Goal: Task Accomplishment & Management: Use online tool/utility

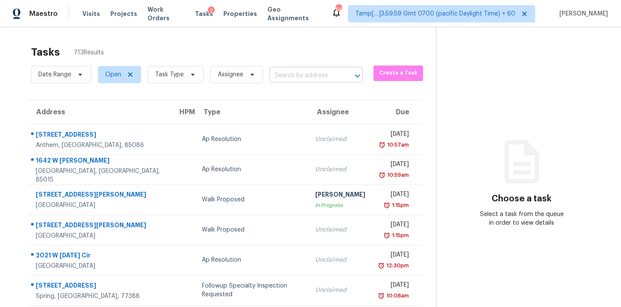
click at [304, 78] on input "text" at bounding box center [303, 75] width 69 height 13
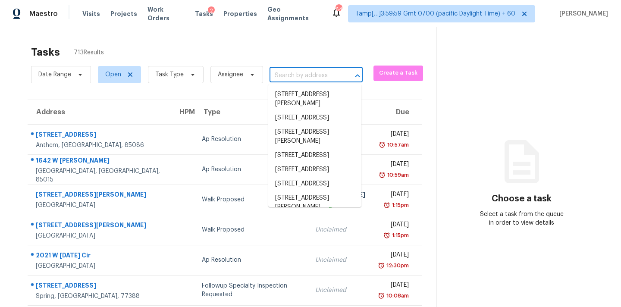
paste input "5050 Hawthorne Rd, La Plata, MD 20646"
type input "5050 Hawthorne Rd, La Plata, MD 20646"
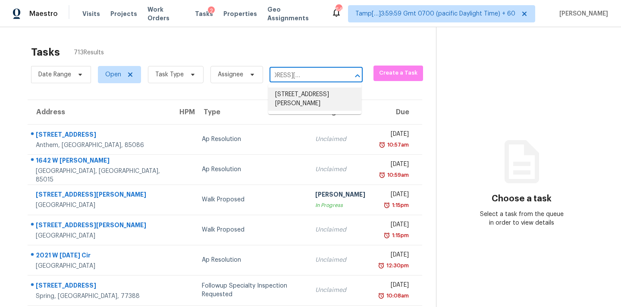
click at [299, 97] on li "5050 Hawthorne Rd, La Plata, MD 20646" at bounding box center [314, 98] width 93 height 23
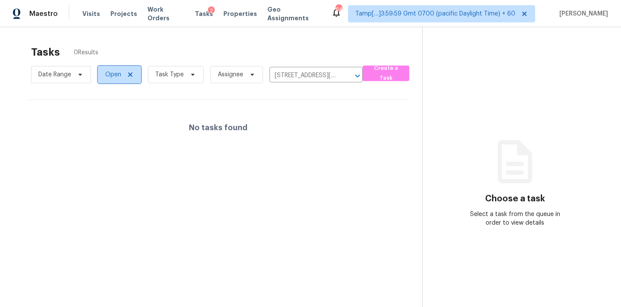
click at [108, 78] on span "Open" at bounding box center [113, 74] width 16 height 9
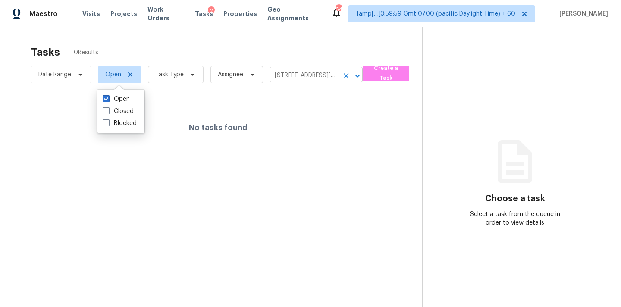
click at [307, 76] on input "5050 Hawthorne Rd, La Plata, MD 20646" at bounding box center [303, 75] width 69 height 13
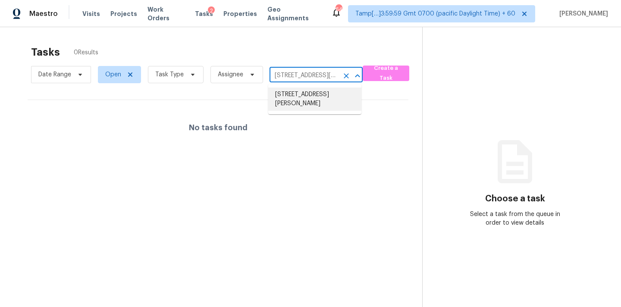
click at [309, 91] on li "5050 Hawthorne Rd, La Plata, MD 20646" at bounding box center [314, 98] width 93 height 23
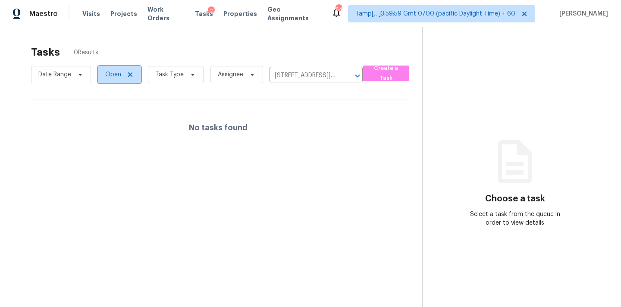
click at [108, 79] on span "Open" at bounding box center [119, 74] width 43 height 17
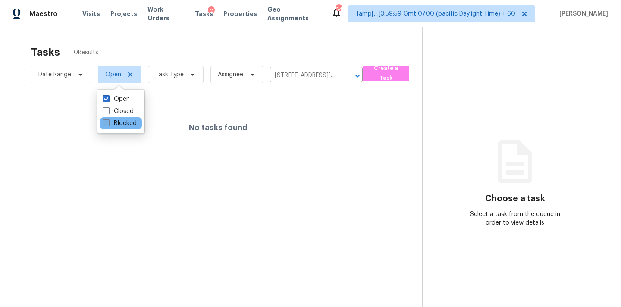
click at [116, 124] on label "Blocked" at bounding box center [120, 123] width 34 height 9
click at [108, 124] on input "Blocked" at bounding box center [106, 122] width 6 height 6
checkbox input "true"
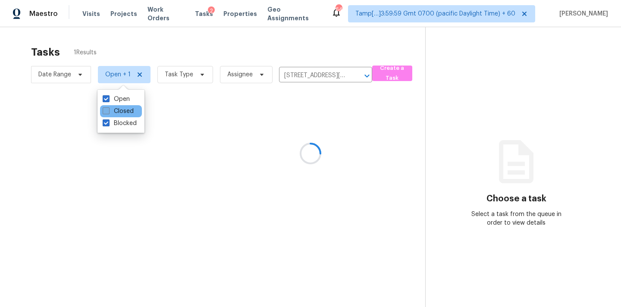
click at [118, 109] on label "Closed" at bounding box center [118, 111] width 31 height 9
click at [108, 109] on input "Closed" at bounding box center [106, 110] width 6 height 6
checkbox input "true"
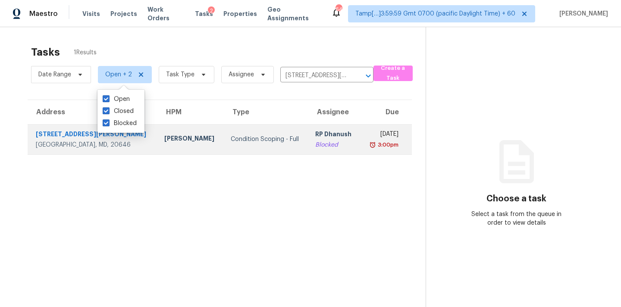
click at [224, 150] on td "Condition Scoping - Full" at bounding box center [266, 139] width 85 height 30
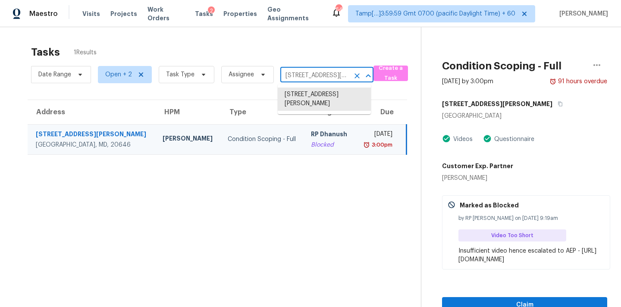
click at [302, 79] on input "5050 Hawthorne Rd, La Plata, MD 20646" at bounding box center [314, 75] width 69 height 13
paste input "408 Middlebury Dr Murfreesboro, TN, 37128"
type input "5408 Middlebury Dr Murfreesboro, TN, 37128"
click at [305, 97] on li "5408 Middlebury Dr, Murfreesboro, TN 37128" at bounding box center [324, 94] width 93 height 14
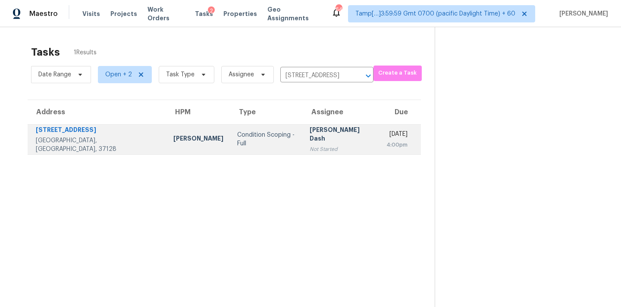
click at [309, 148] on div "Not Started" at bounding box center [340, 149] width 63 height 9
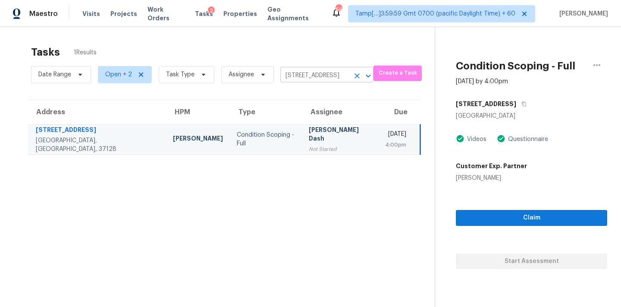
click at [301, 77] on input "5408 Middlebury Dr, Murfreesboro, TN 37128" at bounding box center [314, 75] width 69 height 13
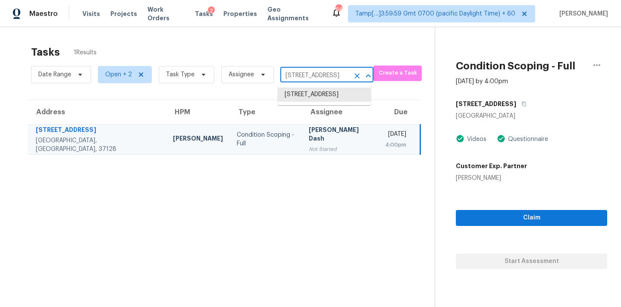
paste input "1040 E Oakmont Ave Orange, CA, 92867"
type input "1040 E Oakmont Ave Orange, CA, 92867"
click at [303, 98] on li "1040 E Oakmont Ave, Orange, CA 92867" at bounding box center [324, 94] width 93 height 14
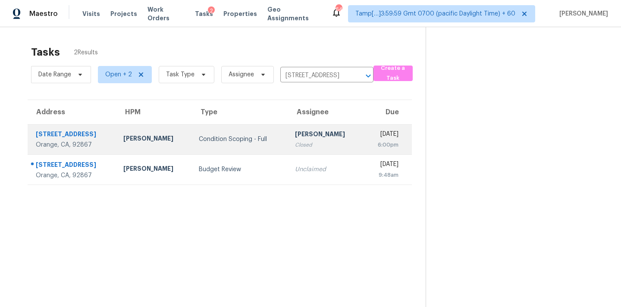
click at [301, 137] on div "Ranjith Kumar P" at bounding box center [325, 135] width 61 height 11
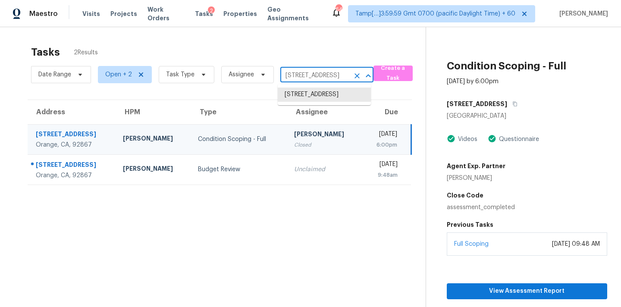
click at [296, 76] on input "1040 E Oakmont Ave, Orange, CA 92867" at bounding box center [314, 75] width 69 height 13
paste input "5050 Hawthorne Rd, La Plata, MD 20646"
type input "5050 Hawthorne Rd, La Plata, MD 20646"
click at [297, 99] on li "5050 Hawthorne Rd, La Plata, MD 20646" at bounding box center [324, 98] width 93 height 23
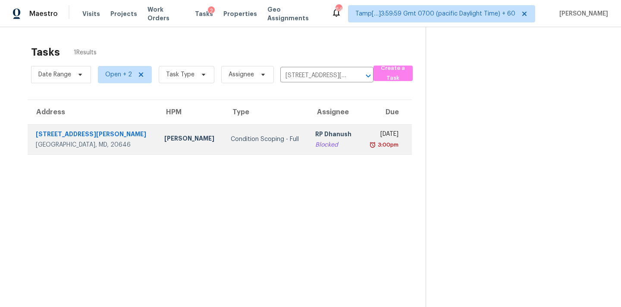
click at [224, 148] on td "Condition Scoping - Full" at bounding box center [266, 139] width 85 height 30
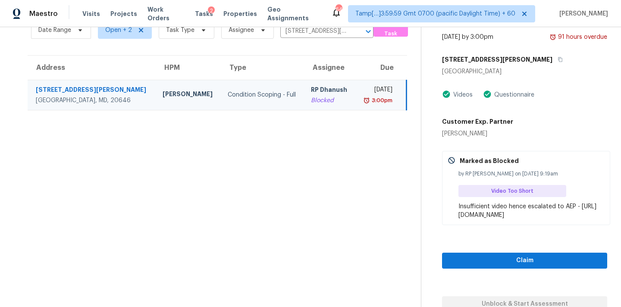
scroll to position [49, 0]
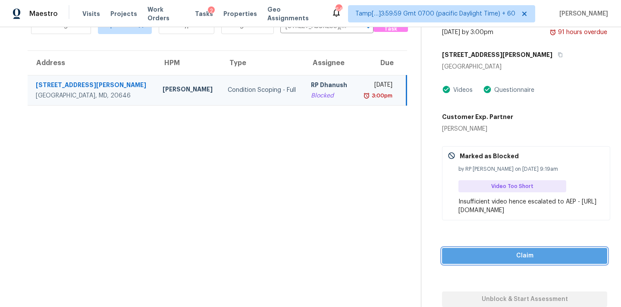
click at [518, 256] on span "Claim" at bounding box center [524, 255] width 151 height 11
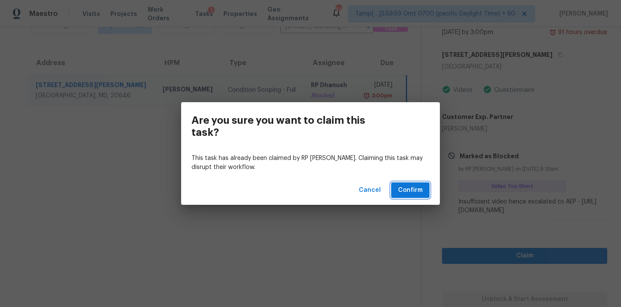
click at [401, 190] on span "Confirm" at bounding box center [410, 190] width 25 height 11
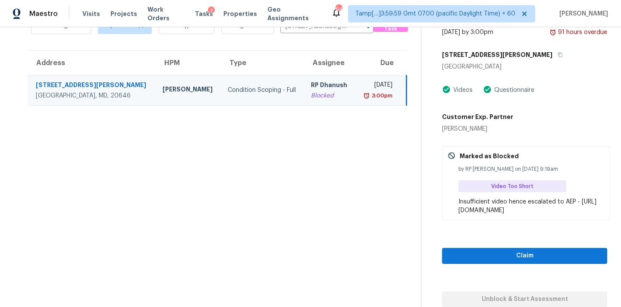
scroll to position [27, 0]
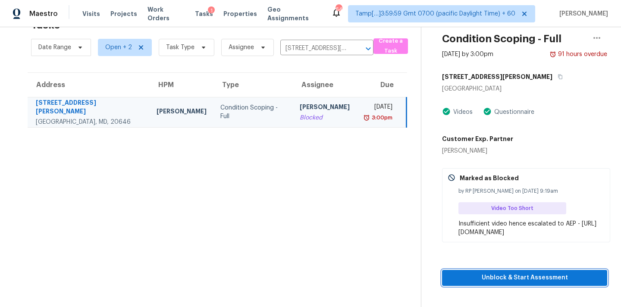
click at [530, 283] on button "Unblock & Start Assessment" at bounding box center [524, 278] width 165 height 16
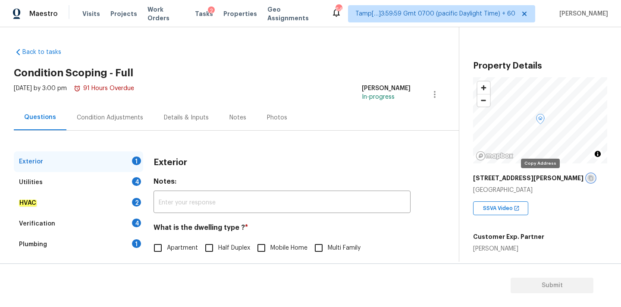
click at [588, 180] on icon "button" at bounding box center [590, 178] width 4 height 5
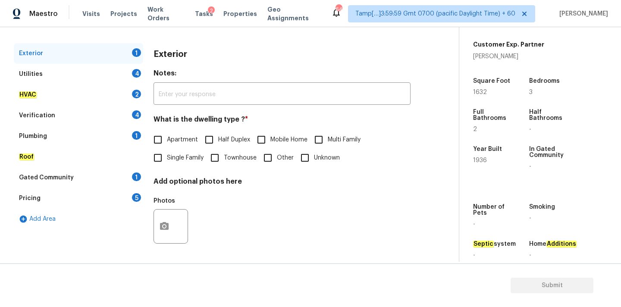
scroll to position [212, 0]
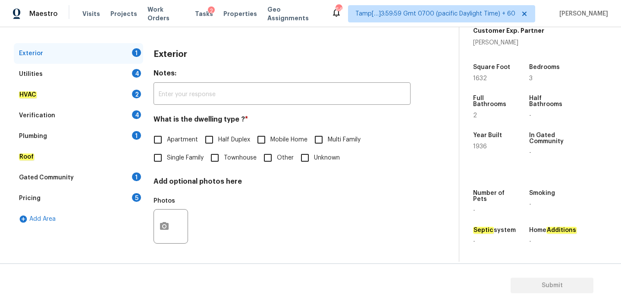
click at [193, 151] on label "Single Family" at bounding box center [176, 158] width 55 height 18
click at [167, 151] on input "Single Family" at bounding box center [158, 158] width 18 height 18
checkbox input "true"
click at [91, 72] on div "Utilities 4" at bounding box center [78, 74] width 129 height 21
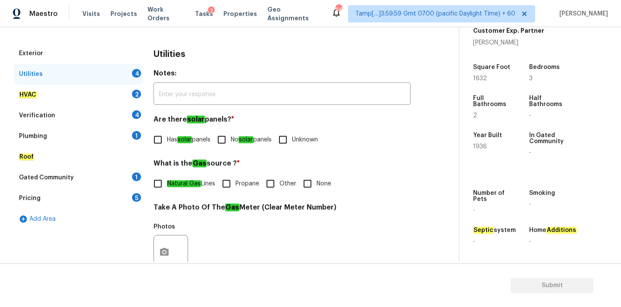
click at [238, 139] on span "No solar panels" at bounding box center [251, 139] width 41 height 9
click at [231, 139] on input "No solar panels" at bounding box center [221, 140] width 18 height 18
checkbox input "true"
click at [316, 188] on input "None" at bounding box center [307, 184] width 18 height 18
checkbox input "true"
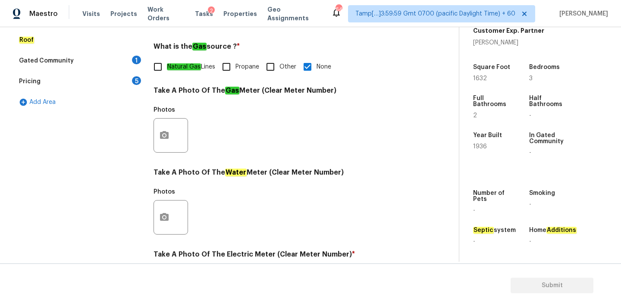
scroll to position [342, 0]
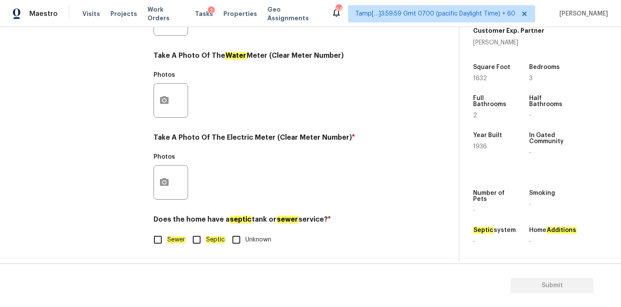
click at [176, 235] on span "Sewer" at bounding box center [176, 239] width 19 height 9
click at [167, 235] on input "Sewer" at bounding box center [158, 240] width 18 height 18
checkbox input "true"
click at [217, 249] on div "Utilities Notes: ​ Are there solar panels? * Has solar panels No solar panels U…" at bounding box center [281, 35] width 257 height 450
click at [217, 240] on em "Septic" at bounding box center [215, 239] width 19 height 7
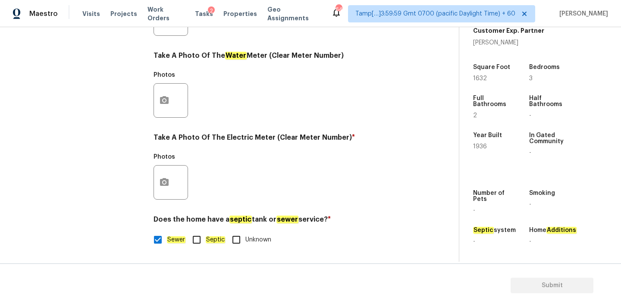
click at [206, 240] on input "Septic" at bounding box center [196, 240] width 18 height 18
checkbox input "true"
checkbox input "false"
click at [163, 187] on icon "button" at bounding box center [164, 182] width 10 height 10
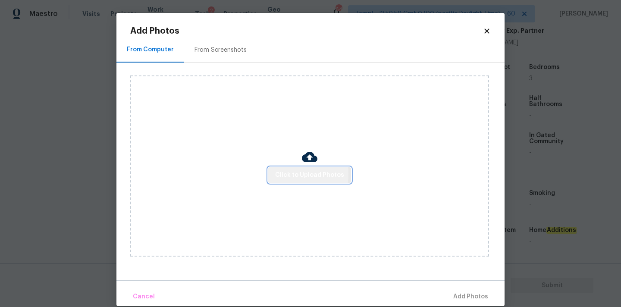
click at [286, 173] on span "Click to Upload Photos" at bounding box center [309, 175] width 69 height 11
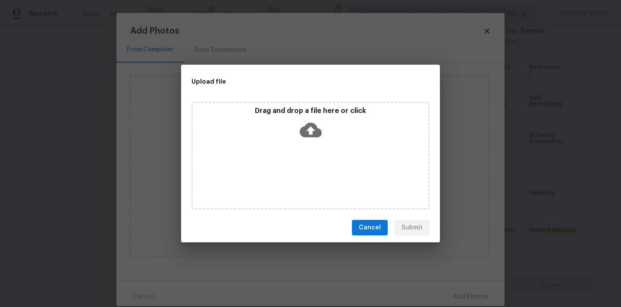
click at [313, 119] on icon at bounding box center [311, 130] width 22 height 22
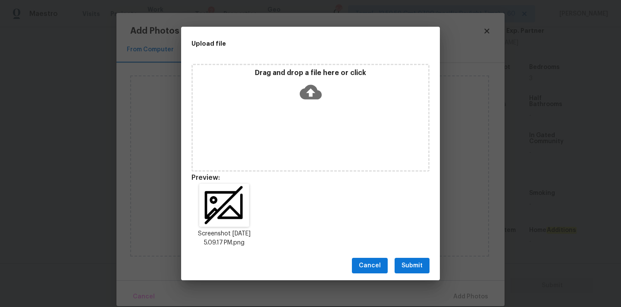
click at [416, 265] on span "Submit" at bounding box center [411, 265] width 21 height 11
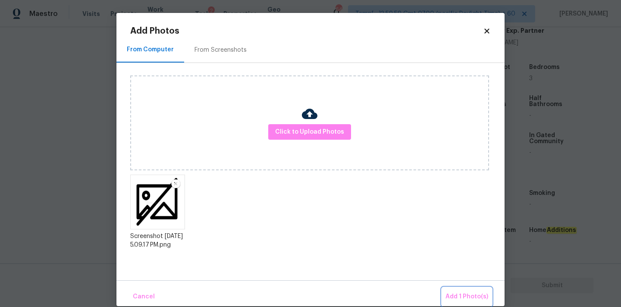
click at [465, 292] on span "Add 1 Photo(s)" at bounding box center [466, 296] width 43 height 11
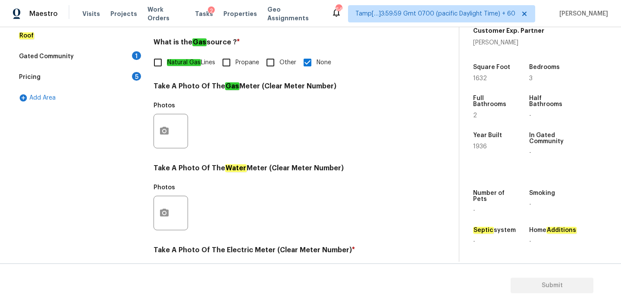
scroll to position [110, 0]
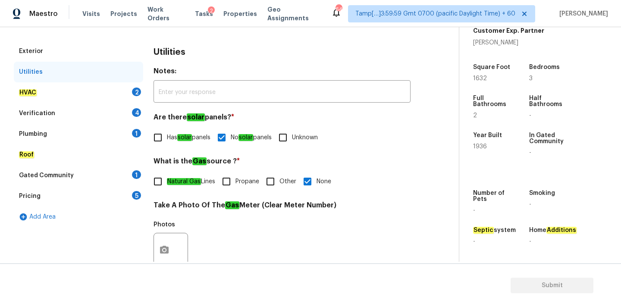
click at [96, 95] on div "HVAC 2" at bounding box center [78, 92] width 129 height 21
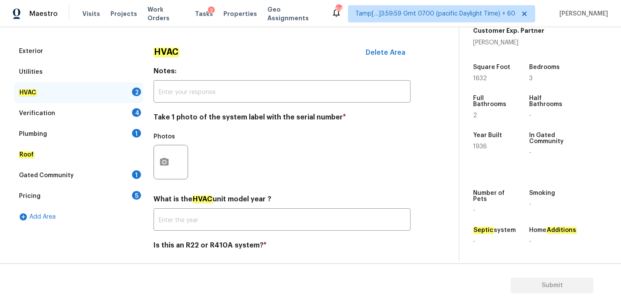
scroll to position [137, 0]
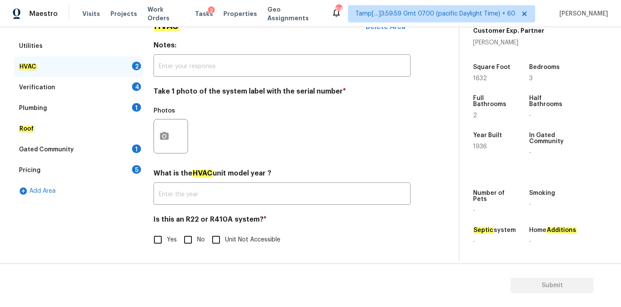
click at [189, 242] on input "No" at bounding box center [188, 240] width 18 height 18
checkbox input "true"
click at [166, 137] on icon "button" at bounding box center [164, 136] width 9 height 8
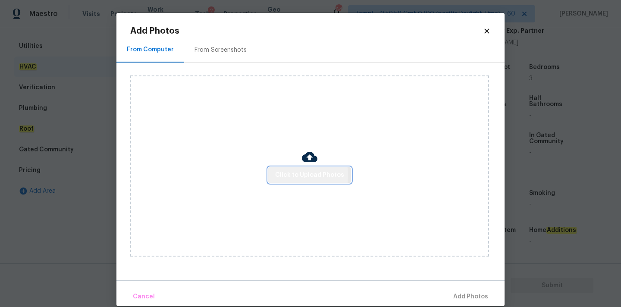
click at [284, 175] on span "Click to Upload Photos" at bounding box center [309, 175] width 69 height 11
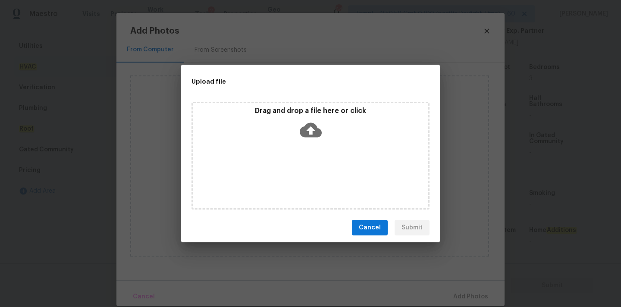
click at [309, 123] on icon at bounding box center [311, 130] width 22 height 15
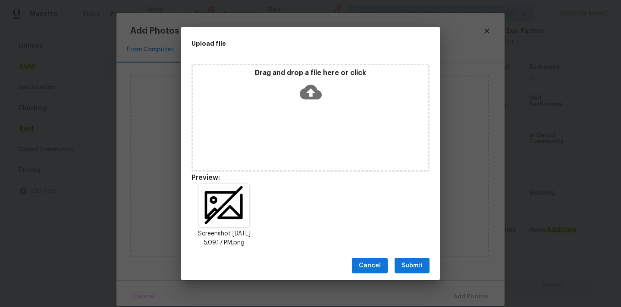
click at [407, 265] on span "Submit" at bounding box center [411, 265] width 21 height 11
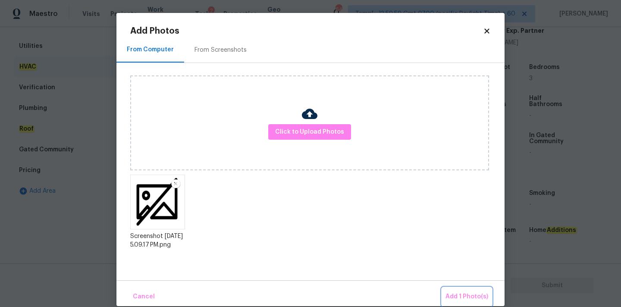
click at [460, 289] on button "Add 1 Photo(s)" at bounding box center [467, 296] width 50 height 19
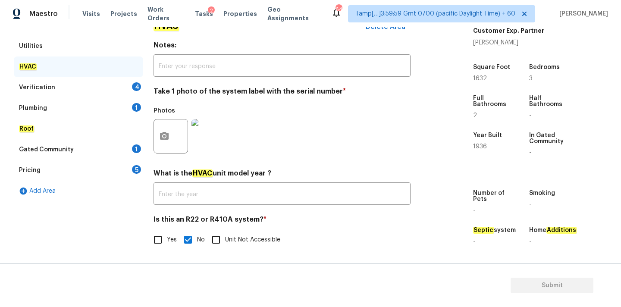
click at [119, 87] on div "Verification 4" at bounding box center [78, 87] width 129 height 21
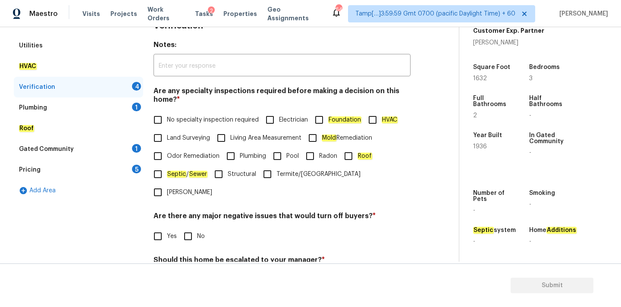
click at [181, 120] on span "No specialty inspection required" at bounding box center [213, 120] width 92 height 9
click at [167, 120] on input "No specialty inspection required" at bounding box center [158, 120] width 18 height 18
checkbox input "true"
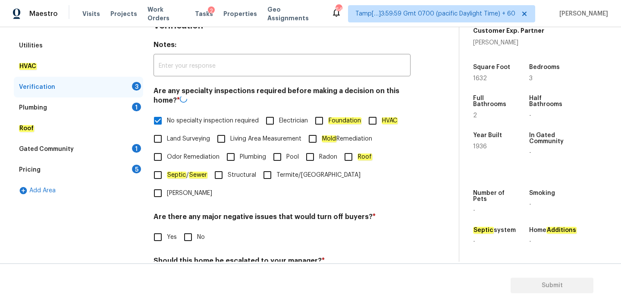
scroll to position [212, 0]
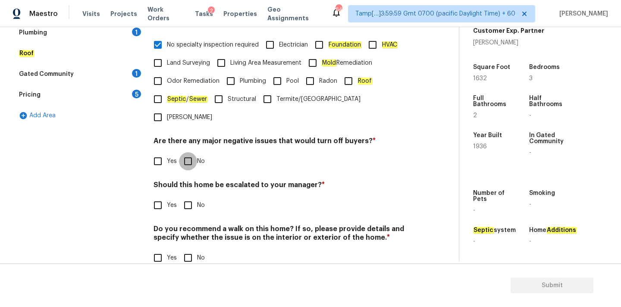
click at [185, 152] on input "No" at bounding box center [188, 161] width 18 height 18
checkbox input "true"
click at [192, 196] on input "No" at bounding box center [188, 205] width 18 height 18
checkbox input "true"
click at [190, 250] on input "No" at bounding box center [188, 259] width 18 height 18
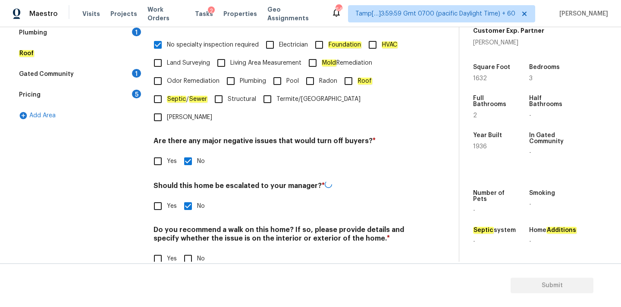
checkbox input "true"
click at [158, 196] on input "Yes" at bounding box center [158, 205] width 18 height 18
checkbox input "true"
checkbox input "false"
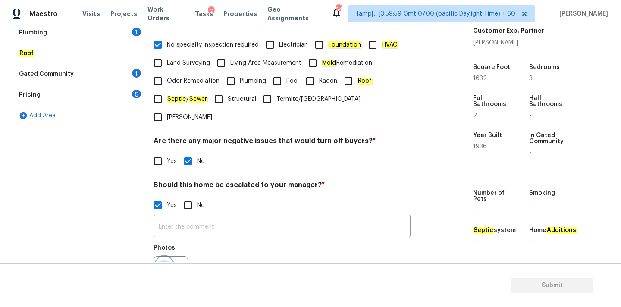
click at [165, 269] on icon "button" at bounding box center [164, 273] width 9 height 8
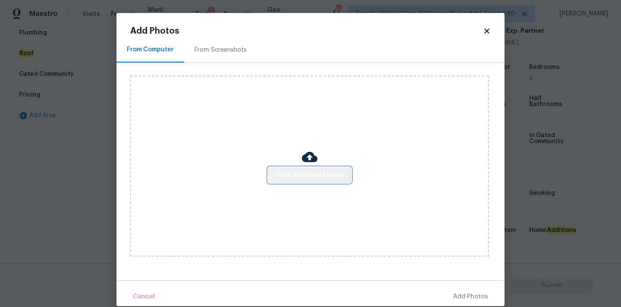
click at [300, 181] on button "Click to Upload Photos" at bounding box center [309, 175] width 83 height 16
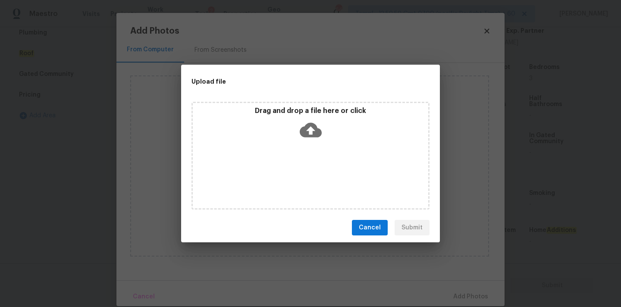
click at [312, 125] on icon at bounding box center [311, 130] width 22 height 15
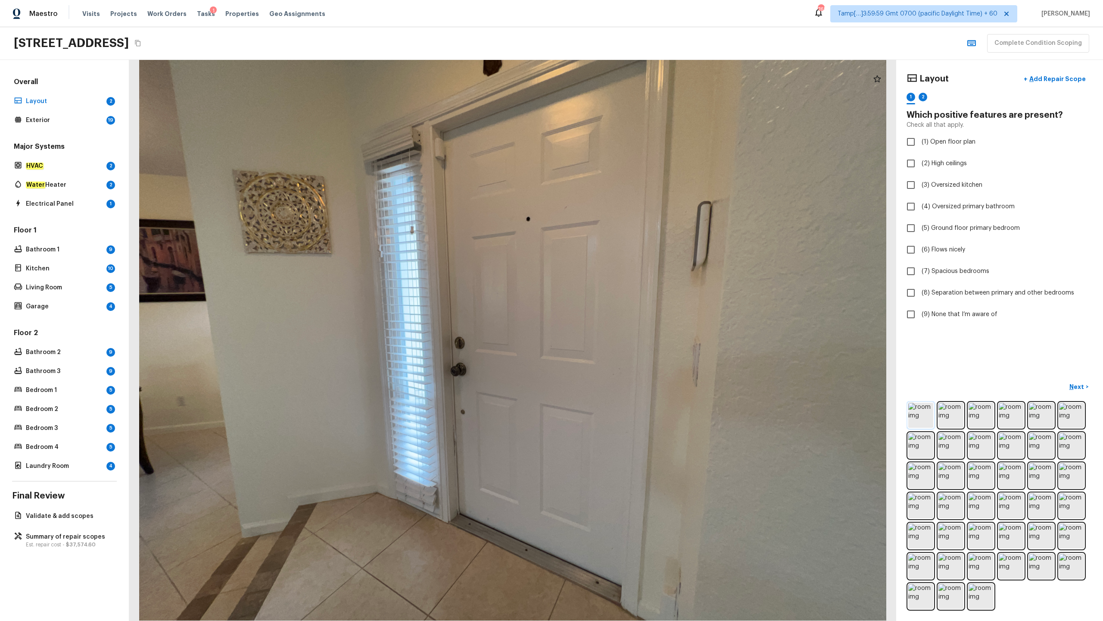
click at [620, 306] on img at bounding box center [920, 415] width 25 height 25
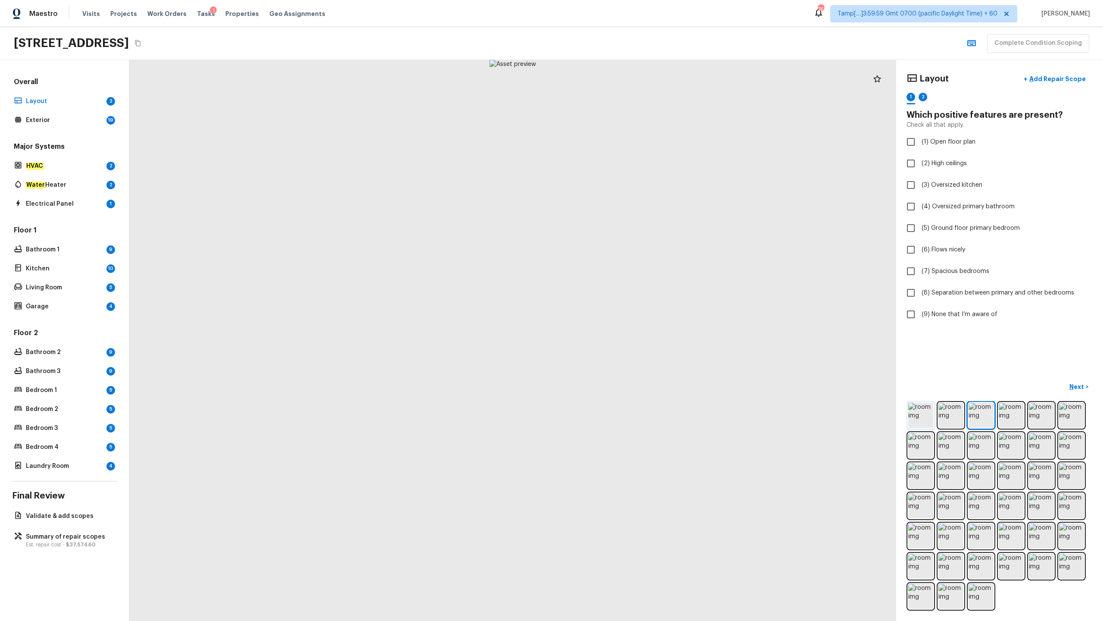
click at [620, 306] on img at bounding box center [920, 415] width 25 height 25
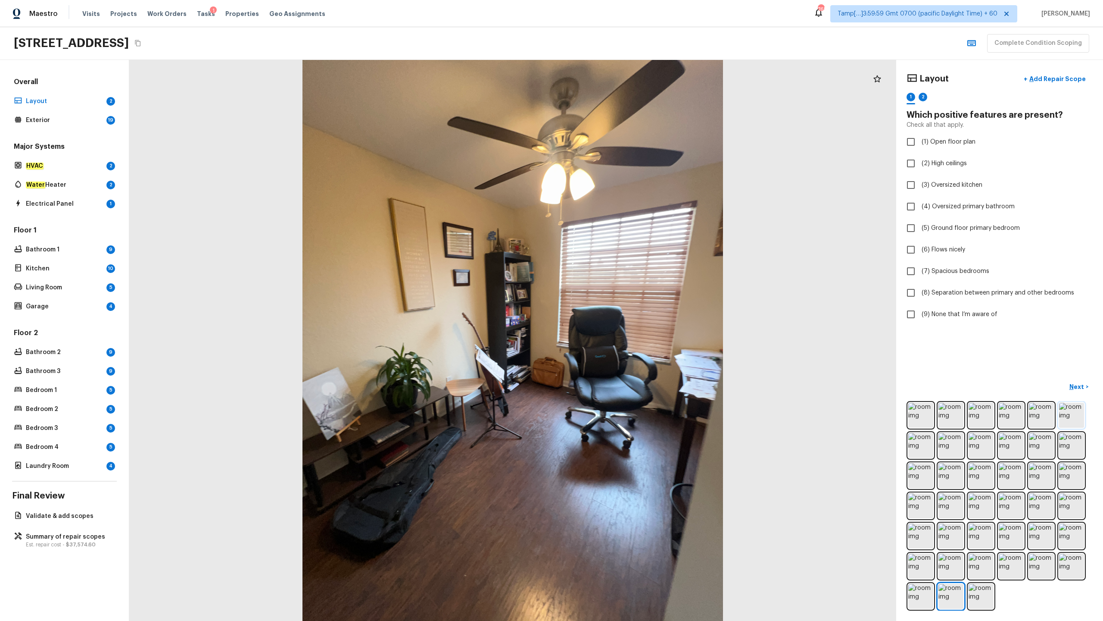
click at [620, 306] on img at bounding box center [1071, 415] width 25 height 25
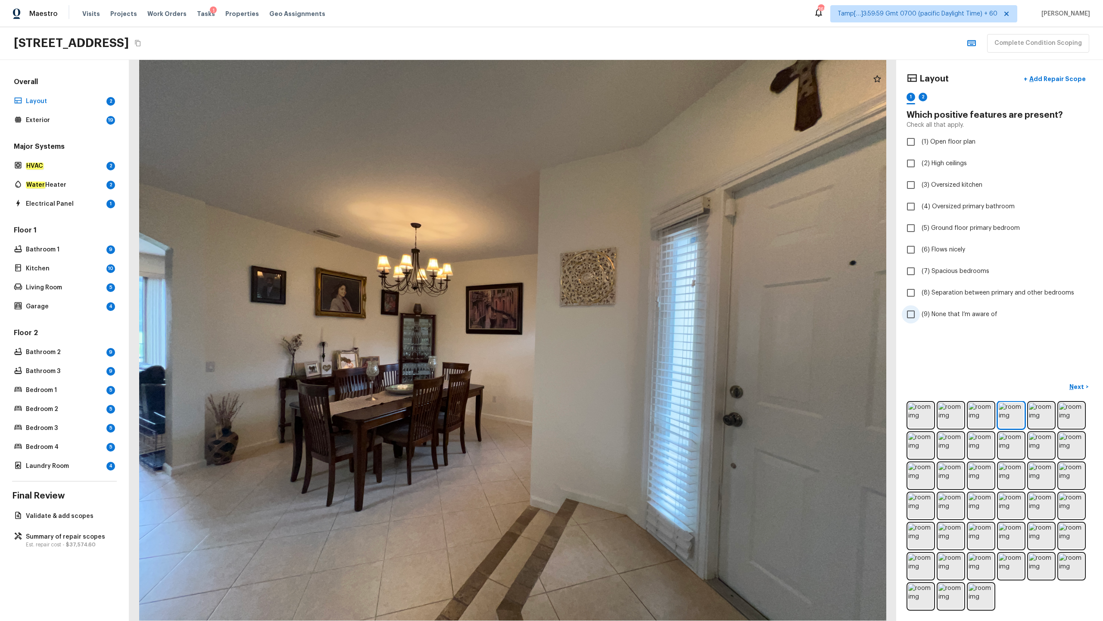
click at [620, 306] on span "(9) None that I’m aware of" at bounding box center [960, 314] width 76 height 9
click at [620, 306] on input "(9) None that I’m aware of" at bounding box center [911, 314] width 18 height 18
checkbox input "true"
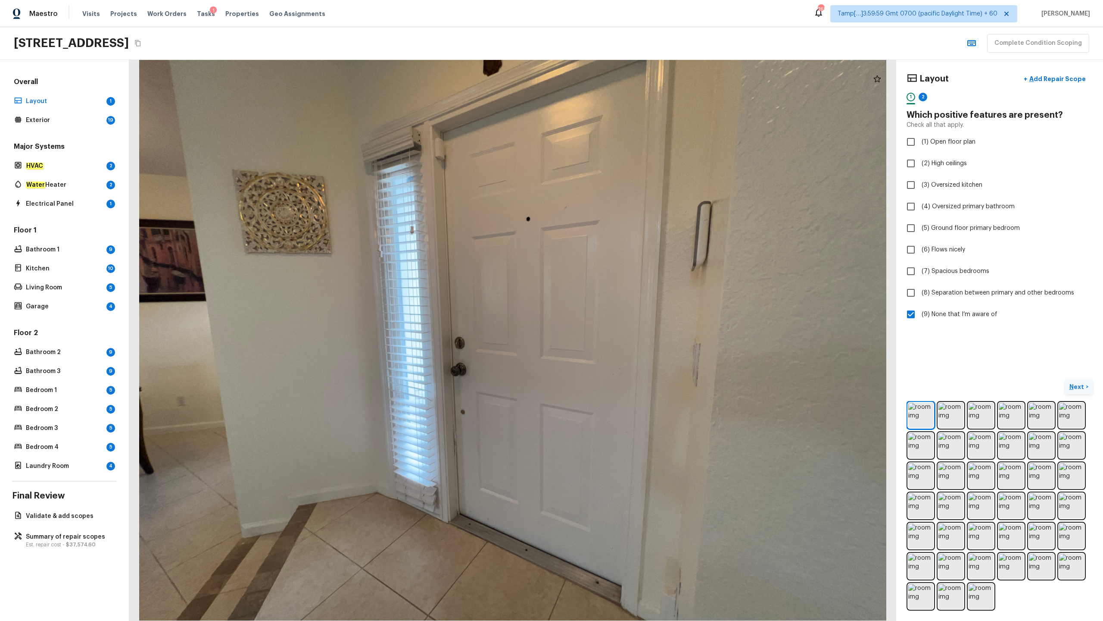
click at [620, 306] on p "Next" at bounding box center [1078, 386] width 16 height 9
click at [620, 306] on span "(9) None that I’m aware of" at bounding box center [960, 314] width 76 height 9
click at [620, 306] on input "(9) None that I’m aware of" at bounding box center [911, 314] width 18 height 18
checkbox input "true"
click at [620, 306] on p "Next ( Exterior )" at bounding box center [1065, 386] width 42 height 9
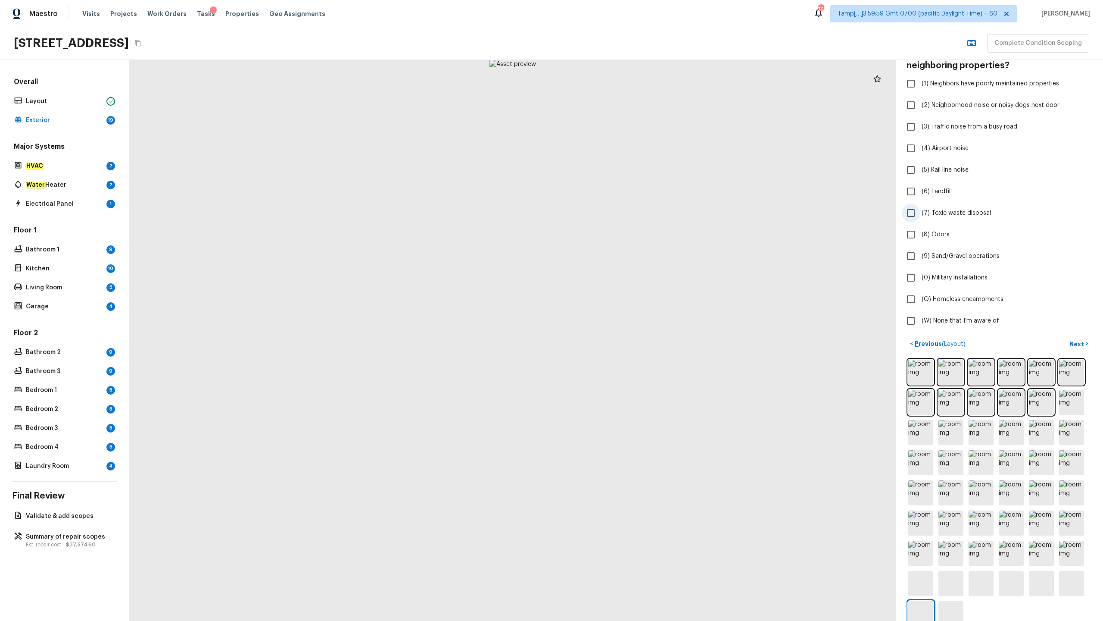
scroll to position [80, 0]
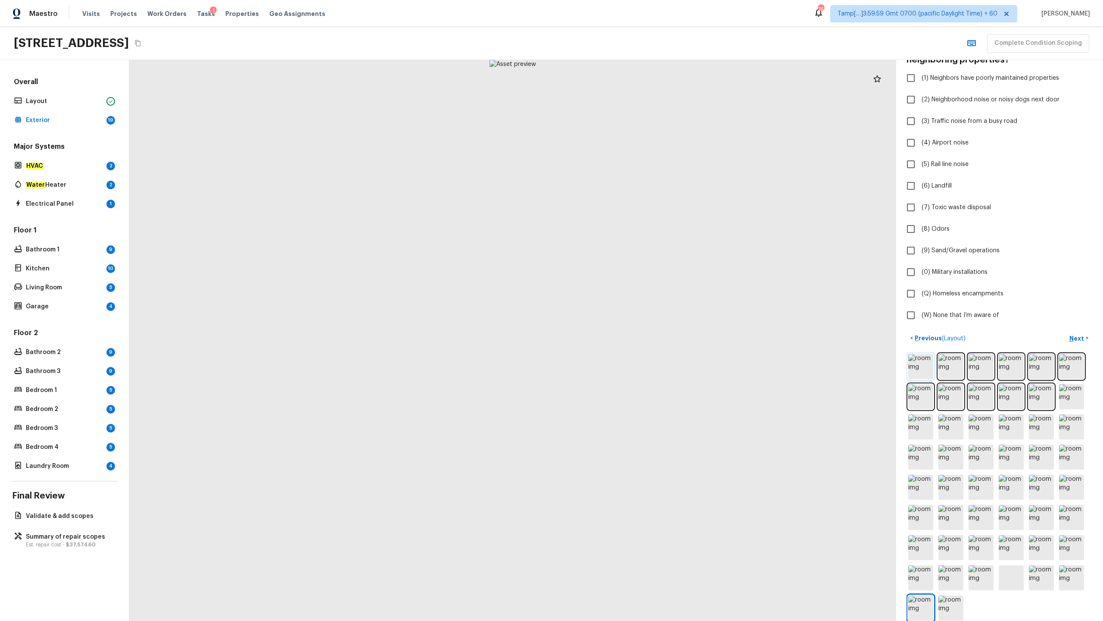
click at [620, 306] on img at bounding box center [920, 366] width 25 height 25
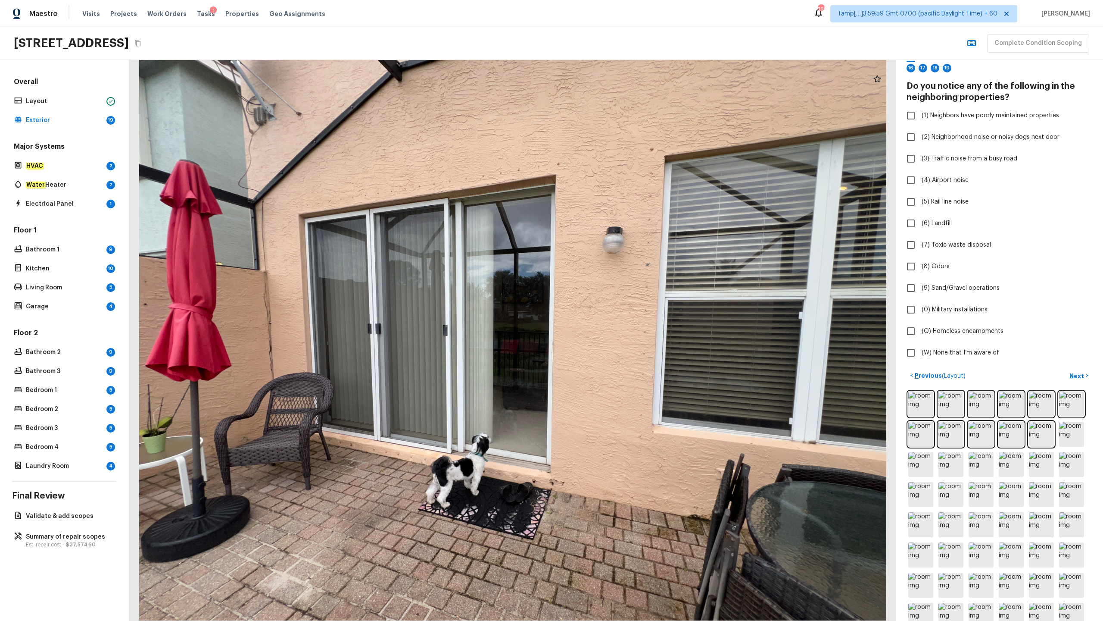
scroll to position [42, 0]
click at [620, 306] on span "(W) None that I’m aware of" at bounding box center [961, 353] width 78 height 9
click at [620, 306] on input "(W) None that I’m aware of" at bounding box center [911, 353] width 18 height 18
checkbox input "true"
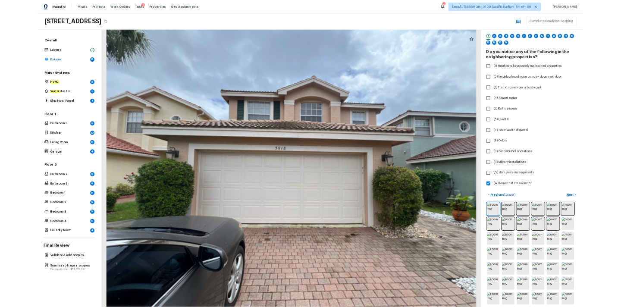
scroll to position [0, 0]
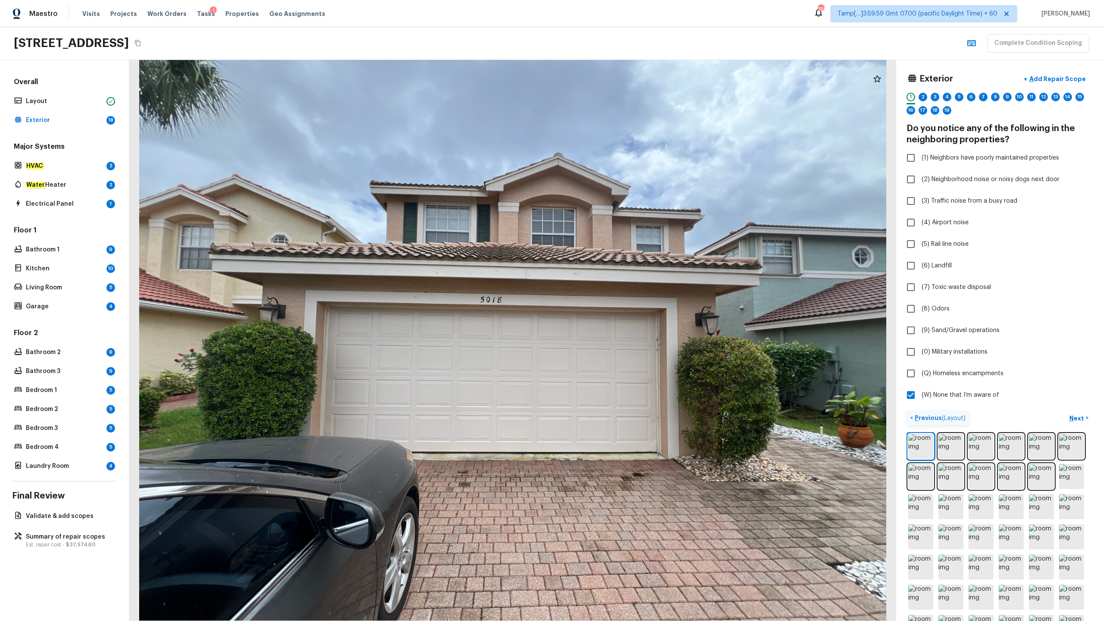
click at [620, 306] on p "Previous ( Layout )" at bounding box center [939, 417] width 53 height 9
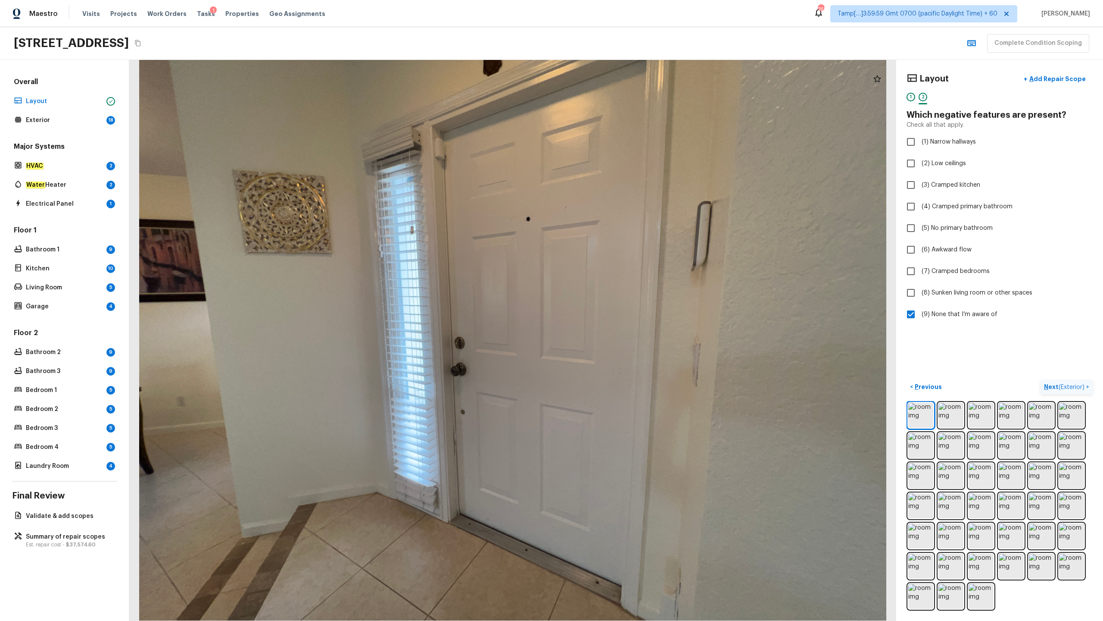
click at [620, 306] on p "Next ( Exterior )" at bounding box center [1065, 386] width 42 height 9
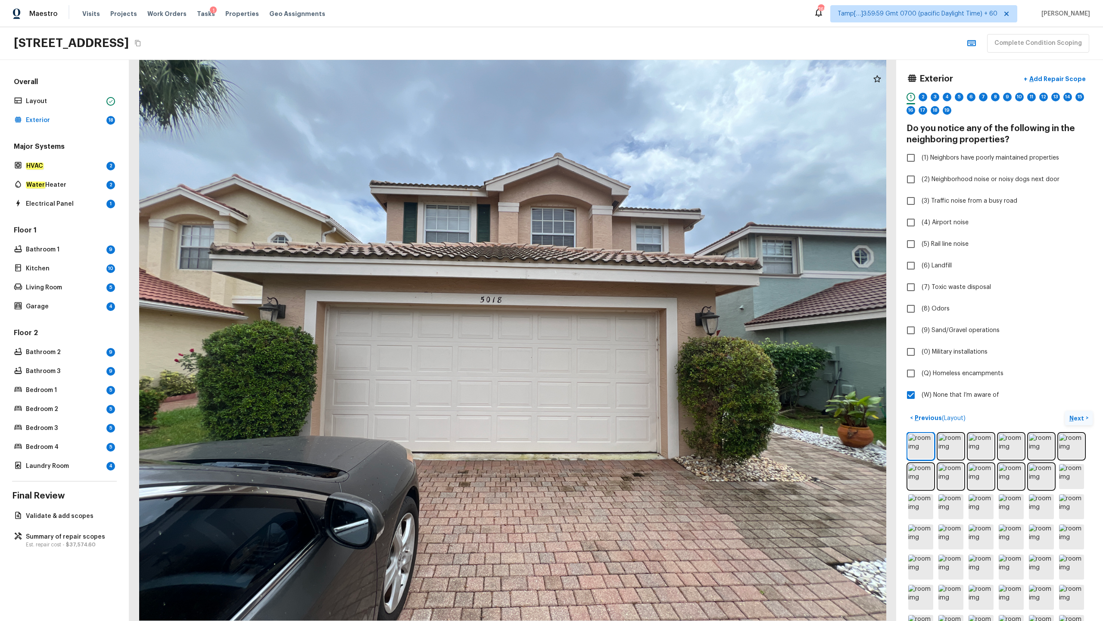
click at [620, 306] on p "Next" at bounding box center [1078, 418] width 16 height 9
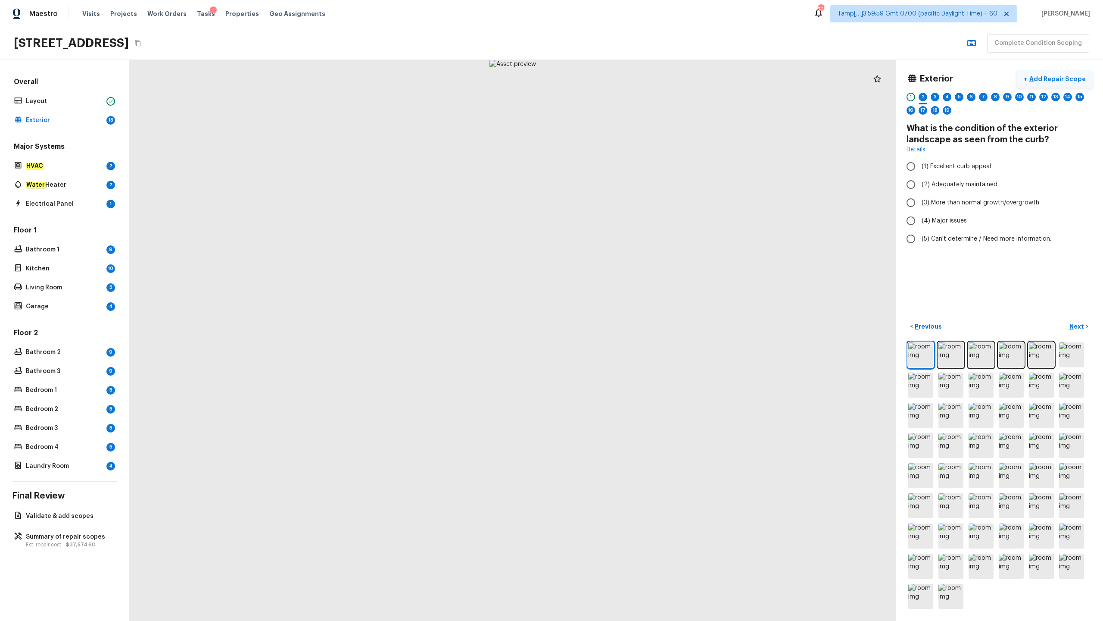
click at [620, 79] on p "Add Repair Scope" at bounding box center [1057, 79] width 58 height 9
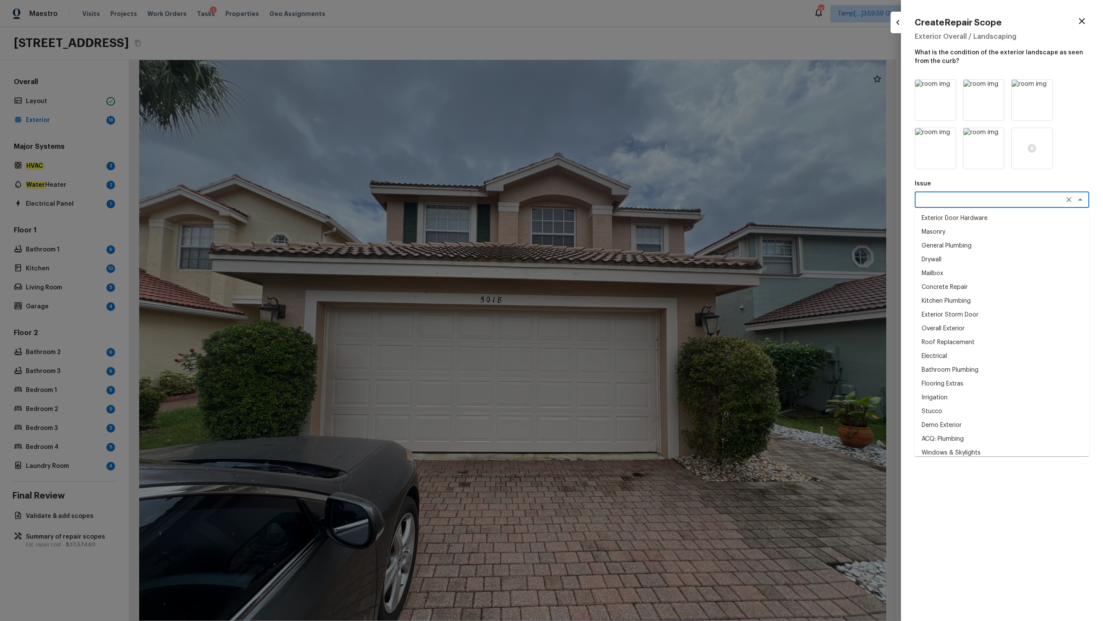
click at [620, 200] on textarea at bounding box center [990, 199] width 143 height 9
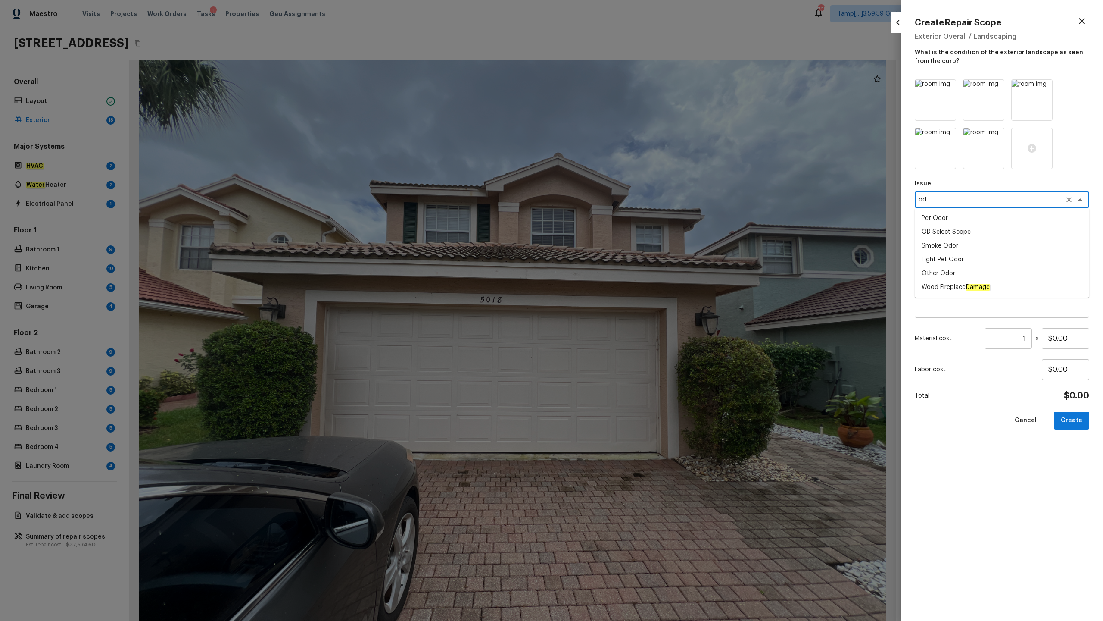
click at [620, 256] on li "Light Pet Odor" at bounding box center [1002, 260] width 175 height 14
type textarea "Light Pet Odor"
click at [620, 240] on textarea at bounding box center [990, 238] width 143 height 9
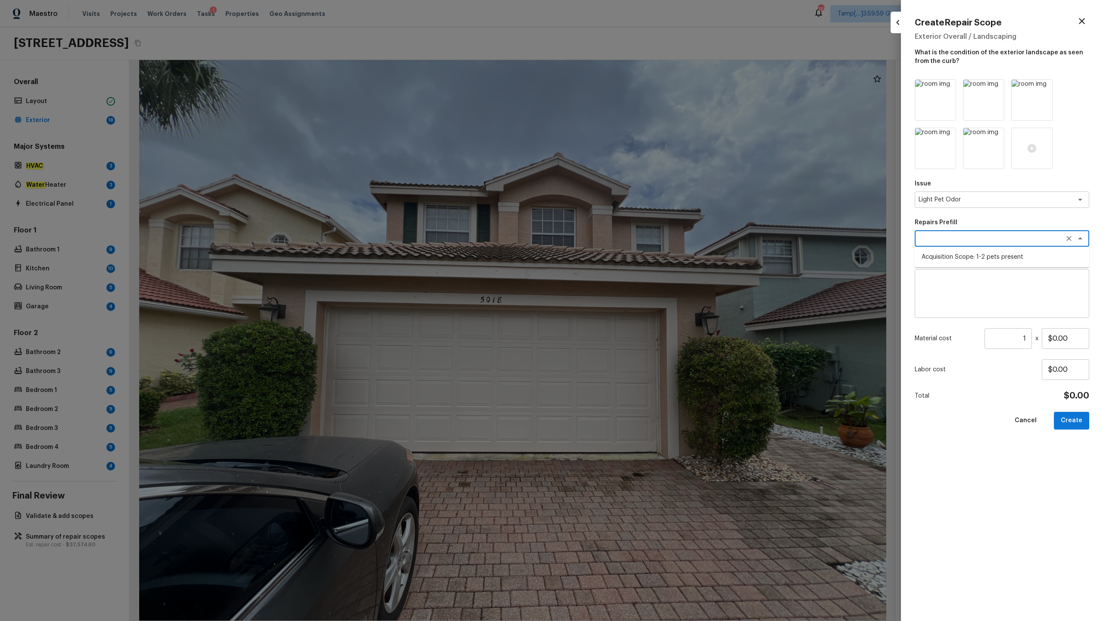
click at [620, 254] on li "Acquisition Scope: 1-2 pets present" at bounding box center [1002, 257] width 175 height 14
type textarea "Acquisition Scope: 1-2 pets present"
type input "$575.00"
click at [620, 89] on icon at bounding box center [948, 87] width 7 height 7
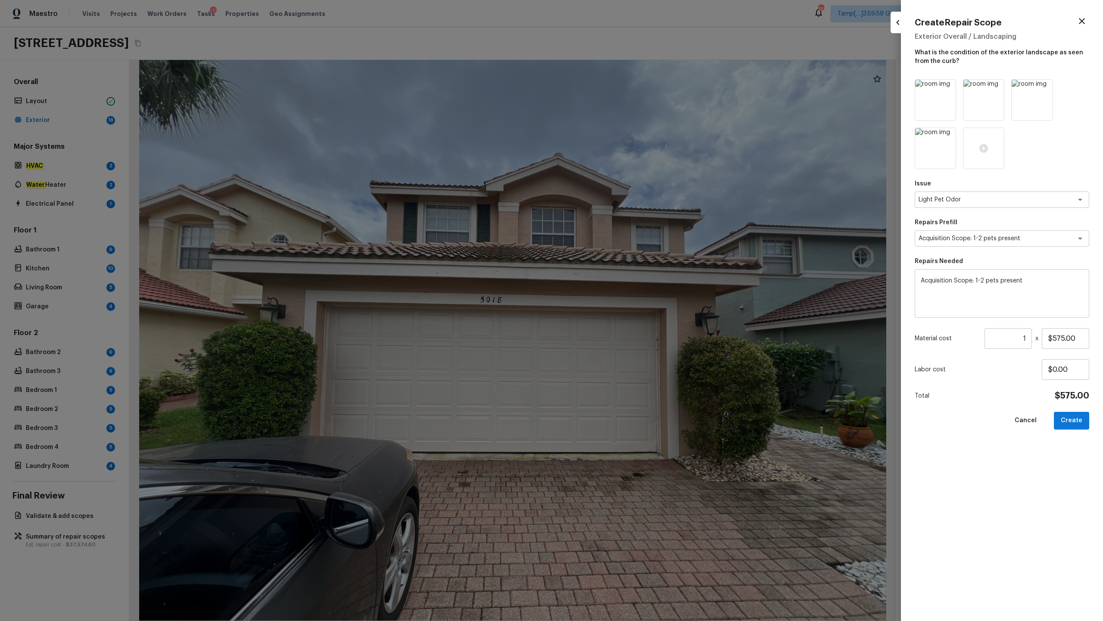
click at [620, 89] on icon at bounding box center [948, 87] width 7 height 7
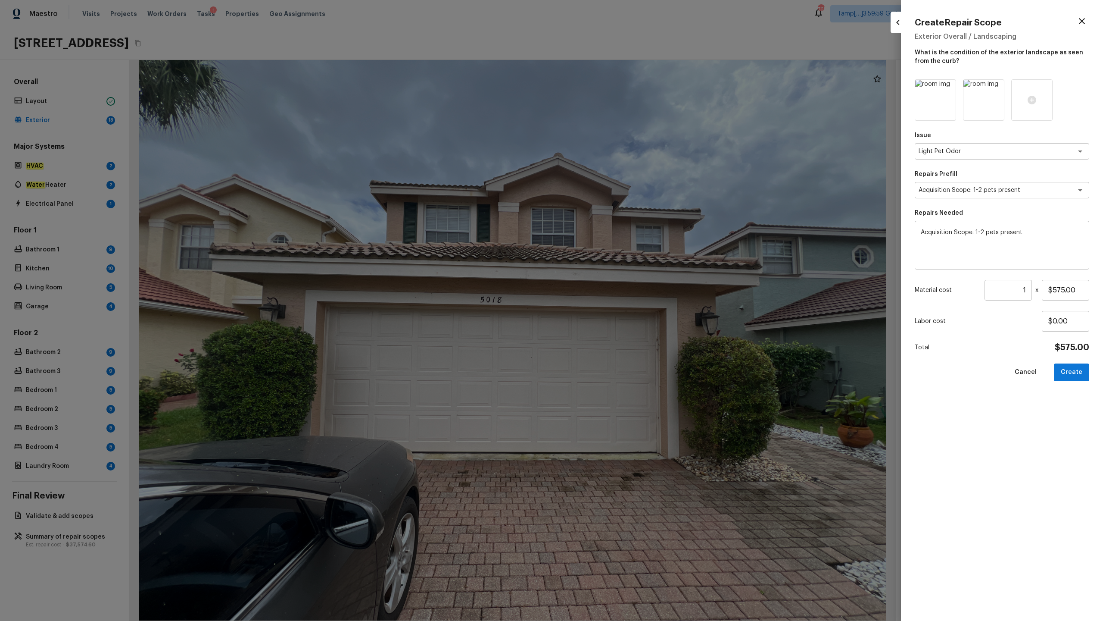
click at [620, 89] on icon at bounding box center [948, 87] width 7 height 7
click at [620, 100] on icon at bounding box center [935, 100] width 9 height 9
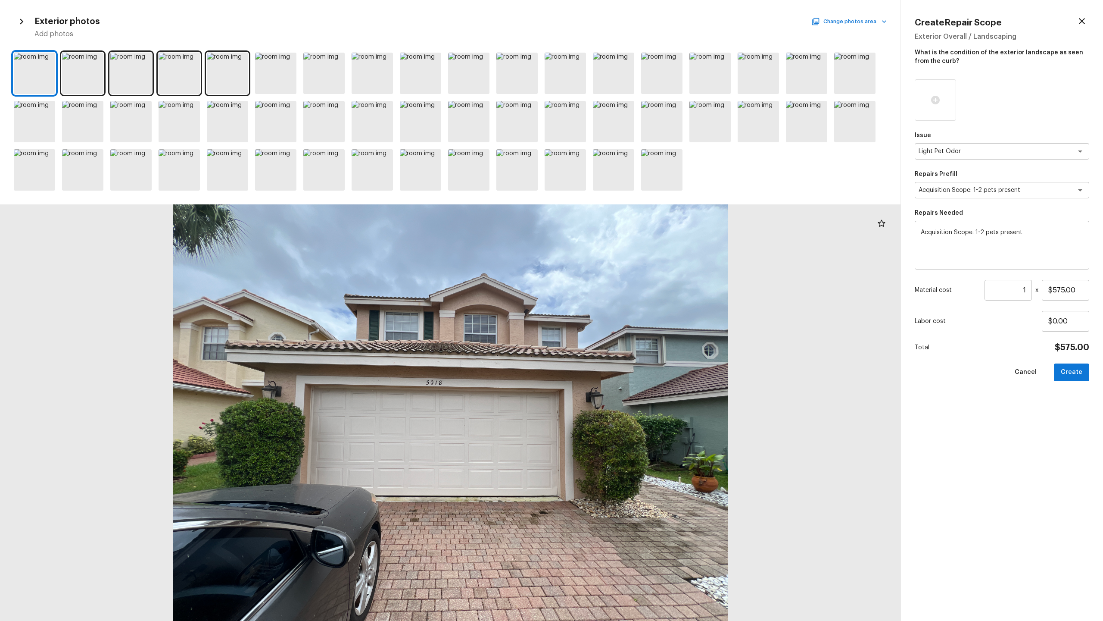
click at [620, 18] on button "Change photos area" at bounding box center [850, 21] width 74 height 11
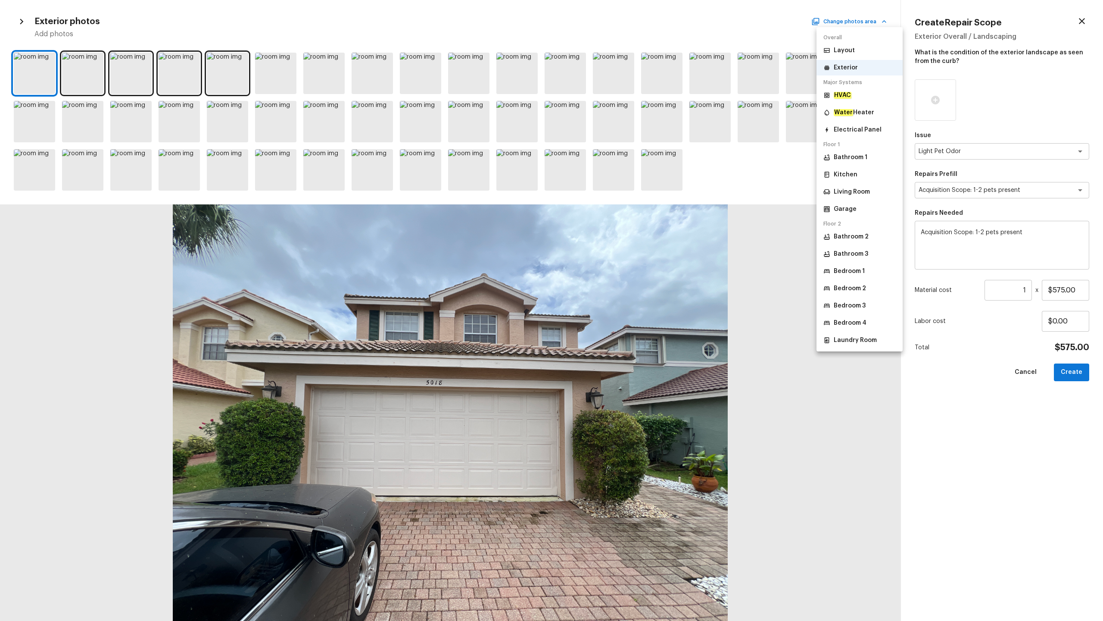
click at [620, 190] on div "Living Room" at bounding box center [847, 191] width 47 height 9
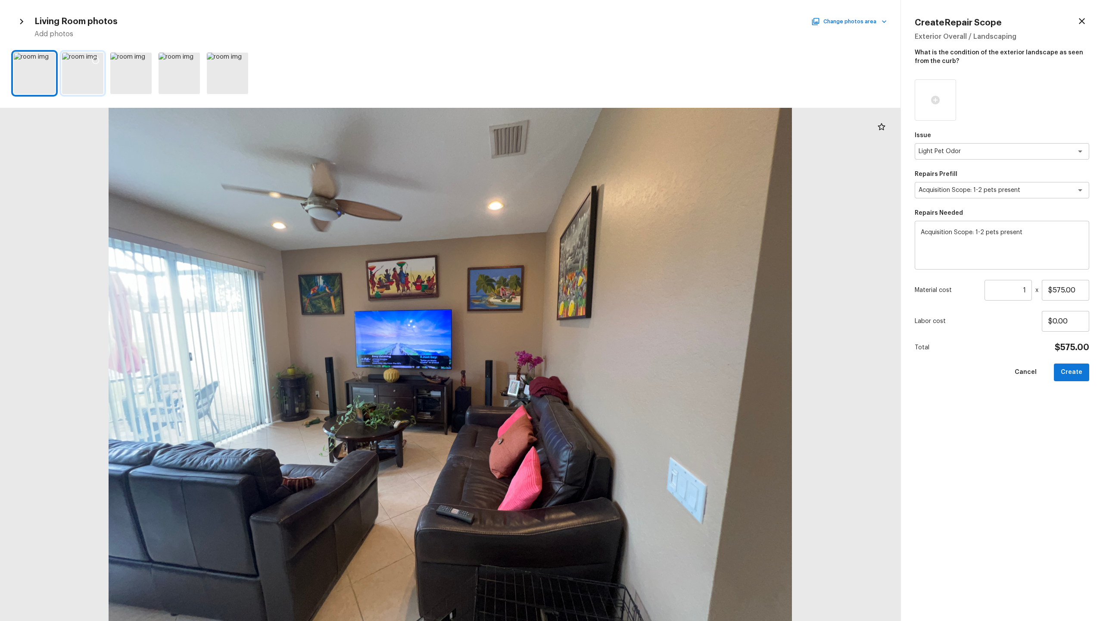
click at [92, 83] on div at bounding box center [82, 73] width 41 height 41
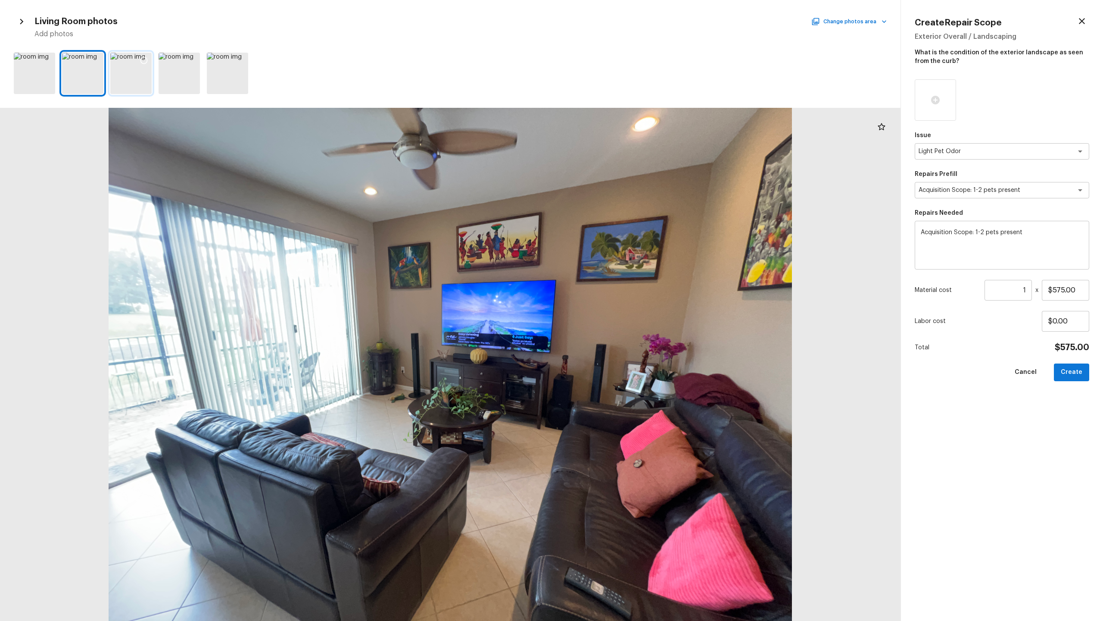
click at [126, 82] on div at bounding box center [130, 73] width 41 height 41
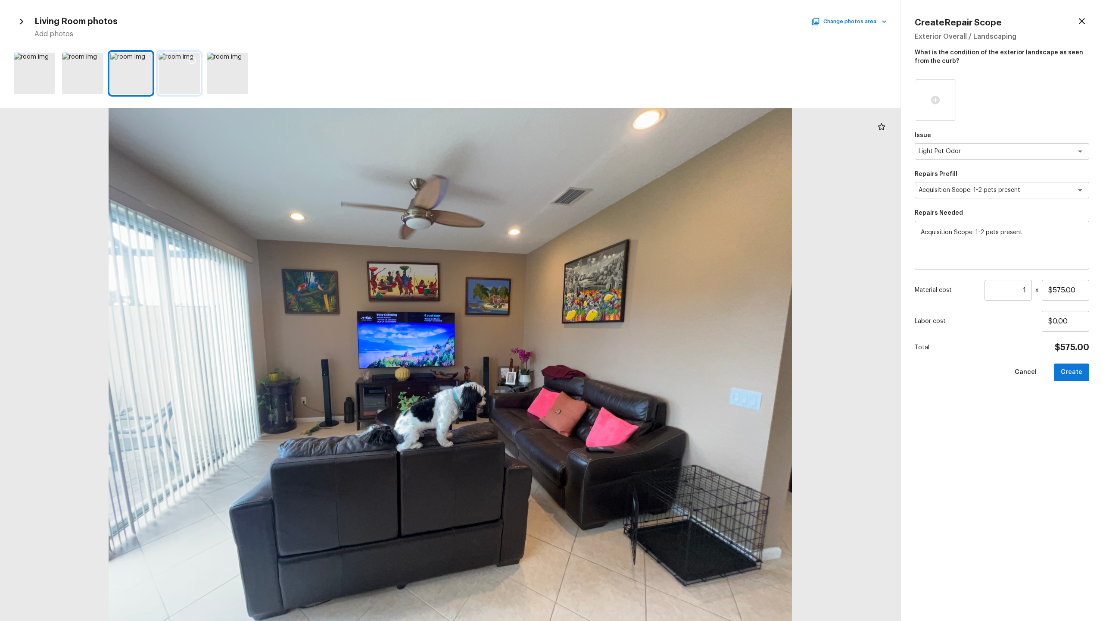
click at [172, 82] on div at bounding box center [179, 73] width 41 height 41
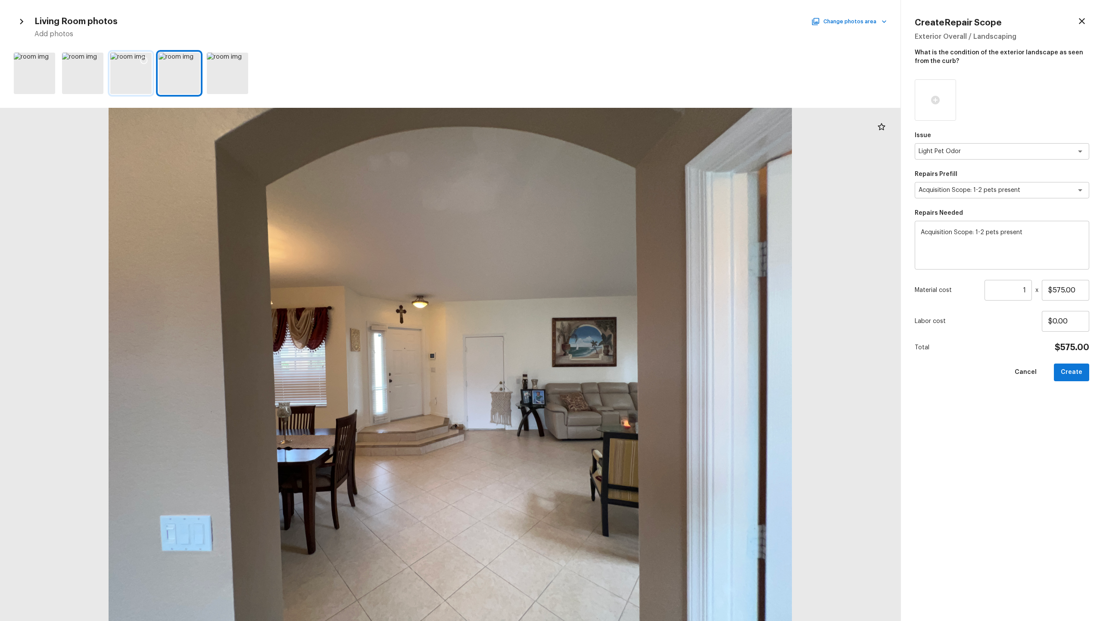
click at [128, 81] on div at bounding box center [130, 73] width 41 height 41
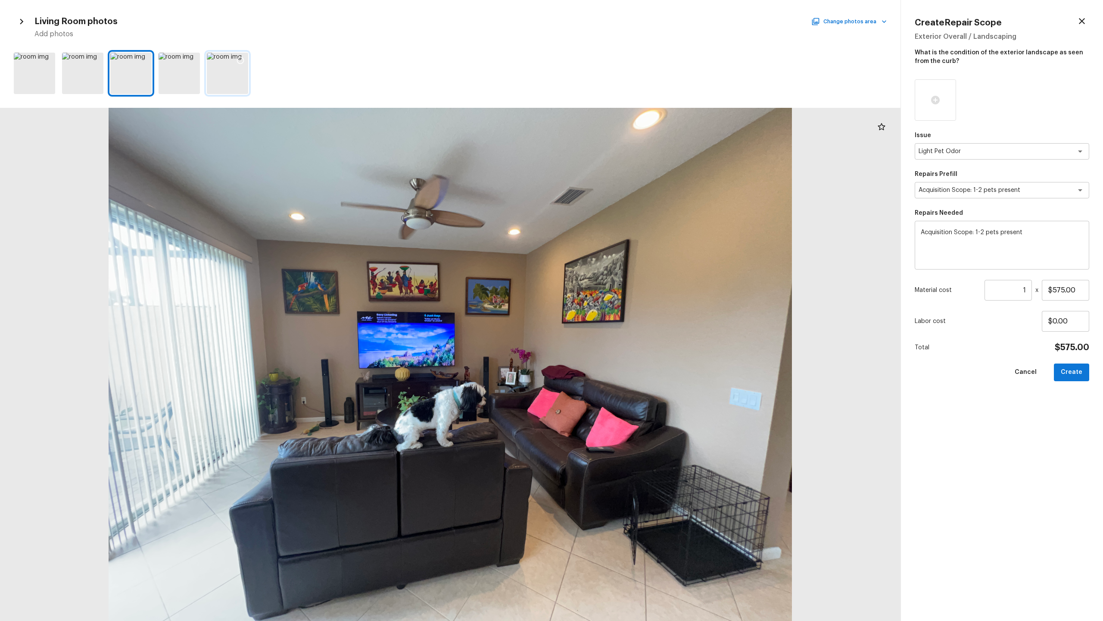
click at [215, 85] on div at bounding box center [227, 73] width 41 height 41
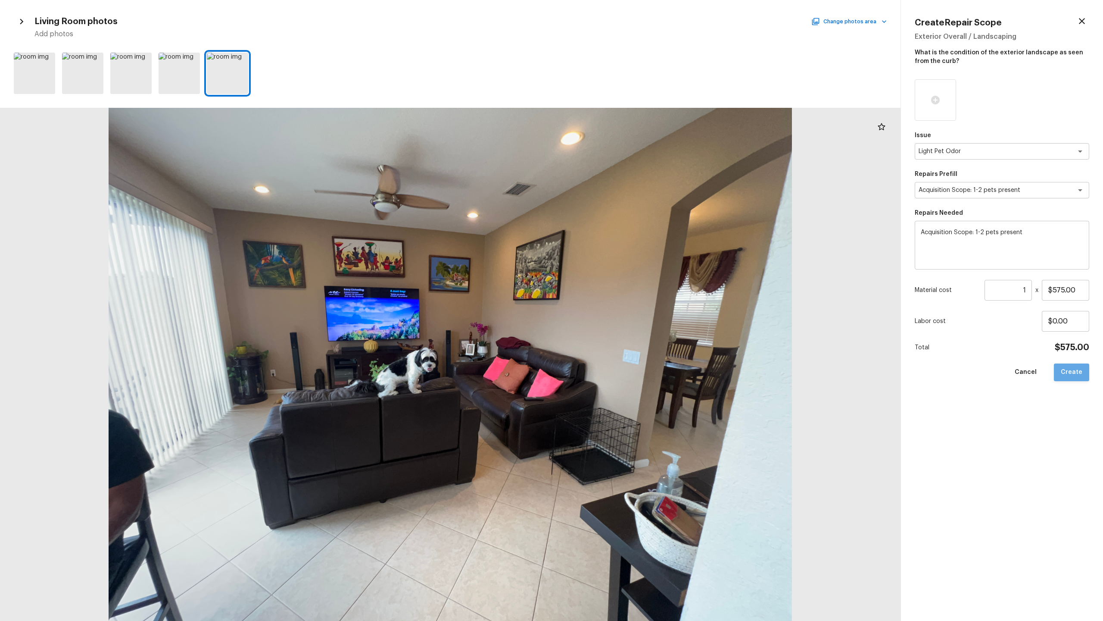
click at [620, 306] on button "Create" at bounding box center [1071, 372] width 35 height 18
type input "$0.00"
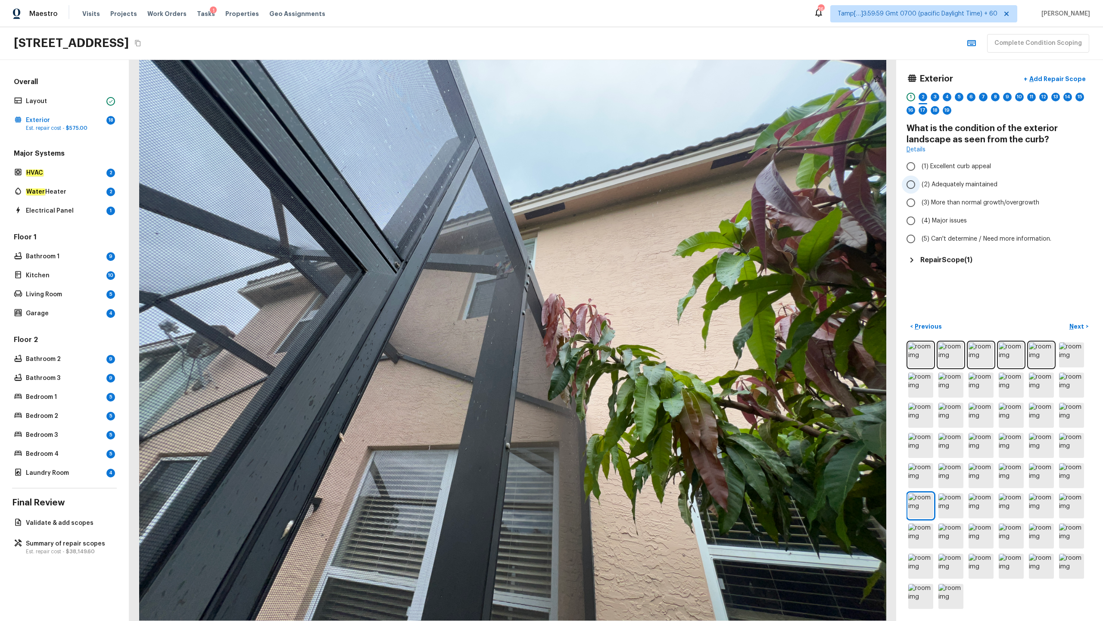
click at [620, 184] on span "(2) Adequately maintained" at bounding box center [960, 184] width 76 height 9
click at [620, 184] on input "(2) Adequately maintained" at bounding box center [911, 184] width 18 height 18
radio input "true"
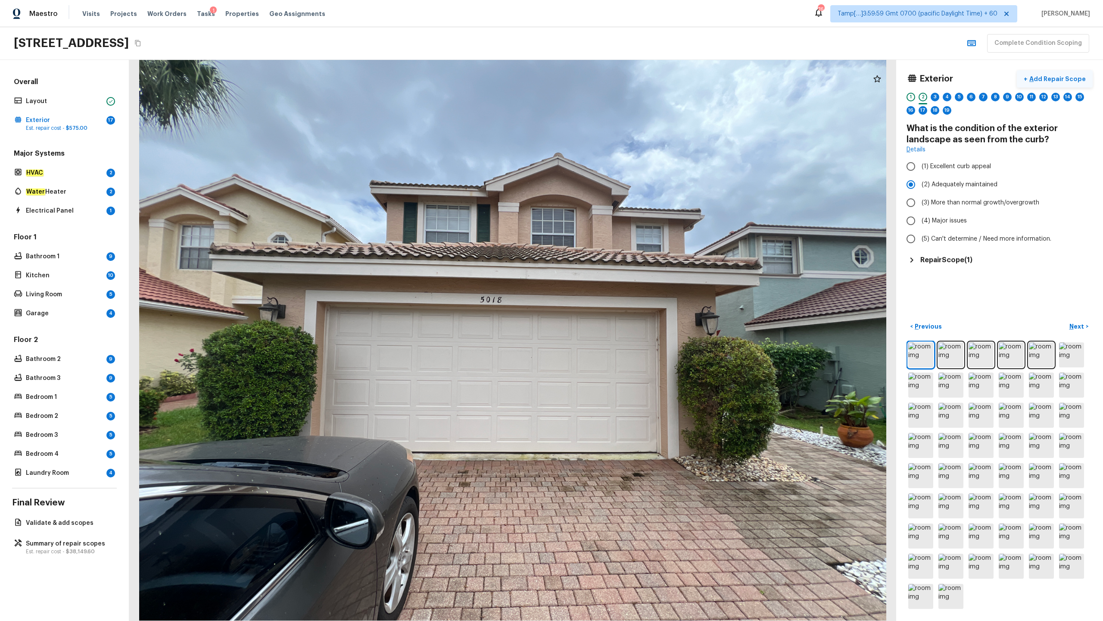
click at [620, 81] on p "Add Repair Scope" at bounding box center [1057, 79] width 58 height 9
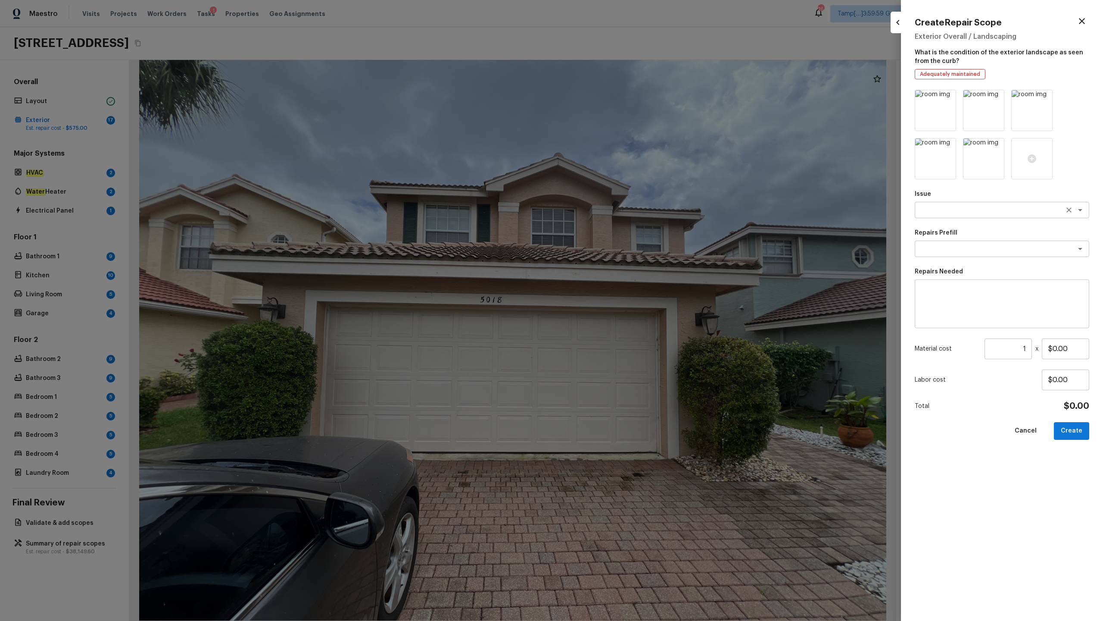
click at [620, 214] on div "x ​" at bounding box center [1002, 210] width 175 height 16
click at [620, 230] on em "Landscape Package" at bounding box center [951, 228] width 58 height 7
click at [620, 242] on div "x ​" at bounding box center [1002, 248] width 175 height 16
type textarea "Landscape Package"
click at [620, 265] on li "Initial landscaping package" at bounding box center [1002, 267] width 175 height 14
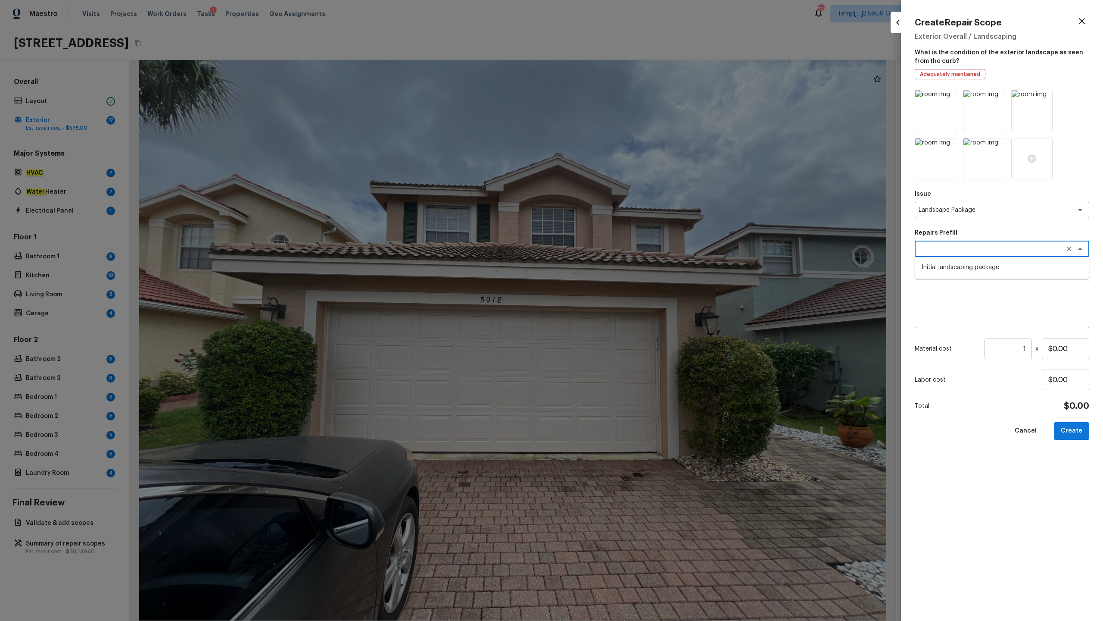
type textarea "Initial landscaping package"
type textarea "Mowing of grass up to 6" in height. Mow, edge along driveways & sidewalks, trim…"
type input "$300.00"
click at [620, 306] on button "Create" at bounding box center [1071, 431] width 35 height 18
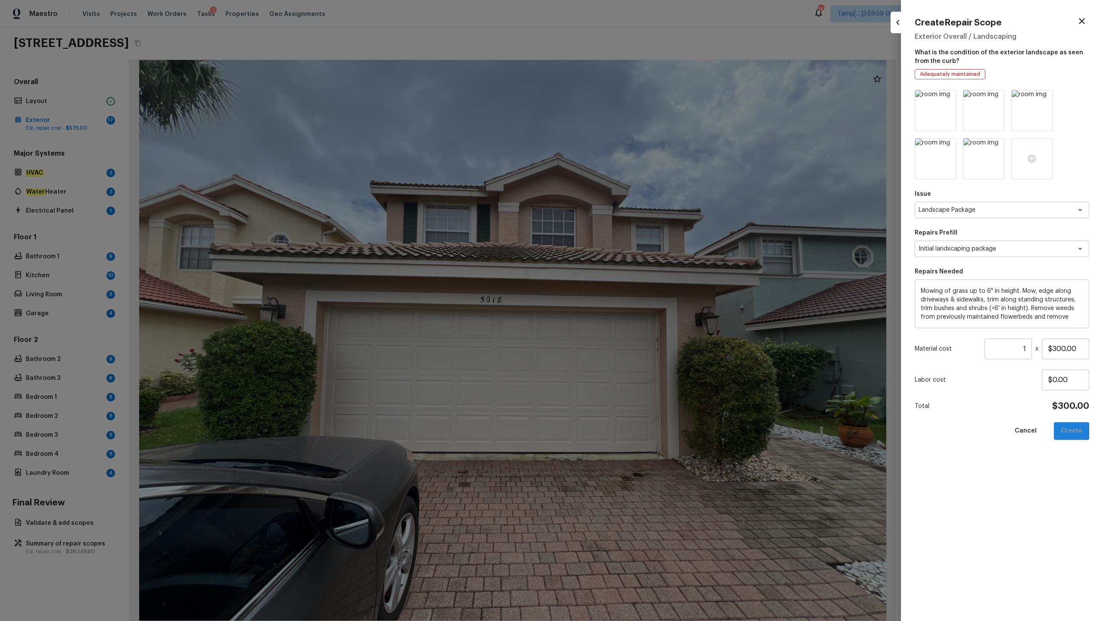
type input "$0.00"
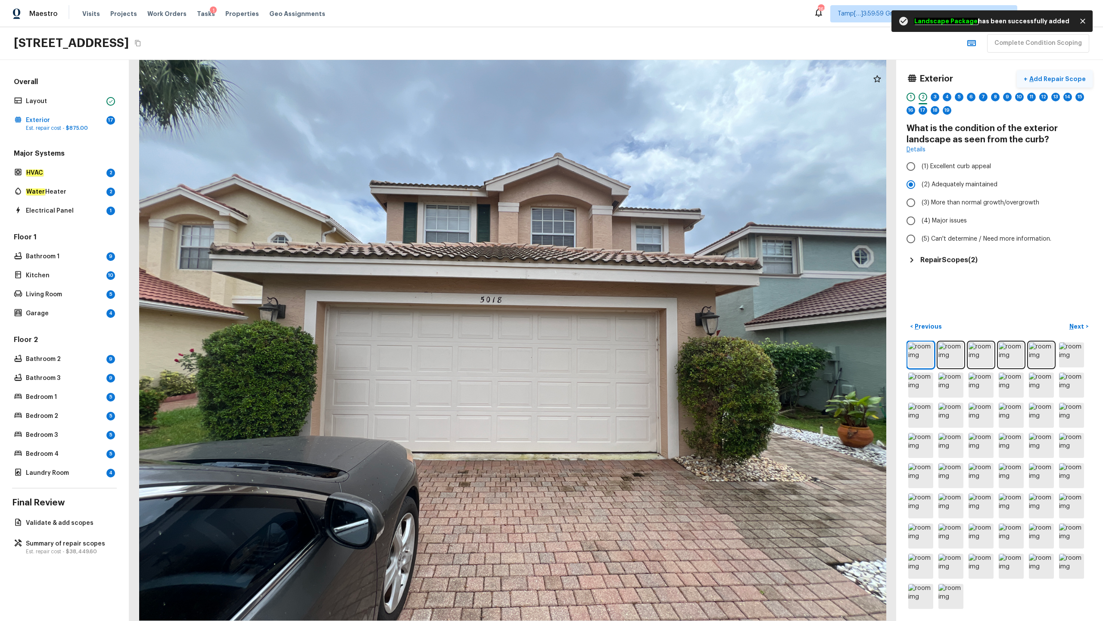
click at [620, 84] on button "+ Add Repair Scope" at bounding box center [1055, 79] width 76 height 18
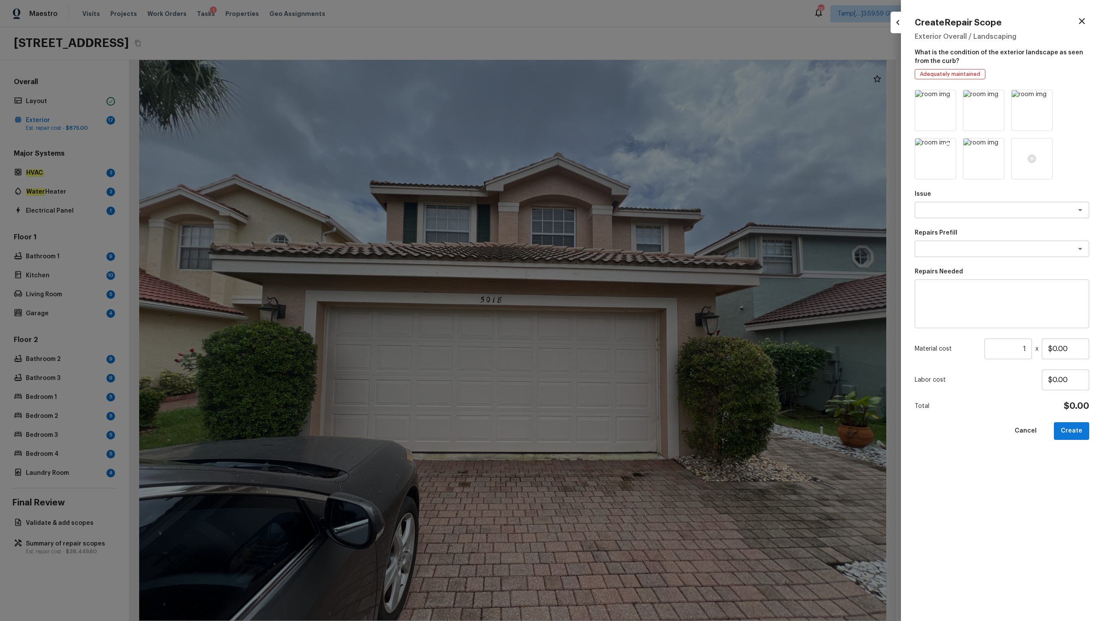
click at [620, 149] on icon at bounding box center [948, 146] width 9 height 9
click at [620, 145] on img at bounding box center [935, 158] width 41 height 41
click at [620, 145] on icon at bounding box center [948, 146] width 9 height 9
click at [620, 96] on icon at bounding box center [1044, 97] width 7 height 7
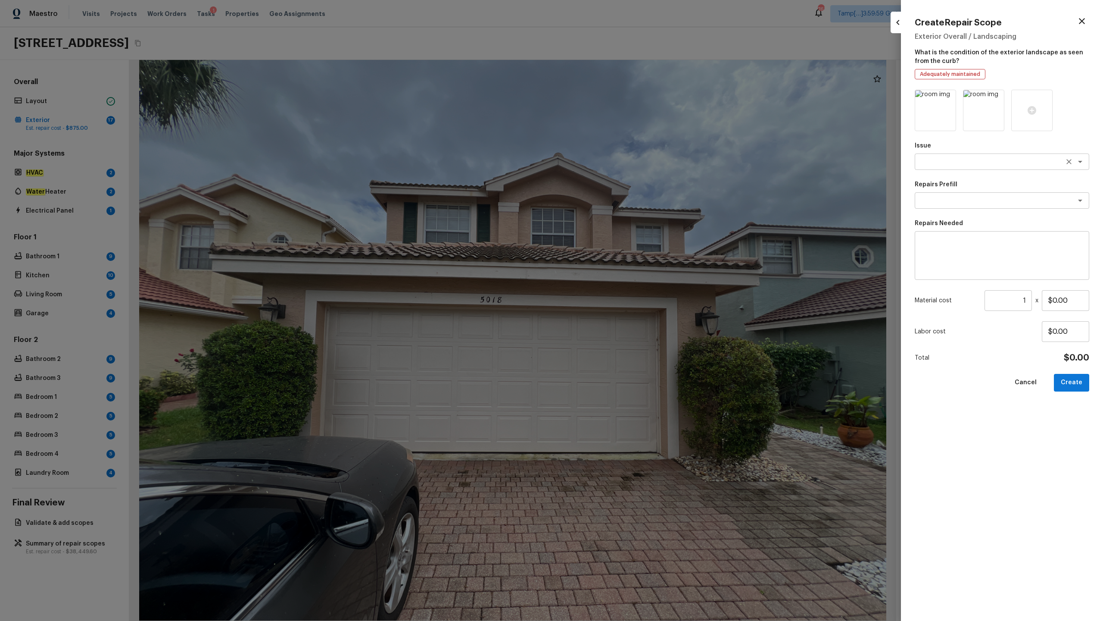
click at [620, 164] on textarea at bounding box center [990, 161] width 143 height 9
click at [620, 180] on li "Pressure Washing" at bounding box center [1002, 180] width 175 height 14
type textarea "Pressure Washing"
click at [620, 200] on textarea at bounding box center [990, 200] width 143 height 9
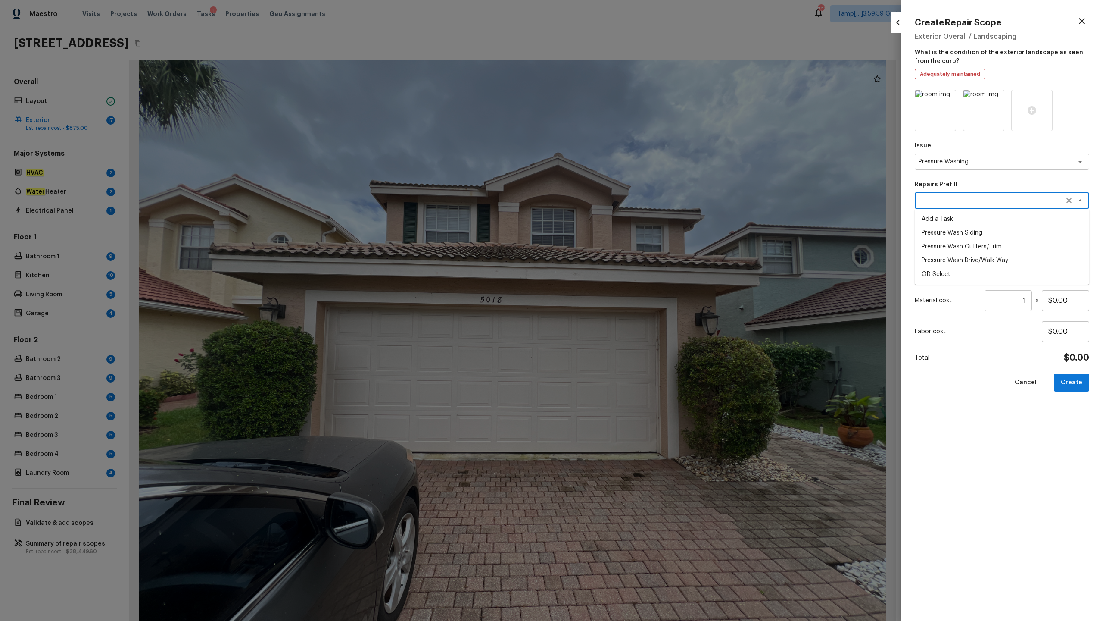
click at [620, 258] on li "Pressure Wash Drive/Walk Way" at bounding box center [1002, 260] width 175 height 14
type textarea "Pressure Wash Drive/Walk Way"
type textarea "Pressure wash the driveways/walkways as directed by the PM. Ensure that all deb…"
click at [620, 302] on input "$125.00" at bounding box center [1065, 300] width 47 height 21
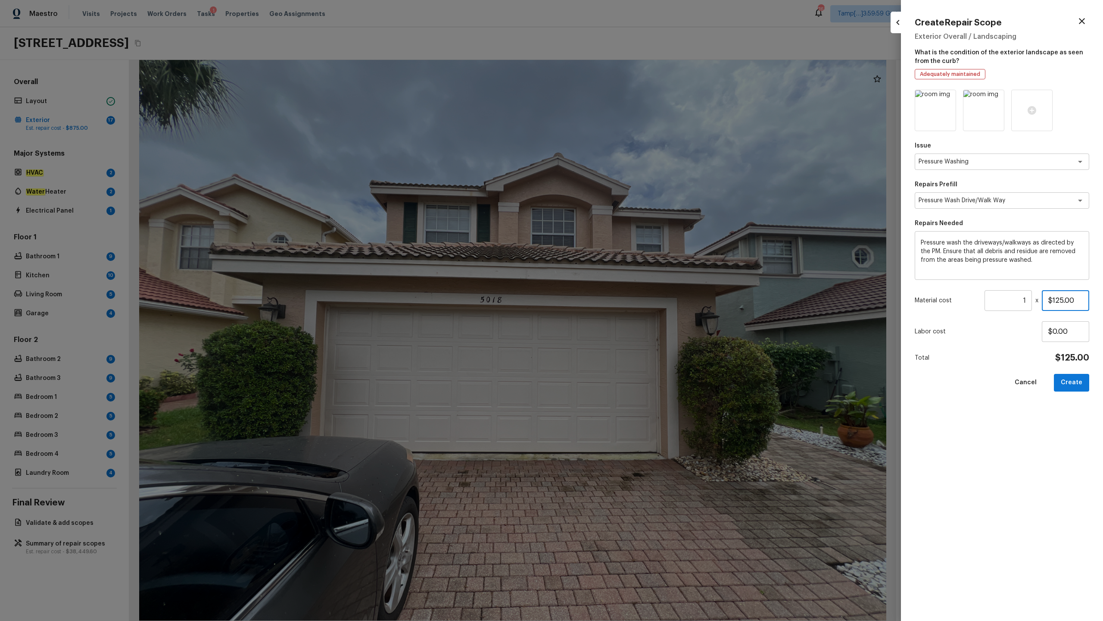
click at [620, 302] on input "$125.00" at bounding box center [1065, 300] width 47 height 21
type input "$200.00"
click at [620, 306] on button "Create" at bounding box center [1071, 383] width 35 height 18
type input "$0.00"
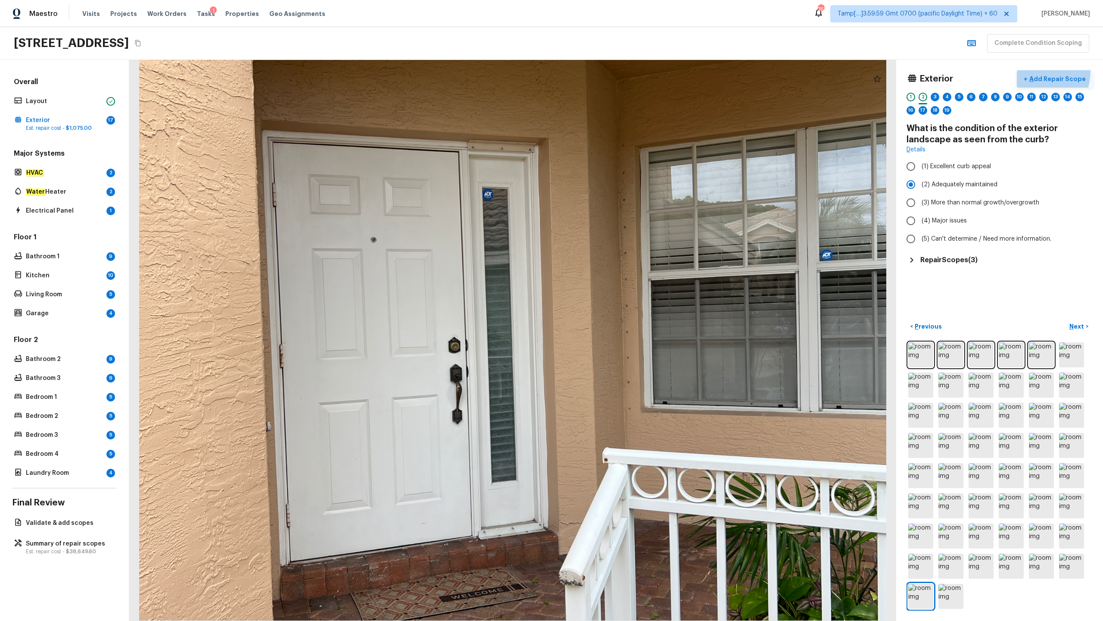
click at [620, 72] on button "+ Add Repair Scope" at bounding box center [1055, 79] width 76 height 18
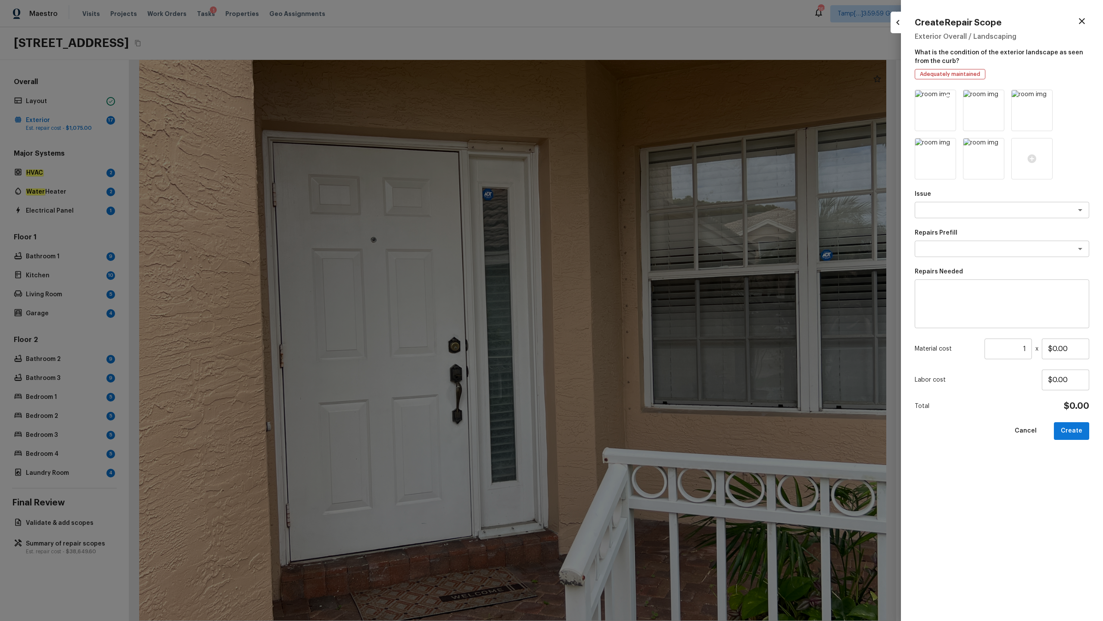
click at [620, 97] on icon at bounding box center [948, 98] width 9 height 9
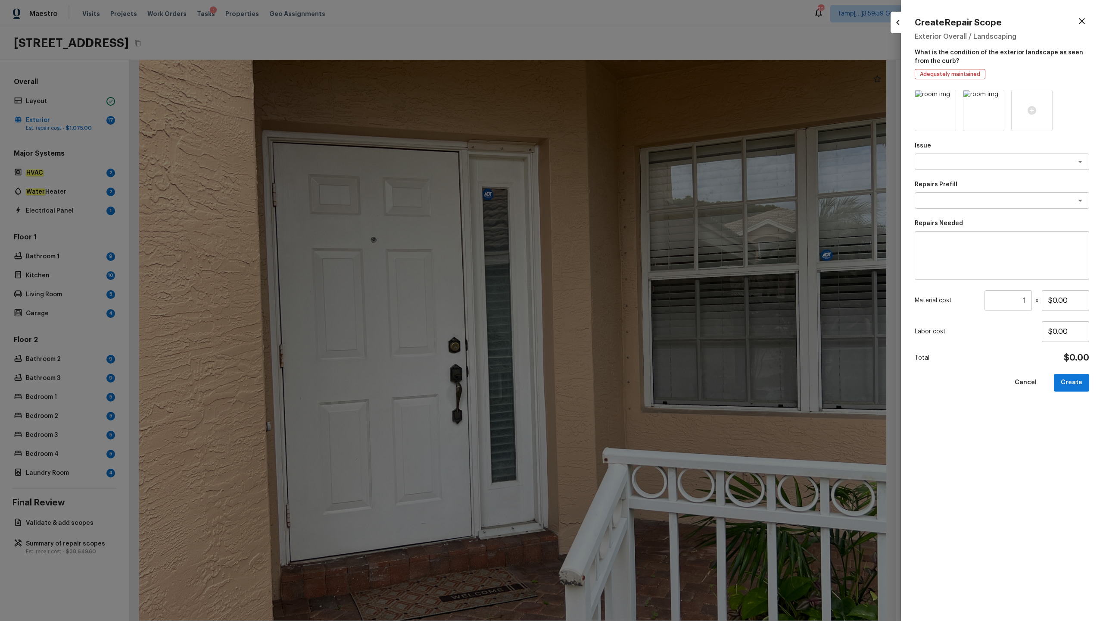
click at [620, 97] on icon at bounding box center [948, 98] width 9 height 9
click at [620, 162] on textarea at bounding box center [990, 161] width 143 height 9
click at [620, 205] on span "ACQ: Tile Roof" at bounding box center [942, 207] width 41 height 9
type textarea "ACQ: Tile Roof"
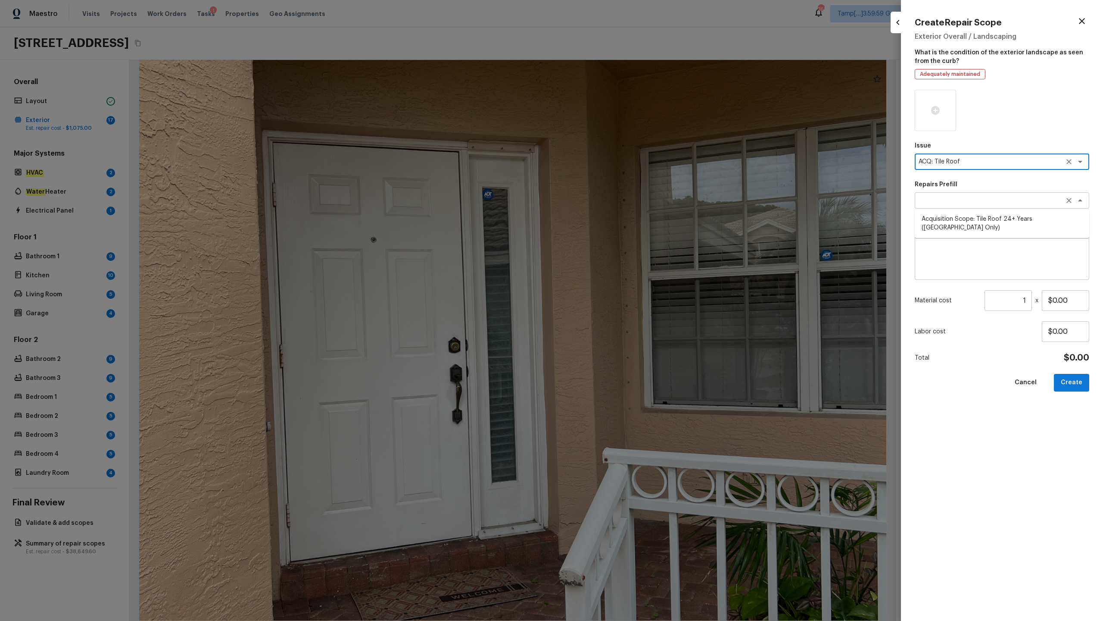
click at [620, 208] on div "Repairs Prefill x ​ Acquisition Scope: Tile Roof 24+ Years (Miami Only)" at bounding box center [1002, 194] width 175 height 28
click at [620, 222] on span "Acquisition Scope: Tile Roof 24+ Years (Miami Only)" at bounding box center [1002, 223] width 161 height 17
type textarea "Acquisition Scope: Tile Roof 24+ Years (Miami Only)"
type input "$16.00"
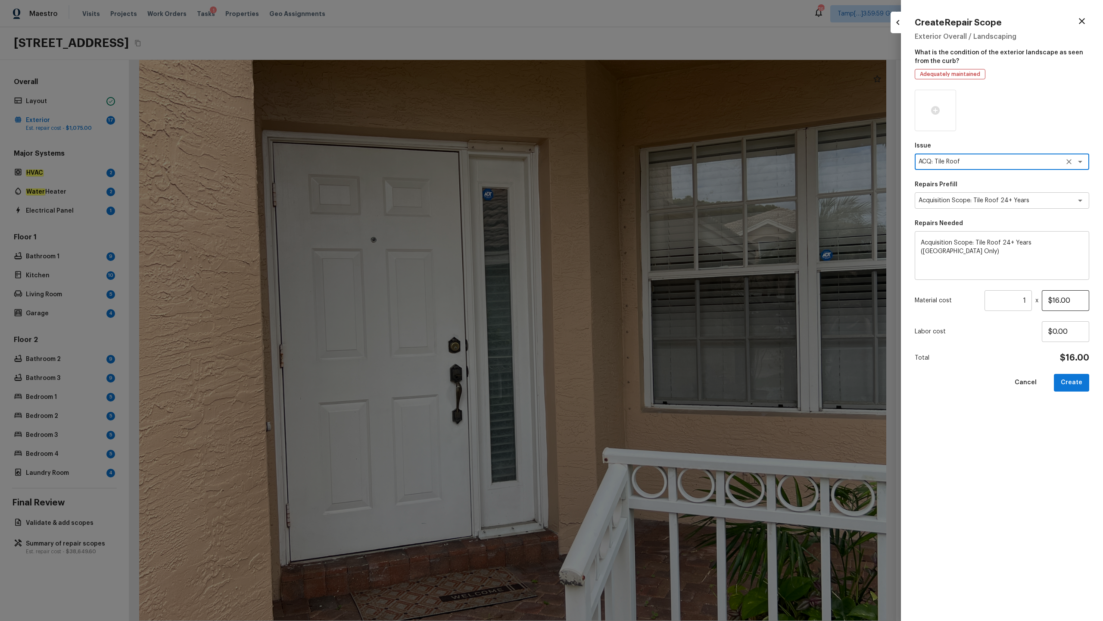
type textarea "ACQ: Tile Roof"
click at [620, 297] on input "$16.00" at bounding box center [1065, 300] width 47 height 21
type input "$0.00"
click at [620, 306] on button "Create" at bounding box center [1071, 383] width 35 height 18
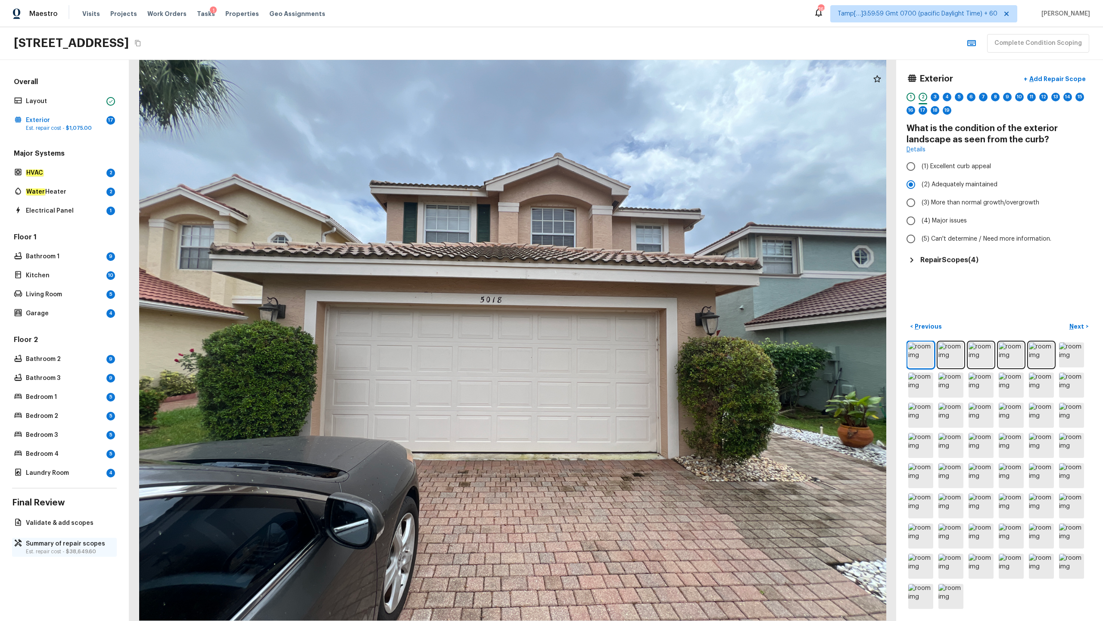
click at [75, 306] on p "Est. repair cost - $38,649.60" at bounding box center [69, 551] width 86 height 7
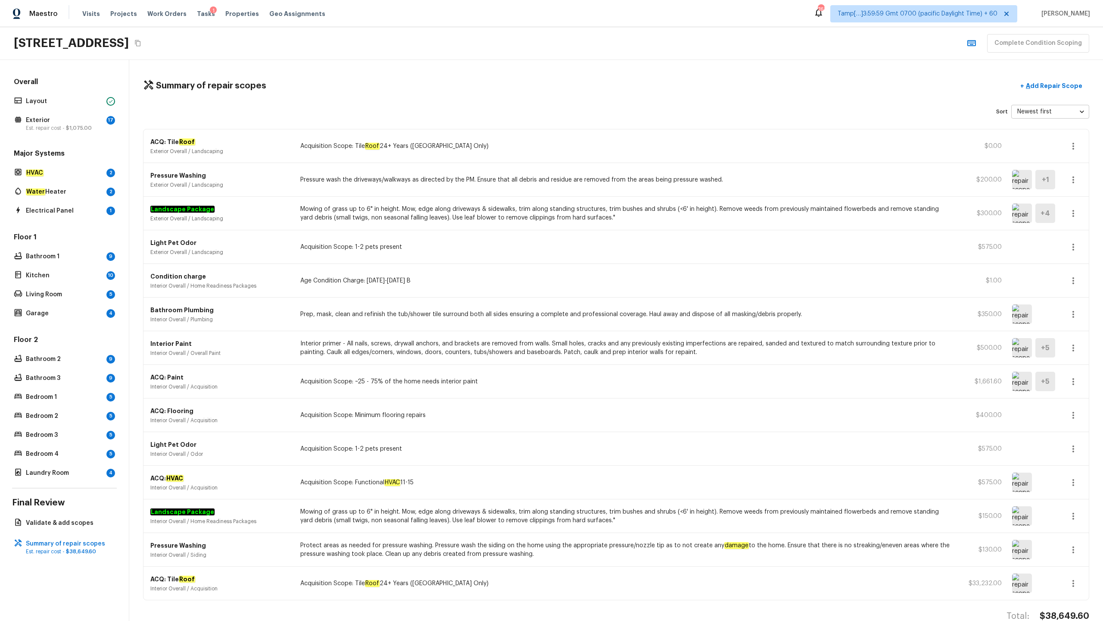
click at [620, 144] on icon "button" at bounding box center [1073, 146] width 10 height 10
click at [620, 172] on li "Edit" at bounding box center [1076, 171] width 40 height 26
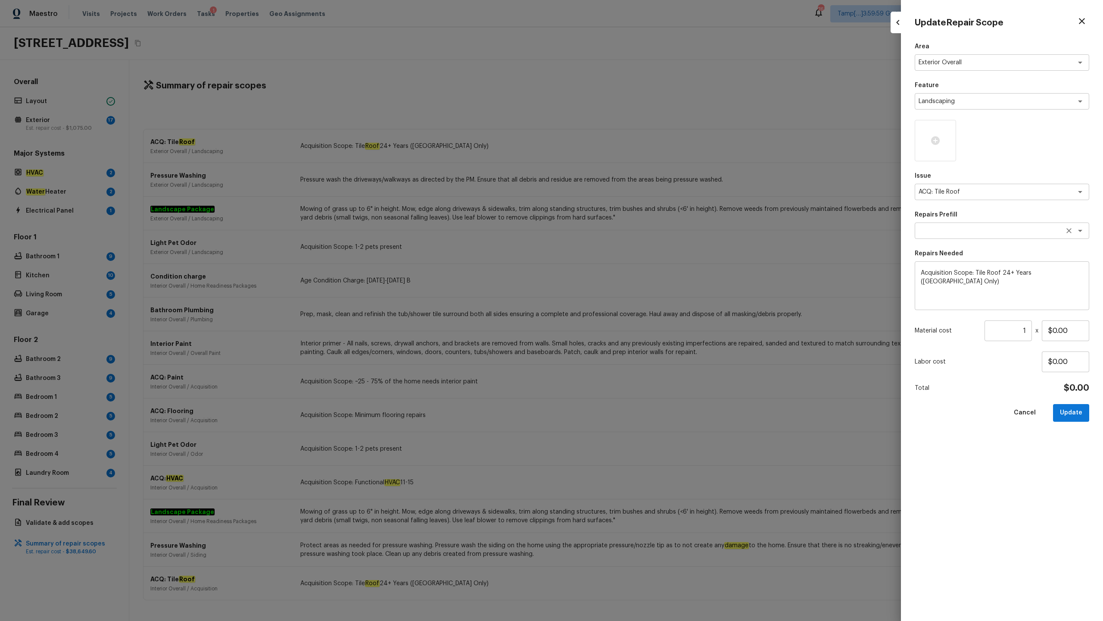
click at [620, 238] on div "x ​" at bounding box center [1002, 230] width 175 height 16
click at [620, 250] on span "Acquisition Scope: Tile Roof 24+ Years (Miami Only)" at bounding box center [1002, 253] width 161 height 17
type textarea "Acquisition Scope: Tile Roof 24+ Years (Miami Only)"
type input "$16.00"
click at [620, 306] on input "1" at bounding box center [1008, 330] width 47 height 21
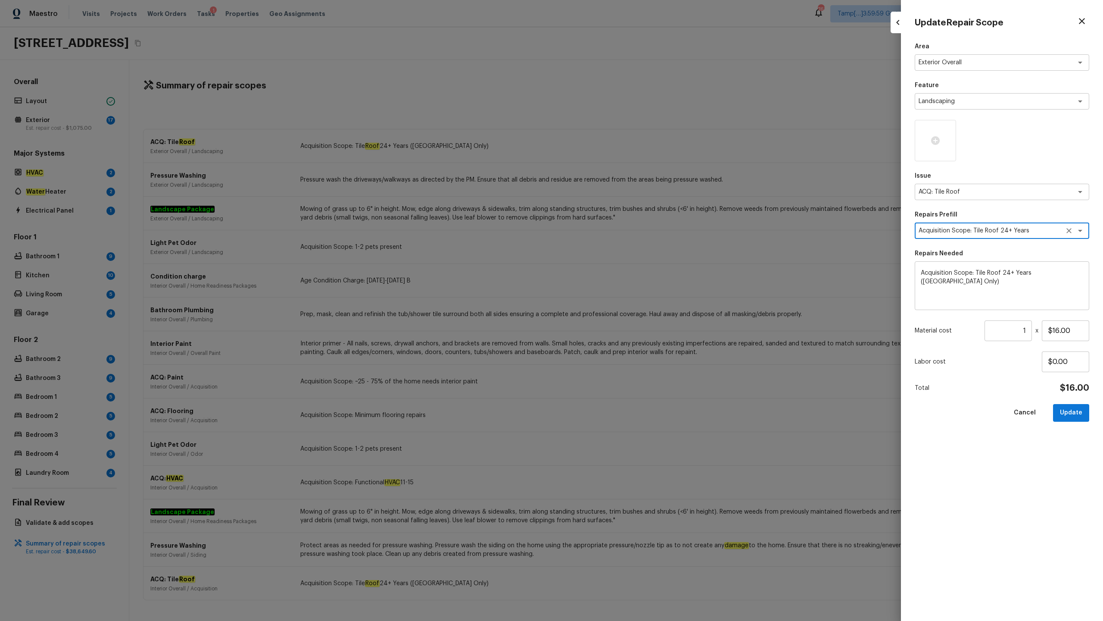
click at [620, 306] on input "1" at bounding box center [1008, 330] width 47 height 21
type input "2077"
click at [620, 306] on button "Update" at bounding box center [1071, 413] width 36 height 18
type input "1"
type input "$0.00"
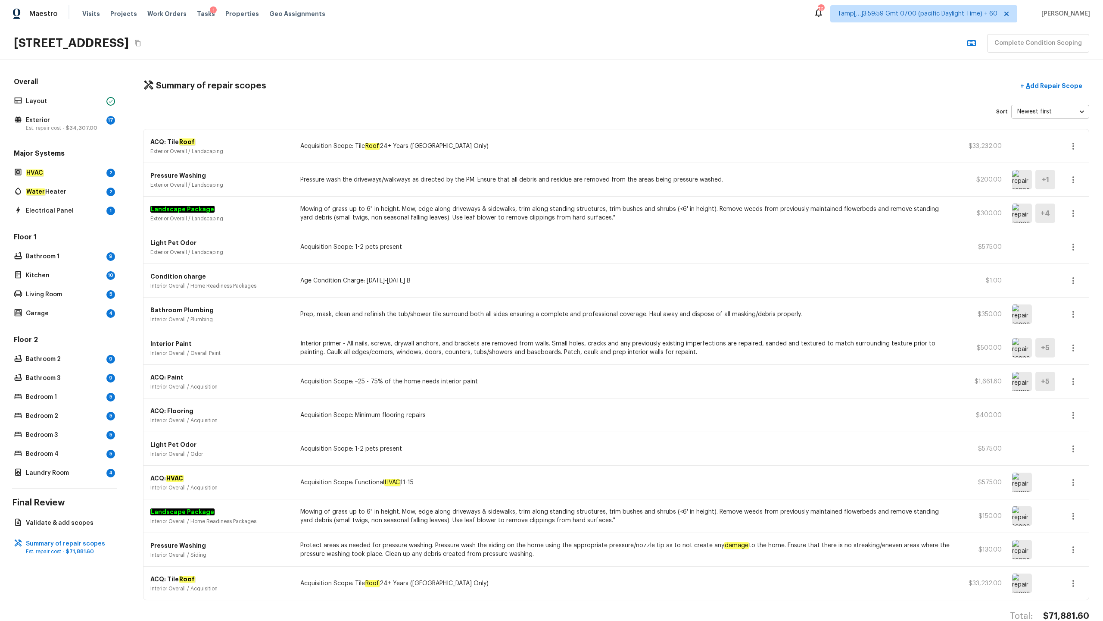
click at [620, 282] on icon "button" at bounding box center [1073, 280] width 10 height 10
click at [620, 146] on div at bounding box center [551, 310] width 1103 height 621
click at [620, 148] on icon "button" at bounding box center [1074, 146] width 2 height 7
click at [620, 202] on li "Remove" at bounding box center [1076, 197] width 40 height 26
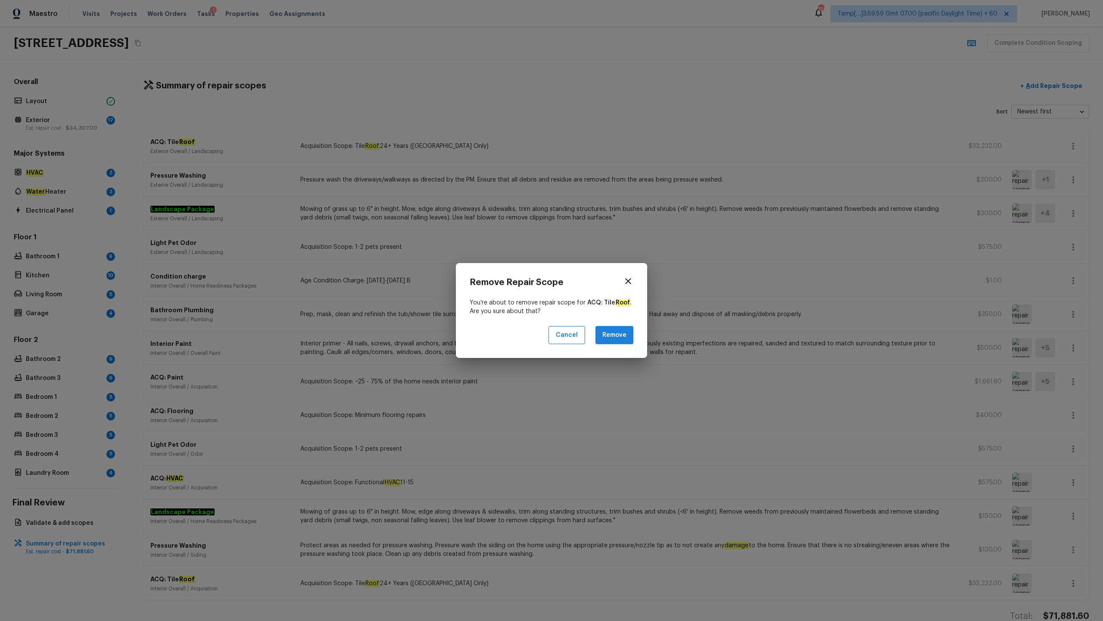
click at [617, 306] on button "Remove" at bounding box center [615, 335] width 38 height 19
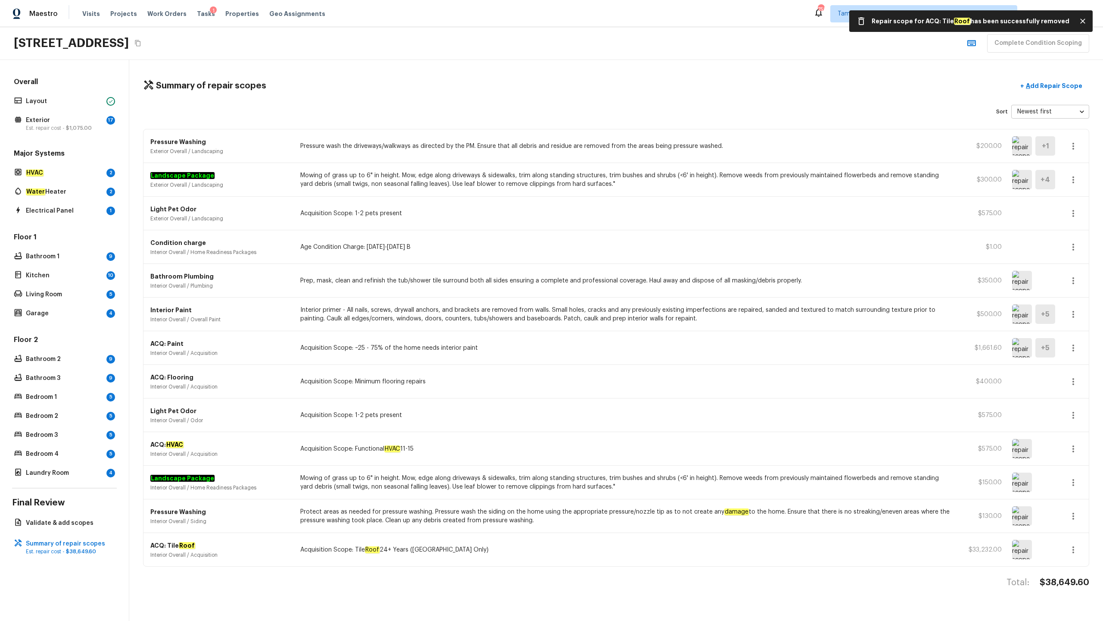
click at [620, 148] on icon "button" at bounding box center [1074, 146] width 2 height 7
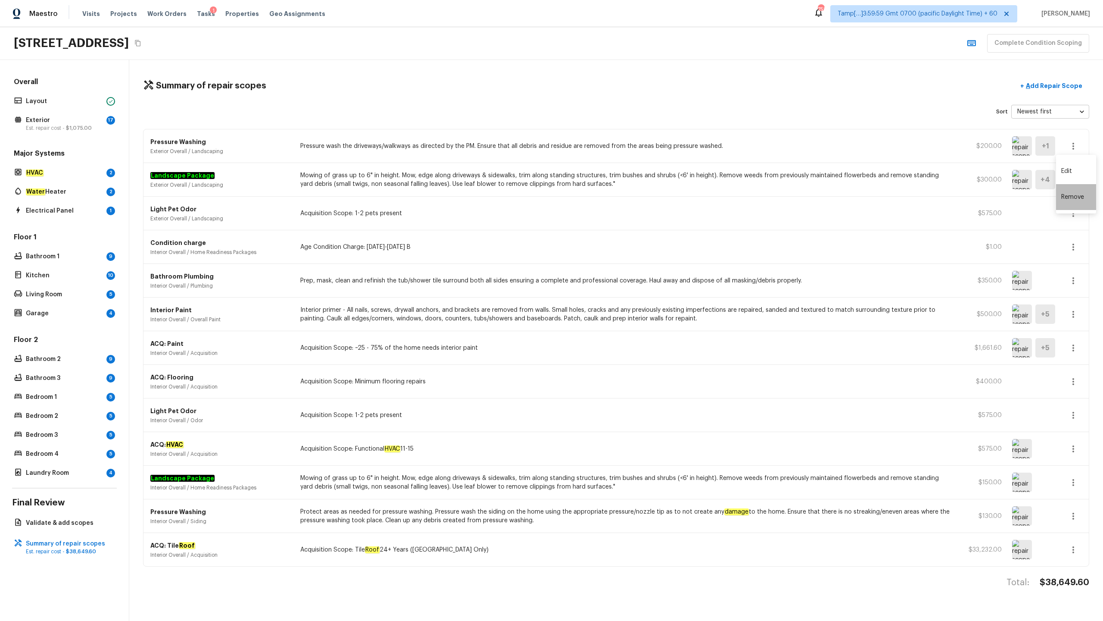
click at [620, 191] on li "Remove" at bounding box center [1076, 197] width 40 height 26
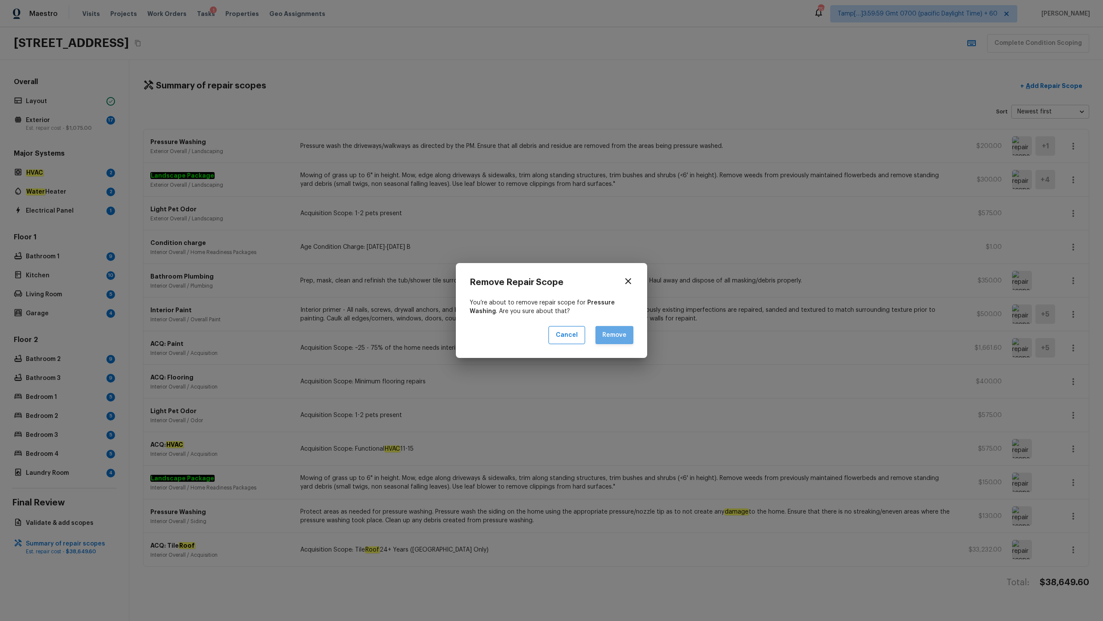
click at [608, 306] on button "Remove" at bounding box center [615, 335] width 38 height 19
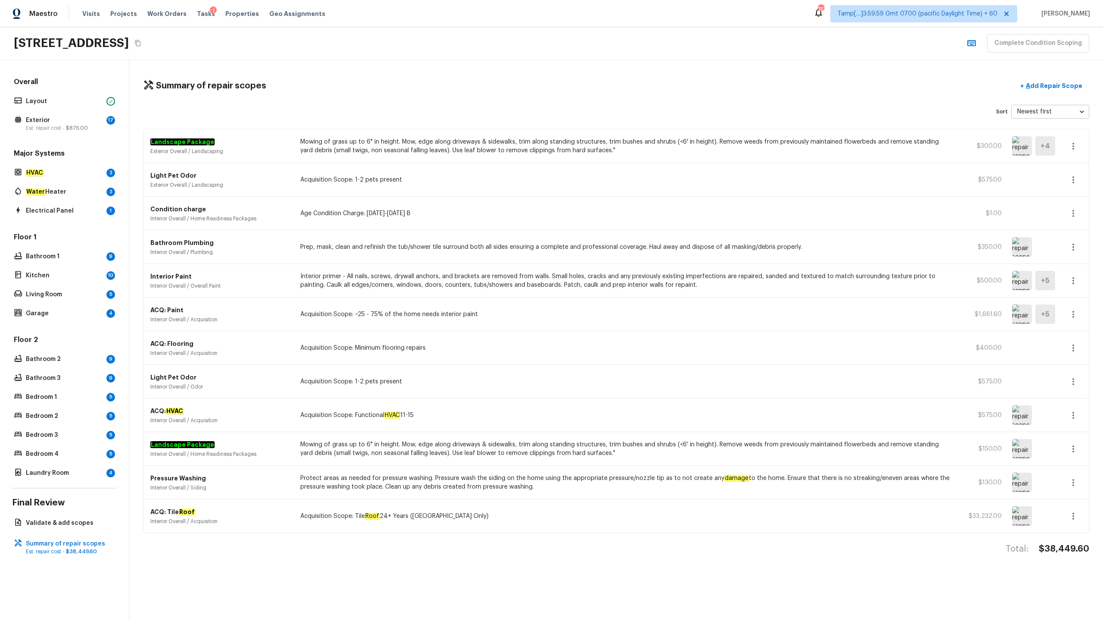
click at [620, 306] on button "button" at bounding box center [1073, 515] width 17 height 17
click at [620, 306] on li "Remove" at bounding box center [1076, 567] width 40 height 26
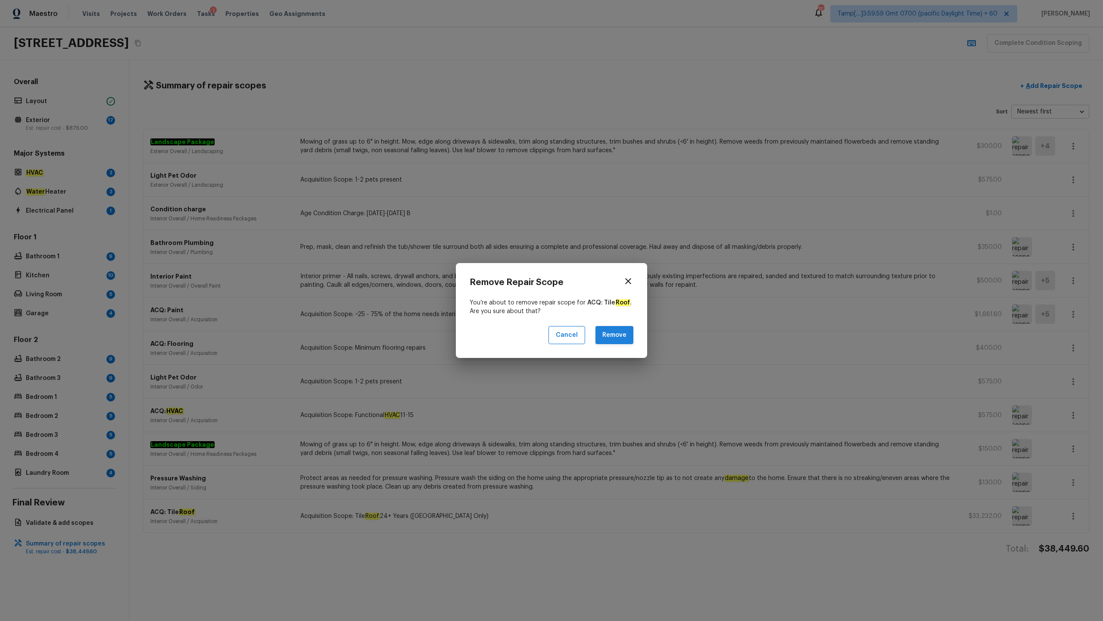
click at [606, 306] on button "Remove" at bounding box center [615, 335] width 38 height 19
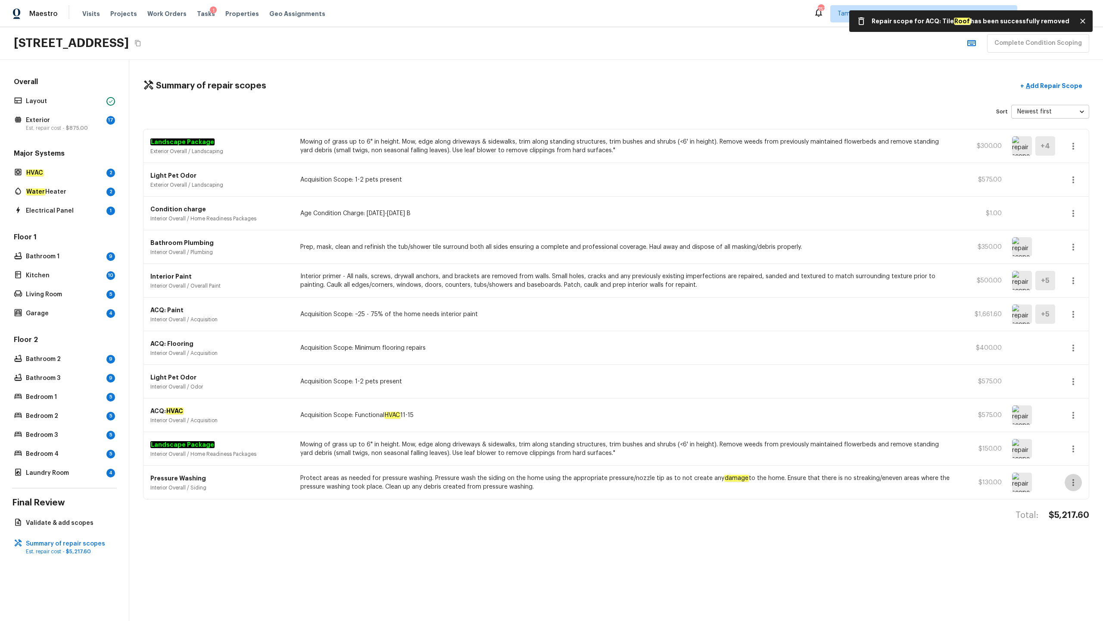
click at [620, 306] on icon "button" at bounding box center [1073, 482] width 10 height 10
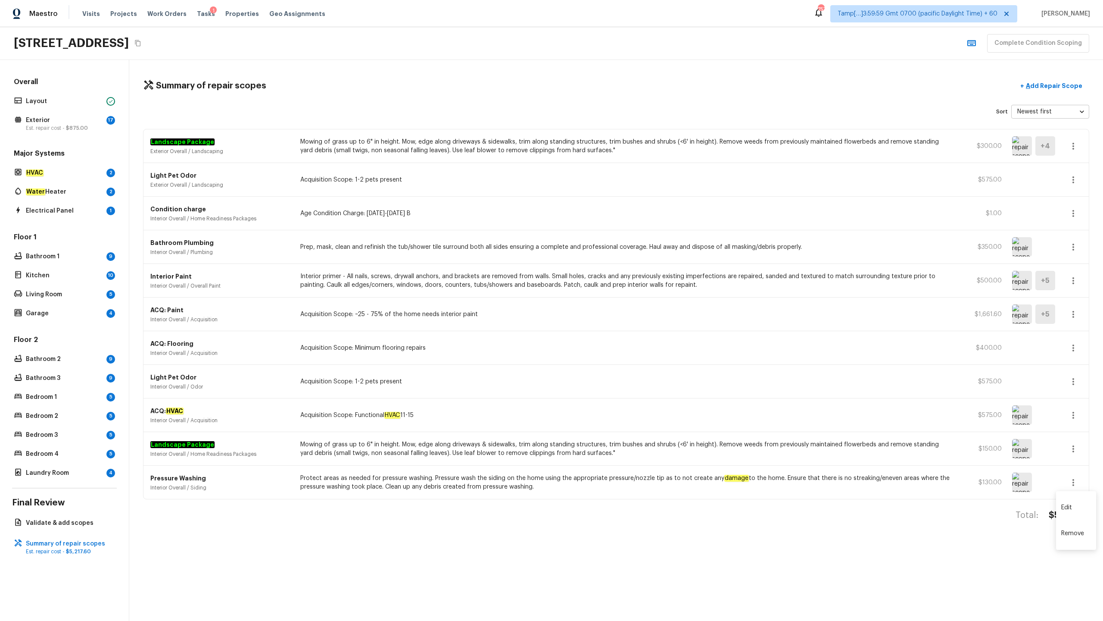
click at [620, 306] on li "Remove" at bounding box center [1076, 533] width 40 height 26
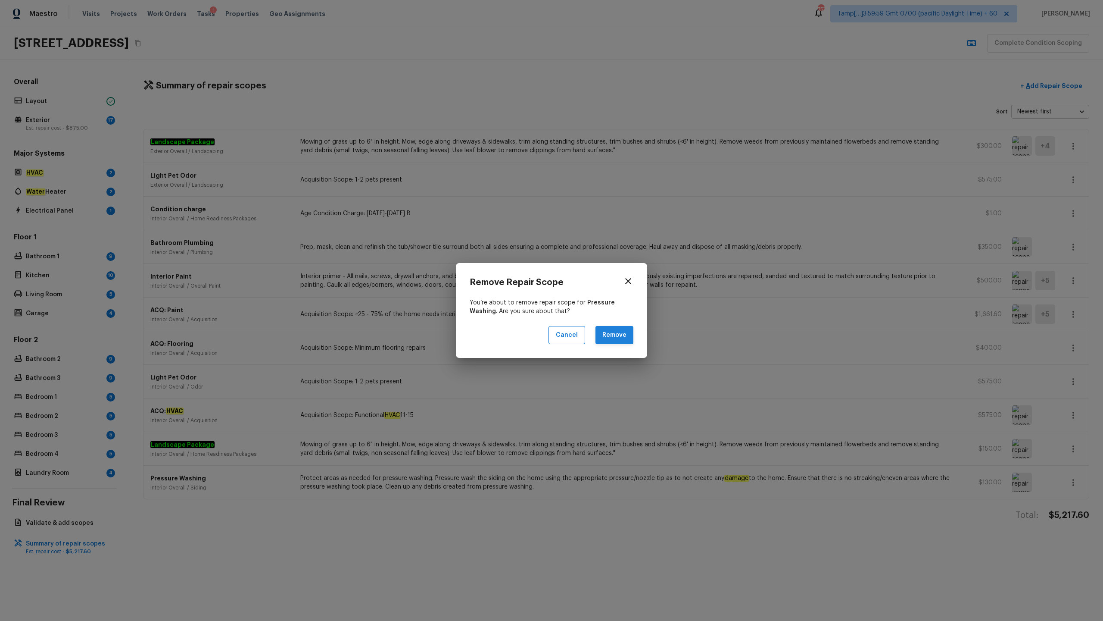
click at [608, 306] on button "Remove" at bounding box center [615, 335] width 38 height 19
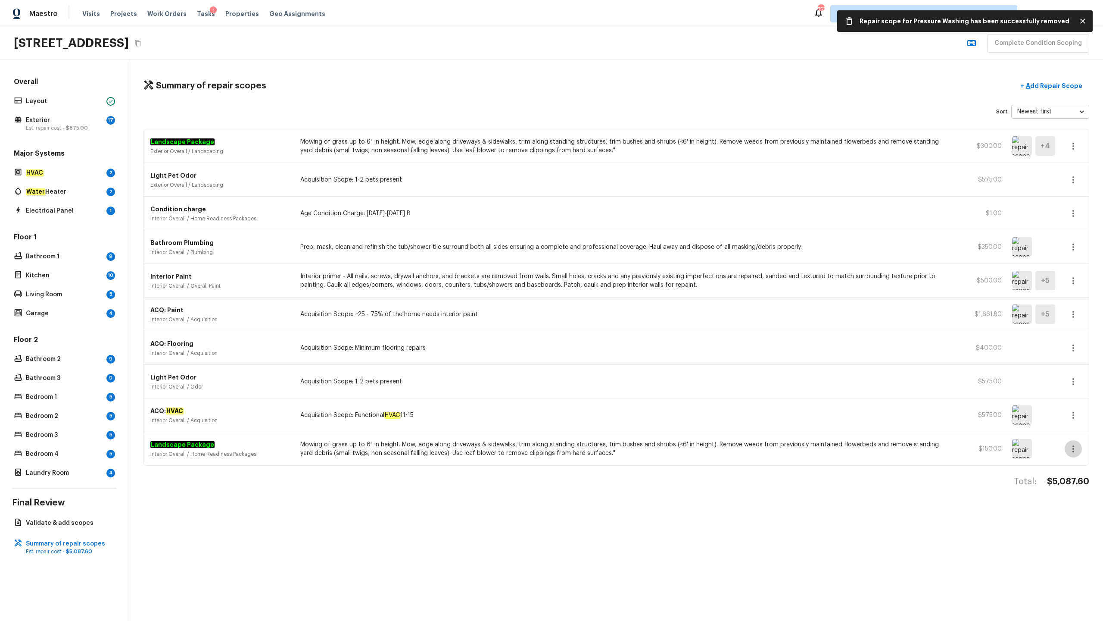
click at [620, 306] on icon "button" at bounding box center [1073, 448] width 10 height 10
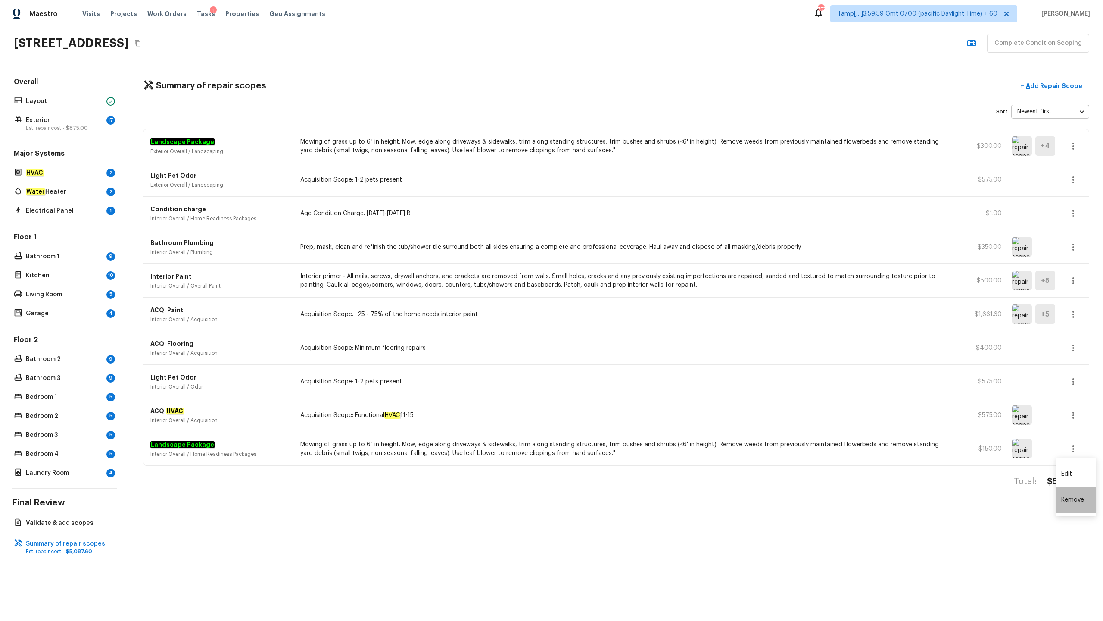
click at [620, 306] on li "Remove" at bounding box center [1076, 500] width 40 height 26
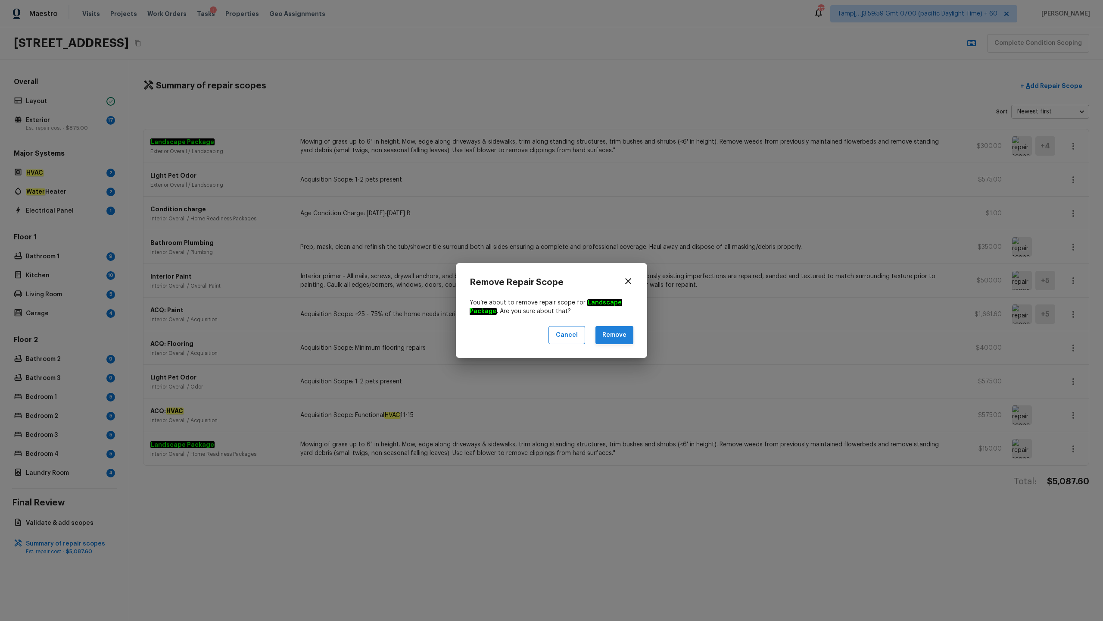
click at [606, 306] on button "Remove" at bounding box center [615, 335] width 38 height 19
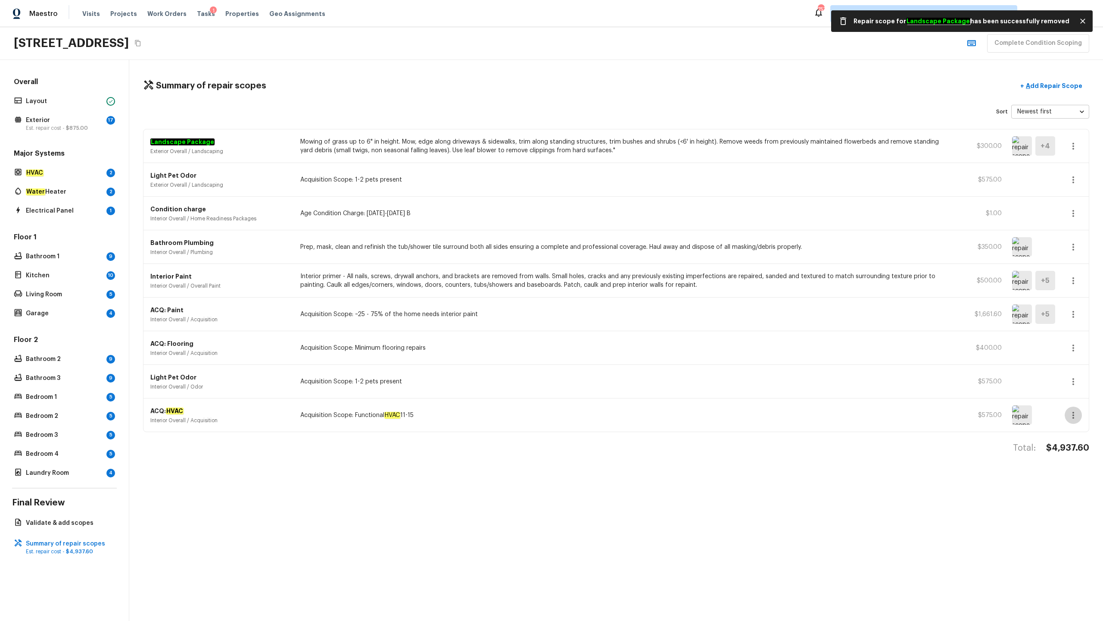
click at [620, 306] on button "button" at bounding box center [1073, 414] width 17 height 17
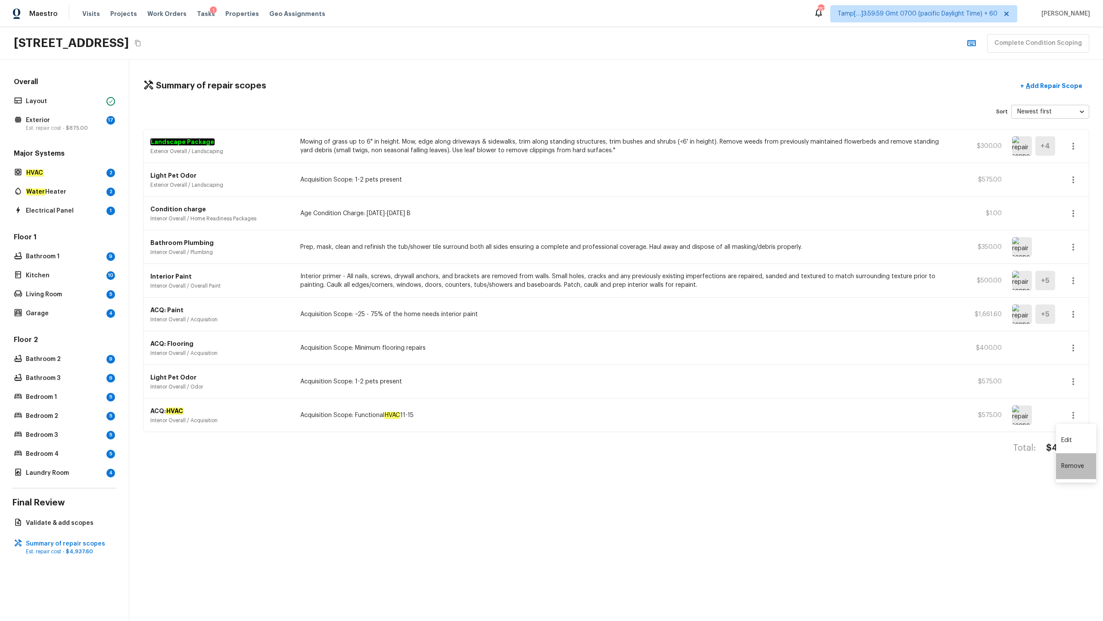
click at [620, 306] on li "Remove" at bounding box center [1076, 466] width 40 height 26
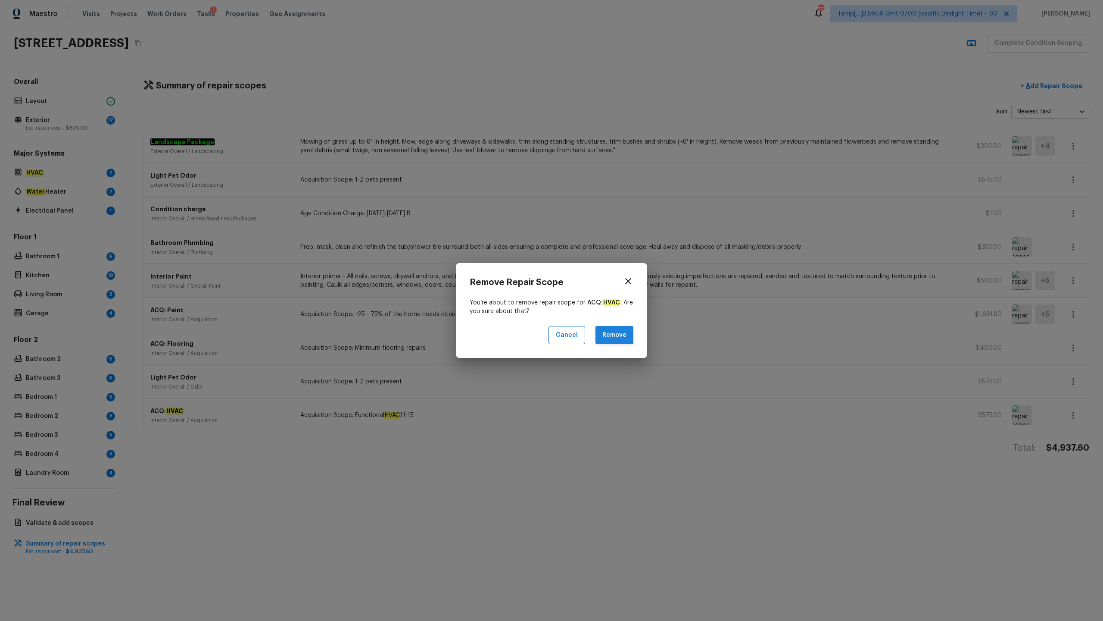
click at [609, 306] on button "Remove" at bounding box center [615, 335] width 38 height 19
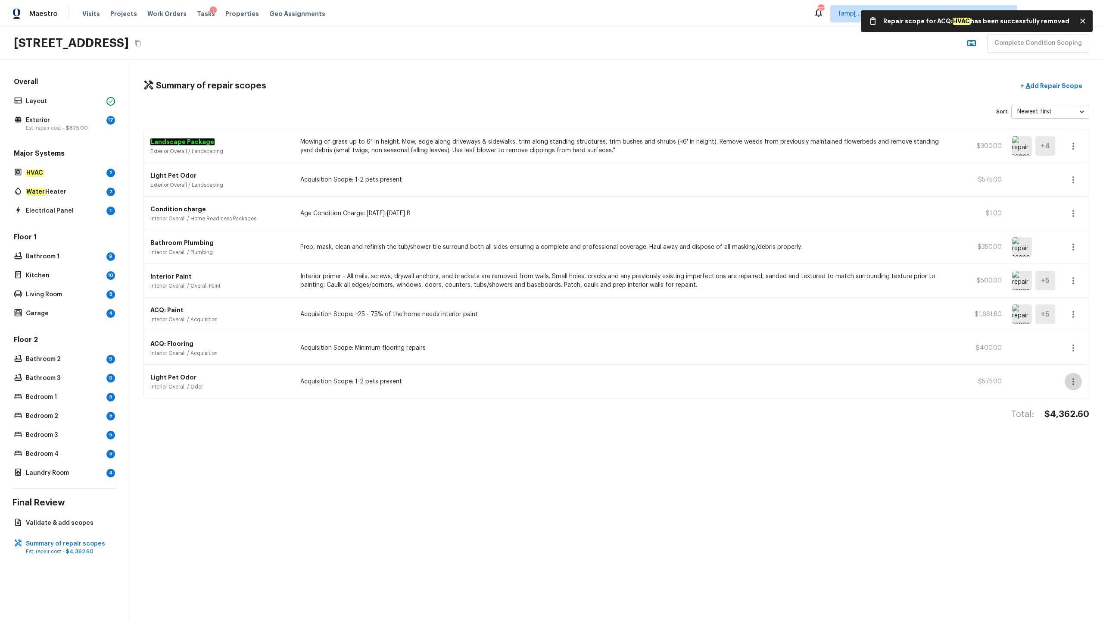
click at [620, 306] on icon "button" at bounding box center [1073, 381] width 10 height 10
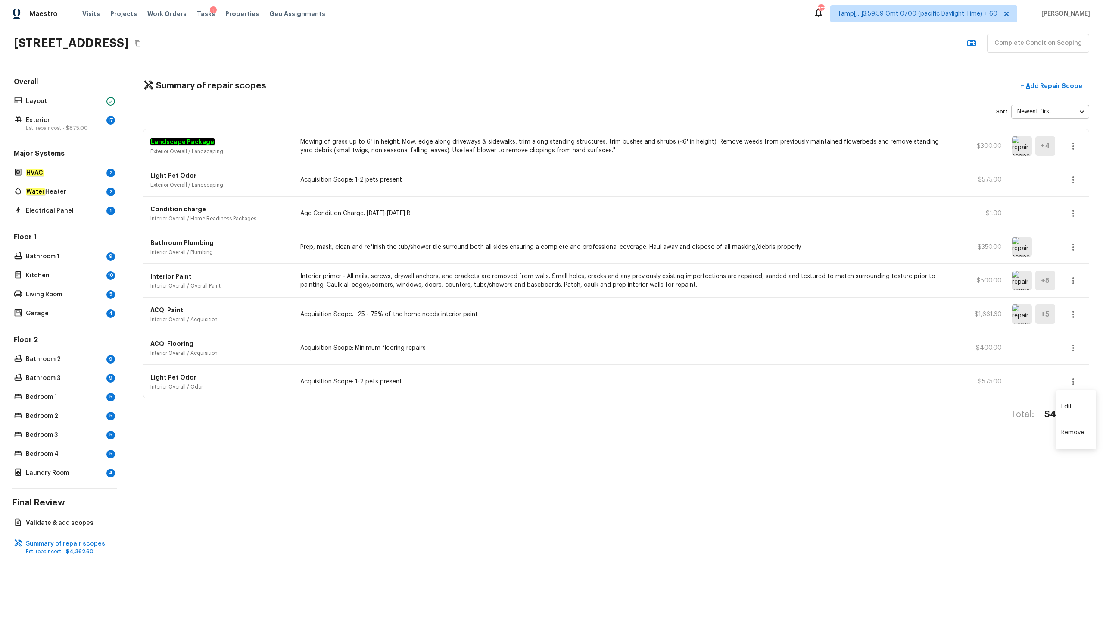
click at [620, 306] on li "Remove" at bounding box center [1076, 432] width 40 height 26
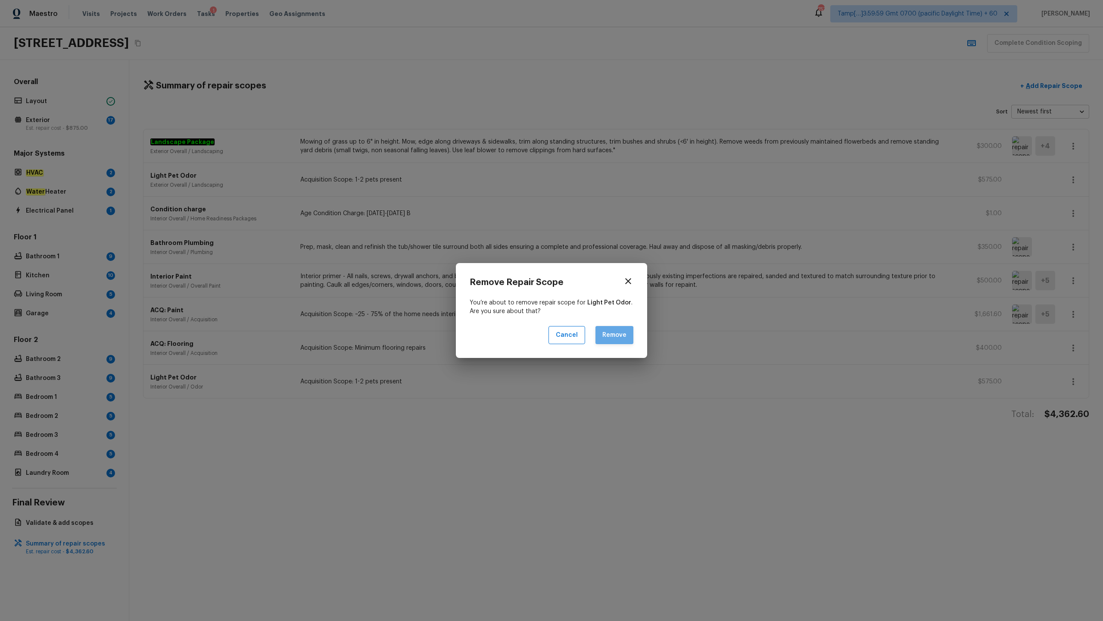
click at [601, 306] on button "Remove" at bounding box center [615, 335] width 38 height 19
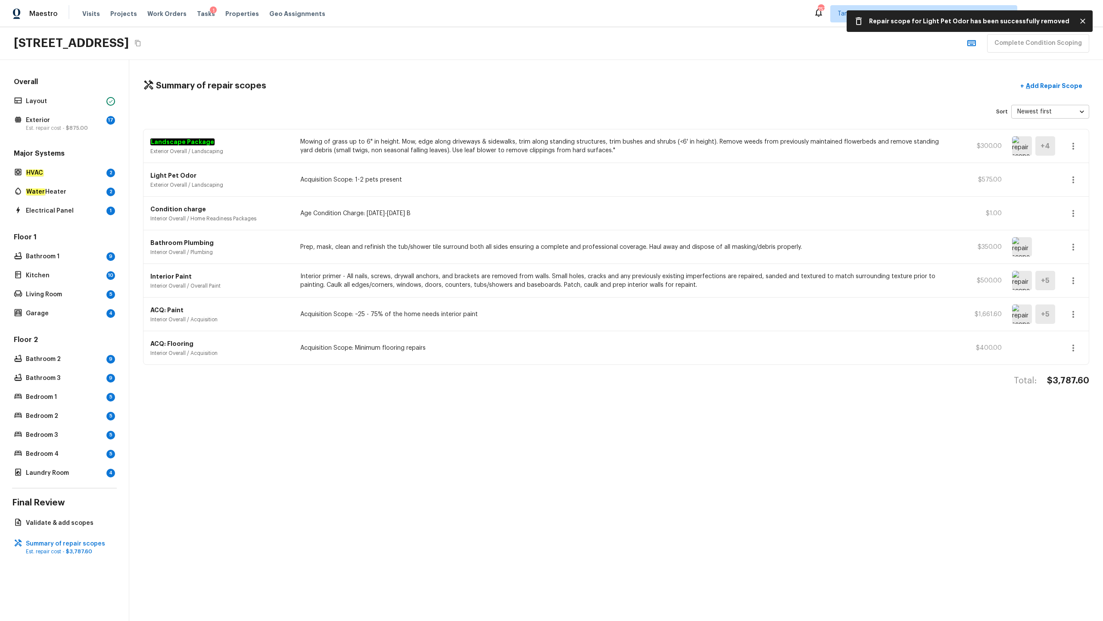
click at [620, 306] on icon "button" at bounding box center [1073, 348] width 10 height 10
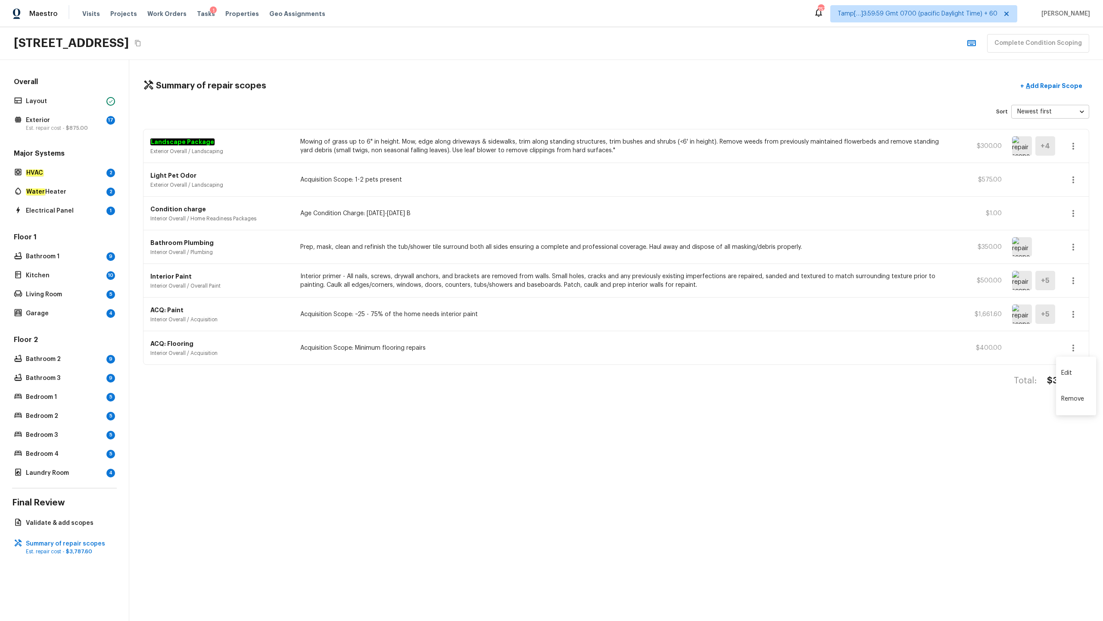
click at [620, 306] on li "Remove" at bounding box center [1076, 399] width 40 height 26
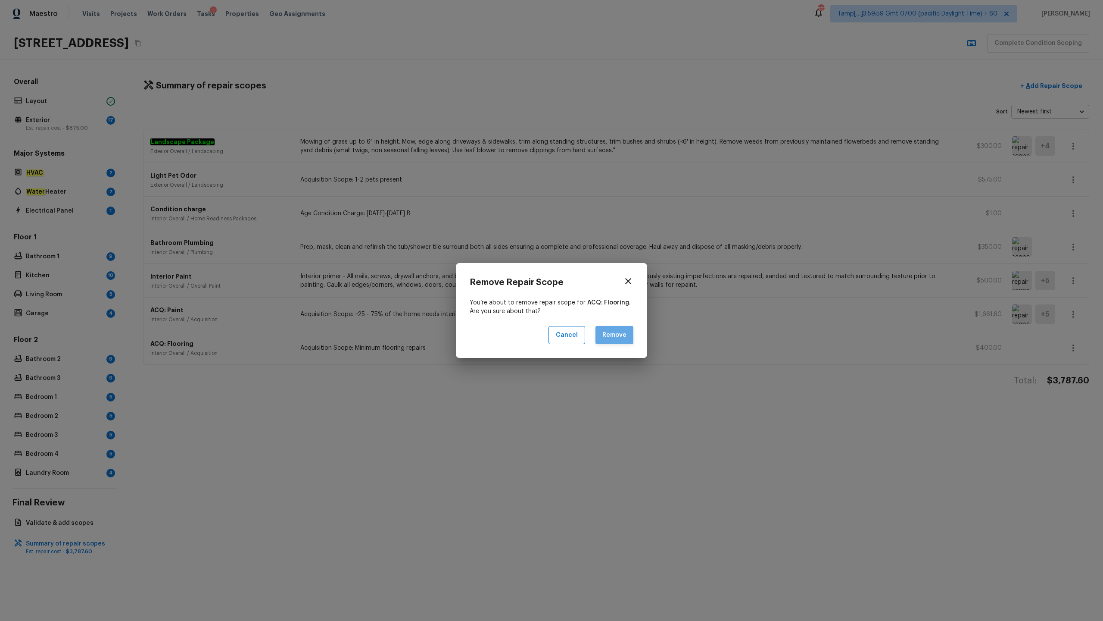
click at [618, 306] on button "Remove" at bounding box center [615, 335] width 38 height 19
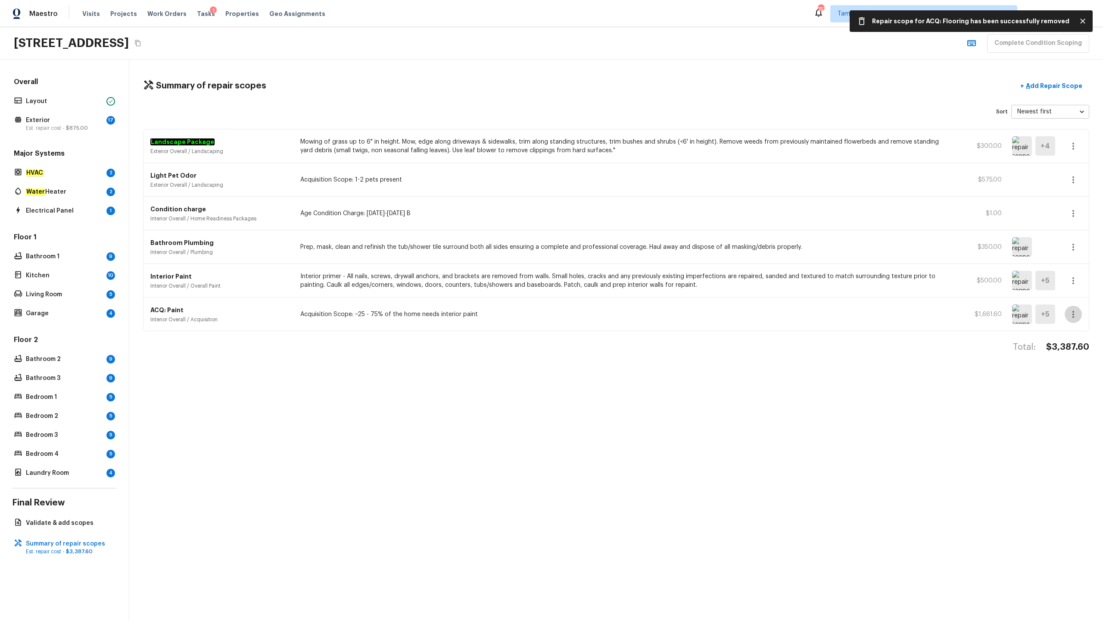
click at [620, 306] on icon "button" at bounding box center [1073, 314] width 10 height 10
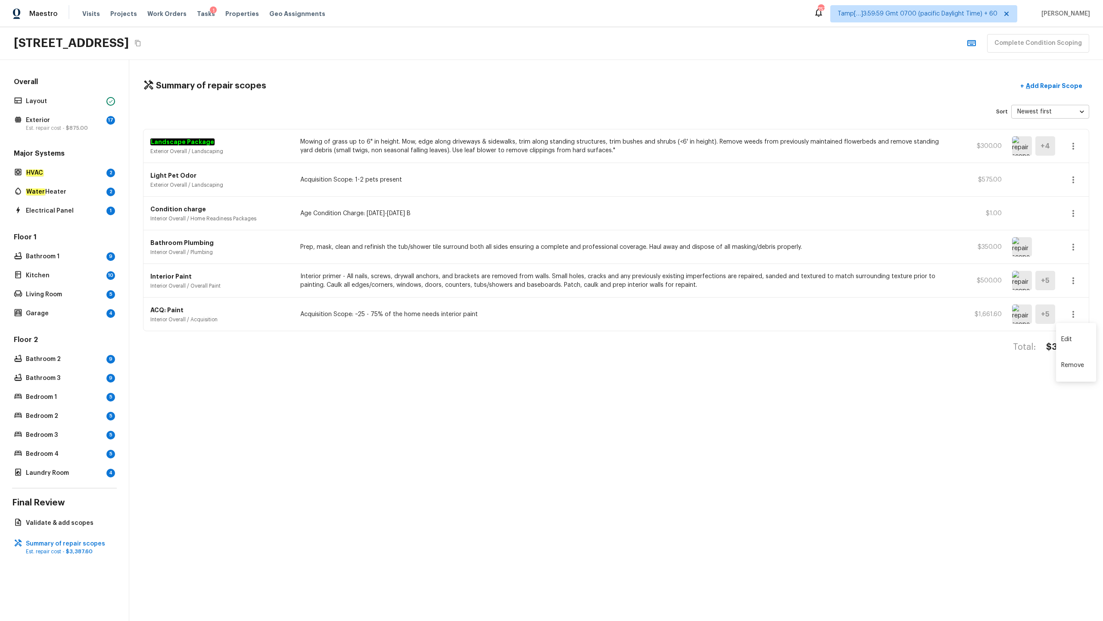
click at [620, 306] on li "Remove" at bounding box center [1076, 365] width 40 height 26
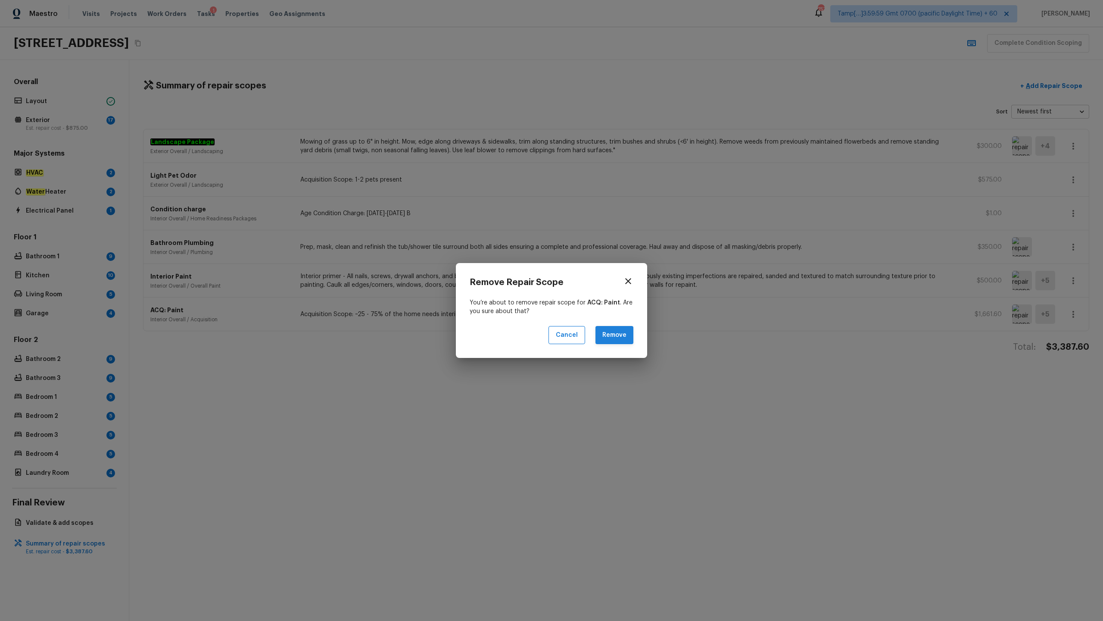
click at [596, 306] on button "Remove" at bounding box center [615, 335] width 38 height 19
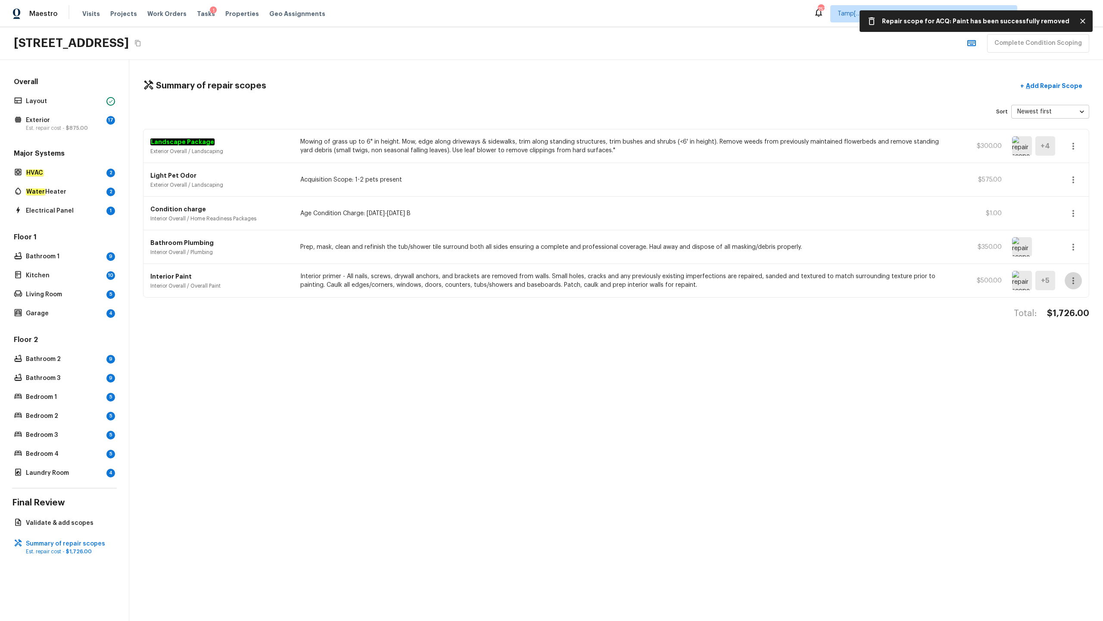
click at [620, 281] on icon "button" at bounding box center [1073, 280] width 10 height 10
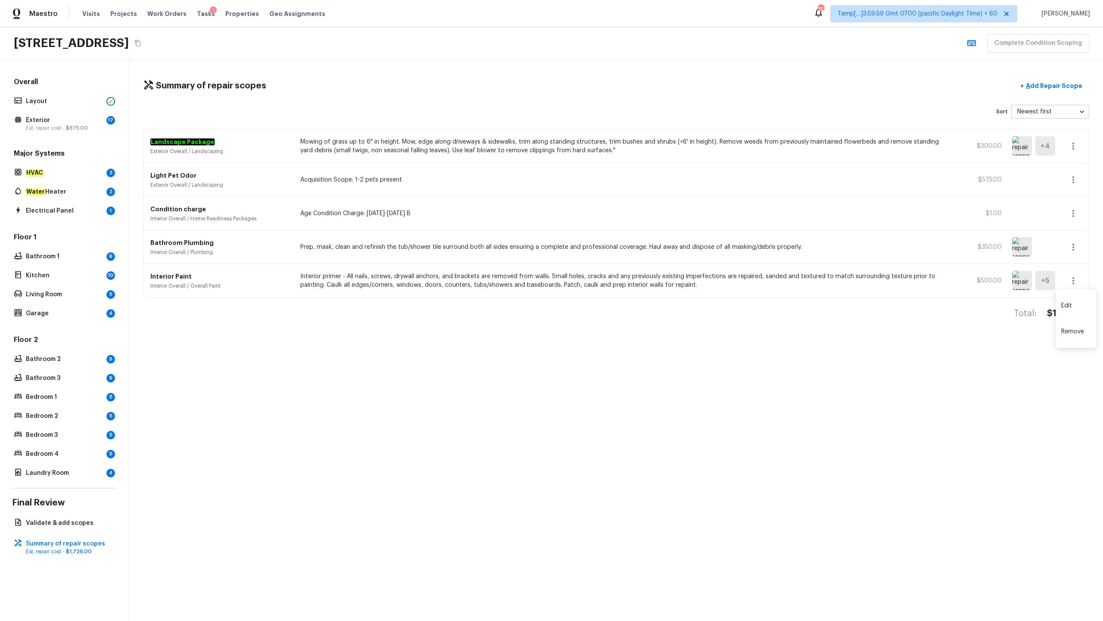
click at [620, 306] on li "Remove" at bounding box center [1076, 331] width 40 height 26
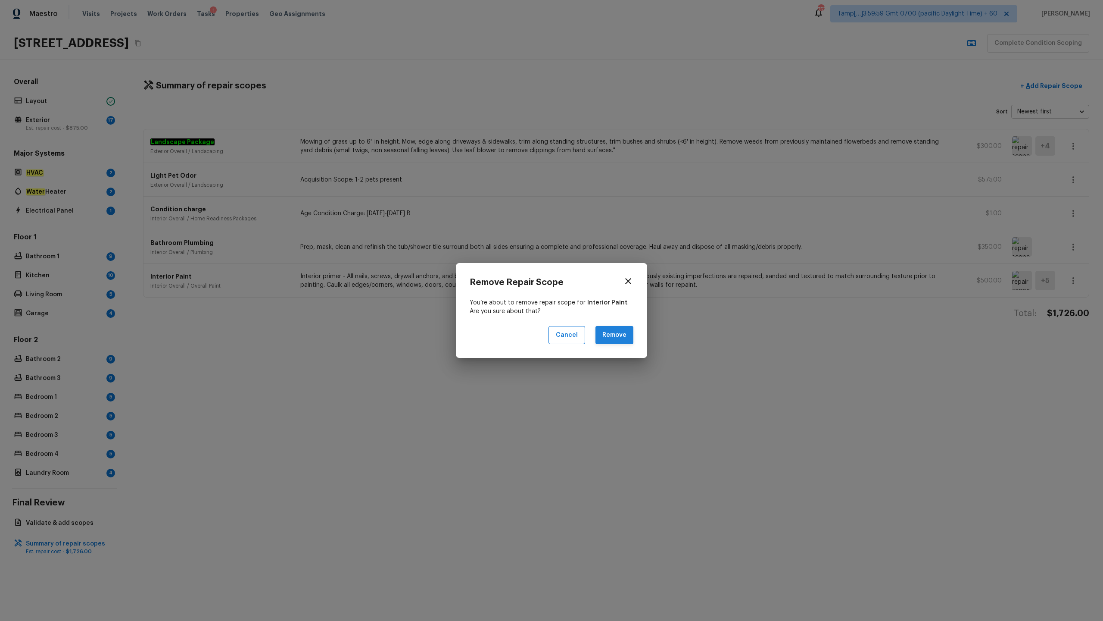
click at [620, 306] on button "Remove" at bounding box center [615, 335] width 38 height 19
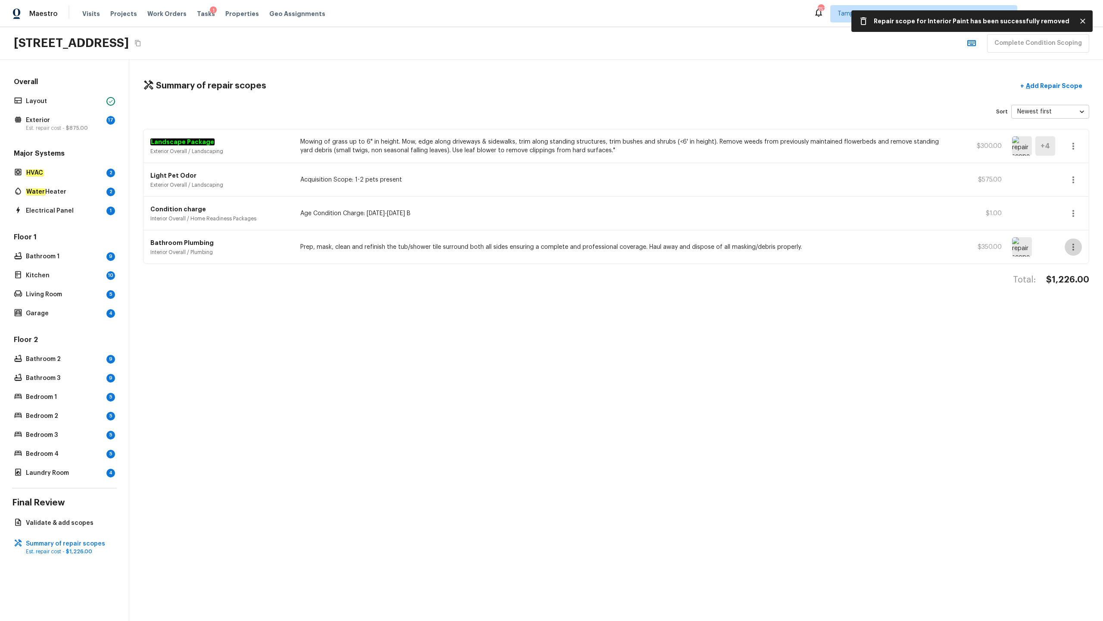
click at [620, 252] on button "button" at bounding box center [1073, 246] width 17 height 17
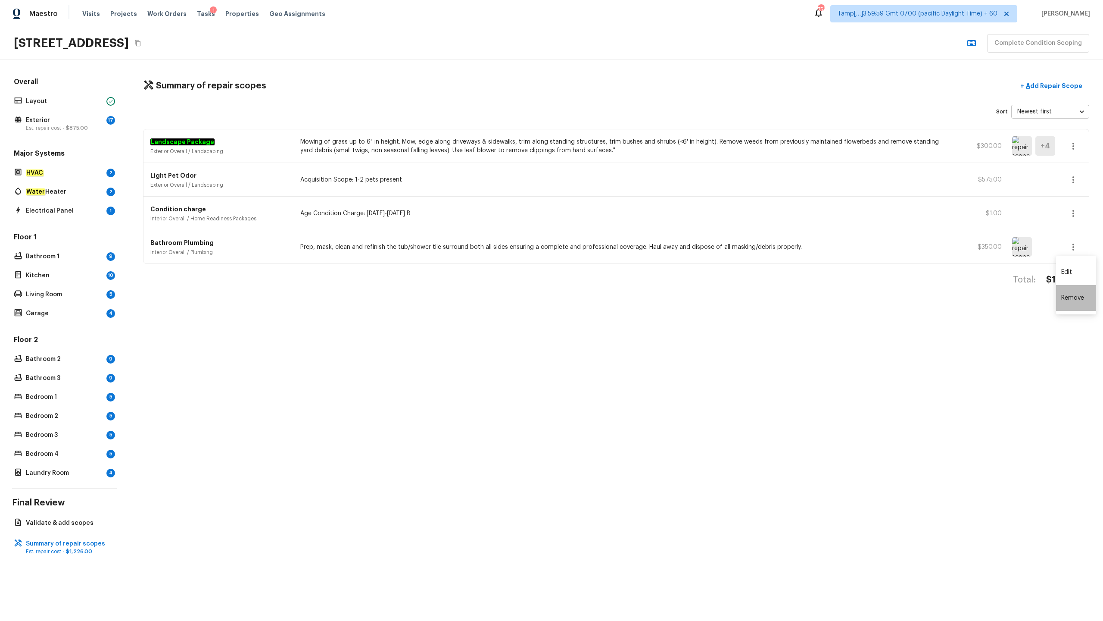
click at [620, 298] on li "Remove" at bounding box center [1076, 298] width 40 height 26
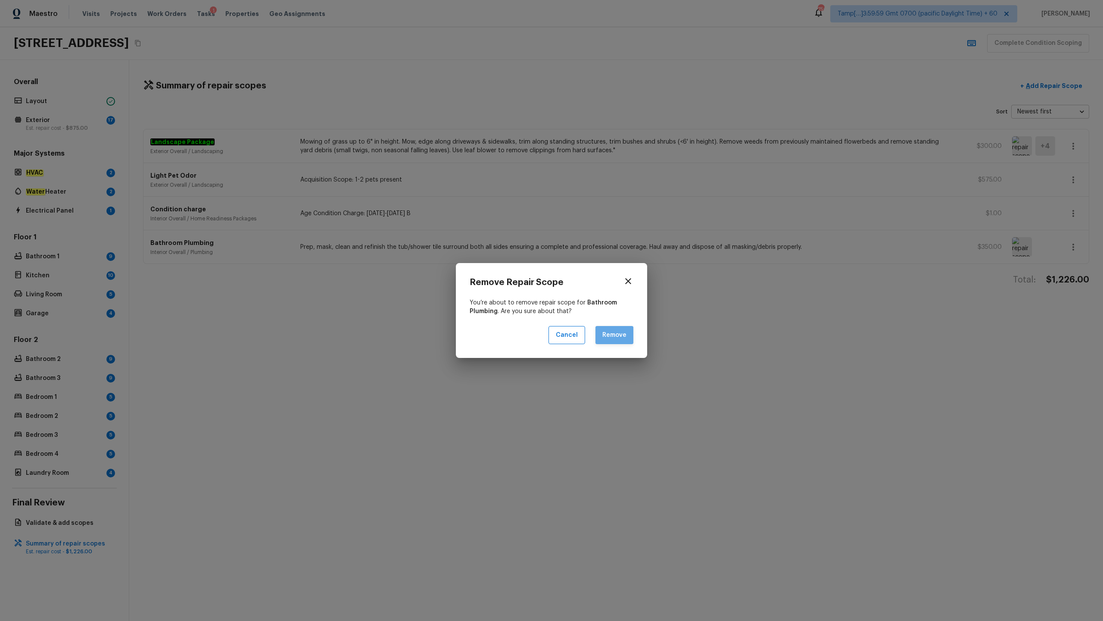
click at [606, 306] on button "Remove" at bounding box center [615, 335] width 38 height 19
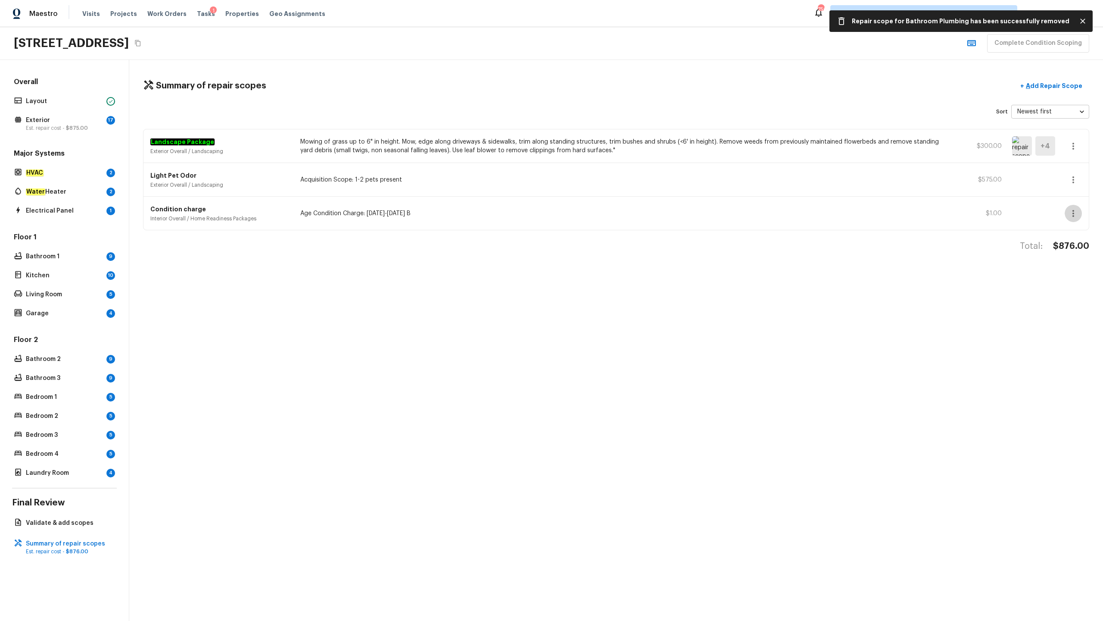
click at [620, 215] on icon "button" at bounding box center [1073, 213] width 10 height 10
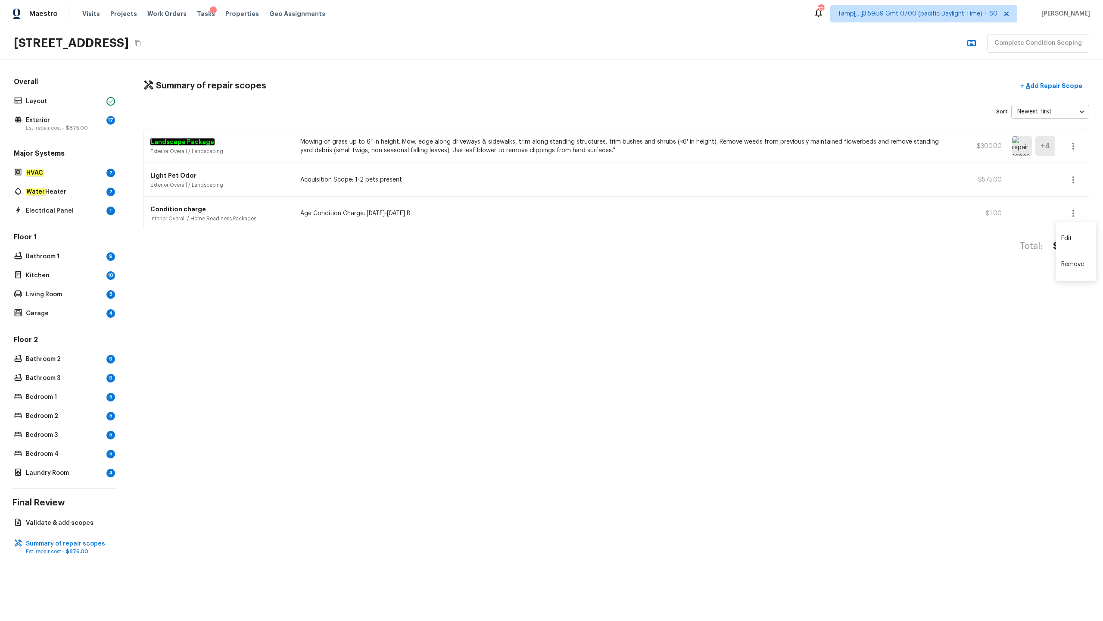
click at [620, 265] on li "Remove" at bounding box center [1076, 264] width 40 height 26
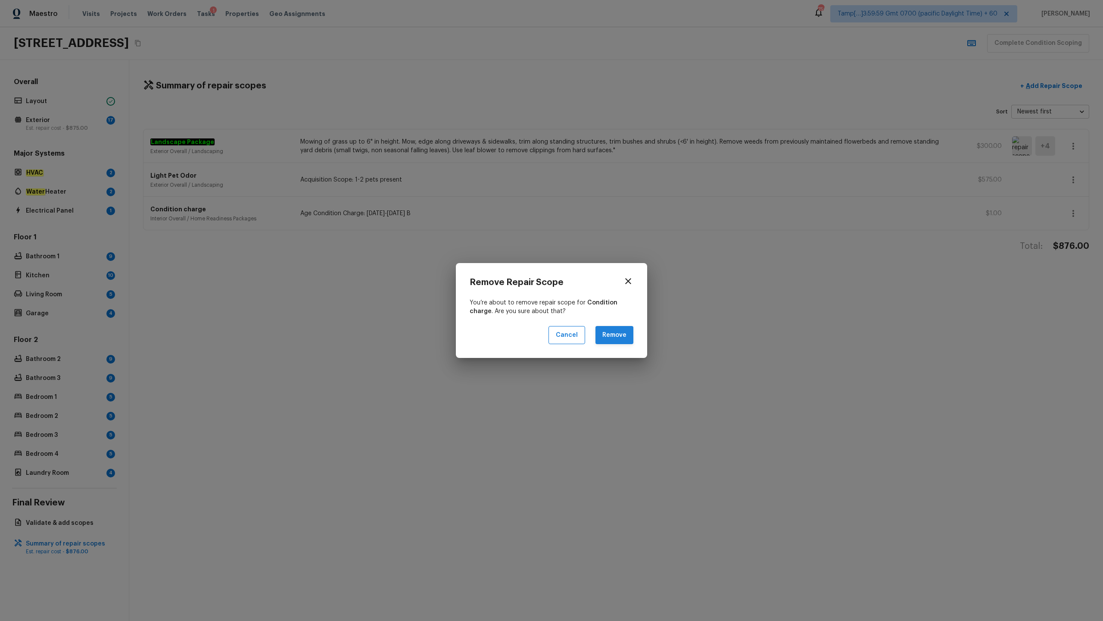
click at [618, 306] on button "Remove" at bounding box center [615, 335] width 38 height 19
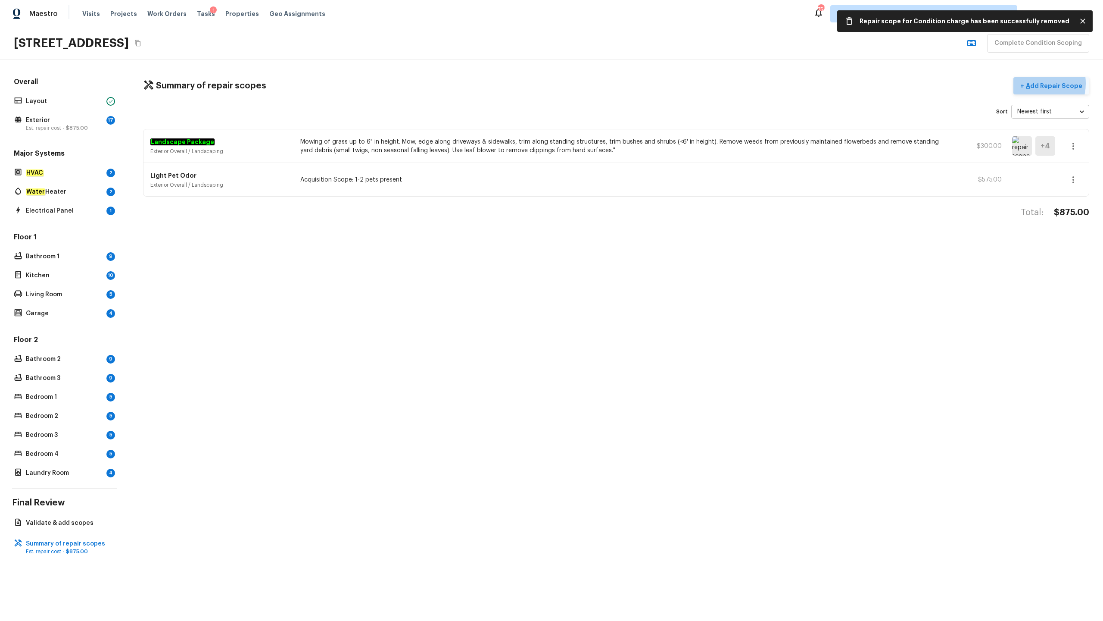
click at [620, 83] on p "Add Repair Scope" at bounding box center [1053, 85] width 58 height 9
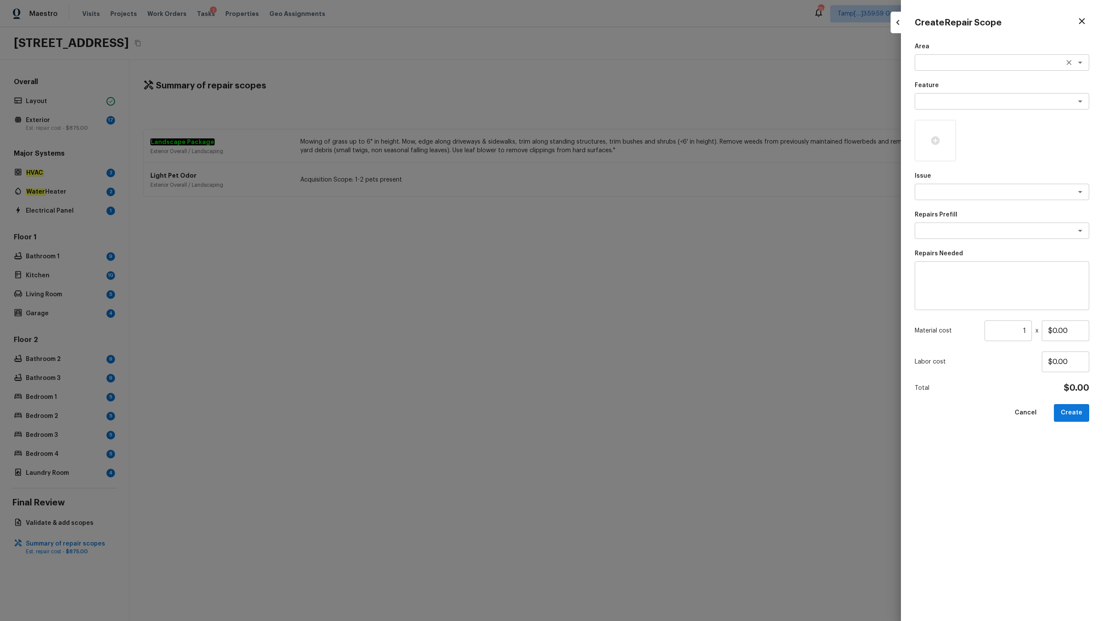
click at [620, 62] on textarea at bounding box center [990, 62] width 143 height 9
click at [620, 84] on li "Roof" at bounding box center [1002, 81] width 175 height 14
type textarea "Roof"
click at [620, 103] on textarea at bounding box center [990, 101] width 143 height 9
click at [620, 134] on li "Roof" at bounding box center [1002, 134] width 175 height 14
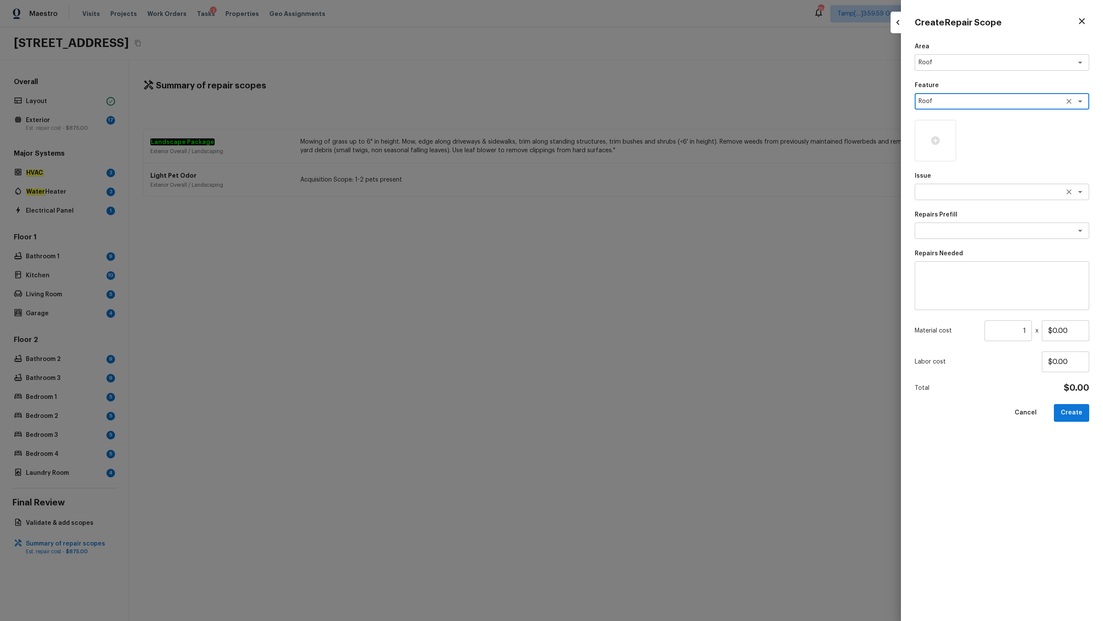
type textarea "Roof"
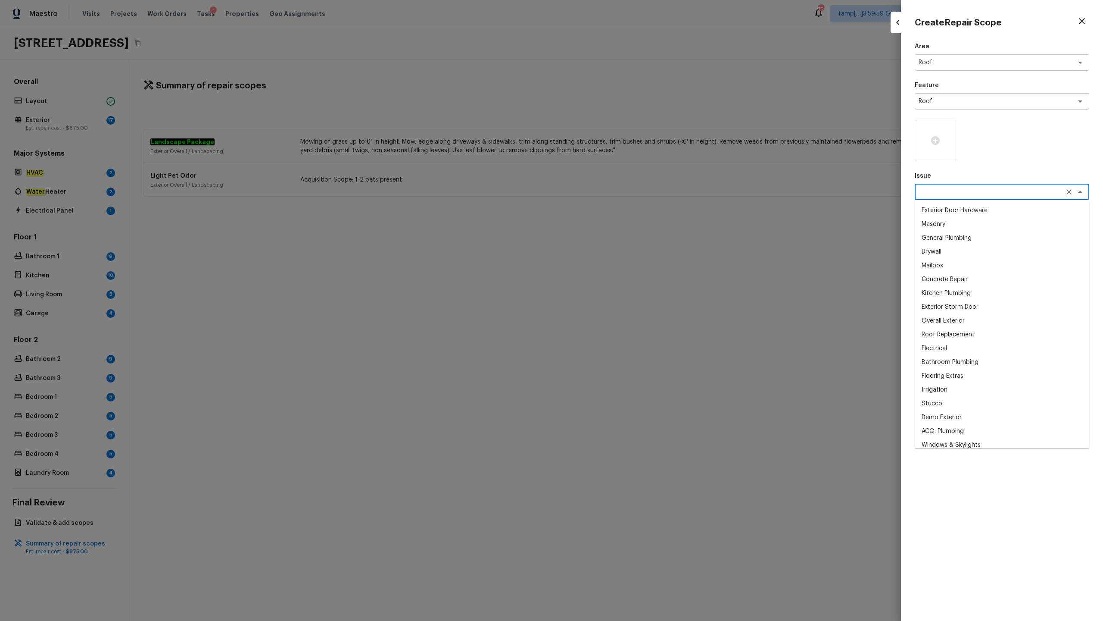
click at [620, 195] on textarea at bounding box center [990, 191] width 143 height 9
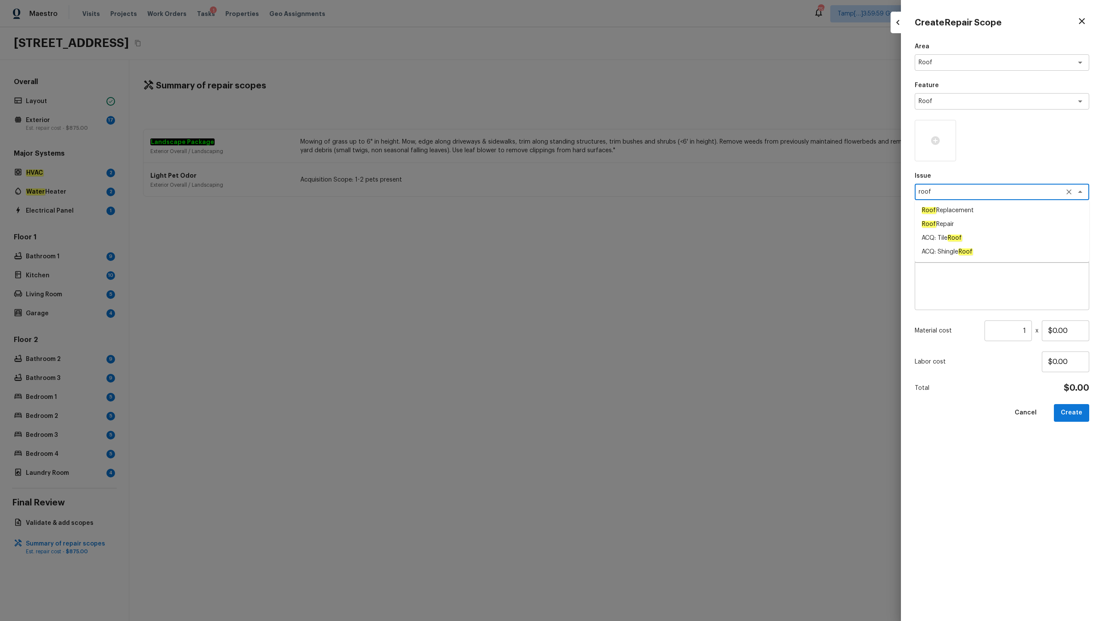
click at [620, 235] on li "ACQ: Tile Roof" at bounding box center [1002, 238] width 175 height 14
type textarea "ACQ: Tile Roof"
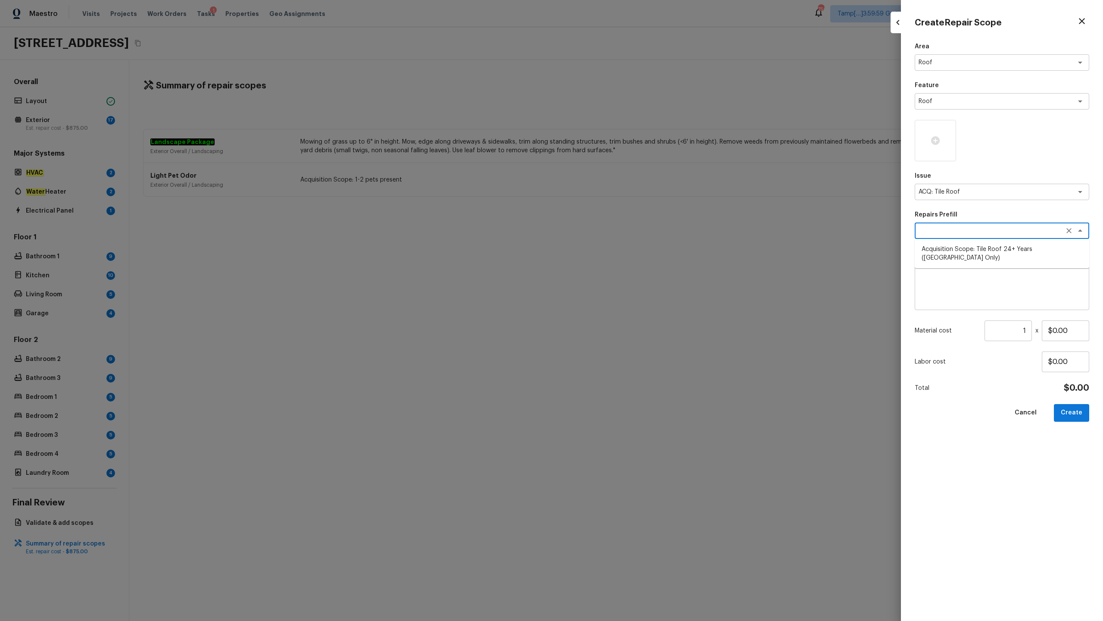
click at [620, 234] on textarea at bounding box center [990, 230] width 143 height 9
click at [620, 253] on span "Acquisition Scope: Tile Roof 24+ Years (Miami Only)" at bounding box center [1002, 253] width 161 height 17
type textarea "Acquisition Scope: Tile Roof 24+ Years (Miami Only)"
type input "$16.00"
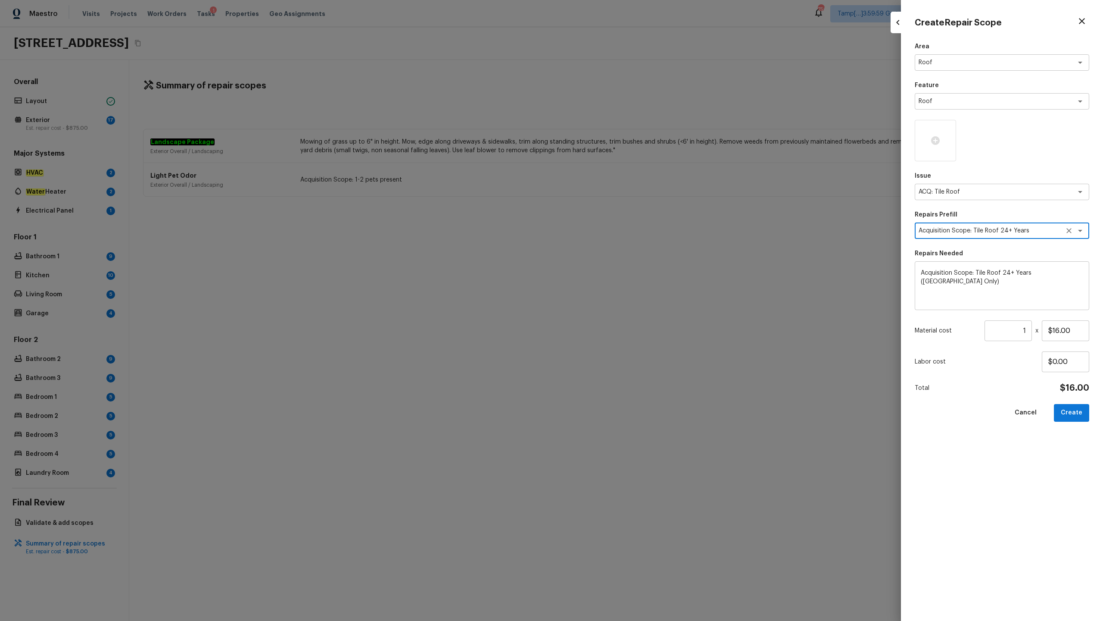
click at [620, 306] on input "1" at bounding box center [1008, 330] width 47 height 21
type input "2077"
click at [620, 306] on button "Create" at bounding box center [1071, 413] width 35 height 18
type input "1"
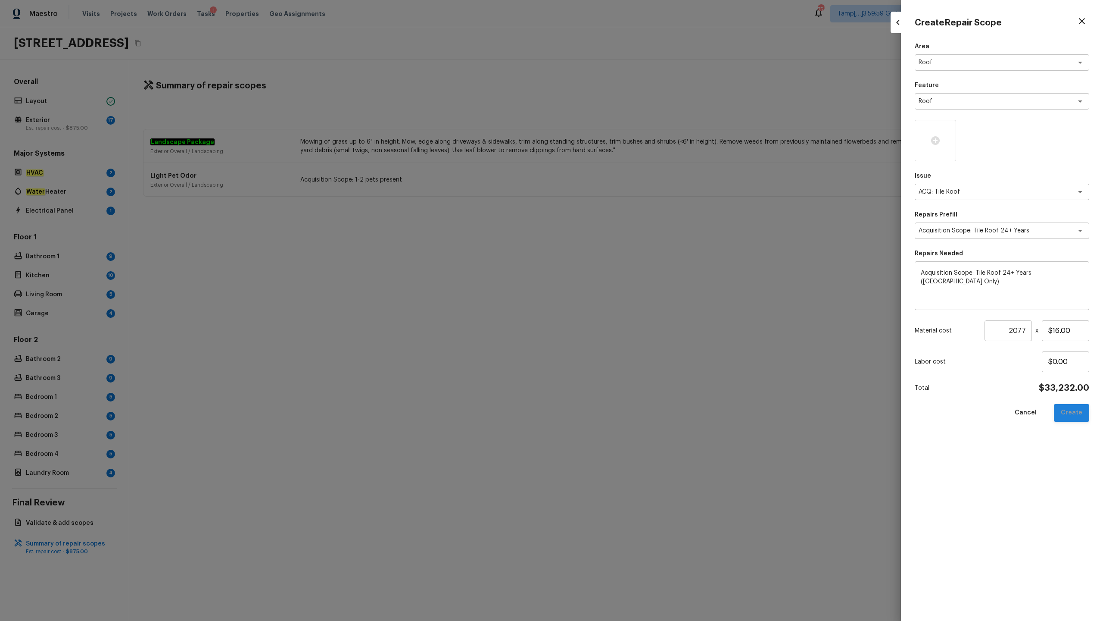
type input "$0.00"
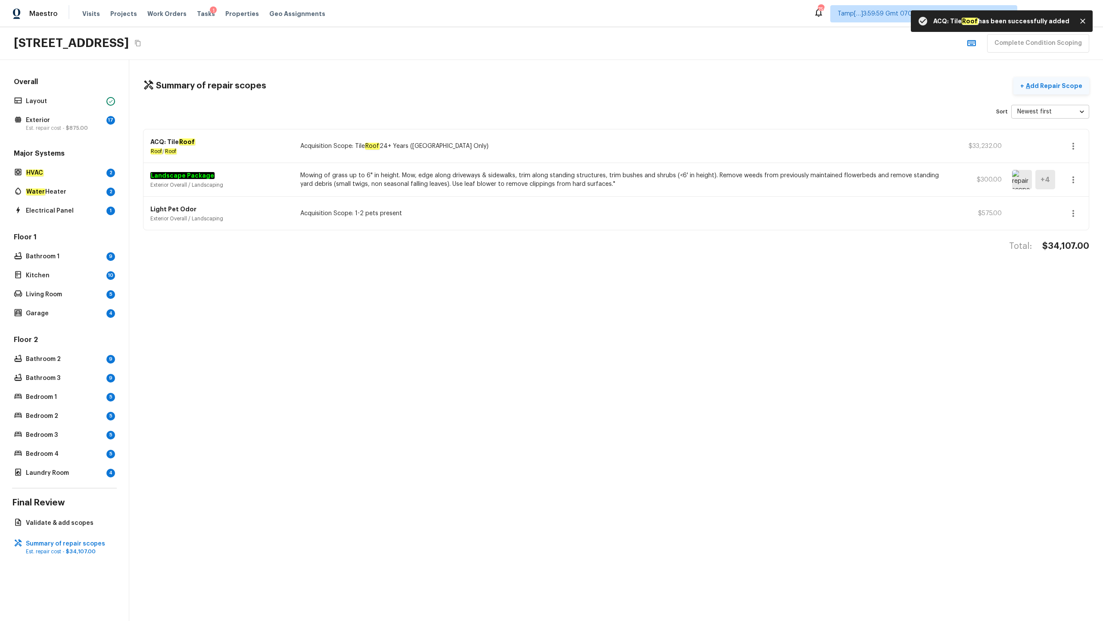
click at [620, 82] on p "Add Repair Scope" at bounding box center [1053, 85] width 58 height 9
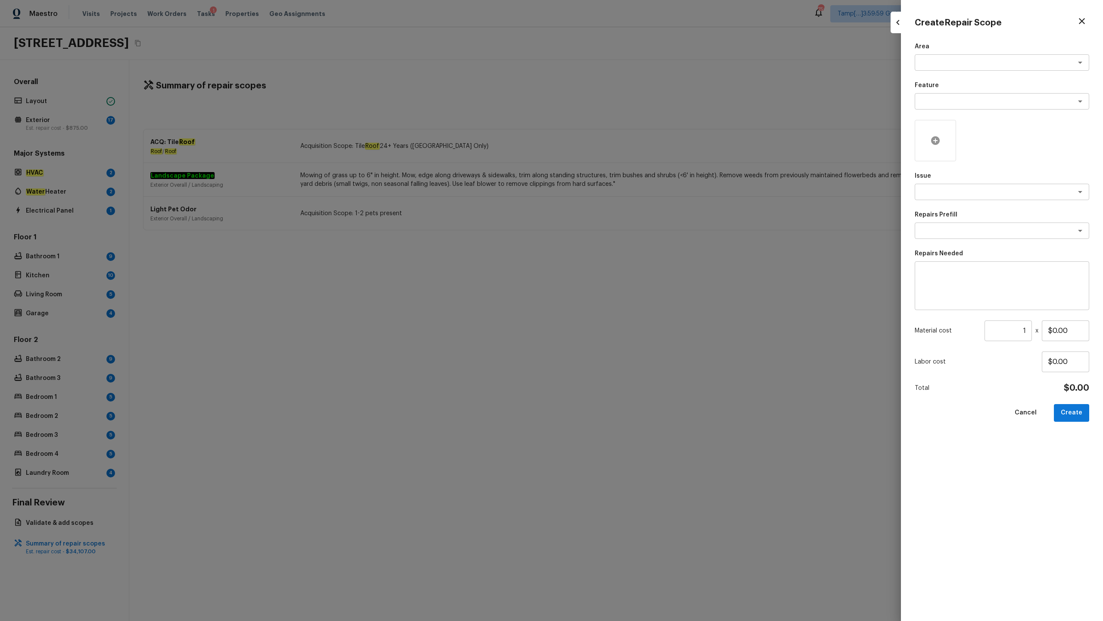
click at [620, 139] on icon at bounding box center [935, 140] width 10 height 10
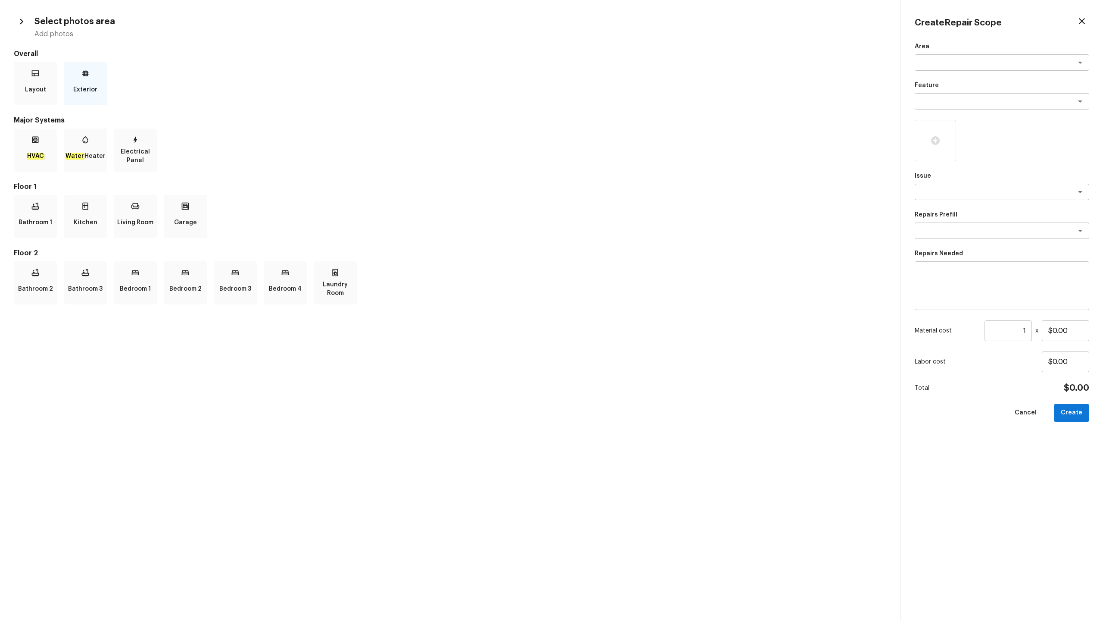
click at [75, 89] on p "Exterior" at bounding box center [85, 89] width 24 height 17
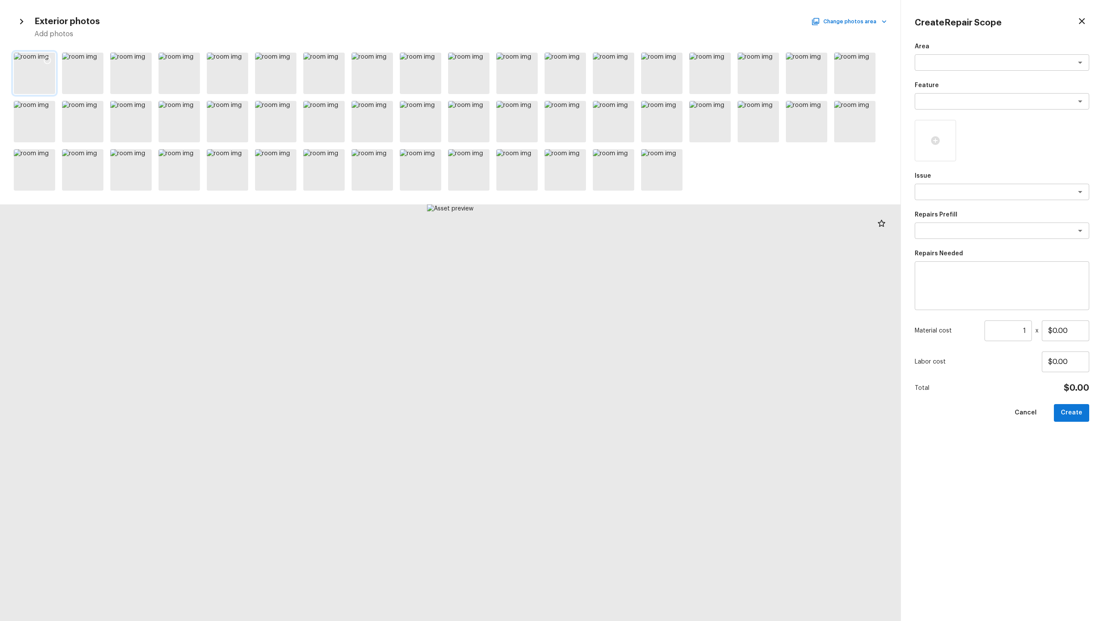
click at [46, 56] on icon at bounding box center [47, 60] width 9 height 9
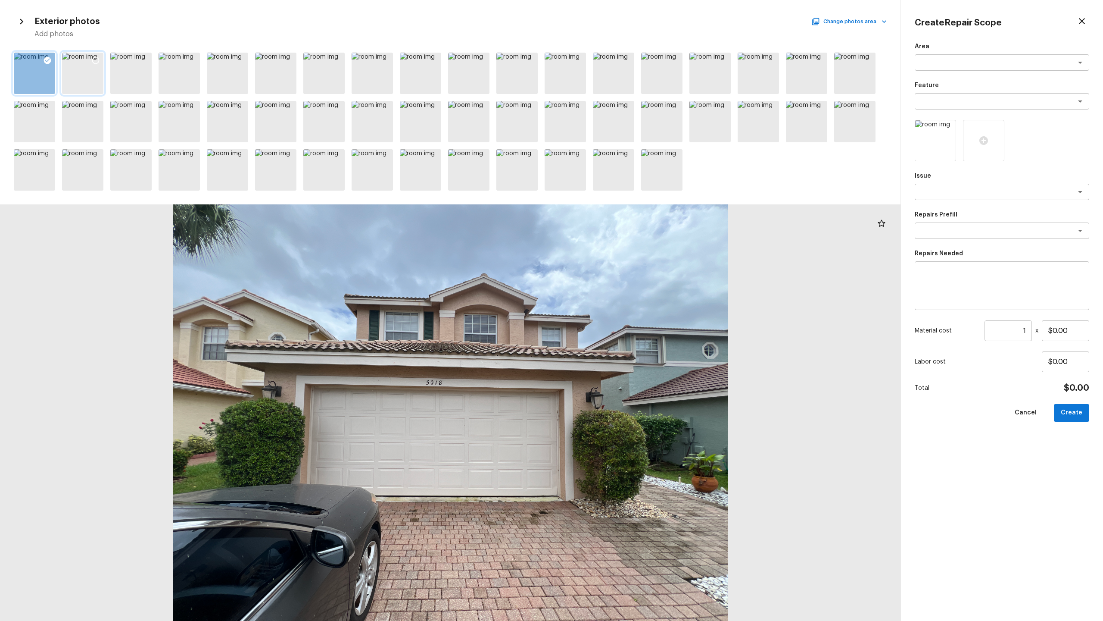
click at [91, 62] on icon at bounding box center [95, 60] width 9 height 9
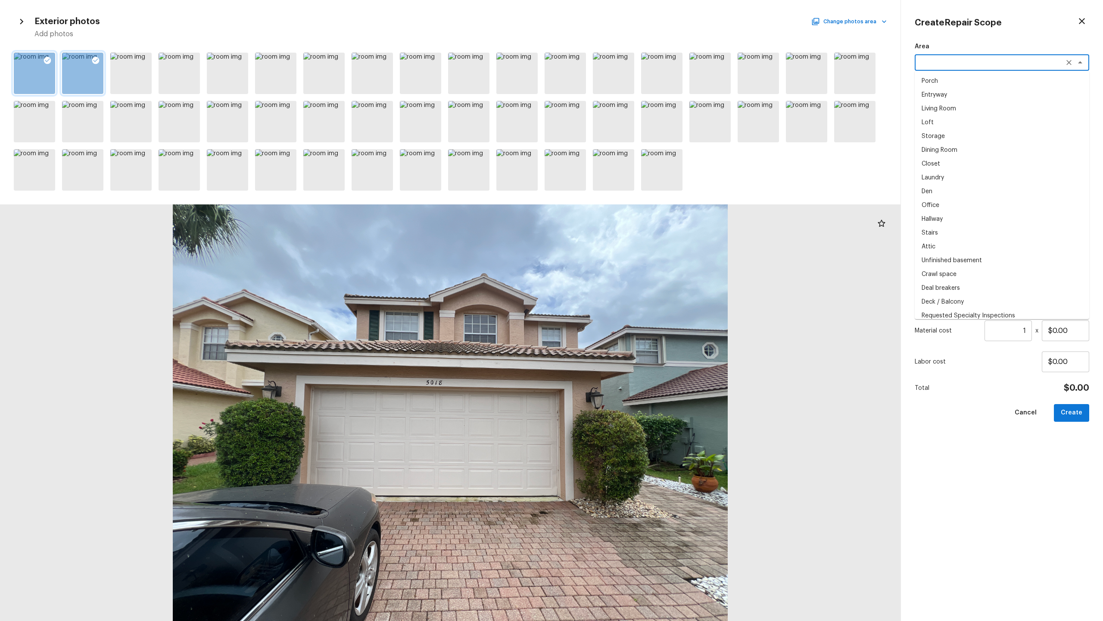
click at [620, 62] on textarea at bounding box center [990, 62] width 143 height 9
click at [620, 81] on li "Exterior Overall" at bounding box center [1002, 81] width 175 height 14
type textarea "Exterior Overall"
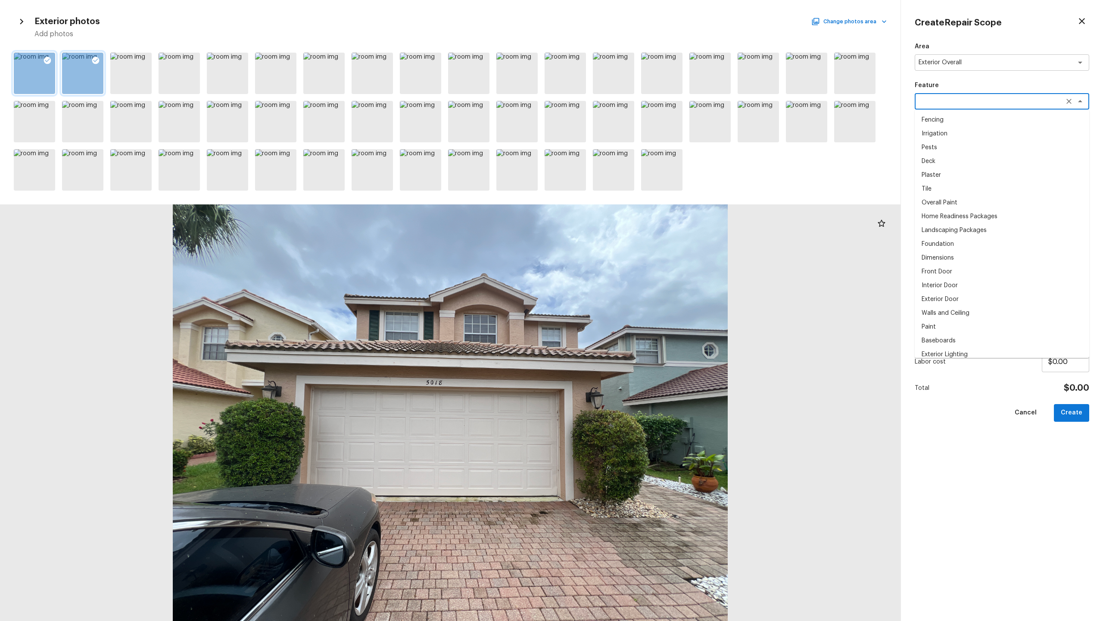
click at [620, 101] on textarea at bounding box center [990, 101] width 143 height 9
click at [620, 200] on div "Issue x ​" at bounding box center [1002, 186] width 175 height 28
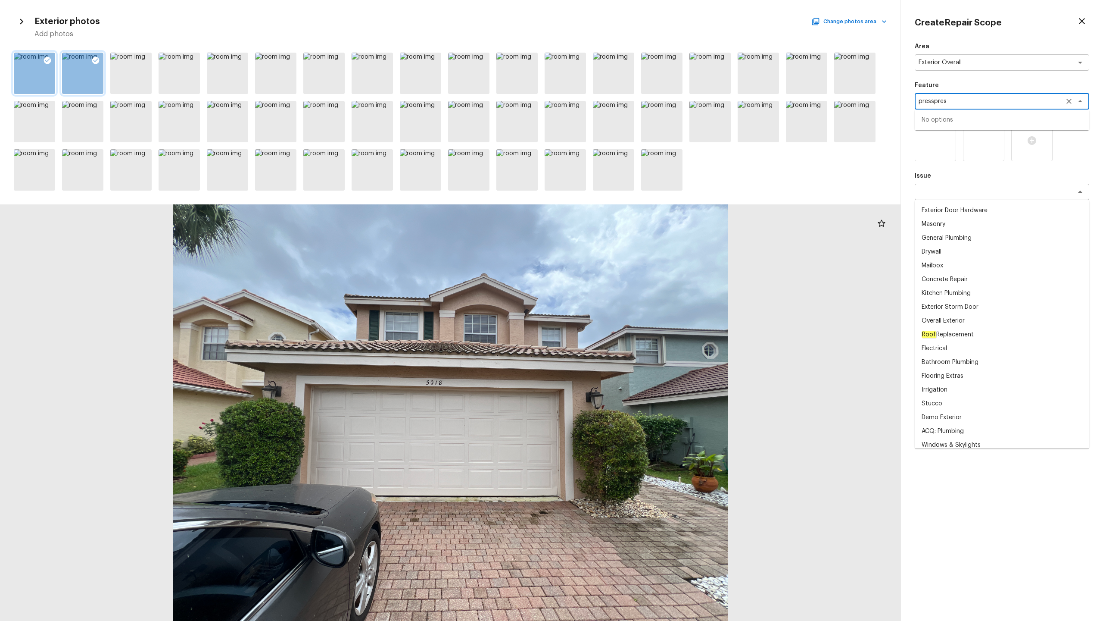
type textarea "presspress"
click at [620, 239] on li "General Plumbing" at bounding box center [1002, 238] width 175 height 14
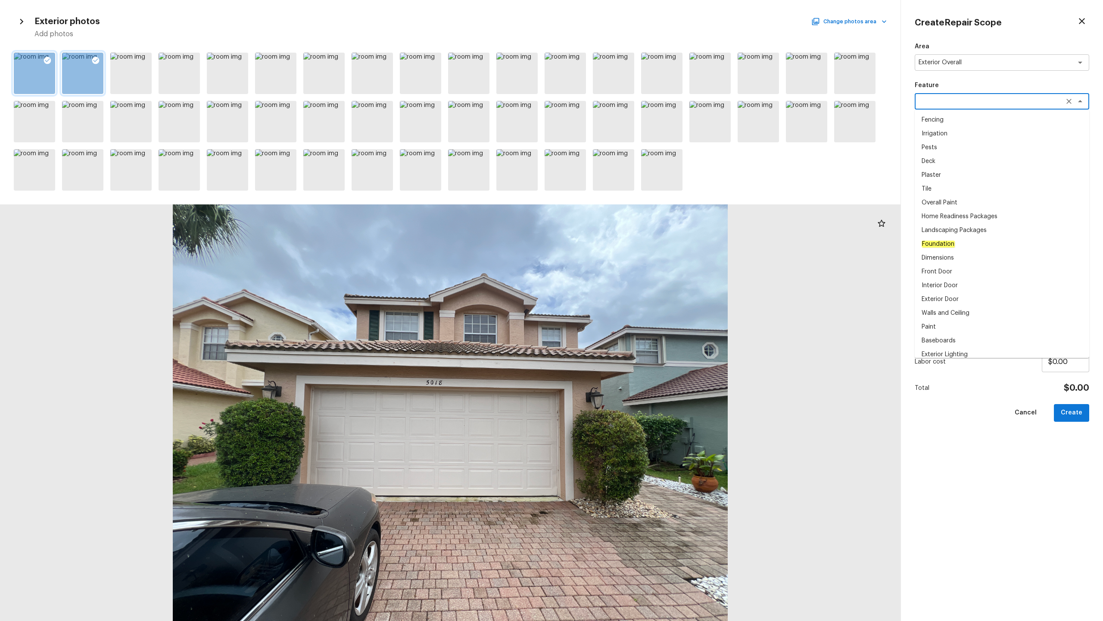
click at [620, 305] on div at bounding box center [450, 412] width 901 height 416
click at [620, 306] on div "Cancel Create" at bounding box center [1002, 413] width 175 height 18
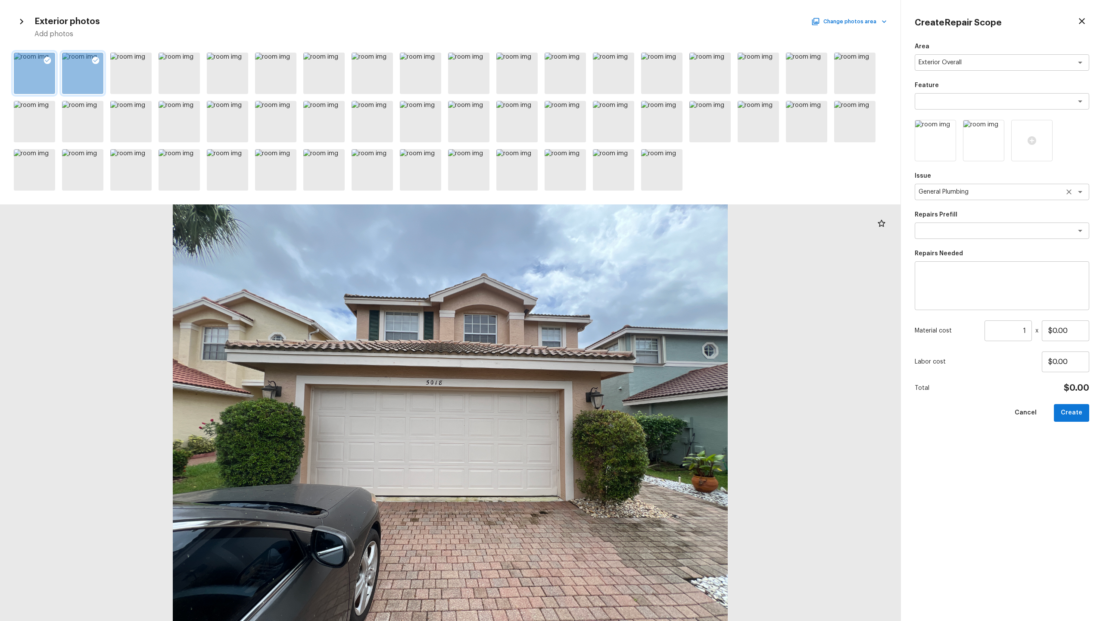
click at [620, 191] on textarea "General Plumbing" at bounding box center [990, 191] width 143 height 9
click at [620, 211] on li "Pressure Washing" at bounding box center [1002, 210] width 175 height 14
type textarea "Pressure Washing"
click at [620, 229] on textarea at bounding box center [990, 230] width 143 height 9
click at [620, 289] on li "Pressure Wash Drive/Walk Way" at bounding box center [1002, 291] width 175 height 14
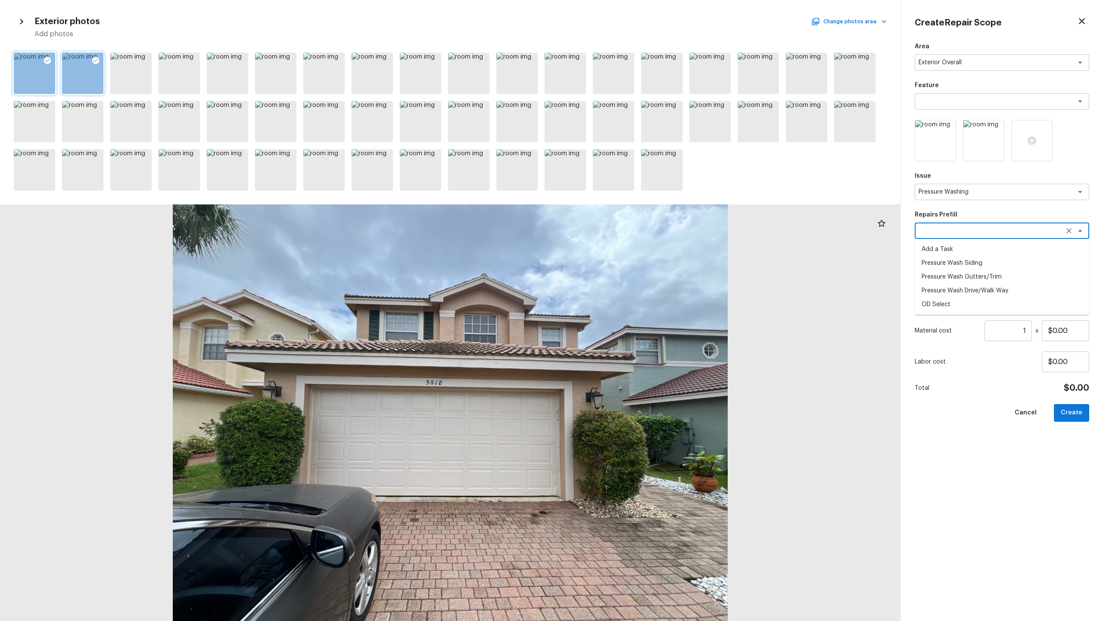
type textarea "Pressure Wash Drive/Walk Way"
type textarea "Pressure wash the driveways/walkways as directed by the PM. Ensure that all deb…"
click at [620, 306] on input "$125.00" at bounding box center [1065, 330] width 47 height 21
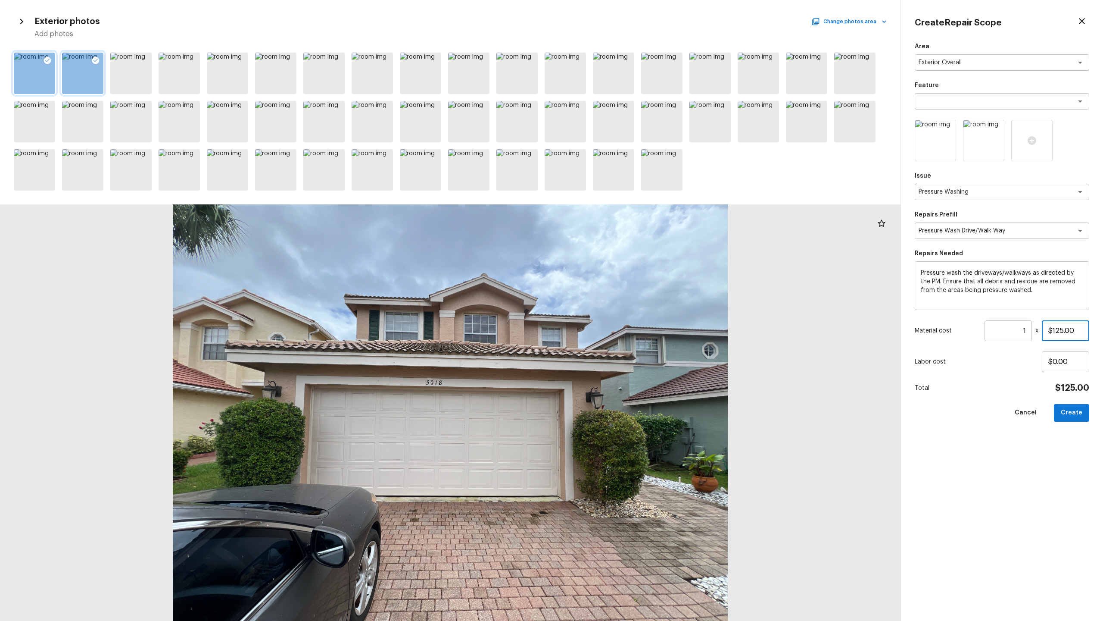
click at [620, 306] on input "$125.00" at bounding box center [1065, 330] width 47 height 21
type input "$200.00"
click at [620, 306] on button "Create" at bounding box center [1071, 413] width 35 height 18
type input "$0.00"
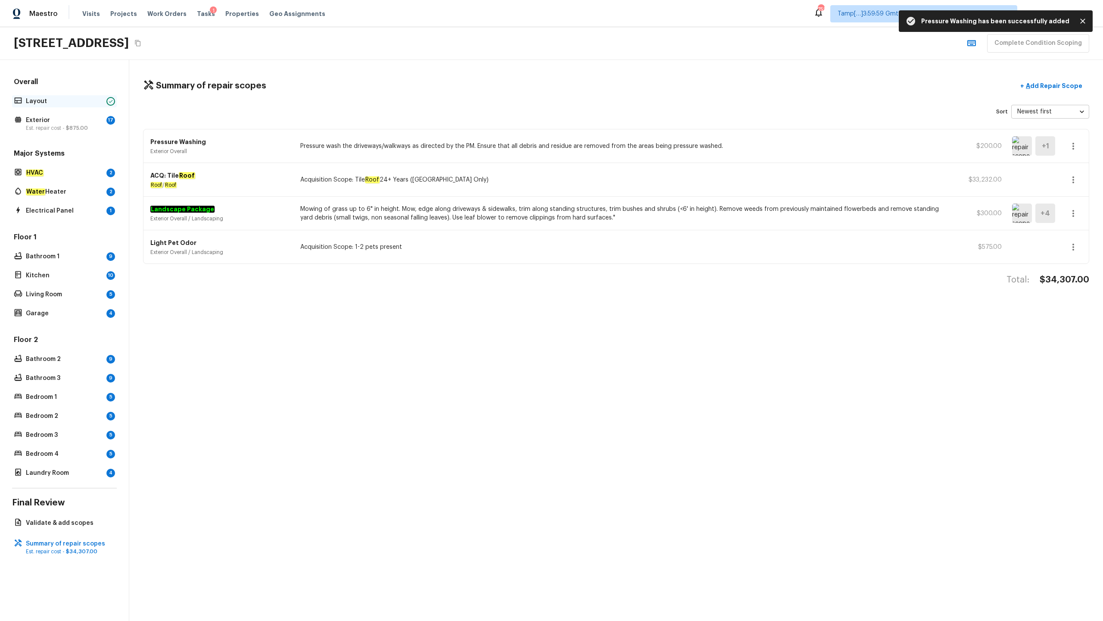
click at [60, 96] on div "Layout" at bounding box center [64, 101] width 105 height 12
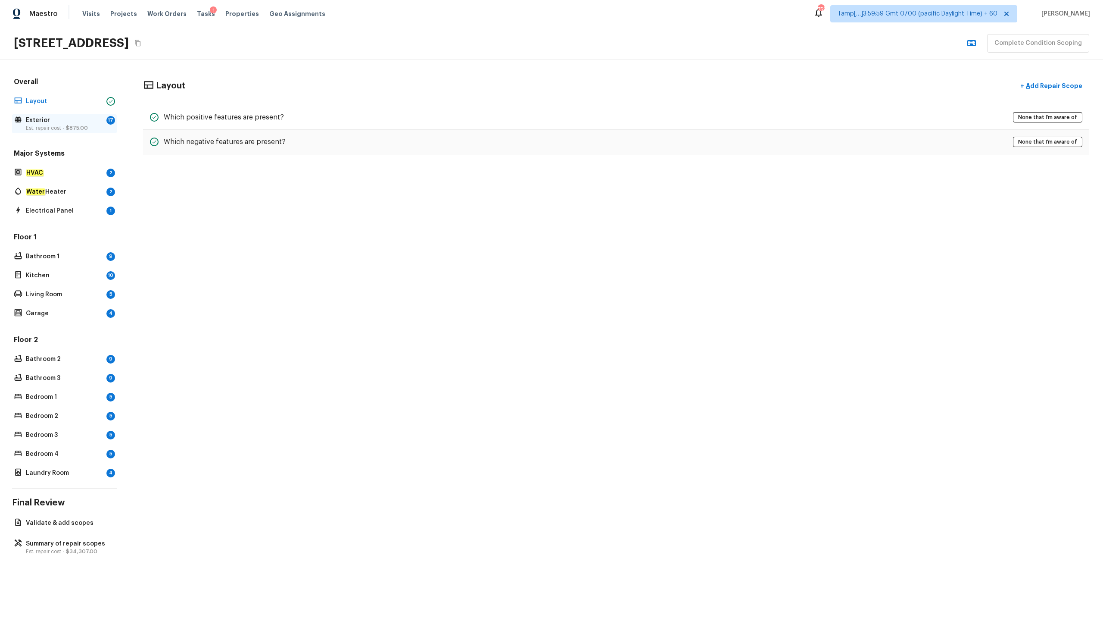
click at [49, 131] on p "Est. repair cost - $875.00" at bounding box center [64, 128] width 77 height 7
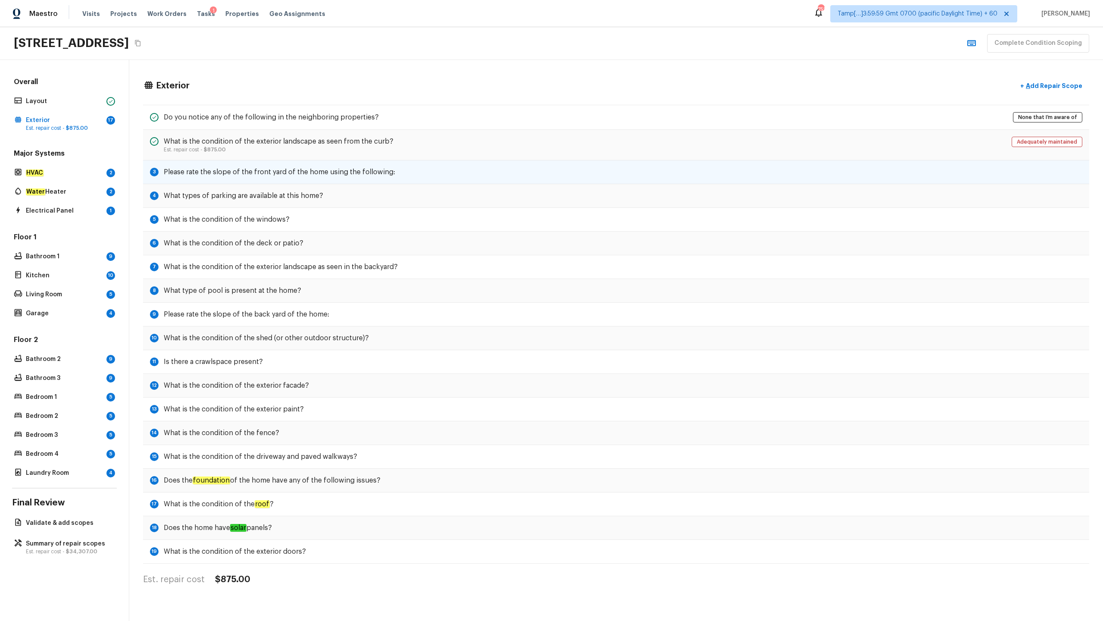
click at [253, 178] on div "3 Please rate the slope of the front yard of the home using the following:" at bounding box center [616, 172] width 946 height 24
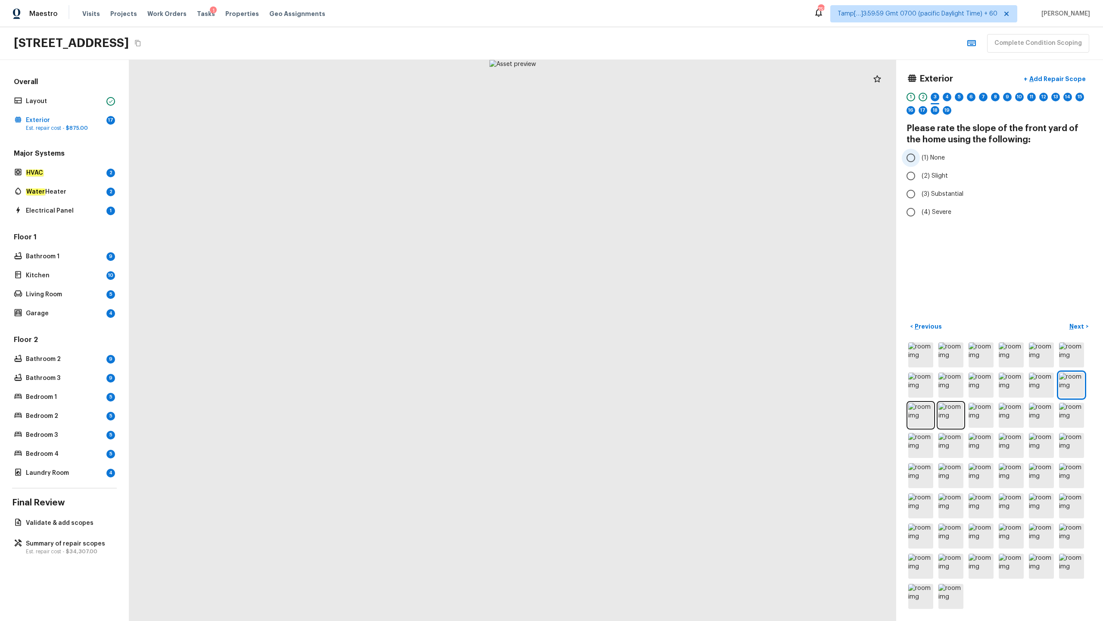
click at [620, 157] on span "(1) None" at bounding box center [933, 157] width 23 height 9
click at [620, 157] on input "(1) None" at bounding box center [911, 158] width 18 height 18
radio input "true"
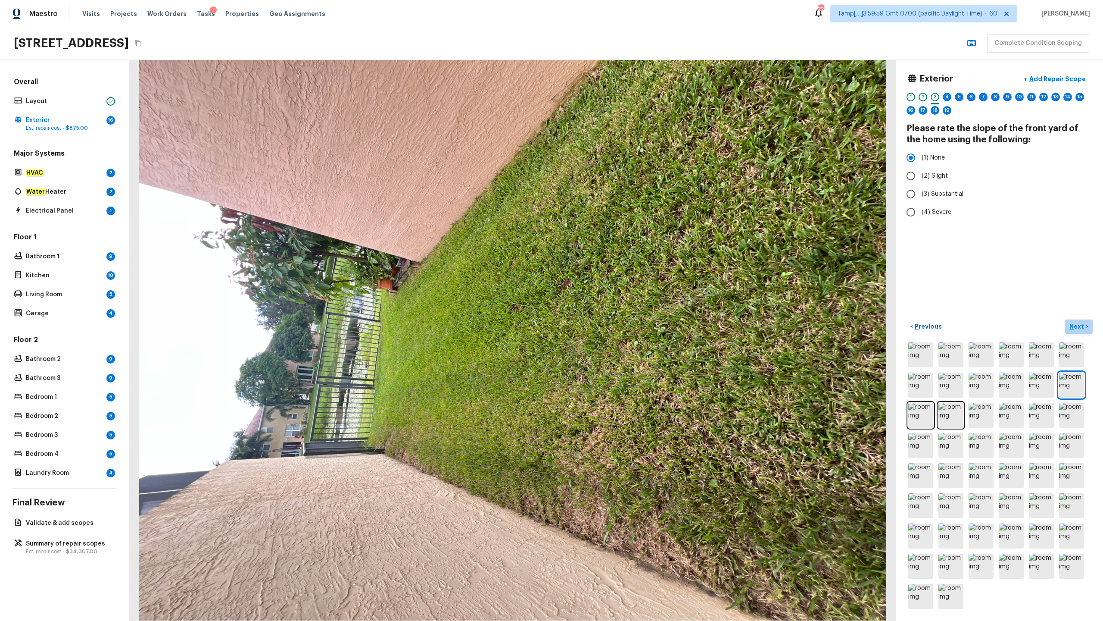
click at [620, 306] on p "Next" at bounding box center [1078, 326] width 16 height 9
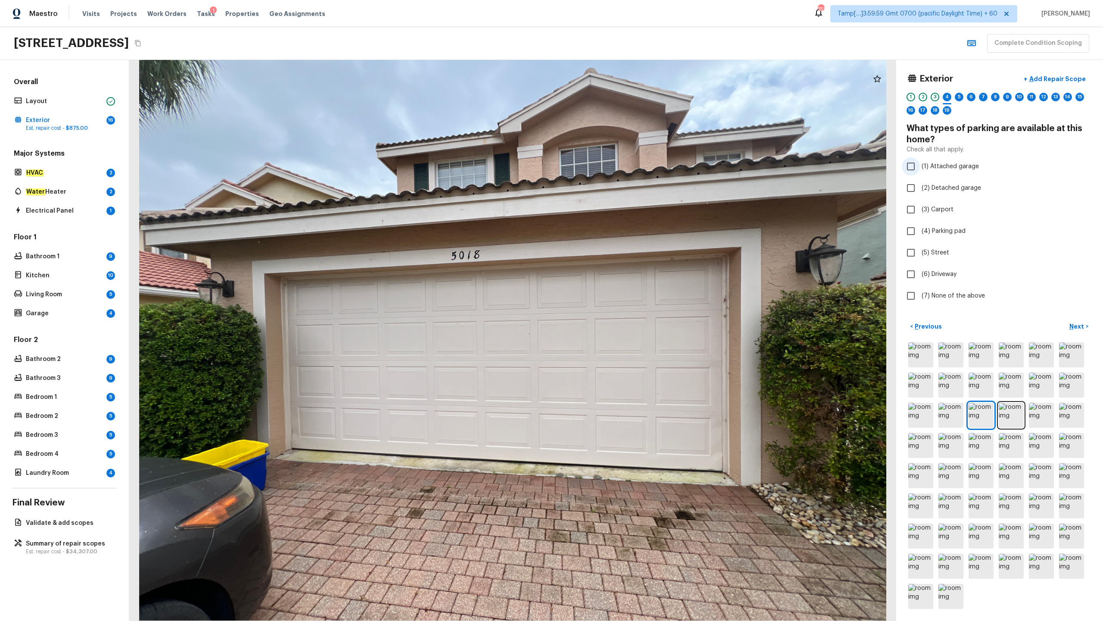
click at [620, 167] on span "(1) Attached garage" at bounding box center [950, 166] width 57 height 9
click at [620, 167] on input "(1) Attached garage" at bounding box center [911, 166] width 18 height 18
checkbox input "true"
click at [620, 275] on span "(6) Driveway" at bounding box center [939, 274] width 35 height 9
click at [620, 275] on input "(6) Driveway" at bounding box center [911, 274] width 18 height 18
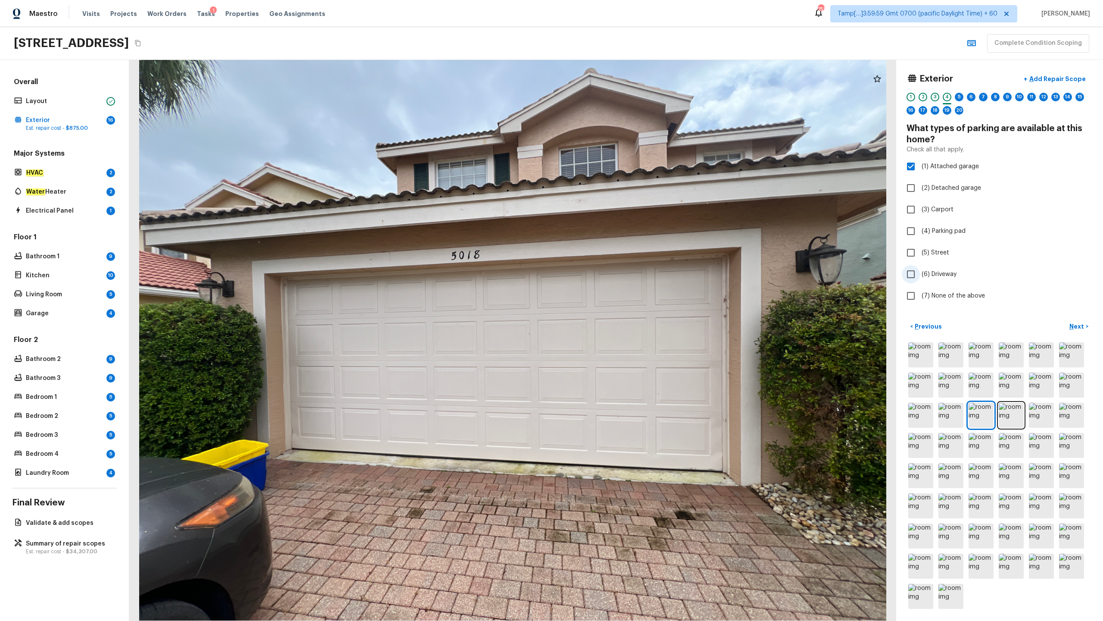
checkbox input "true"
click at [620, 306] on p "Next" at bounding box center [1078, 326] width 16 height 9
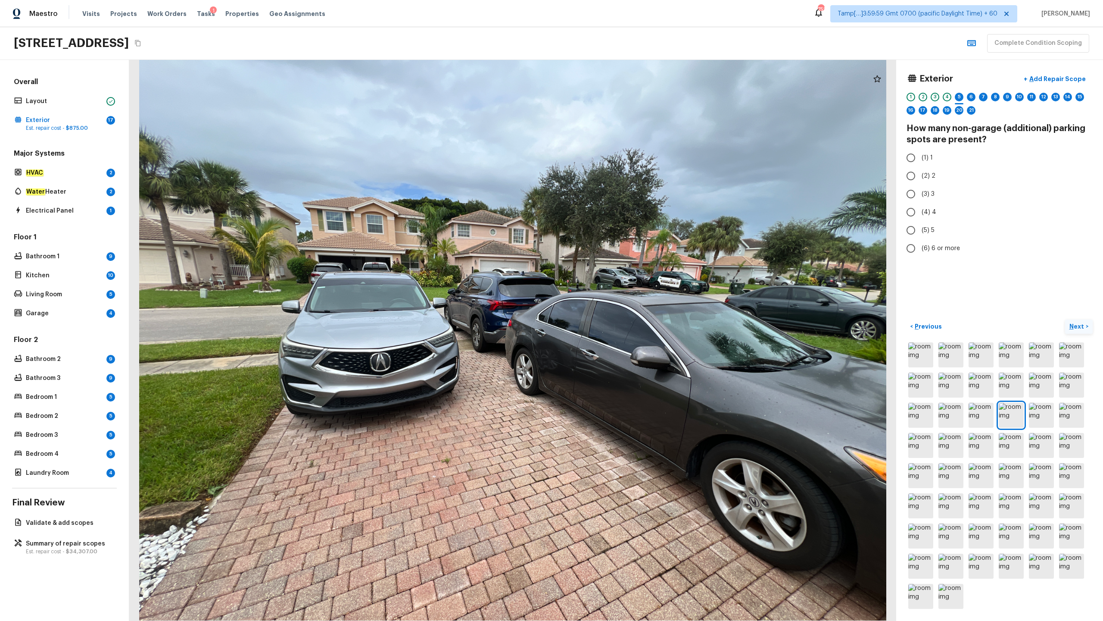
radio input "true"
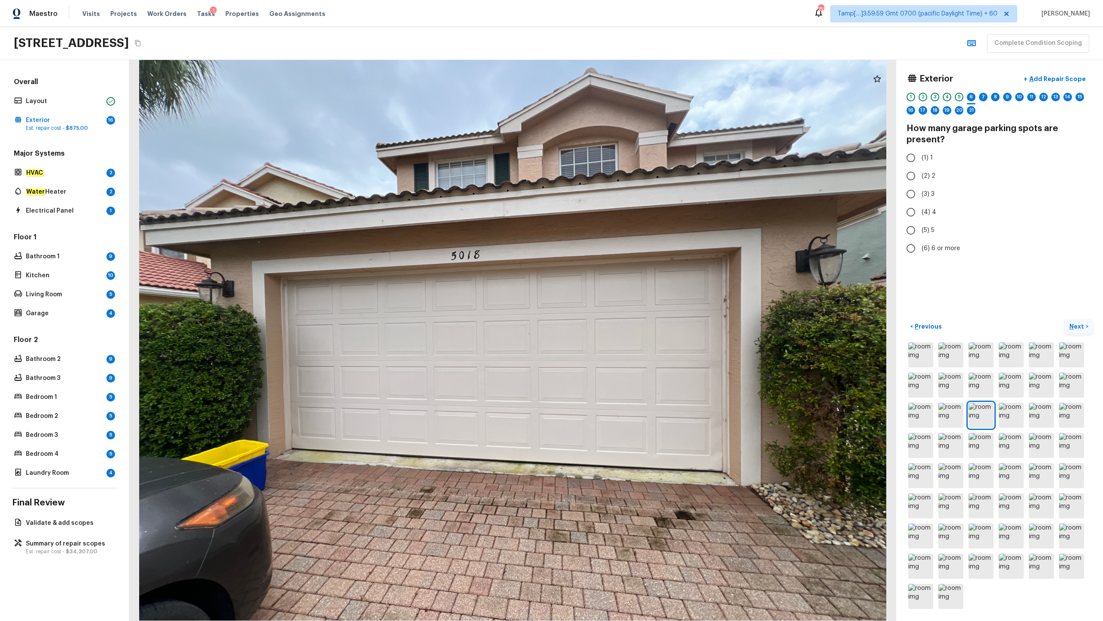
radio input "true"
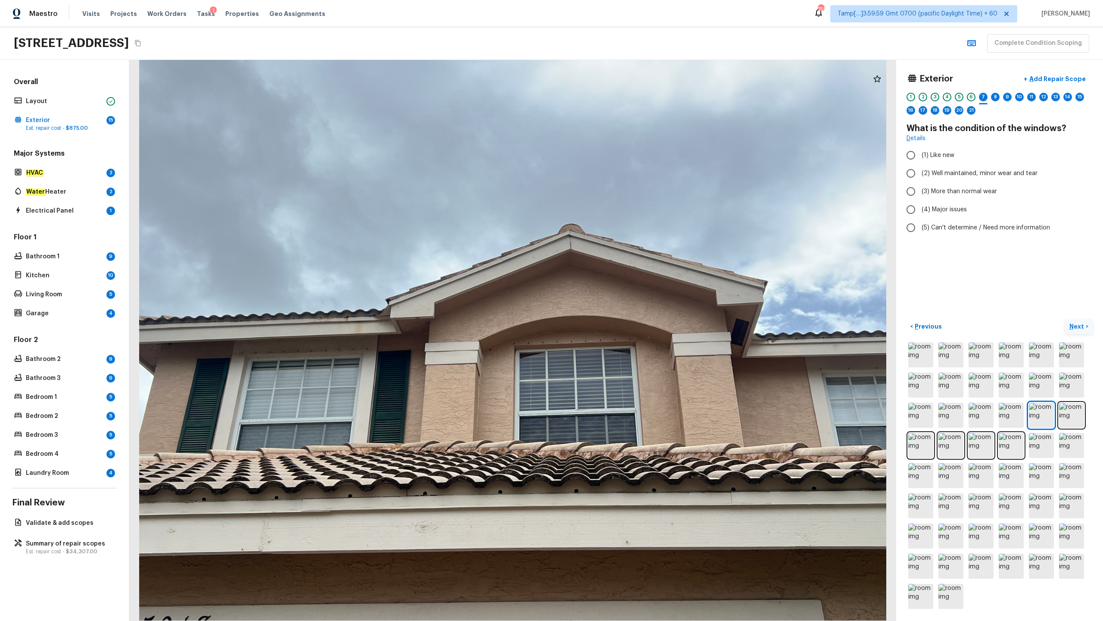
radio input "true"
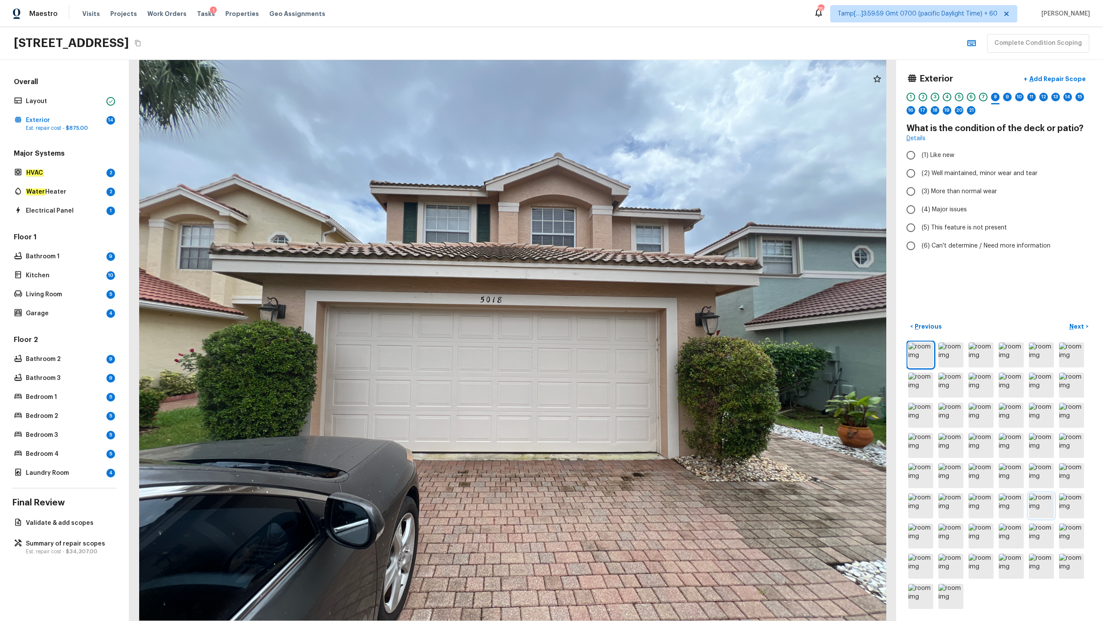
click at [620, 306] on img at bounding box center [1041, 505] width 25 height 25
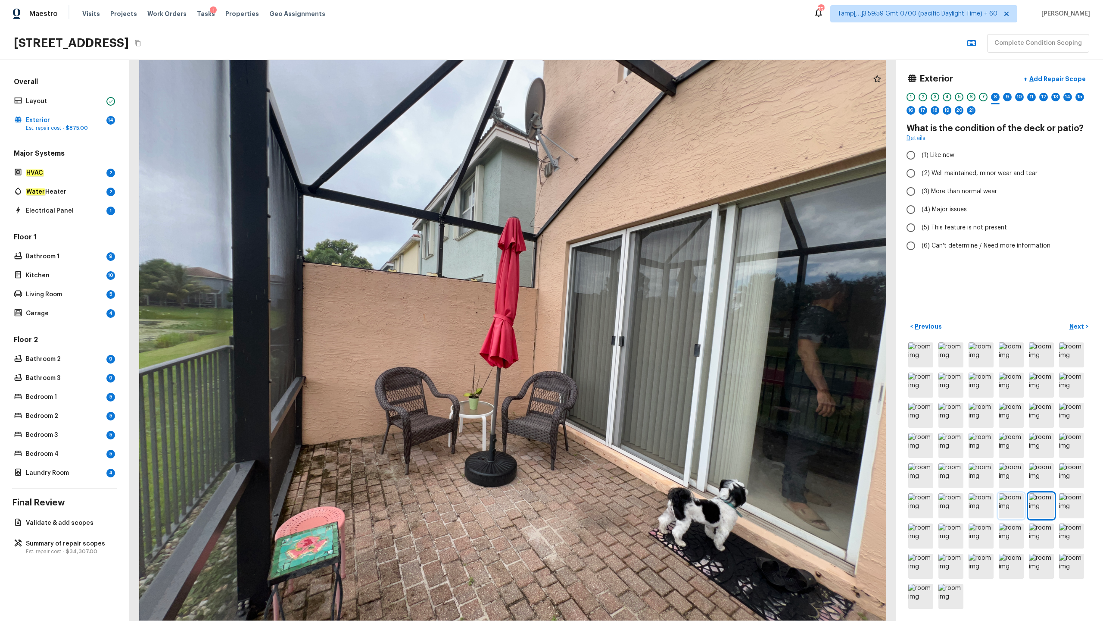
click at [620, 306] on img at bounding box center [1011, 505] width 25 height 25
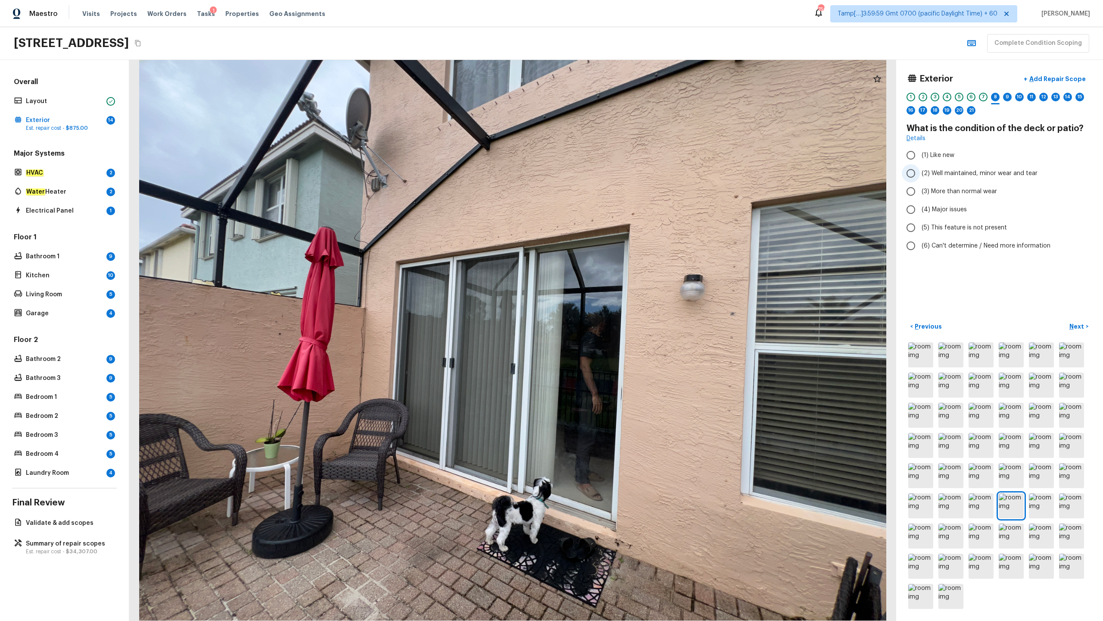
click at [620, 170] on span "(2) Well maintained, minor wear and tear" at bounding box center [980, 173] width 116 height 9
click at [620, 170] on input "(2) Well maintained, minor wear and tear" at bounding box center [911, 173] width 18 height 18
radio input "true"
click at [620, 306] on p "Next" at bounding box center [1078, 326] width 16 height 9
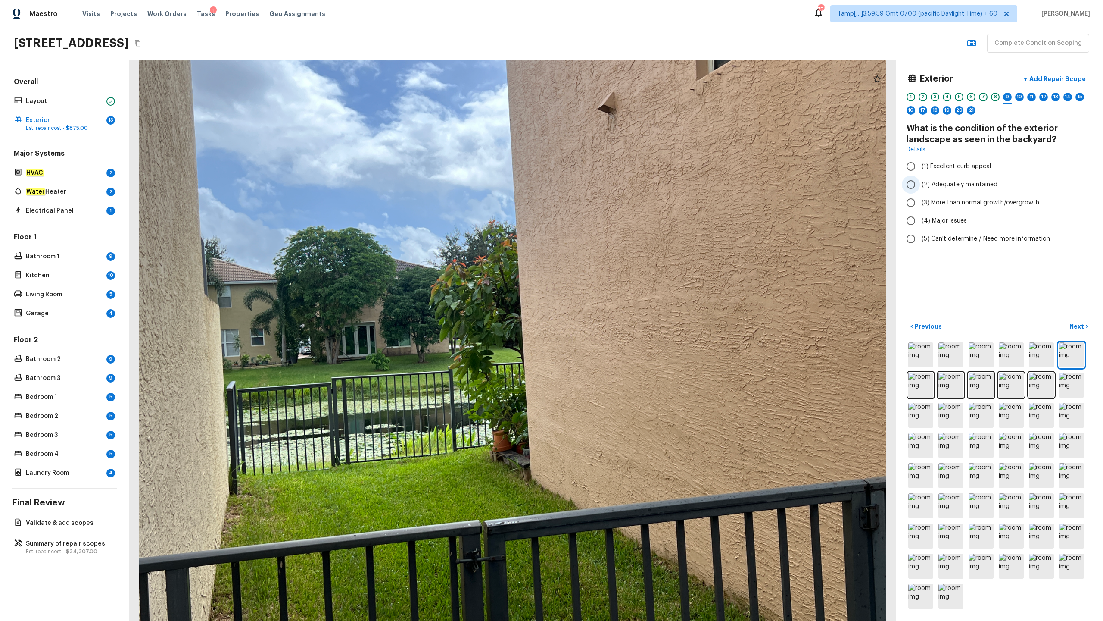
click at [620, 181] on span "(2) Adequately maintained" at bounding box center [960, 184] width 76 height 9
click at [620, 181] on input "(2) Adequately maintained" at bounding box center [911, 184] width 18 height 18
radio input "true"
click at [620, 306] on p "Next" at bounding box center [1078, 326] width 16 height 9
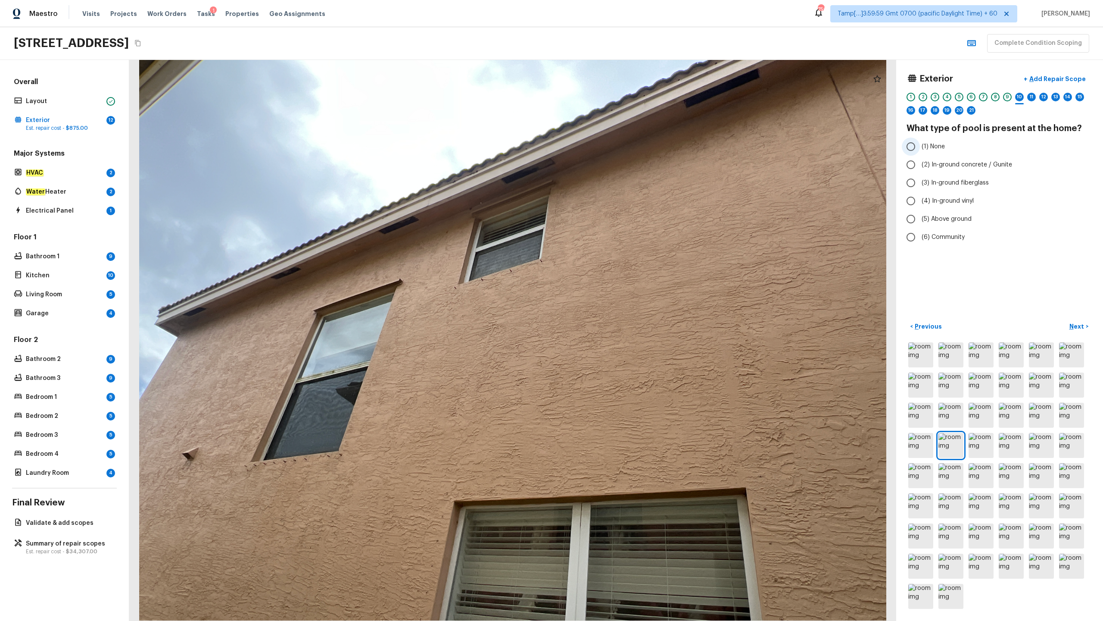
click at [620, 150] on span "(1) None" at bounding box center [933, 146] width 23 height 9
click at [620, 150] on input "(1) None" at bounding box center [911, 146] width 18 height 18
radio input "true"
click at [620, 306] on p "Next" at bounding box center [1078, 326] width 16 height 9
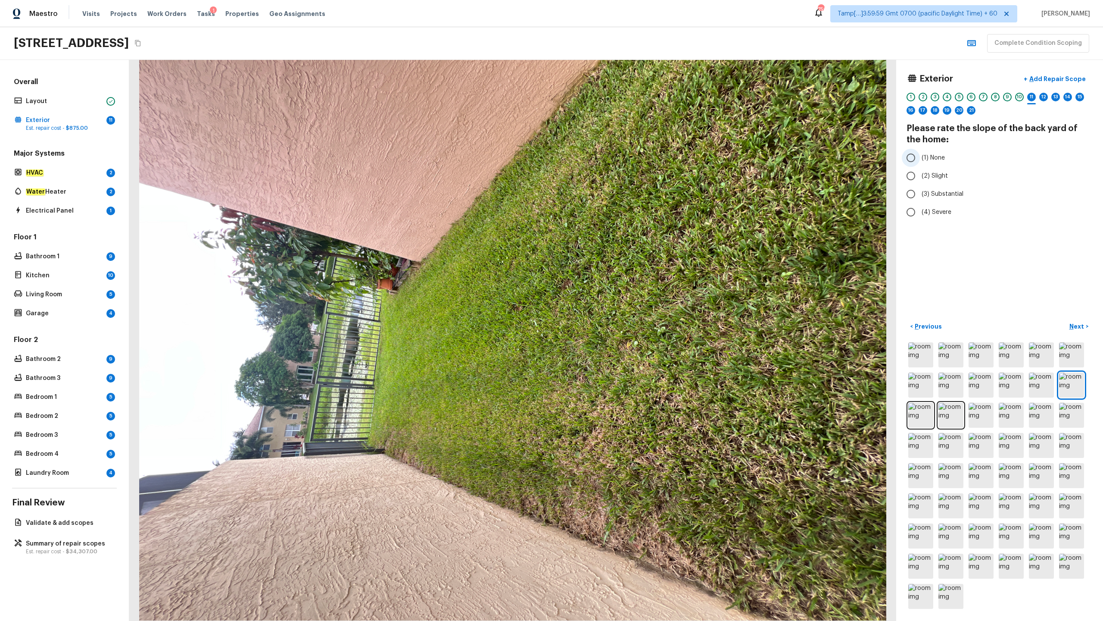
click at [620, 156] on span "(1) None" at bounding box center [933, 157] width 23 height 9
click at [620, 156] on input "(1) None" at bounding box center [911, 158] width 18 height 18
radio input "true"
click at [620, 306] on p "Next" at bounding box center [1078, 326] width 16 height 9
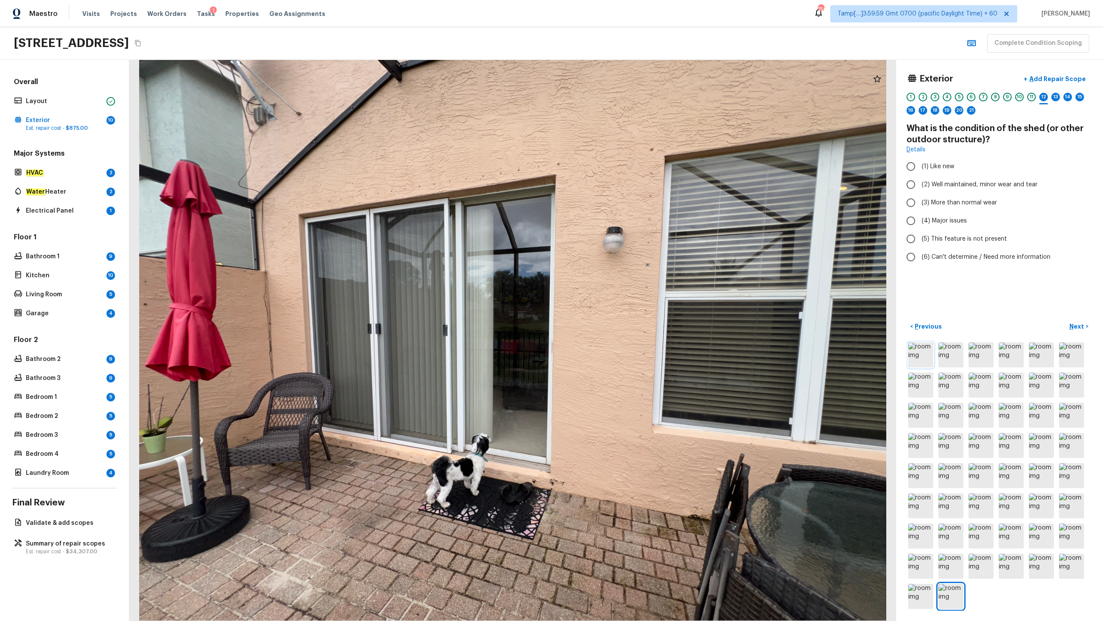
click at [620, 306] on img at bounding box center [920, 354] width 25 height 25
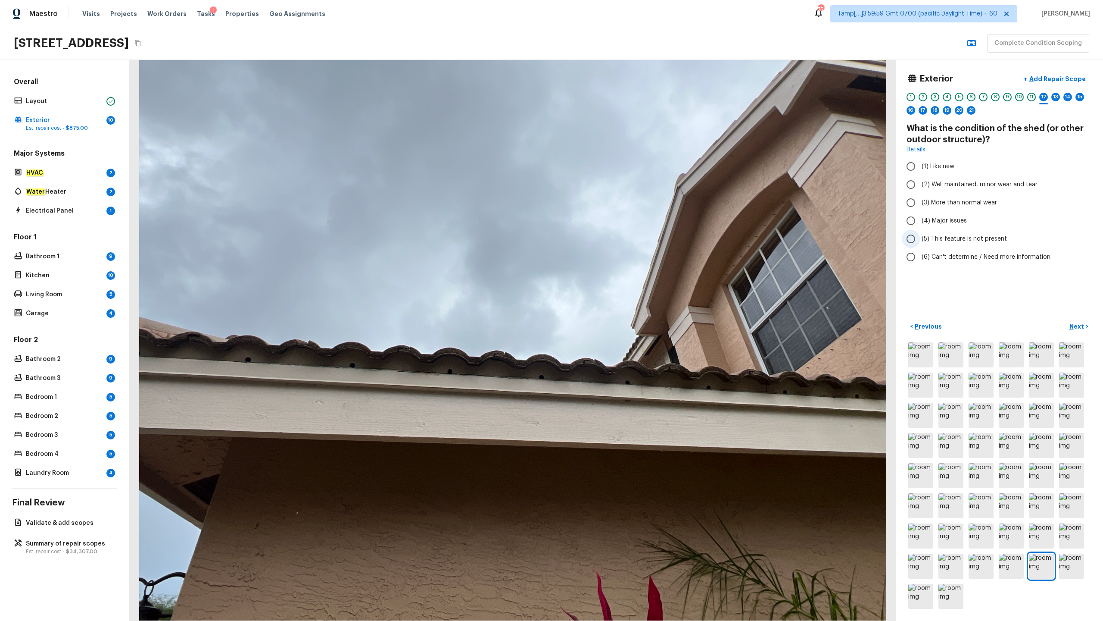
click at [620, 239] on span "(5) This feature is not present" at bounding box center [964, 238] width 85 height 9
click at [620, 239] on input "(5) This feature is not present" at bounding box center [911, 239] width 18 height 18
radio input "true"
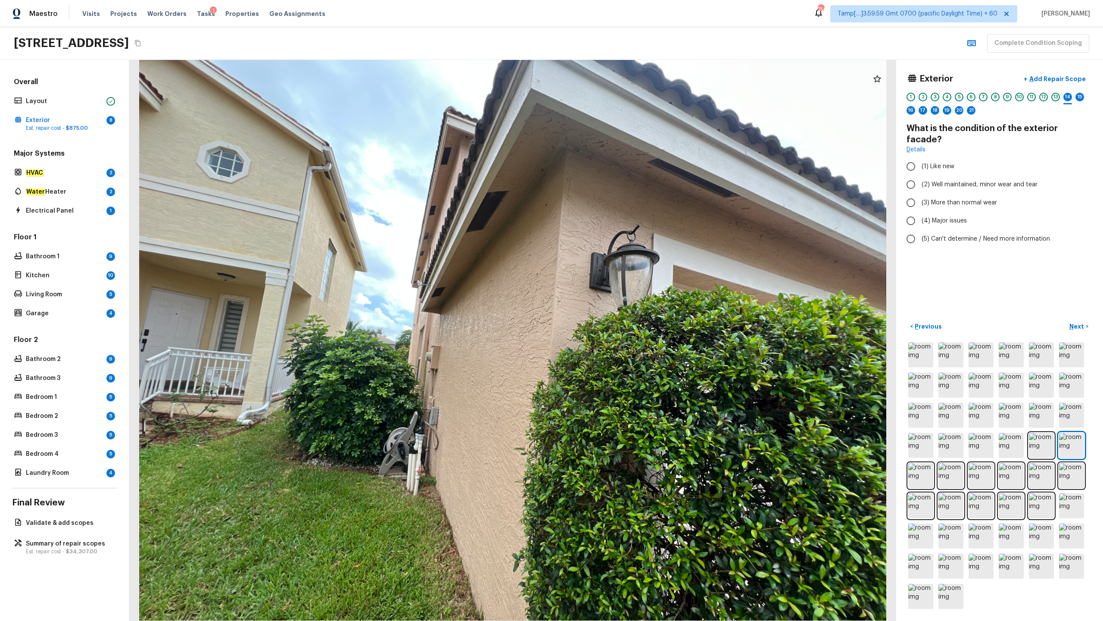
radio input "true"
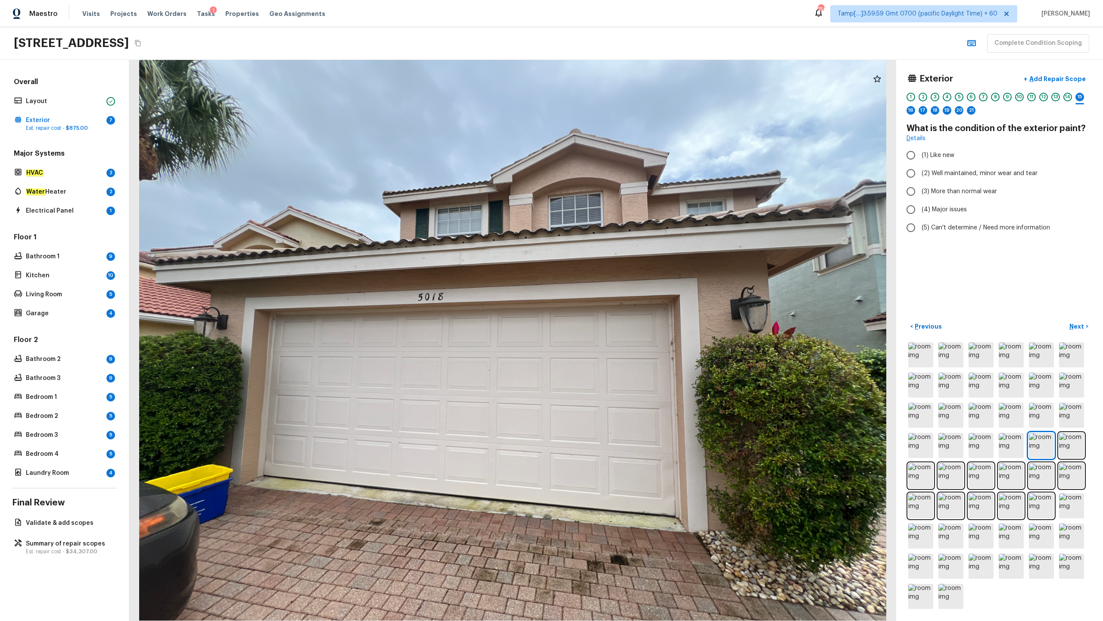
radio input "true"
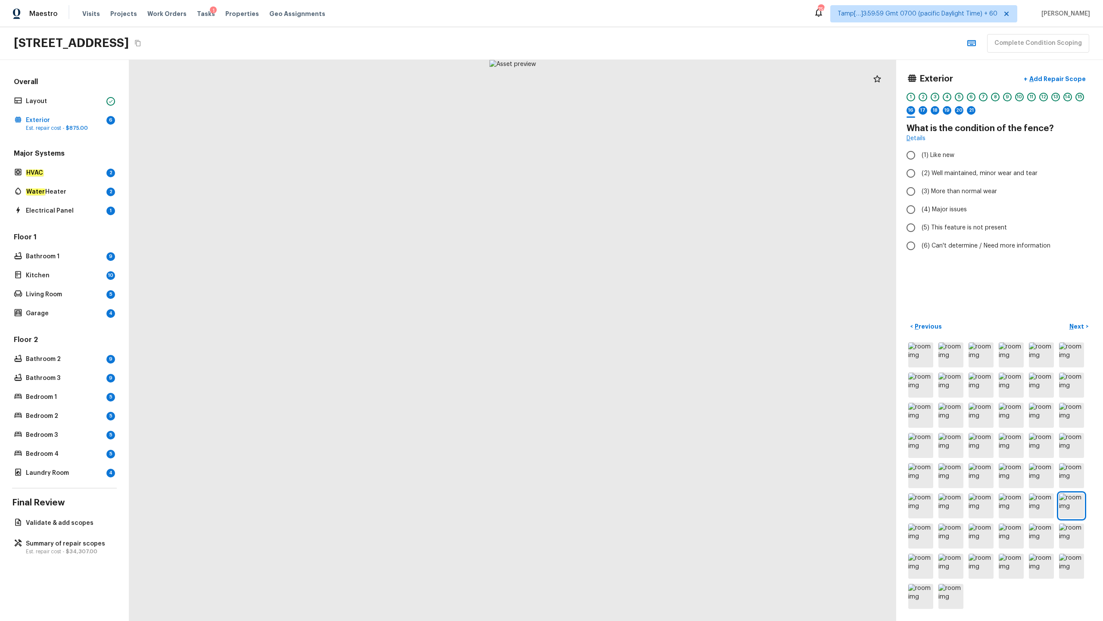
radio input "true"
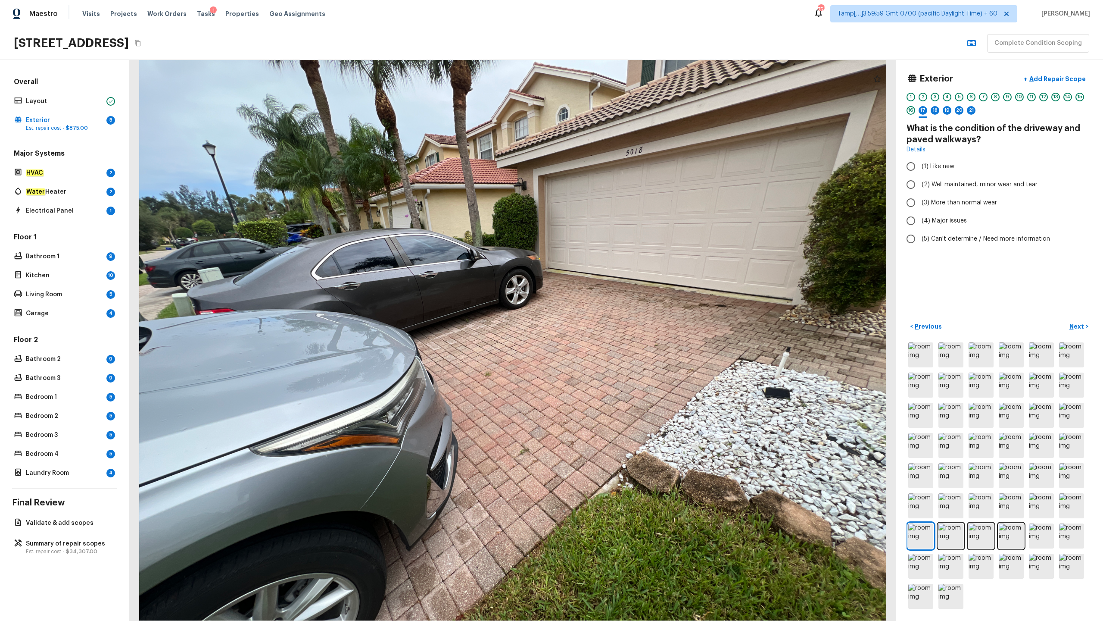
radio input "true"
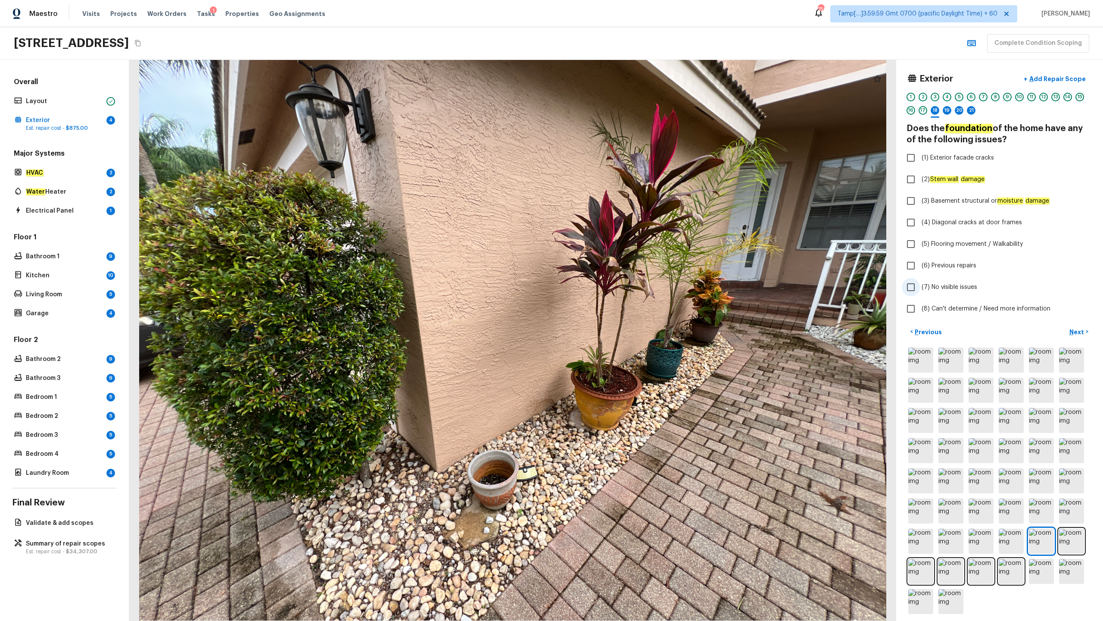
click at [620, 285] on span "(7) No visible issues" at bounding box center [950, 287] width 56 height 9
click at [620, 285] on input "(7) No visible issues" at bounding box center [911, 287] width 18 height 18
checkbox input "true"
click at [620, 183] on input "(2) Stem wall damage" at bounding box center [911, 179] width 18 height 18
checkbox input "false"
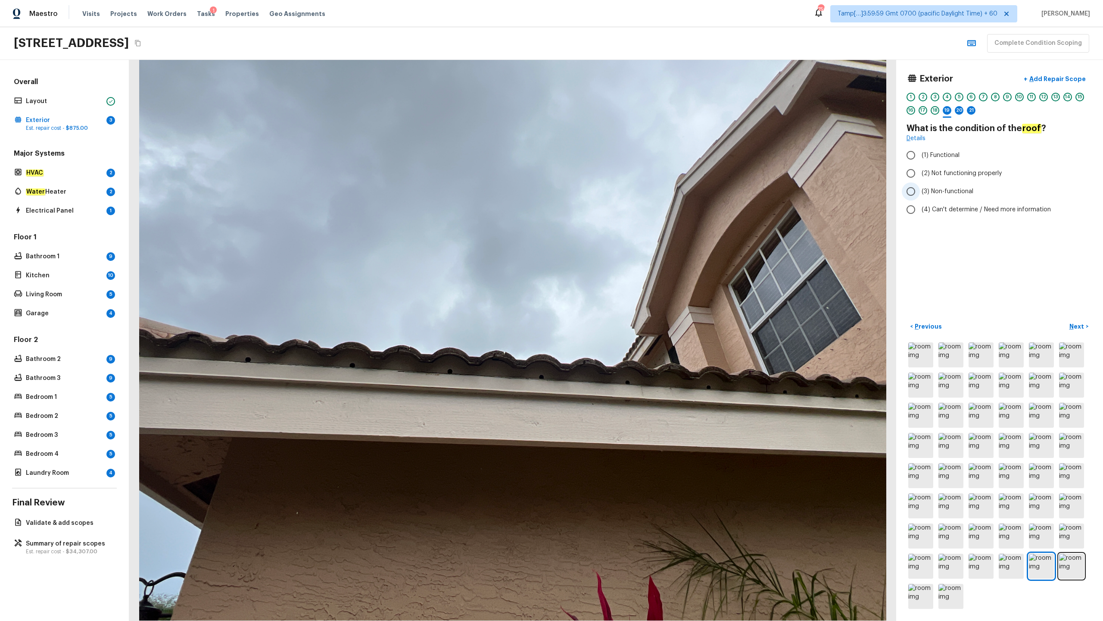
click at [620, 190] on span "(3) Non-functional" at bounding box center [948, 191] width 52 height 9
click at [620, 190] on input "(3) Non-functional" at bounding box center [911, 191] width 18 height 18
radio input "true"
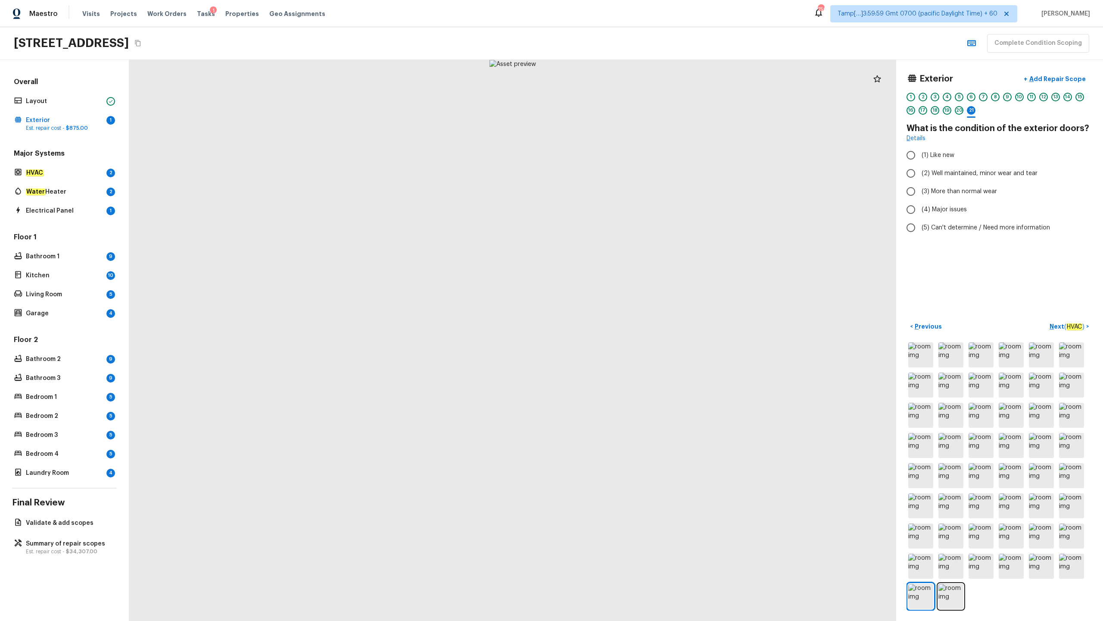
radio input "true"
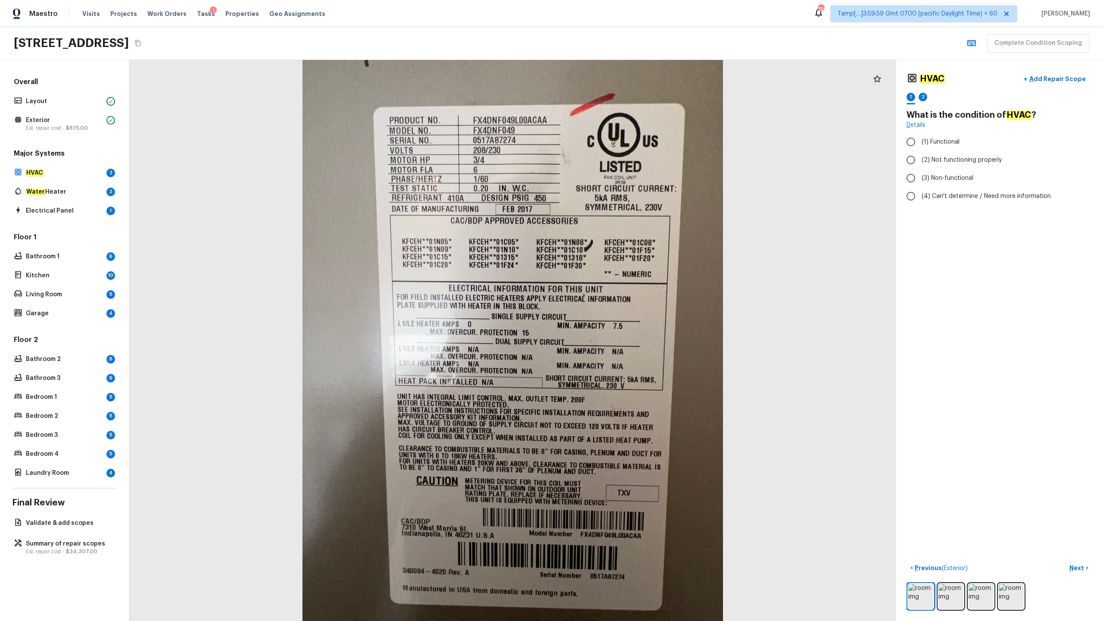
radio input "true"
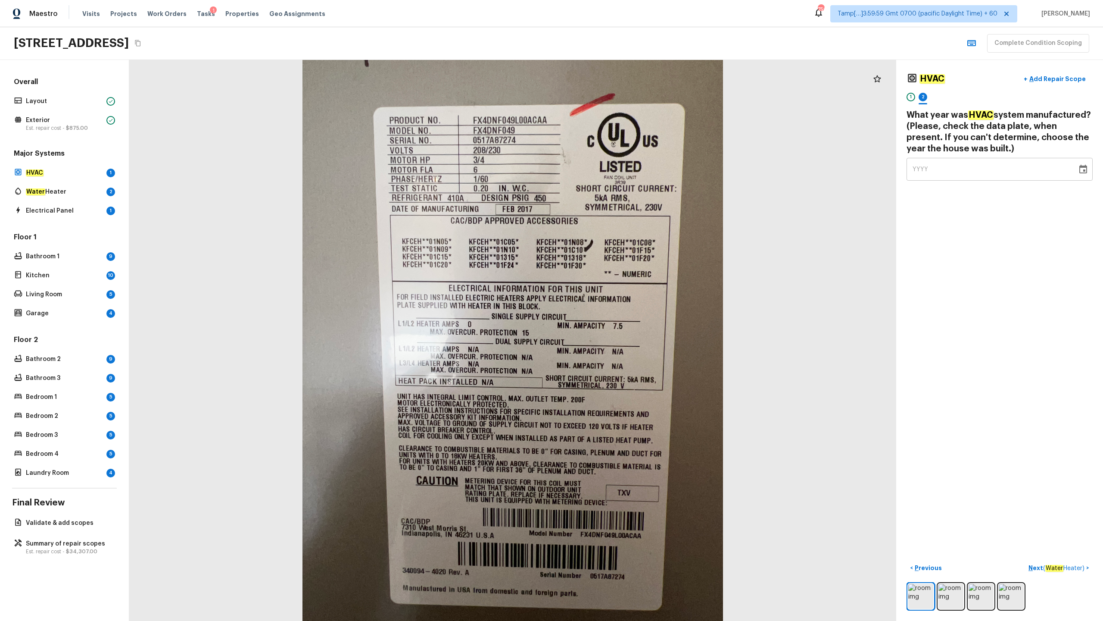
click at [620, 169] on span "YYYY" at bounding box center [921, 169] width 16 height 6
click at [620, 170] on span "YYYY" at bounding box center [921, 169] width 16 height 6
type input "2017"
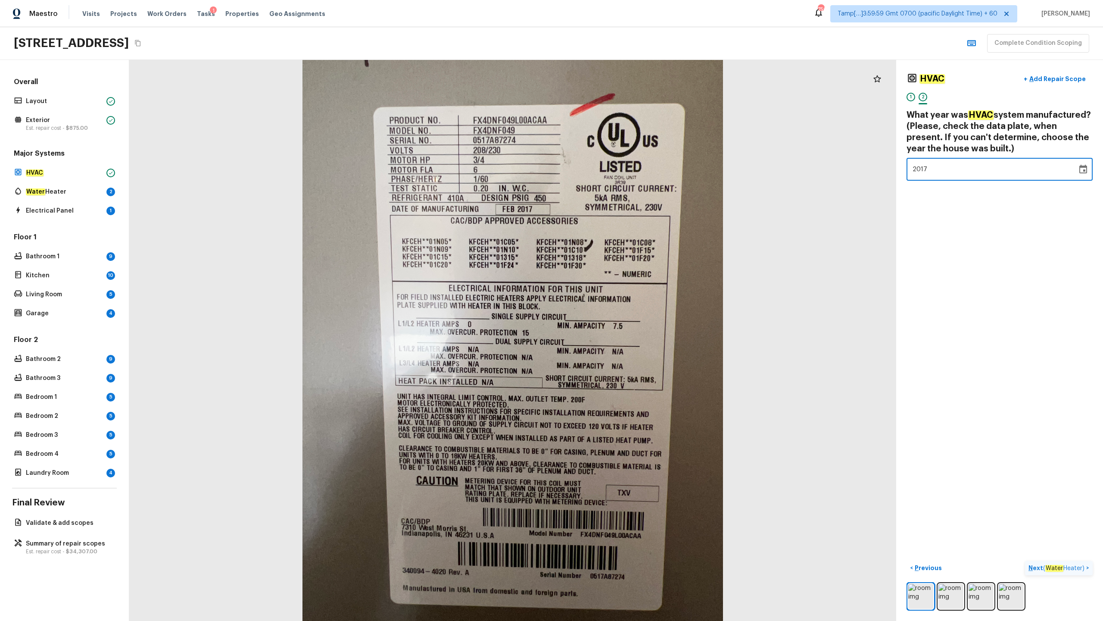
click at [620, 306] on p "Next ( Water Heater )" at bounding box center [1058, 567] width 58 height 9
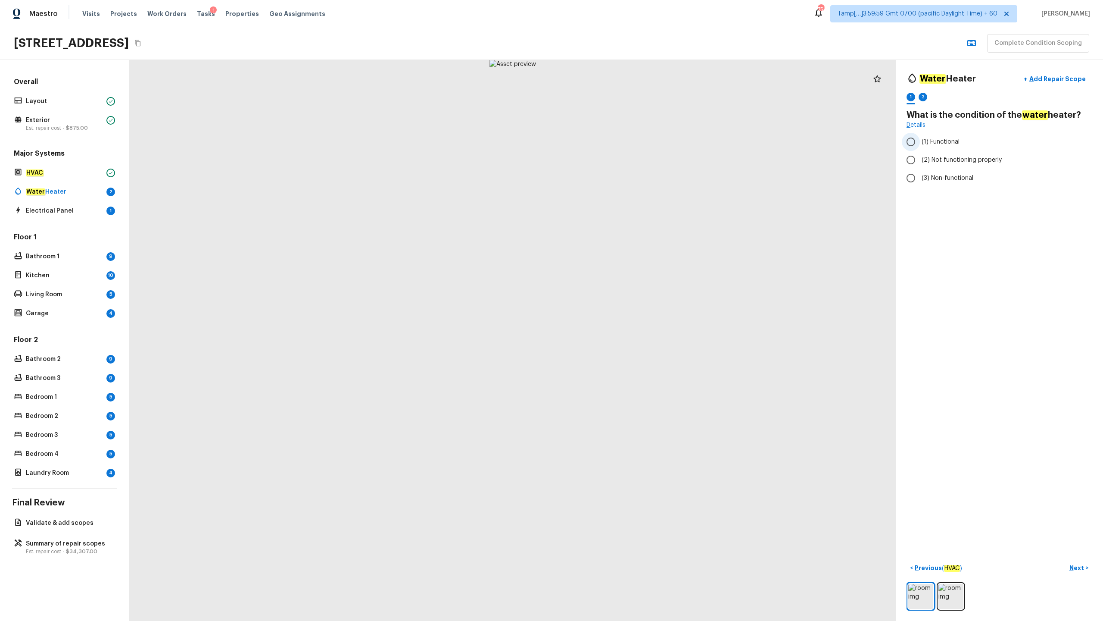
click at [620, 145] on span "(1) Functional" at bounding box center [941, 141] width 38 height 9
click at [620, 145] on input "(1) Functional" at bounding box center [911, 142] width 18 height 18
radio input "true"
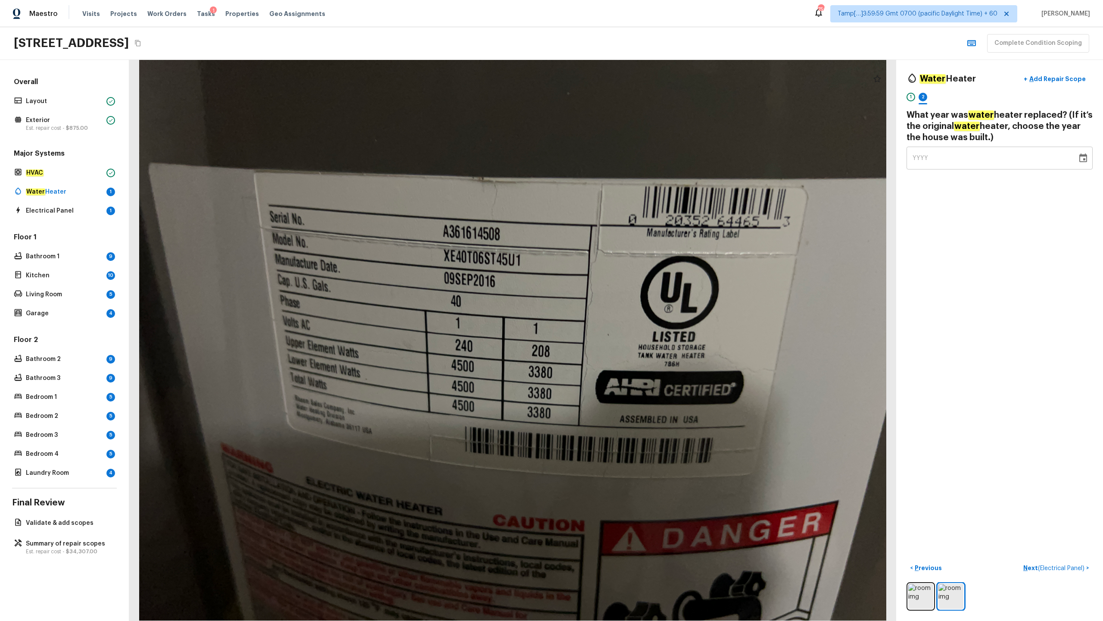
click at [620, 155] on span "YYYY" at bounding box center [921, 158] width 16 height 6
type input "2016"
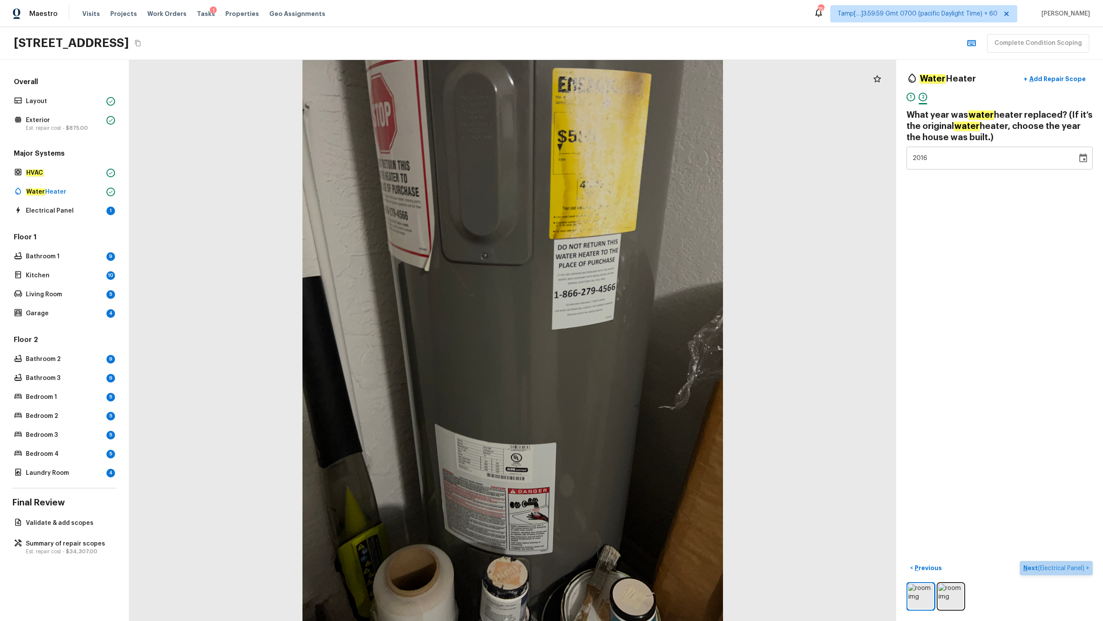
click at [620, 306] on p "Next ( Electrical Panel )" at bounding box center [1055, 567] width 63 height 9
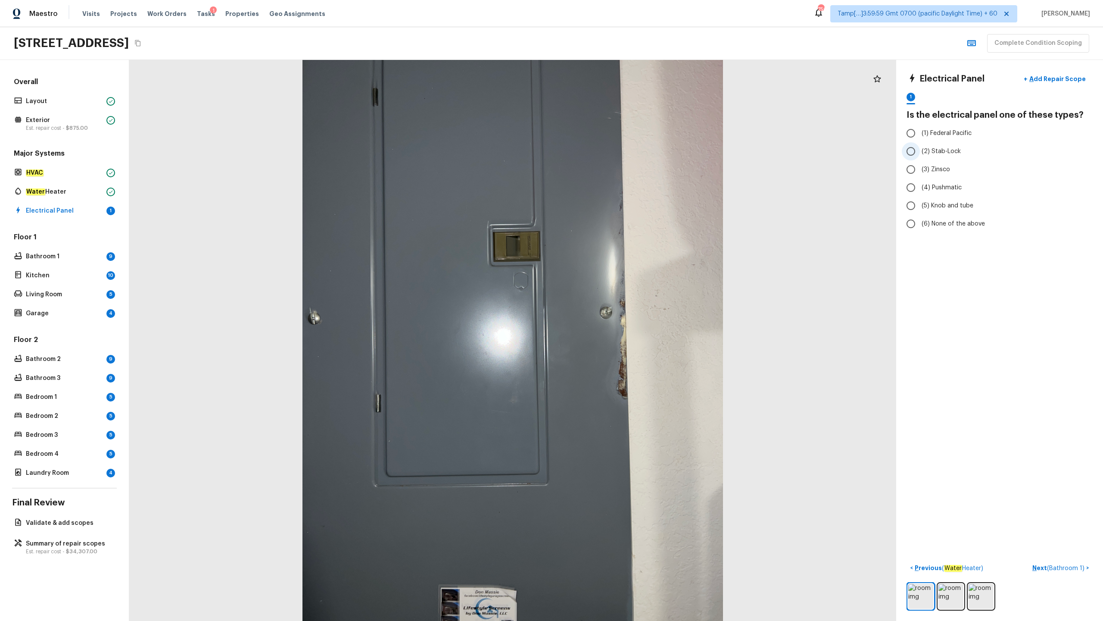
radio input "true"
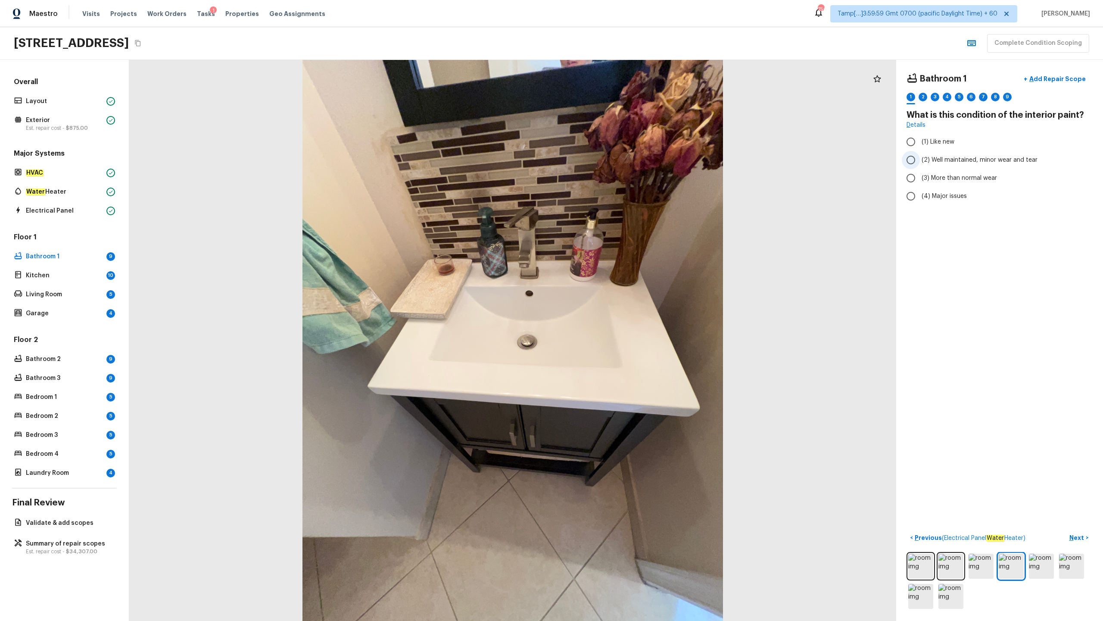
click at [620, 165] on label "(2) Well maintained, minor wear and tear" at bounding box center [994, 160] width 184 height 18
click at [620, 165] on input "(2) Well maintained, minor wear and tear" at bounding box center [911, 160] width 18 height 18
radio input "true"
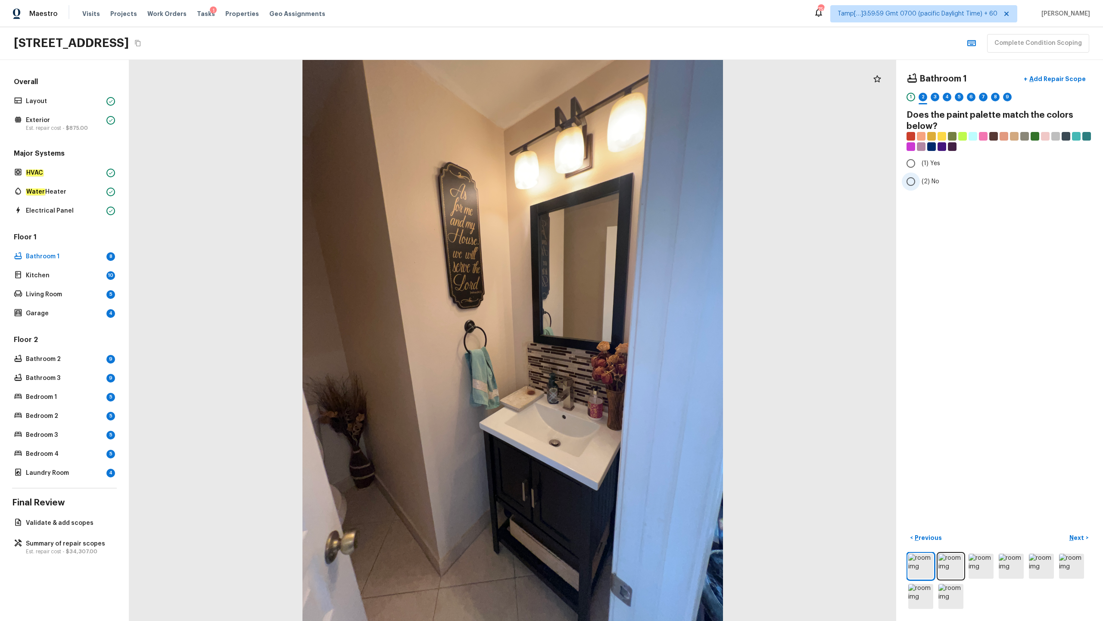
radio input "true"
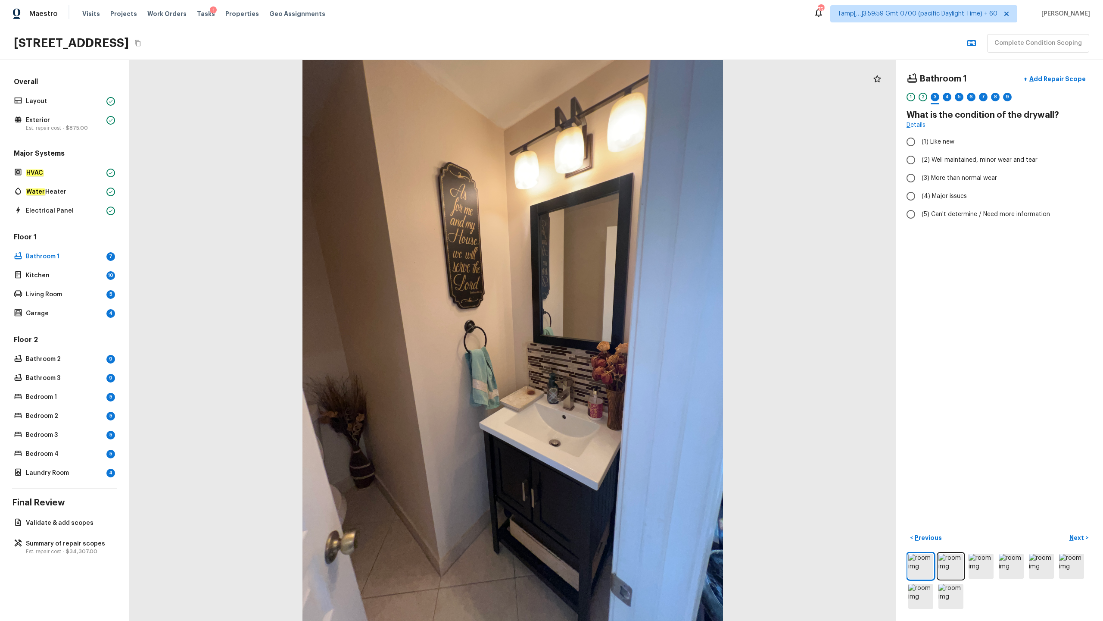
radio input "true"
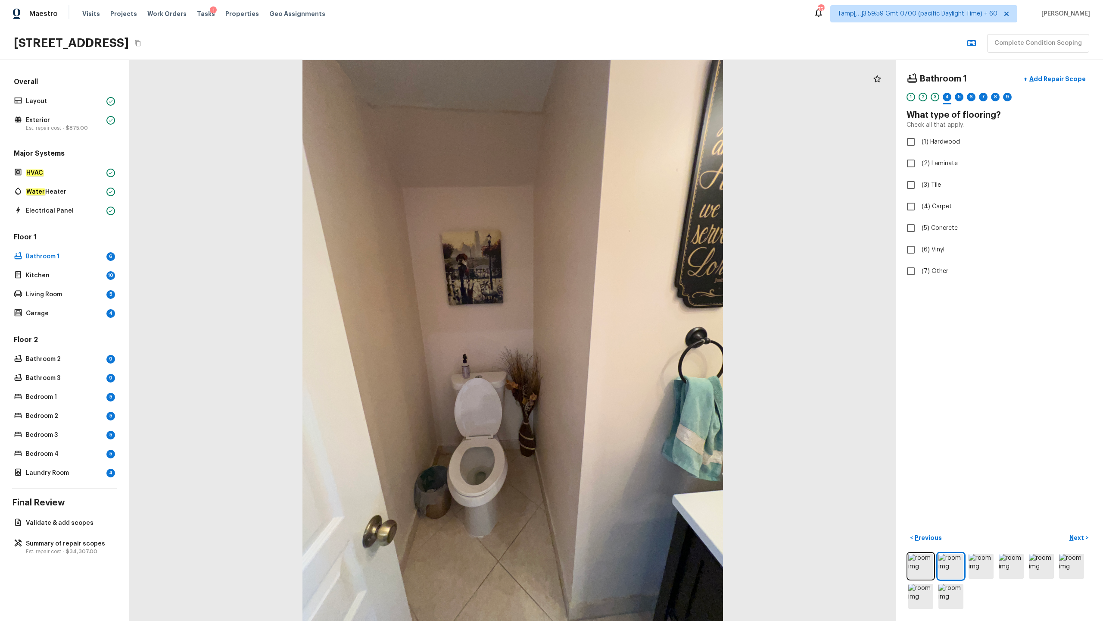
checkbox input "true"
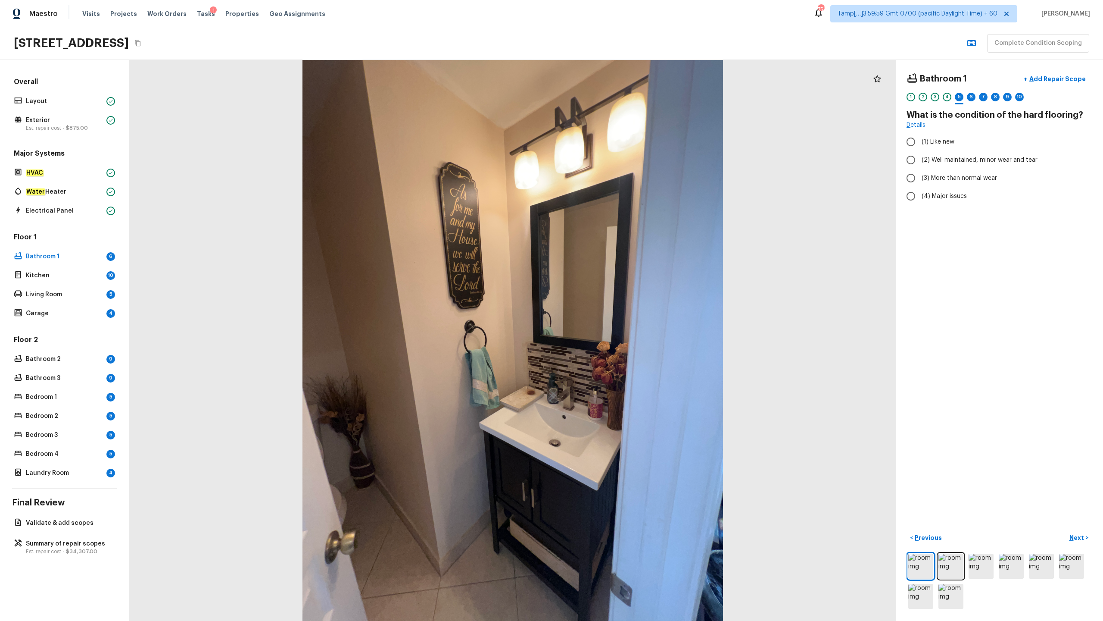
radio input "true"
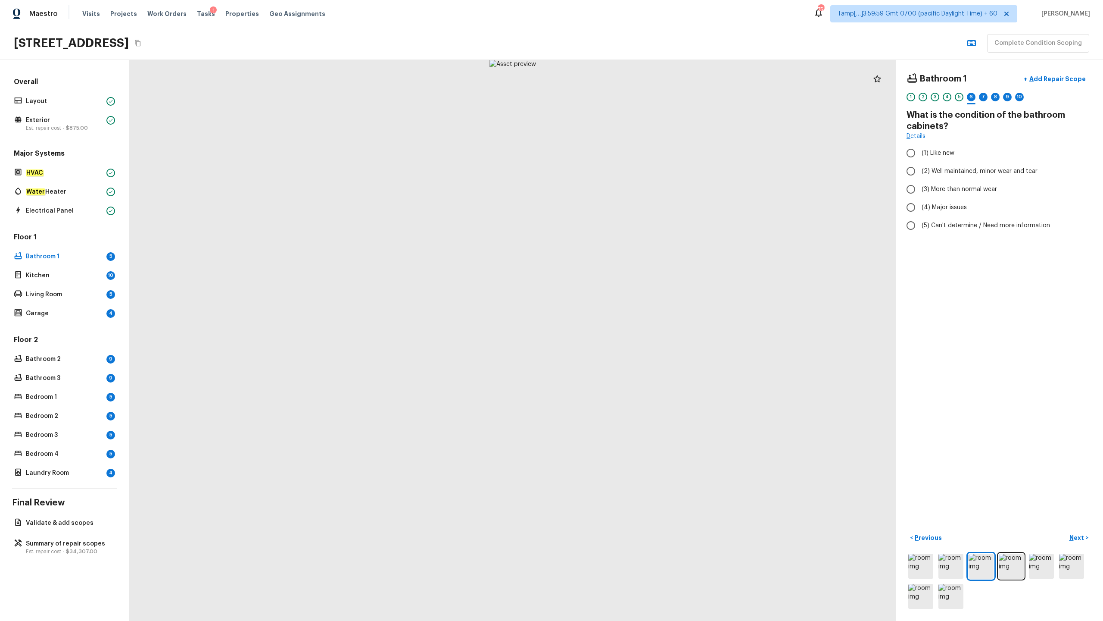
radio input "true"
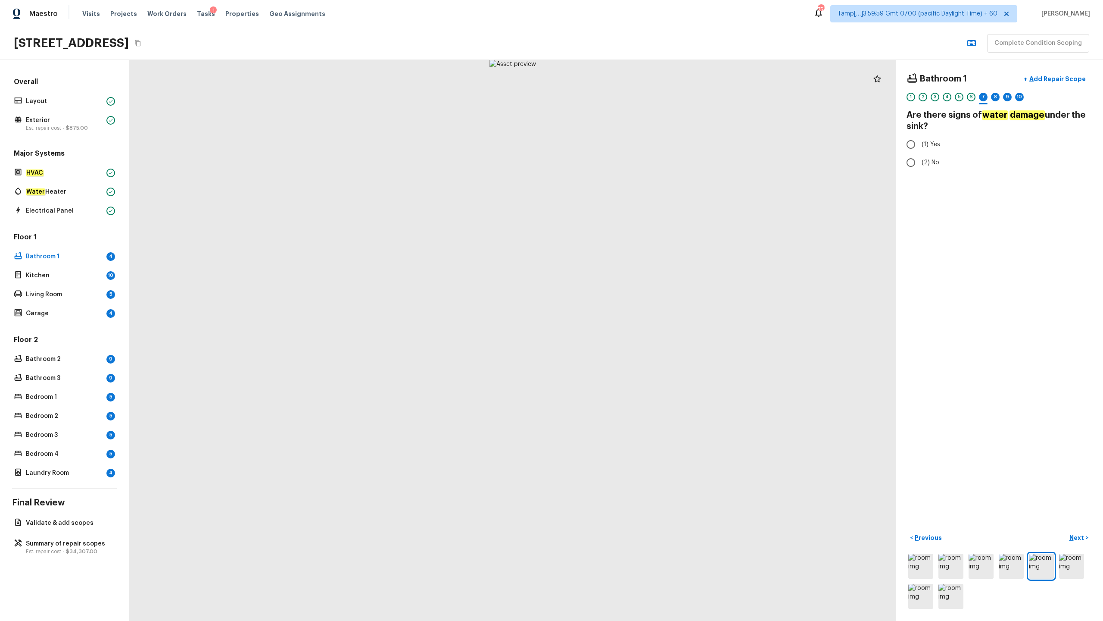
radio input "true"
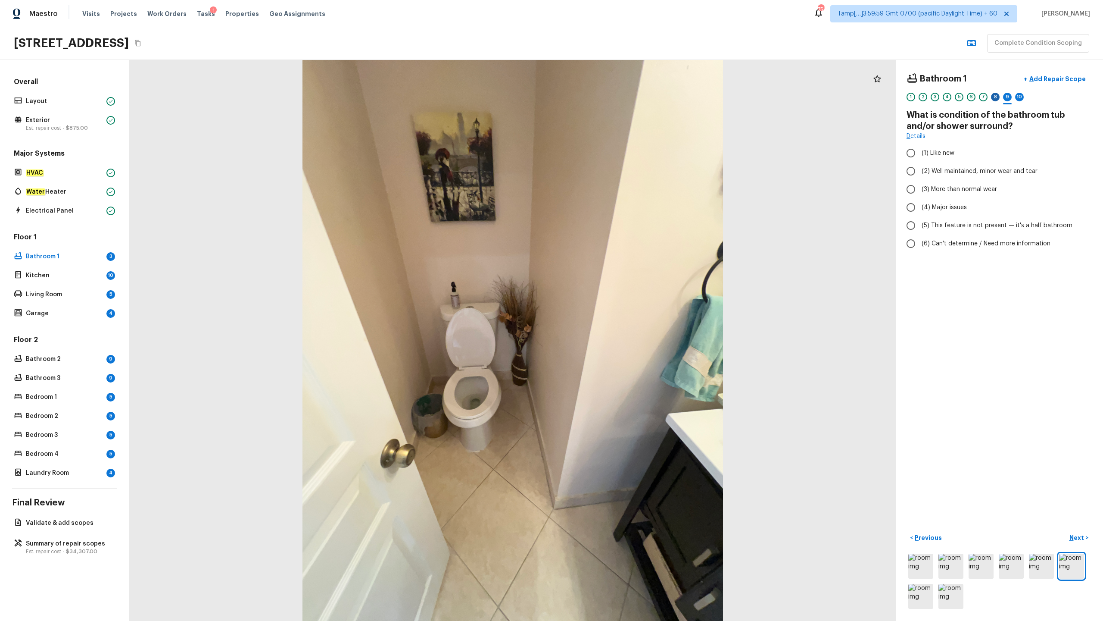
click at [620, 95] on div "8" at bounding box center [995, 97] width 9 height 9
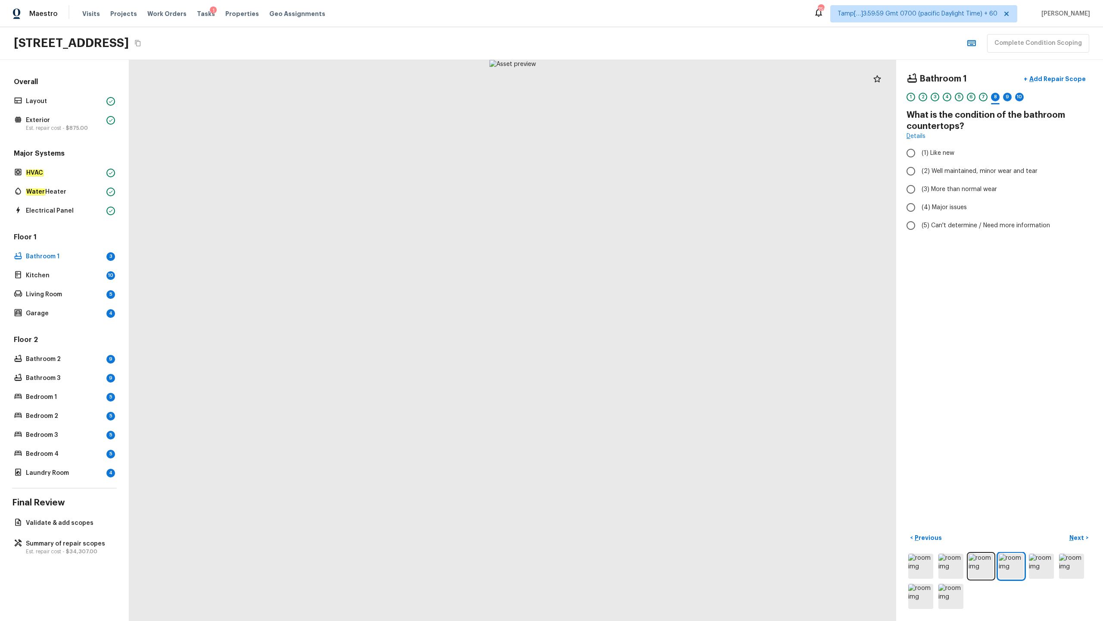
radio input "true"
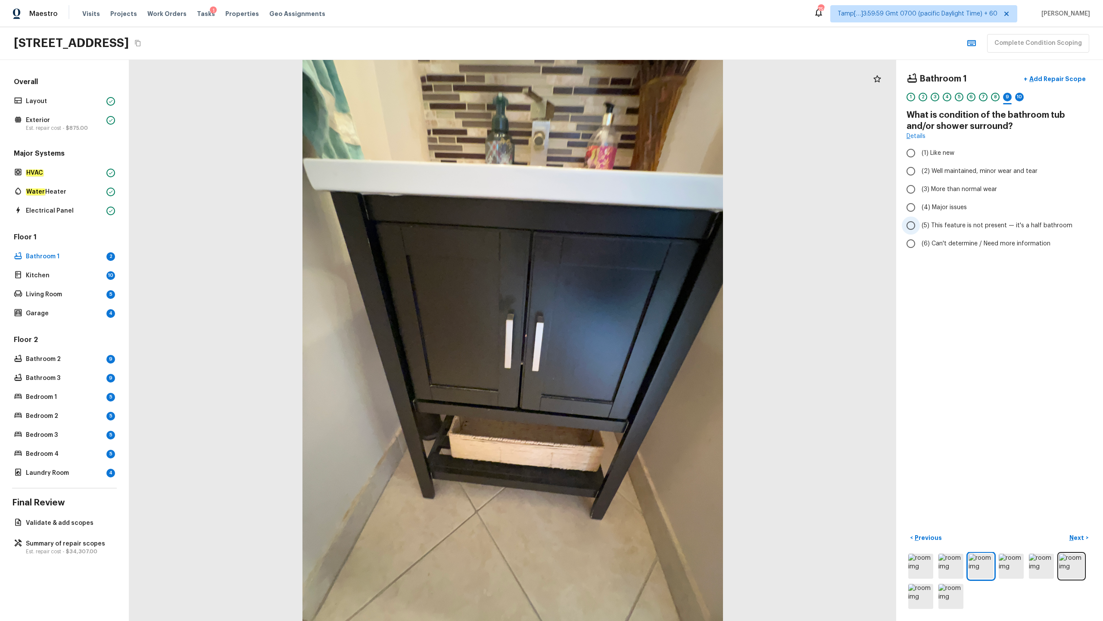
click at [620, 221] on span "(5) This feature is not present — it's a half bathroom" at bounding box center [997, 225] width 151 height 9
click at [620, 221] on input "(5) This feature is not present — it's a half bathroom" at bounding box center [911, 225] width 18 height 18
radio input "true"
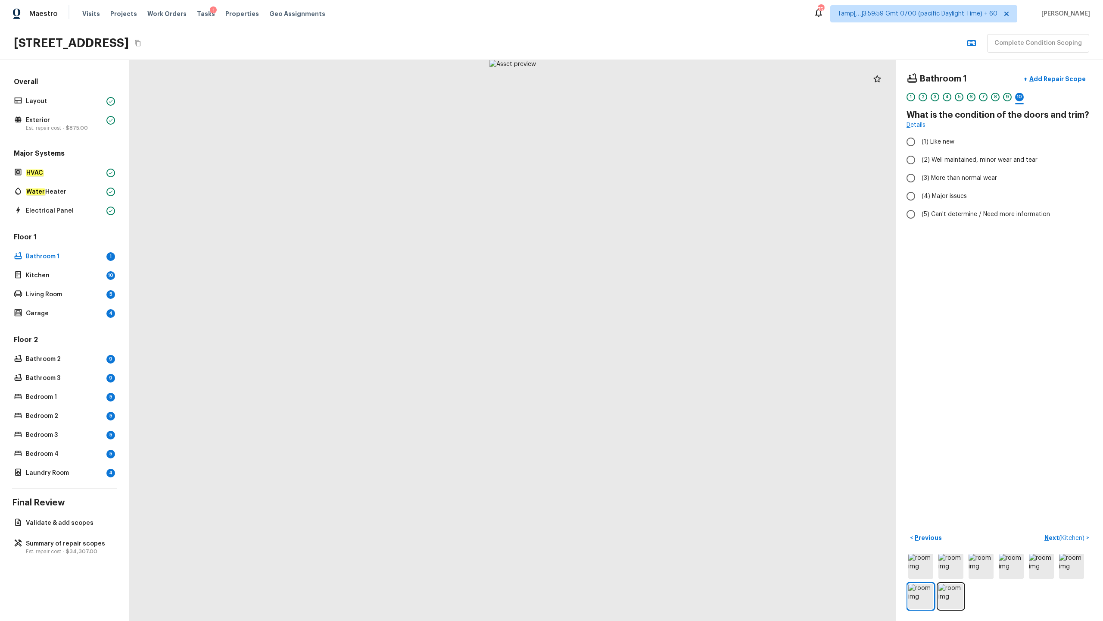
radio input "true"
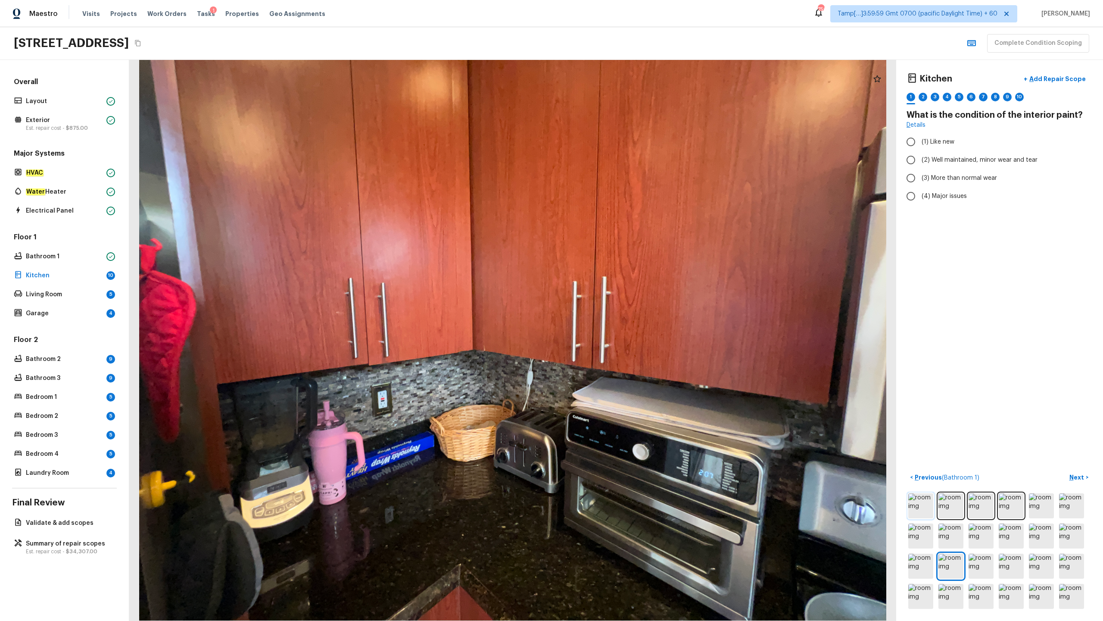
click at [620, 306] on img at bounding box center [920, 505] width 25 height 25
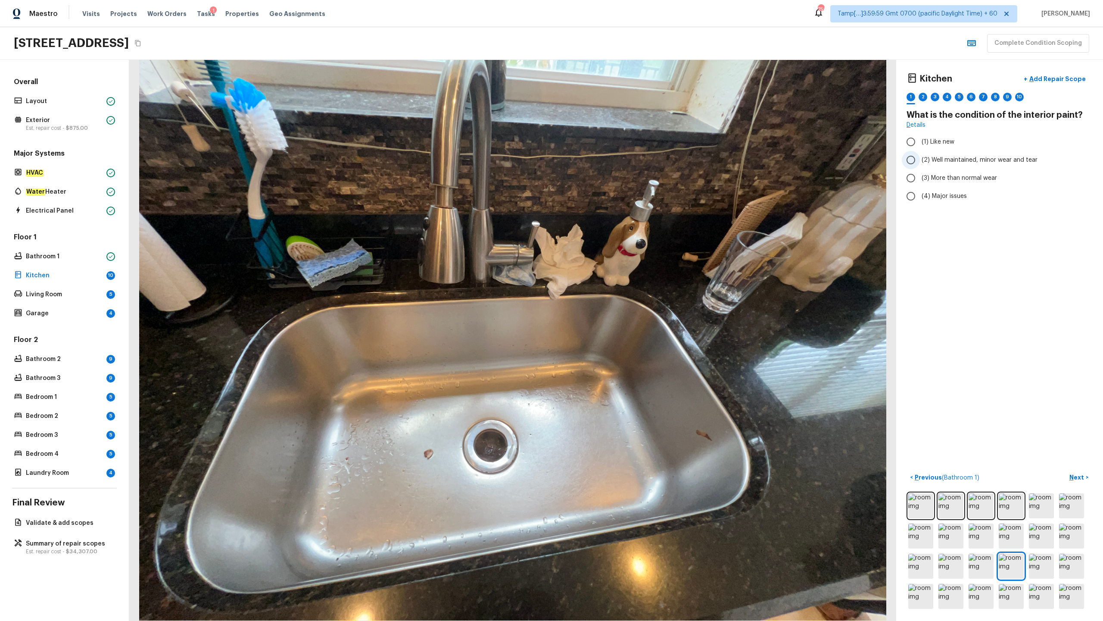
radio input "true"
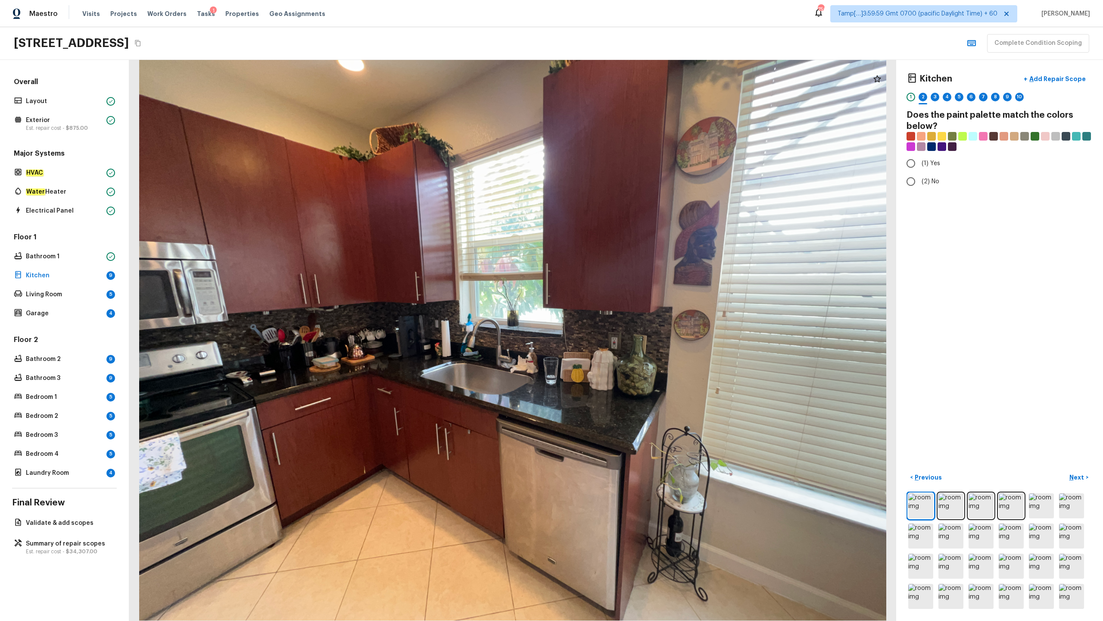
radio input "true"
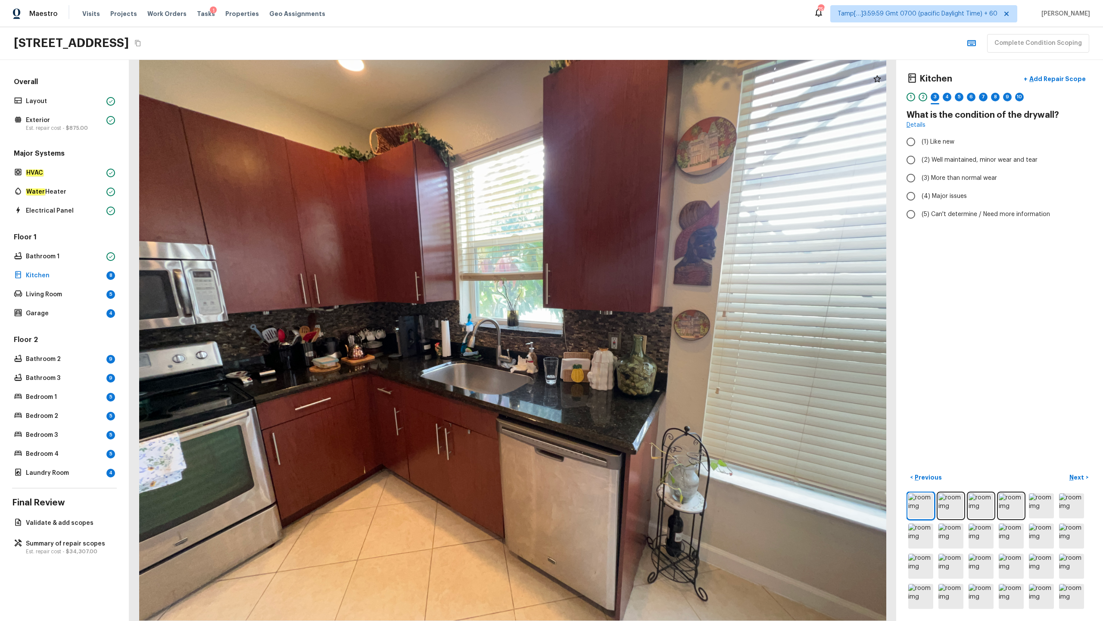
radio input "true"
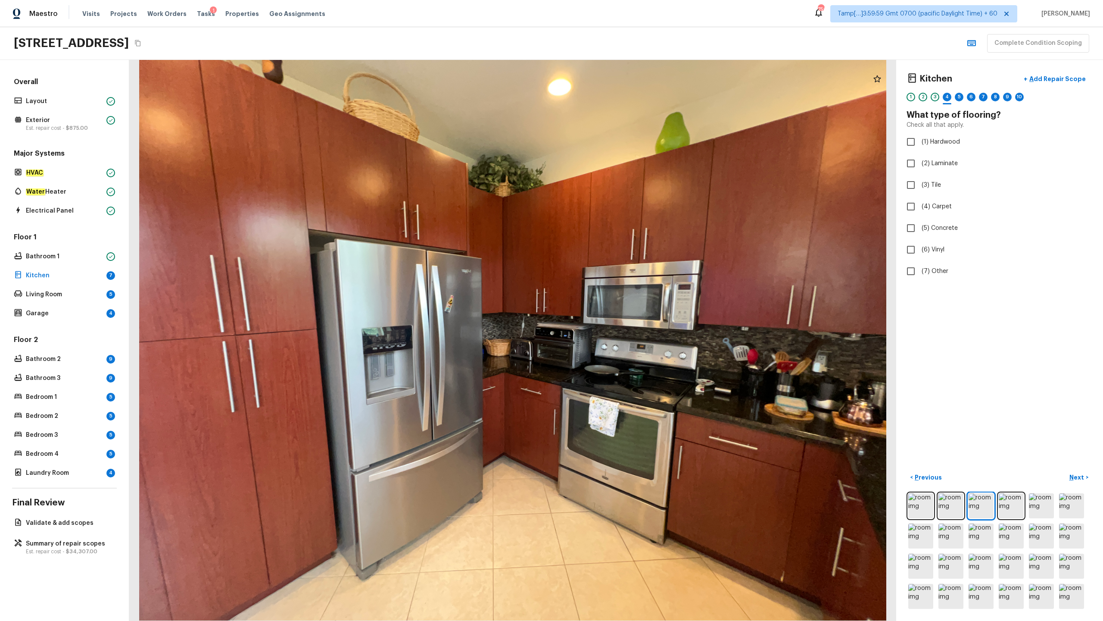
checkbox input "true"
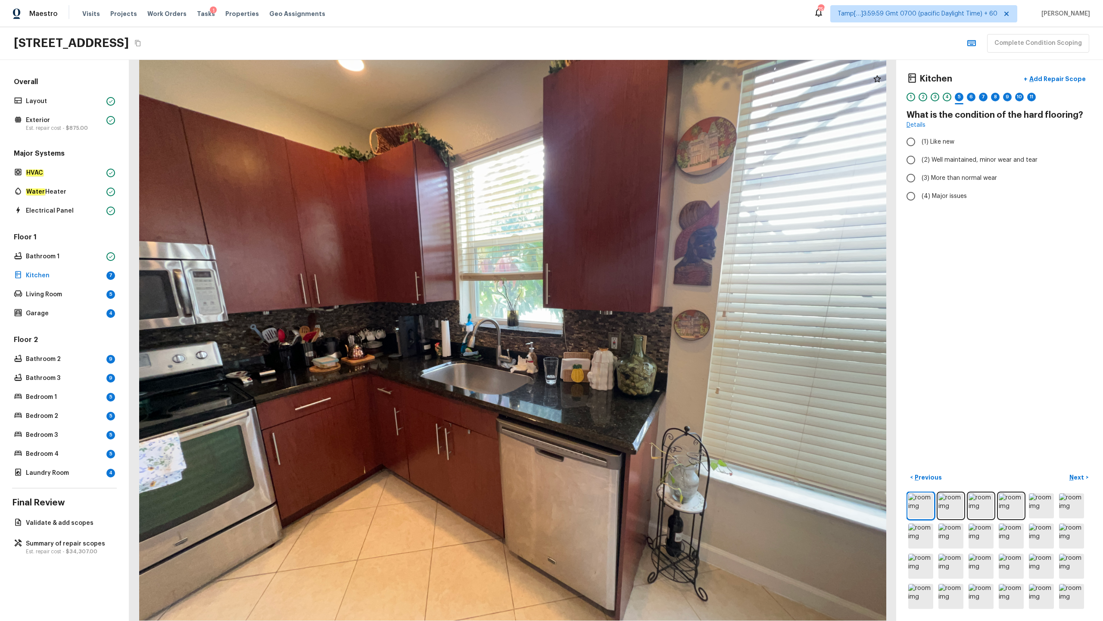
radio input "true"
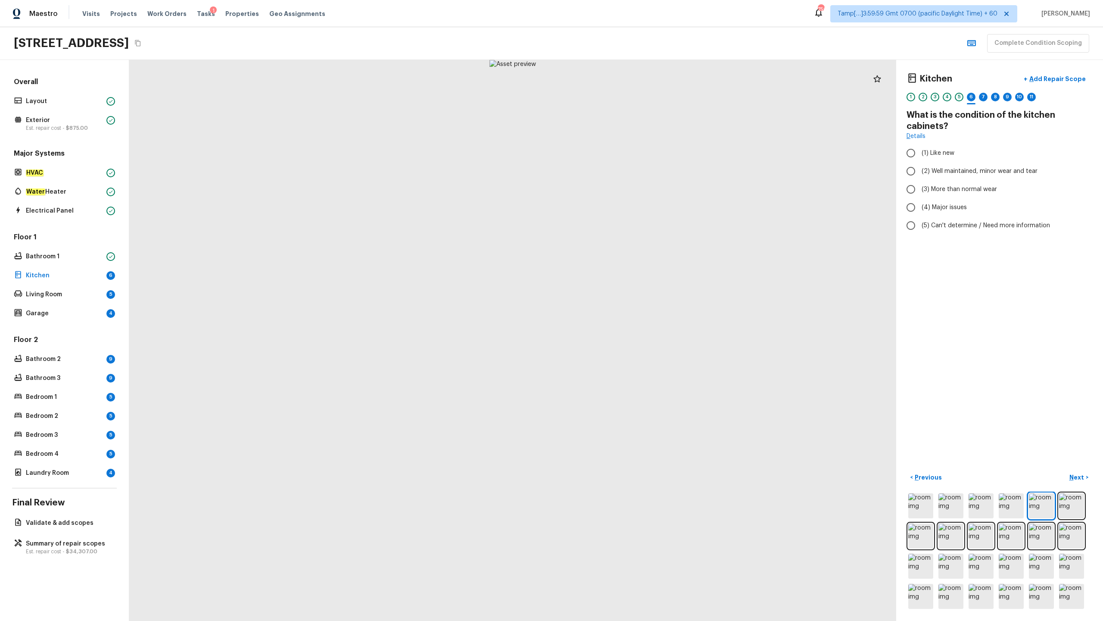
radio input "true"
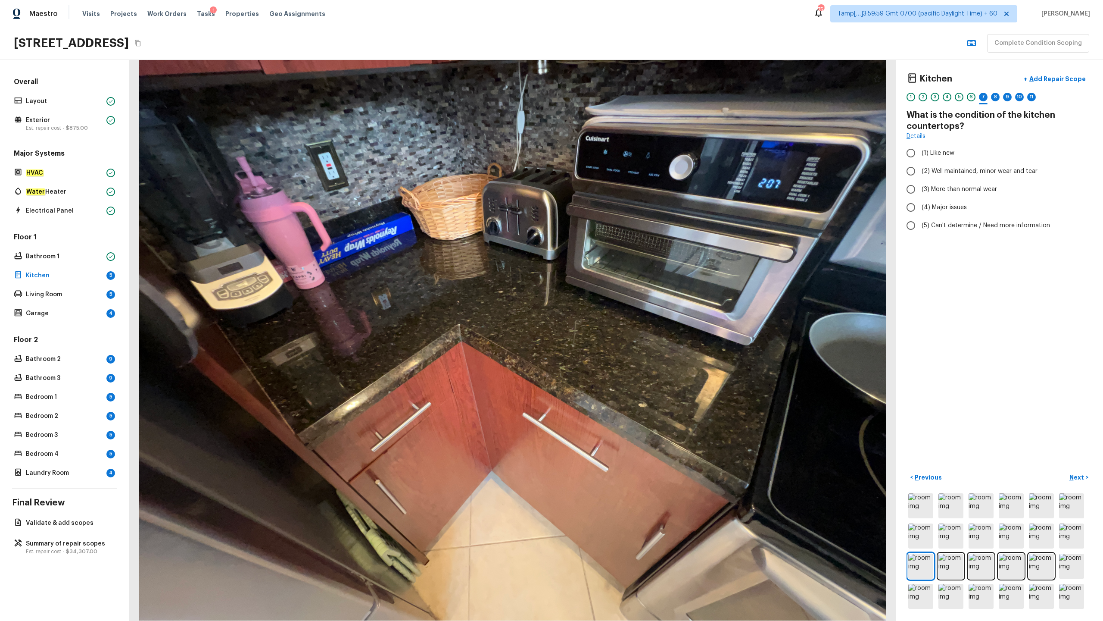
radio input "true"
click at [620, 194] on span "(4) Granite Slab" at bounding box center [945, 198] width 46 height 9
click at [620, 190] on input "(4) Granite Slab" at bounding box center [911, 199] width 18 height 18
radio input "true"
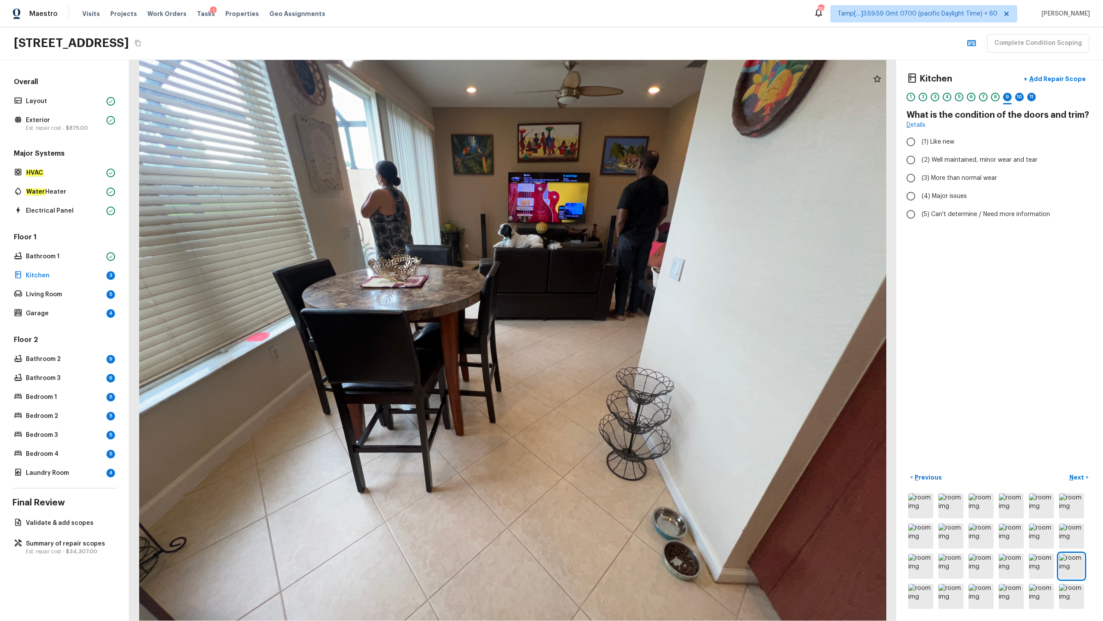
radio input "true"
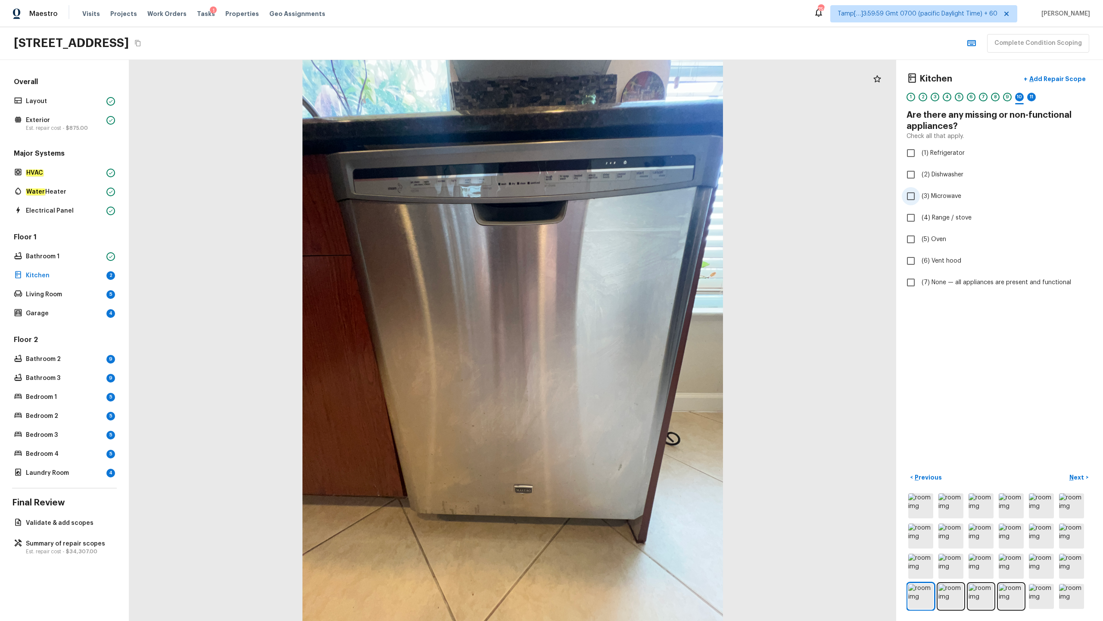
checkbox input "true"
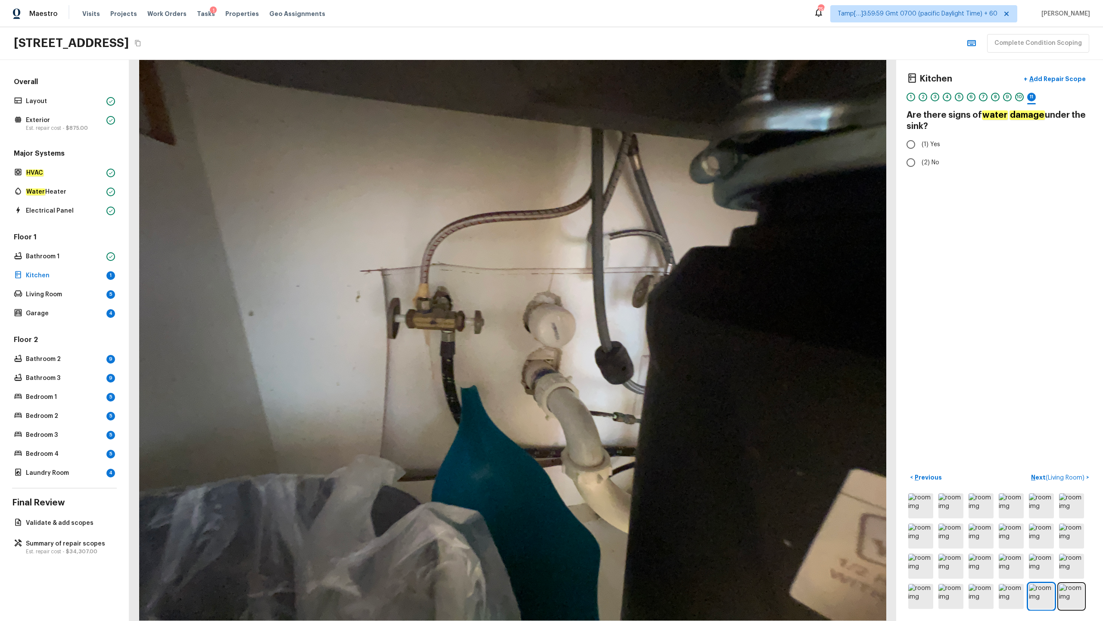
radio input "true"
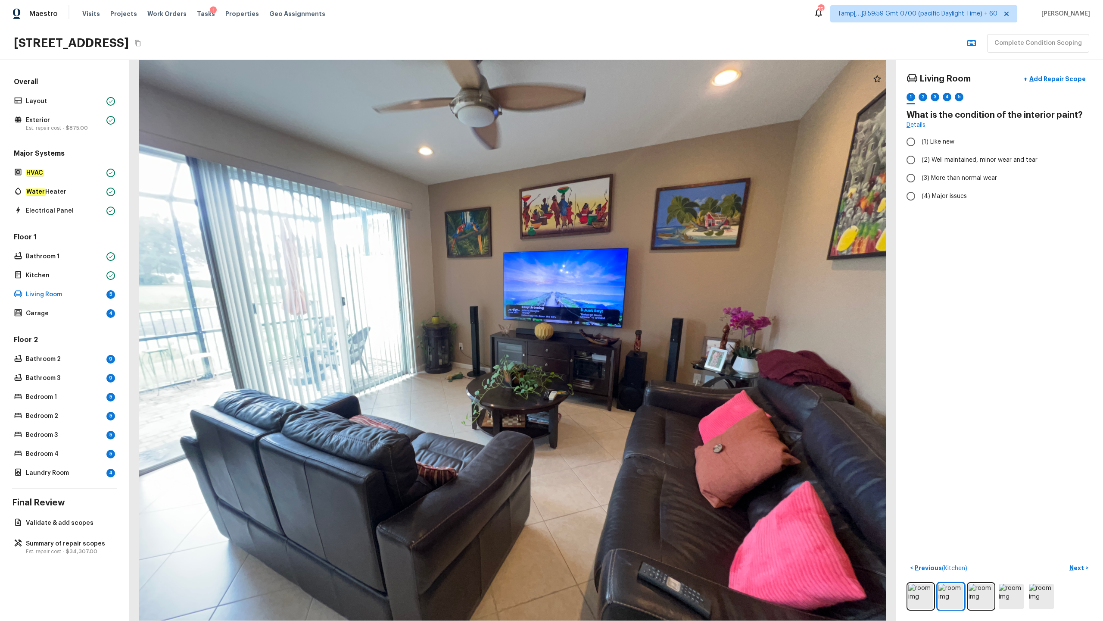
radio input "true"
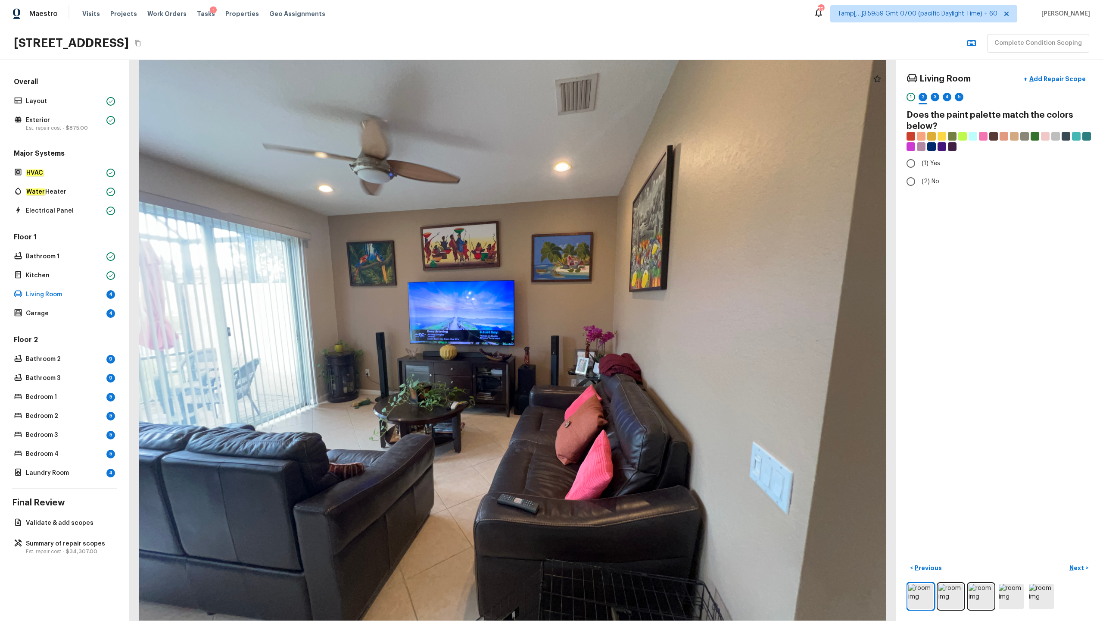
radio input "true"
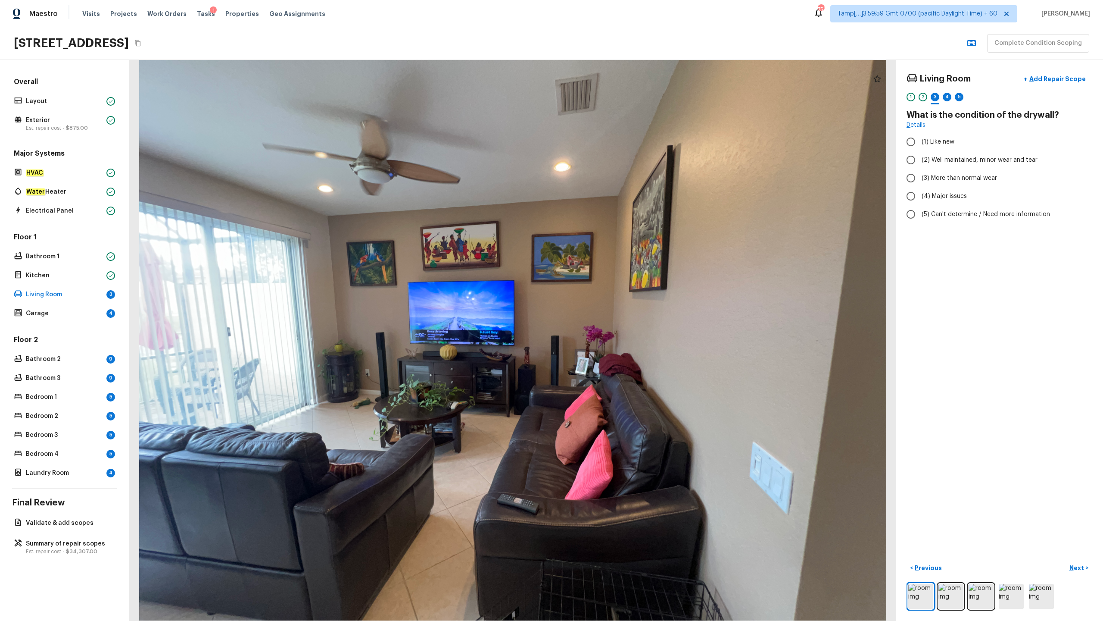
radio input "true"
checkbox input "true"
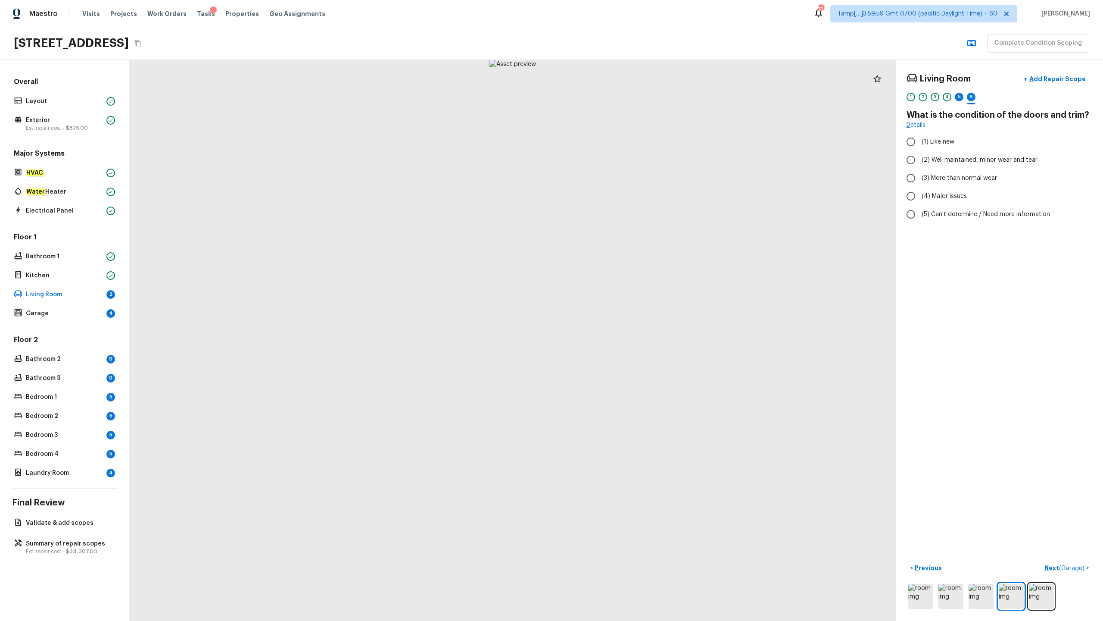
radio input "true"
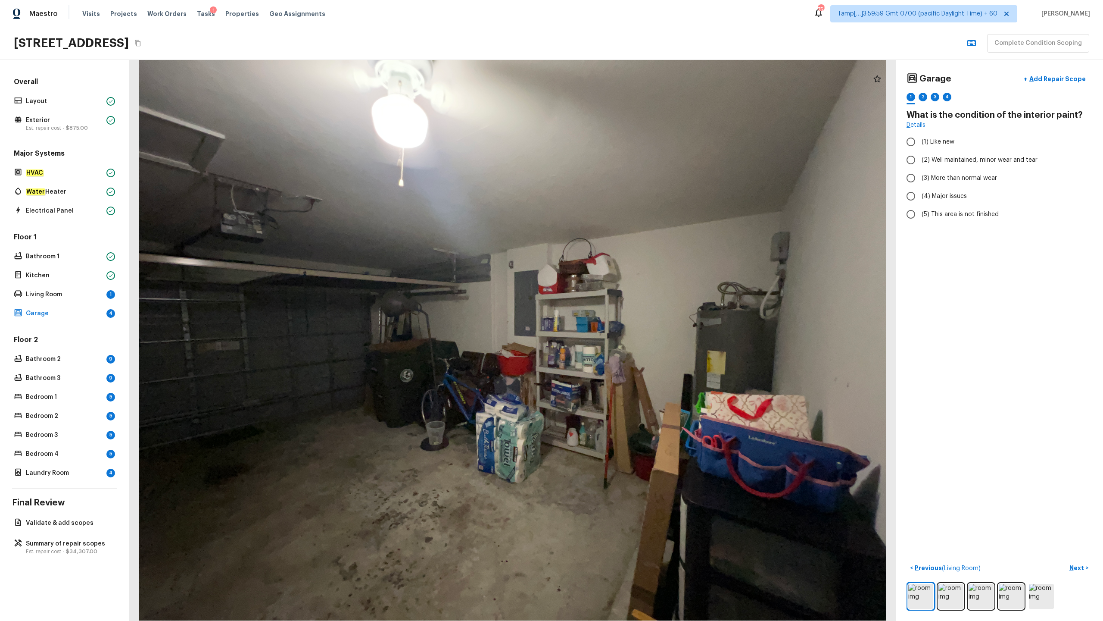
radio input "true"
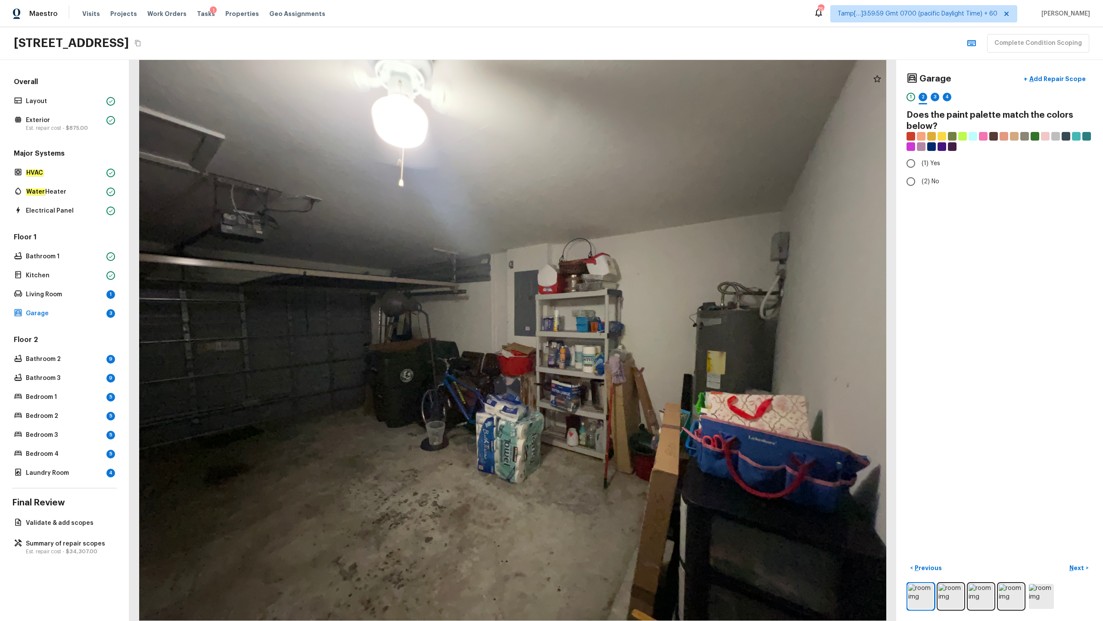
radio input "true"
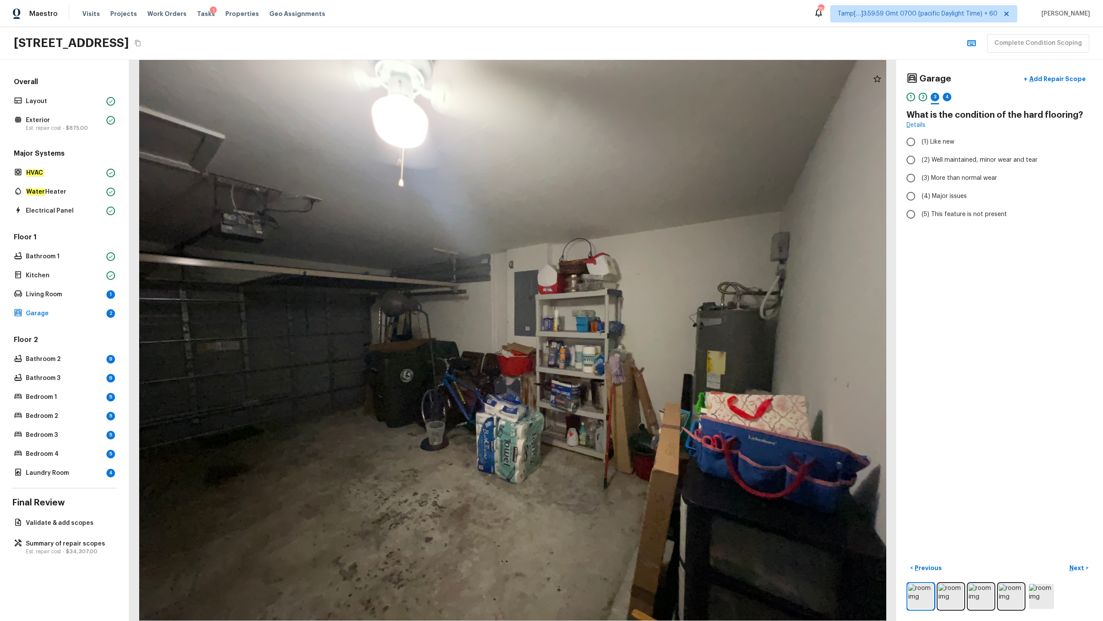
radio input "true"
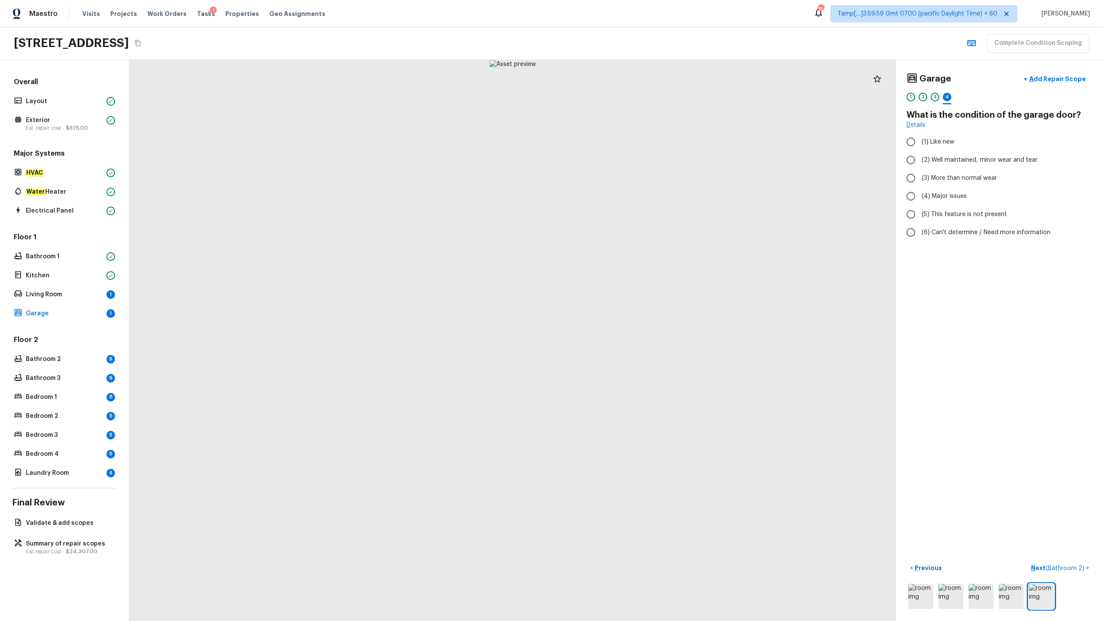
radio input "true"
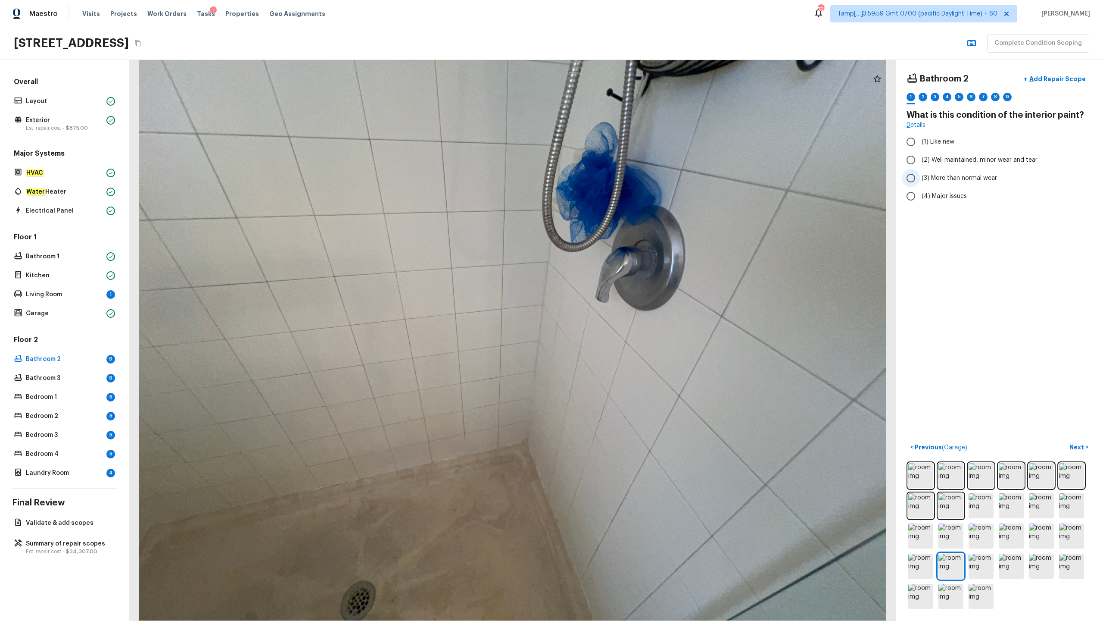
click at [620, 175] on span "(3) More than normal wear" at bounding box center [959, 178] width 75 height 9
click at [620, 175] on input "(3) More than normal wear" at bounding box center [911, 178] width 18 height 18
radio input "true"
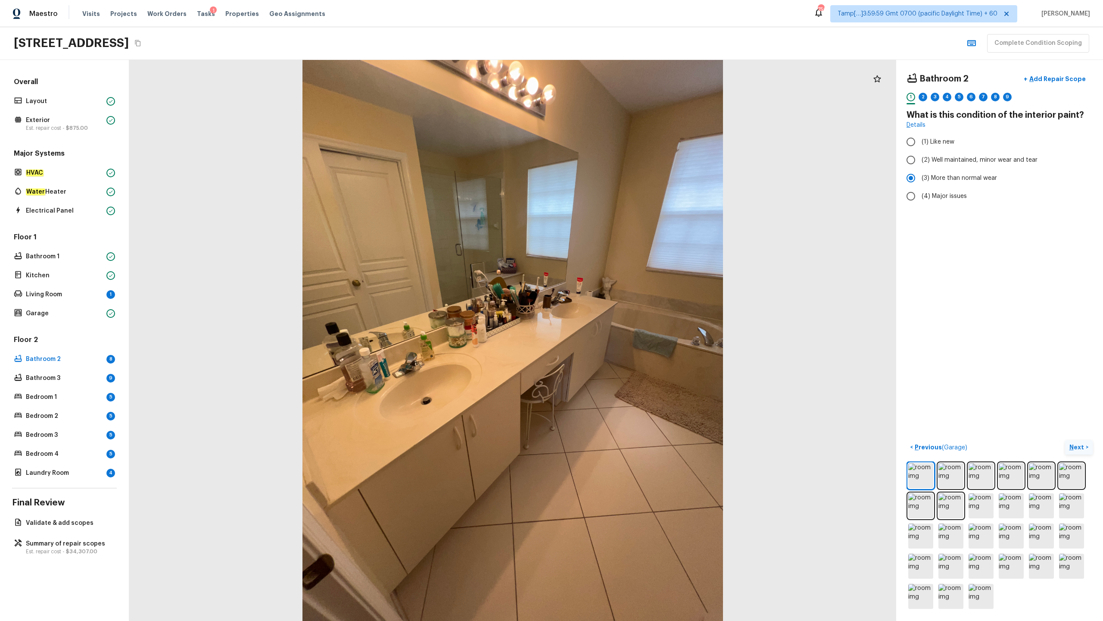
click at [620, 306] on p "Next" at bounding box center [1078, 447] width 16 height 9
click at [620, 183] on span "(2) No" at bounding box center [931, 181] width 18 height 9
click at [620, 183] on input "(2) No" at bounding box center [911, 181] width 18 height 18
radio input "true"
click at [620, 306] on button "Next >" at bounding box center [1079, 447] width 28 height 14
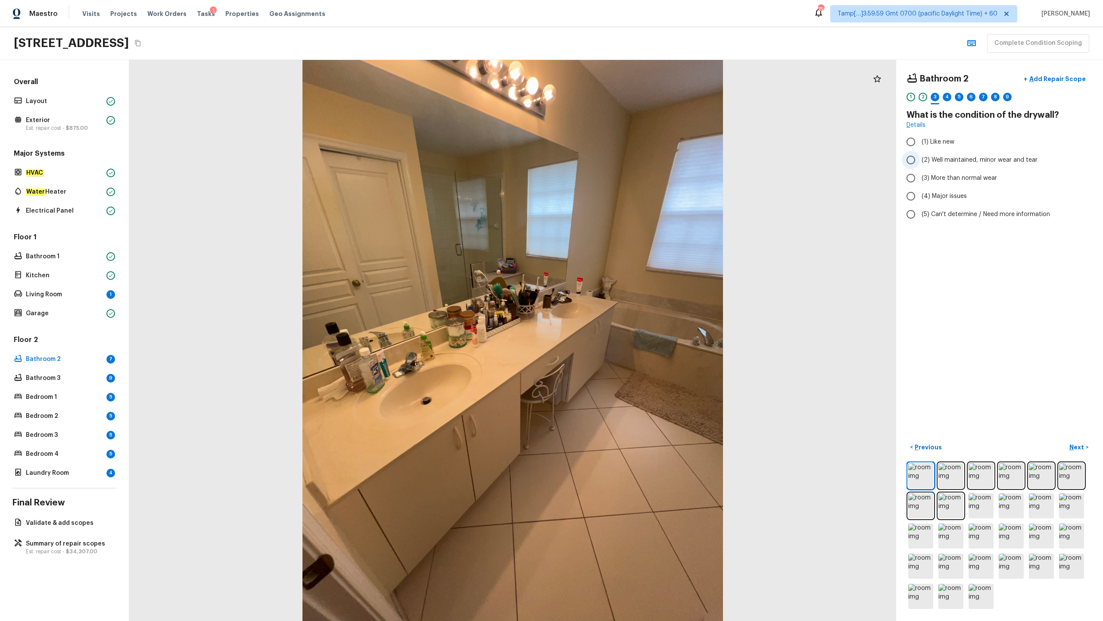
radio input "true"
checkbox input "true"
radio input "true"
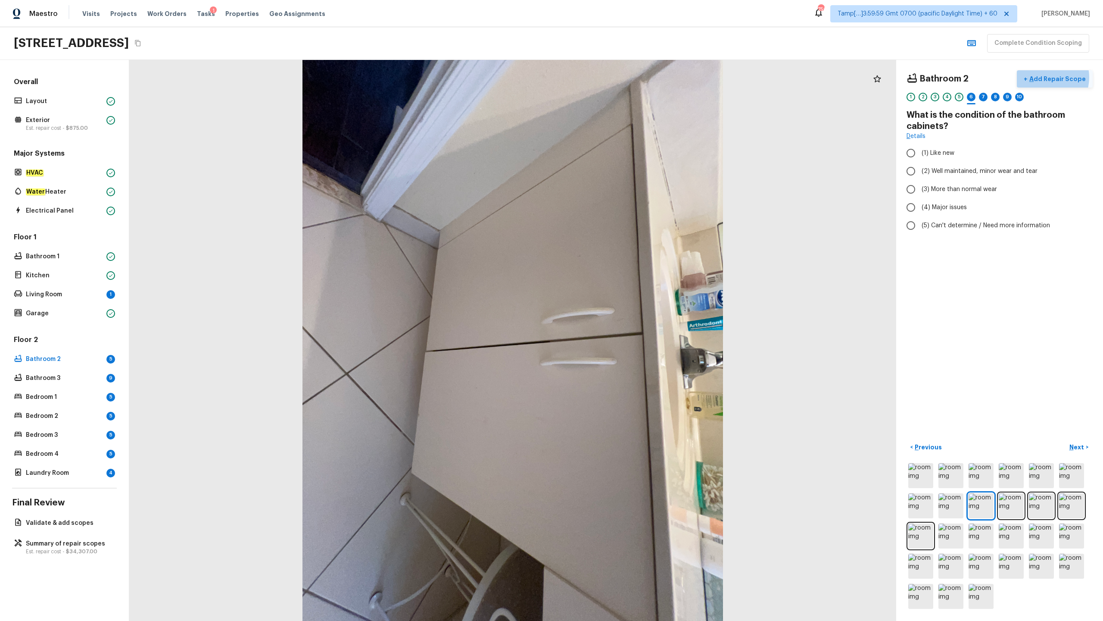
click at [620, 77] on p "Add Repair Scope" at bounding box center [1057, 79] width 58 height 9
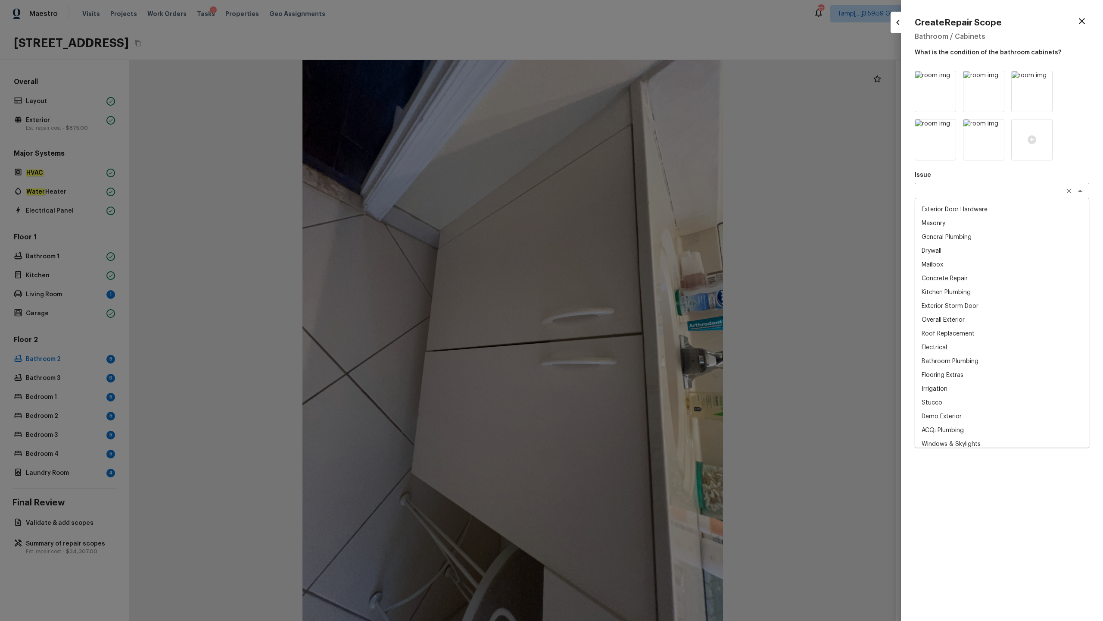
click at [620, 196] on div "x ​" at bounding box center [1002, 191] width 175 height 16
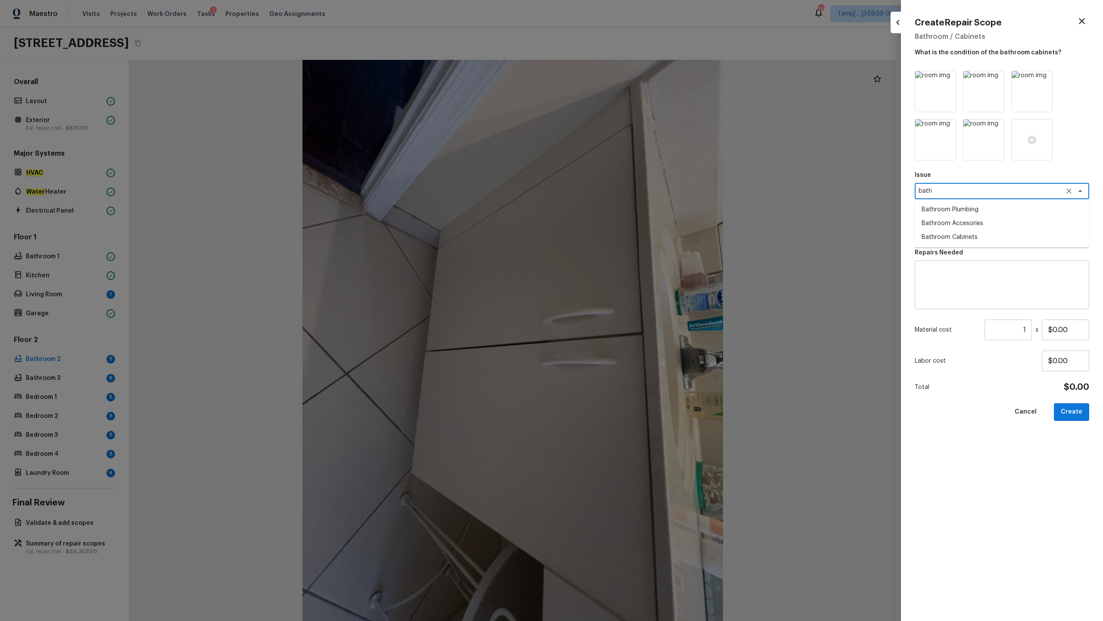
click at [620, 234] on li "Bathroom Cabinets" at bounding box center [1002, 237] width 175 height 14
type textarea "Bathroom Cabinets"
click at [620, 282] on textarea at bounding box center [1002, 285] width 162 height 34
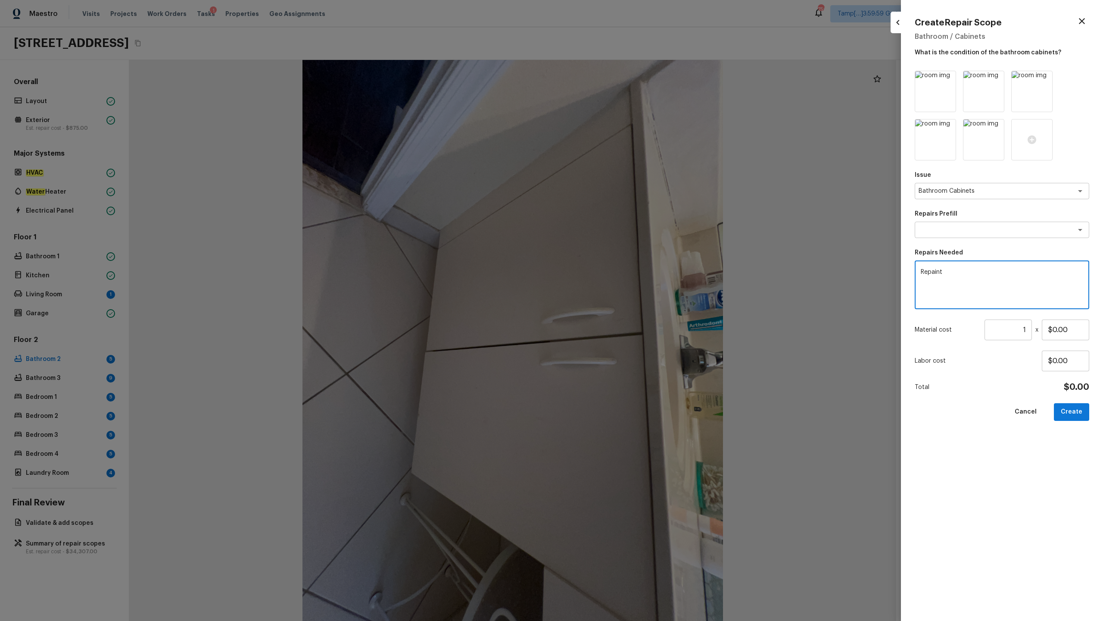
paste textarea "Bathroom Cabinets"
type textarea "Repaint Bathroom Cabinets"
click at [620, 306] on input "$0.00" at bounding box center [1065, 329] width 47 height 21
click at [620, 306] on input "$1,000.00" at bounding box center [1065, 329] width 47 height 21
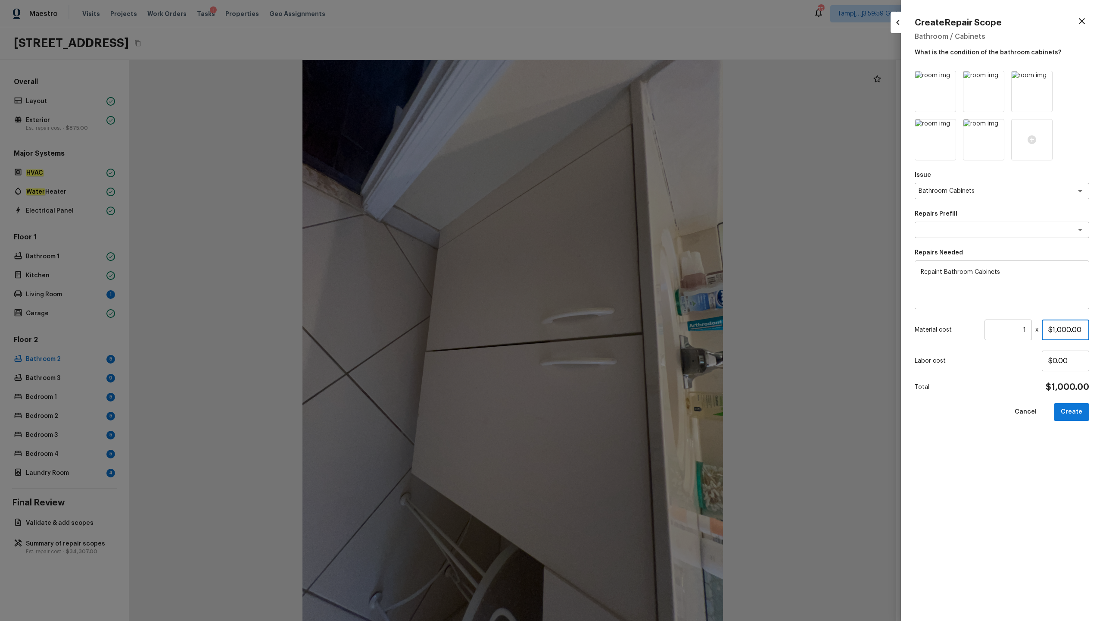
click at [620, 306] on input "$1,000.00" at bounding box center [1065, 329] width 47 height 21
type input "$800.00"
click at [620, 306] on button "Create" at bounding box center [1071, 412] width 35 height 18
type input "$0.00"
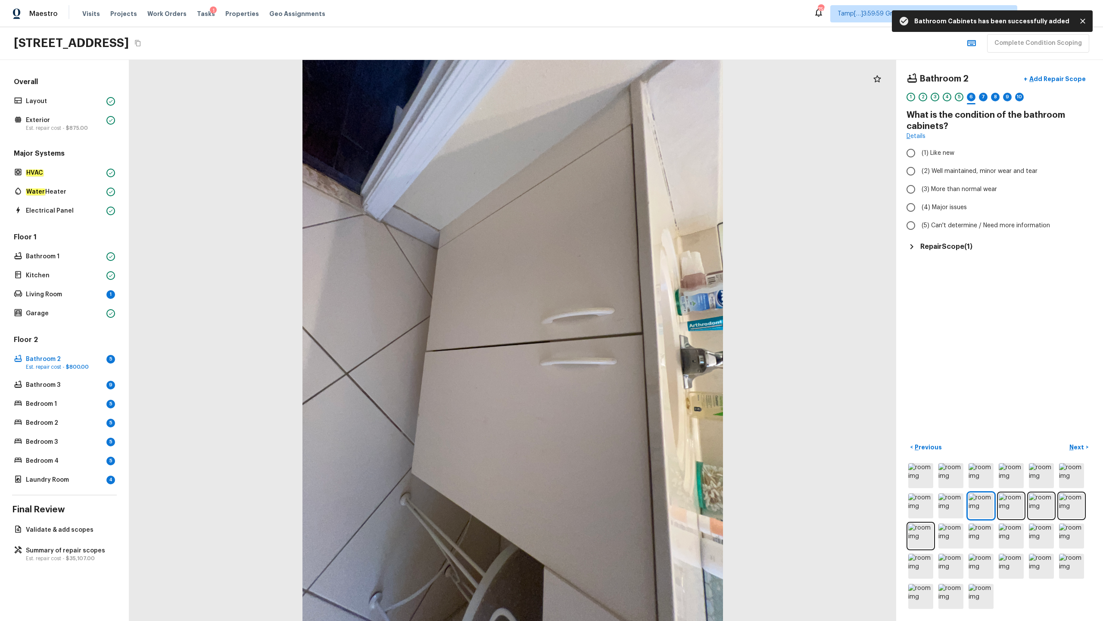
radio input "true"
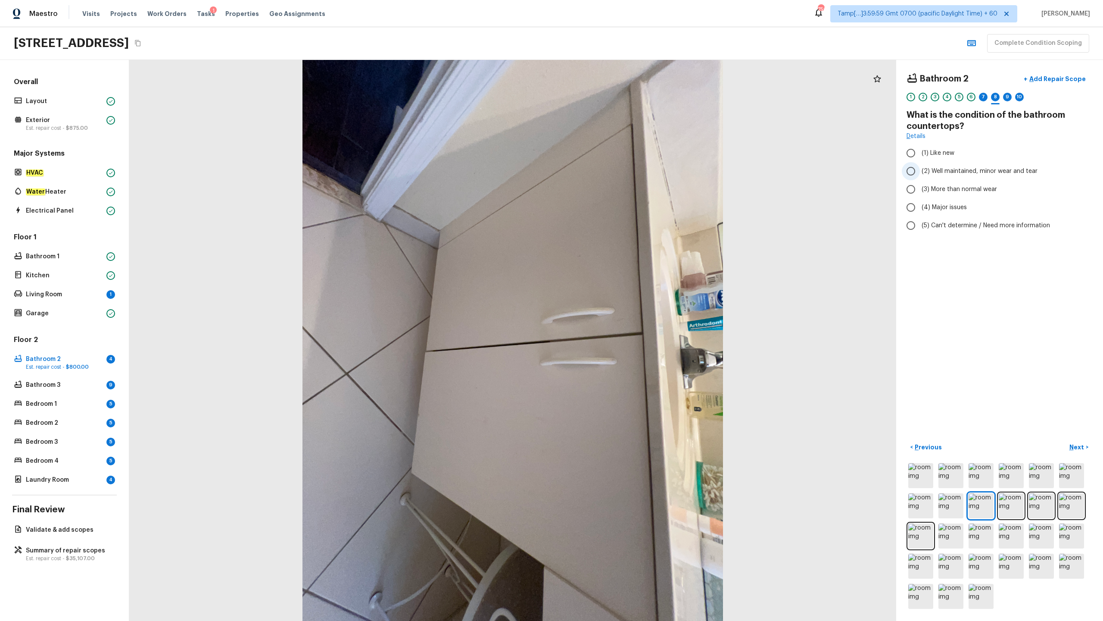
click at [620, 178] on label "(2) Well maintained, minor wear and tear" at bounding box center [994, 171] width 184 height 18
click at [620, 178] on input "(2) Well maintained, minor wear and tear" at bounding box center [911, 171] width 18 height 18
radio input "false"
radio input "true"
click at [620, 173] on span "(2) Well maintained, minor wear and tear" at bounding box center [980, 171] width 116 height 9
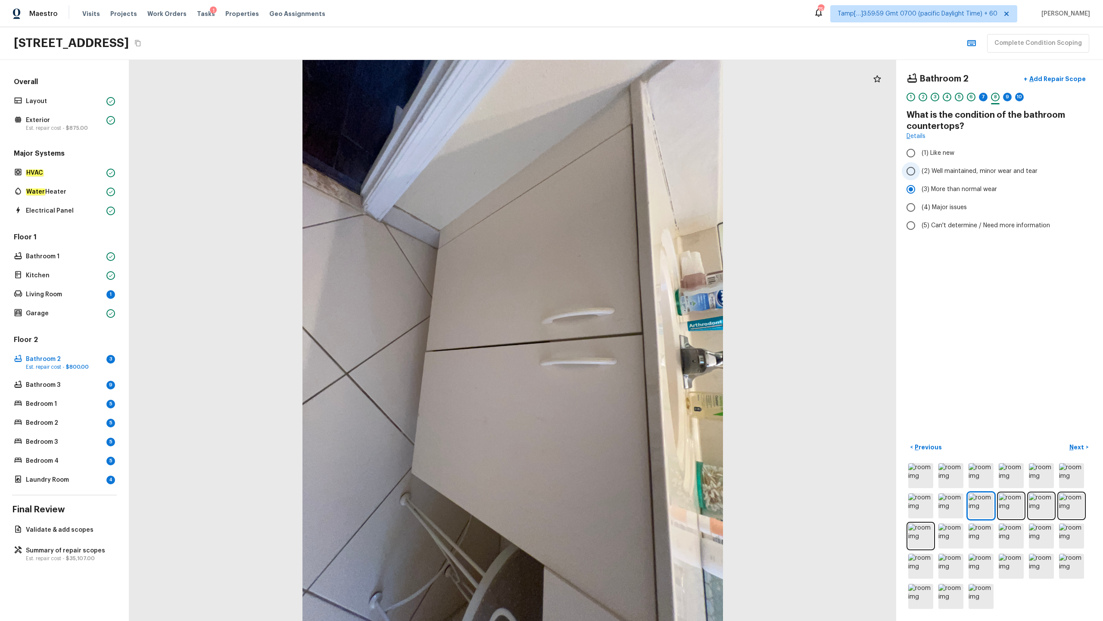
click at [620, 173] on input "(2) Well maintained, minor wear and tear" at bounding box center [911, 171] width 18 height 18
radio input "true"
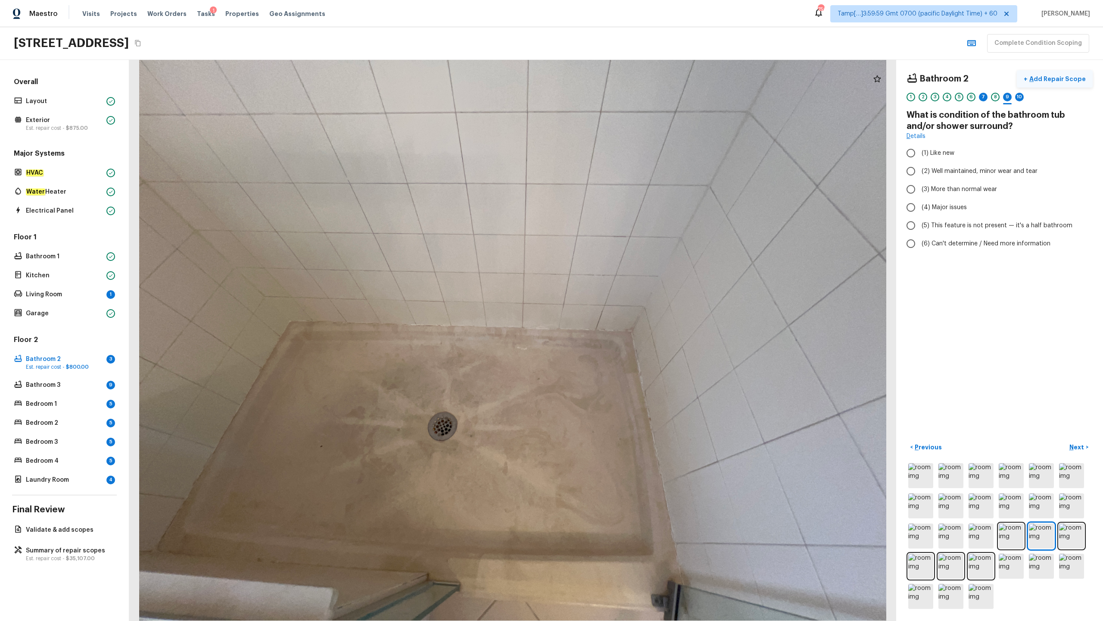
click at [620, 82] on p "Add Repair Scope" at bounding box center [1057, 79] width 58 height 9
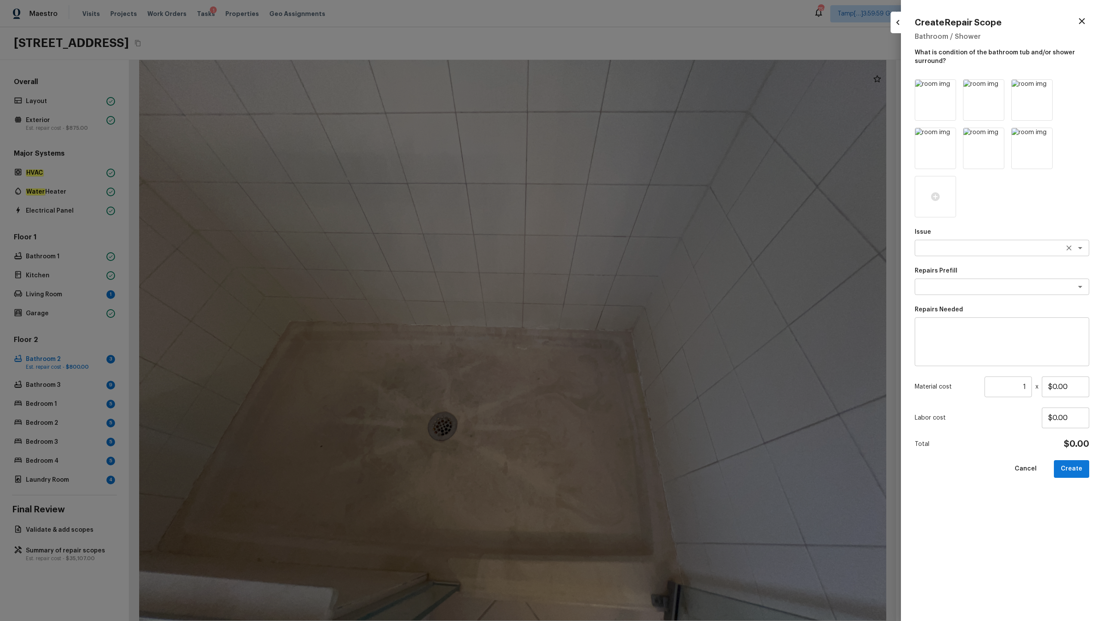
click at [620, 255] on div "x ​" at bounding box center [1002, 248] width 175 height 16
click at [620, 268] on li "Bathroom Plumbing" at bounding box center [1002, 266] width 175 height 14
type textarea "Bathroom Plumbing"
click at [620, 306] on textarea at bounding box center [1002, 342] width 162 height 34
type textarea "Resurface shower pan"
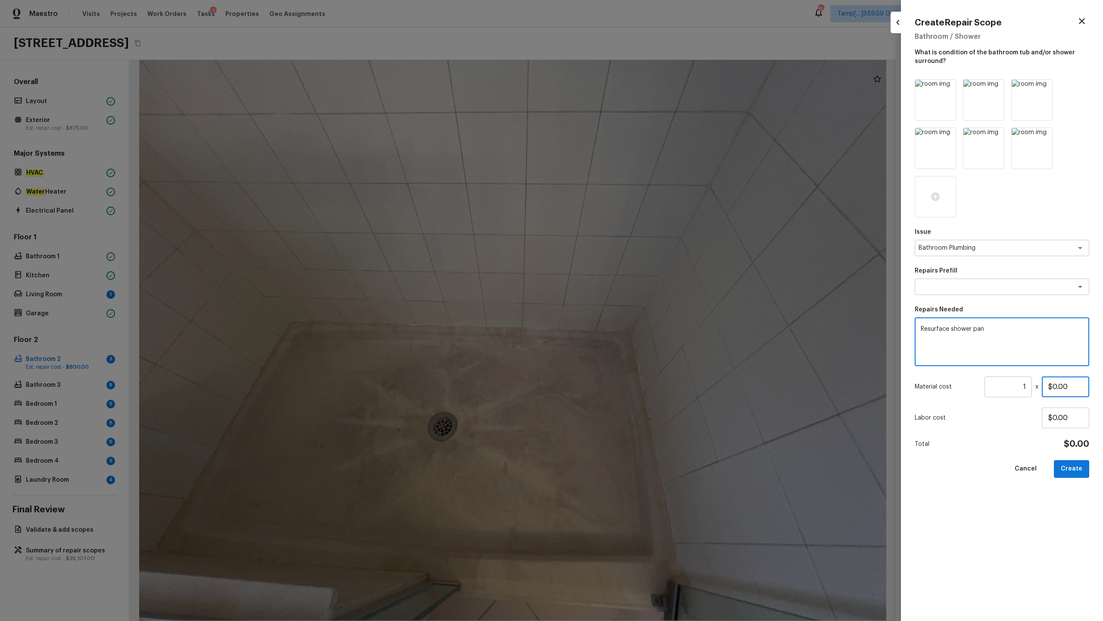
click at [620, 306] on input "$0.00" at bounding box center [1065, 386] width 47 height 21
type input "$350.00"
click at [620, 306] on button "Create" at bounding box center [1071, 469] width 35 height 18
type input "$0.00"
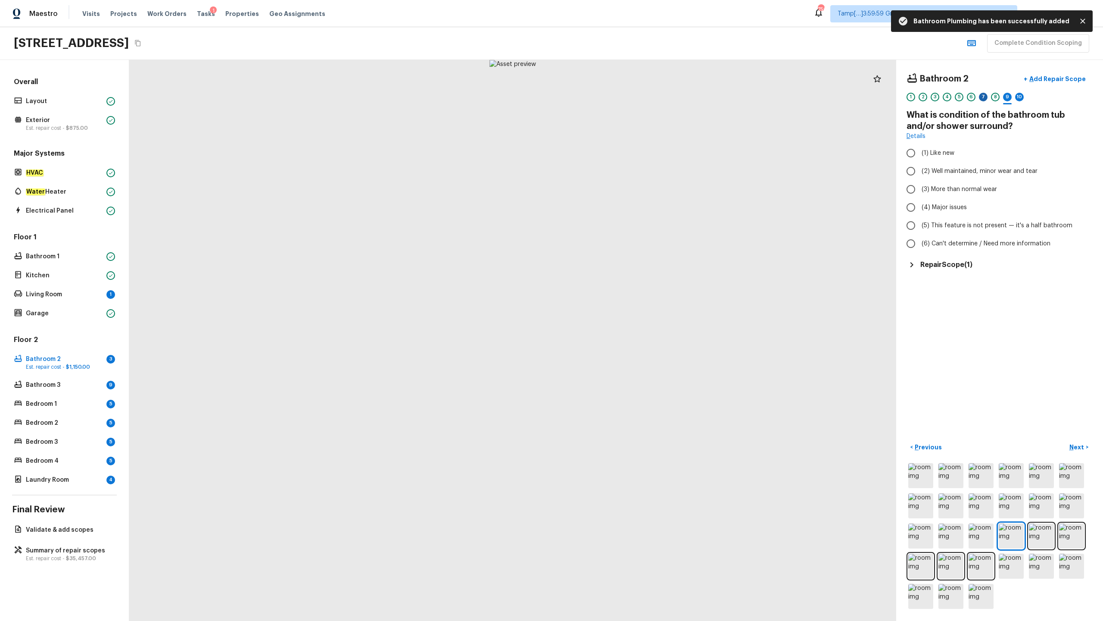
click at [620, 94] on div "7" at bounding box center [983, 97] width 9 height 9
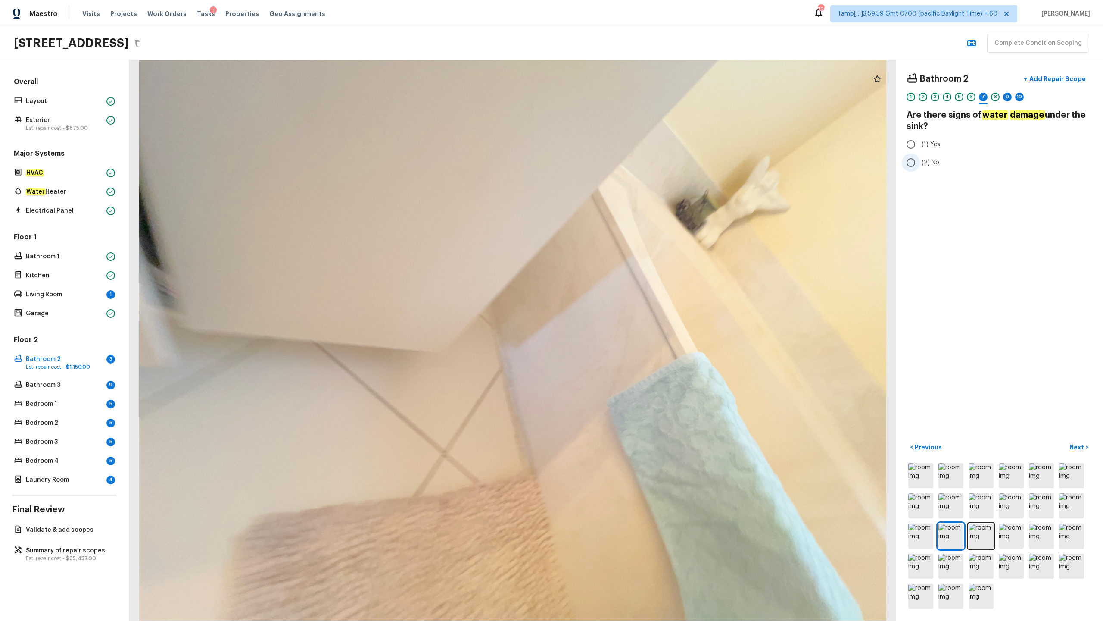
click at [620, 156] on input "(2) No" at bounding box center [911, 162] width 18 height 18
radio input "true"
click at [620, 306] on p "Next" at bounding box center [1078, 447] width 16 height 9
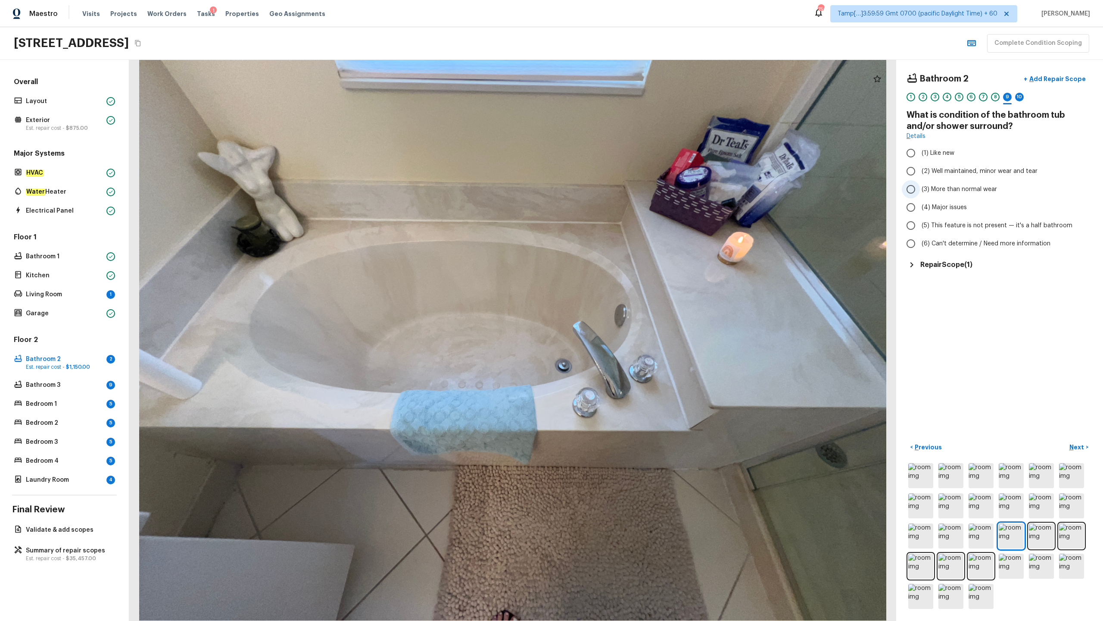
click at [620, 193] on label "(3) More than normal wear" at bounding box center [994, 189] width 184 height 18
click at [620, 193] on input "(3) More than normal wear" at bounding box center [911, 189] width 18 height 18
radio input "true"
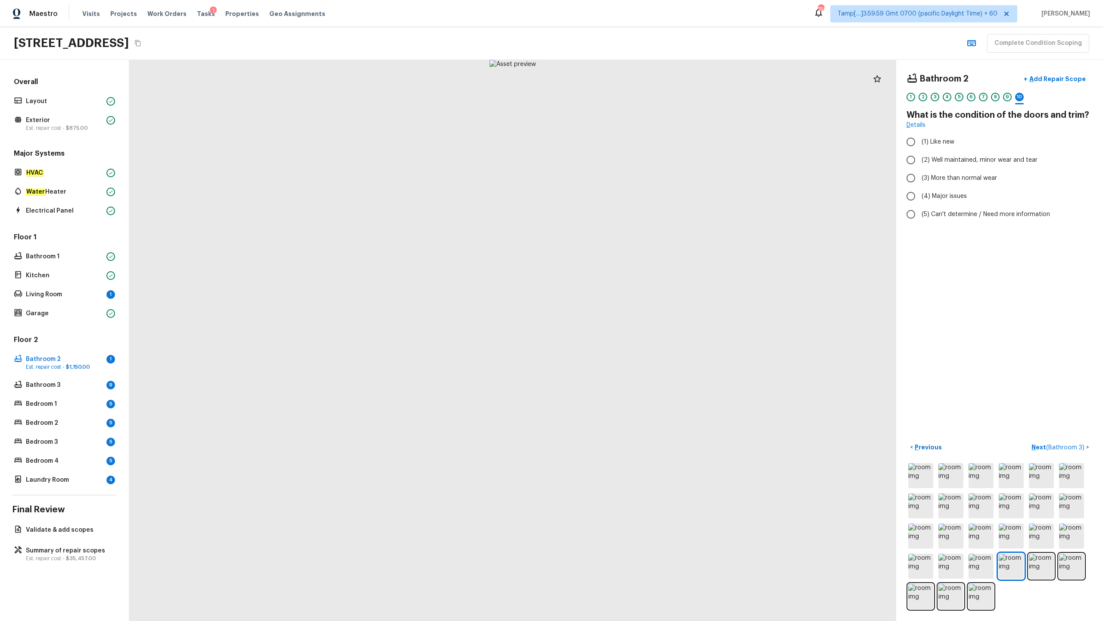
radio input "true"
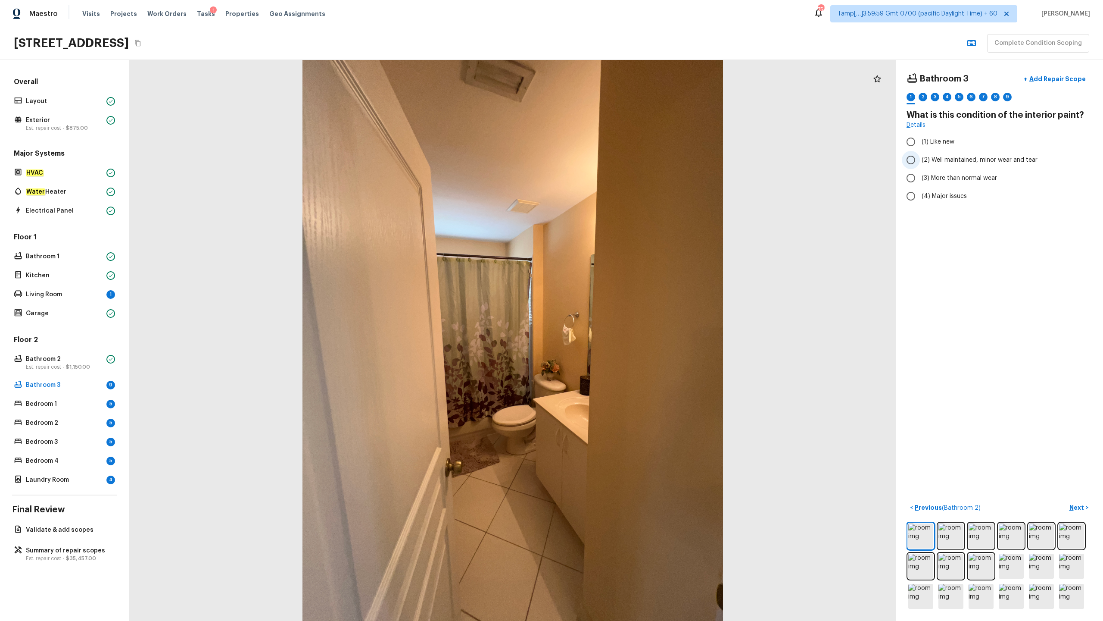
click at [620, 158] on span "(2) Well maintained, minor wear and tear" at bounding box center [980, 160] width 116 height 9
click at [620, 158] on input "(2) Well maintained, minor wear and tear" at bounding box center [911, 160] width 18 height 18
radio input "true"
click at [620, 306] on p "Next" at bounding box center [1078, 507] width 16 height 9
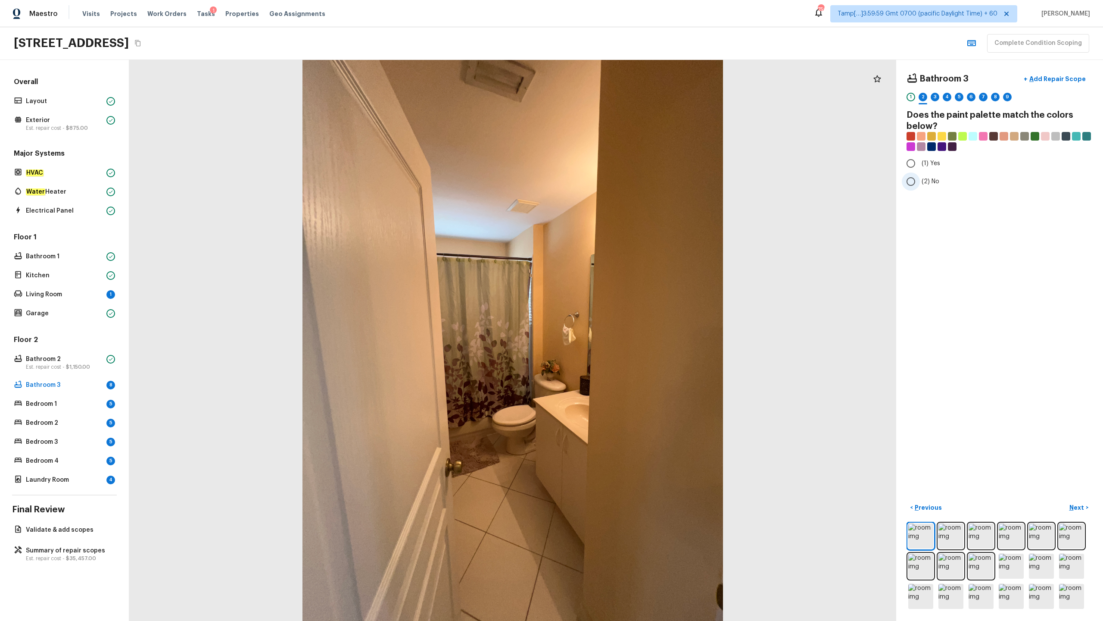
click at [620, 179] on label "(2) No" at bounding box center [994, 181] width 184 height 18
click at [620, 179] on input "(2) No" at bounding box center [911, 181] width 18 height 18
radio input "true"
click at [620, 306] on p "Next" at bounding box center [1078, 507] width 16 height 9
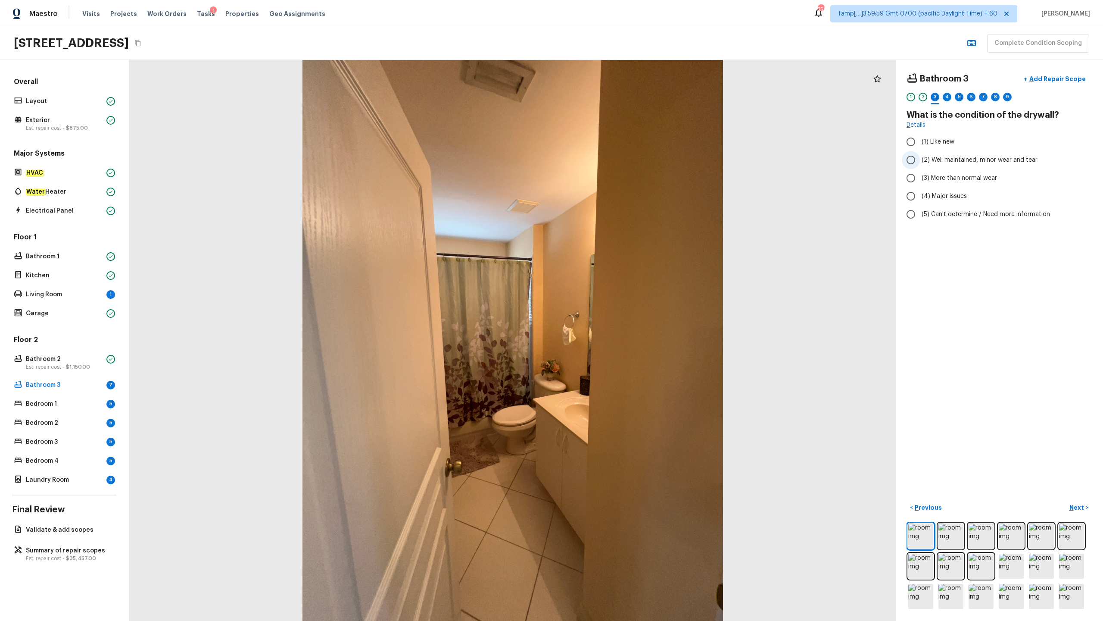
click at [620, 161] on span "(2) Well maintained, minor wear and tear" at bounding box center [980, 160] width 116 height 9
click at [620, 161] on input "(2) Well maintained, minor wear and tear" at bounding box center [911, 160] width 18 height 18
radio input "true"
click at [620, 306] on button "Next >" at bounding box center [1079, 507] width 28 height 14
click at [620, 192] on label "(3) Tile" at bounding box center [994, 185] width 184 height 18
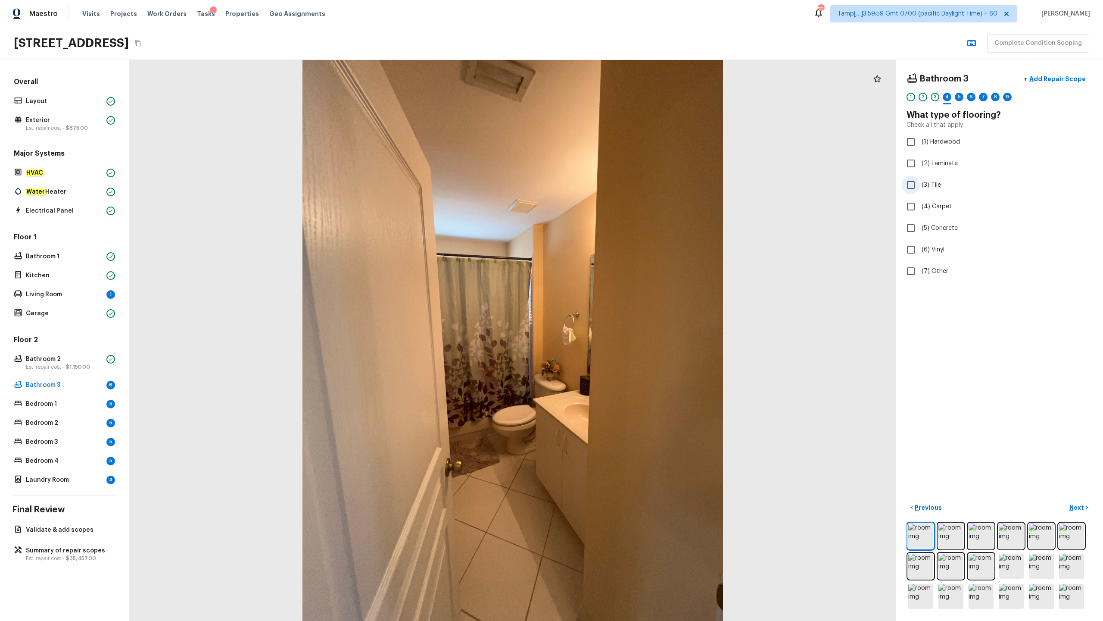
click at [620, 192] on input "(3) Tile" at bounding box center [911, 185] width 18 height 18
checkbox input "true"
click at [620, 306] on p "Next" at bounding box center [1078, 507] width 16 height 9
click at [620, 153] on label "(2) Well maintained, minor wear and tear" at bounding box center [994, 160] width 184 height 18
click at [620, 153] on input "(2) Well maintained, minor wear and tear" at bounding box center [911, 160] width 18 height 18
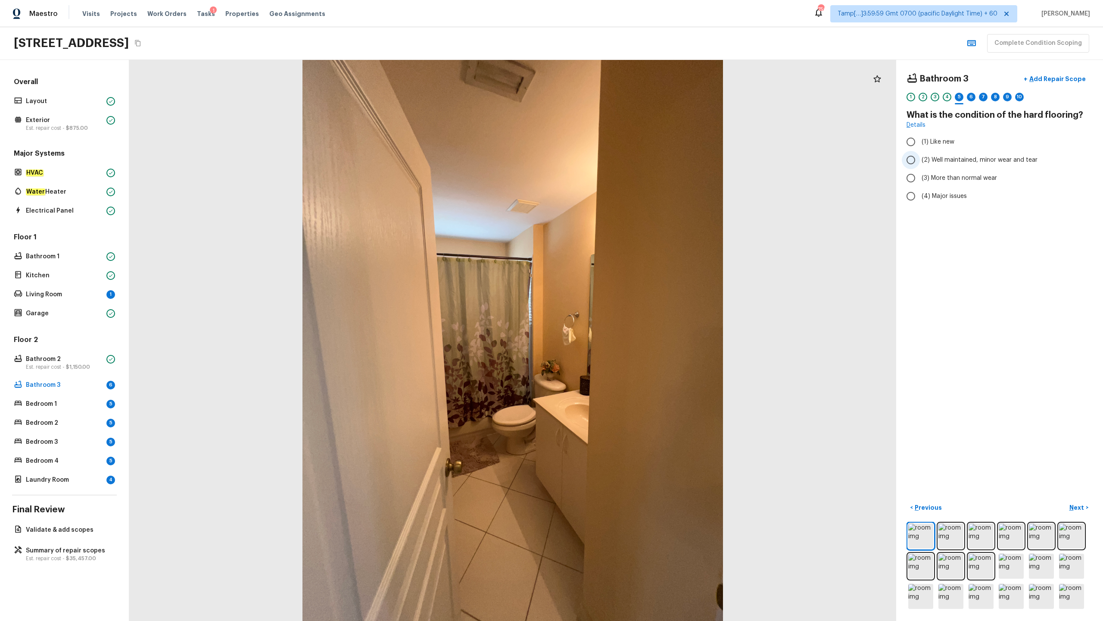
radio input "true"
click at [620, 306] on button "Next >" at bounding box center [1079, 507] width 28 height 14
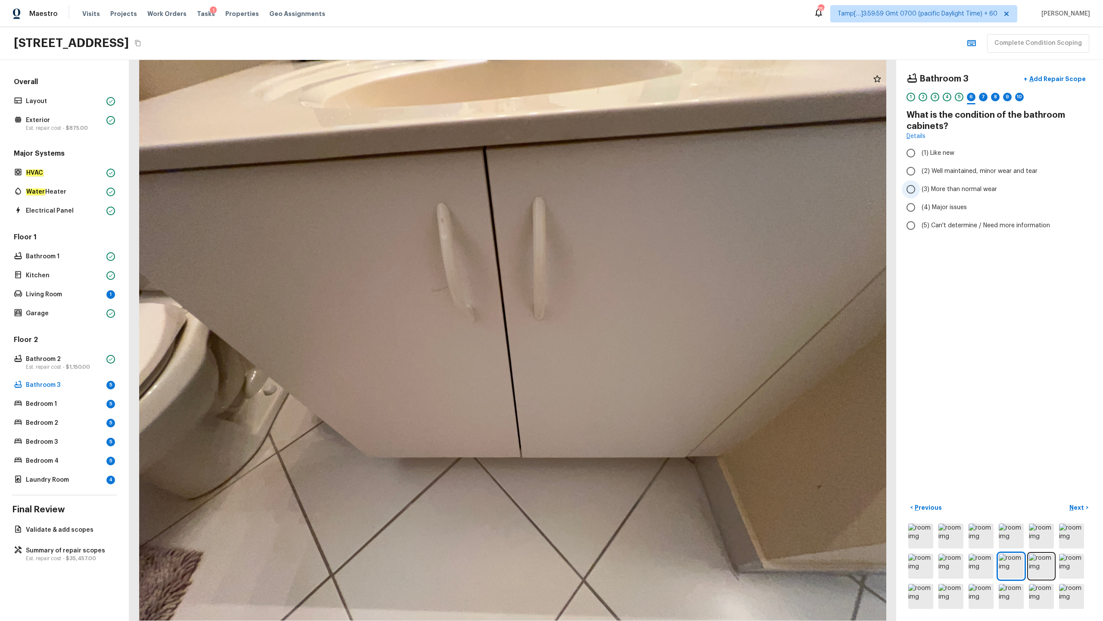
click at [620, 192] on span "(3) More than normal wear" at bounding box center [959, 189] width 75 height 9
click at [620, 192] on input "(3) More than normal wear" at bounding box center [911, 189] width 18 height 18
radio input "true"
click at [620, 306] on p "Next" at bounding box center [1078, 507] width 16 height 9
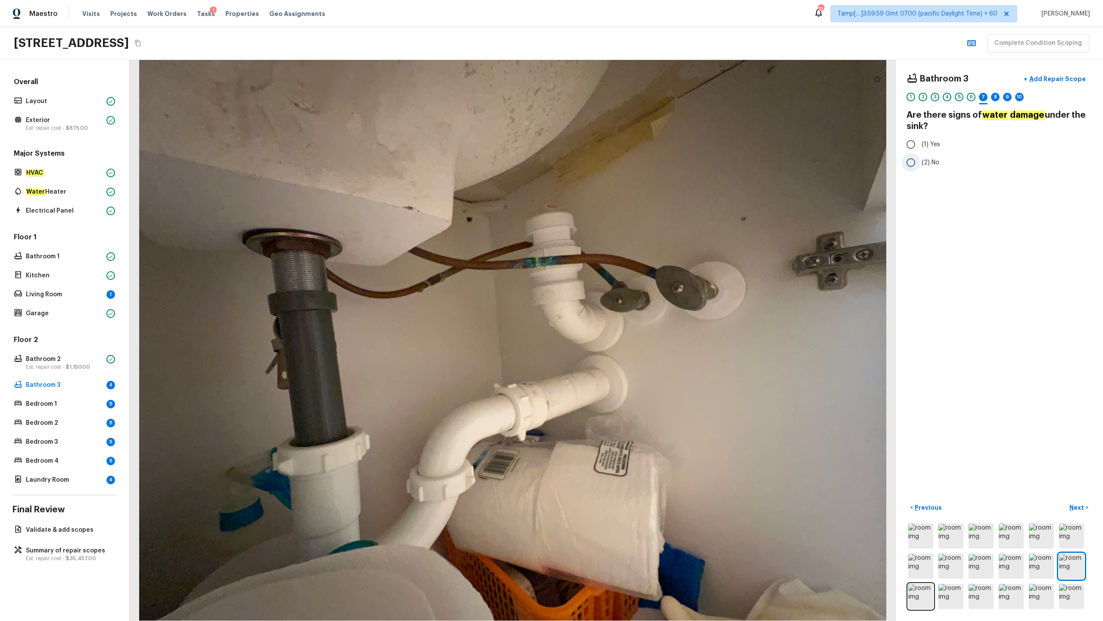
radio input "true"
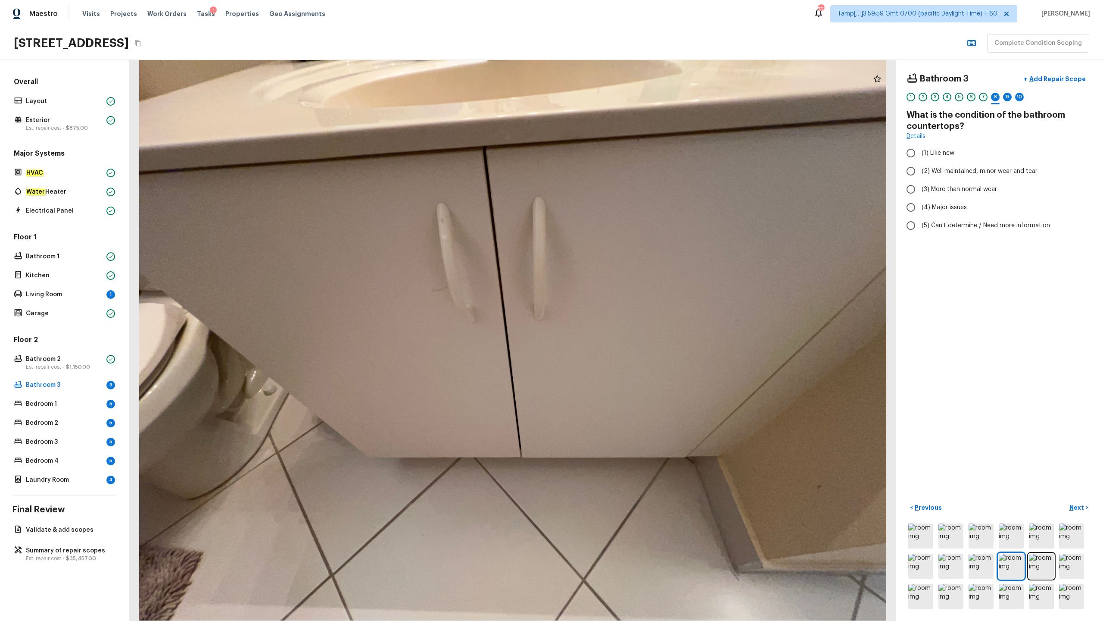
radio input "true"
click at [620, 190] on span "(3) More than normal wear" at bounding box center [959, 189] width 75 height 9
click at [620, 190] on input "(3) More than normal wear" at bounding box center [911, 189] width 18 height 18
radio input "true"
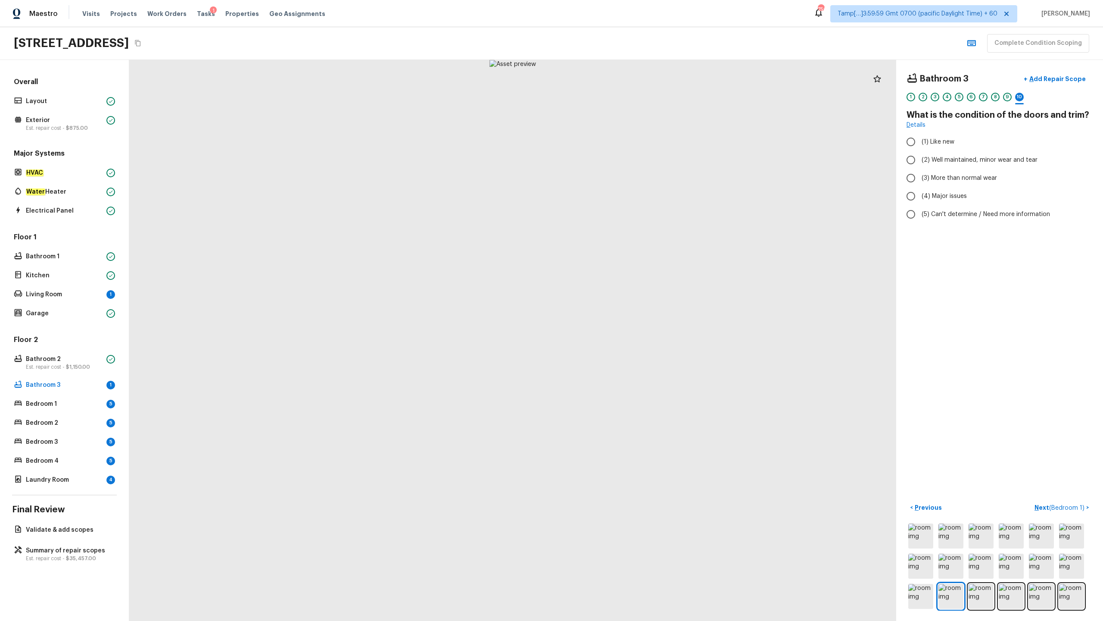
radio input "true"
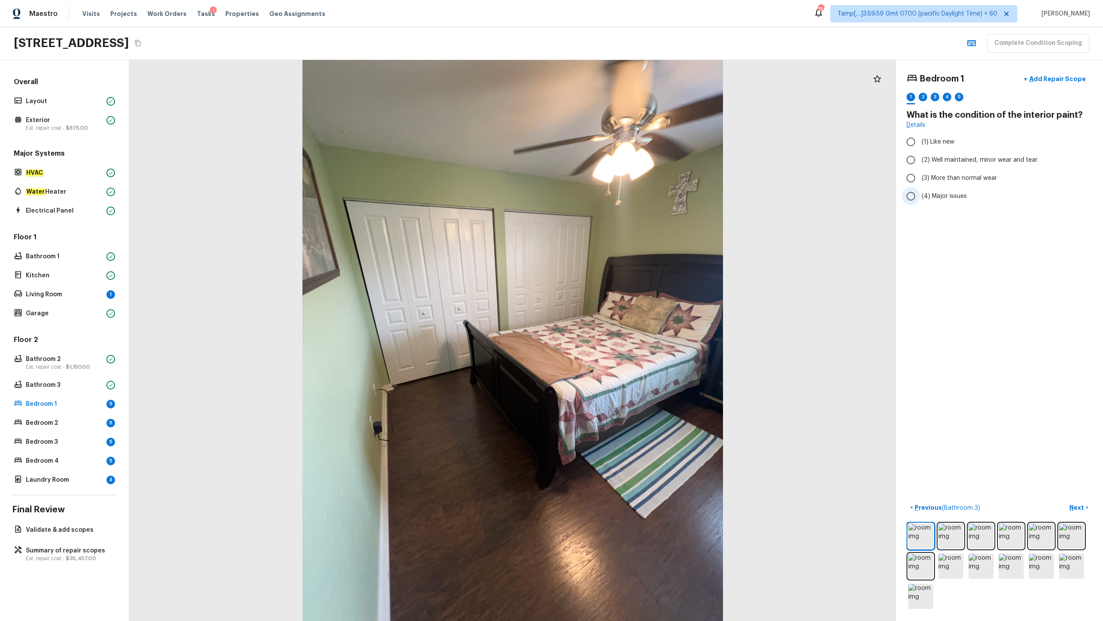
radio input "true"
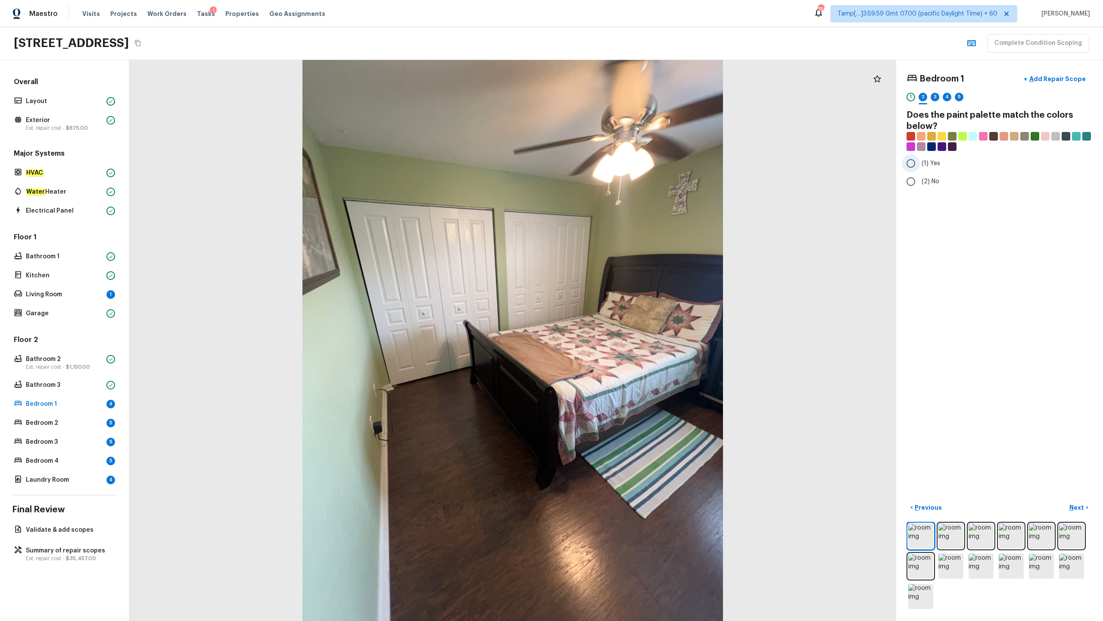
click at [620, 166] on label "(1) Yes" at bounding box center [994, 163] width 184 height 18
click at [620, 166] on input "(1) Yes" at bounding box center [911, 163] width 18 height 18
radio input "false"
radio input "true"
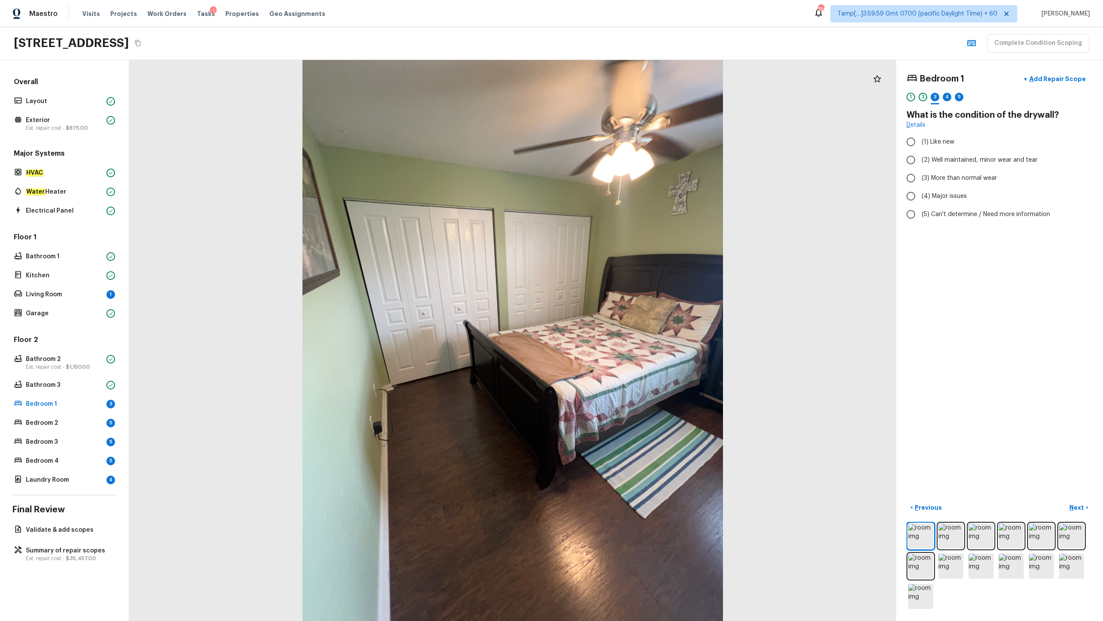
click at [620, 101] on div "2" at bounding box center [923, 97] width 9 height 9
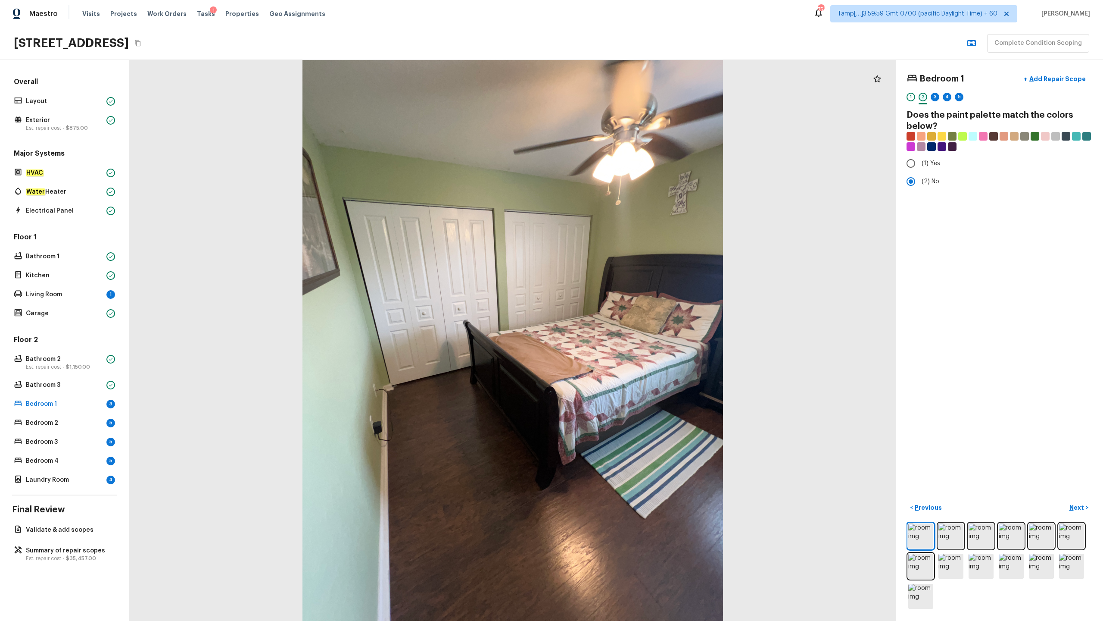
radio input "true"
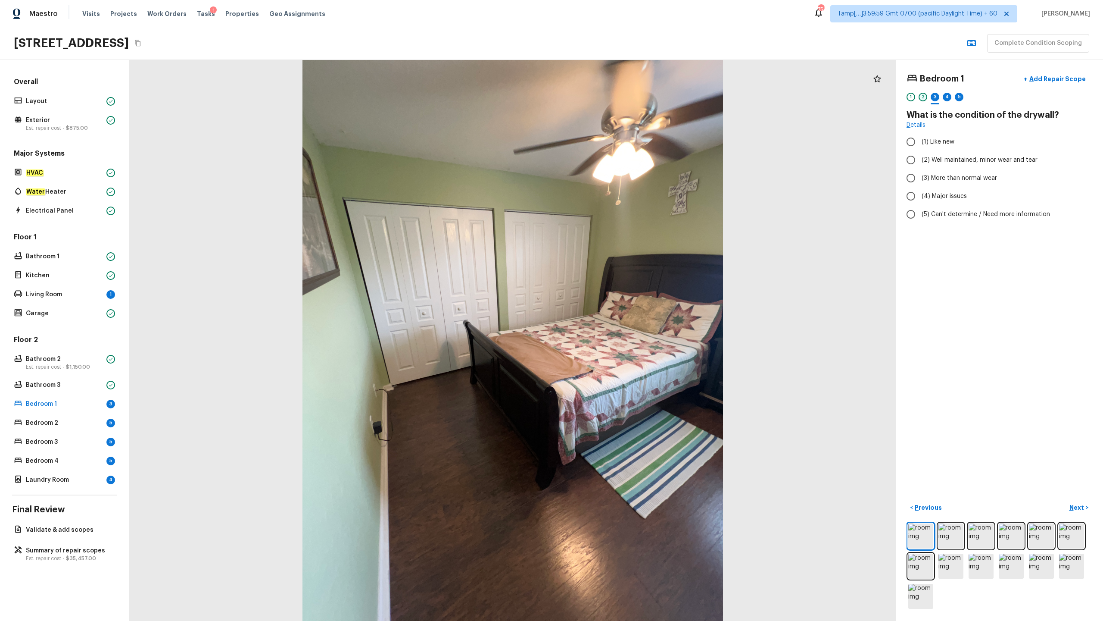
radio input "true"
click at [620, 136] on label "(1) Hardwood" at bounding box center [994, 142] width 184 height 18
click at [620, 136] on input "(1) Hardwood" at bounding box center [911, 142] width 18 height 18
checkbox input "true"
radio input "true"
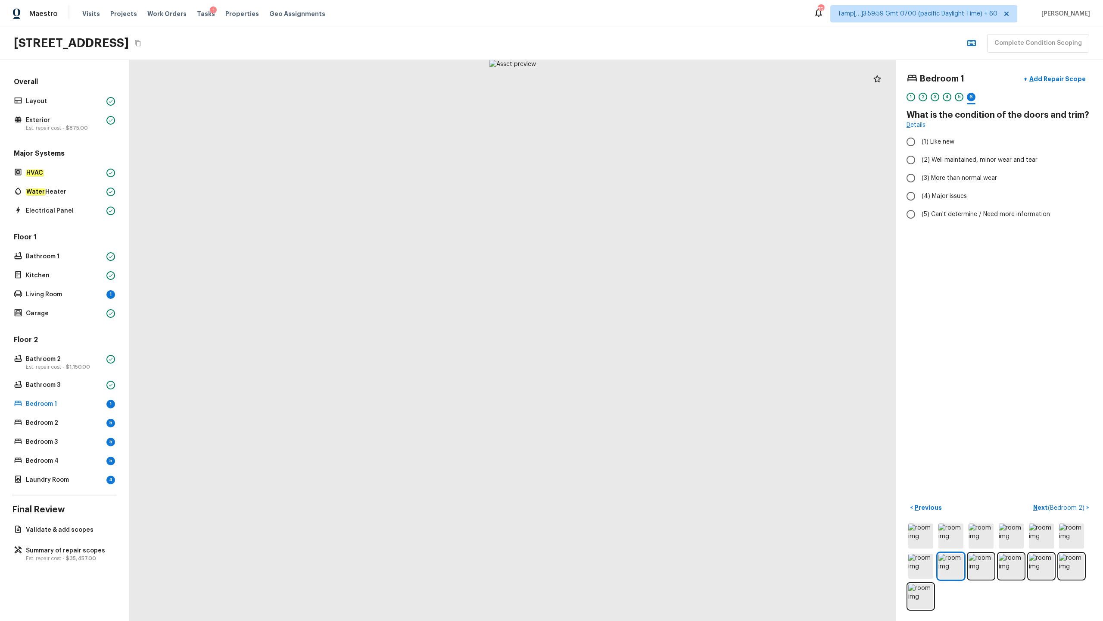
radio input "true"
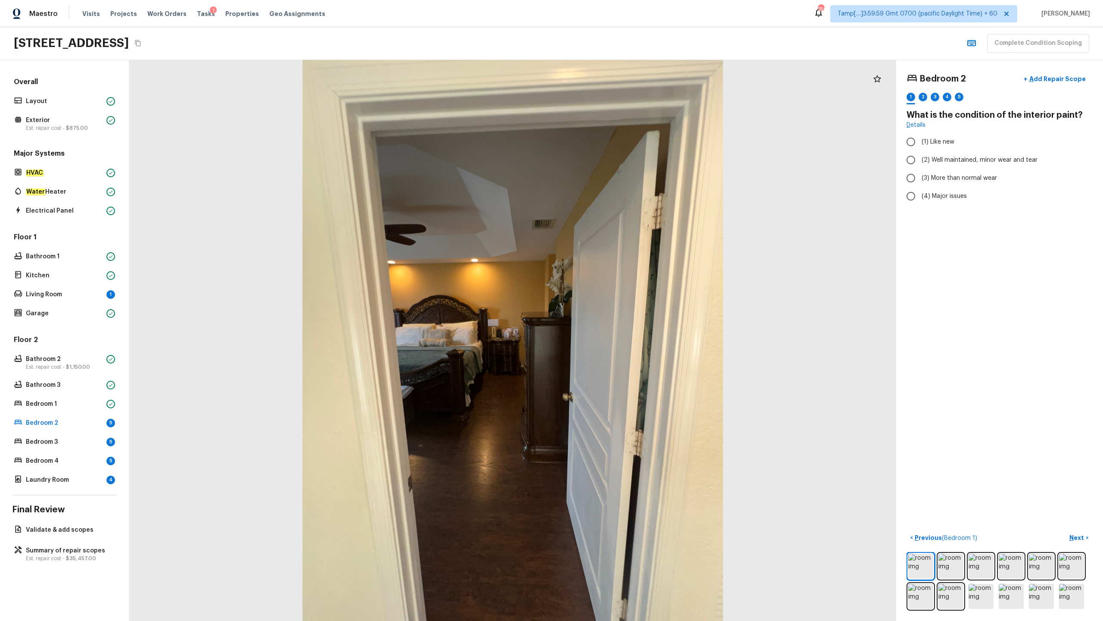
radio input "true"
checkbox input "true"
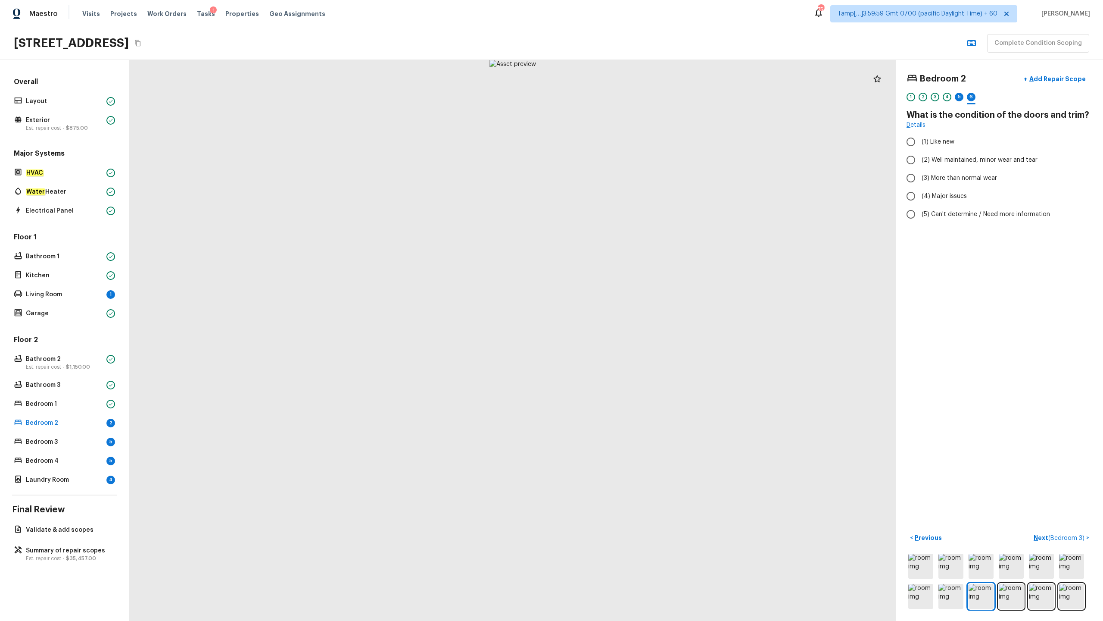
radio input "true"
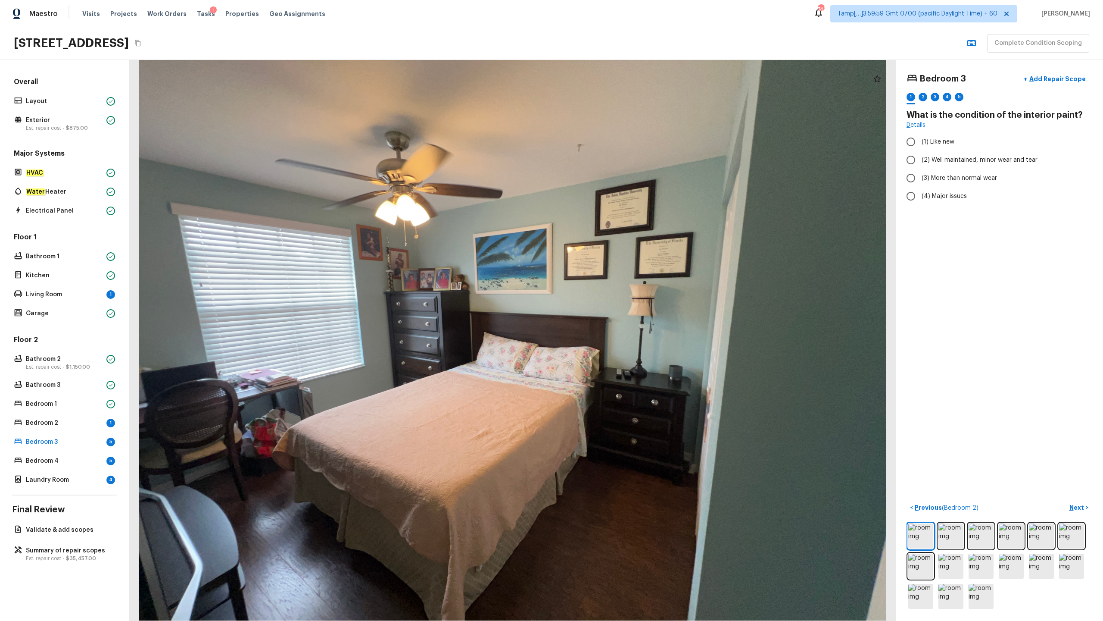
radio input "true"
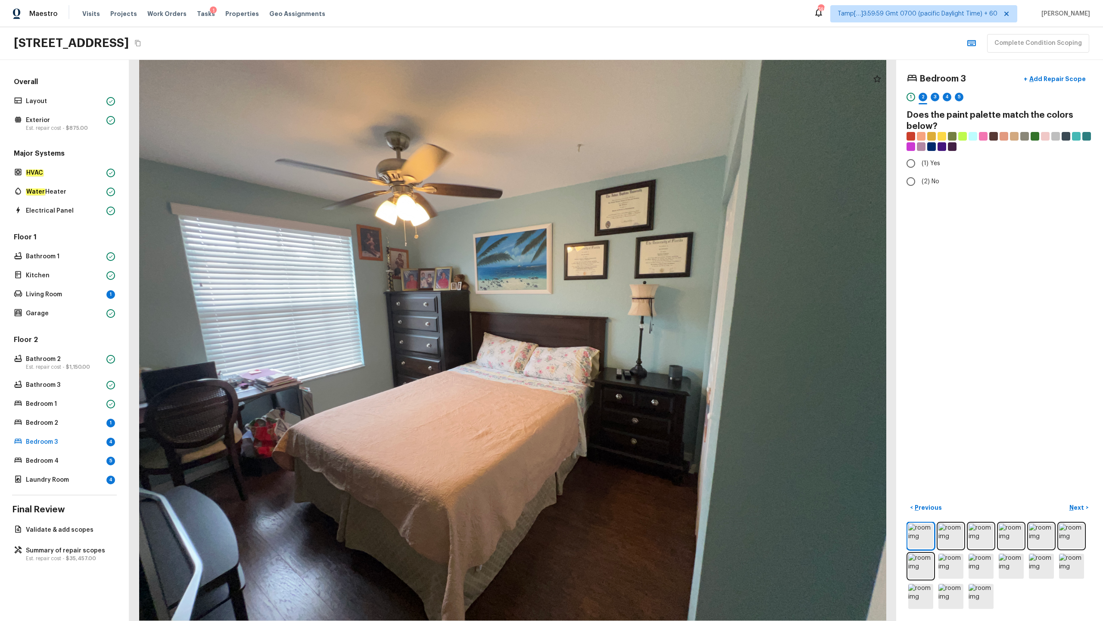
radio input "true"
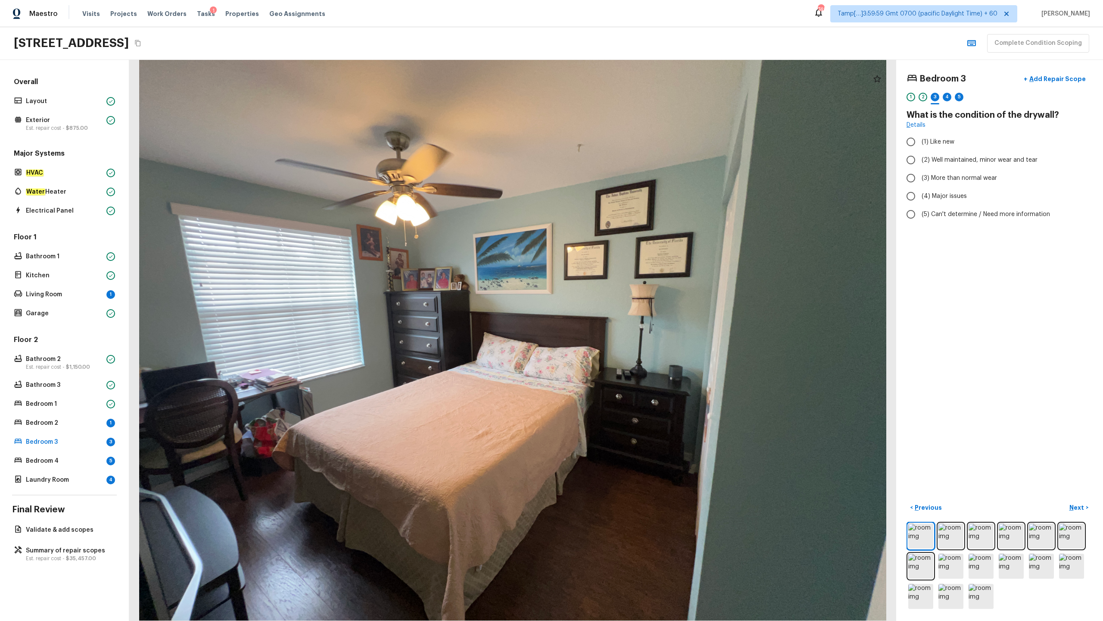
radio input "true"
checkbox input "true"
radio input "true"
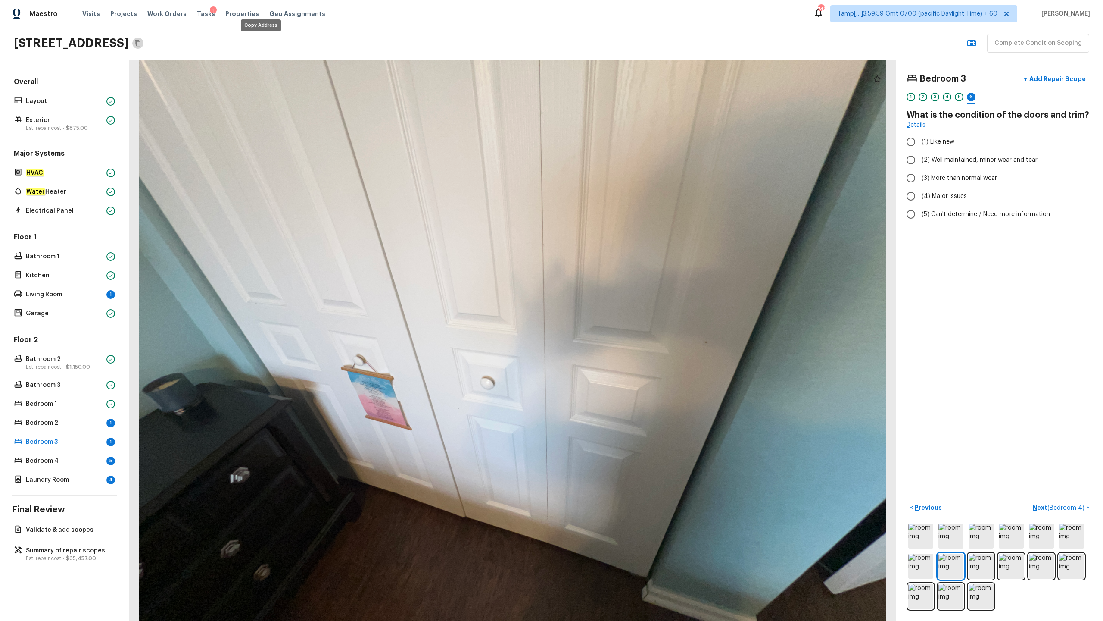
radio input "true"
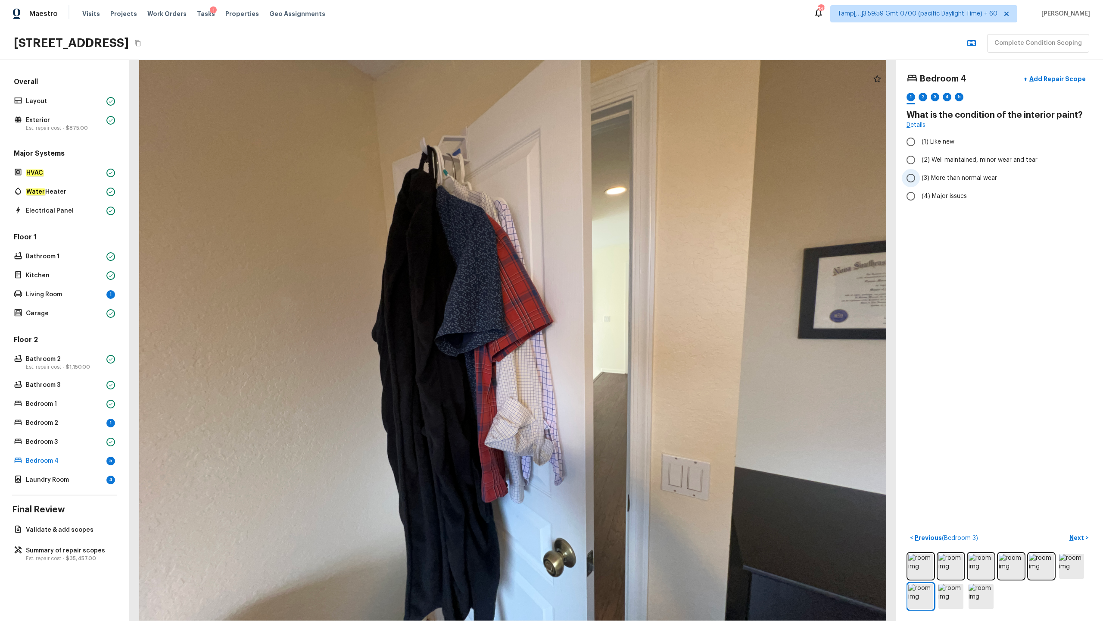
click at [620, 183] on label "(3) More than normal wear" at bounding box center [994, 178] width 184 height 18
click at [620, 183] on input "(3) More than normal wear" at bounding box center [911, 178] width 18 height 18
radio input "true"
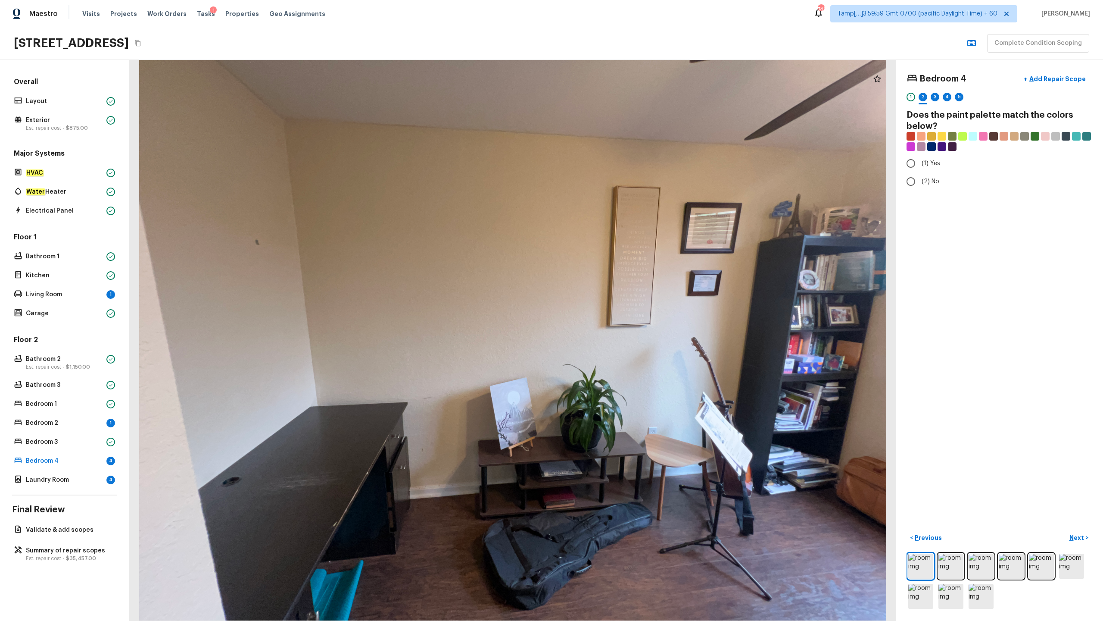
radio input "true"
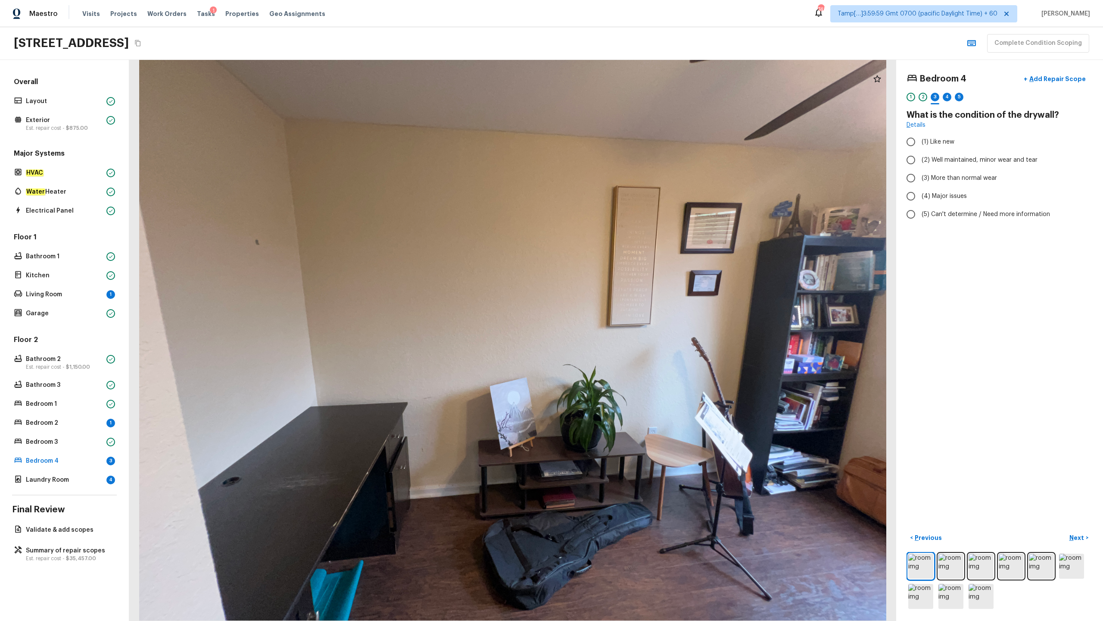
radio input "true"
checkbox input "true"
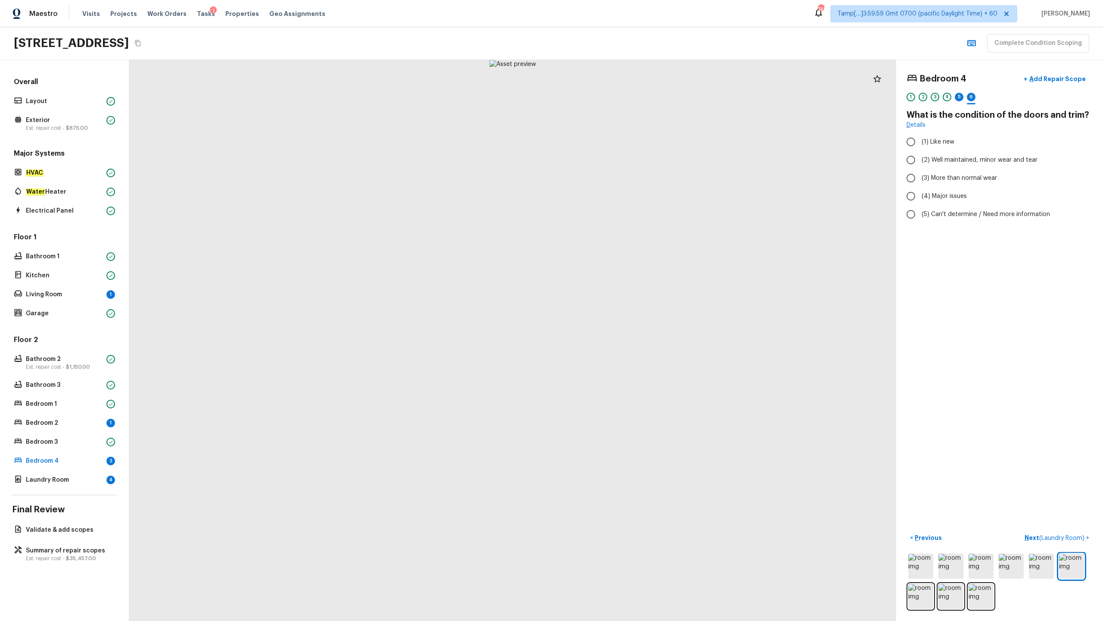
radio input "true"
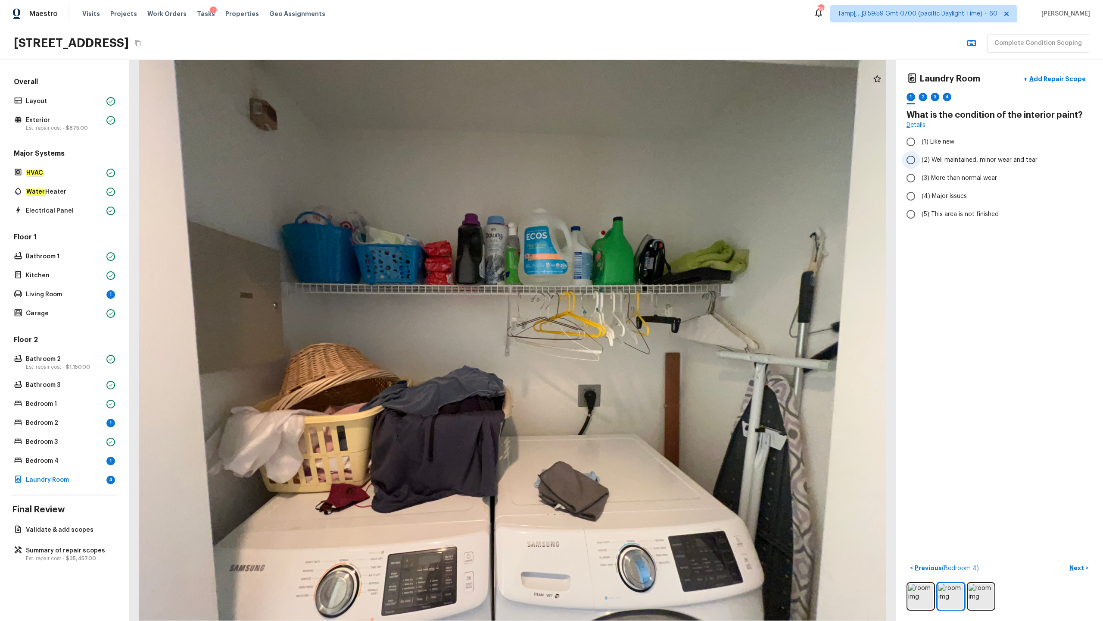
click at [620, 159] on span "(2) Well maintained, minor wear and tear" at bounding box center [980, 160] width 116 height 9
click at [620, 159] on input "(2) Well maintained, minor wear and tear" at bounding box center [911, 160] width 18 height 18
radio input "true"
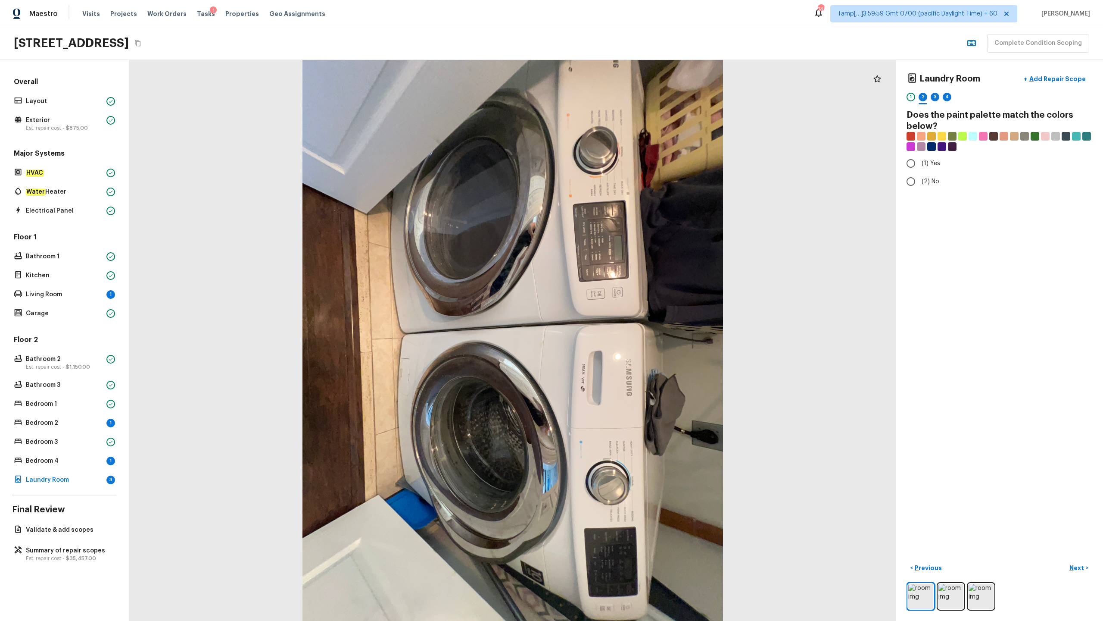
radio input "true"
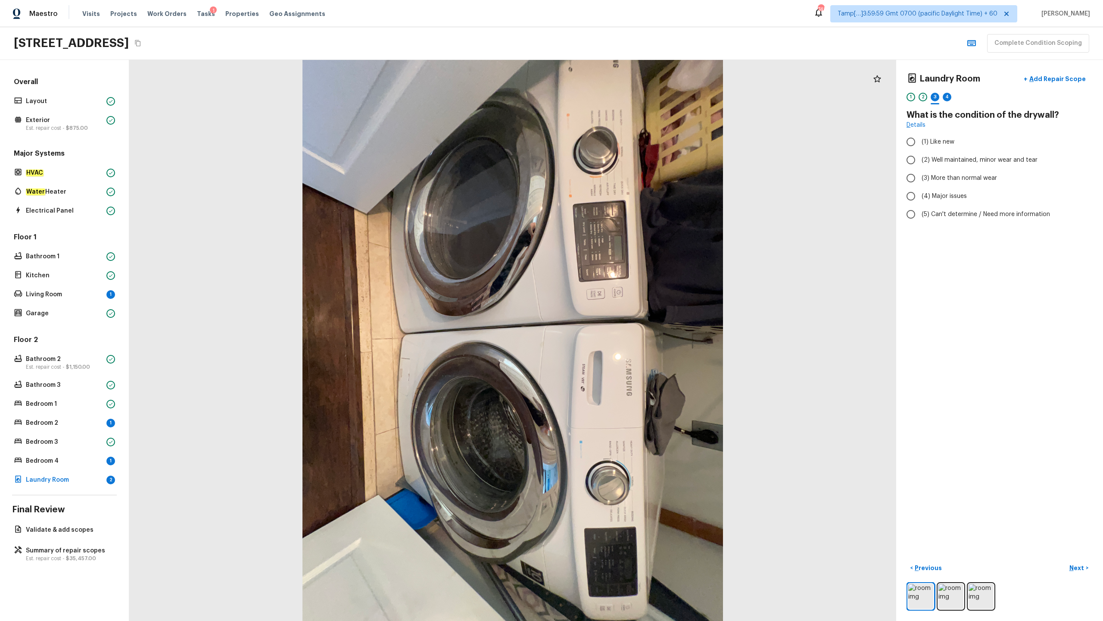
radio input "true"
click at [620, 306] on img at bounding box center [951, 596] width 25 height 25
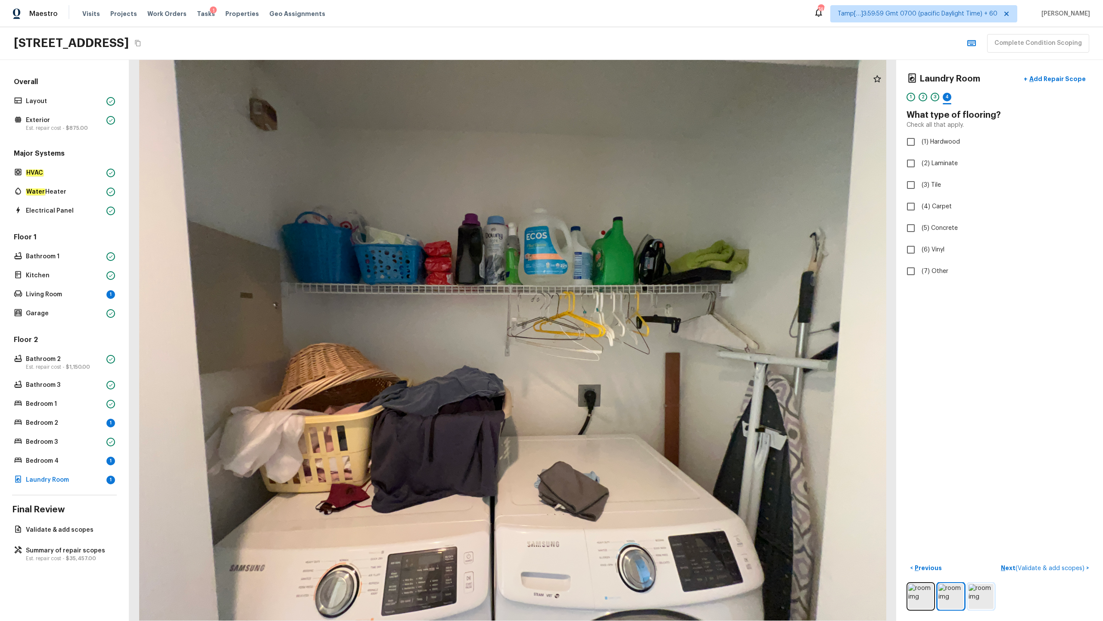
click at [620, 306] on img at bounding box center [981, 596] width 25 height 25
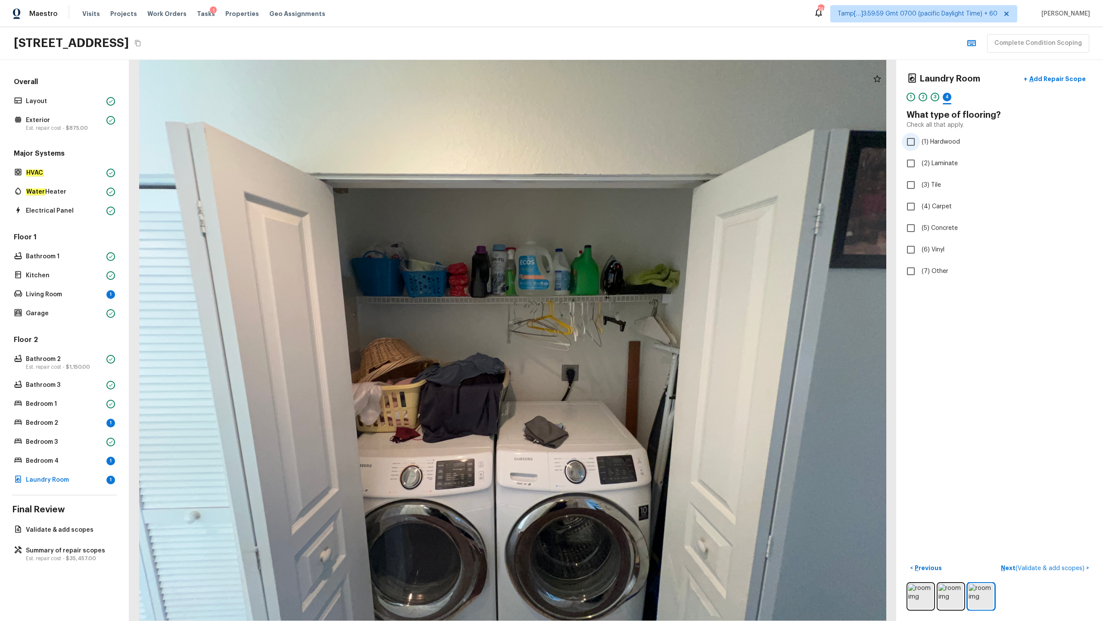
click at [620, 142] on span "(1) Hardwood" at bounding box center [941, 141] width 38 height 9
click at [620, 142] on input "(1) Hardwood" at bounding box center [911, 142] width 18 height 18
checkbox input "true"
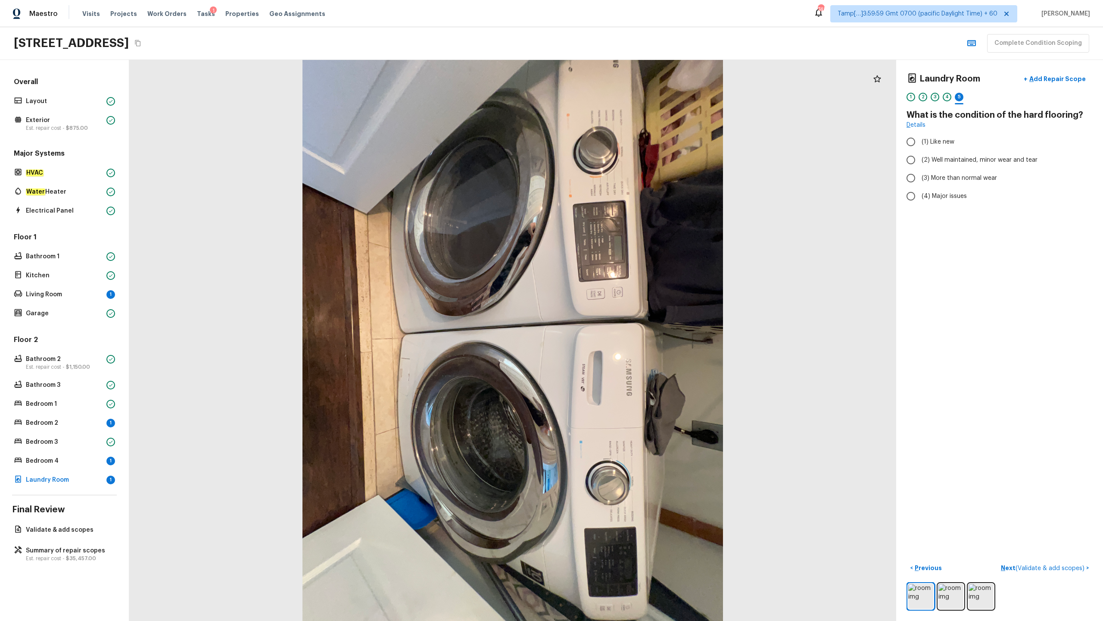
radio input "true"
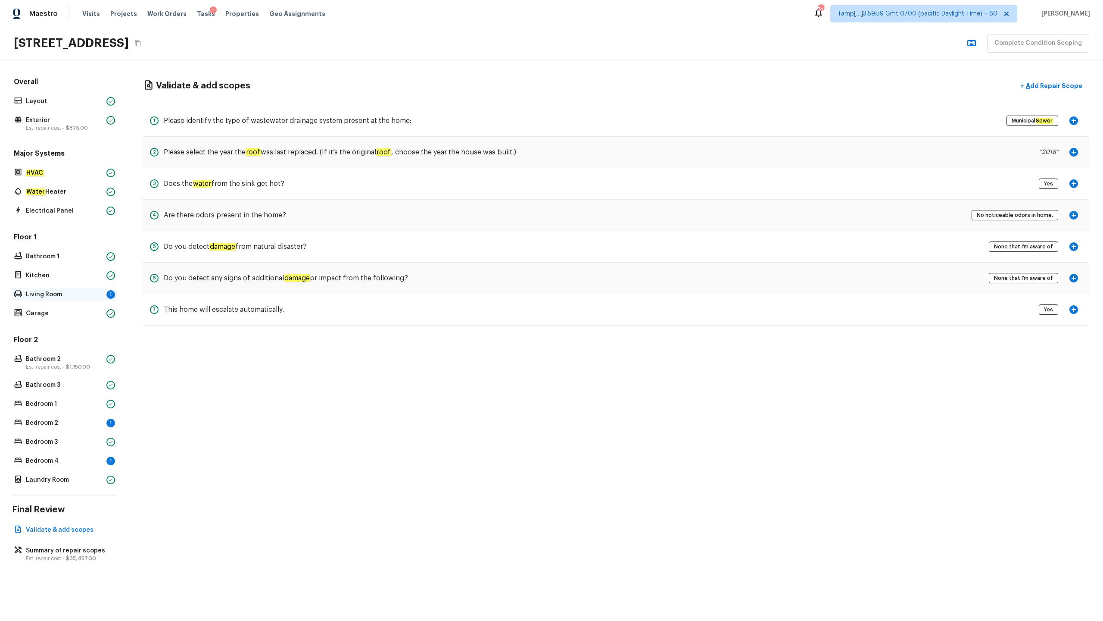
click at [78, 299] on div "Living Room 1" at bounding box center [64, 294] width 105 height 12
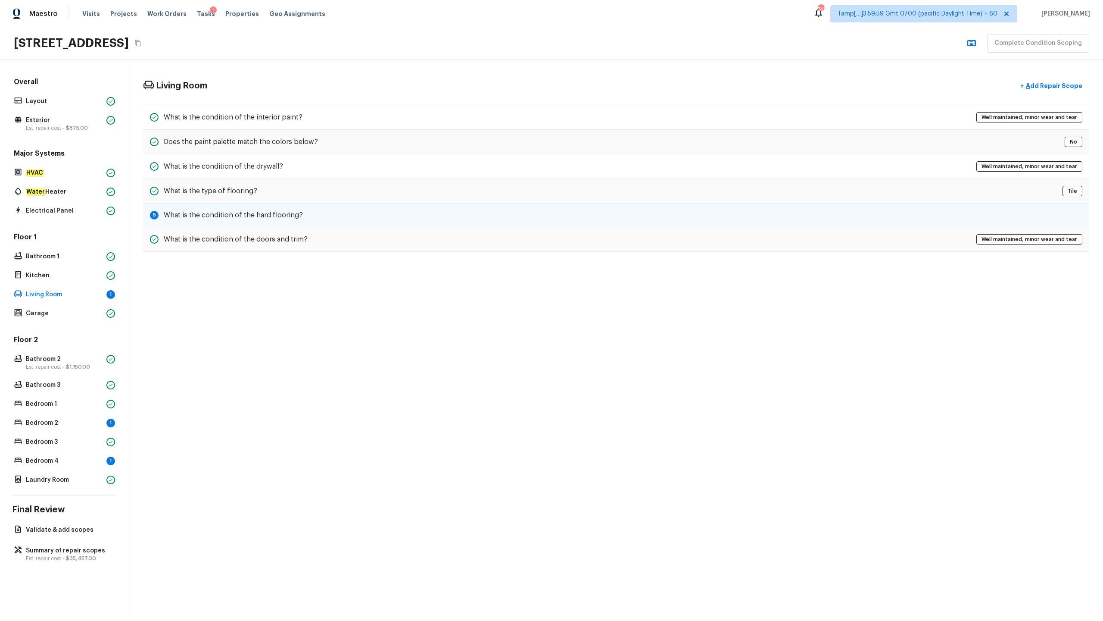
click at [185, 219] on h5 "What is the condition of the hard flooring?" at bounding box center [233, 214] width 139 height 9
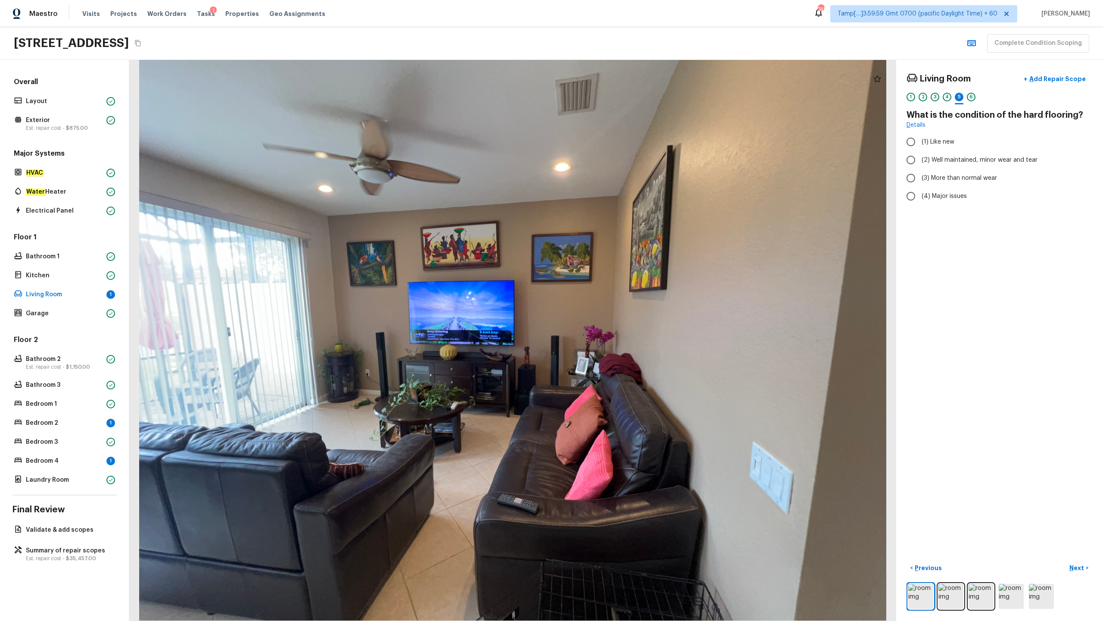
radio input "true"
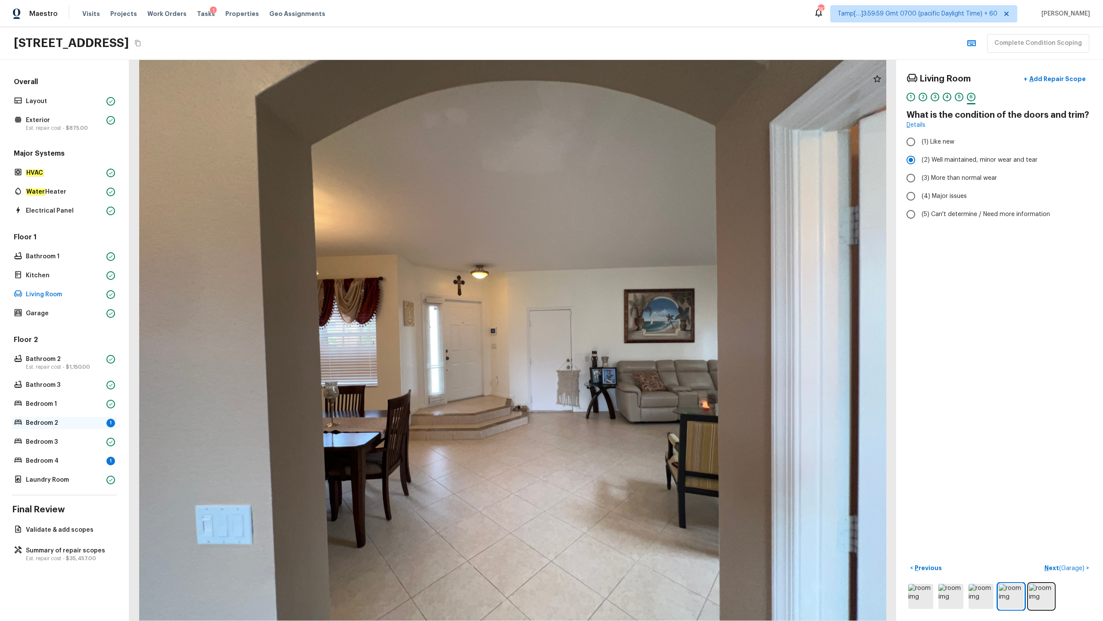
click at [104, 306] on div "Bedroom 2 1" at bounding box center [64, 423] width 105 height 12
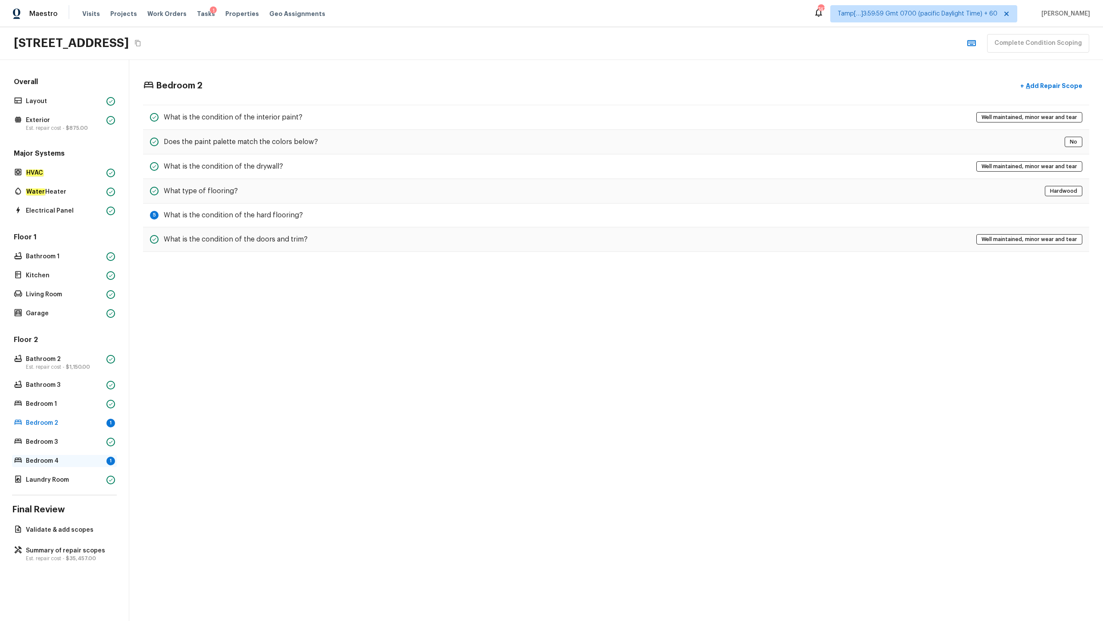
click at [97, 306] on div "Bedroom 4 1" at bounding box center [64, 461] width 105 height 12
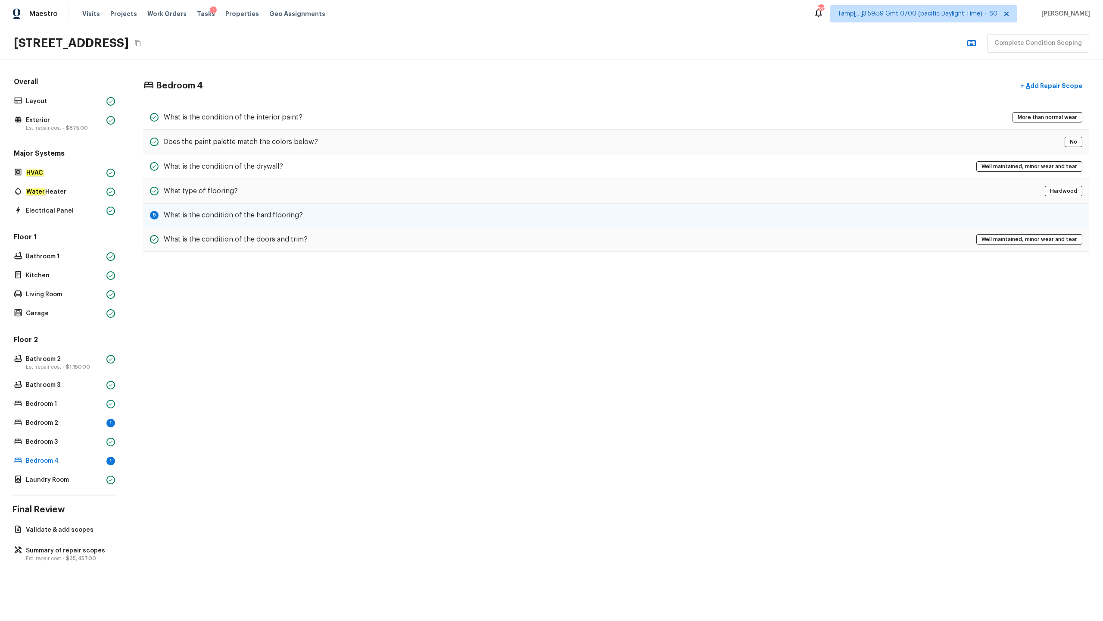
click at [206, 210] on h5 "What is the condition of the hard flooring?" at bounding box center [233, 214] width 139 height 9
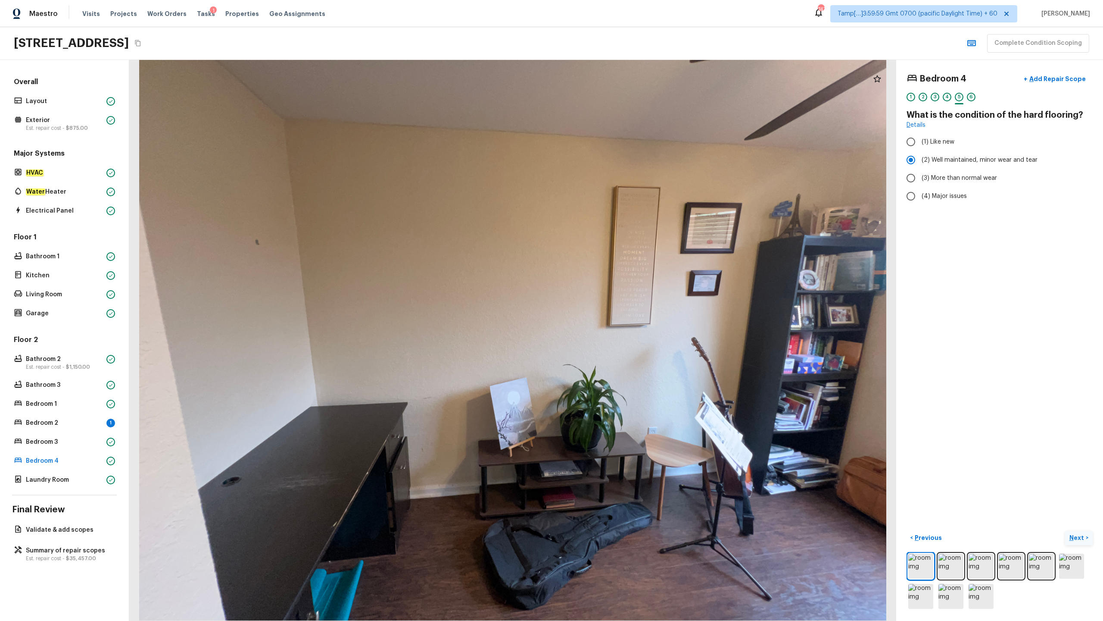
click at [620, 306] on button "Next >" at bounding box center [1079, 538] width 28 height 14
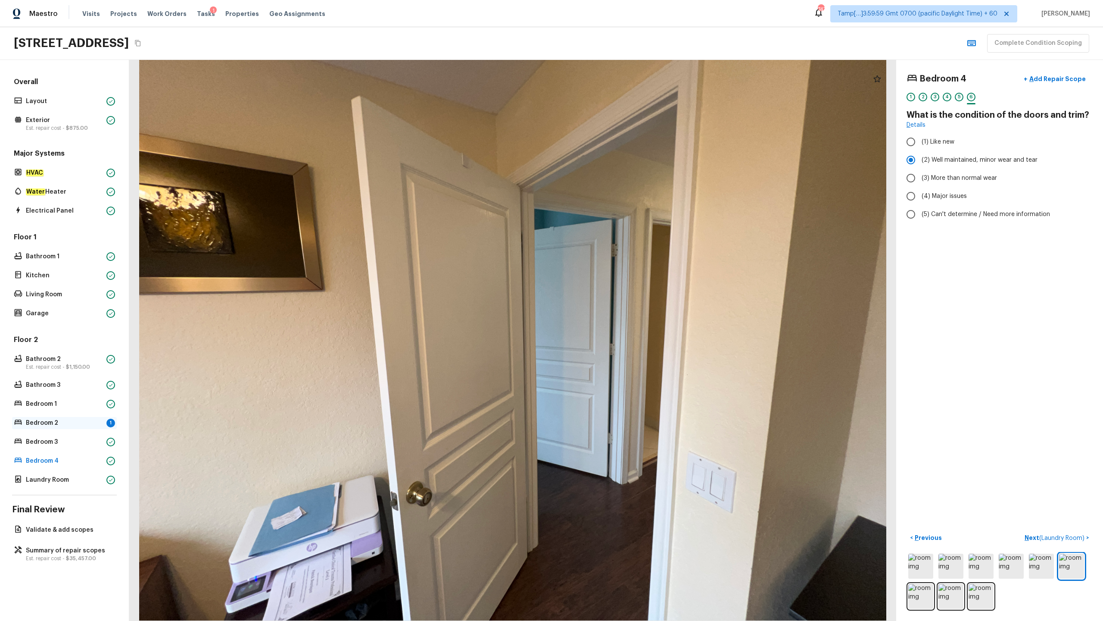
click at [54, 306] on div "Bedroom 2 1" at bounding box center [64, 423] width 105 height 12
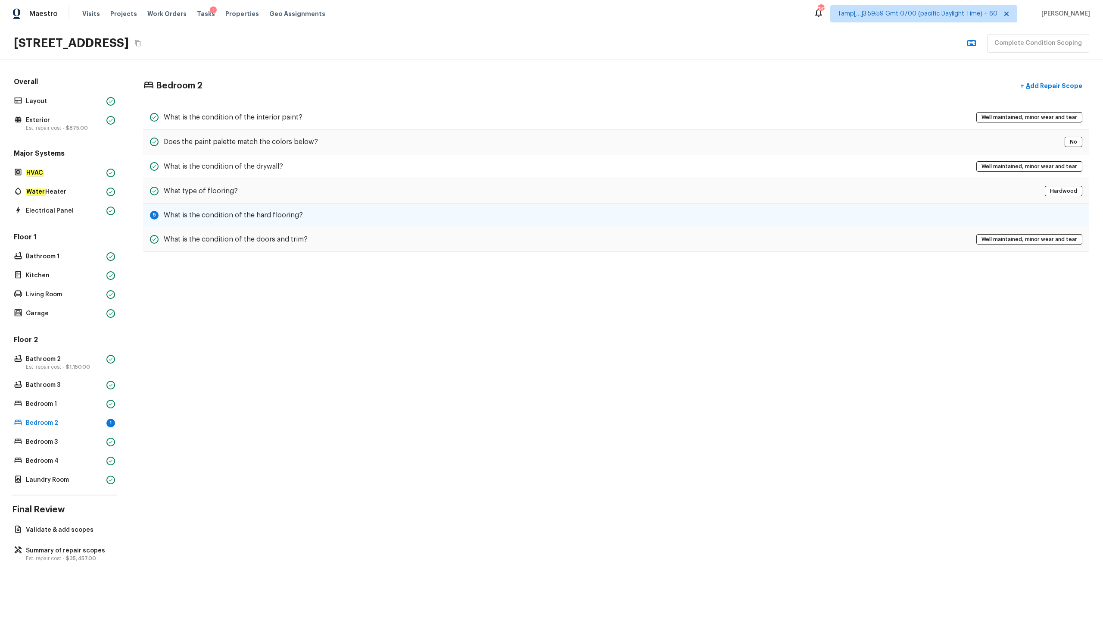
click at [245, 215] on h5 "What is the condition of the hard flooring?" at bounding box center [233, 214] width 139 height 9
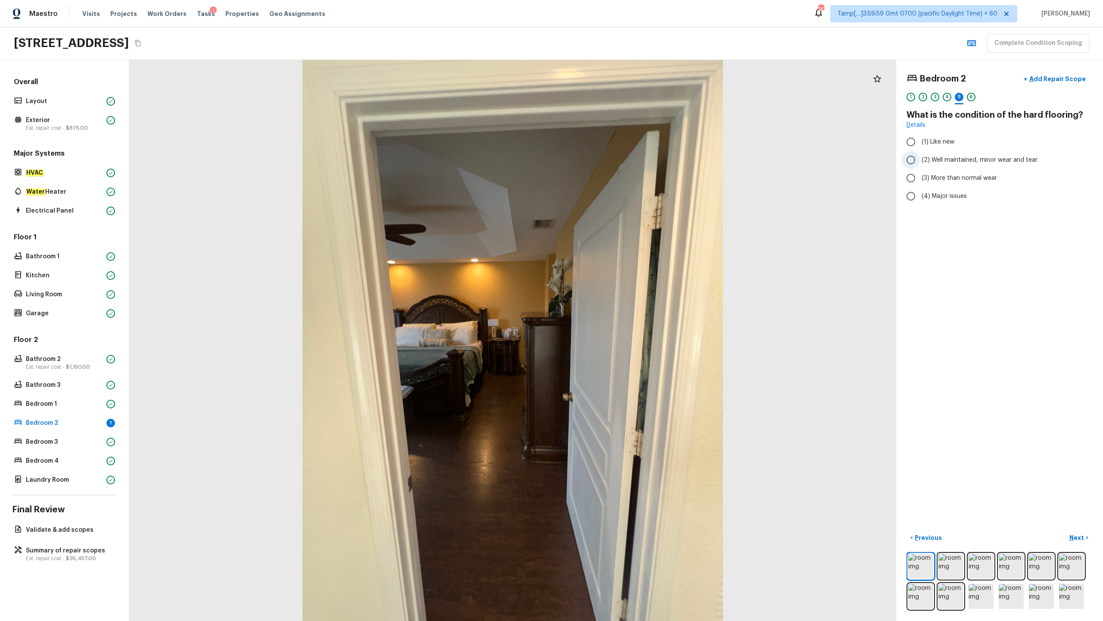
click at [620, 159] on span "(2) Well maintained, minor wear and tear" at bounding box center [980, 160] width 116 height 9
click at [620, 159] on input "(2) Well maintained, minor wear and tear" at bounding box center [911, 160] width 18 height 18
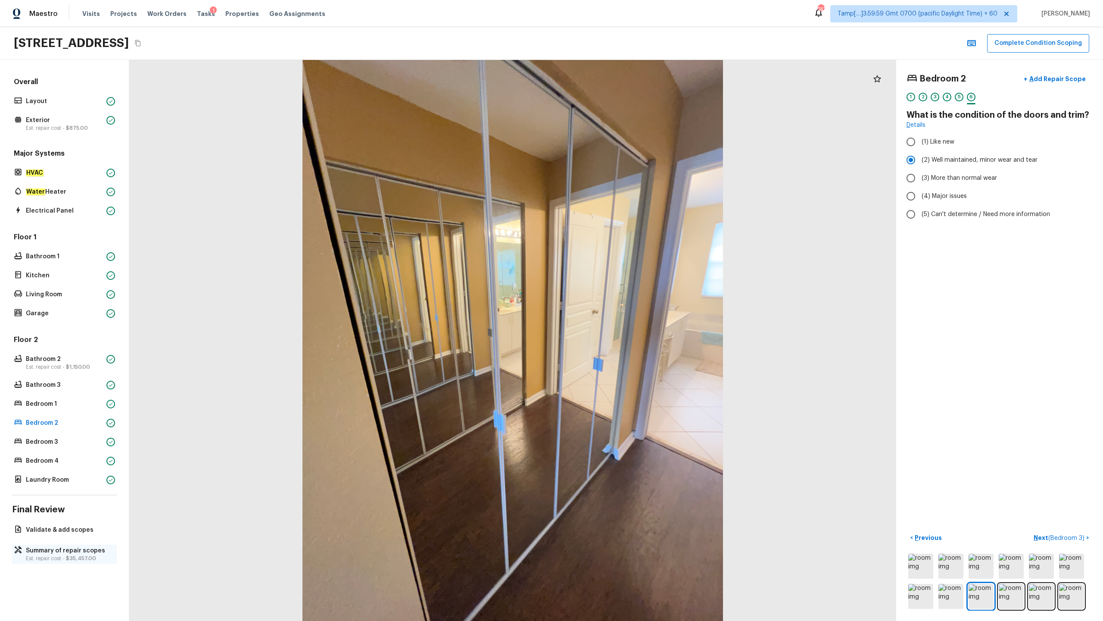
click at [89, 306] on p "Summary of repair scopes" at bounding box center [69, 550] width 86 height 9
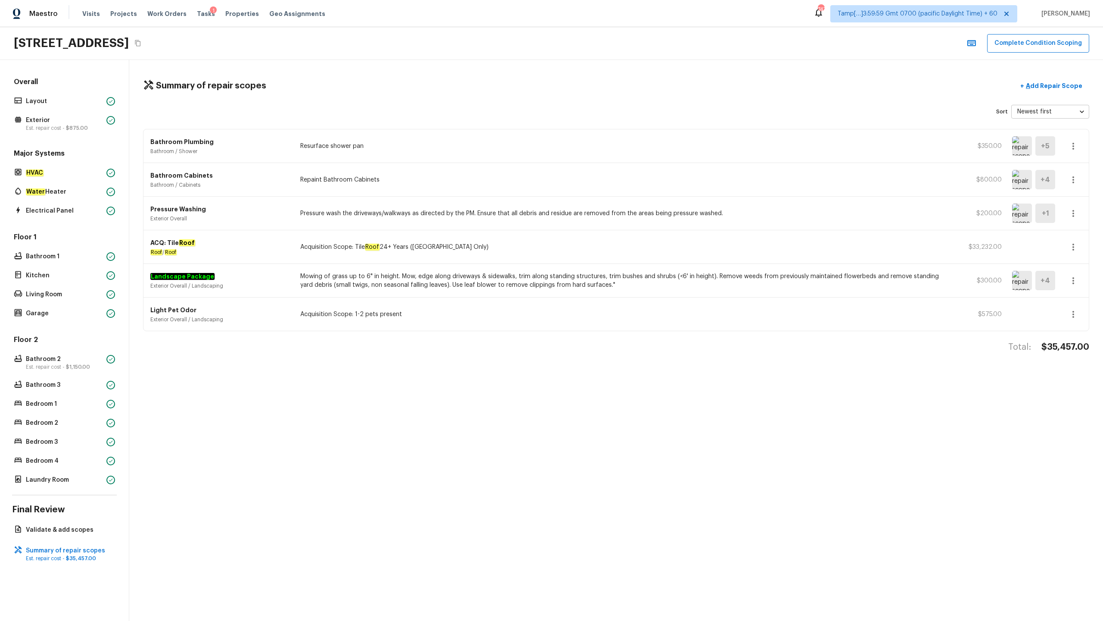
click at [620, 182] on button "button" at bounding box center [1073, 179] width 17 height 17
click at [620, 203] on li "Edit" at bounding box center [1076, 205] width 40 height 26
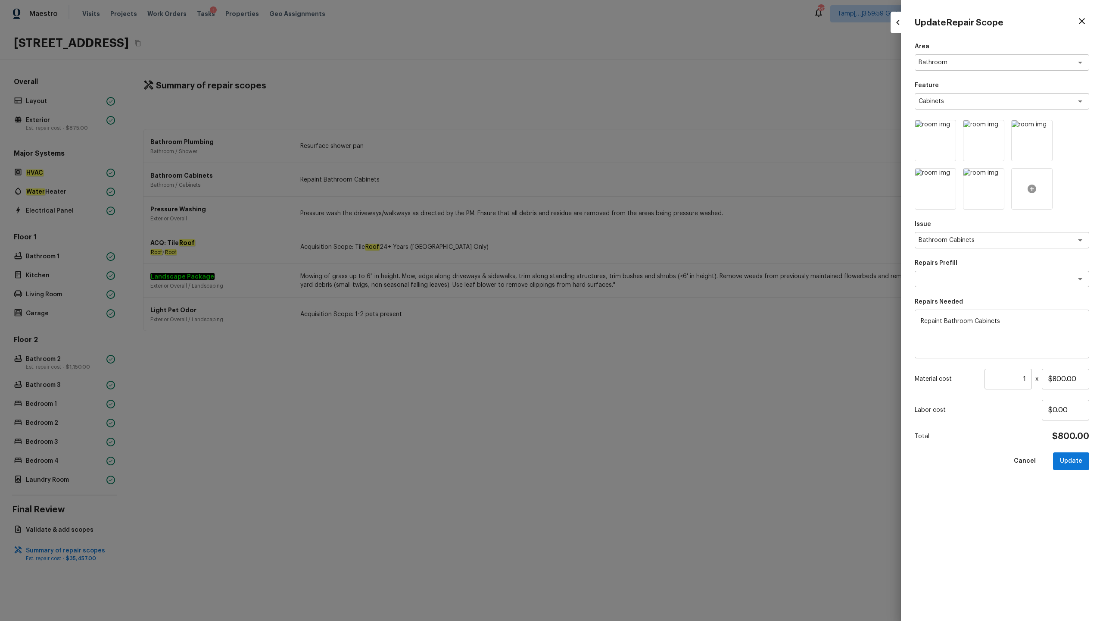
click at [620, 191] on icon at bounding box center [1032, 188] width 9 height 9
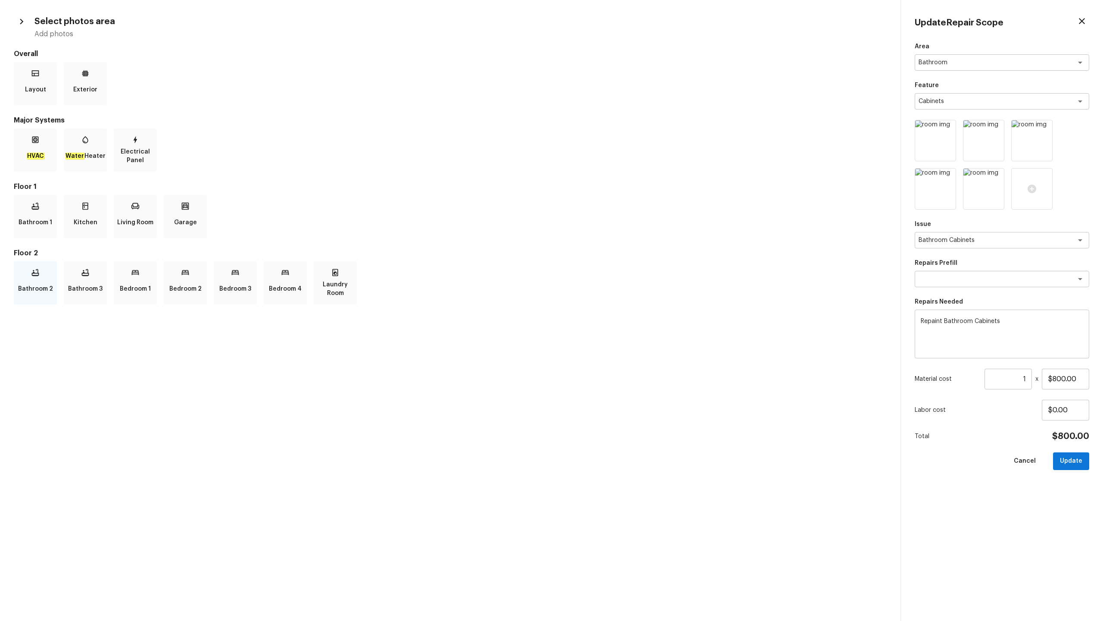
click at [52, 276] on div "Bathroom 2" at bounding box center [35, 282] width 43 height 43
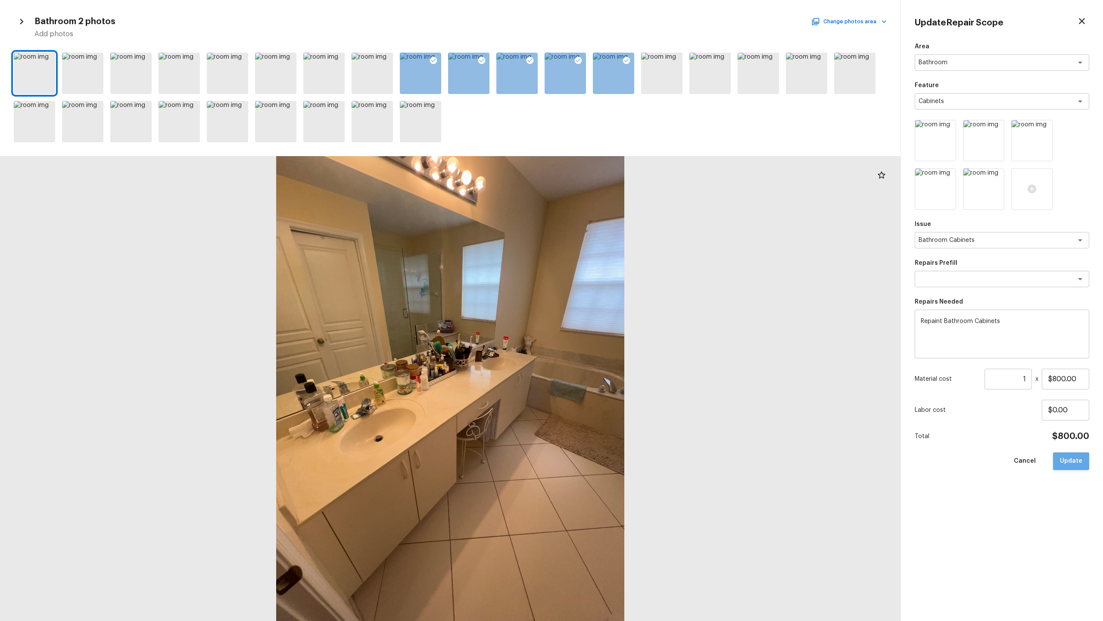
click at [620, 306] on button "Update" at bounding box center [1071, 461] width 36 height 18
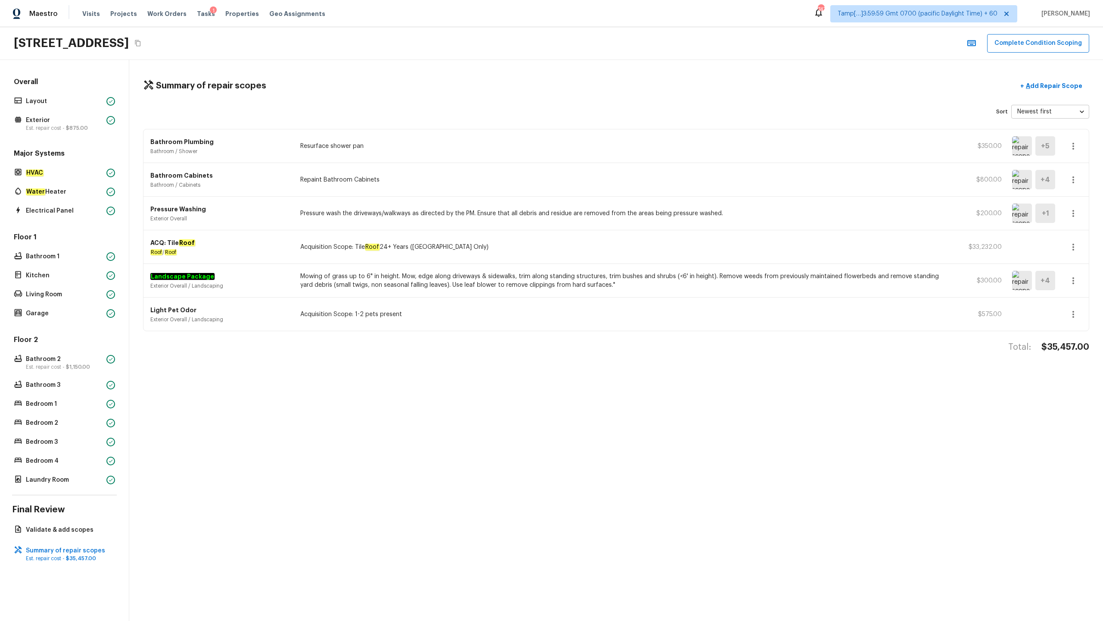
click at [620, 148] on icon "button" at bounding box center [1073, 146] width 10 height 10
click at [620, 166] on li "Edit" at bounding box center [1076, 171] width 40 height 26
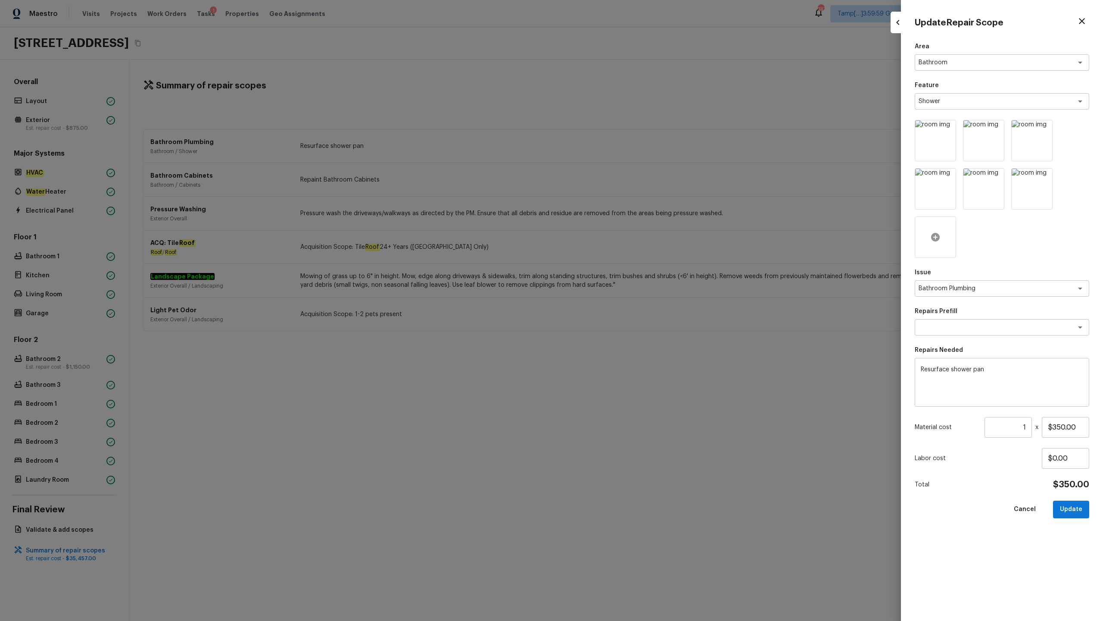
click at [620, 240] on div at bounding box center [935, 236] width 41 height 41
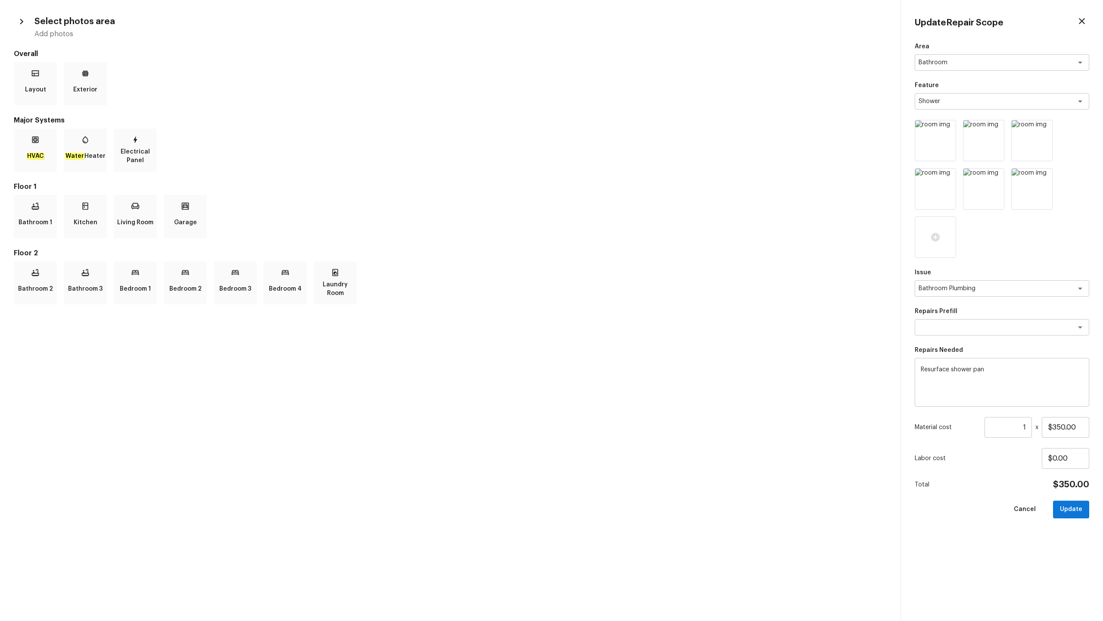
click at [620, 24] on icon "button" at bounding box center [1082, 21] width 10 height 10
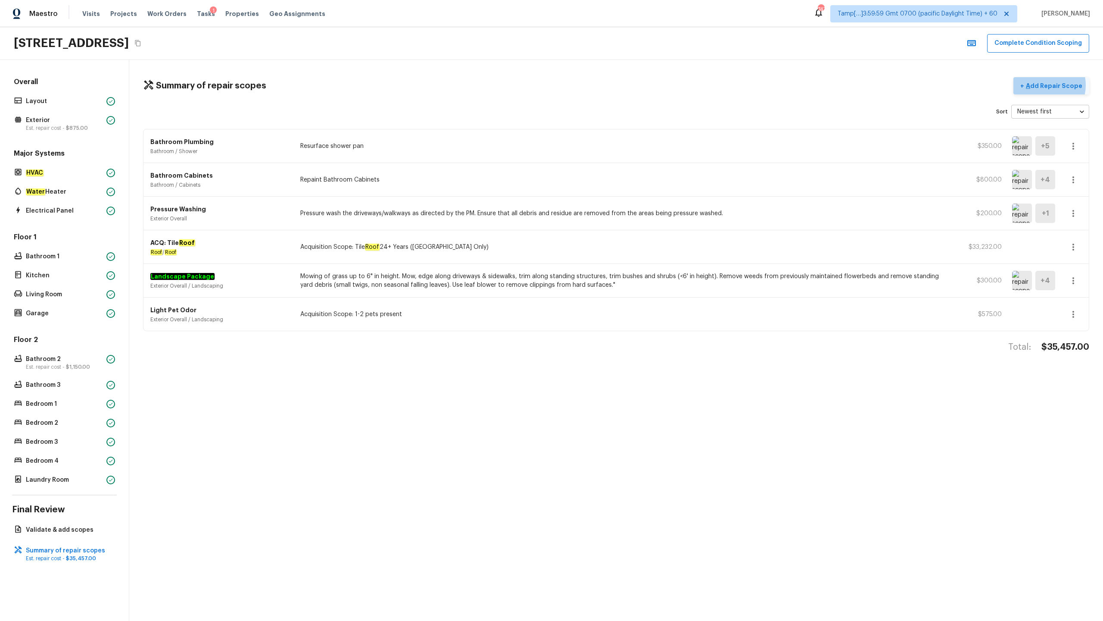
click at [620, 85] on p "Add Repair Scope" at bounding box center [1053, 85] width 58 height 9
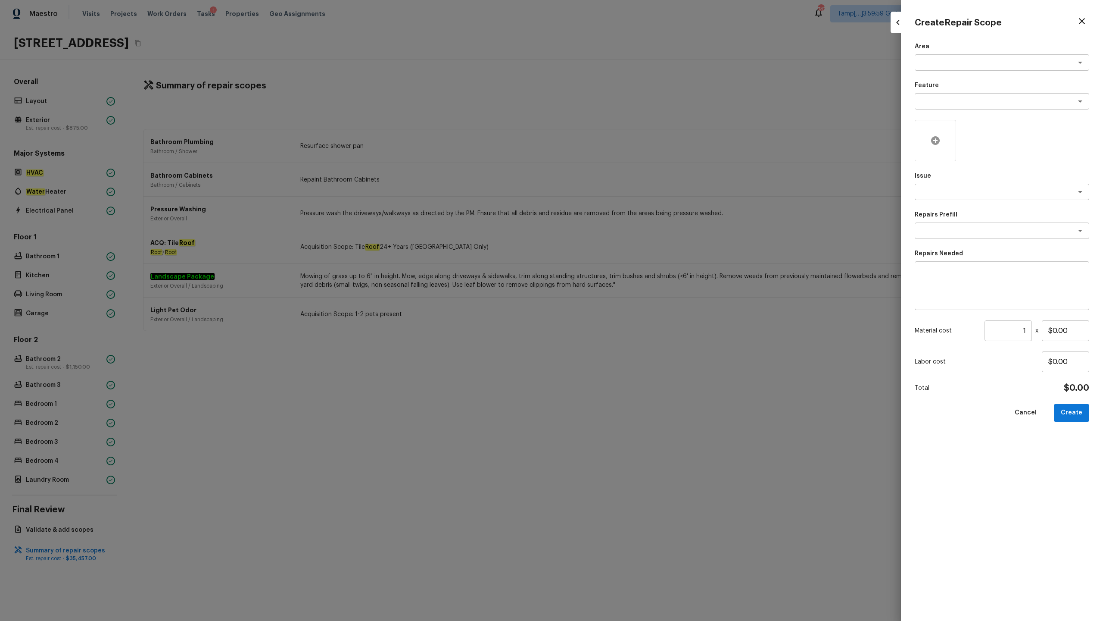
click at [620, 150] on div at bounding box center [935, 140] width 41 height 41
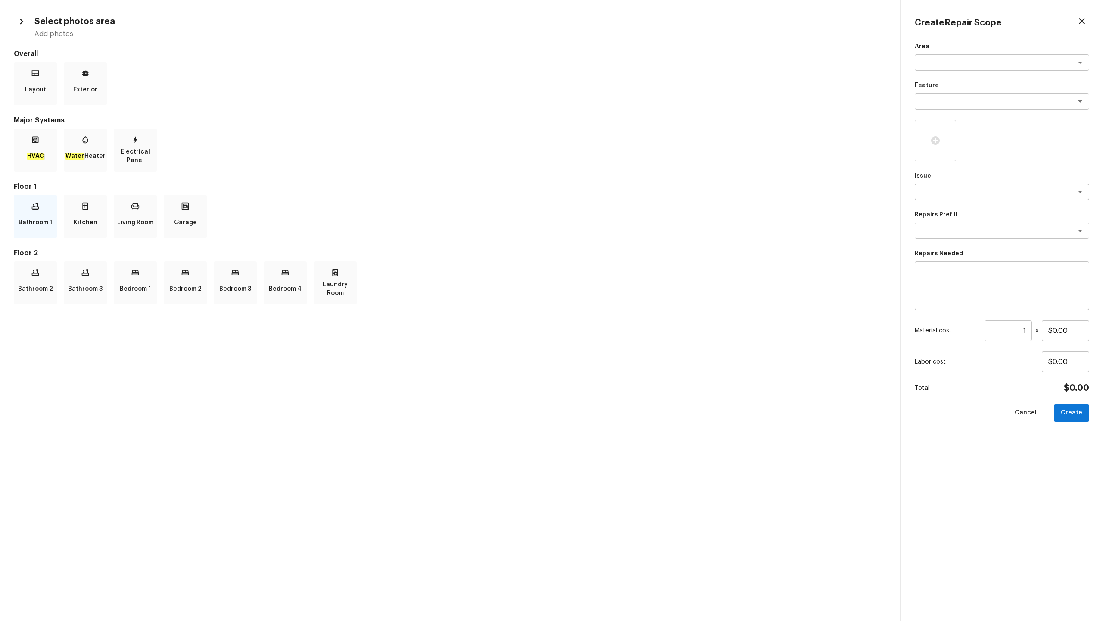
click at [53, 223] on div "Bathroom 1" at bounding box center [35, 216] width 43 height 43
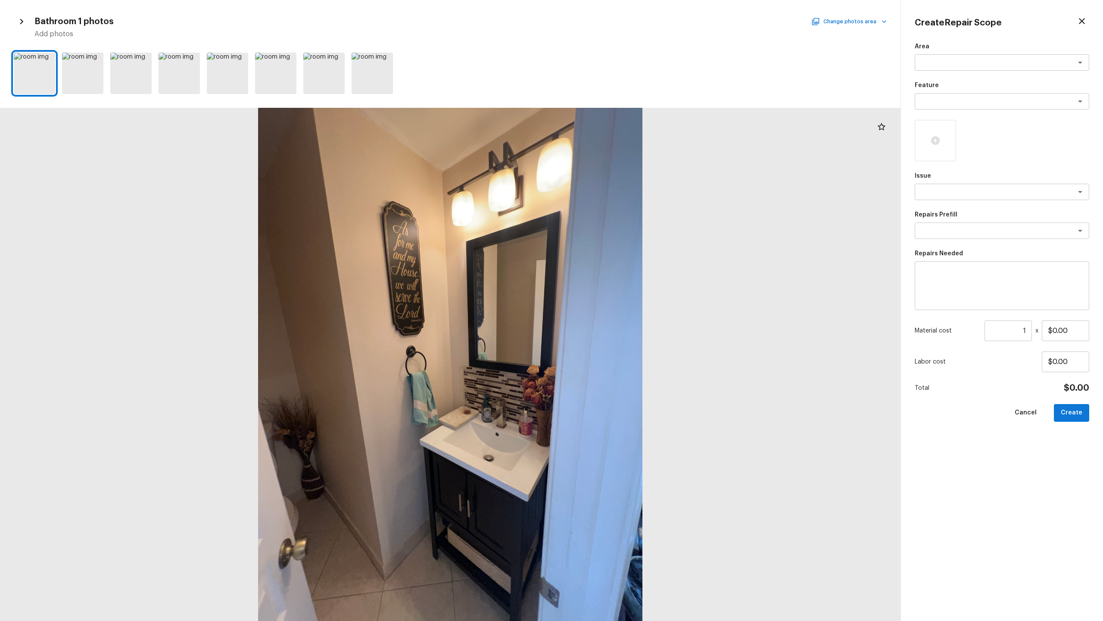
click at [620, 24] on button "Change photos area" at bounding box center [850, 21] width 74 height 11
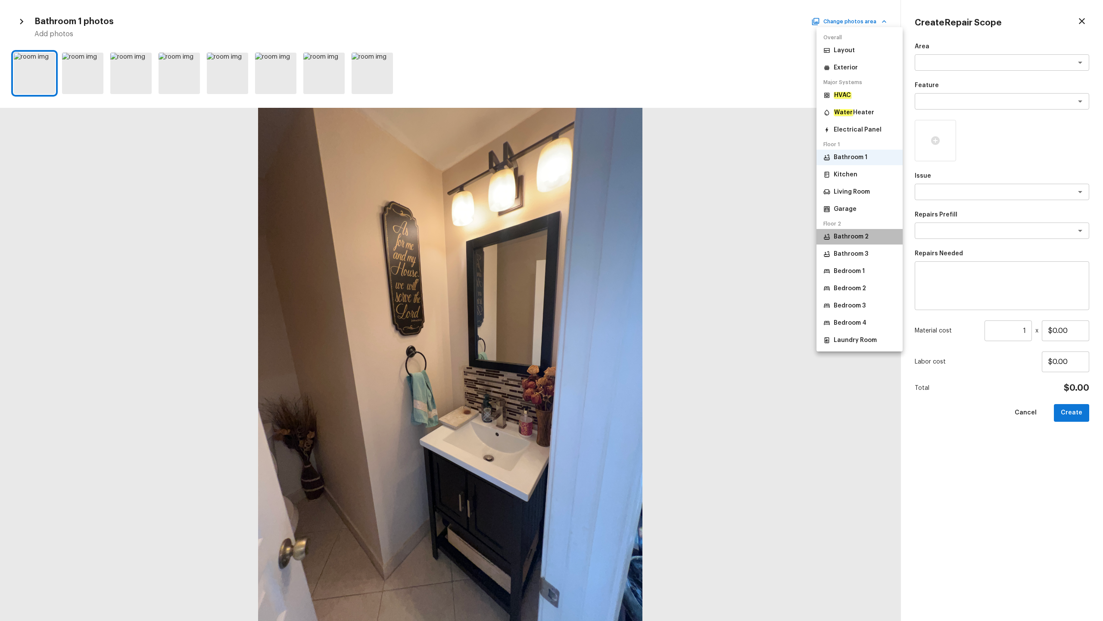
click at [620, 236] on p "Bathroom 2" at bounding box center [851, 236] width 35 height 9
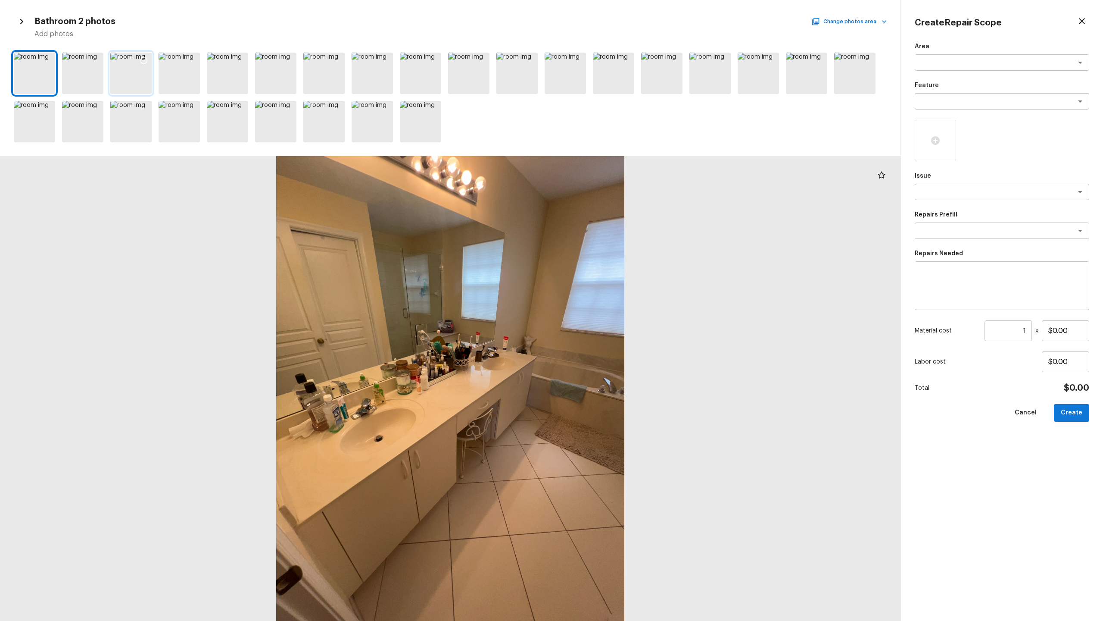
click at [140, 79] on div at bounding box center [130, 73] width 41 height 41
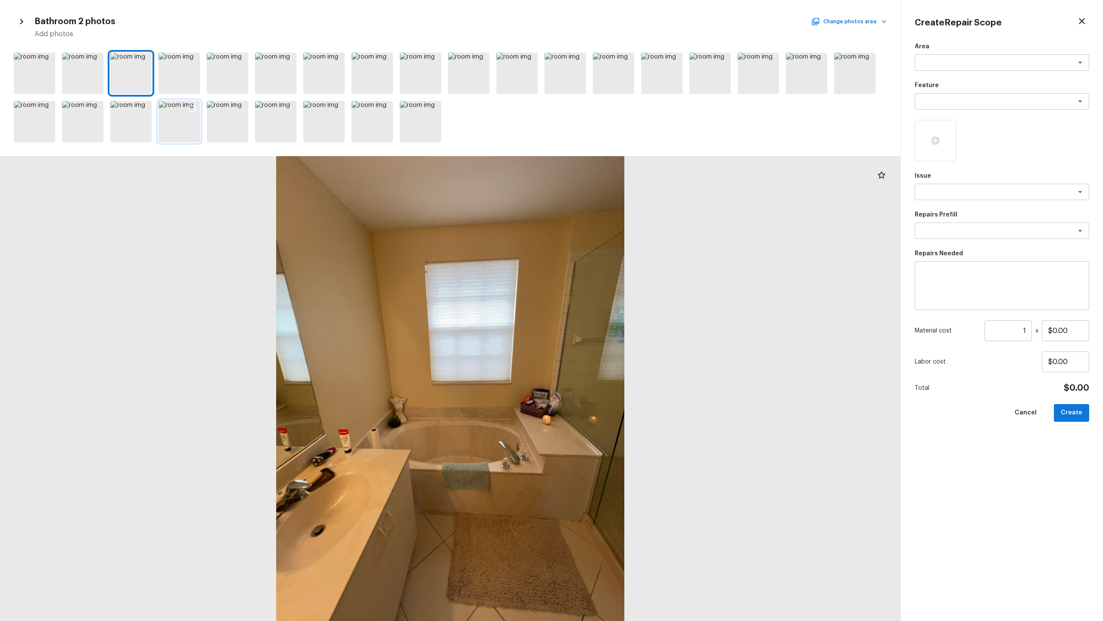
click at [190, 129] on div at bounding box center [179, 121] width 41 height 41
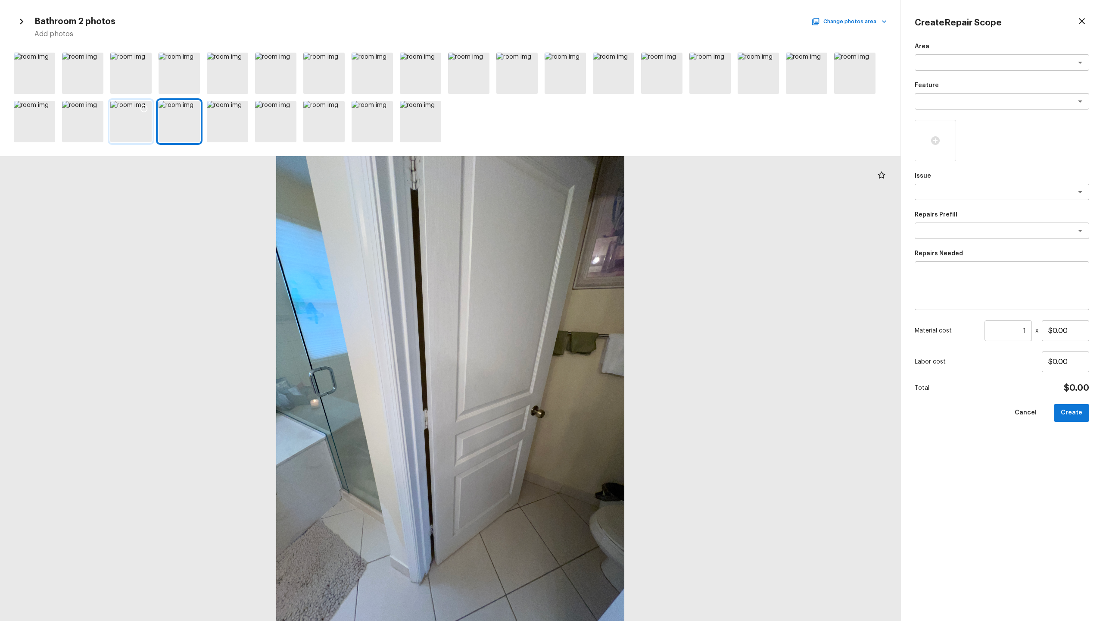
click at [134, 135] on div at bounding box center [130, 121] width 41 height 41
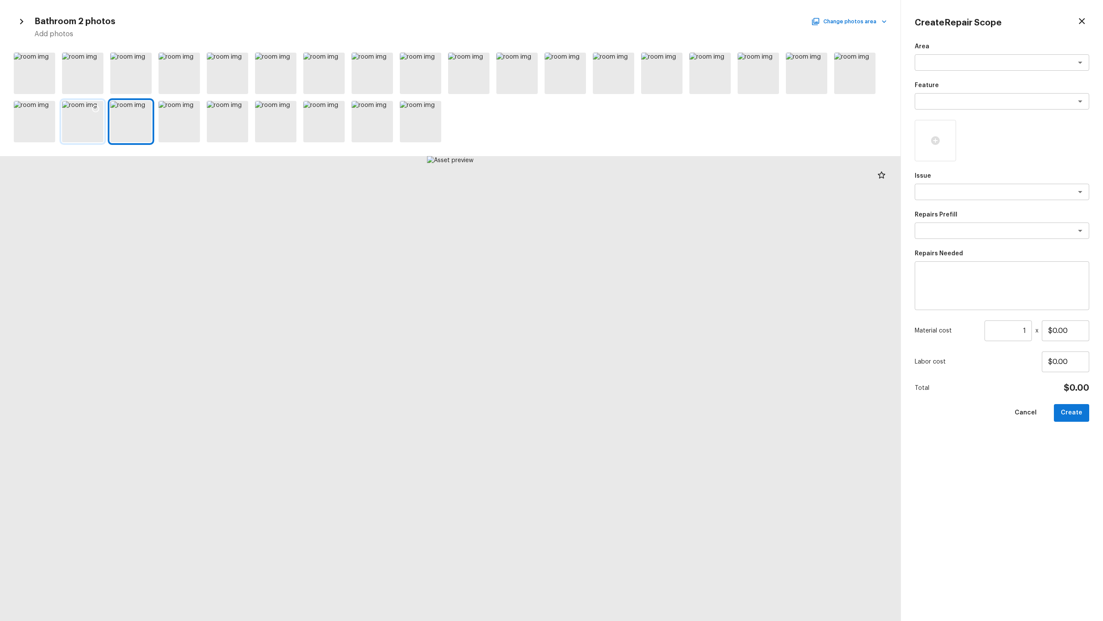
click at [77, 126] on div at bounding box center [82, 121] width 41 height 41
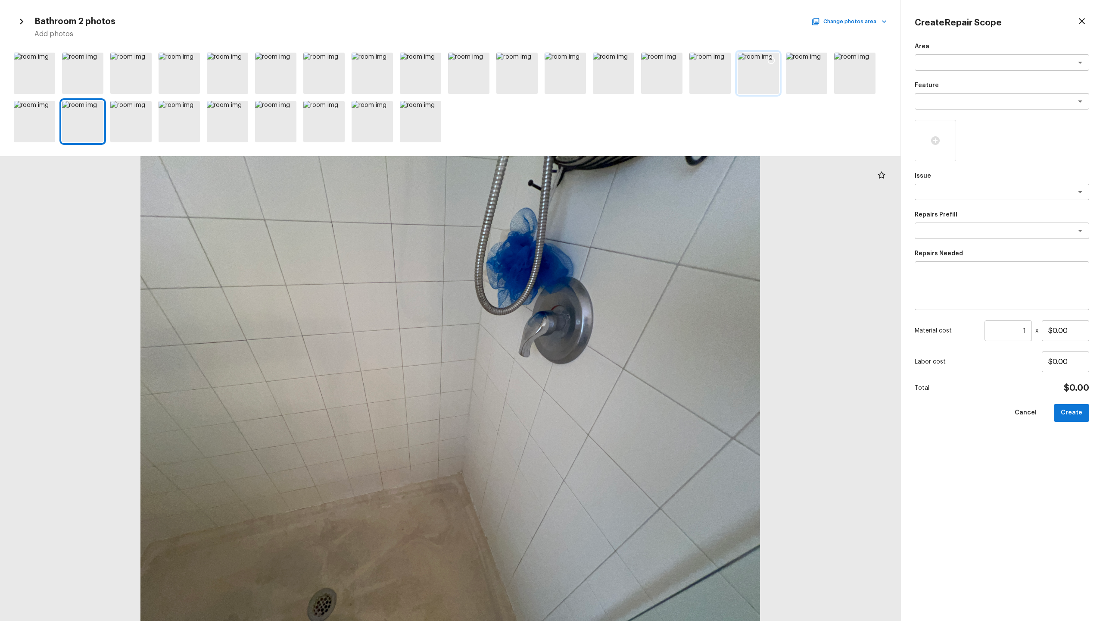
click at [620, 74] on div at bounding box center [758, 73] width 41 height 41
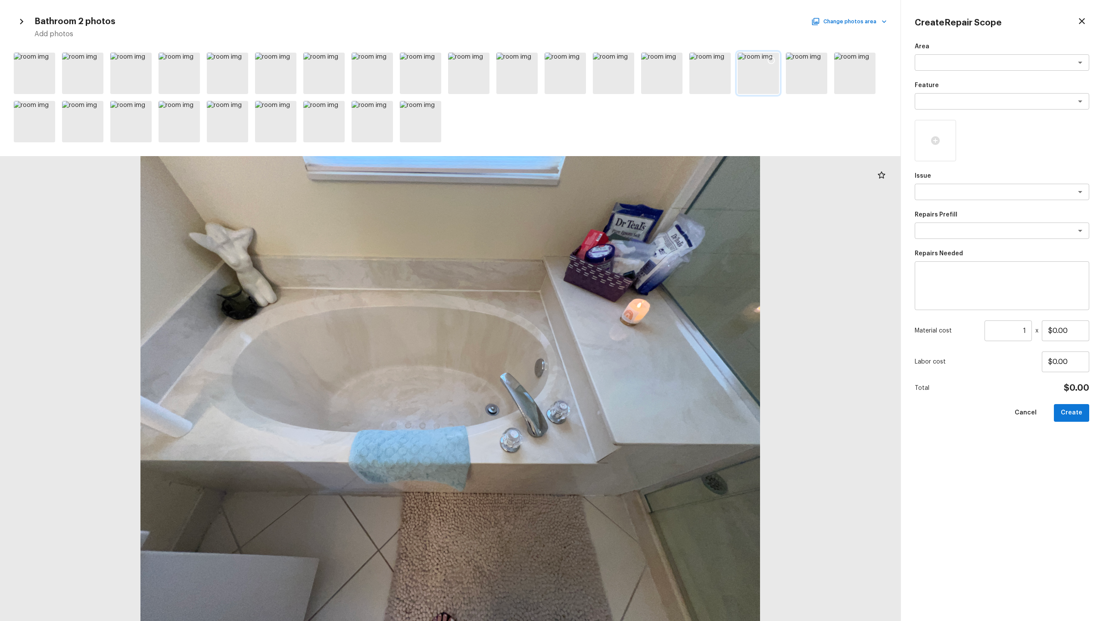
click at [620, 61] on icon at bounding box center [771, 60] width 9 height 9
click at [620, 135] on icon at bounding box center [984, 140] width 10 height 10
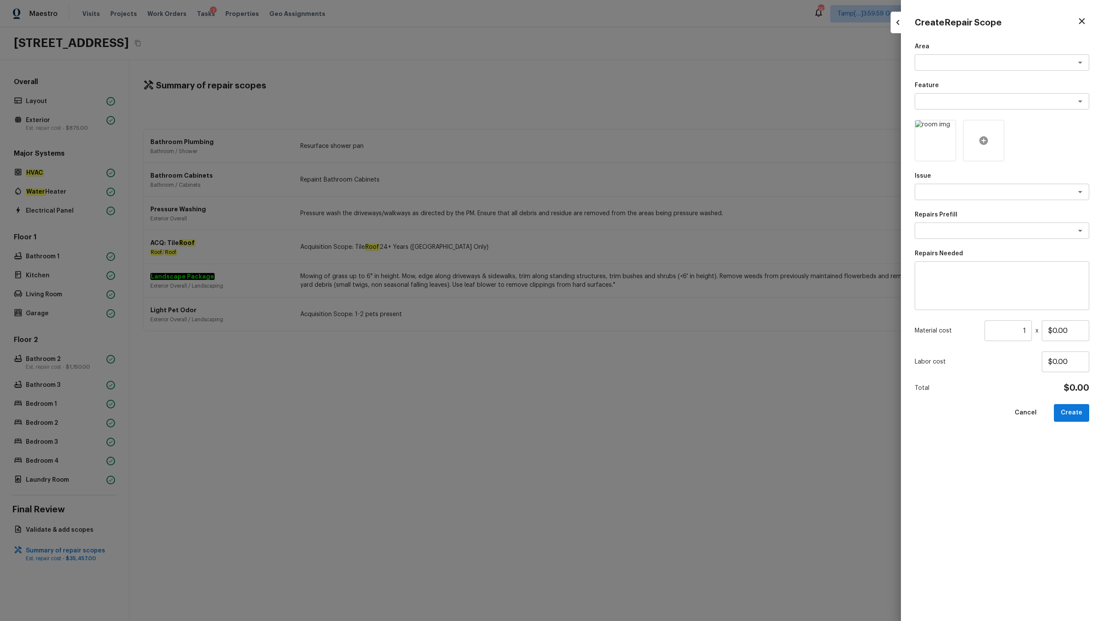
click at [620, 135] on icon at bounding box center [984, 140] width 10 height 10
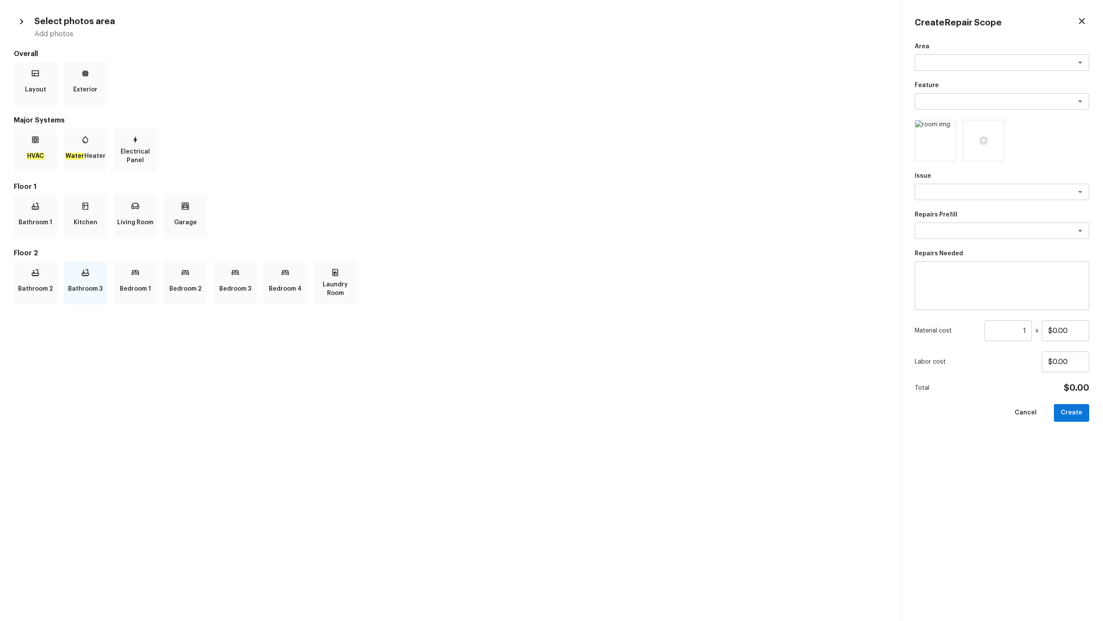
click at [99, 293] on p "Bathroom 3" at bounding box center [85, 288] width 34 height 17
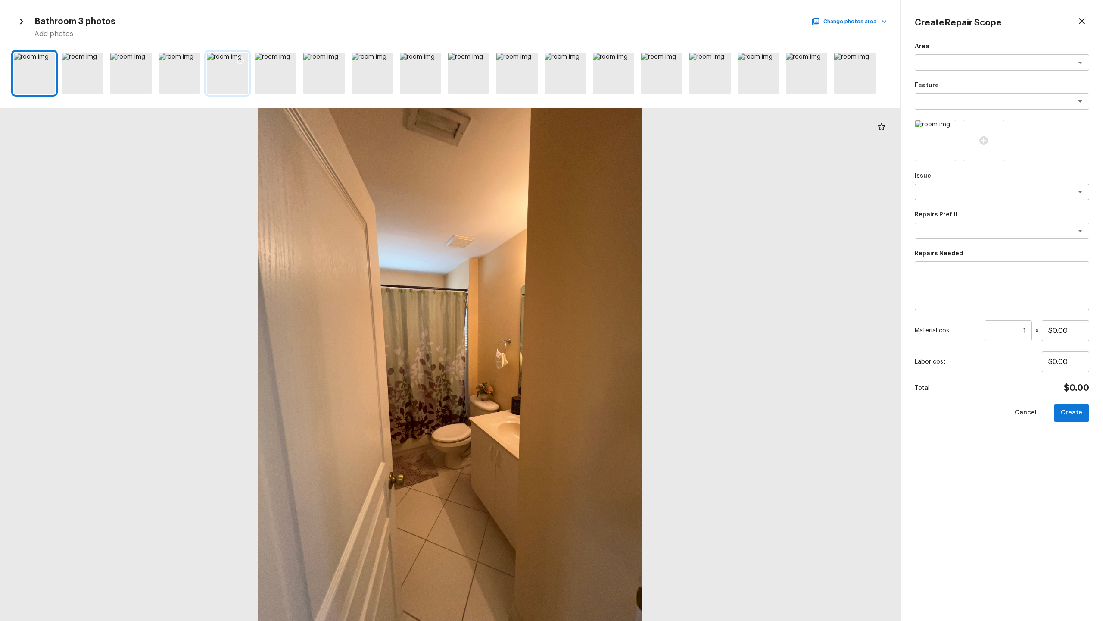
click at [237, 58] on icon at bounding box center [240, 60] width 9 height 9
click at [282, 59] on div at bounding box center [289, 62] width 16 height 18
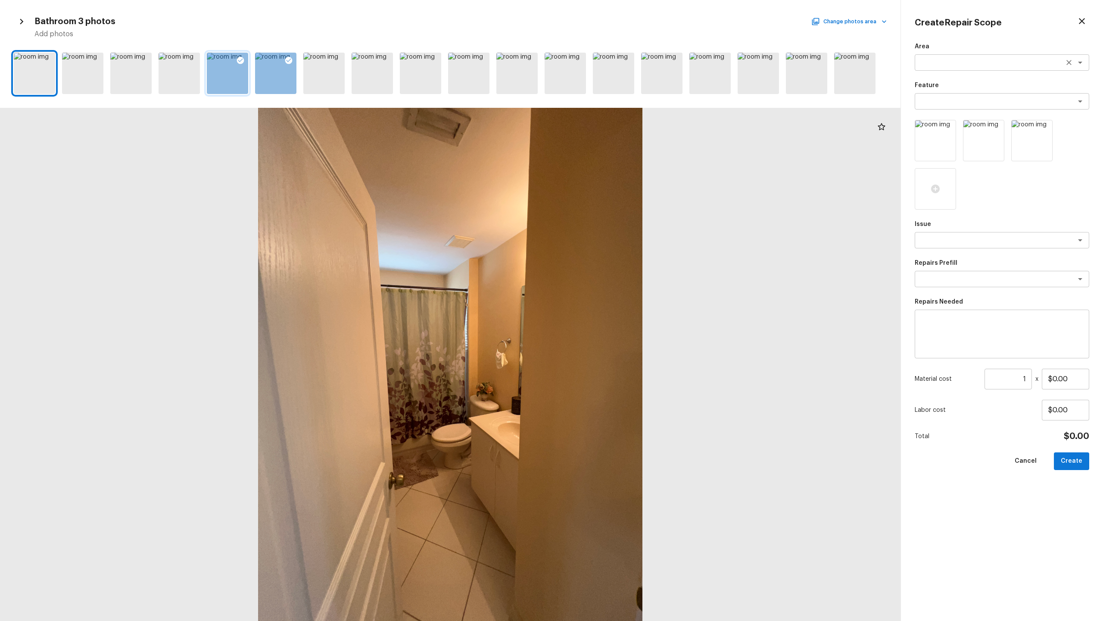
click at [620, 63] on textarea at bounding box center [990, 62] width 143 height 9
click at [620, 93] on li "Bathroom" at bounding box center [1002, 95] width 175 height 14
click at [620, 100] on textarea at bounding box center [990, 101] width 143 height 9
click at [620, 118] on li "Bathtub" at bounding box center [1002, 120] width 175 height 14
click at [620, 244] on textarea at bounding box center [990, 240] width 143 height 9
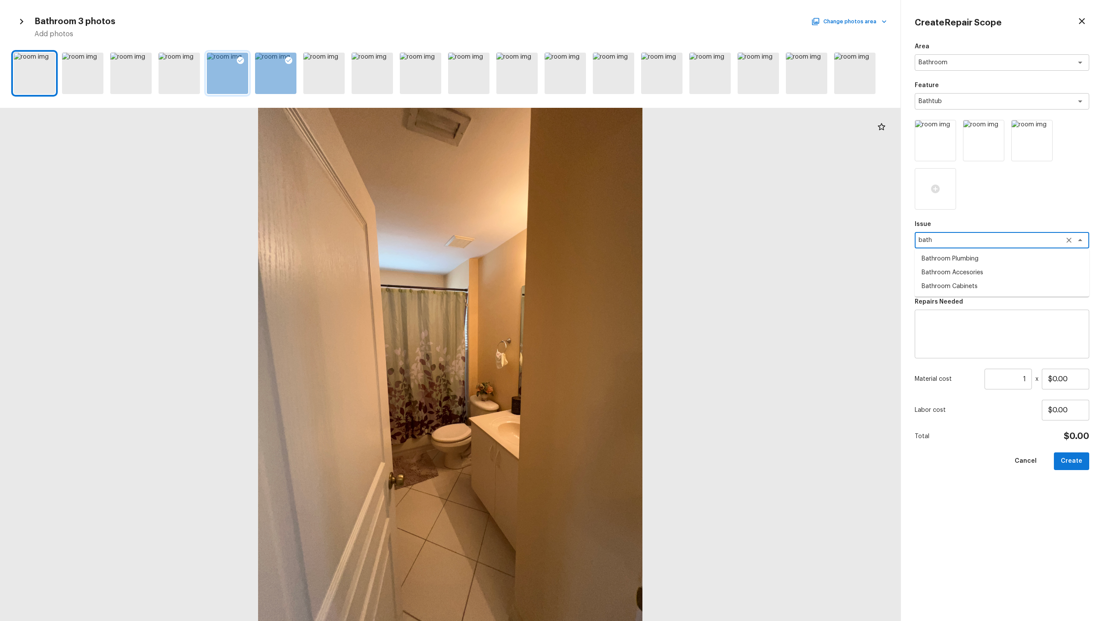
click at [620, 261] on li "Bathroom Plumbing" at bounding box center [1002, 259] width 175 height 14
click at [620, 306] on textarea at bounding box center [1002, 334] width 162 height 34
click at [620, 306] on input "$0.00" at bounding box center [1065, 378] width 47 height 21
click at [620, 306] on div "Material cost 1 ​ x $350.00" at bounding box center [1002, 378] width 175 height 21
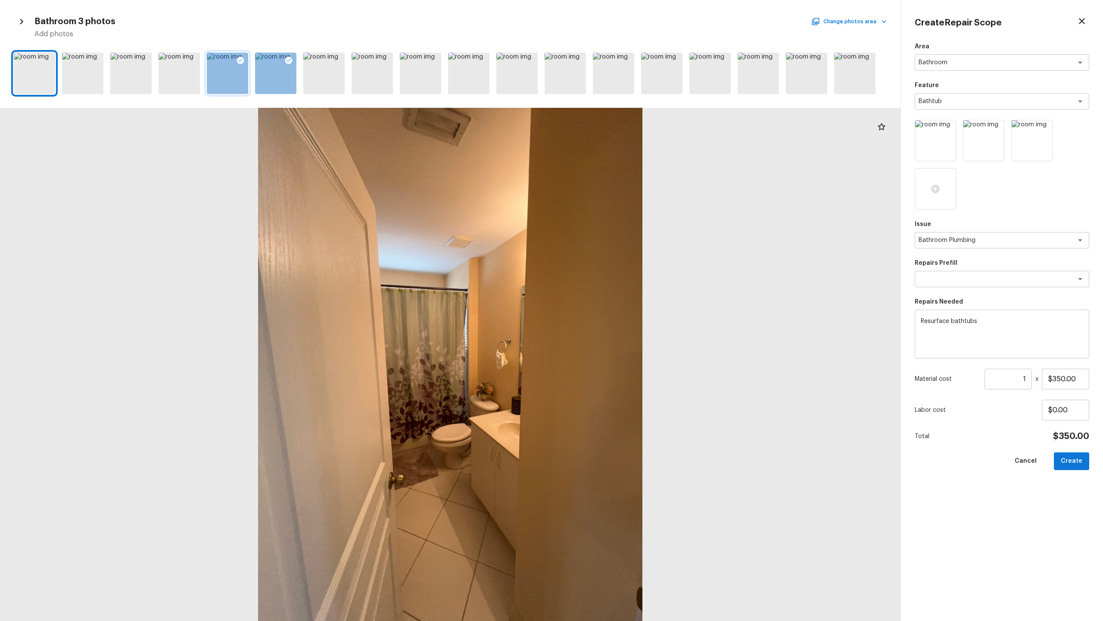
click at [620, 306] on input "1" at bounding box center [1008, 378] width 47 height 21
click at [620, 306] on div "Area Bathroom x ​ Feature Bathtub x ​ Issue Bathroom Plumbing x ​ Repairs Prefi…" at bounding box center [1002, 324] width 175 height 565
click at [620, 306] on button "Create" at bounding box center [1071, 461] width 35 height 18
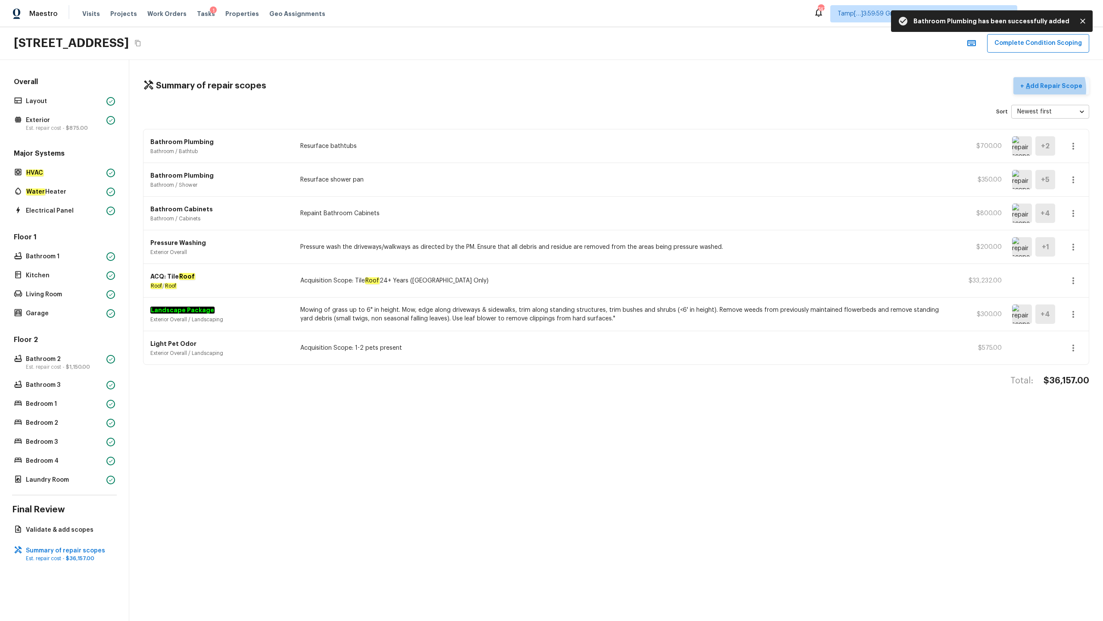
click at [620, 89] on p "Add Repair Scope" at bounding box center [1053, 85] width 58 height 9
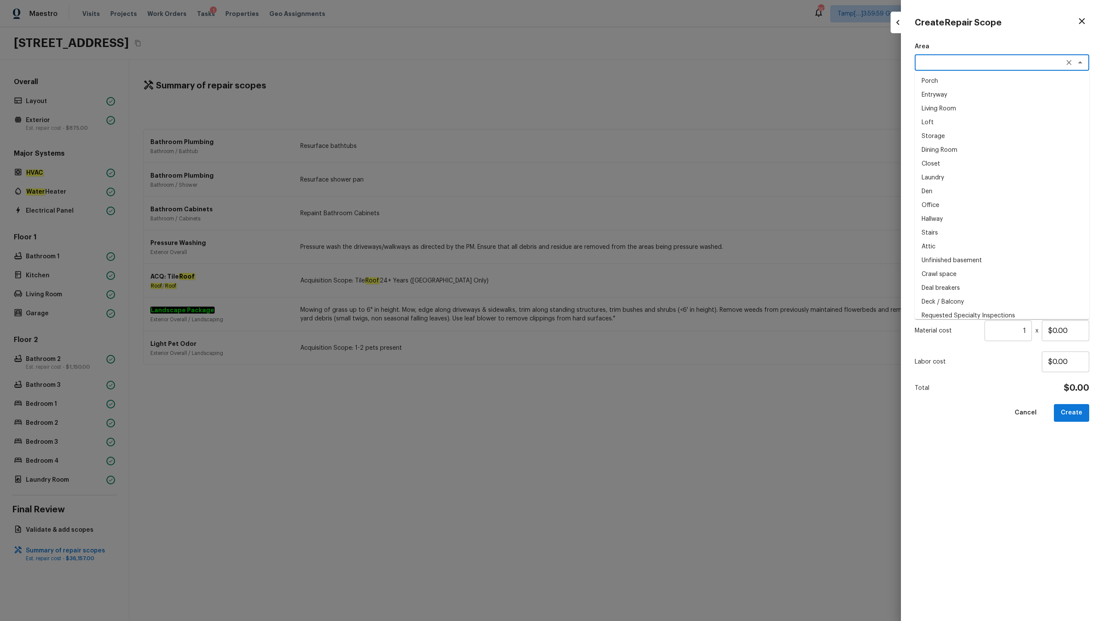
click at [620, 60] on textarea at bounding box center [990, 62] width 143 height 9
click at [620, 80] on li "Interior Overall" at bounding box center [1002, 81] width 175 height 14
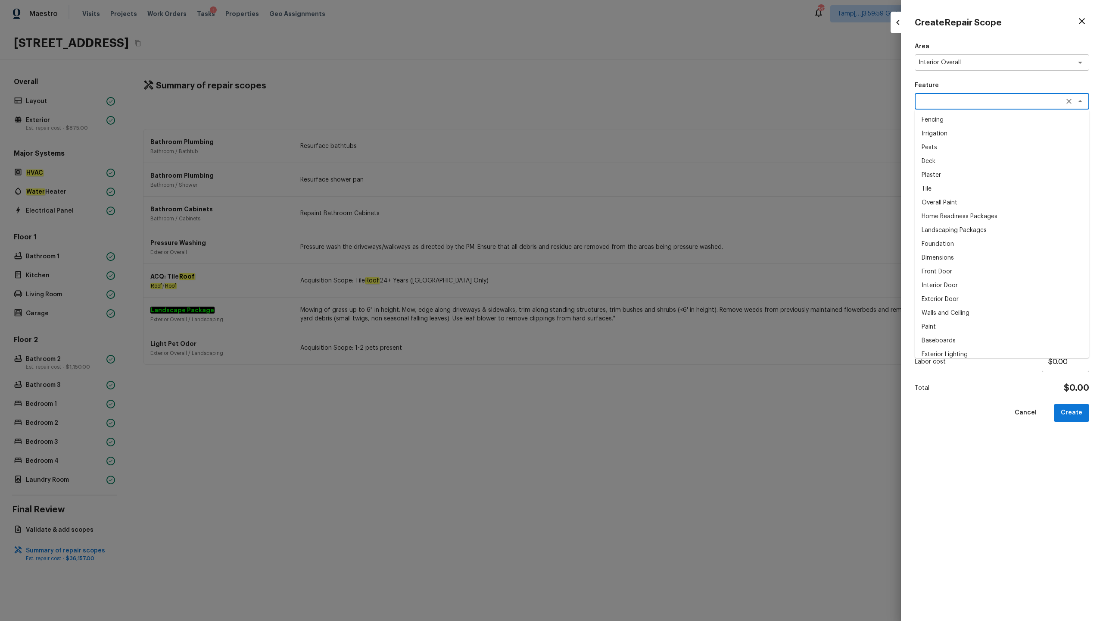
click at [620, 99] on textarea at bounding box center [990, 101] width 143 height 9
click at [620, 116] on li "Overall Paint" at bounding box center [1002, 120] width 175 height 14
click at [620, 189] on textarea at bounding box center [990, 191] width 143 height 9
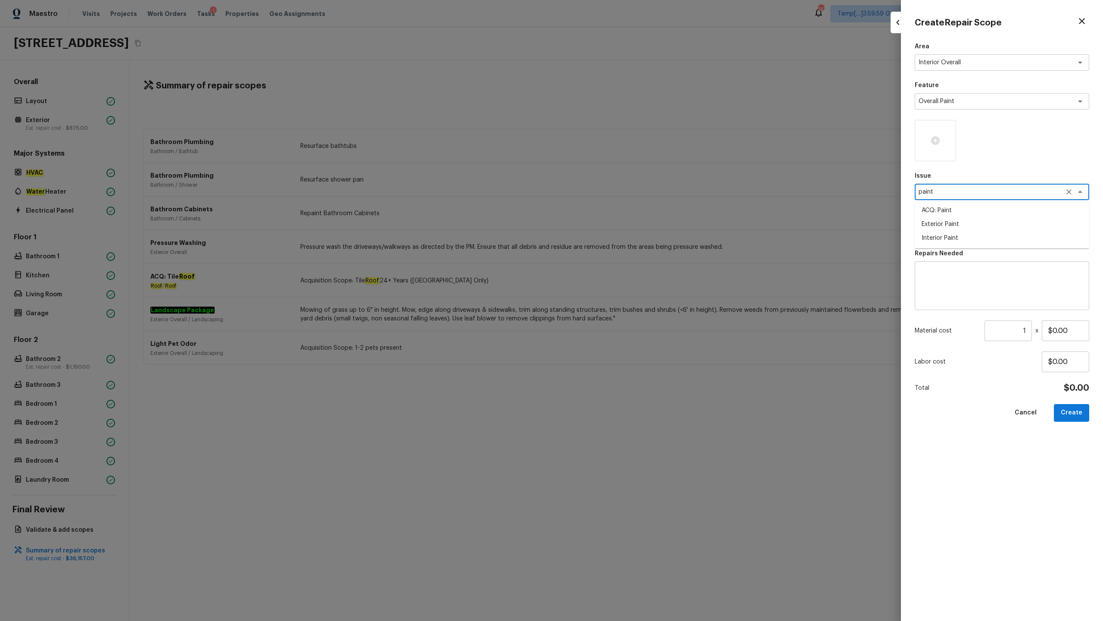
click at [620, 207] on li "ACQ: Paint" at bounding box center [1002, 210] width 175 height 14
click at [620, 227] on textarea at bounding box center [990, 230] width 143 height 9
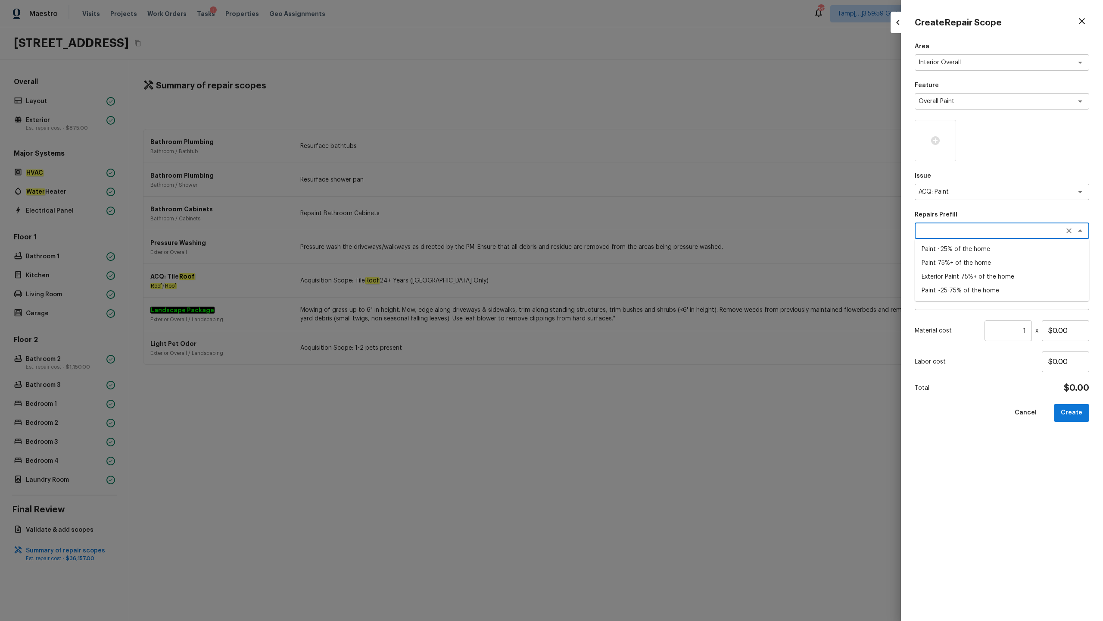
click at [620, 265] on li "Paint 75%+ of the home" at bounding box center [1002, 263] width 175 height 14
click at [620, 228] on icon "Clear" at bounding box center [1069, 230] width 9 height 9
click at [620, 234] on textarea at bounding box center [990, 230] width 143 height 9
click at [620, 284] on li "Paint ~25-75% of the home" at bounding box center [1002, 291] width 175 height 14
click at [620, 306] on input "1" at bounding box center [1008, 330] width 47 height 21
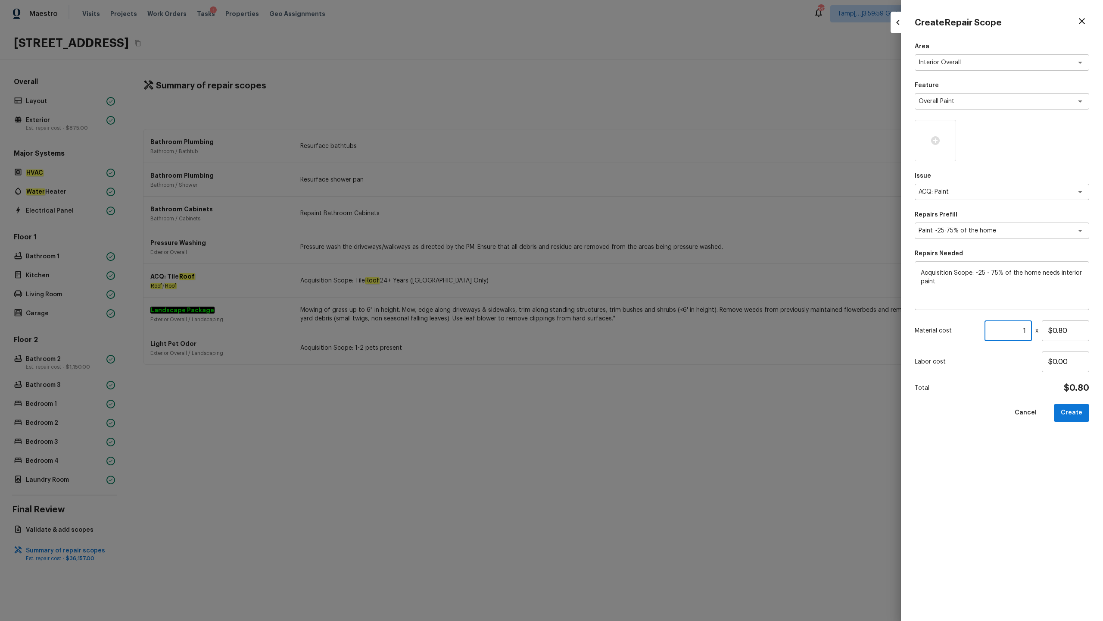
click at [620, 306] on input "1" at bounding box center [1008, 330] width 47 height 21
click at [620, 150] on div at bounding box center [935, 140] width 41 height 41
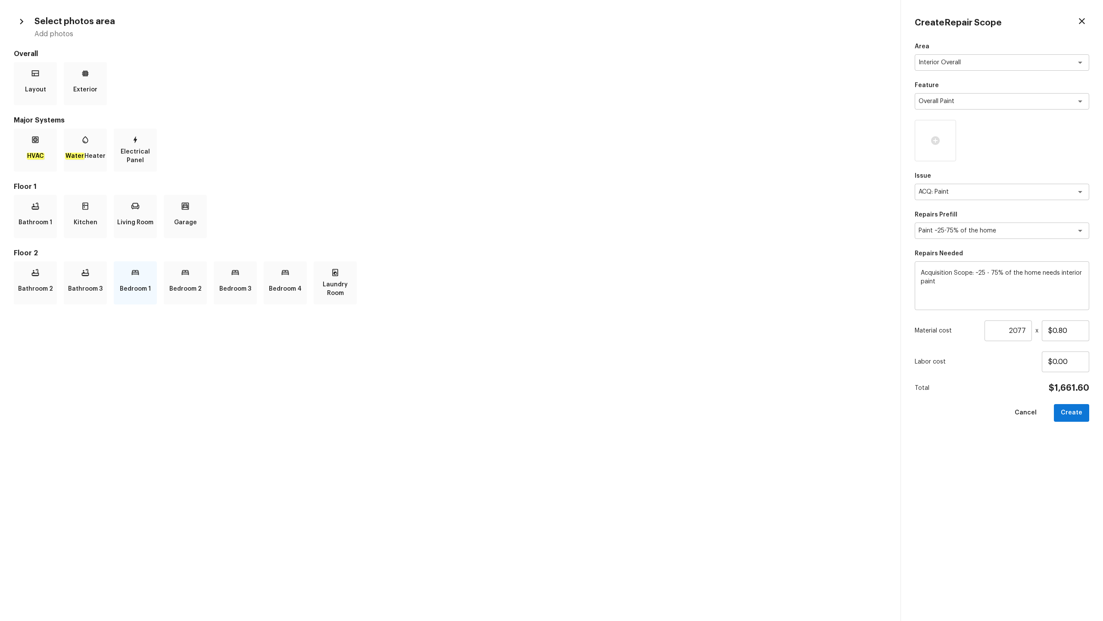
click at [140, 291] on p "Bedroom 1" at bounding box center [135, 288] width 31 height 17
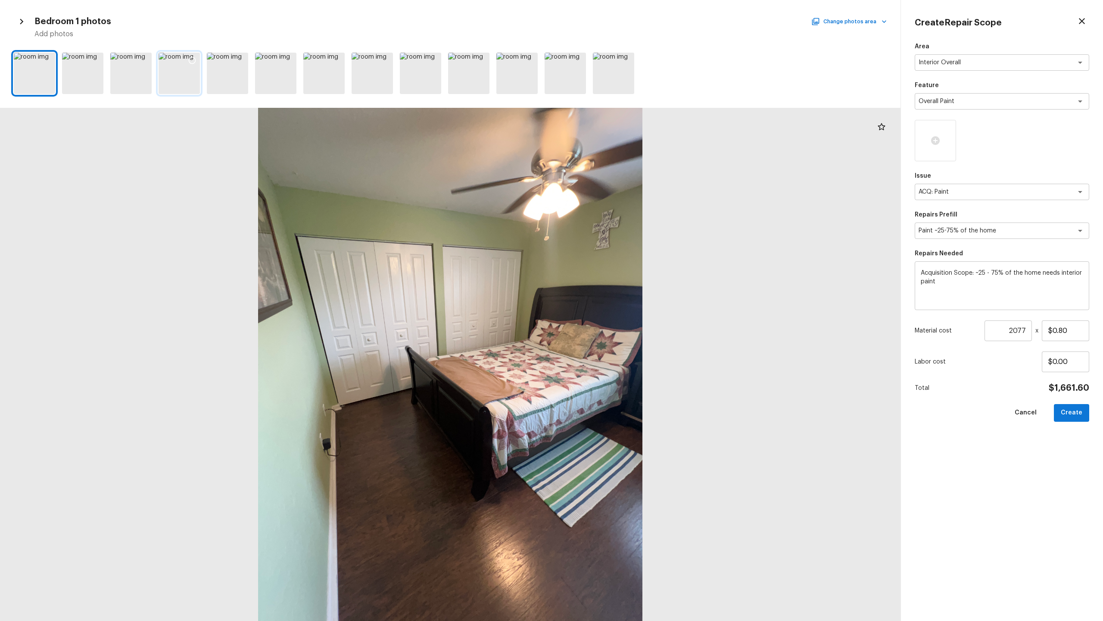
click at [197, 62] on div at bounding box center [192, 62] width 16 height 18
click at [98, 57] on icon at bounding box center [95, 60] width 9 height 9
click at [142, 61] on icon at bounding box center [144, 60] width 9 height 9
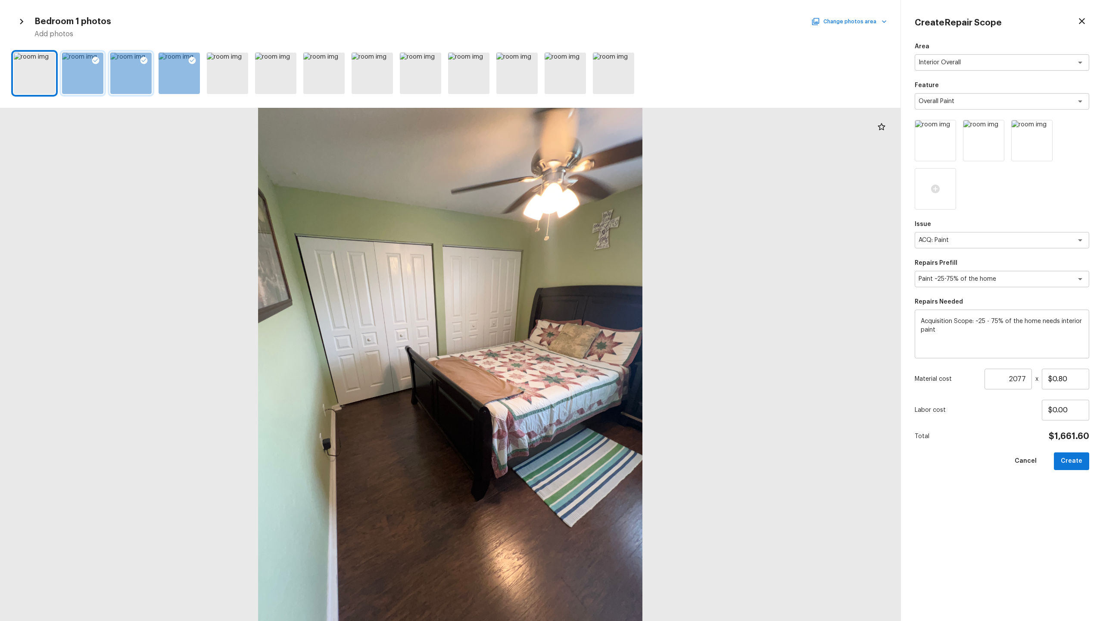
click at [620, 25] on button "Change photos area" at bounding box center [850, 21] width 74 height 11
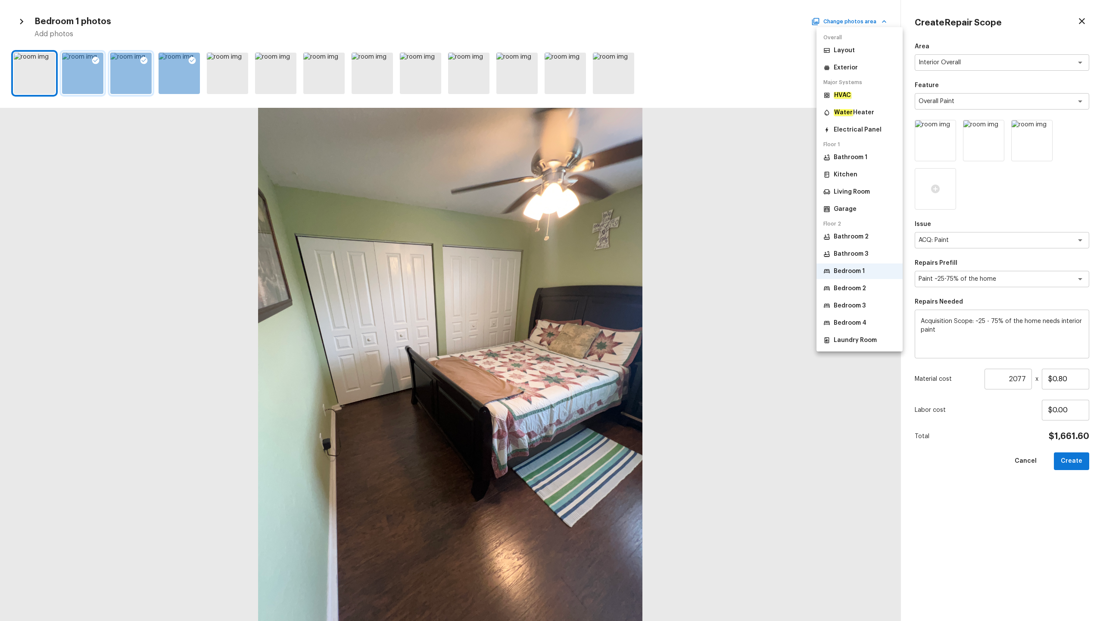
click at [620, 285] on p "Bedroom 2" at bounding box center [850, 288] width 32 height 9
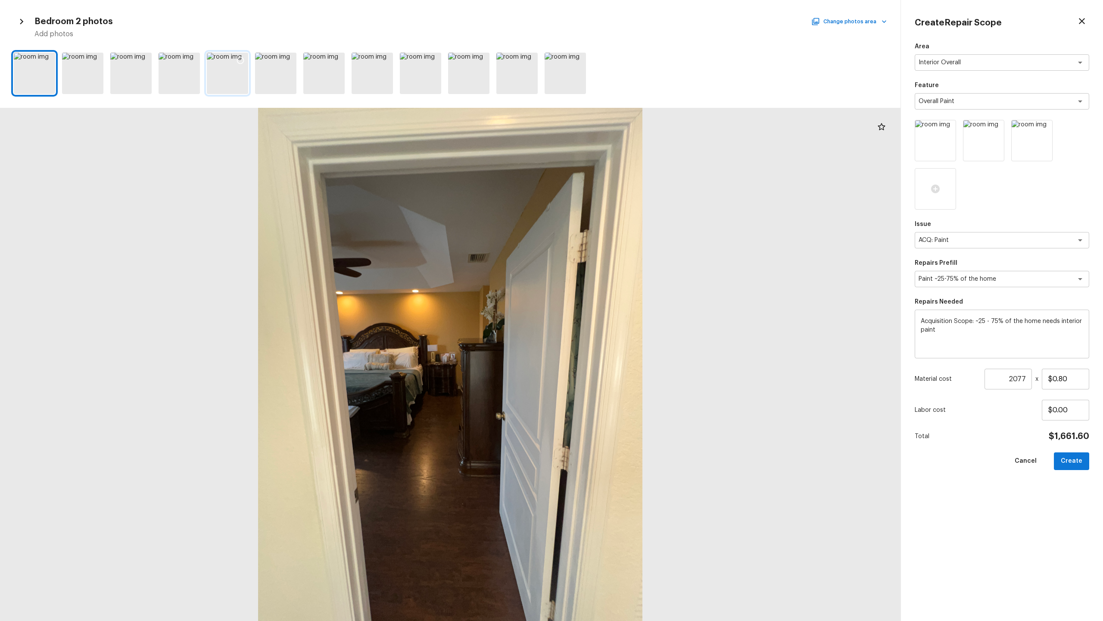
click at [243, 63] on icon at bounding box center [240, 60] width 9 height 9
click at [195, 63] on icon at bounding box center [192, 60] width 9 height 9
click at [620, 19] on button "Change photos area" at bounding box center [850, 21] width 74 height 11
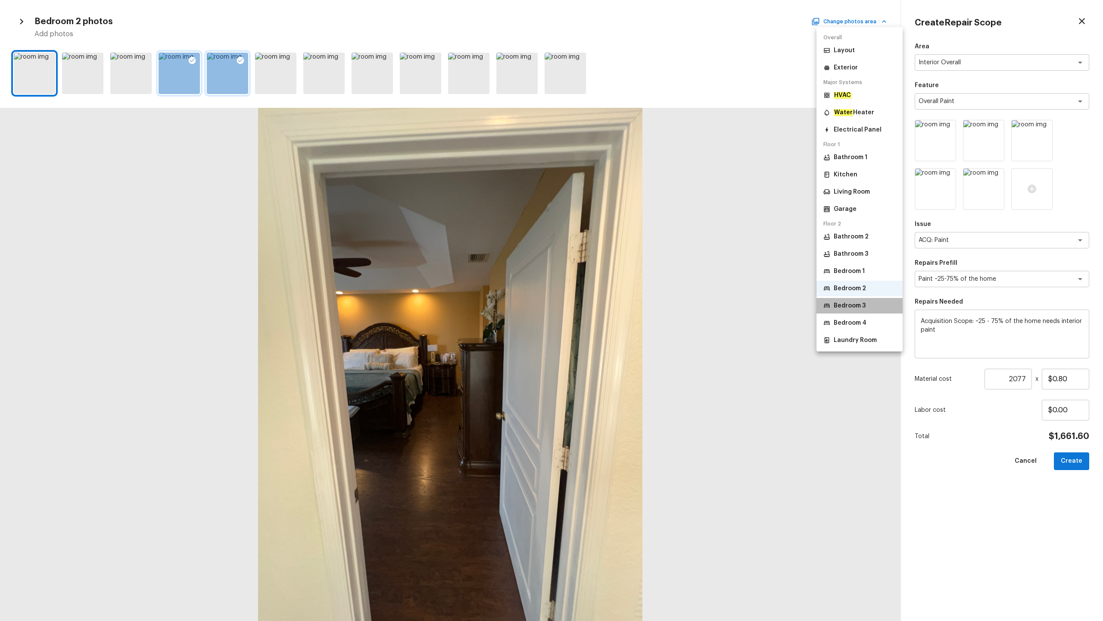
click at [620, 304] on p "Bedroom 3" at bounding box center [850, 305] width 32 height 9
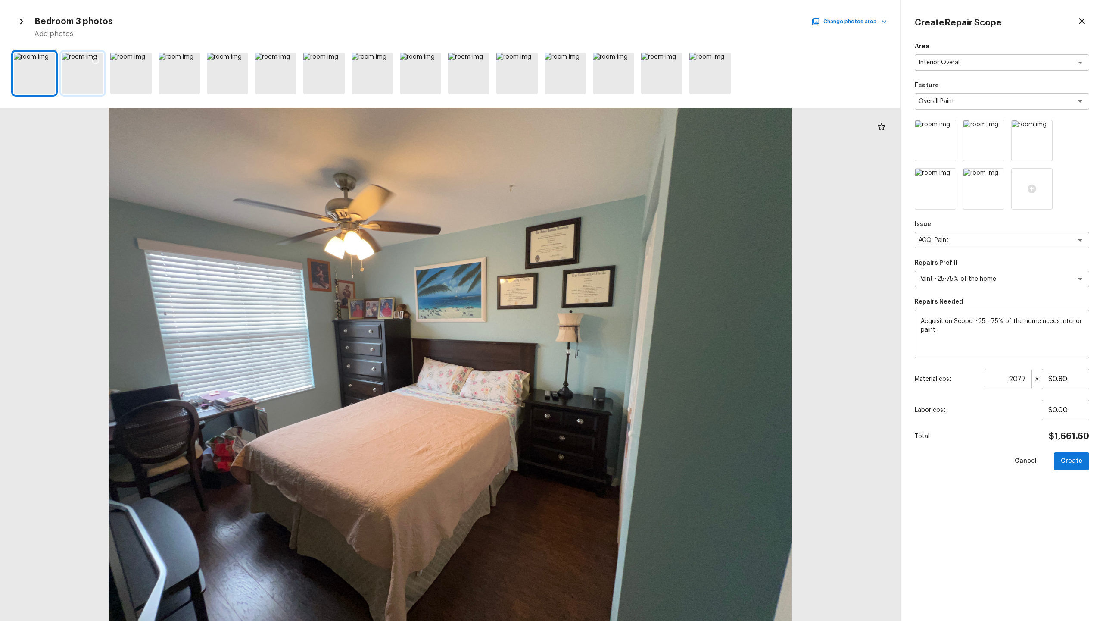
click at [98, 65] on div at bounding box center [96, 62] width 16 height 18
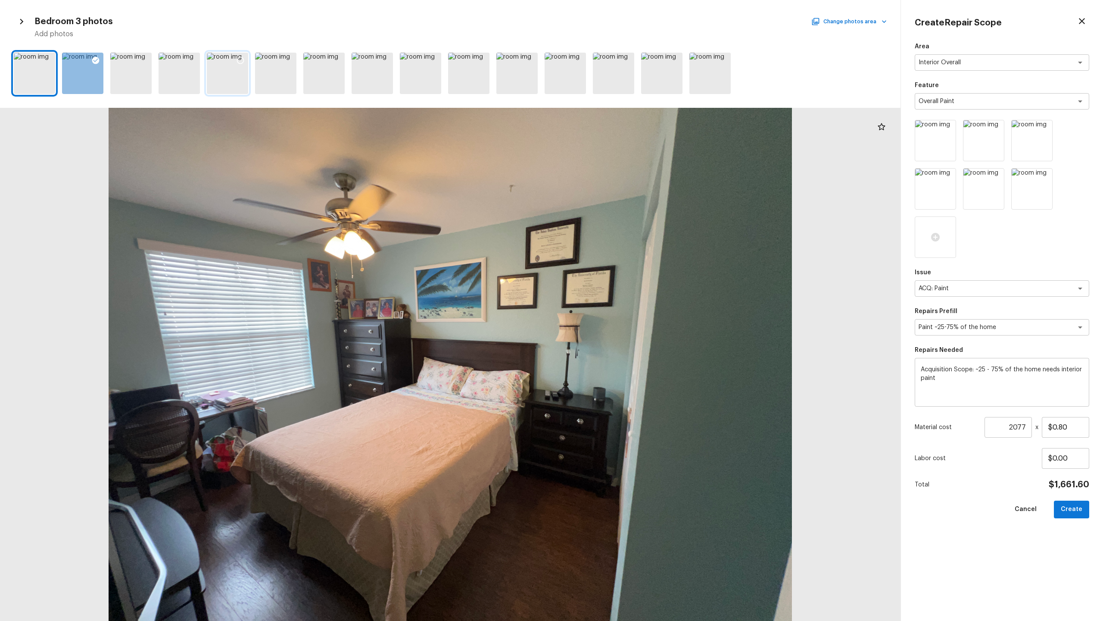
click at [245, 59] on div at bounding box center [241, 62] width 16 height 18
click at [620, 20] on button "Change photos area" at bounding box center [850, 21] width 74 height 11
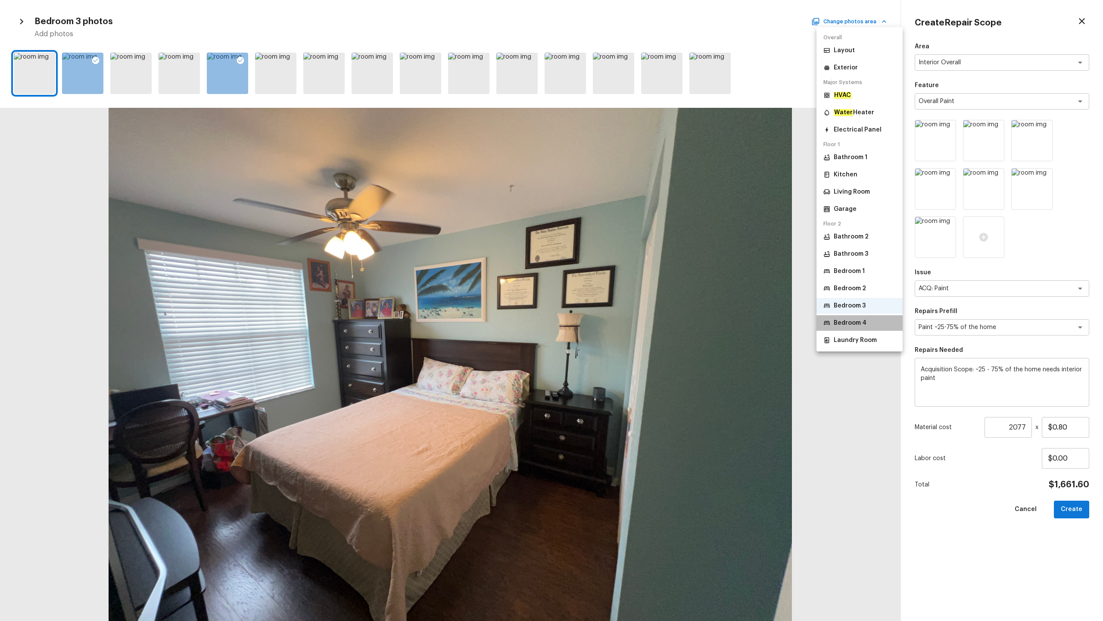
click at [620, 306] on li "Bedroom 4" at bounding box center [860, 323] width 86 height 16
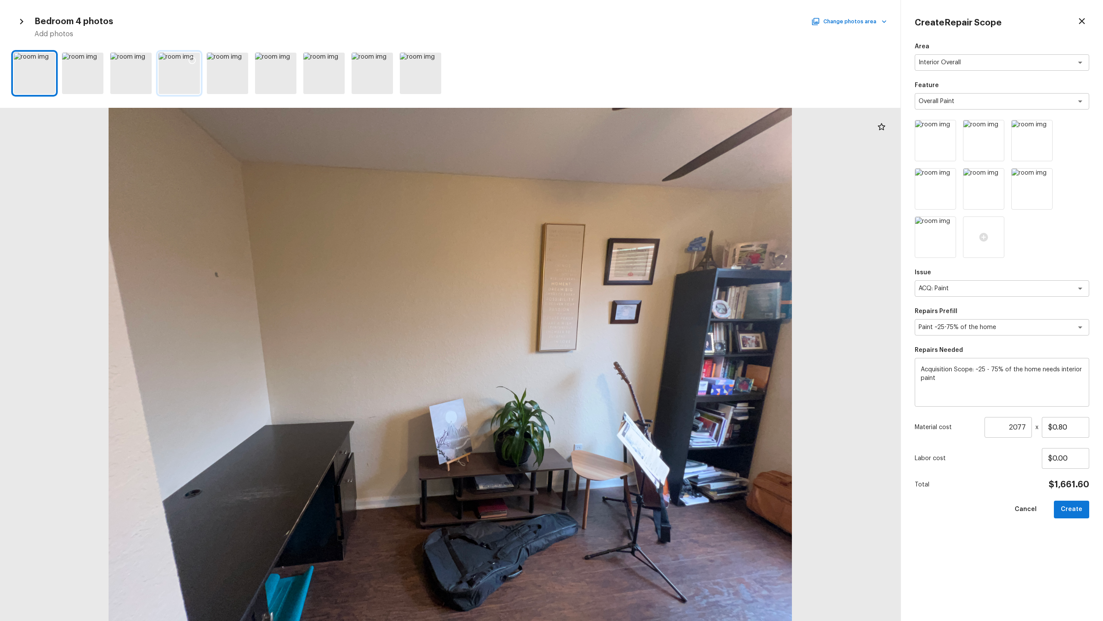
click at [175, 71] on div at bounding box center [179, 73] width 41 height 41
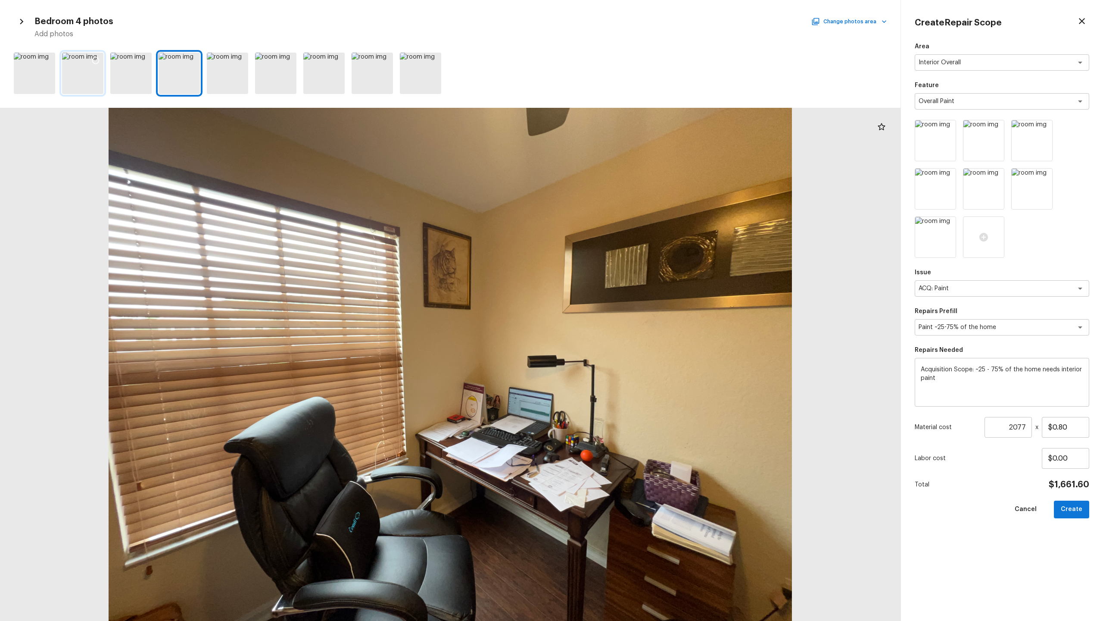
click at [98, 62] on icon at bounding box center [95, 60] width 9 height 9
click at [141, 58] on icon at bounding box center [143, 60] width 7 height 7
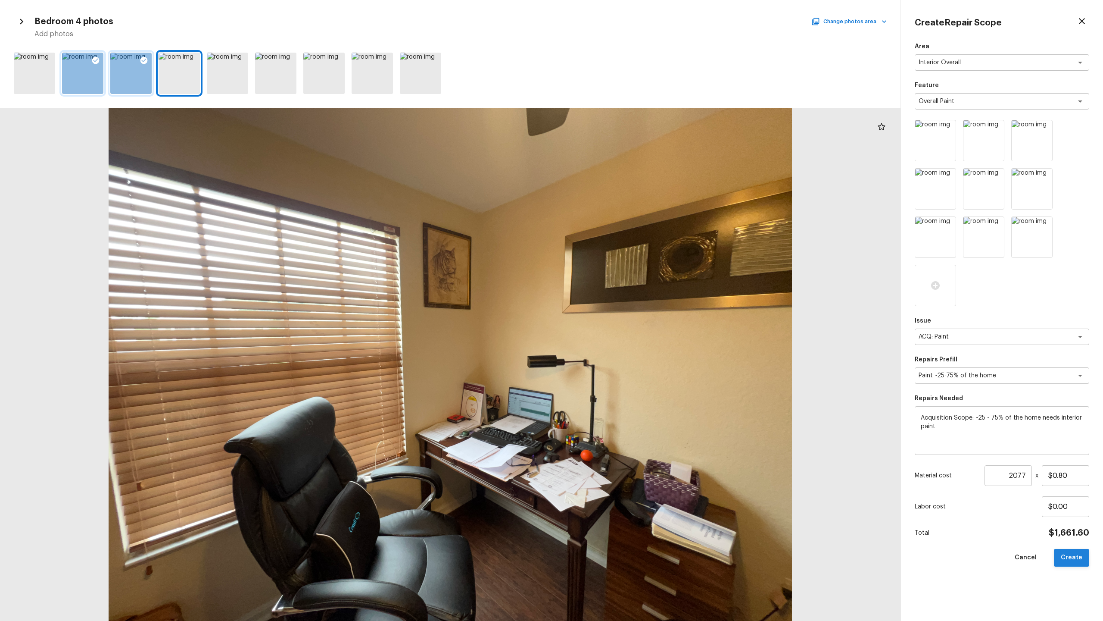
click at [620, 306] on button "Create" at bounding box center [1071, 558] width 35 height 18
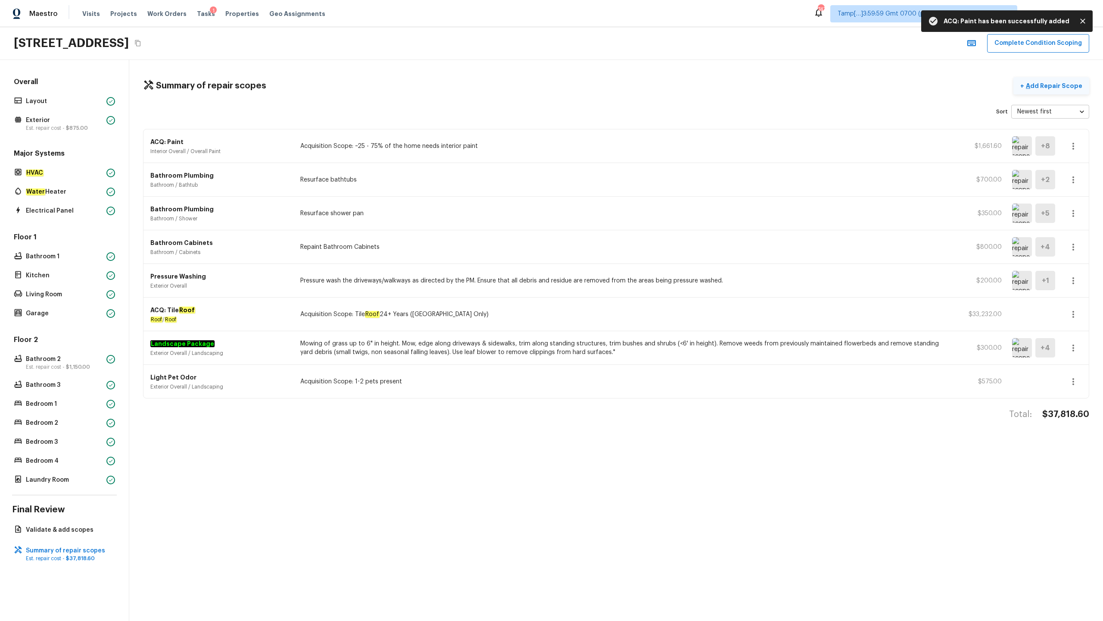
click at [620, 86] on p "Add Repair Scope" at bounding box center [1053, 85] width 58 height 9
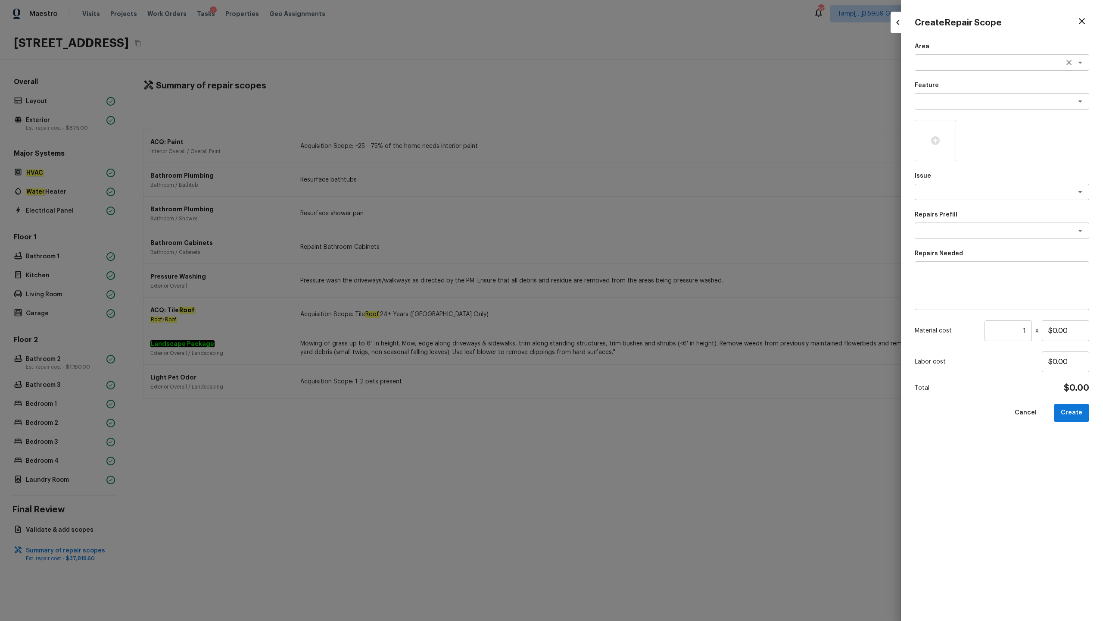
click at [620, 66] on textarea at bounding box center [990, 62] width 143 height 9
click at [620, 80] on li "Interior Overall" at bounding box center [1002, 81] width 175 height 14
click at [620, 98] on textarea at bounding box center [990, 101] width 143 height 9
click at [620, 172] on li "Overall Flooring" at bounding box center [1002, 175] width 175 height 14
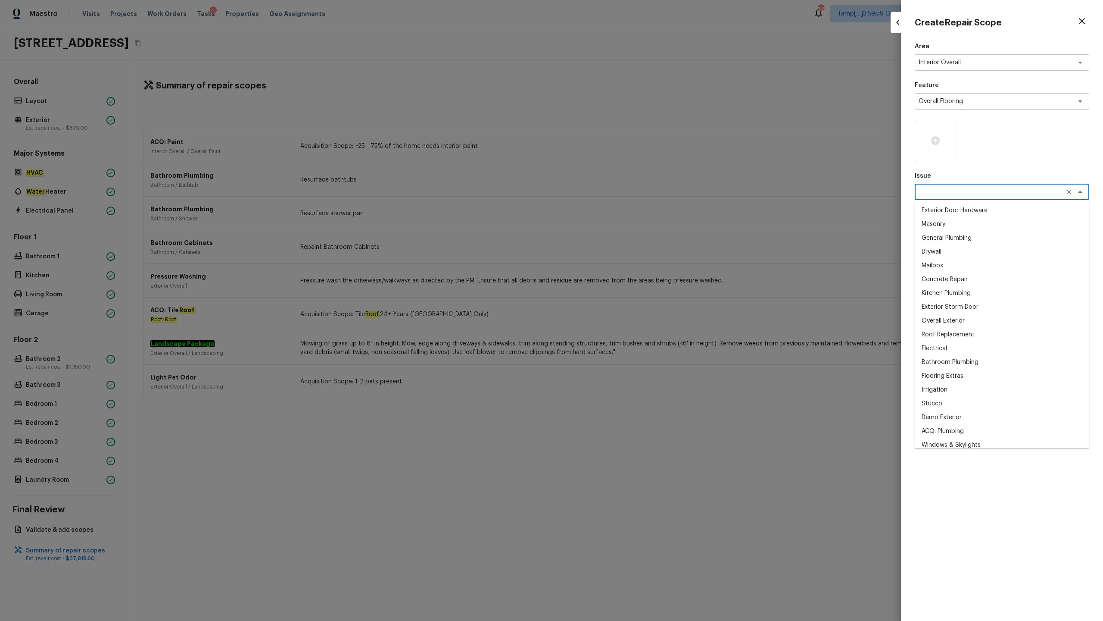
click at [620, 190] on textarea at bounding box center [990, 191] width 143 height 9
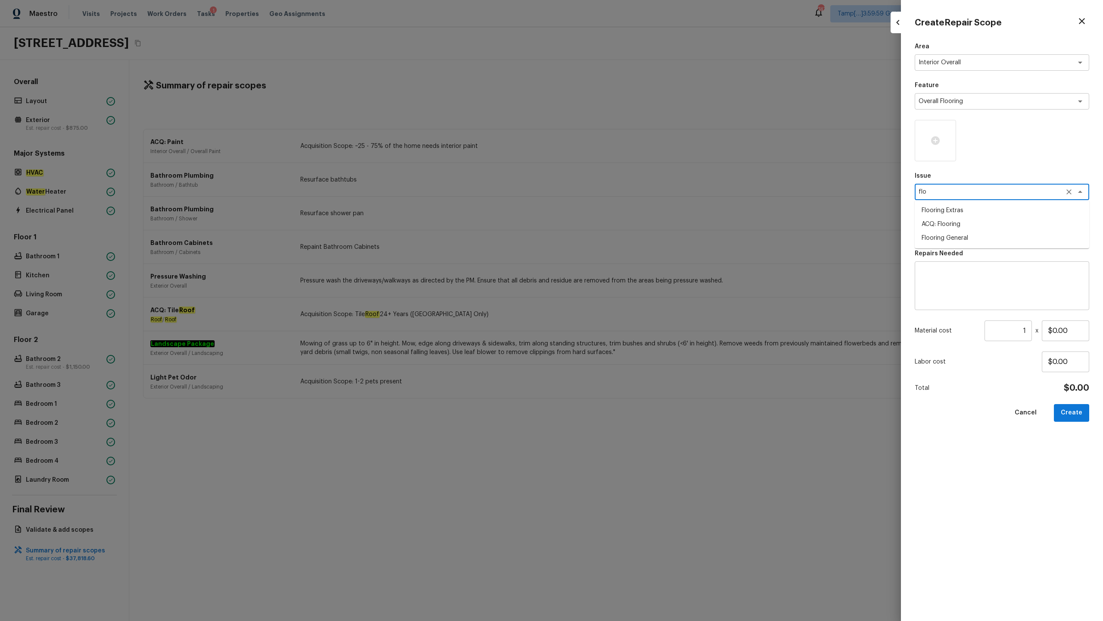
click at [620, 220] on li "ACQ: Flooring" at bounding box center [1002, 224] width 175 height 14
click at [620, 234] on textarea at bounding box center [990, 230] width 143 height 9
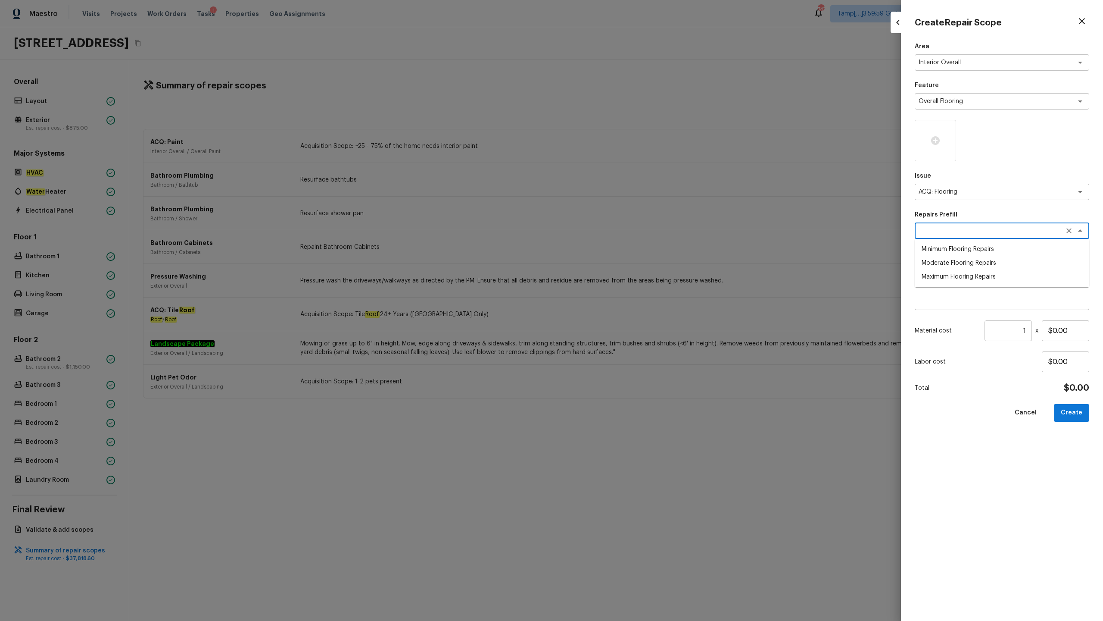
click at [620, 248] on li "Minimum Flooring Repairs" at bounding box center [1002, 249] width 175 height 14
click at [620, 306] on input "1" at bounding box center [1008, 330] width 47 height 21
click at [620, 306] on button "Create" at bounding box center [1071, 413] width 35 height 18
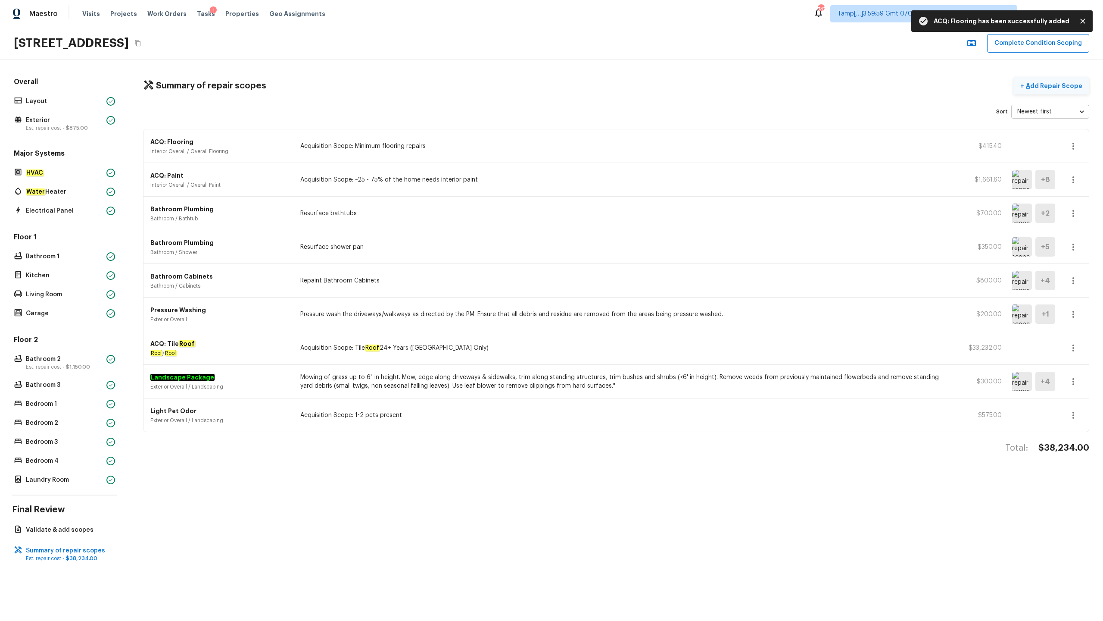
click at [620, 92] on button "+ Add Repair Scope" at bounding box center [1052, 86] width 76 height 18
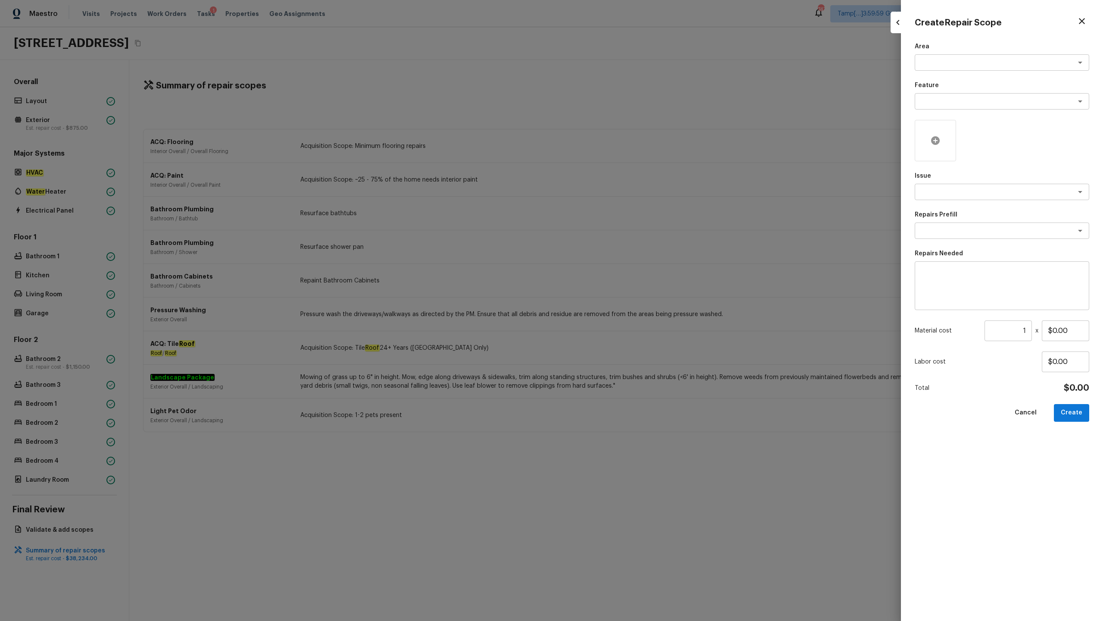
click at [620, 140] on icon at bounding box center [935, 140] width 10 height 10
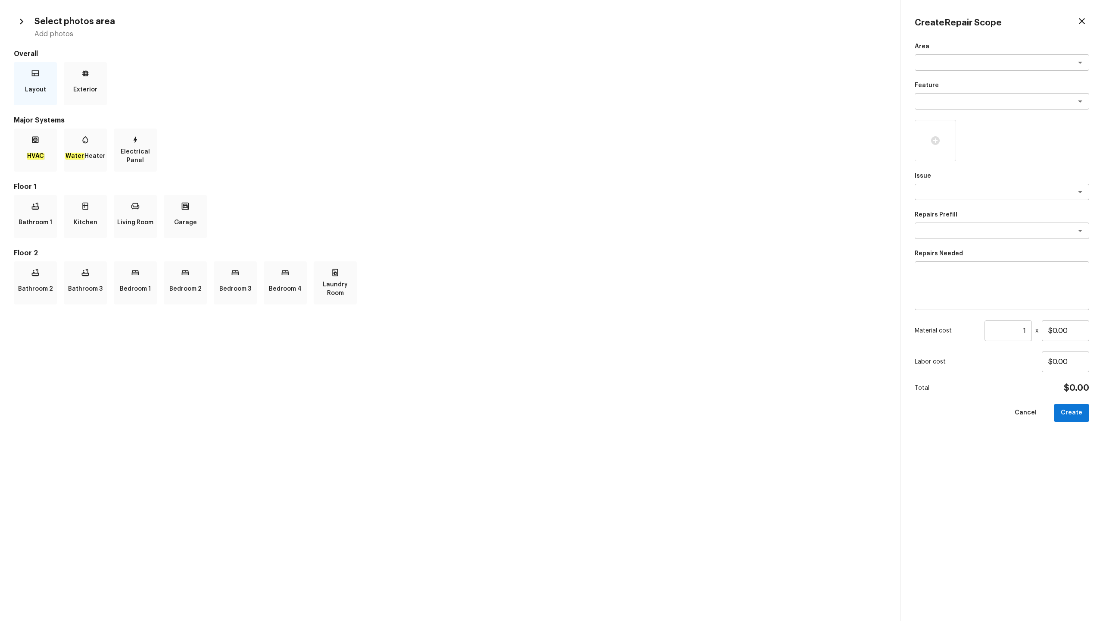
click at [48, 98] on div "Layout" at bounding box center [35, 83] width 43 height 43
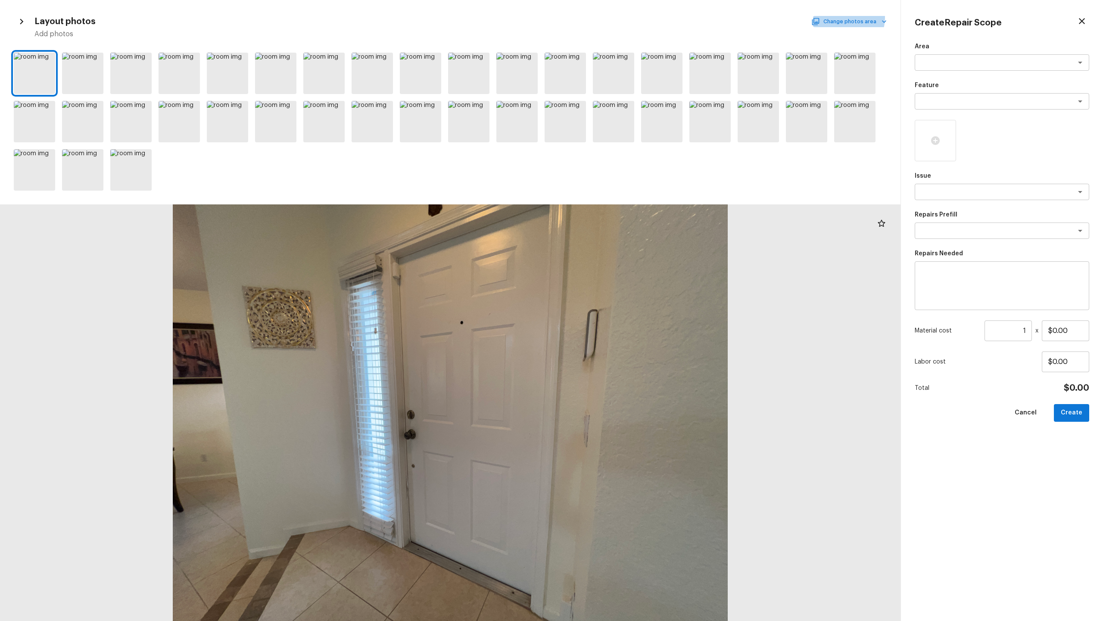
click at [620, 18] on button "Change photos area" at bounding box center [850, 21] width 74 height 11
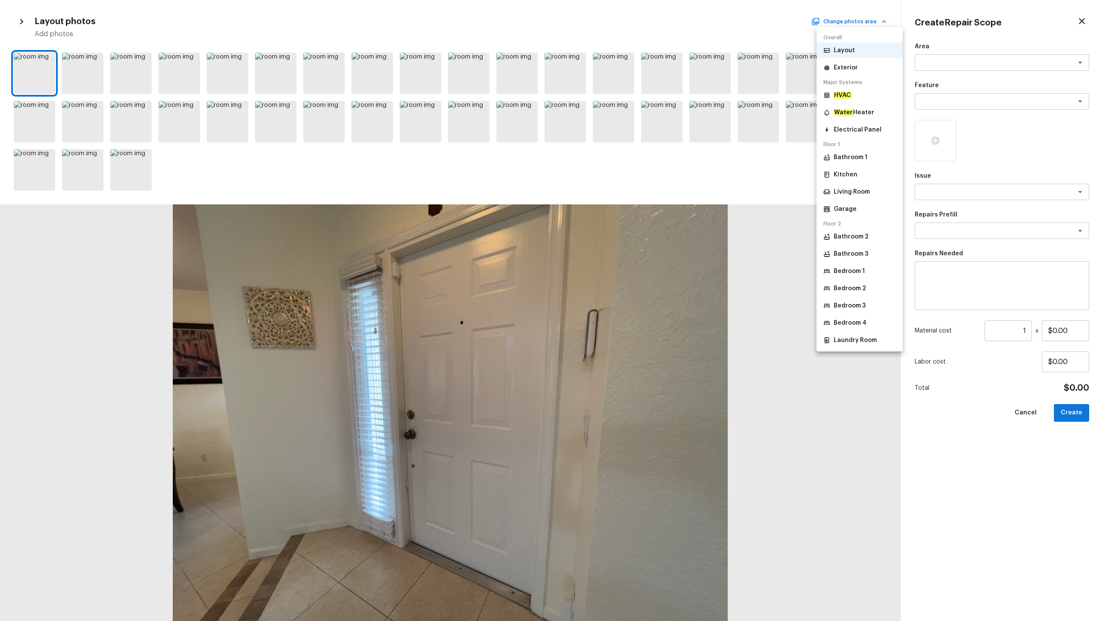
click at [620, 71] on li "Exterior" at bounding box center [860, 68] width 86 height 16
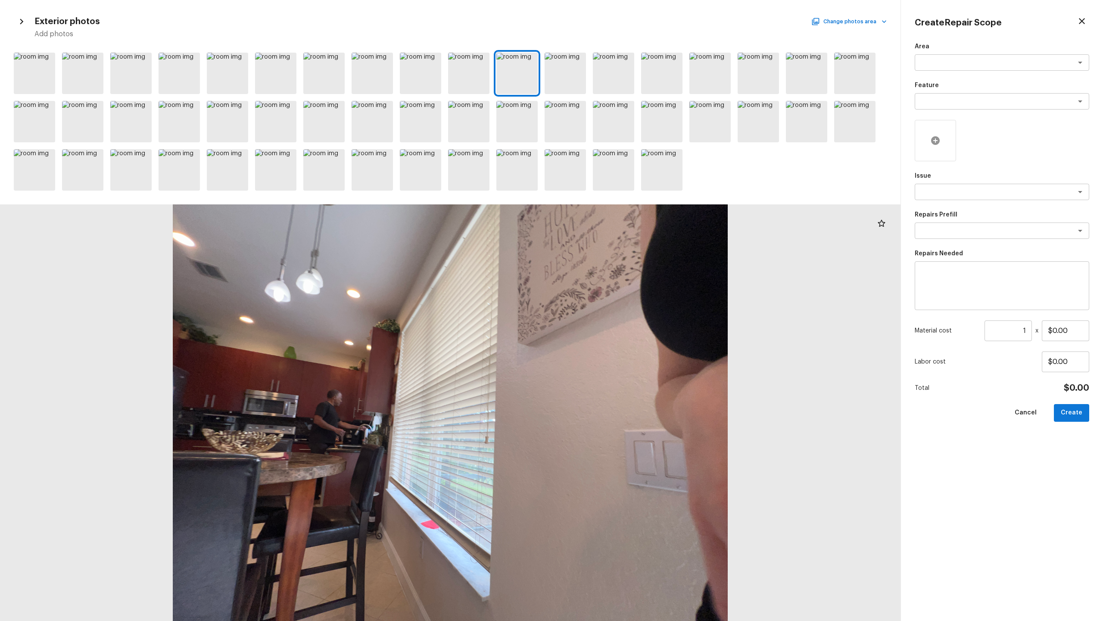
click at [620, 143] on icon at bounding box center [935, 140] width 9 height 9
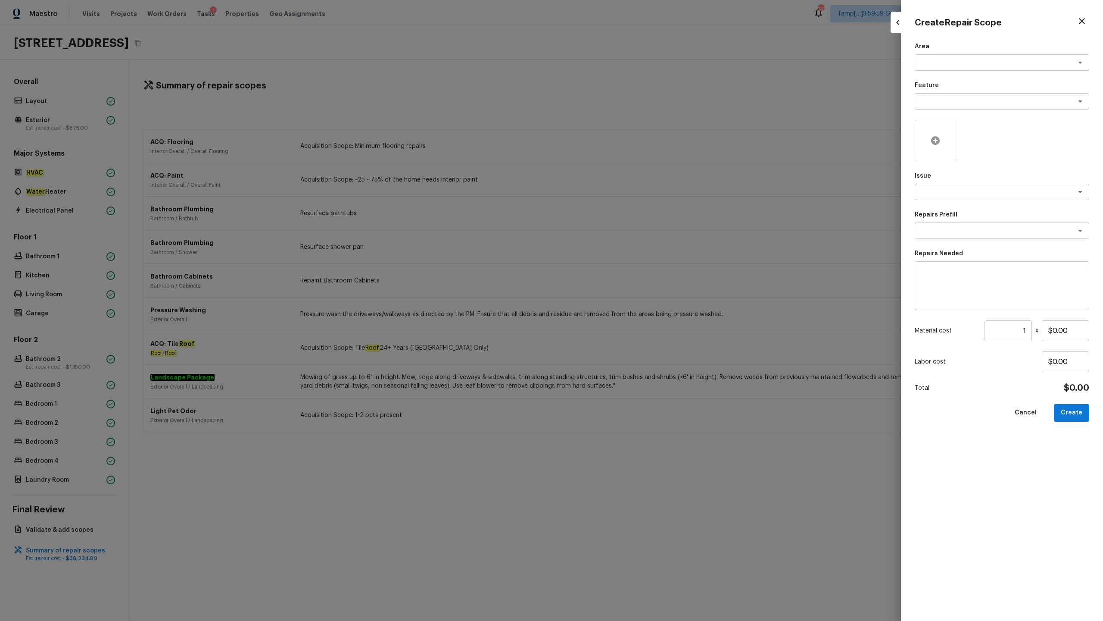
click at [620, 138] on div at bounding box center [935, 140] width 41 height 41
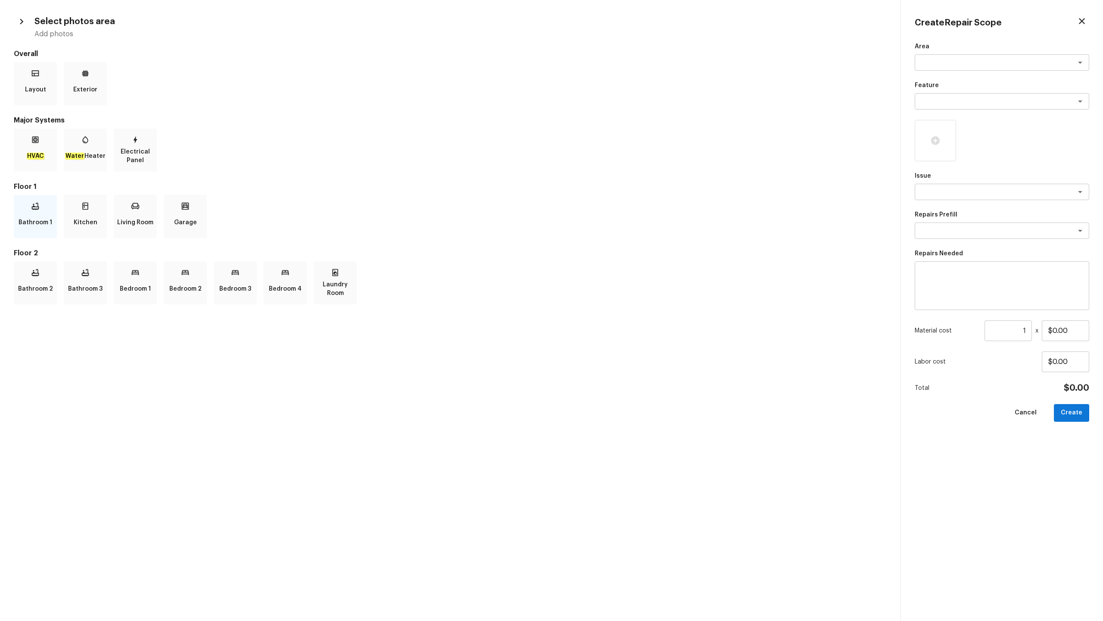
click at [52, 226] on div "Bathroom 1" at bounding box center [35, 216] width 43 height 43
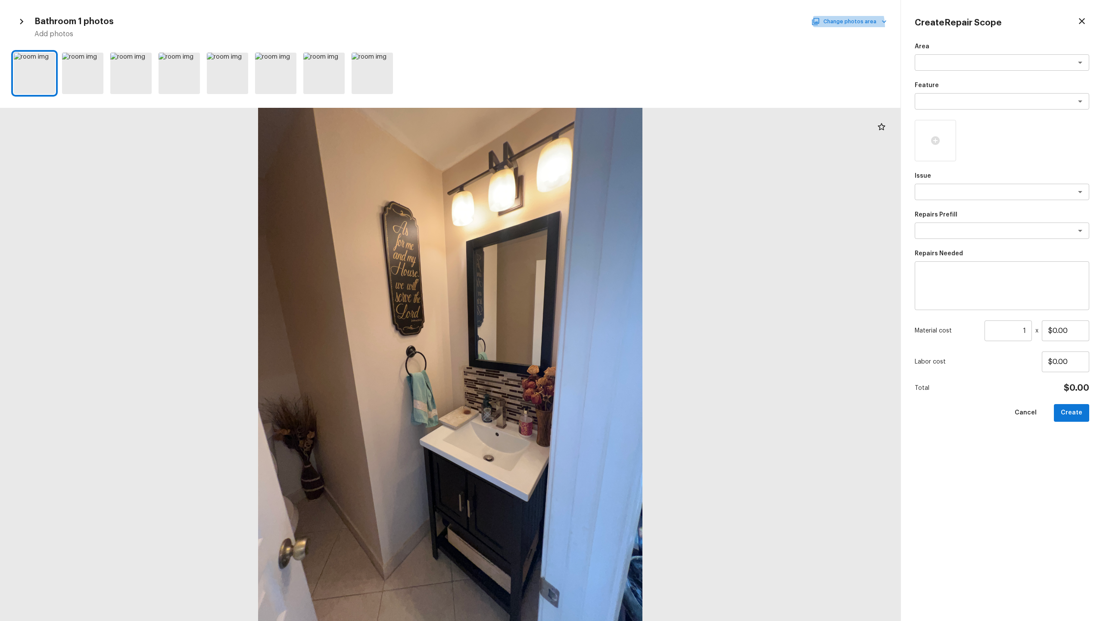
click at [620, 27] on button "Change photos area" at bounding box center [850, 21] width 74 height 11
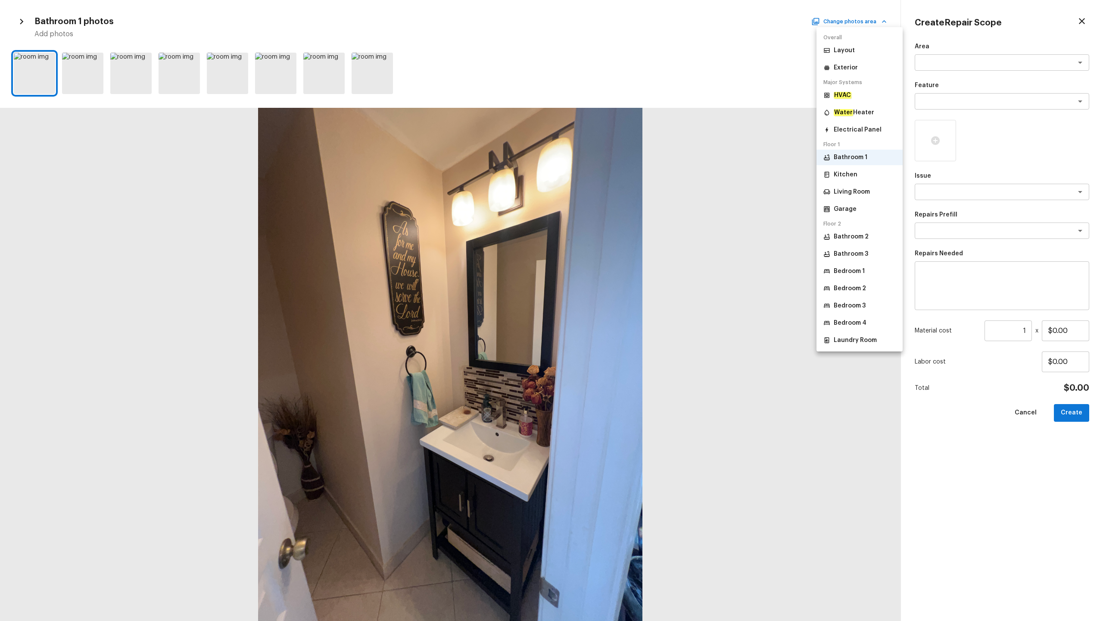
click at [620, 169] on li "Kitchen" at bounding box center [860, 175] width 86 height 16
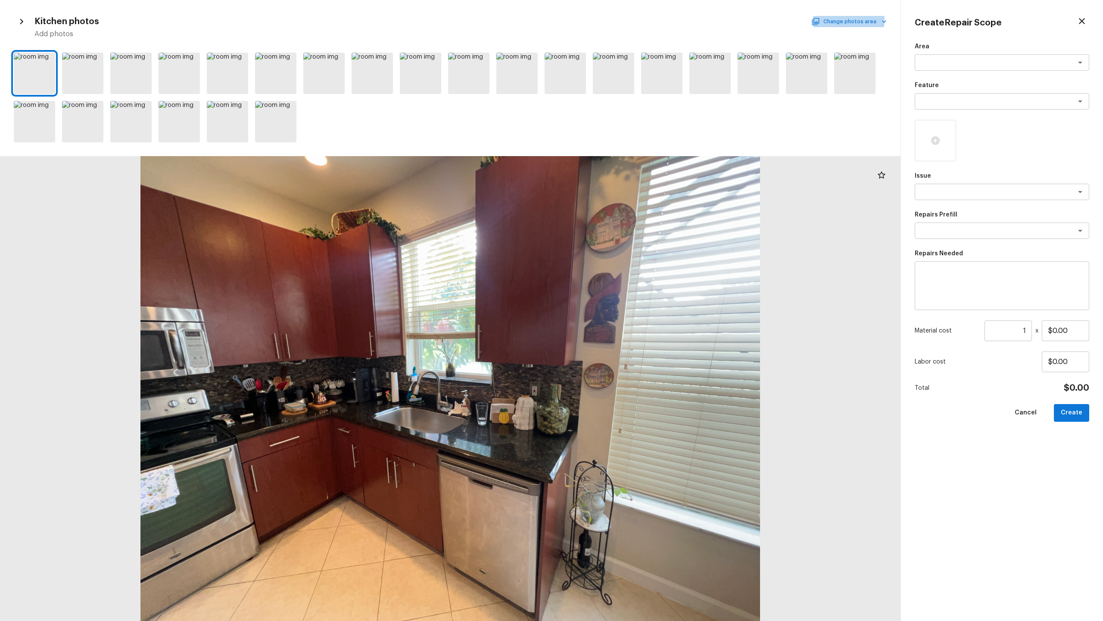
click at [620, 20] on button "Change photos area" at bounding box center [850, 21] width 74 height 11
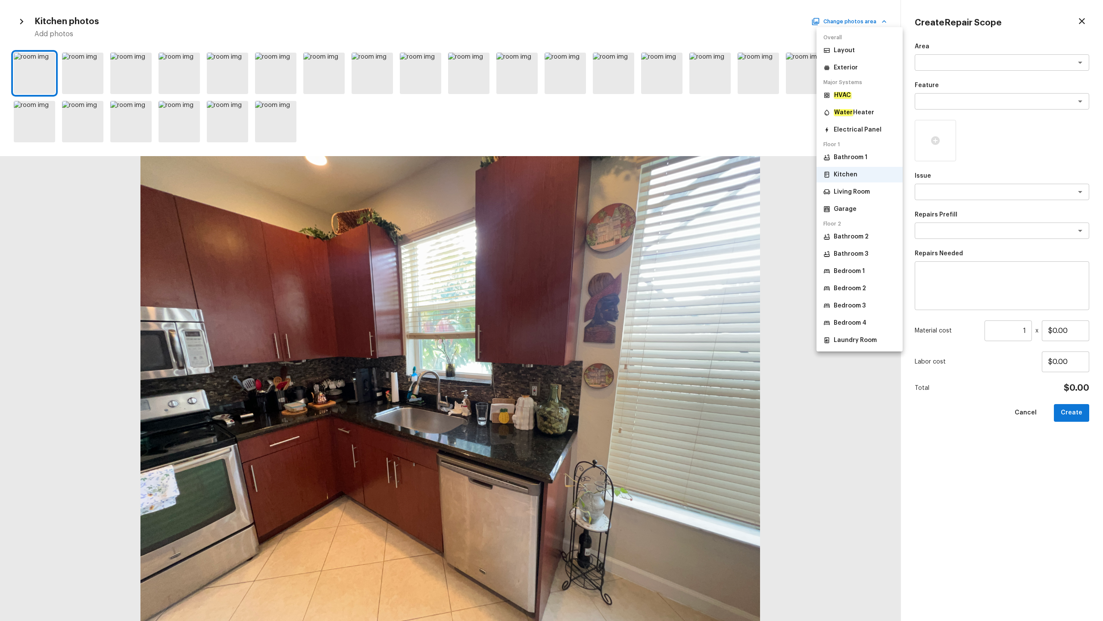
click at [620, 193] on p "Living Room" at bounding box center [852, 191] width 36 height 9
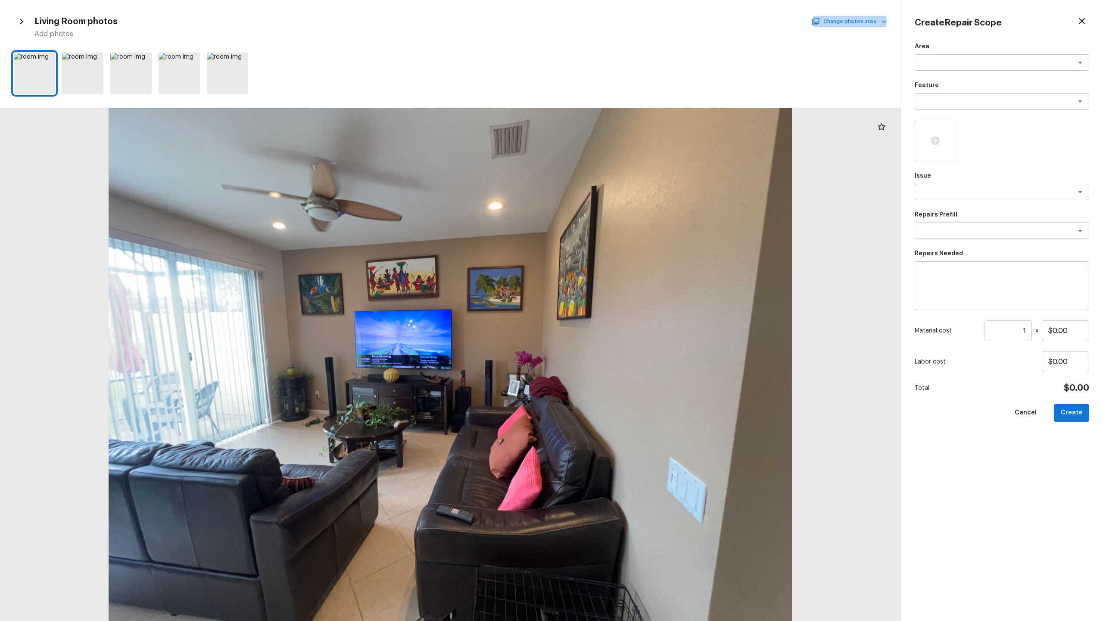
click at [620, 18] on button "Change photos area" at bounding box center [850, 21] width 74 height 11
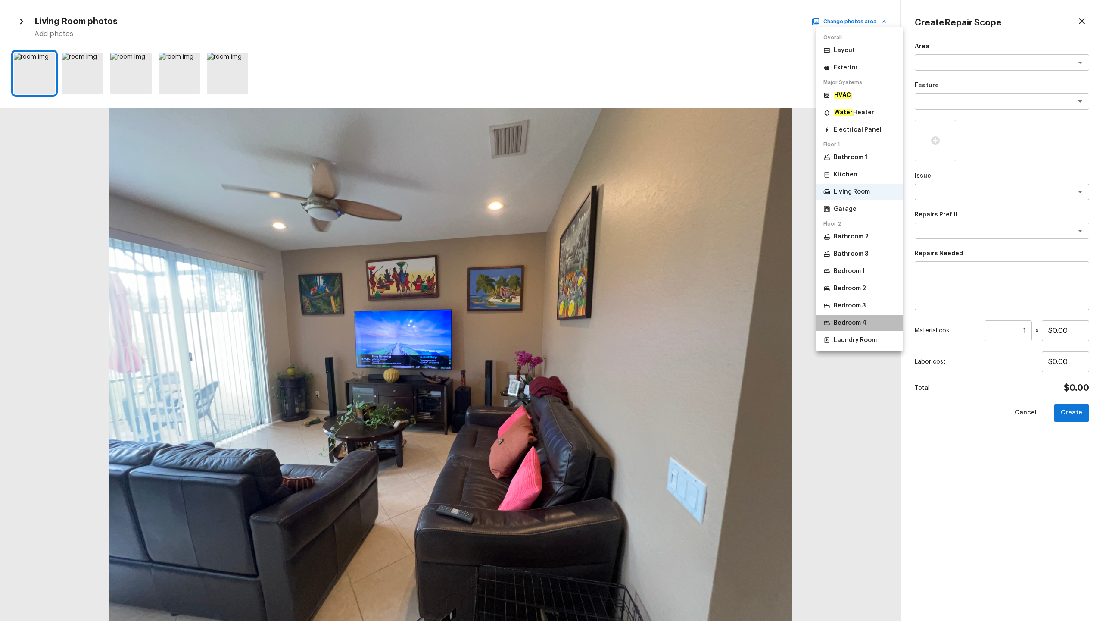
click at [620, 306] on p "Bedroom 4" at bounding box center [850, 322] width 33 height 9
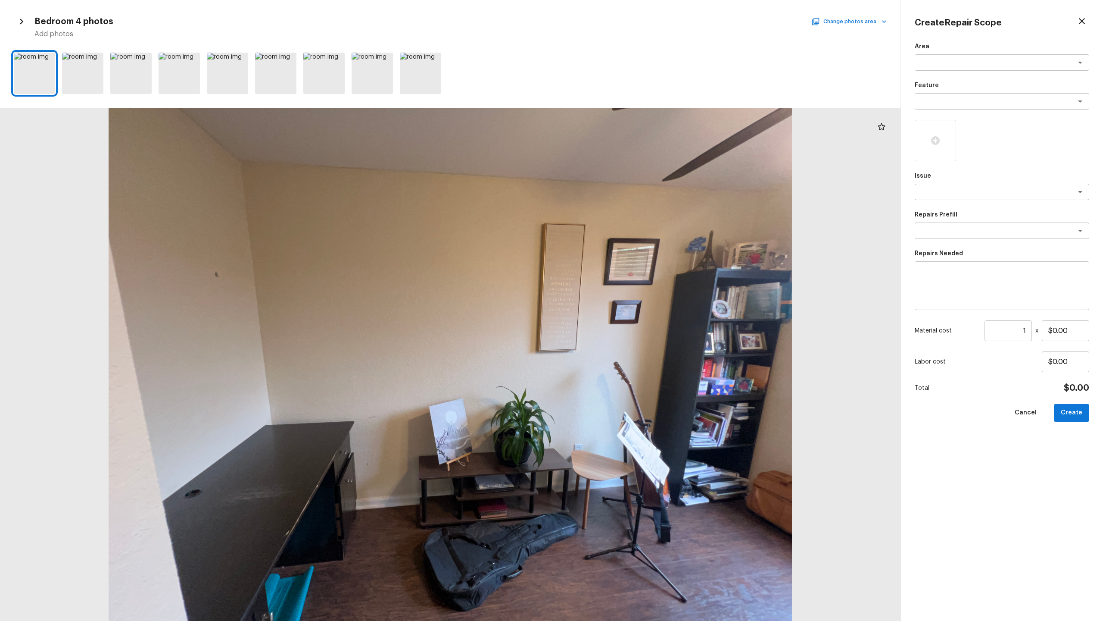
click at [620, 23] on icon "button" at bounding box center [815, 21] width 7 height 7
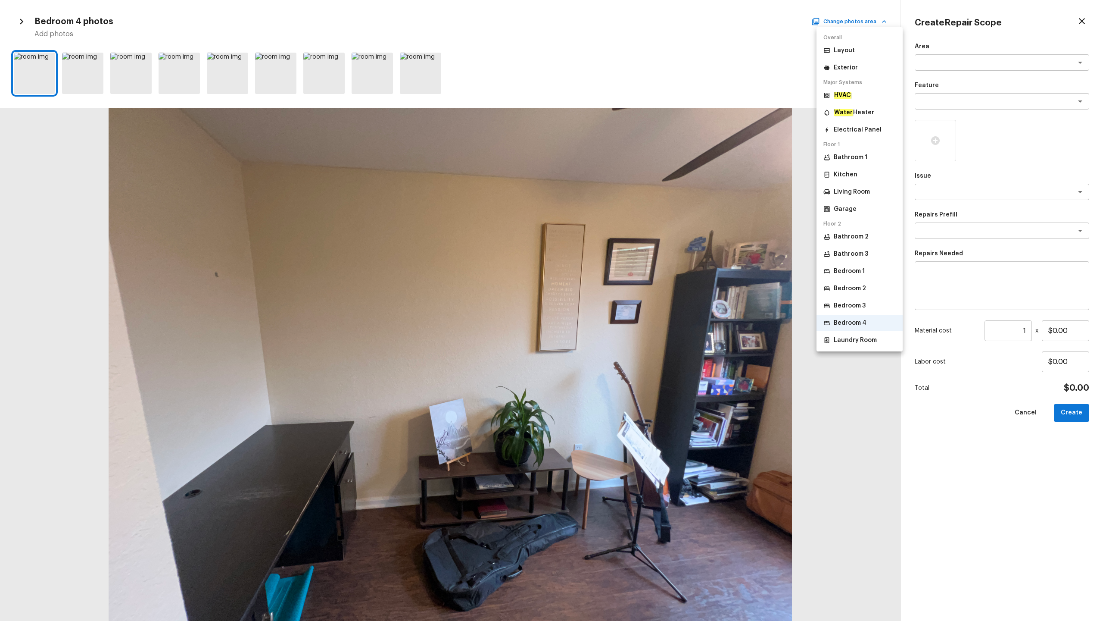
click at [620, 306] on p "Laundry Room" at bounding box center [855, 340] width 43 height 9
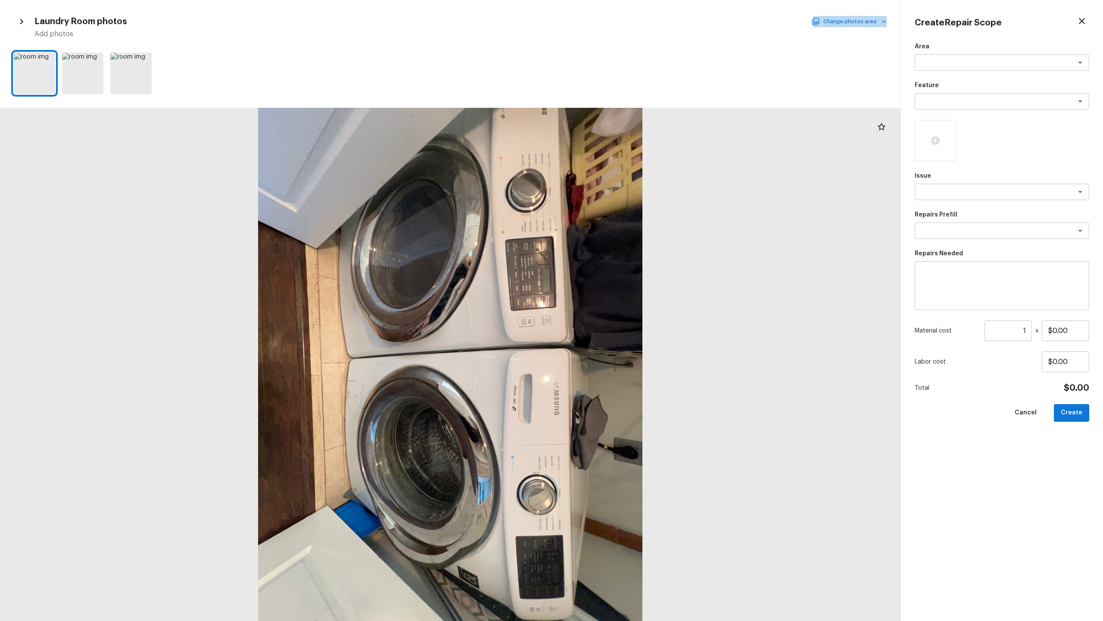
click at [620, 25] on button "Change photos area" at bounding box center [850, 21] width 74 height 11
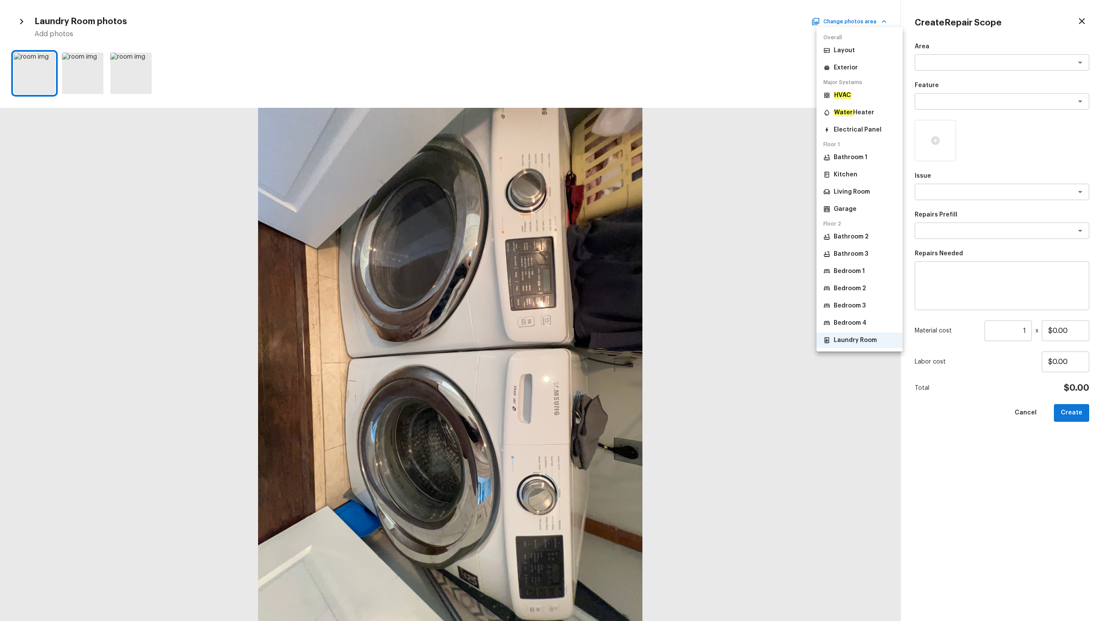
click at [140, 86] on div at bounding box center [551, 310] width 1103 height 621
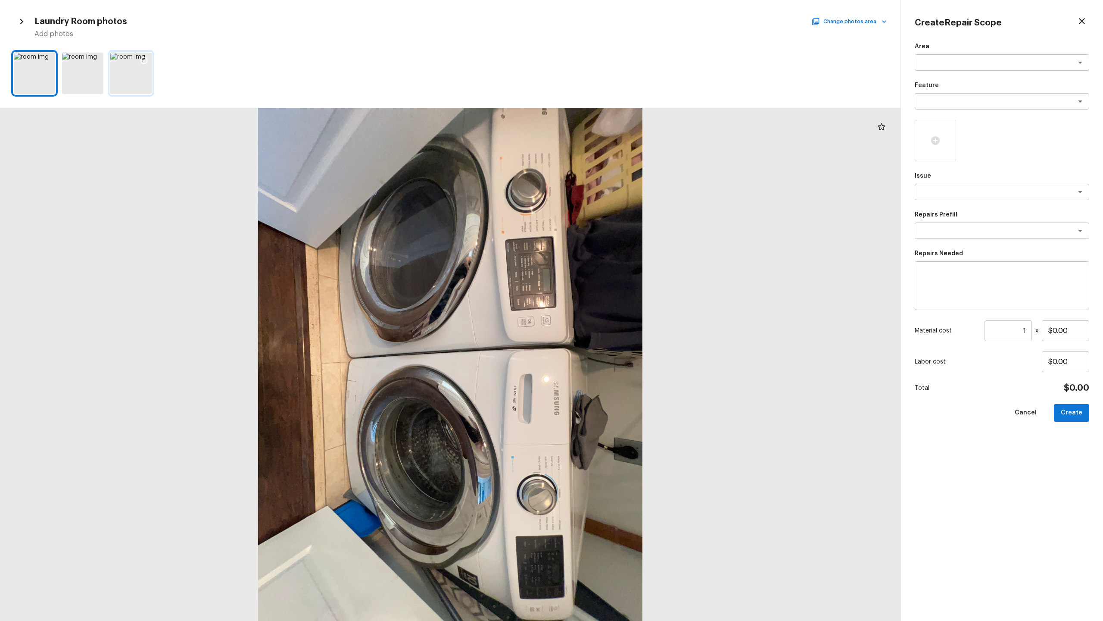
click at [135, 85] on div at bounding box center [130, 73] width 41 height 41
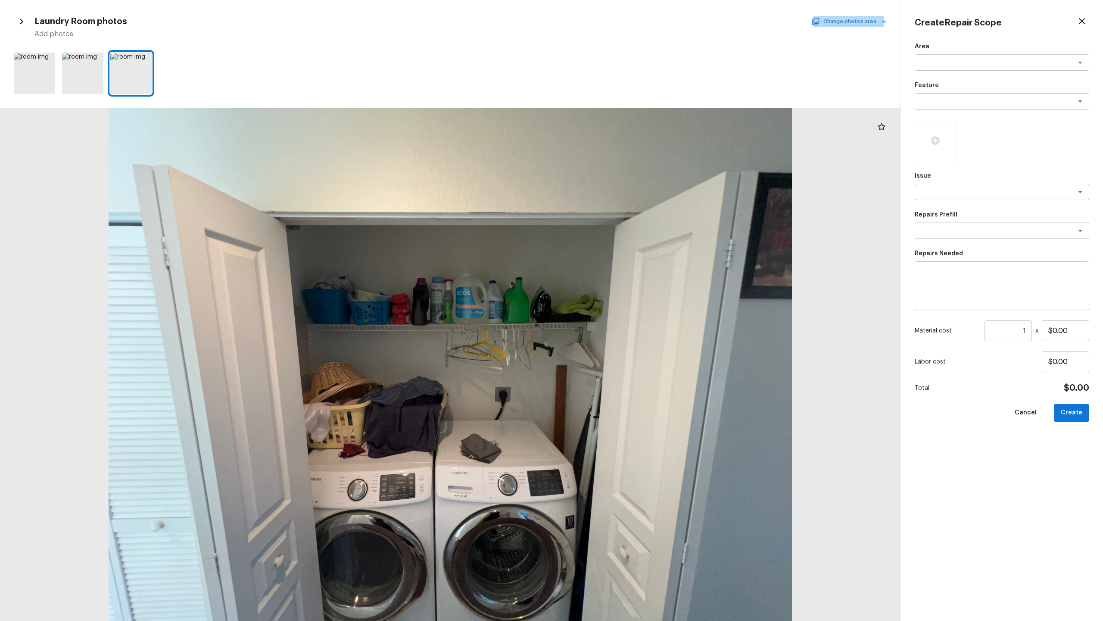
click at [620, 21] on button "Change photos area" at bounding box center [850, 21] width 74 height 11
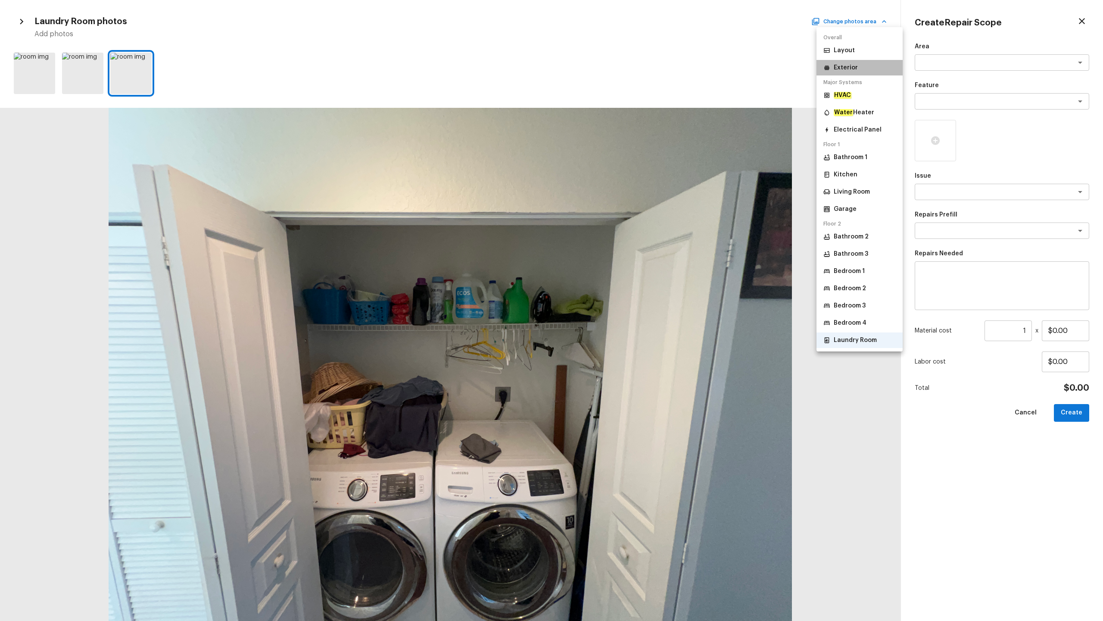
click at [620, 74] on li "Exterior" at bounding box center [860, 68] width 86 height 16
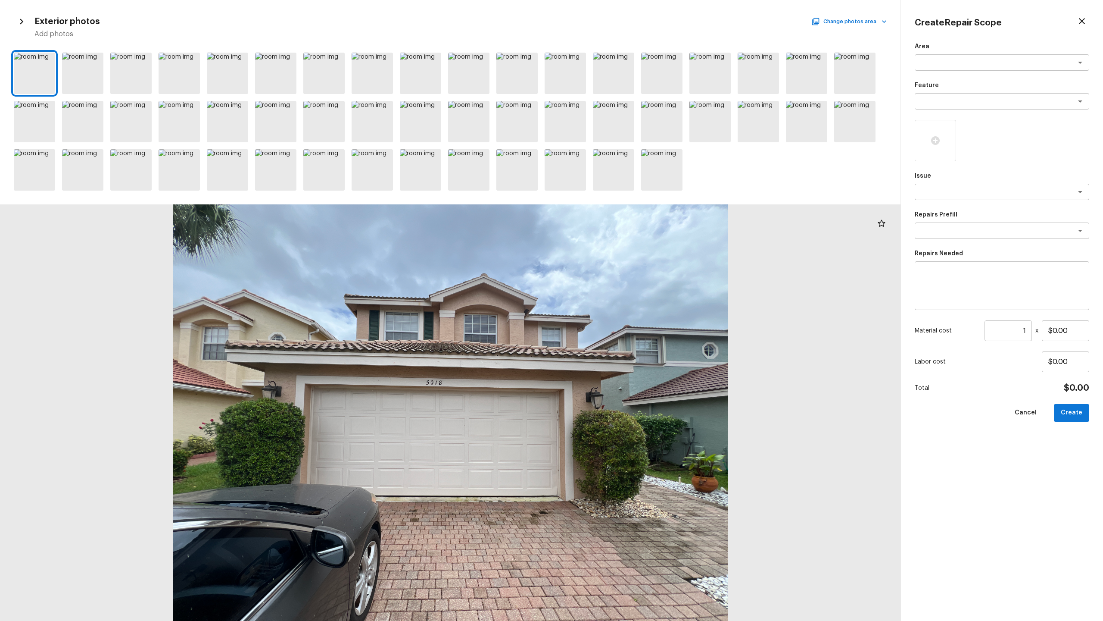
click at [620, 22] on icon "button" at bounding box center [1082, 21] width 6 height 6
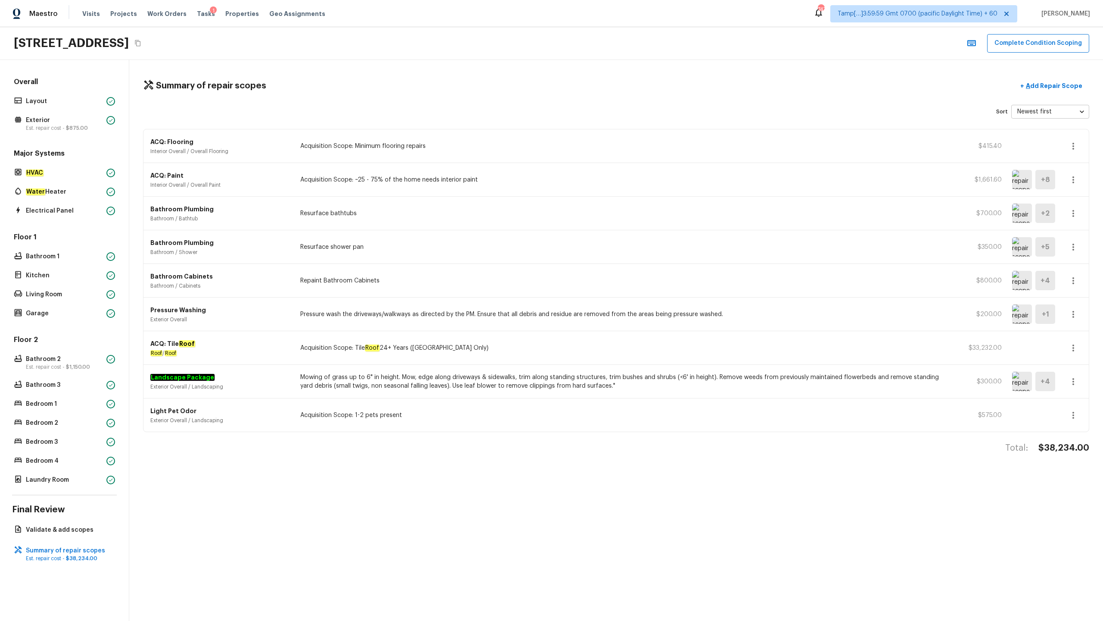
click at [620, 306] on h4 "$38,234.00" at bounding box center [1064, 447] width 51 height 11
copy h4 "$38,234.00"
click at [620, 45] on button "Complete Condition Scoping" at bounding box center [1038, 43] width 102 height 19
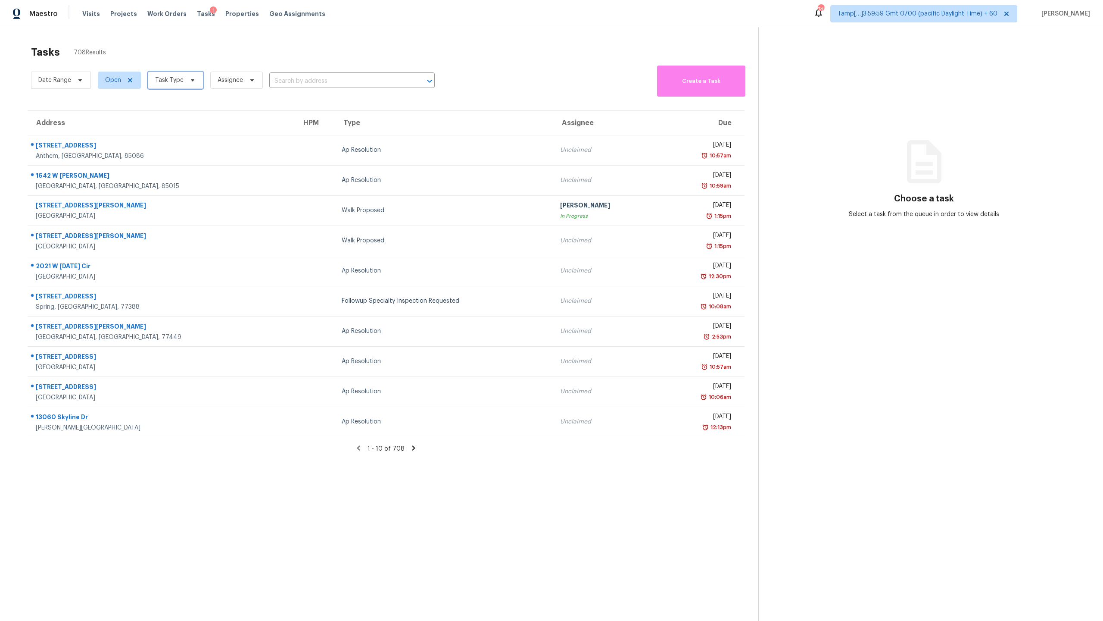
click at [180, 81] on span "Task Type" at bounding box center [169, 80] width 28 height 9
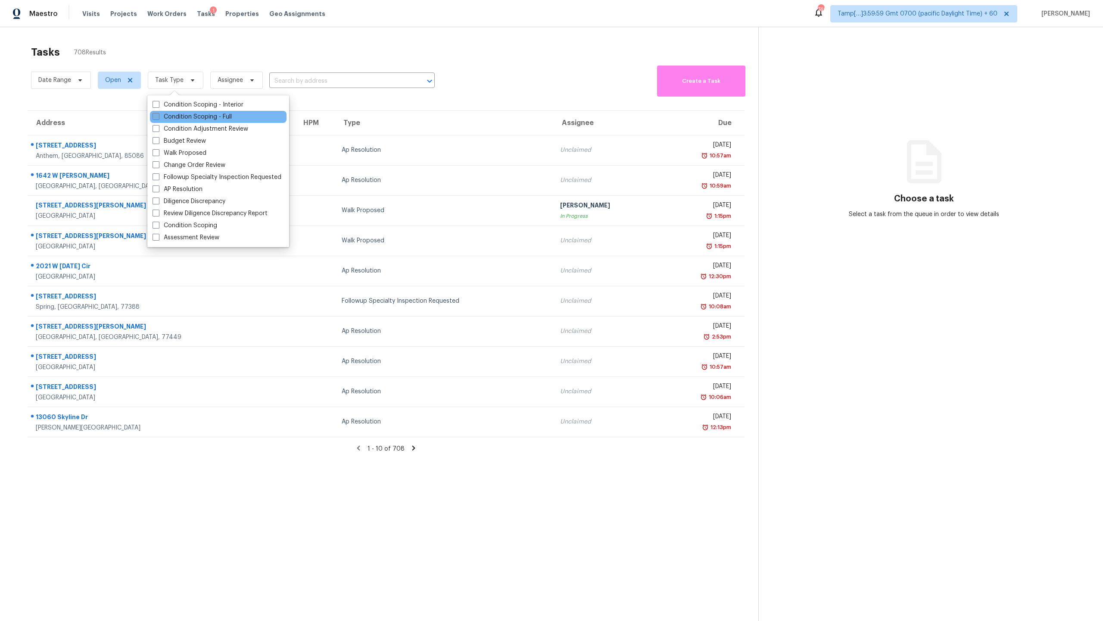
click at [200, 121] on label "Condition Scoping - Full" at bounding box center [192, 116] width 79 height 9
click at [158, 118] on input "Condition Scoping - Full" at bounding box center [156, 115] width 6 height 6
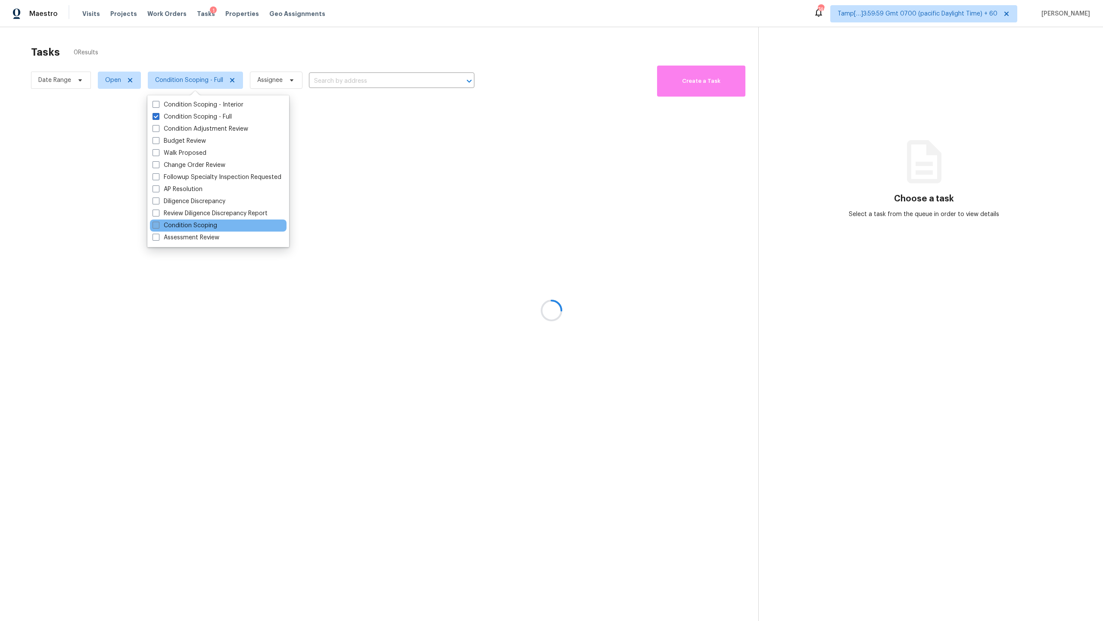
click at [182, 221] on label "Condition Scoping" at bounding box center [185, 225] width 65 height 9
click at [158, 221] on input "Condition Scoping" at bounding box center [156, 224] width 6 height 6
click at [206, 118] on label "Condition Scoping - Full" at bounding box center [192, 116] width 79 height 9
click at [158, 118] on input "Condition Scoping - Full" at bounding box center [156, 115] width 6 height 6
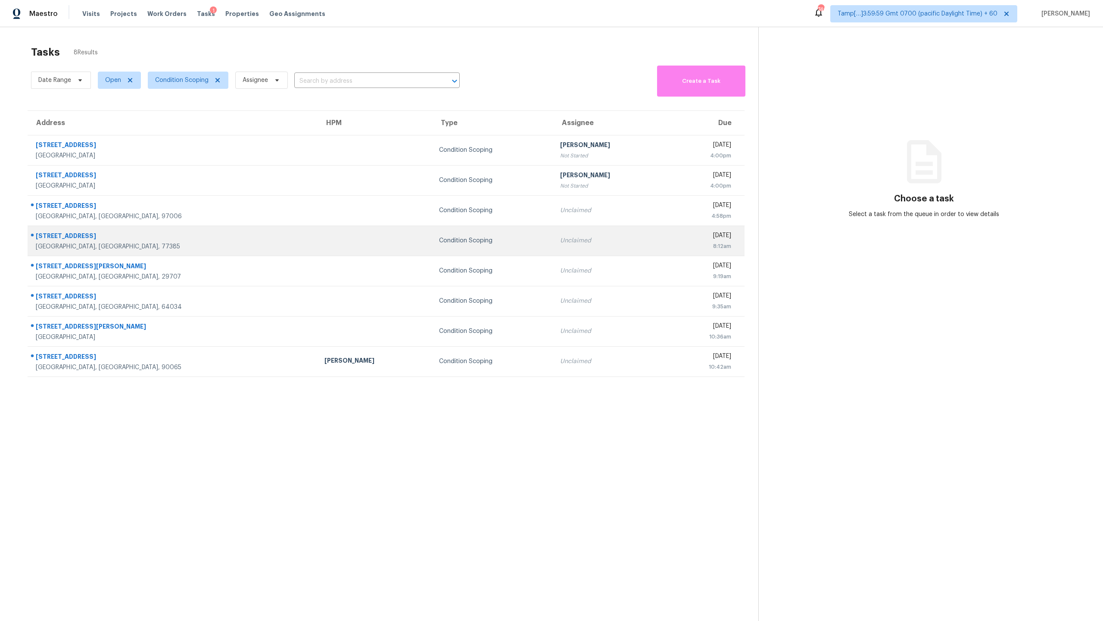
click at [553, 246] on td "Unclaimed" at bounding box center [610, 240] width 115 height 30
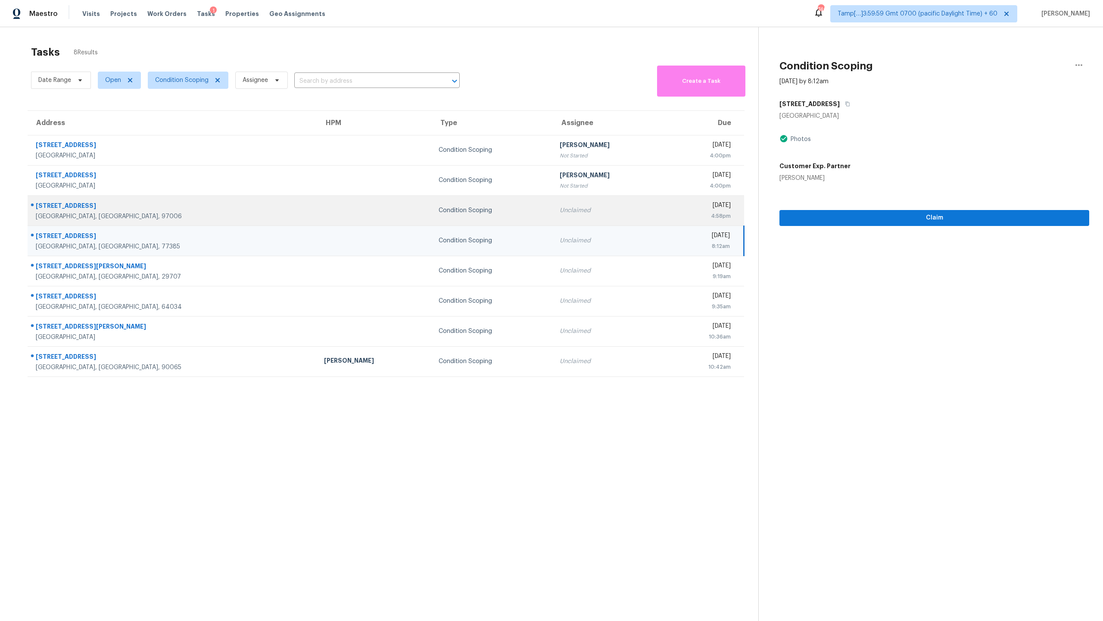
click at [181, 211] on div "4611 NW Sidewinder Pl" at bounding box center [173, 206] width 275 height 11
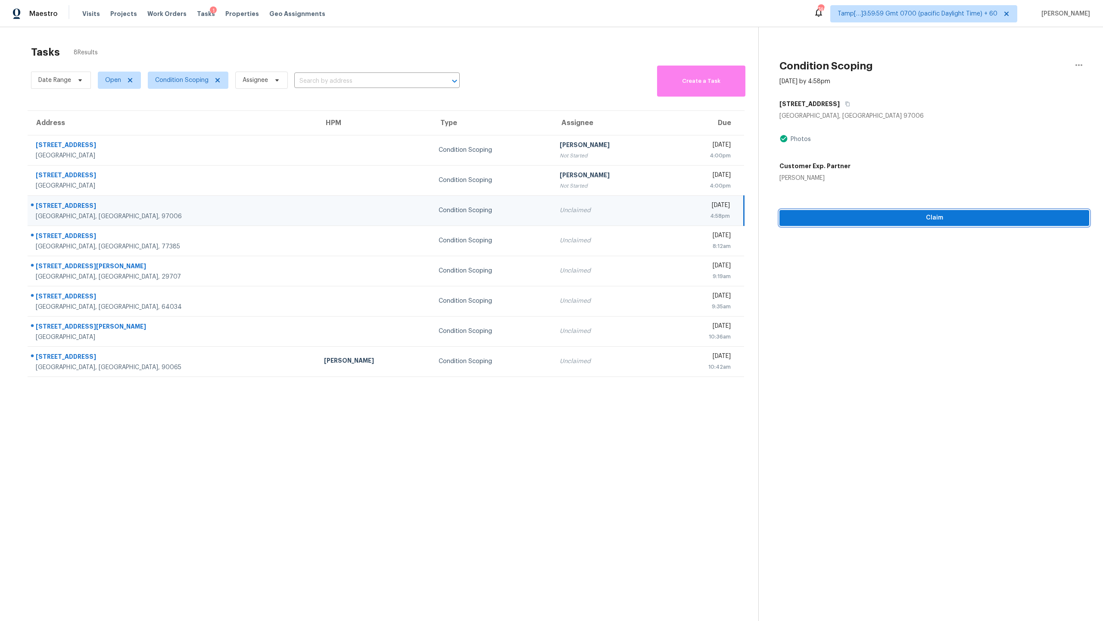
click at [620, 216] on span "Claim" at bounding box center [935, 217] width 296 height 11
click at [620, 221] on span "Start Assessment" at bounding box center [935, 217] width 296 height 11
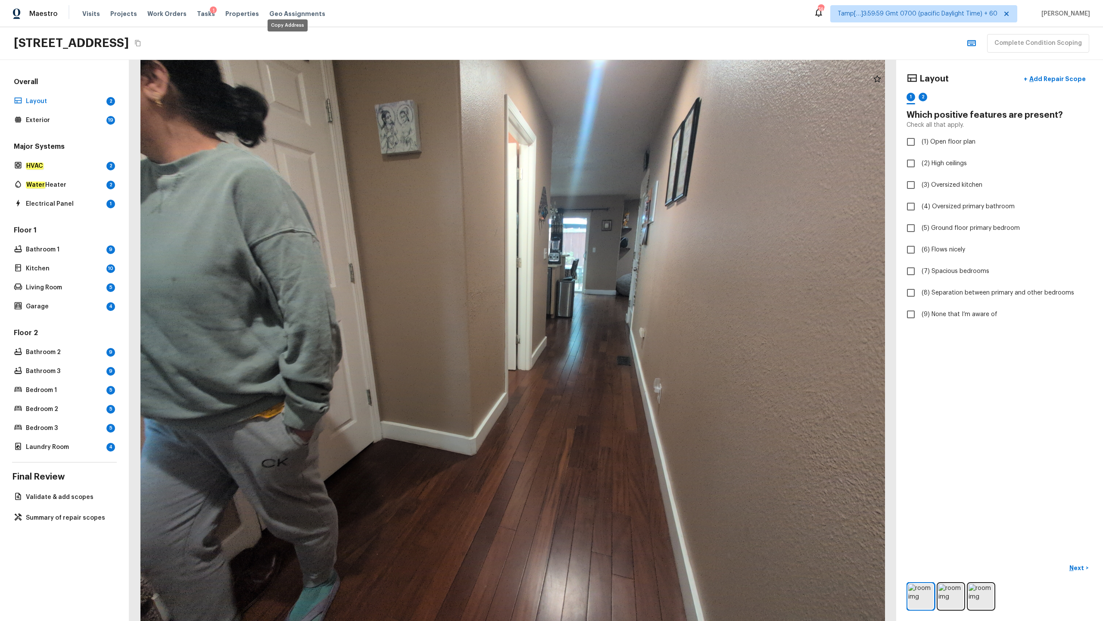
click at [141, 44] on icon "Copy Address" at bounding box center [137, 43] width 7 height 7
click at [620, 306] on span "(9) None that I’m aware of" at bounding box center [960, 314] width 76 height 9
click at [620, 306] on input "(9) None that I’m aware of" at bounding box center [911, 314] width 18 height 18
click at [620, 306] on label "(9) None that I’m aware of" at bounding box center [994, 314] width 184 height 18
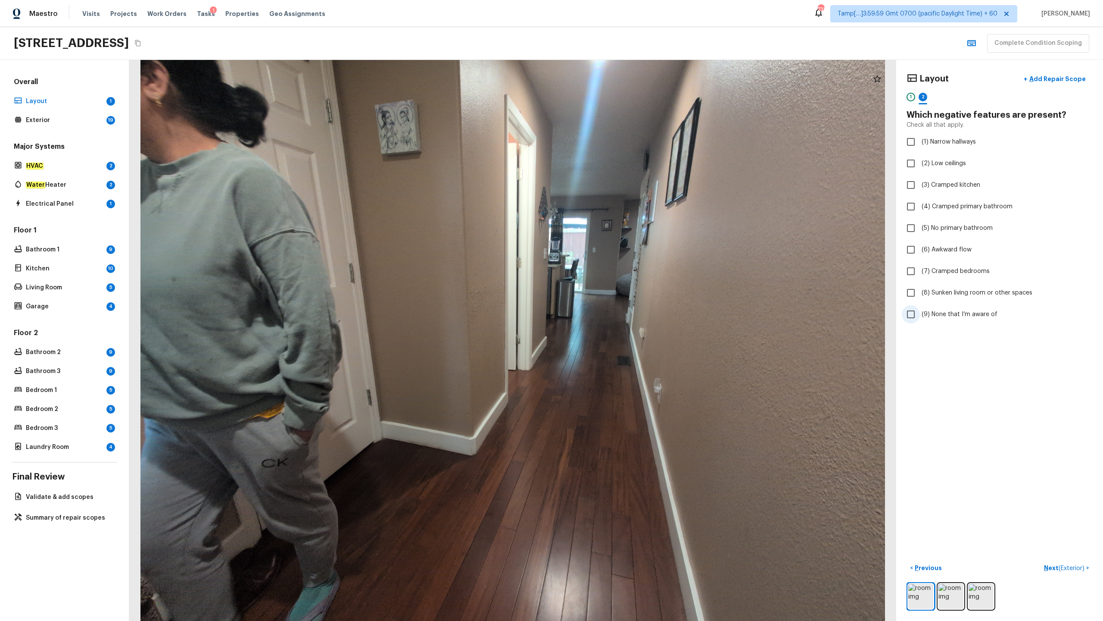
click at [620, 306] on input "(9) None that I’m aware of" at bounding box center [911, 314] width 18 height 18
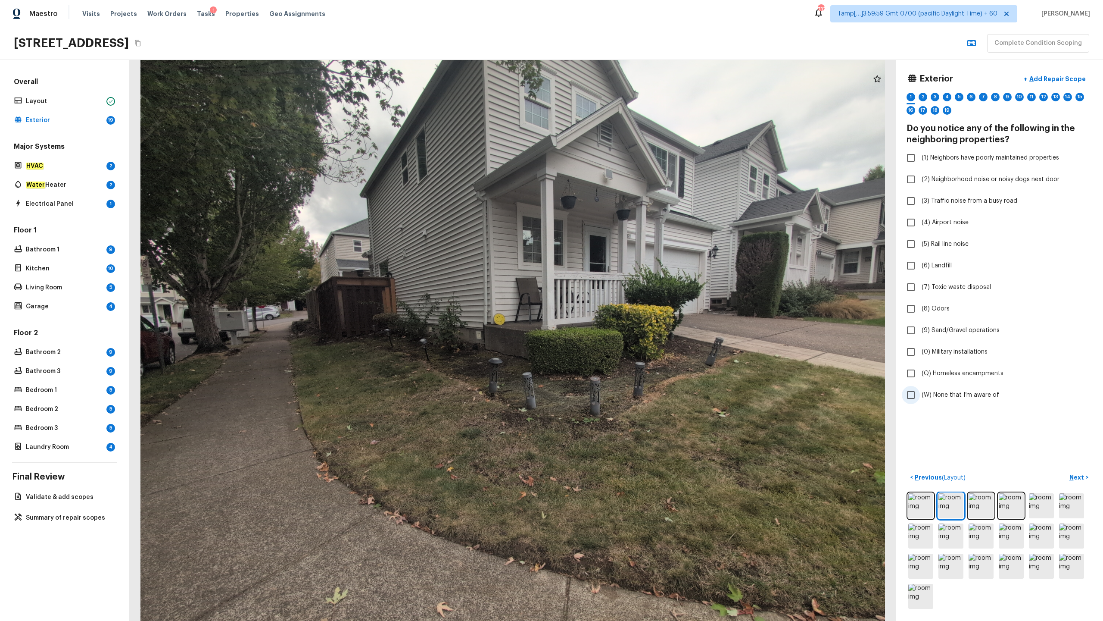
click at [620, 306] on span "(W) None that I’m aware of" at bounding box center [961, 394] width 78 height 9
click at [620, 306] on input "(W) None that I’m aware of" at bounding box center [911, 395] width 18 height 18
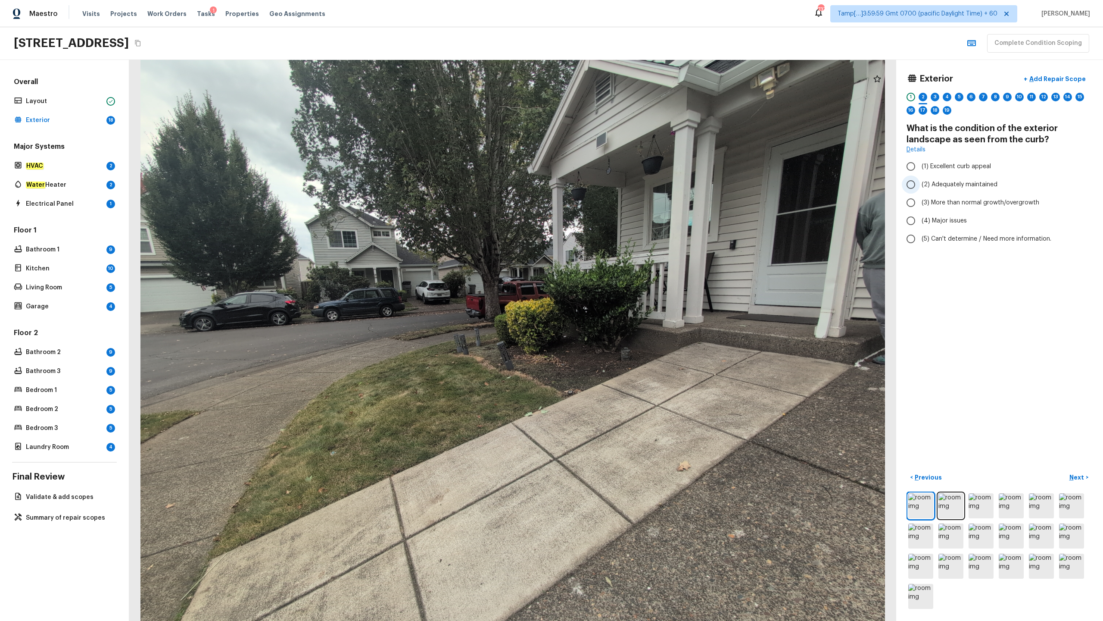
click at [620, 189] on label "(2) Adequately maintained" at bounding box center [994, 184] width 184 height 18
click at [620, 189] on input "(2) Adequately maintained" at bounding box center [911, 184] width 18 height 18
click at [620, 83] on button "+ Add Repair Scope" at bounding box center [1055, 79] width 76 height 18
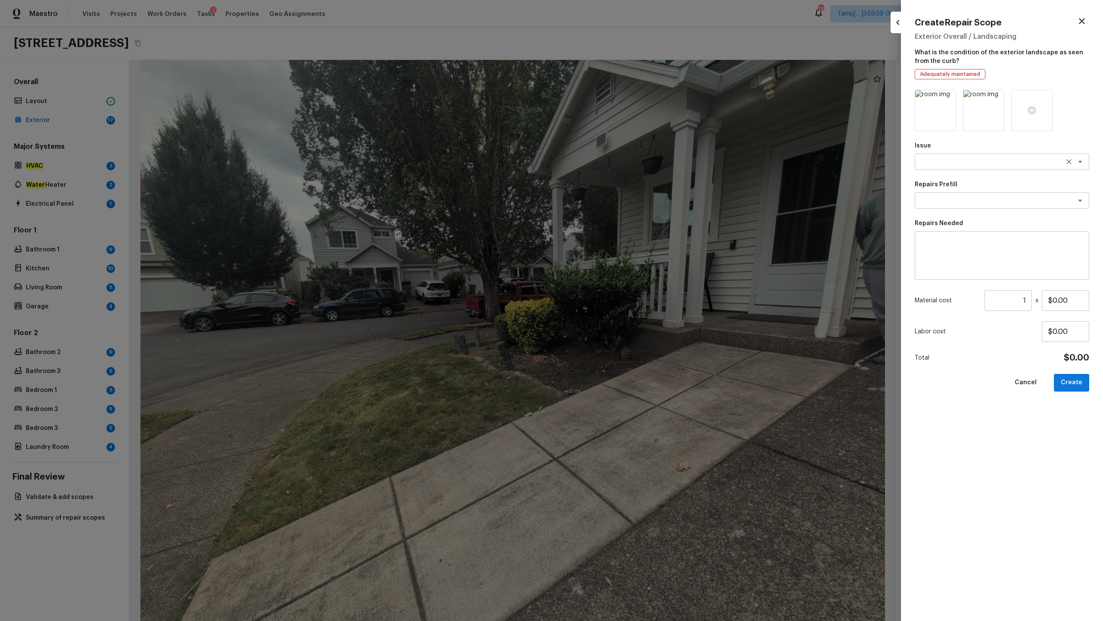
click at [620, 161] on textarea at bounding box center [990, 161] width 143 height 9
click at [620, 178] on em "Landscape Package" at bounding box center [951, 180] width 58 height 7
click at [620, 197] on textarea at bounding box center [990, 200] width 143 height 9
click at [620, 215] on li "Initial landscaping package" at bounding box center [1002, 219] width 175 height 14
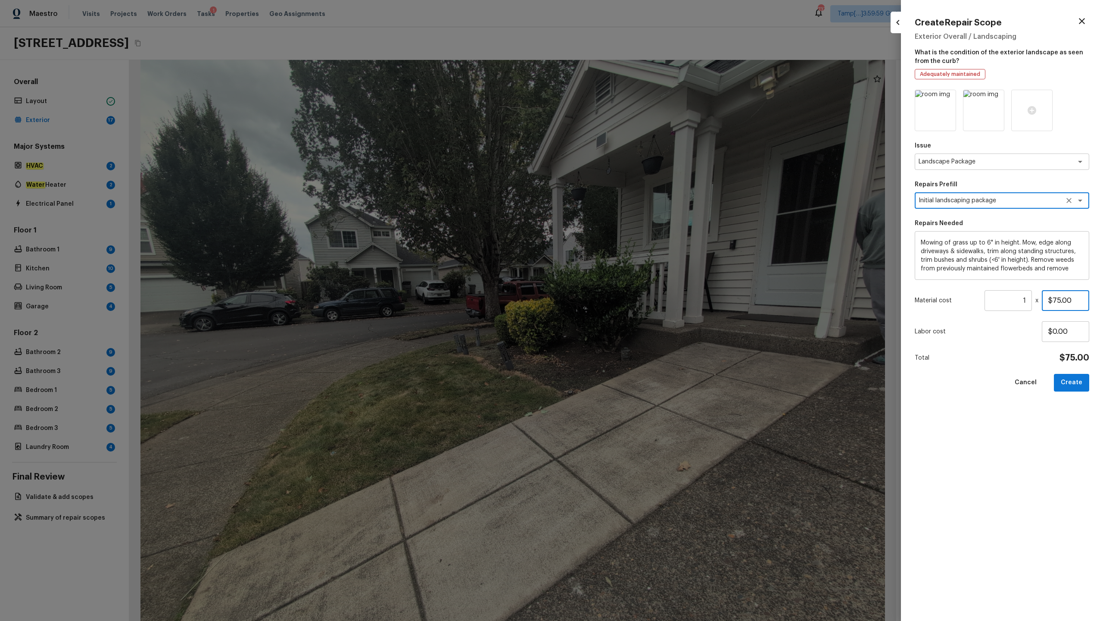
click at [620, 301] on input "$75.00" at bounding box center [1065, 300] width 47 height 21
click at [620, 306] on button "Create" at bounding box center [1071, 383] width 35 height 18
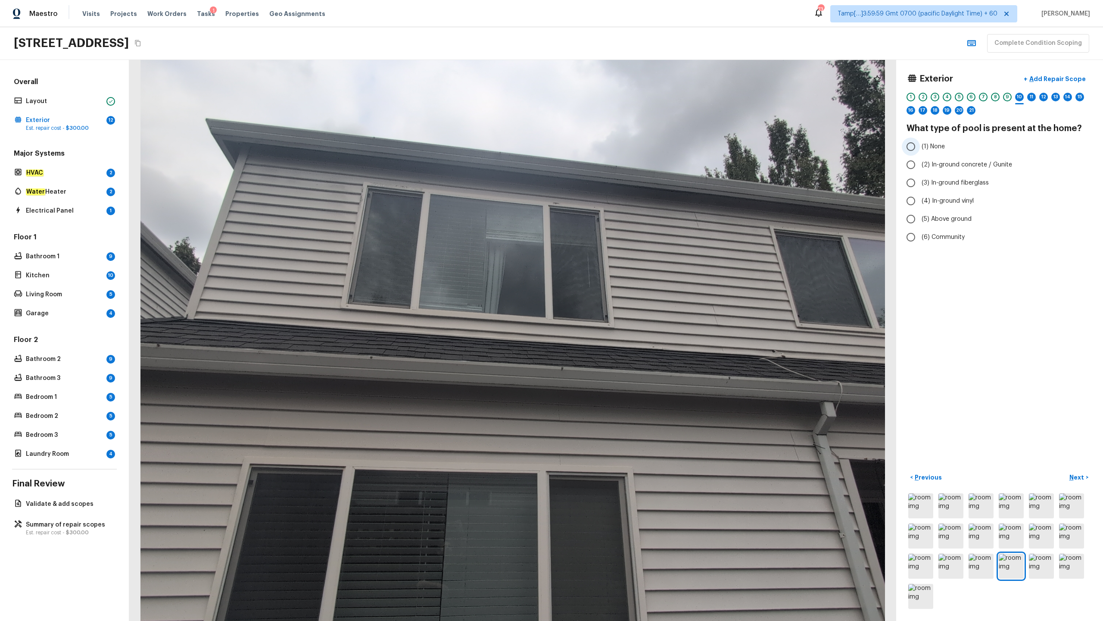
click at [620, 145] on span "(1) None" at bounding box center [933, 146] width 23 height 9
click at [620, 145] on input "(1) None" at bounding box center [911, 146] width 18 height 18
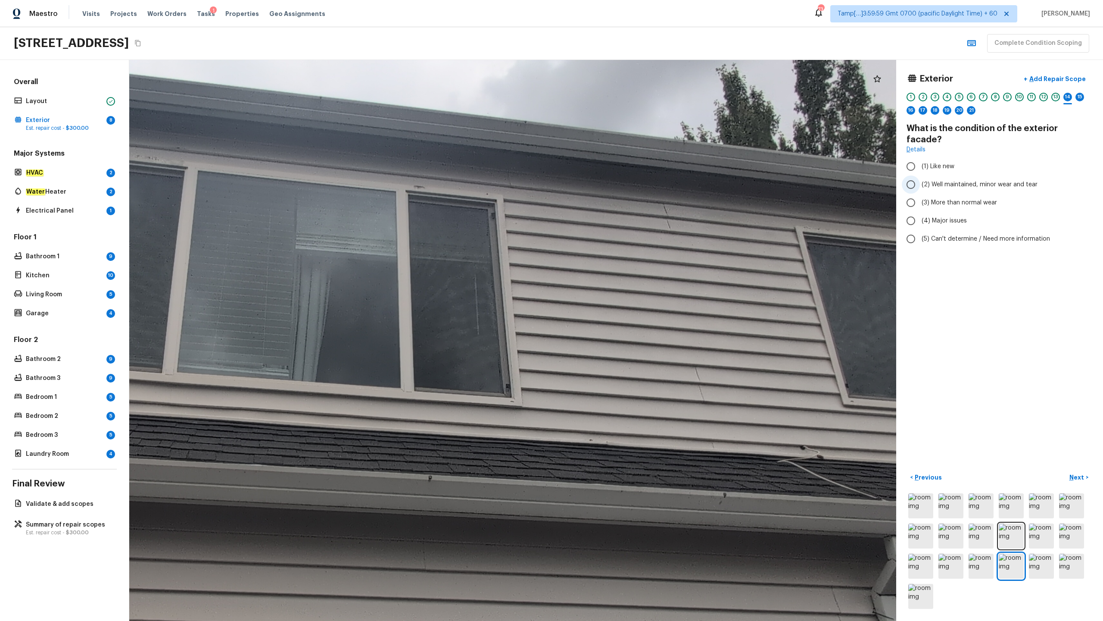
click at [620, 180] on span "(2) Well maintained, minor wear and tear" at bounding box center [980, 184] width 116 height 9
click at [620, 175] on input "(2) Well maintained, minor wear and tear" at bounding box center [911, 184] width 18 height 18
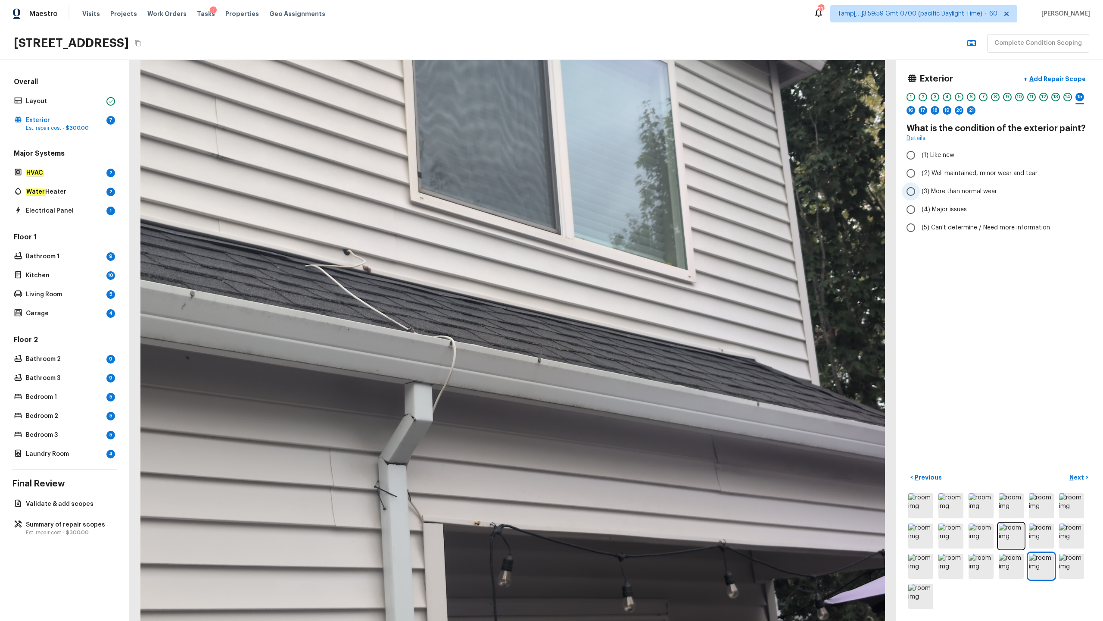
click at [620, 189] on span "(3) More than normal wear" at bounding box center [959, 191] width 75 height 9
click at [620, 189] on input "(3) More than normal wear" at bounding box center [911, 191] width 18 height 18
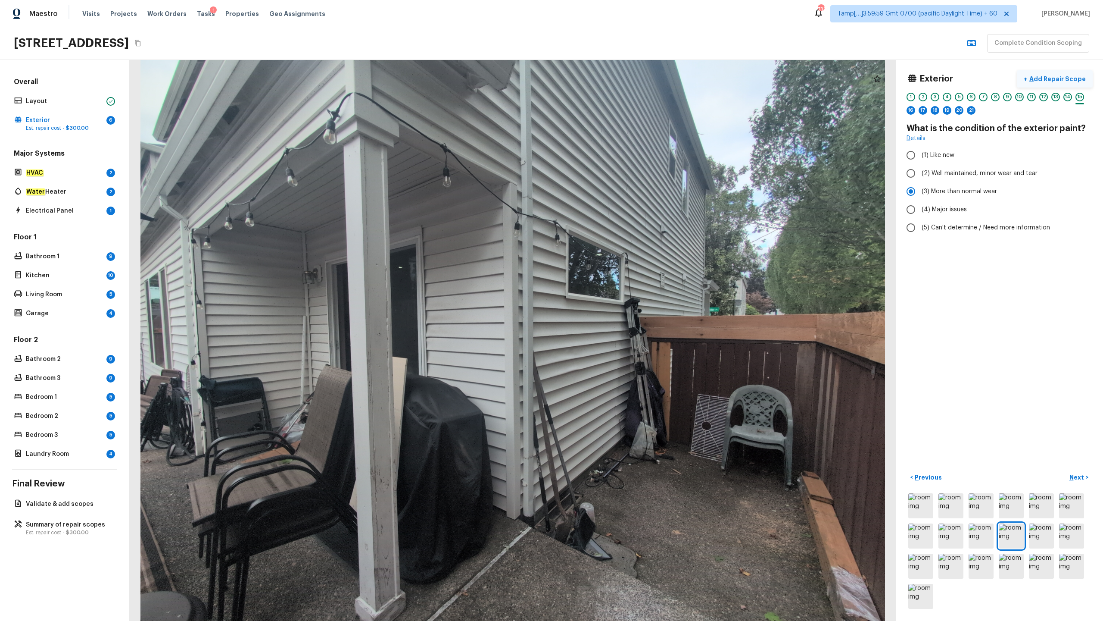
click at [620, 75] on p "Add Repair Scope" at bounding box center [1057, 79] width 58 height 9
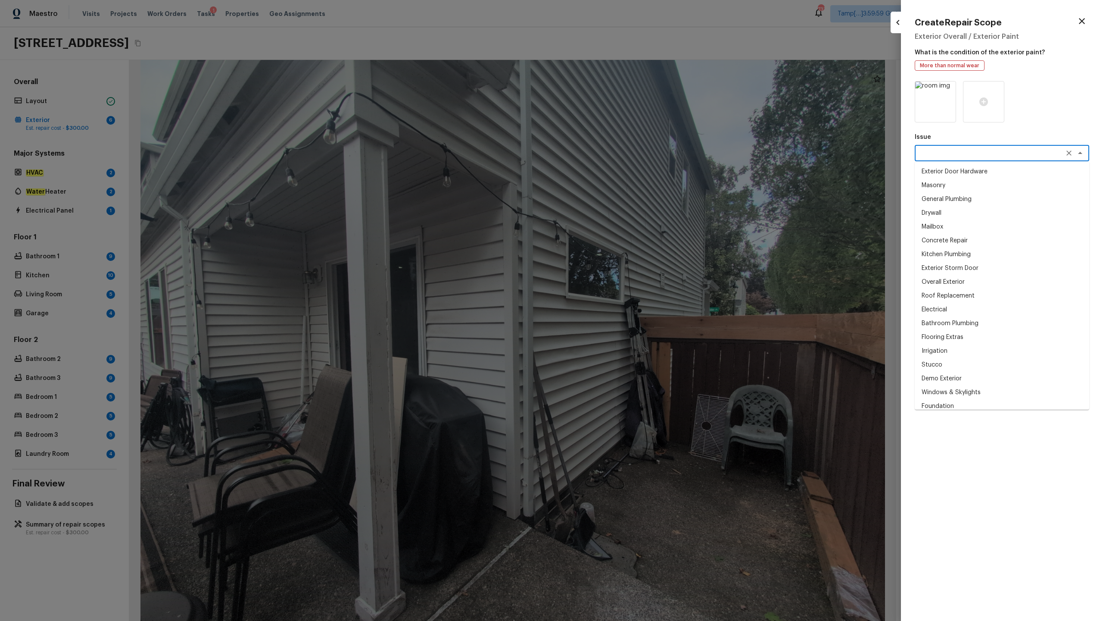
click at [620, 150] on textarea at bounding box center [990, 153] width 143 height 9
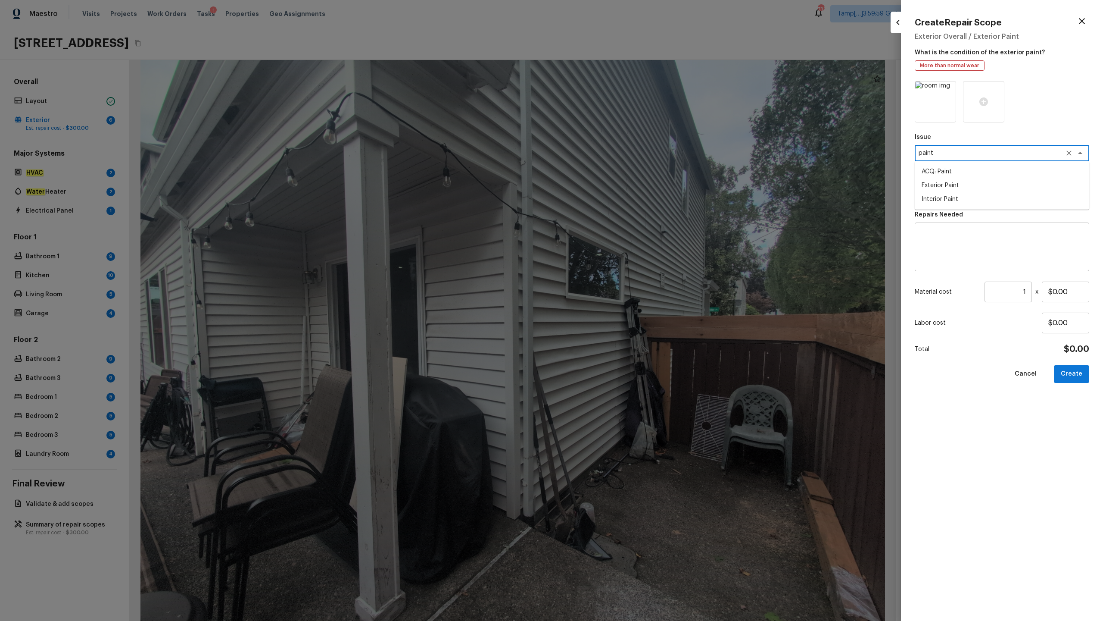
click at [620, 172] on li "ACQ: Paint" at bounding box center [1002, 172] width 175 height 14
click at [620, 198] on div "x ​" at bounding box center [1002, 192] width 175 height 16
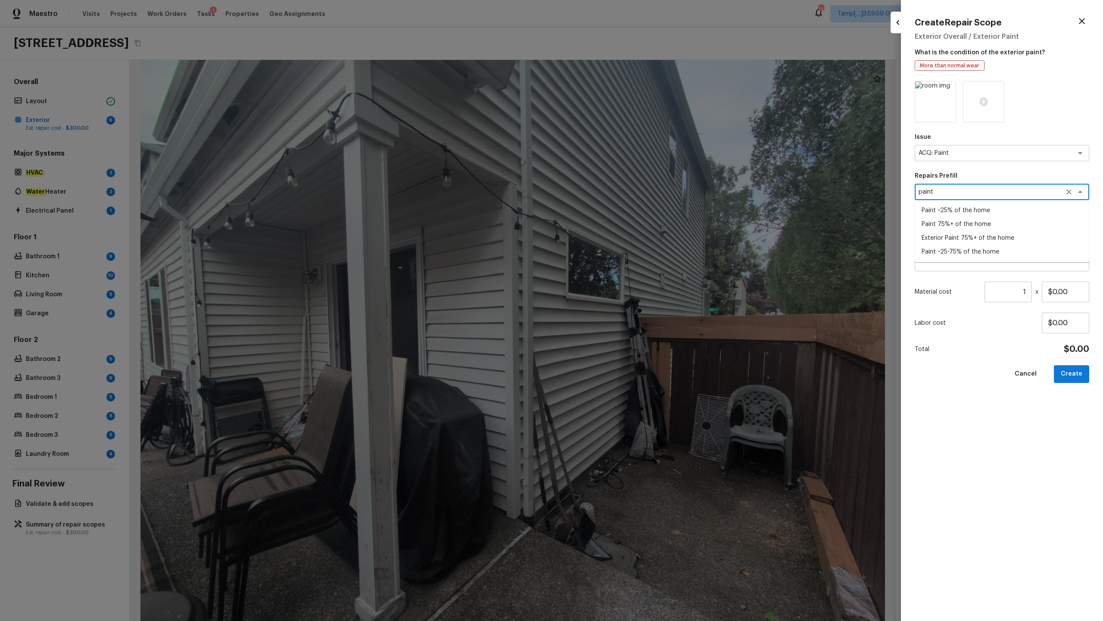
click at [620, 240] on li "Exterior Paint 75%+ of the home" at bounding box center [1002, 238] width 175 height 14
click at [620, 287] on input "1" at bounding box center [1008, 291] width 47 height 21
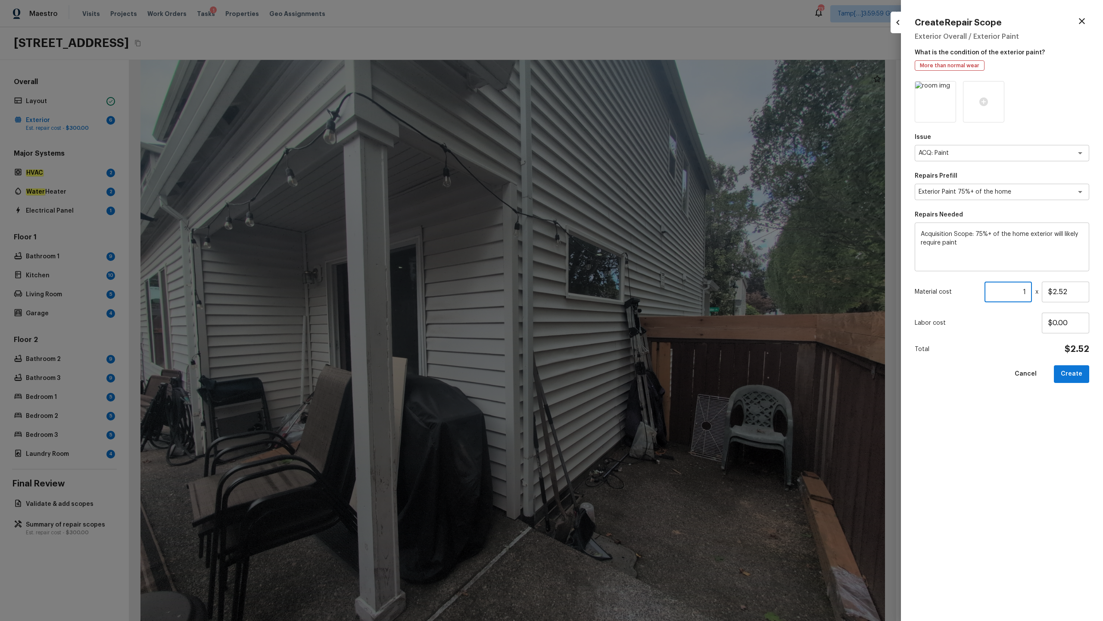
click at [620, 293] on input "1" at bounding box center [1008, 291] width 47 height 21
click at [620, 292] on input "3036" at bounding box center [1008, 291] width 47 height 21
click at [620, 295] on input "2500" at bounding box center [1008, 291] width 47 height 21
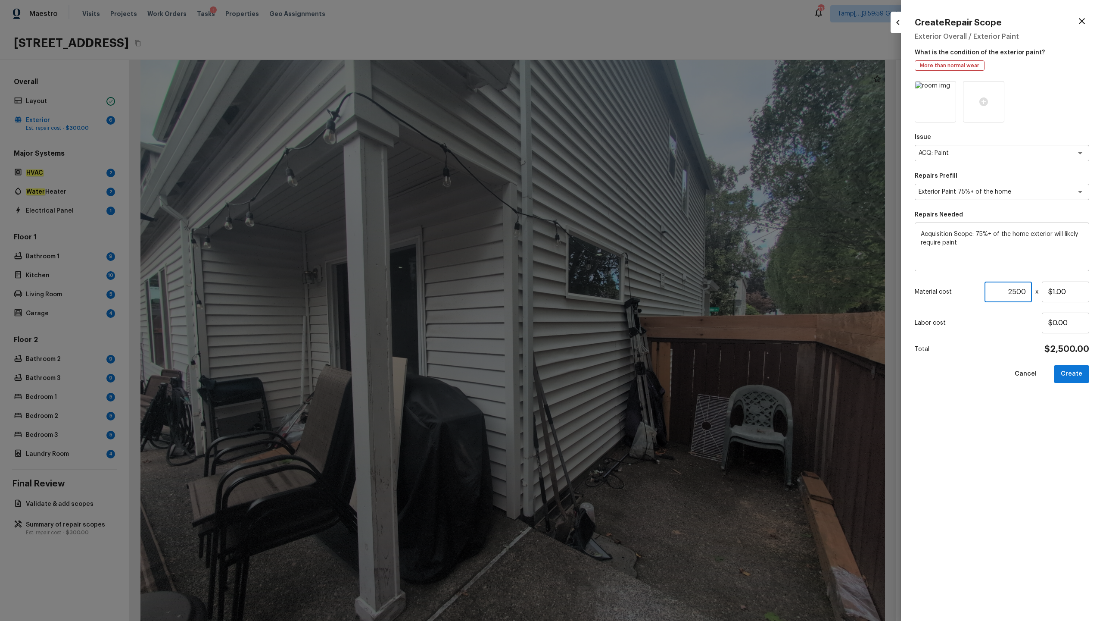
click at [620, 295] on input "2500" at bounding box center [1008, 291] width 47 height 21
click at [620, 306] on button "Create" at bounding box center [1071, 374] width 35 height 18
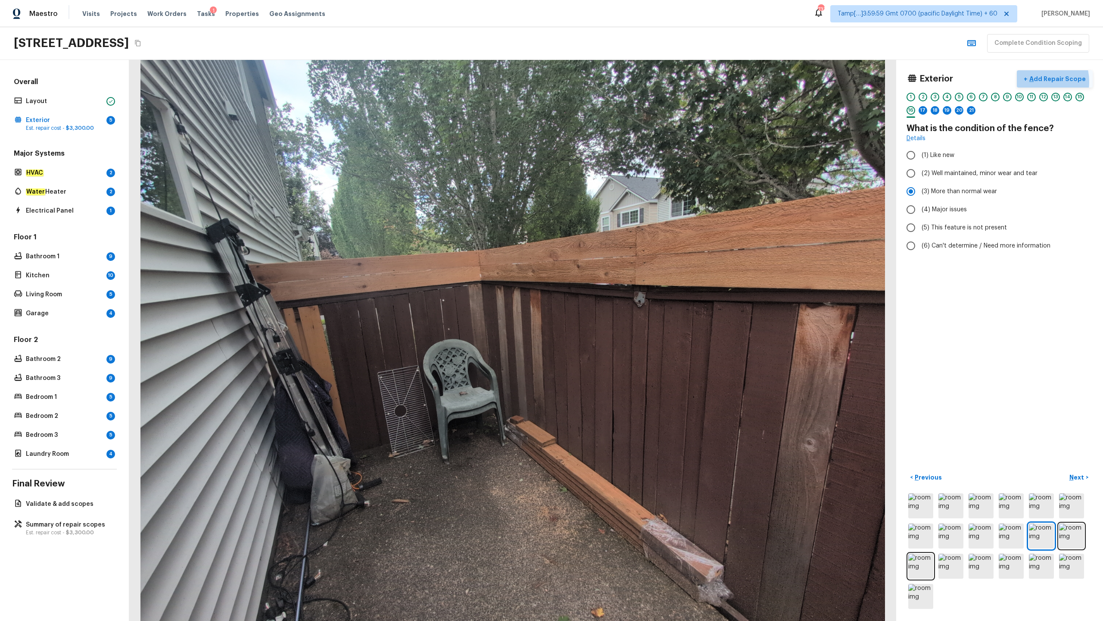
click at [620, 81] on p "Add Repair Scope" at bounding box center [1057, 79] width 58 height 9
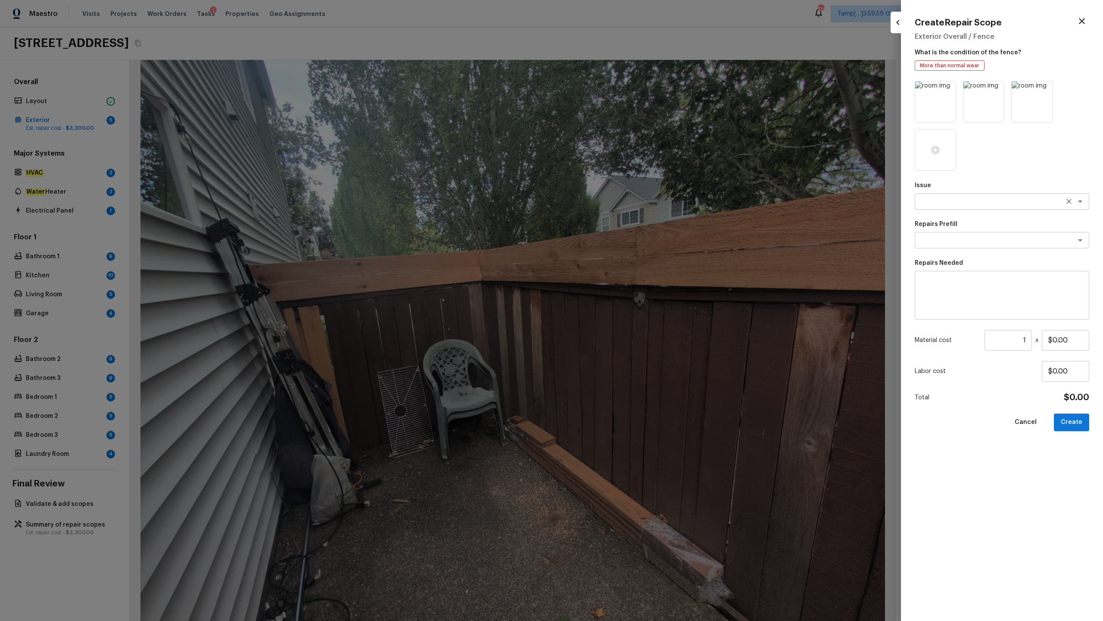
click at [620, 201] on textarea at bounding box center [990, 201] width 143 height 9
click at [620, 218] on li "Fencing - Gates" at bounding box center [1002, 220] width 175 height 14
click at [620, 246] on div "x ​" at bounding box center [1002, 240] width 175 height 16
click at [620, 275] on div "x ​" at bounding box center [1002, 295] width 175 height 49
click at [620, 306] on input "$0.00" at bounding box center [1065, 340] width 47 height 21
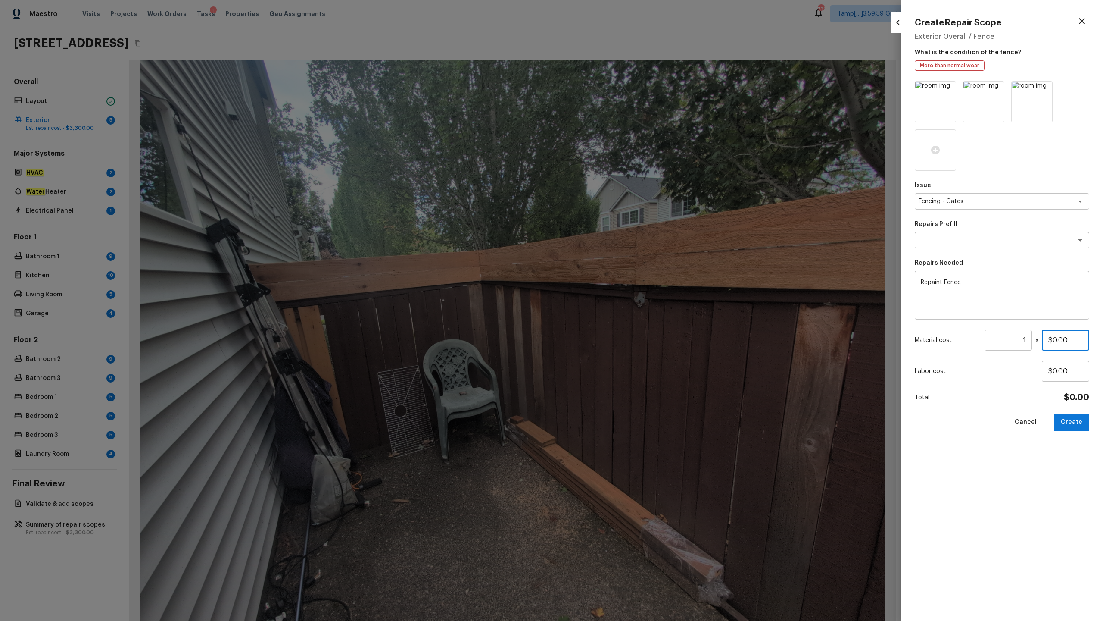
click at [620, 306] on input "$0.00" at bounding box center [1065, 340] width 47 height 21
click at [620, 306] on button "Create" at bounding box center [1071, 422] width 35 height 18
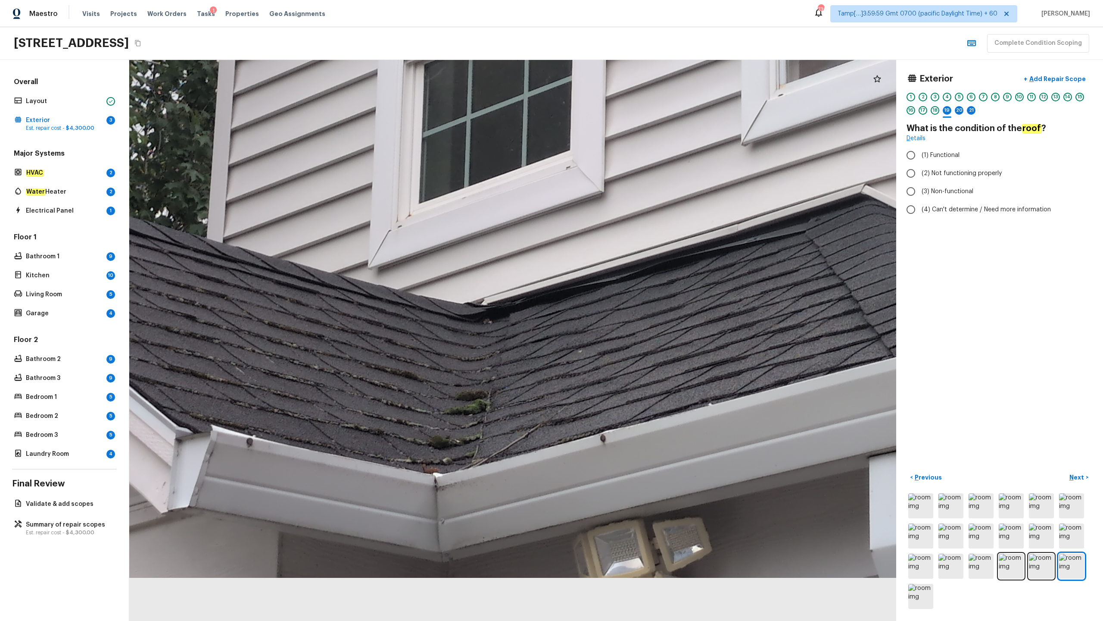
drag, startPoint x: 555, startPoint y: 478, endPoint x: 631, endPoint y: 258, distance: 232.5
click at [620, 258] on div at bounding box center [563, 127] width 1232 height 900
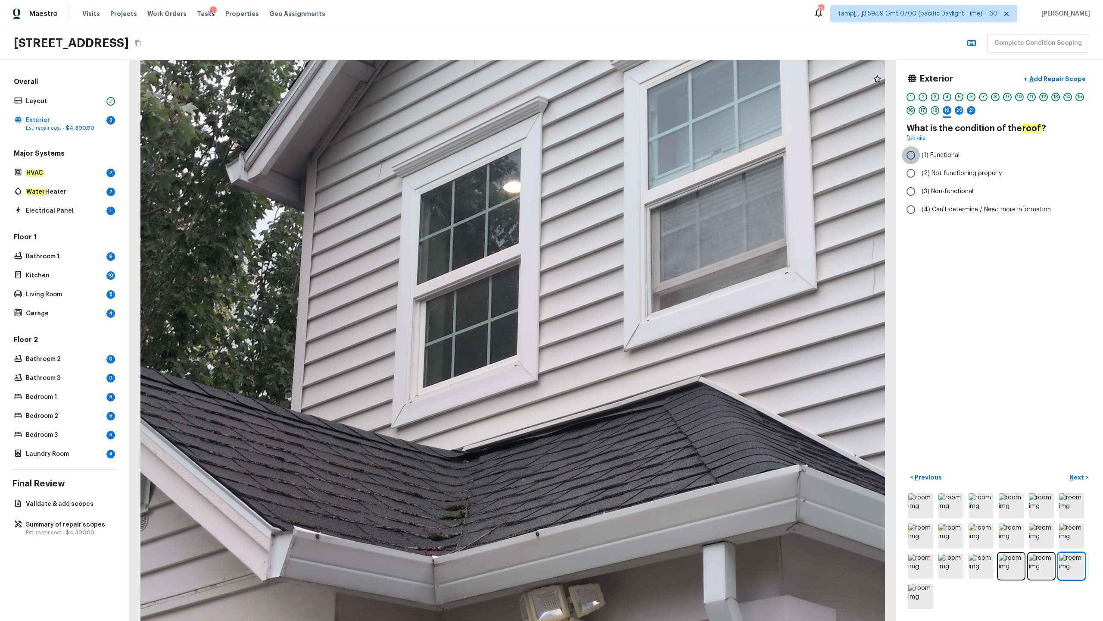
click at [620, 155] on input "(1) Functional" at bounding box center [911, 155] width 18 height 18
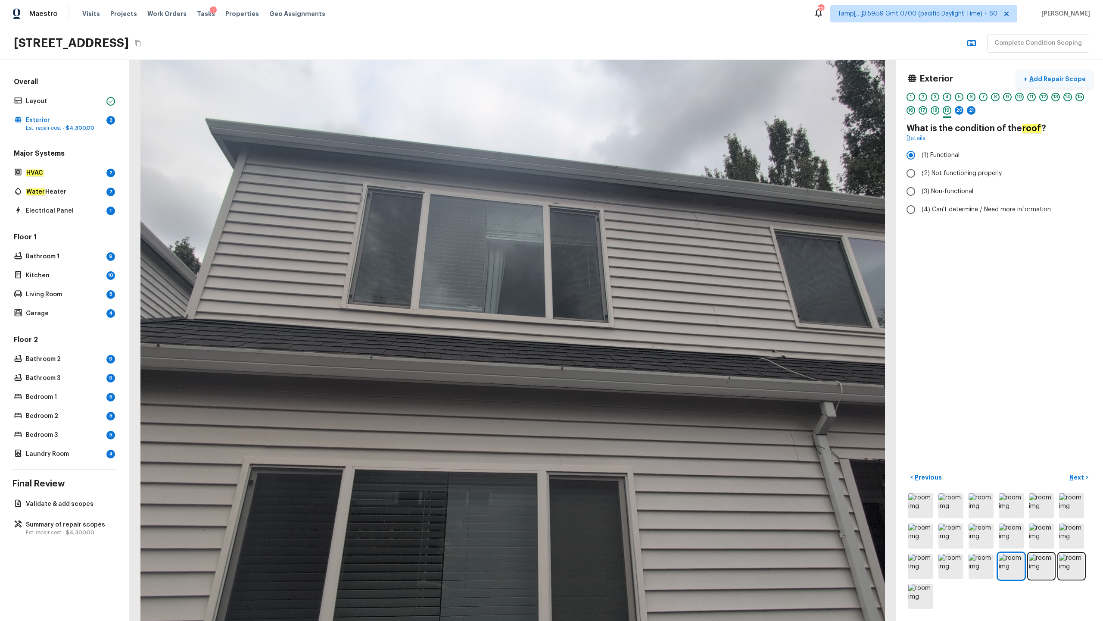
click at [620, 75] on p "Add Repair Scope" at bounding box center [1057, 79] width 58 height 9
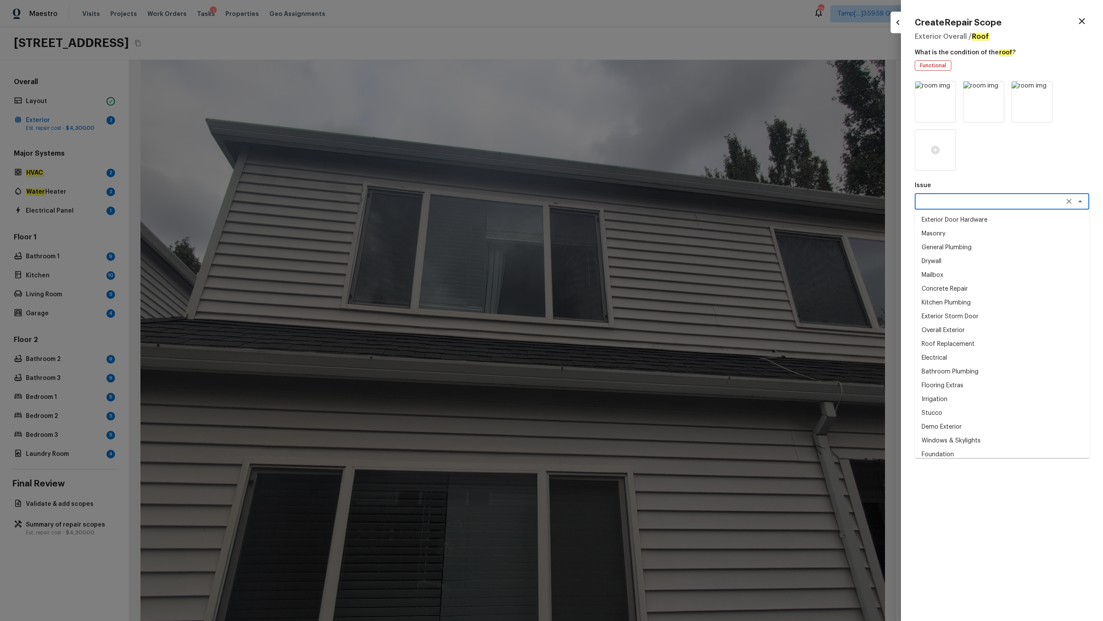
click at [620, 203] on textarea at bounding box center [990, 201] width 143 height 9
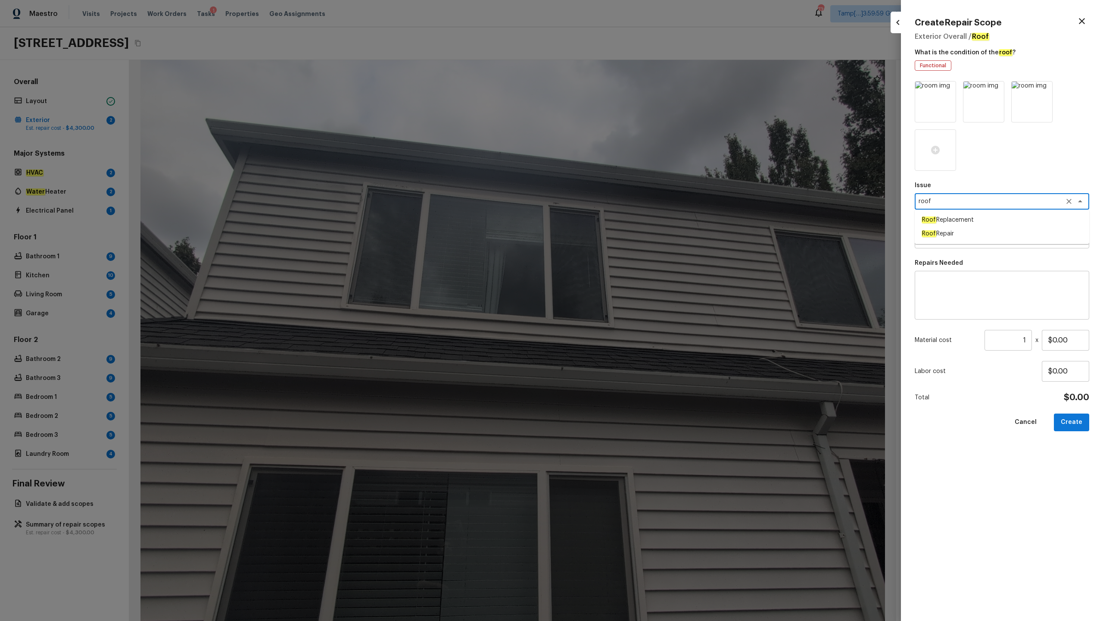
click at [620, 223] on span "Roof Replacement" at bounding box center [948, 219] width 52 height 9
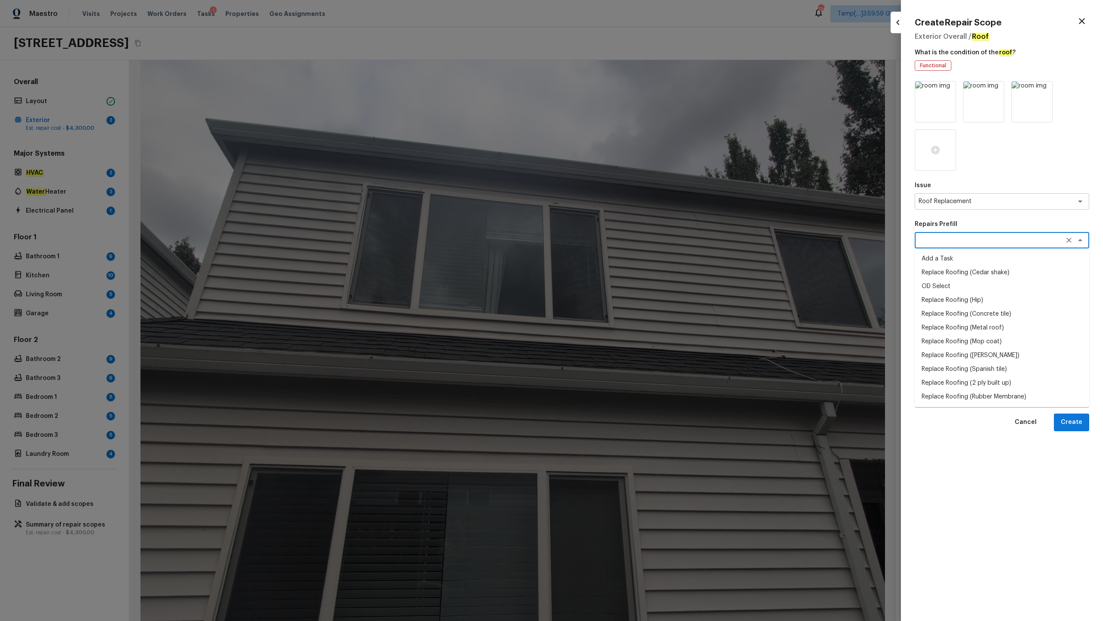
click at [620, 240] on textarea at bounding box center [990, 240] width 143 height 9
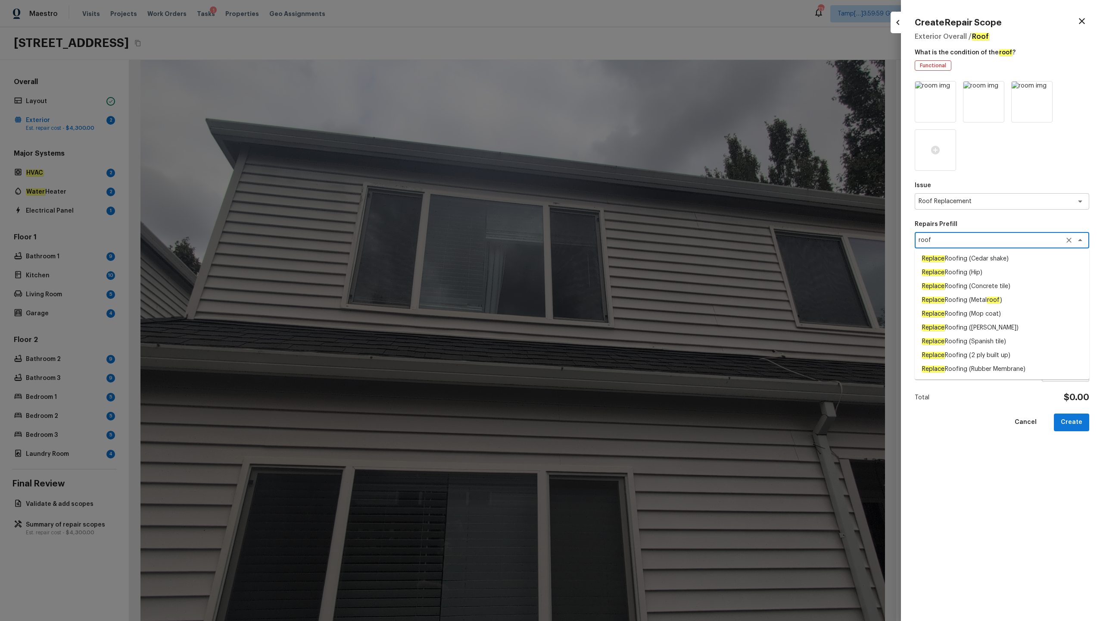
click at [620, 245] on div "roof x ​" at bounding box center [1002, 240] width 175 height 16
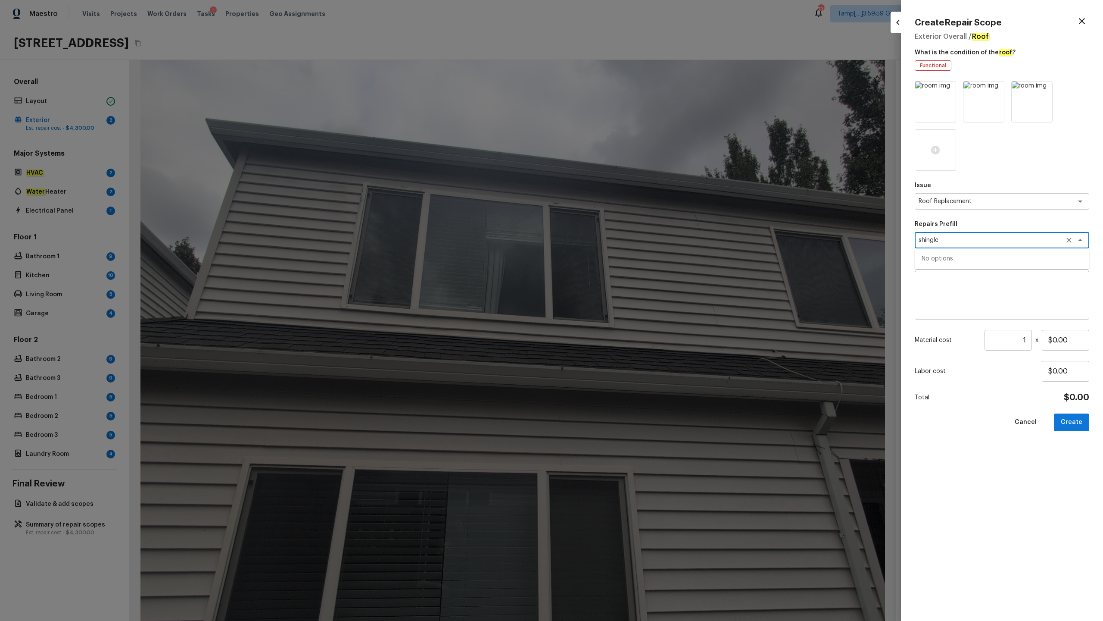
click at [620, 244] on textarea "shingle" at bounding box center [990, 240] width 143 height 9
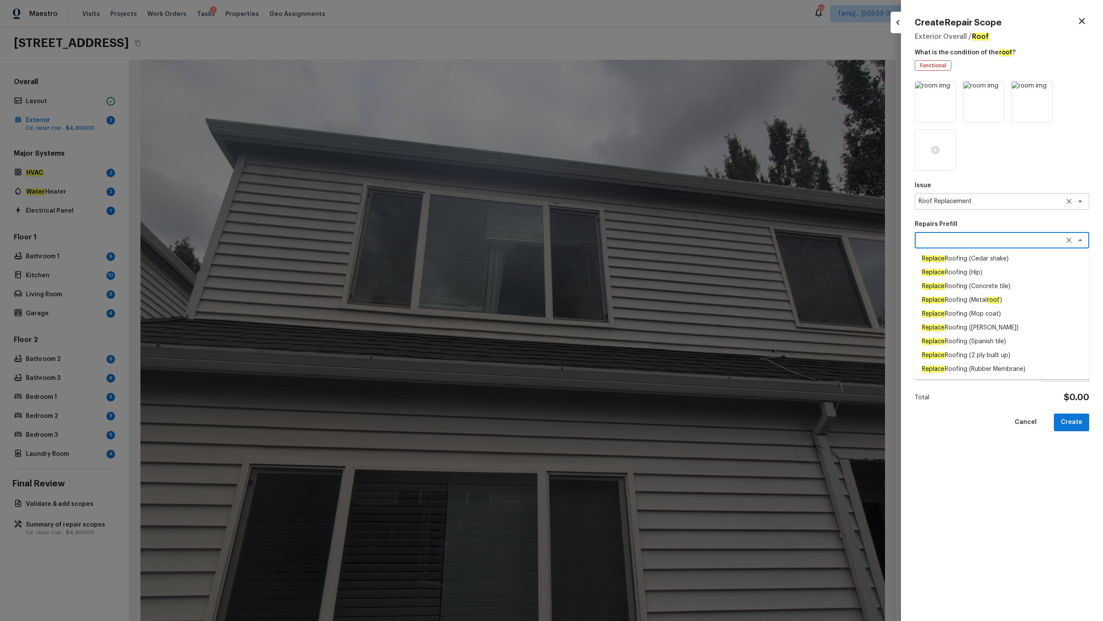
click at [620, 200] on textarea "Roof Replacement" at bounding box center [990, 201] width 143 height 9
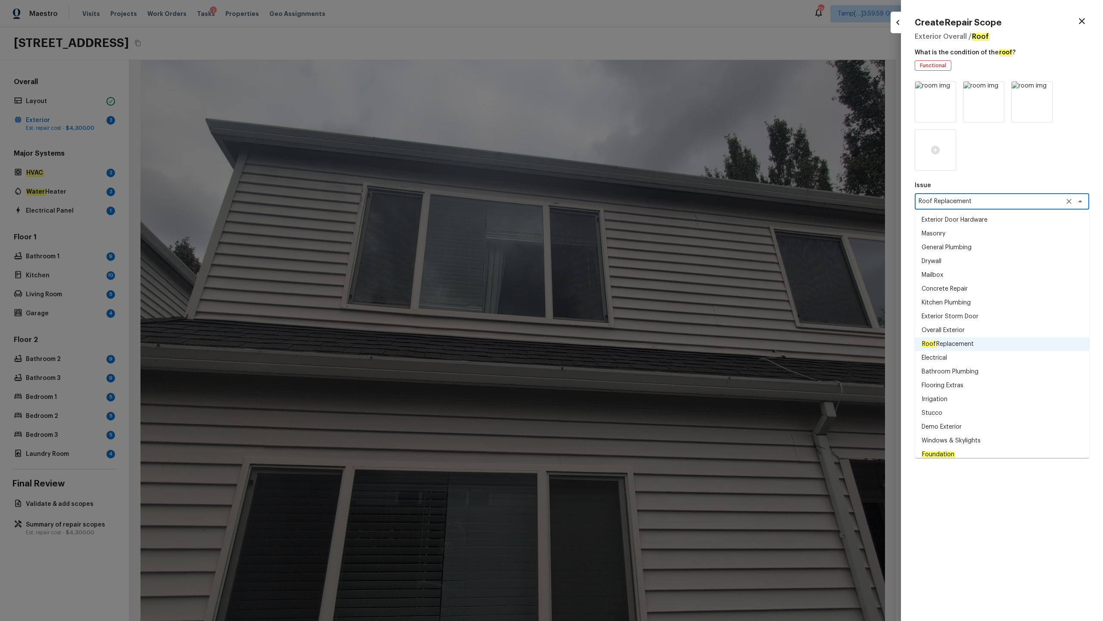
click at [620, 171] on div "Issue Roof Replacement x ​ Exterior Door Hardware Masonry General Plumbing Dryw…" at bounding box center [1002, 344] width 175 height 526
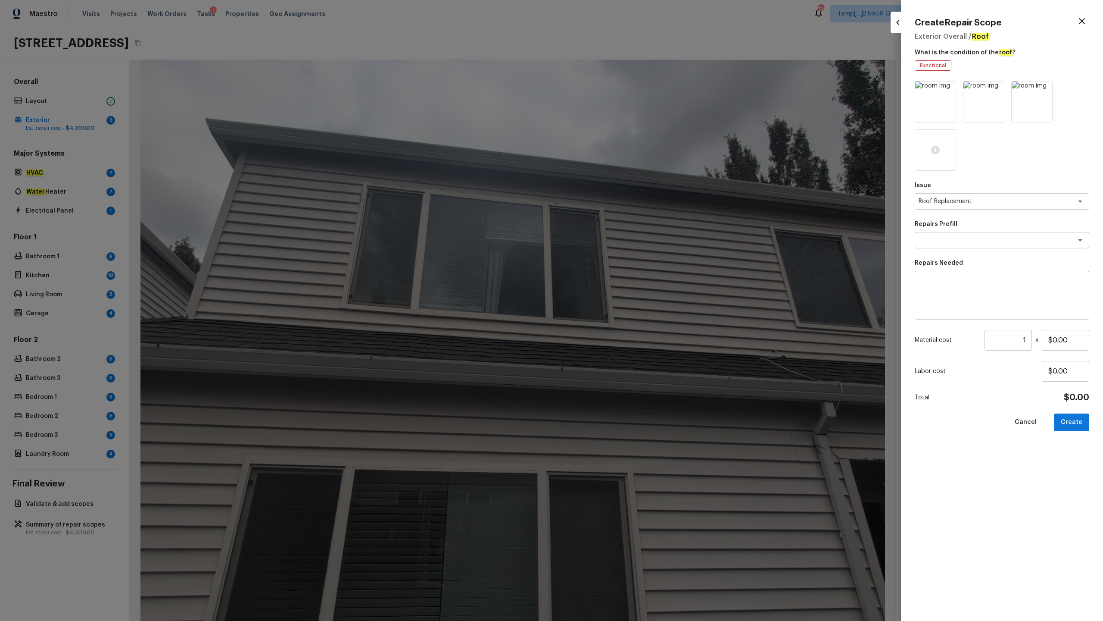
click at [620, 306] on textarea at bounding box center [1002, 295] width 162 height 34
click at [620, 306] on button "Create" at bounding box center [1071, 422] width 35 height 18
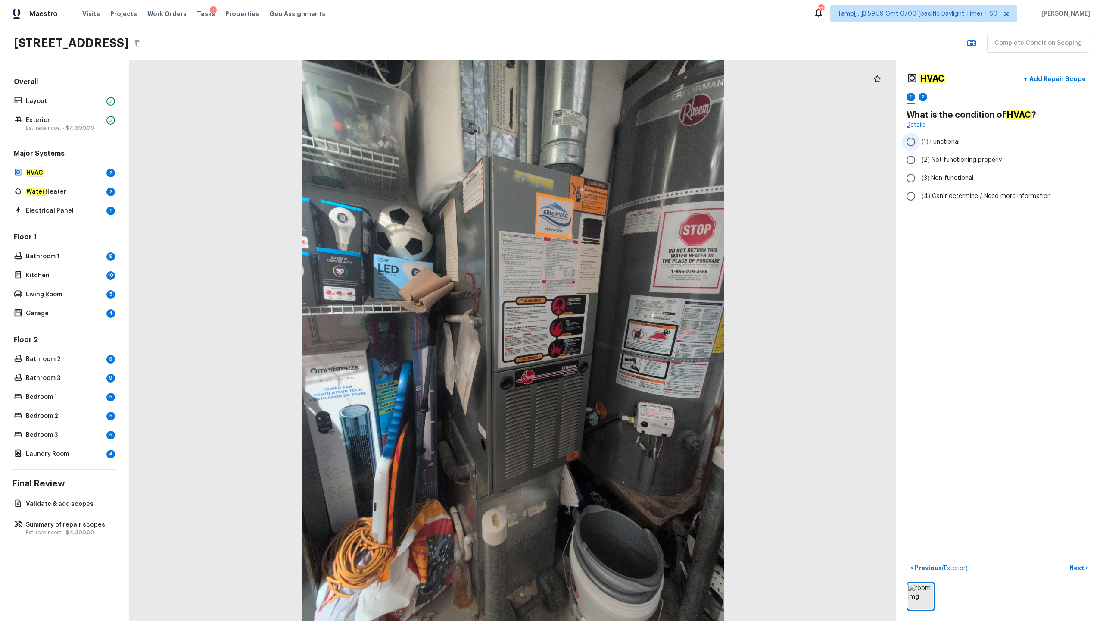
click at [620, 141] on span "(1) Functional" at bounding box center [941, 141] width 38 height 9
click at [620, 141] on input "(1) Functional" at bounding box center [911, 142] width 18 height 18
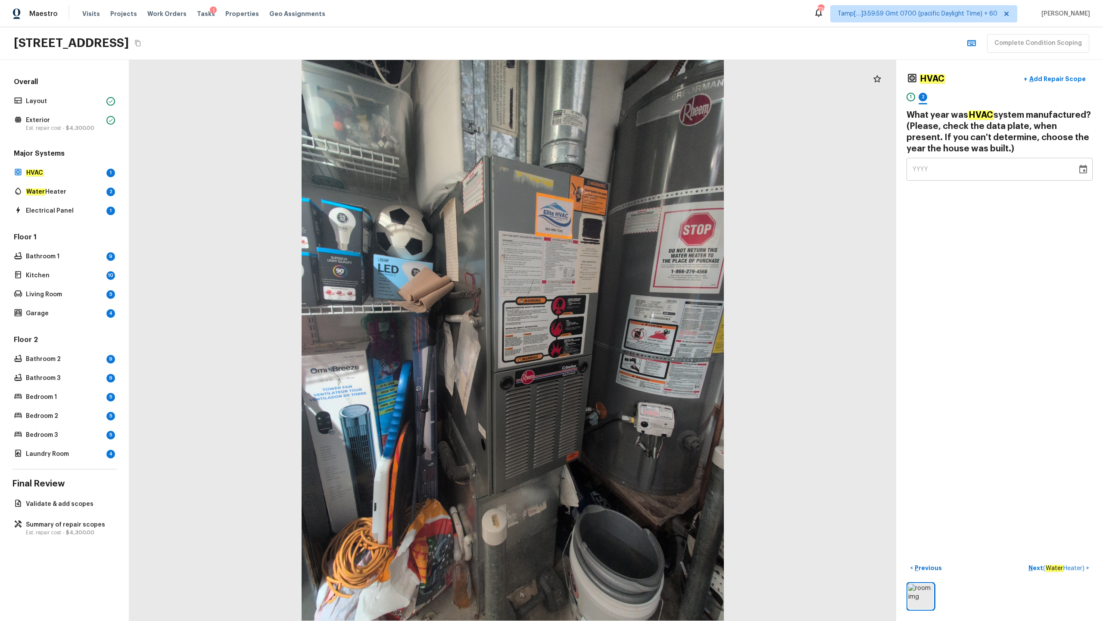
click at [620, 169] on span "YYYY" at bounding box center [921, 169] width 16 height 6
click at [620, 306] on p "Next ( Water Heater )" at bounding box center [1058, 567] width 58 height 9
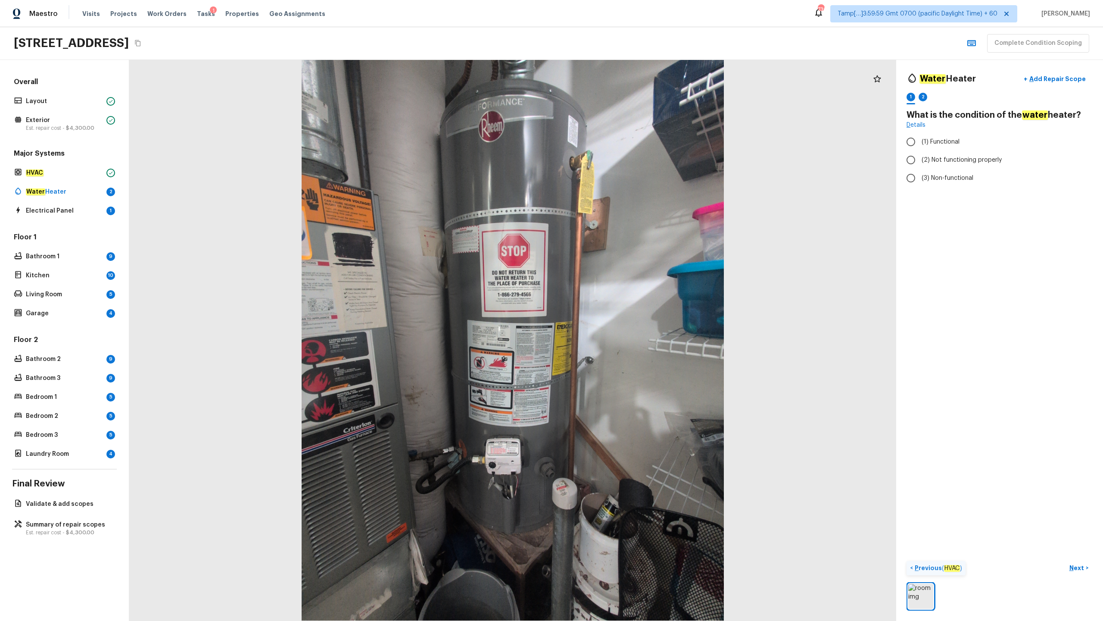
click at [620, 306] on p "Previous ( HVAC )" at bounding box center [937, 567] width 49 height 9
click at [620, 141] on span "(1) Functional" at bounding box center [941, 141] width 38 height 9
click at [620, 141] on input "(1) Functional" at bounding box center [911, 142] width 18 height 18
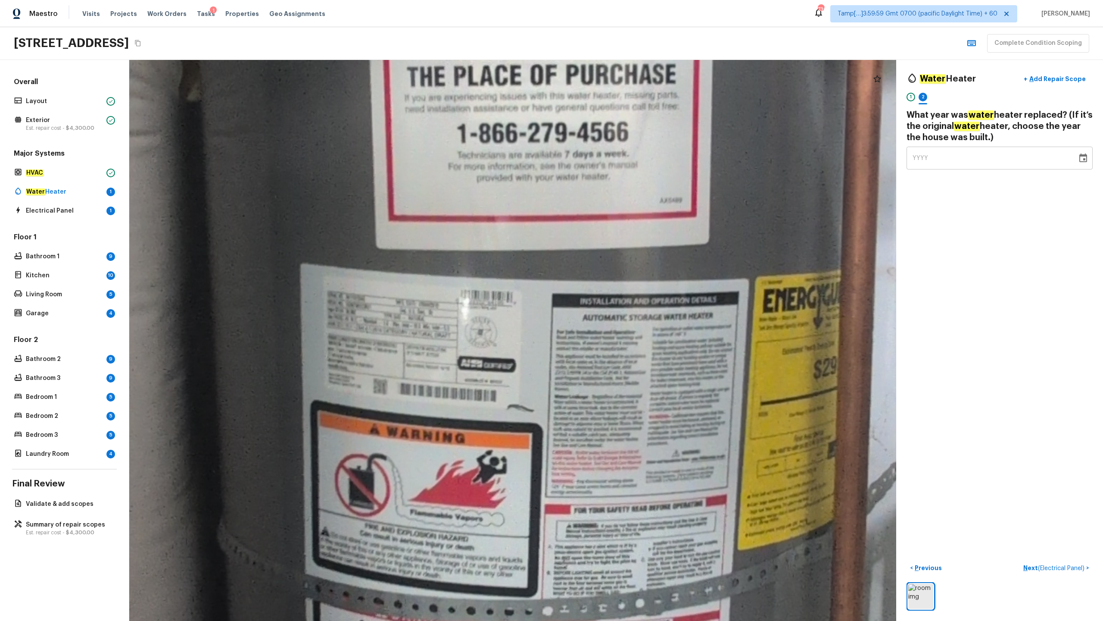
click at [620, 157] on span "YYYY" at bounding box center [921, 158] width 16 height 6
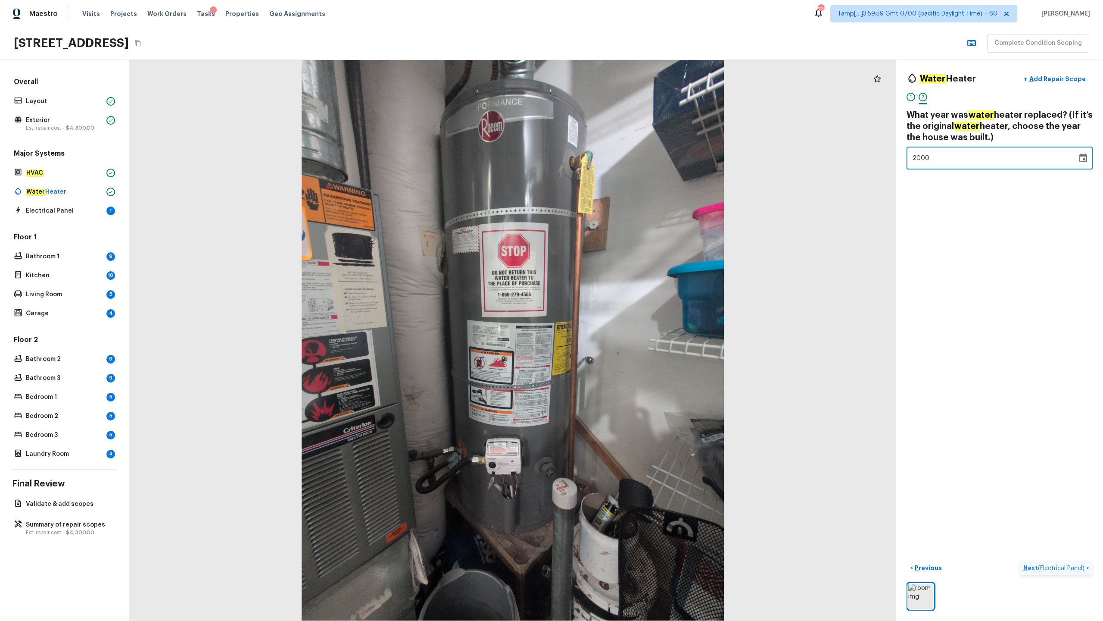
click at [620, 306] on p "Next ( Electrical Panel )" at bounding box center [1055, 567] width 63 height 9
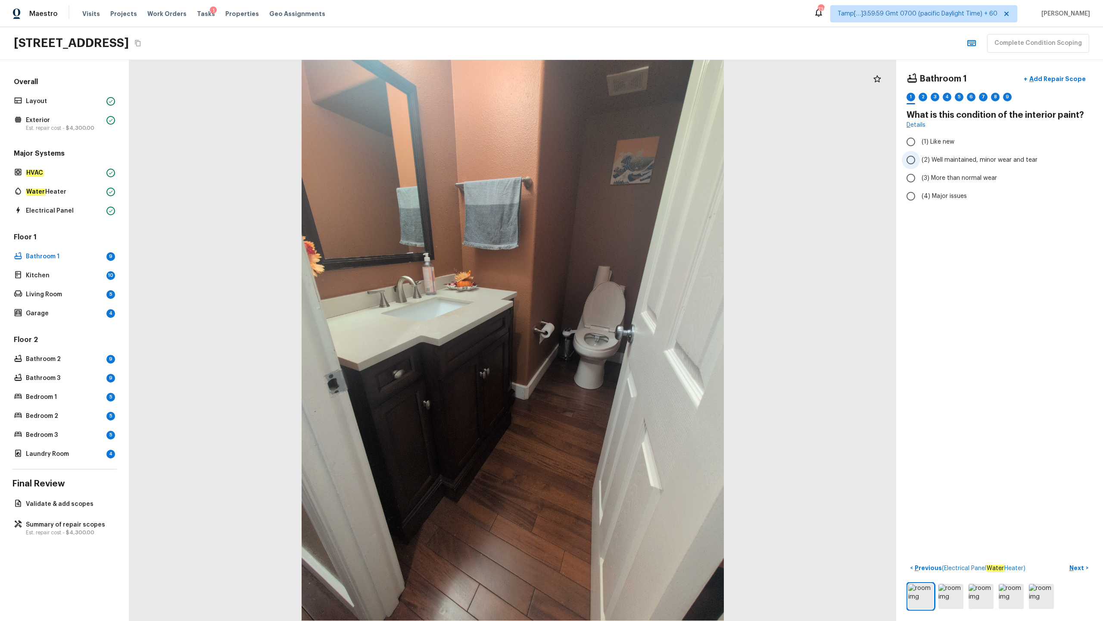
click at [620, 165] on label "(2) Well maintained, minor wear and tear" at bounding box center [994, 160] width 184 height 18
click at [620, 165] on input "(2) Well maintained, minor wear and tear" at bounding box center [911, 160] width 18 height 18
click at [620, 252] on span "(6) Vinyl" at bounding box center [933, 249] width 23 height 9
click at [620, 252] on input "(6) Vinyl" at bounding box center [911, 249] width 18 height 18
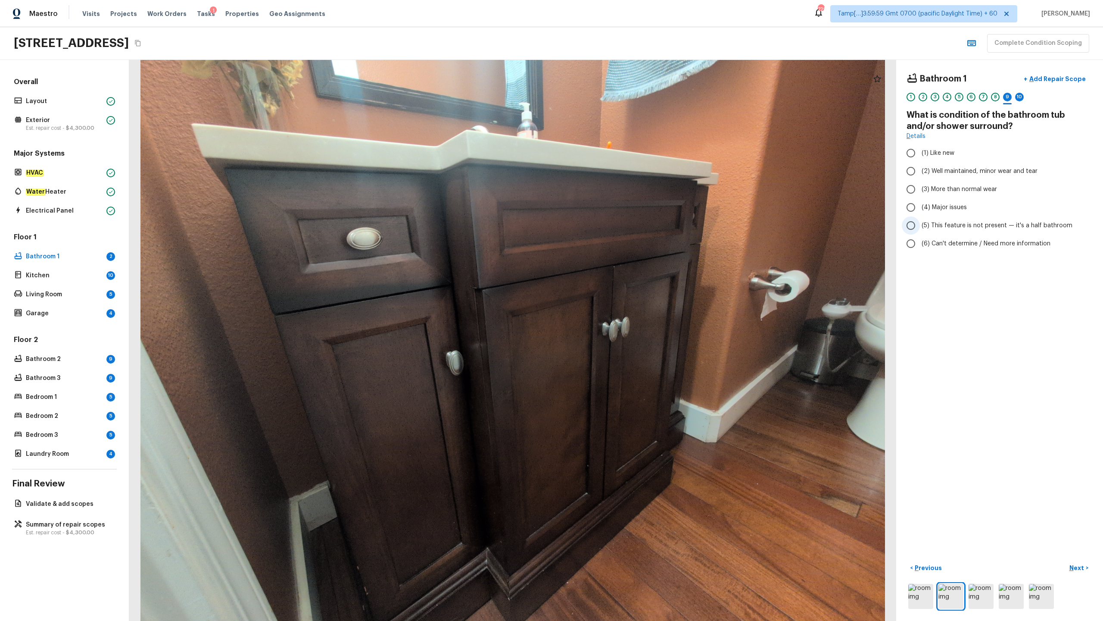
click at [620, 222] on span "(5) This feature is not present — it's a half bathroom" at bounding box center [997, 225] width 151 height 9
click at [620, 222] on input "(5) This feature is not present — it's a half bathroom" at bounding box center [911, 225] width 18 height 18
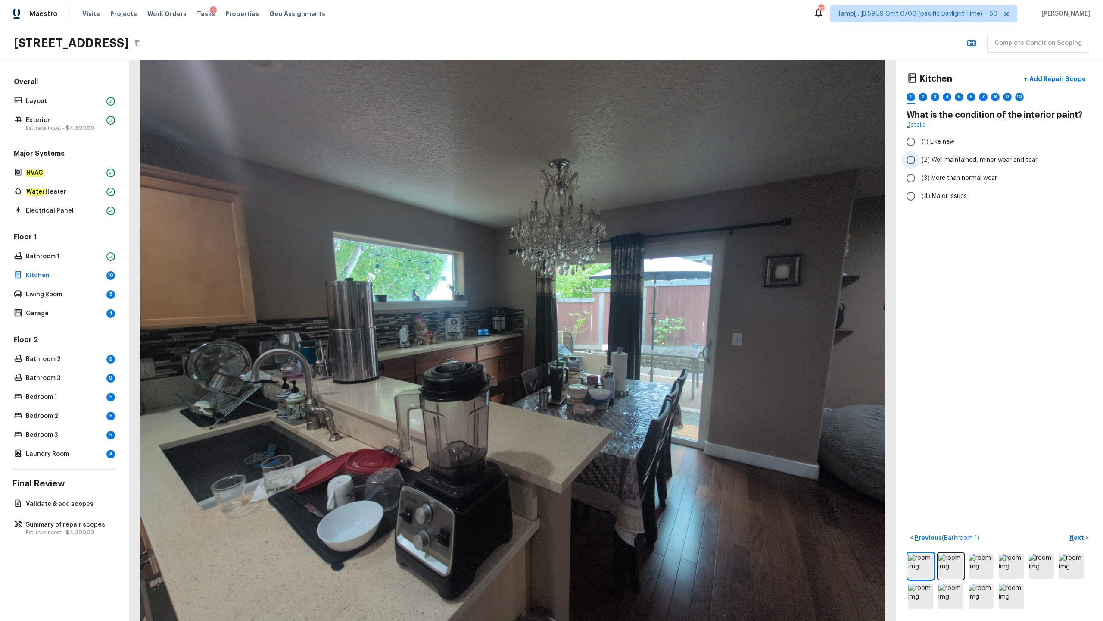
click at [620, 159] on span "(2) Well maintained, minor wear and tear" at bounding box center [980, 160] width 116 height 9
click at [620, 159] on input "(2) Well maintained, minor wear and tear" at bounding box center [911, 160] width 18 height 18
click at [620, 245] on span "(6) Vinyl" at bounding box center [933, 249] width 23 height 9
click at [620, 245] on input "(6) Vinyl" at bounding box center [911, 249] width 18 height 18
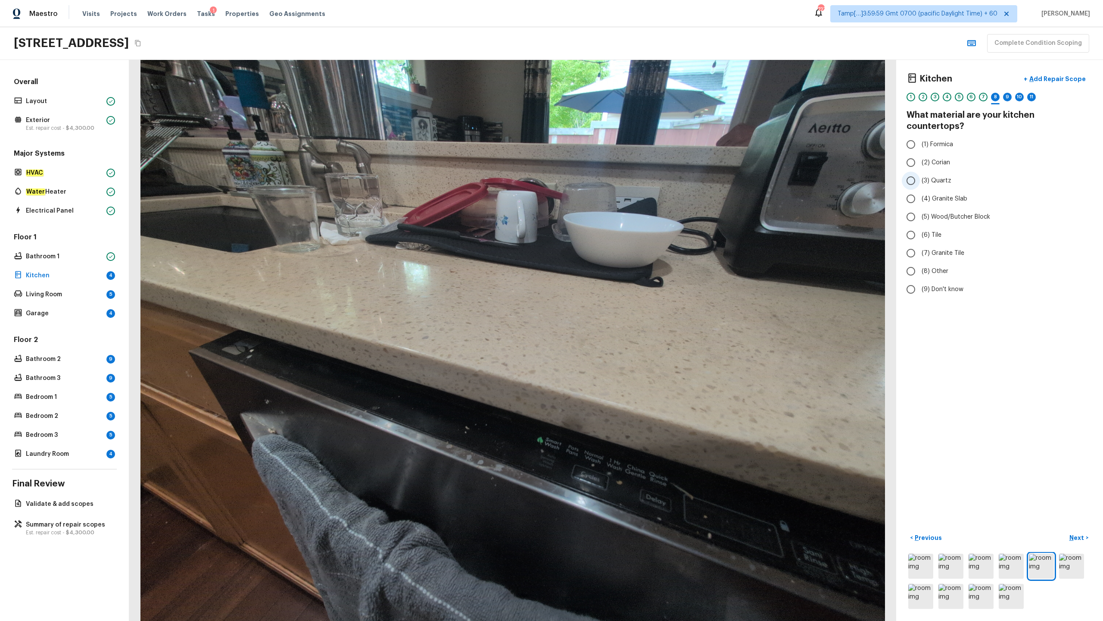
click at [620, 176] on span "(3) Quartz" at bounding box center [937, 180] width 30 height 9
click at [620, 172] on input "(3) Quartz" at bounding box center [911, 181] width 18 height 18
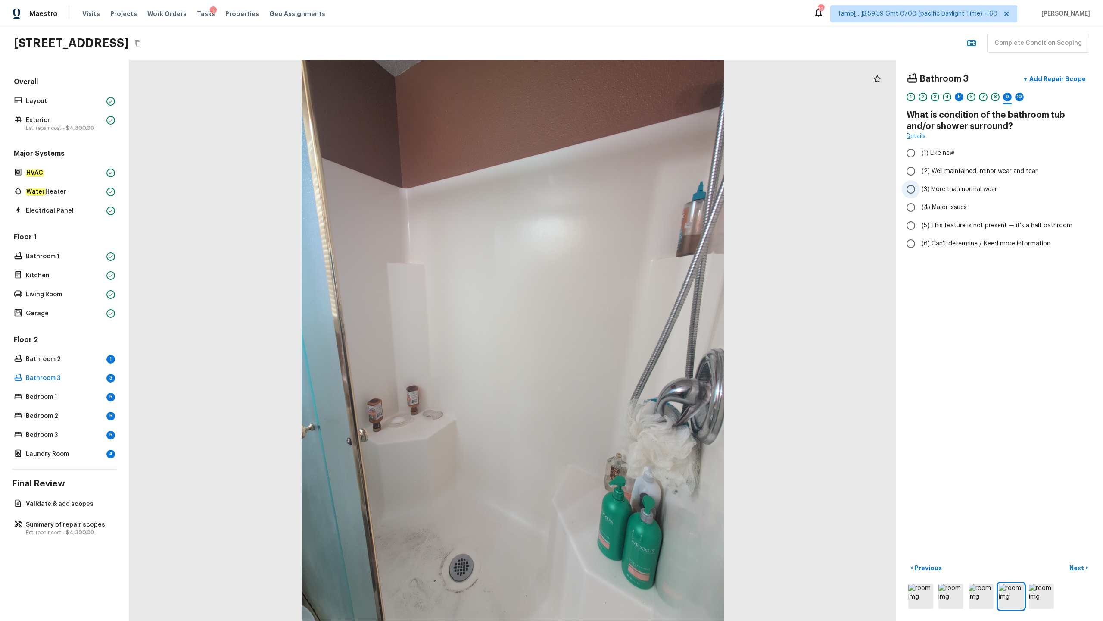
click at [620, 190] on span "(3) More than normal wear" at bounding box center [959, 189] width 75 height 9
click at [620, 190] on input "(3) More than normal wear" at bounding box center [911, 189] width 18 height 18
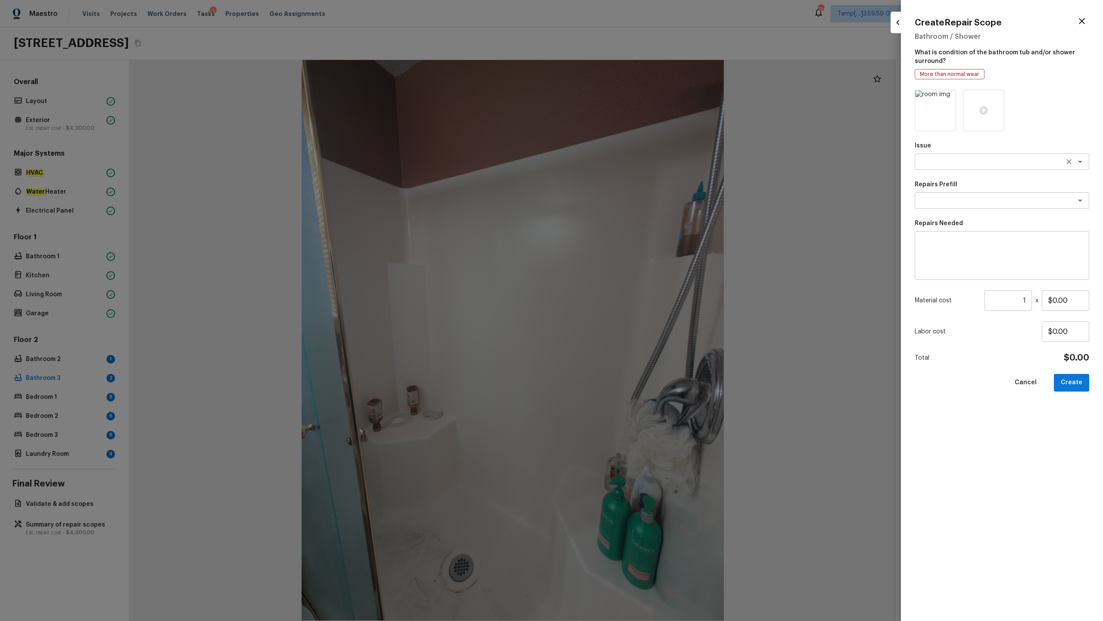
click at [620, 162] on textarea at bounding box center [990, 161] width 143 height 9
click at [620, 180] on li "Bathroom Plumbing" at bounding box center [1002, 180] width 175 height 14
click at [620, 202] on textarea at bounding box center [990, 200] width 143 height 9
click at [620, 215] on li "Acid Wash Shower Pan" at bounding box center [1002, 219] width 175 height 14
drag, startPoint x: 1023, startPoint y: 240, endPoint x: 1082, endPoint y: 239, distance: 59.5
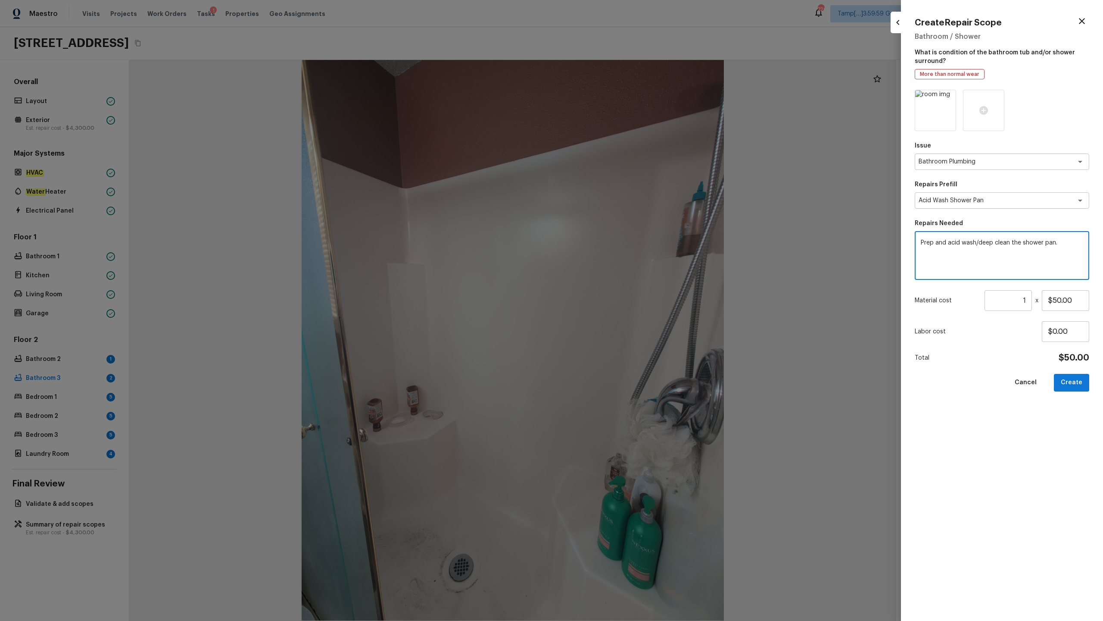
click at [620, 239] on textarea "Prep and acid wash/deep clean the shower pan." at bounding box center [1002, 255] width 162 height 34
click at [620, 306] on button "Create" at bounding box center [1071, 383] width 35 height 18
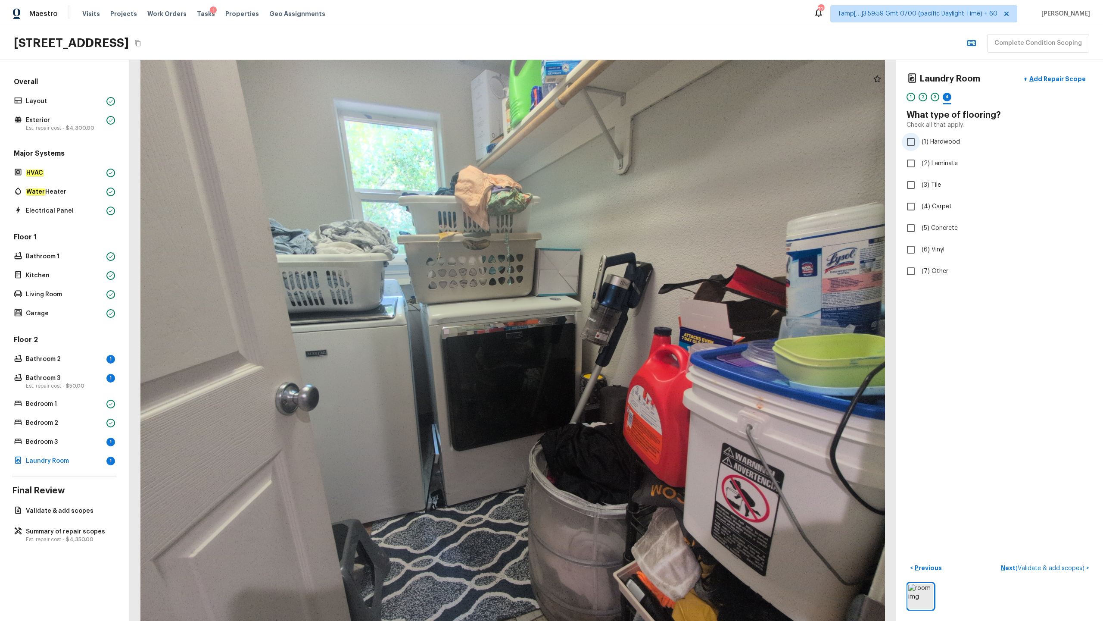
click at [620, 135] on label "(1) Hardwood" at bounding box center [994, 142] width 184 height 18
click at [620, 135] on input "(1) Hardwood" at bounding box center [911, 142] width 18 height 18
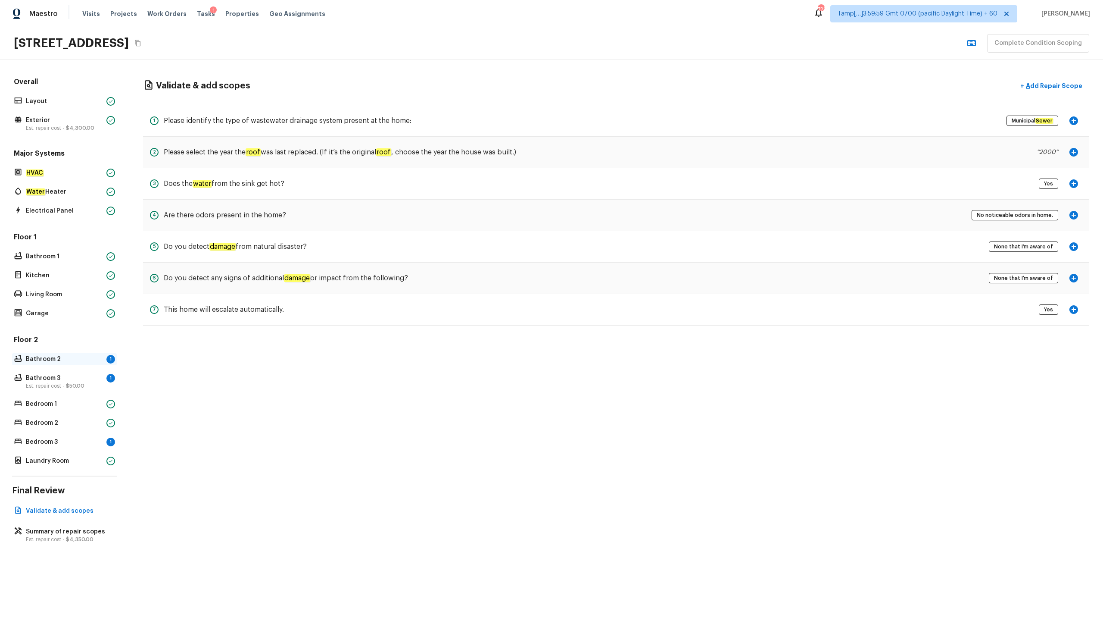
click at [85, 306] on p "Bathroom 2" at bounding box center [64, 359] width 77 height 9
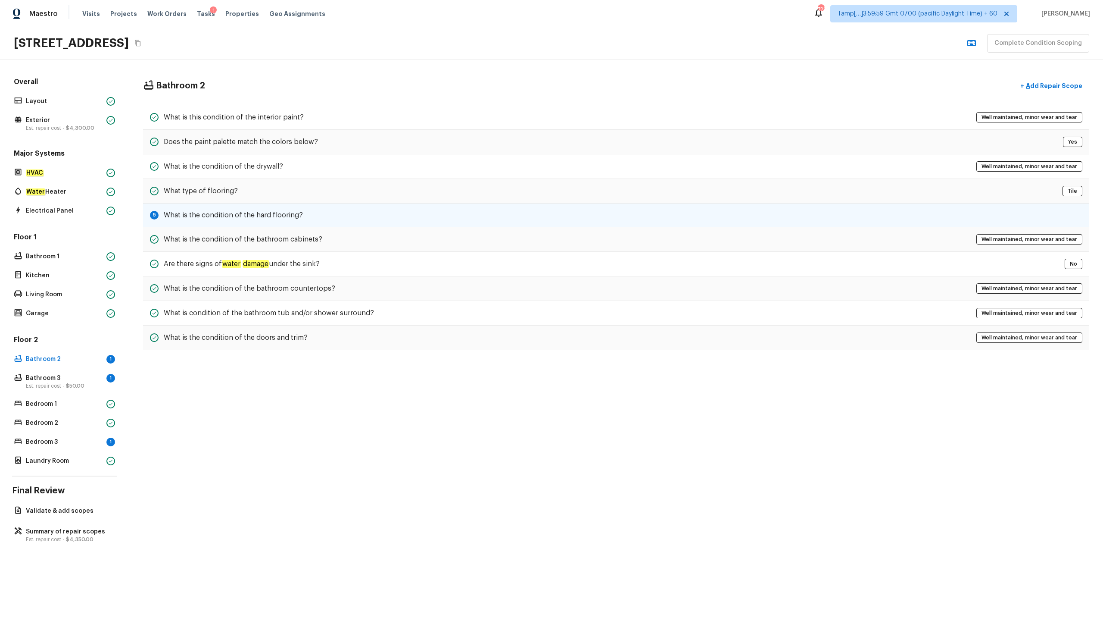
click at [220, 223] on div "5 What is the condition of the hard flooring?" at bounding box center [616, 215] width 946 height 24
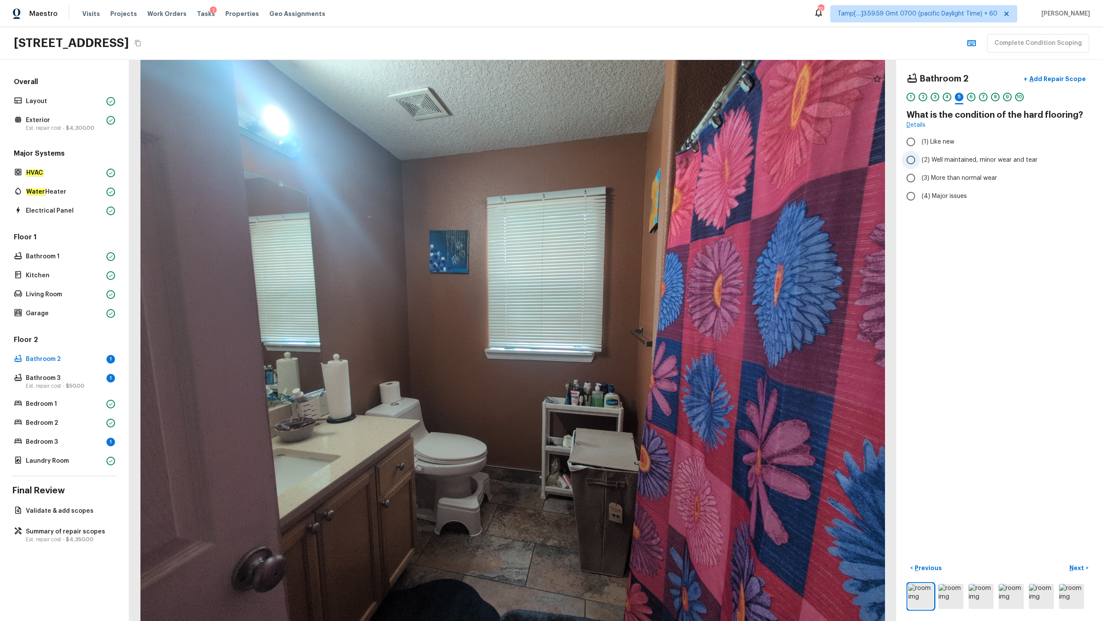
click at [620, 159] on span "(2) Well maintained, minor wear and tear" at bounding box center [980, 160] width 116 height 9
click at [620, 159] on input "(2) Well maintained, minor wear and tear" at bounding box center [911, 160] width 18 height 18
click at [66, 306] on div "Bedroom 3 1" at bounding box center [64, 442] width 105 height 12
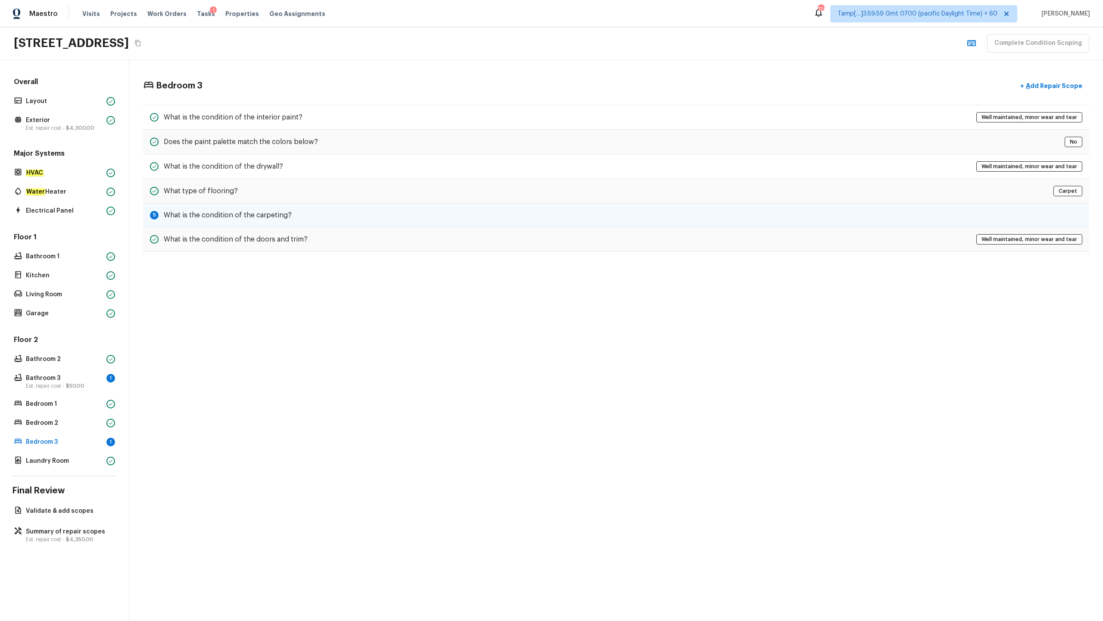
click at [219, 212] on h5 "What is the condition of the carpeting?" at bounding box center [228, 214] width 128 height 9
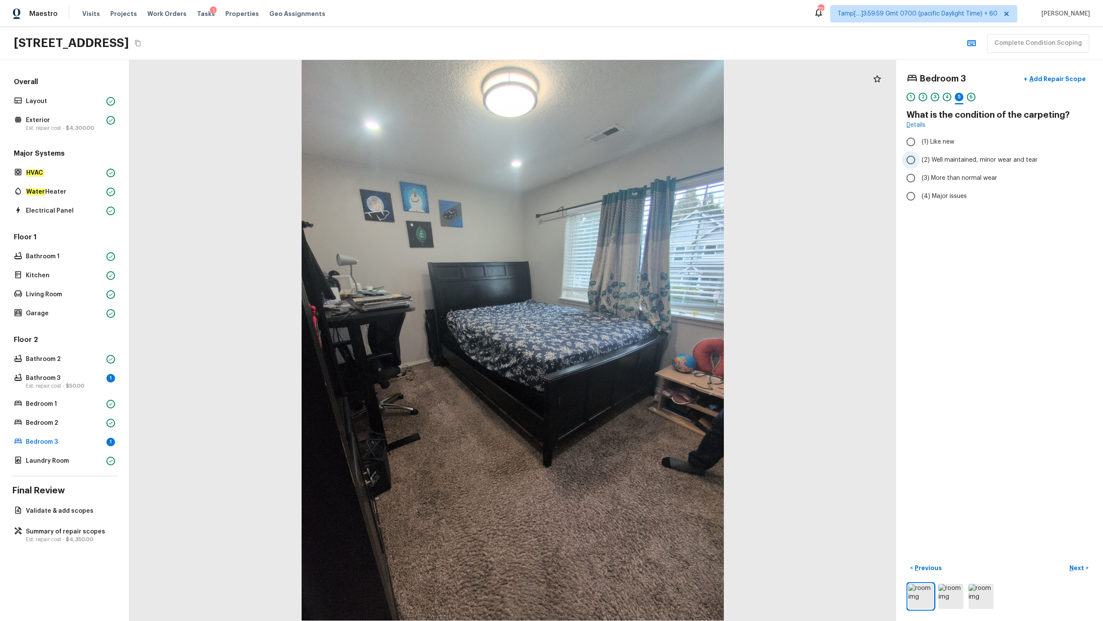
click at [620, 160] on input "(2) Well maintained, minor wear and tear" at bounding box center [911, 160] width 18 height 18
click at [68, 306] on span "$50.00" at bounding box center [75, 385] width 19 height 5
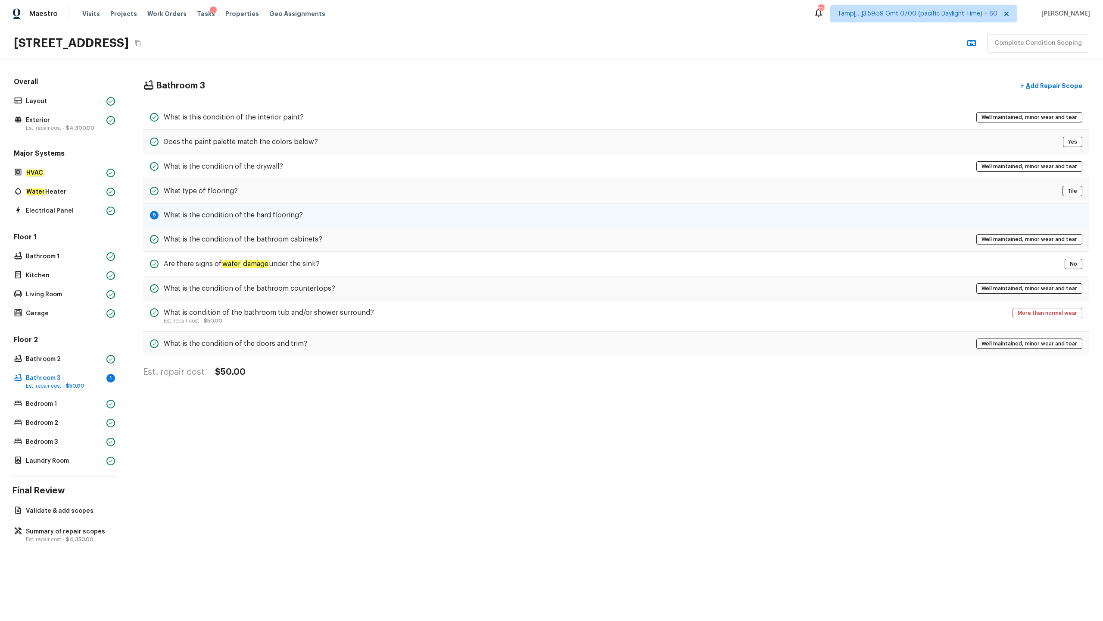
click at [243, 207] on div "5 What is the condition of the hard flooring?" at bounding box center [616, 215] width 946 height 24
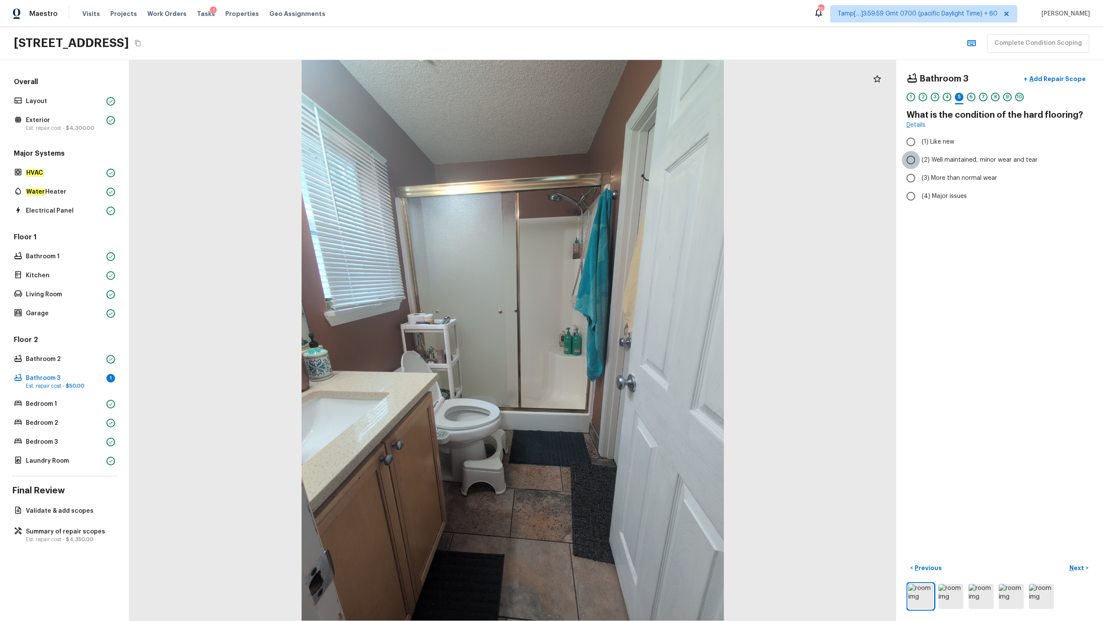
click at [620, 156] on input "(2) Well maintained, minor wear and tear" at bounding box center [911, 160] width 18 height 18
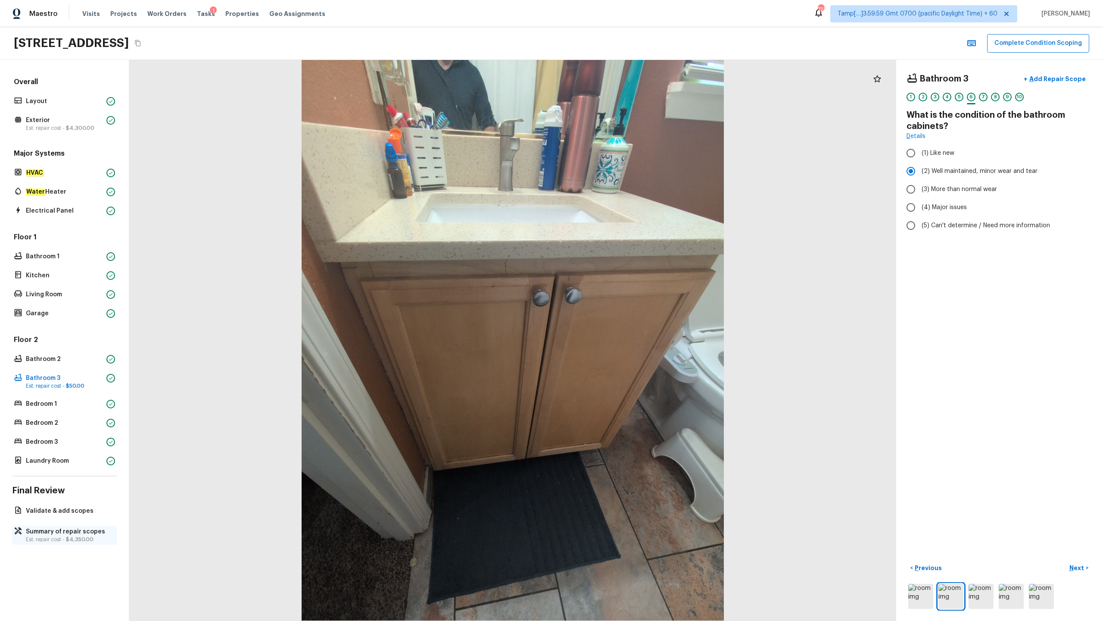
click at [71, 306] on p "Est. repair cost - $4,350.00" at bounding box center [69, 539] width 86 height 7
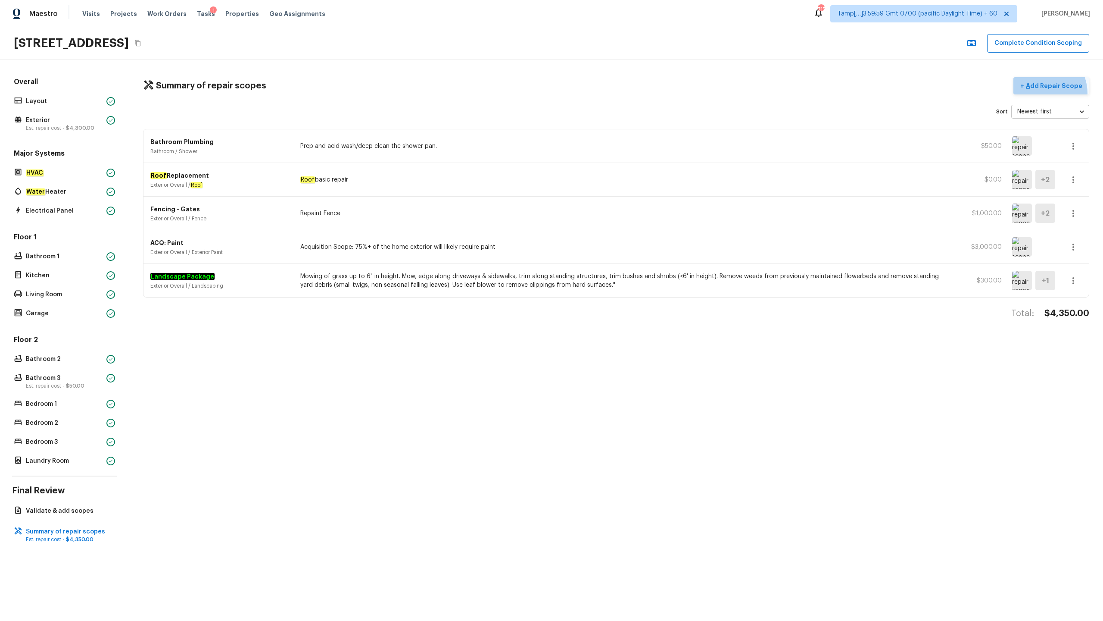
click at [620, 94] on button "+ Add Repair Scope" at bounding box center [1052, 86] width 76 height 18
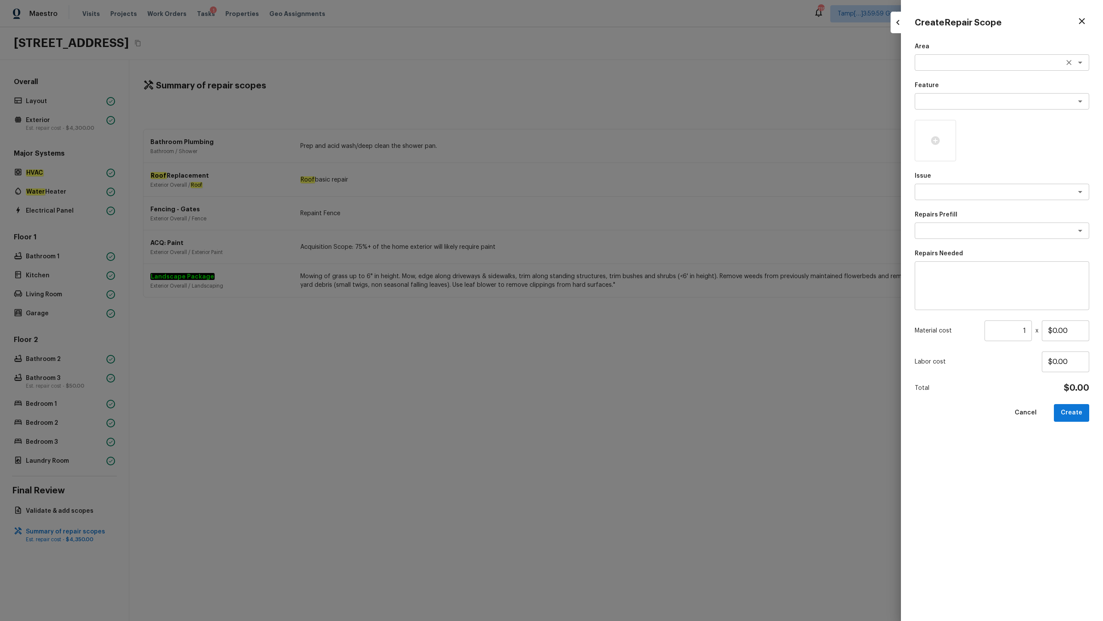
click at [620, 66] on textarea at bounding box center [990, 62] width 143 height 9
click at [620, 82] on li "Interior Overall" at bounding box center [1002, 81] width 175 height 14
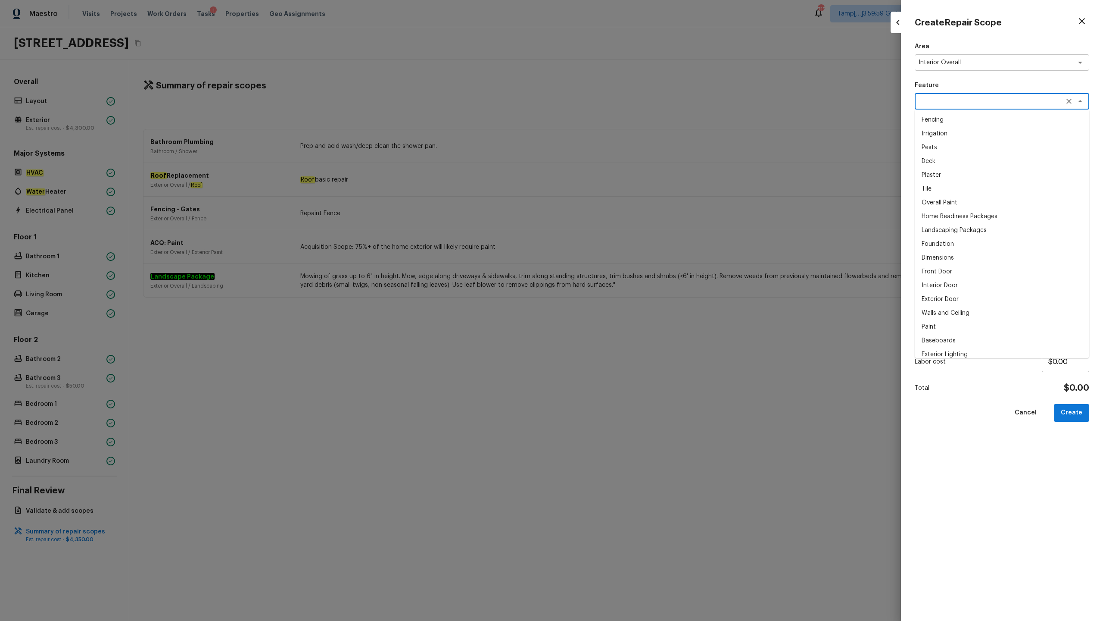
click at [620, 99] on textarea at bounding box center [990, 101] width 143 height 9
click at [620, 121] on li "Overall Paint" at bounding box center [1002, 120] width 175 height 14
click at [620, 190] on textarea at bounding box center [990, 191] width 143 height 9
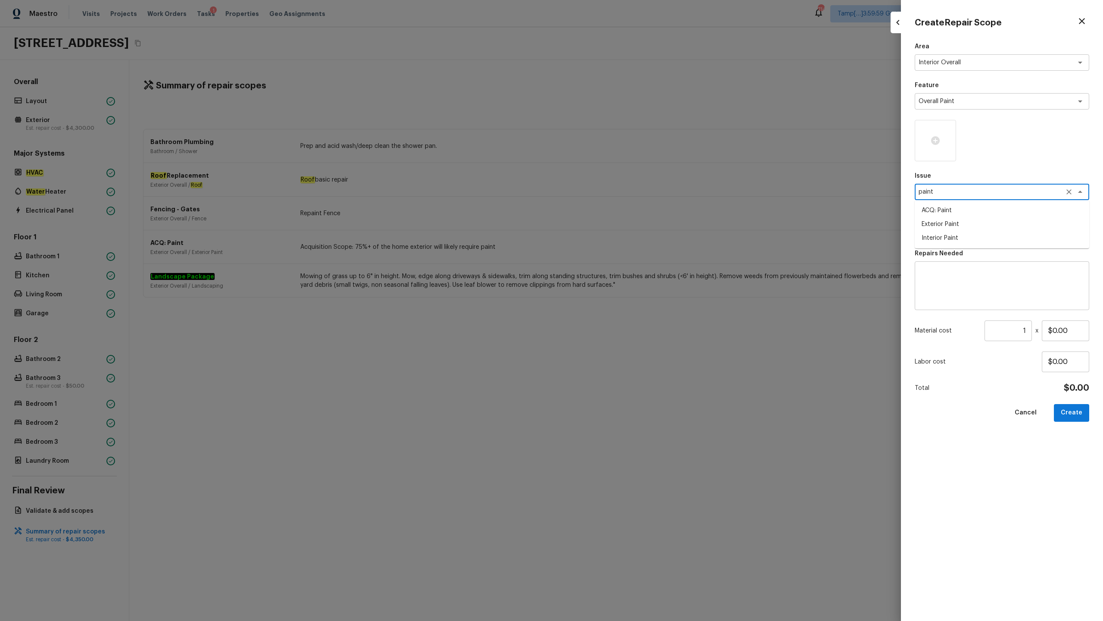
click at [620, 209] on li "ACQ: Paint" at bounding box center [1002, 210] width 175 height 14
click at [620, 234] on textarea at bounding box center [990, 230] width 143 height 9
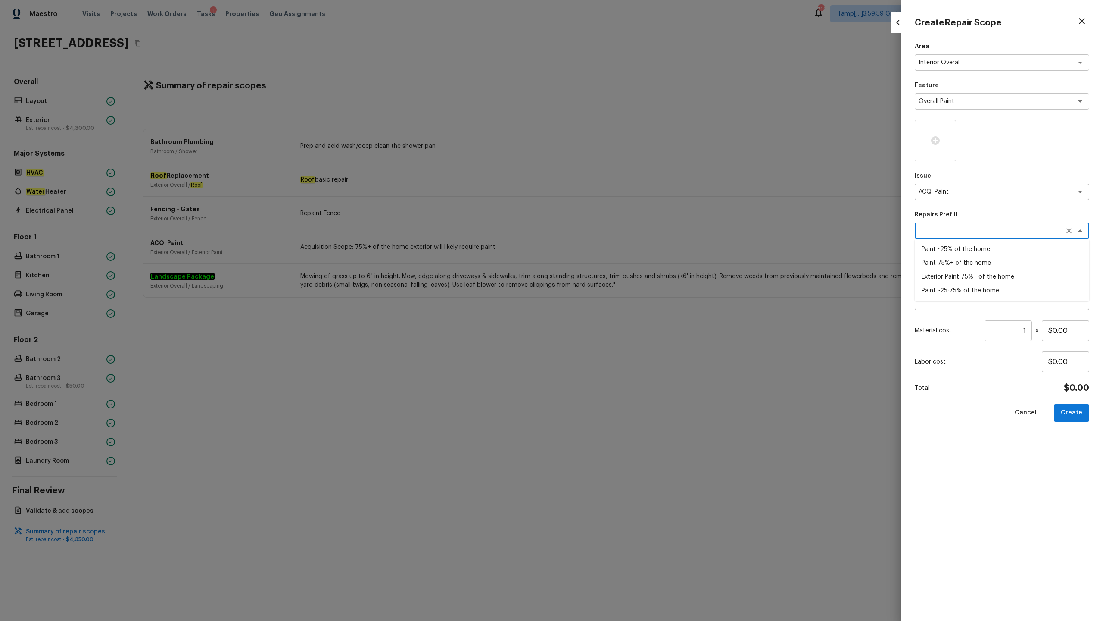
click at [620, 288] on li "Paint ~25-75% of the home" at bounding box center [1002, 291] width 175 height 14
click at [620, 147] on div at bounding box center [935, 140] width 41 height 41
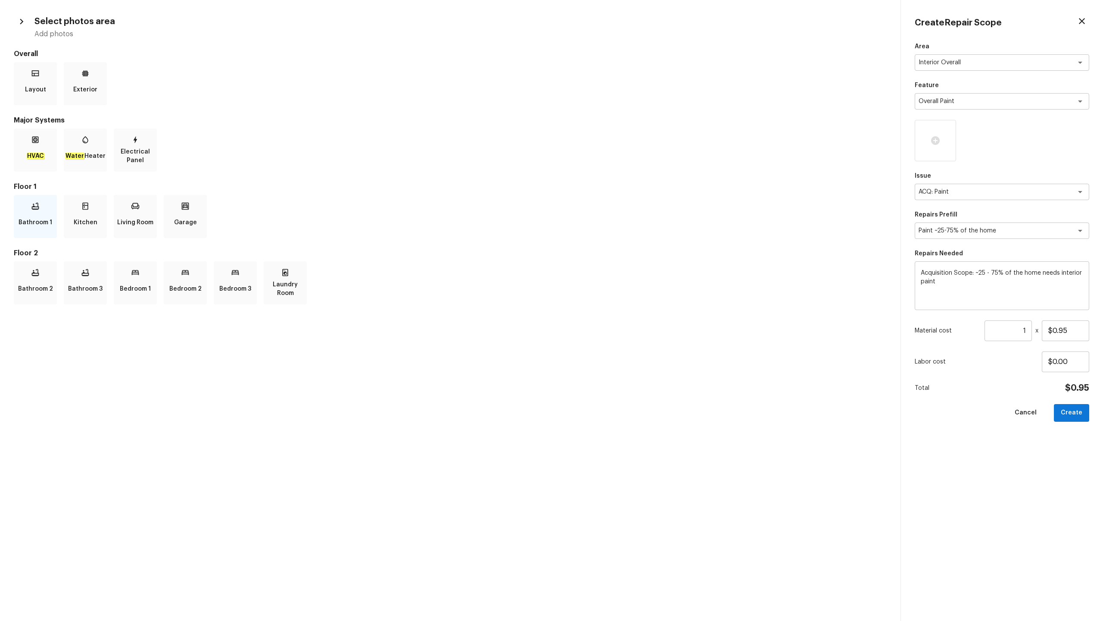
click at [28, 214] on p "Bathroom 1" at bounding box center [36, 222] width 34 height 17
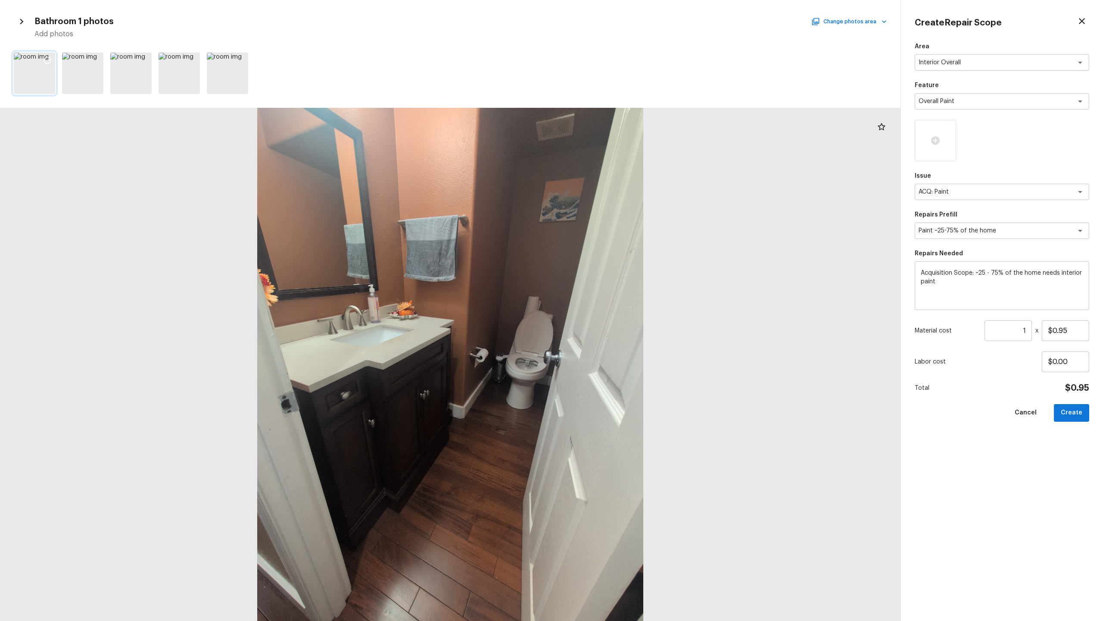
click at [49, 57] on icon at bounding box center [47, 60] width 7 height 7
click at [620, 16] on button "Change photos area" at bounding box center [850, 21] width 74 height 11
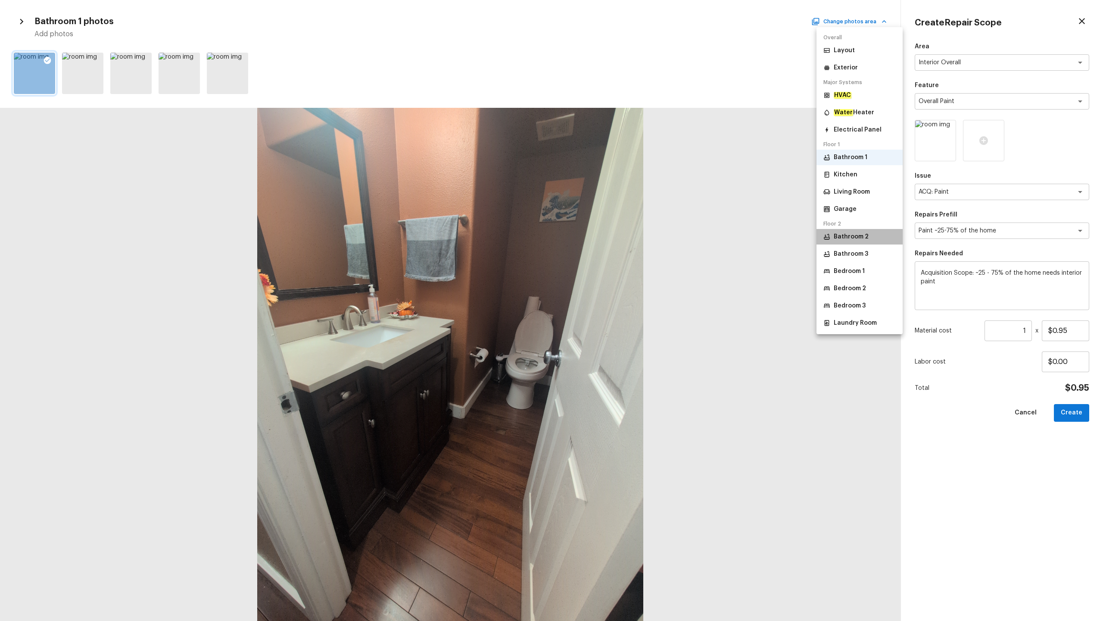
click at [620, 237] on p "Bathroom 2" at bounding box center [851, 236] width 35 height 9
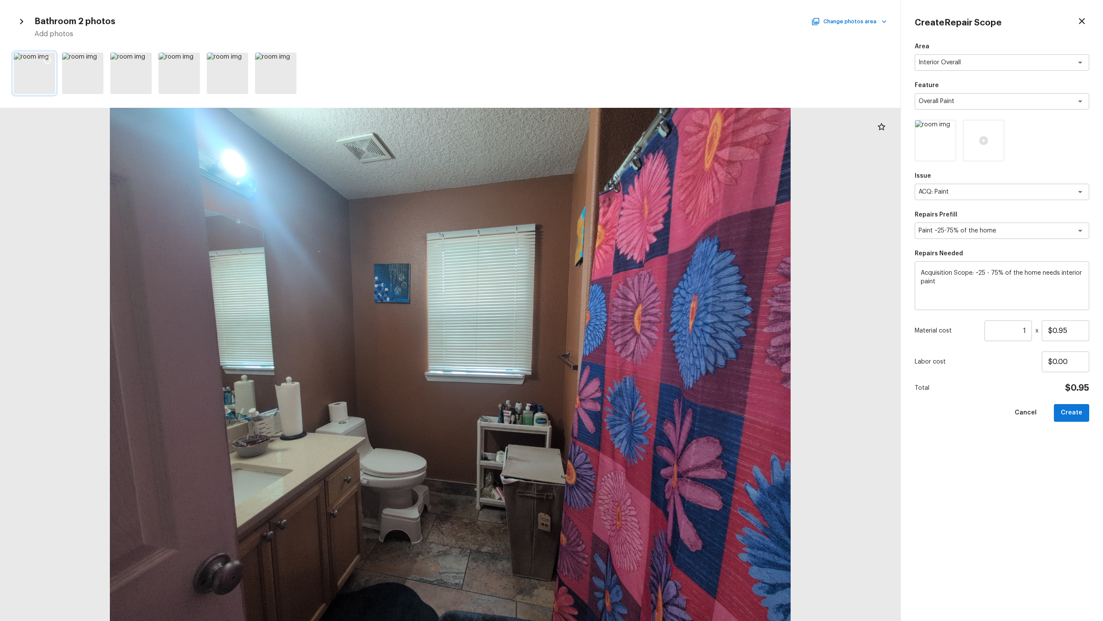
click at [44, 62] on icon at bounding box center [47, 60] width 9 height 9
click at [620, 25] on button "Change photos area" at bounding box center [850, 21] width 74 height 11
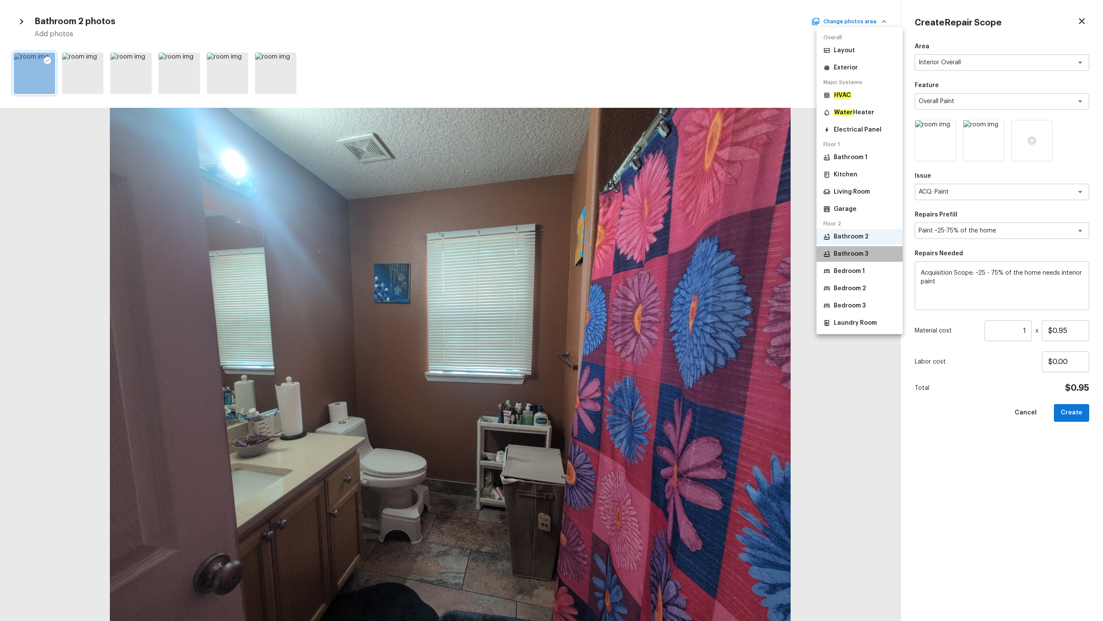
click at [620, 253] on p "Bathroom 3" at bounding box center [851, 254] width 34 height 9
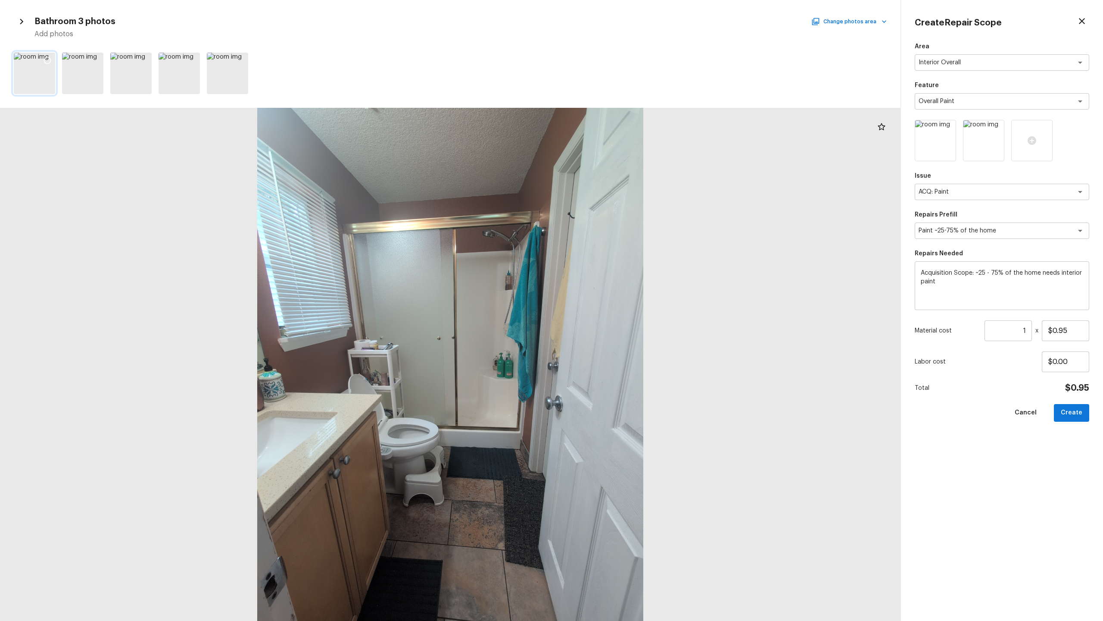
click at [53, 60] on div at bounding box center [48, 62] width 16 height 18
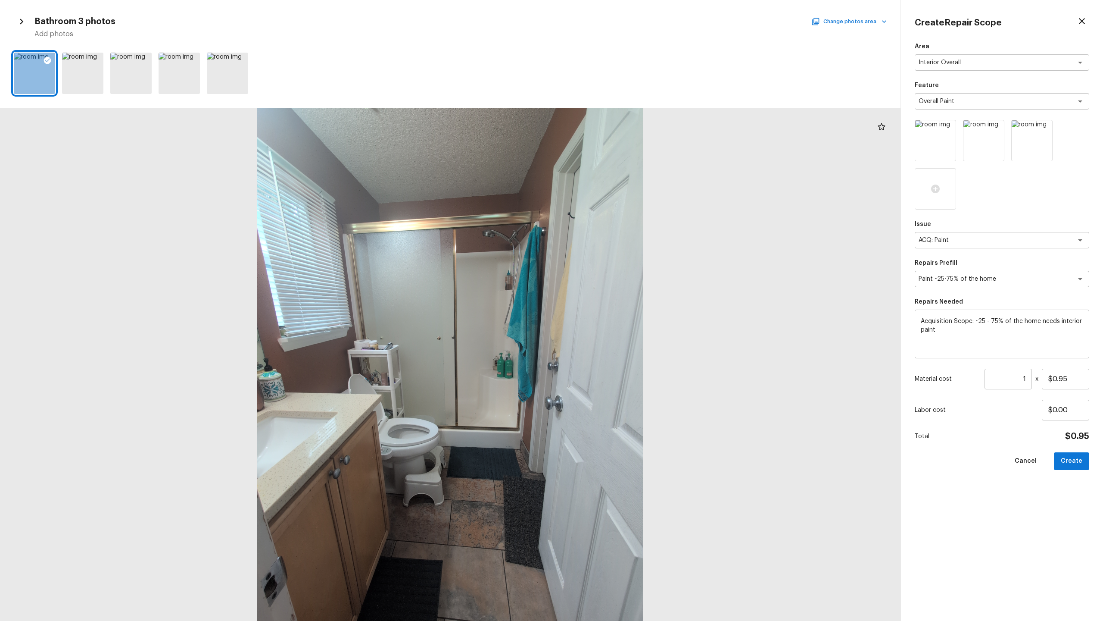
click at [620, 20] on button "Change photos area" at bounding box center [850, 21] width 74 height 11
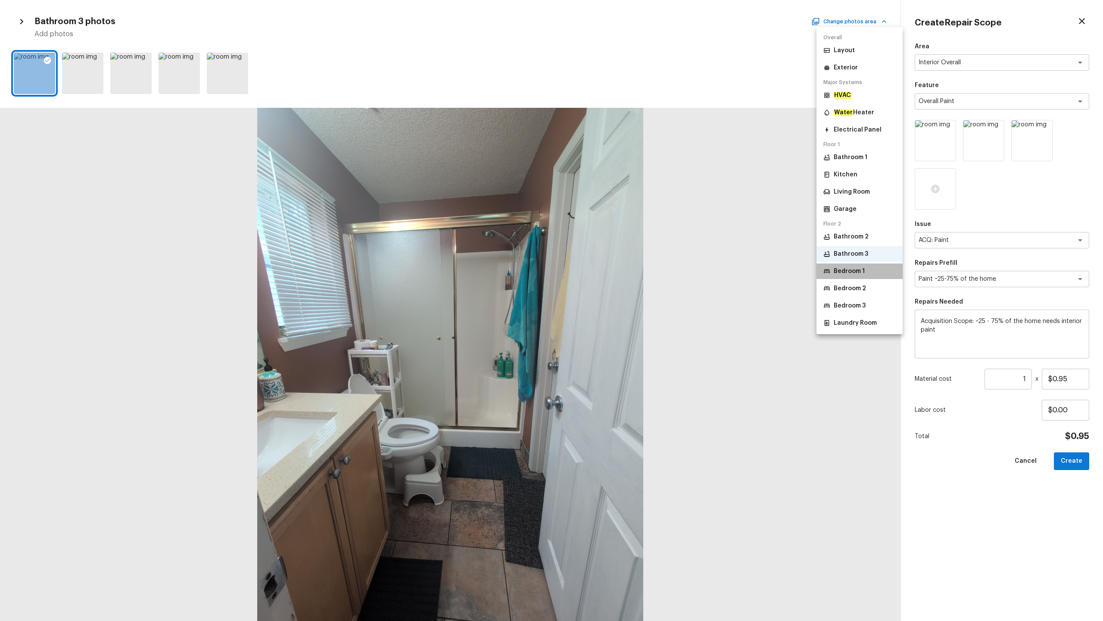
click at [620, 269] on p "Bedroom 1" at bounding box center [849, 271] width 31 height 9
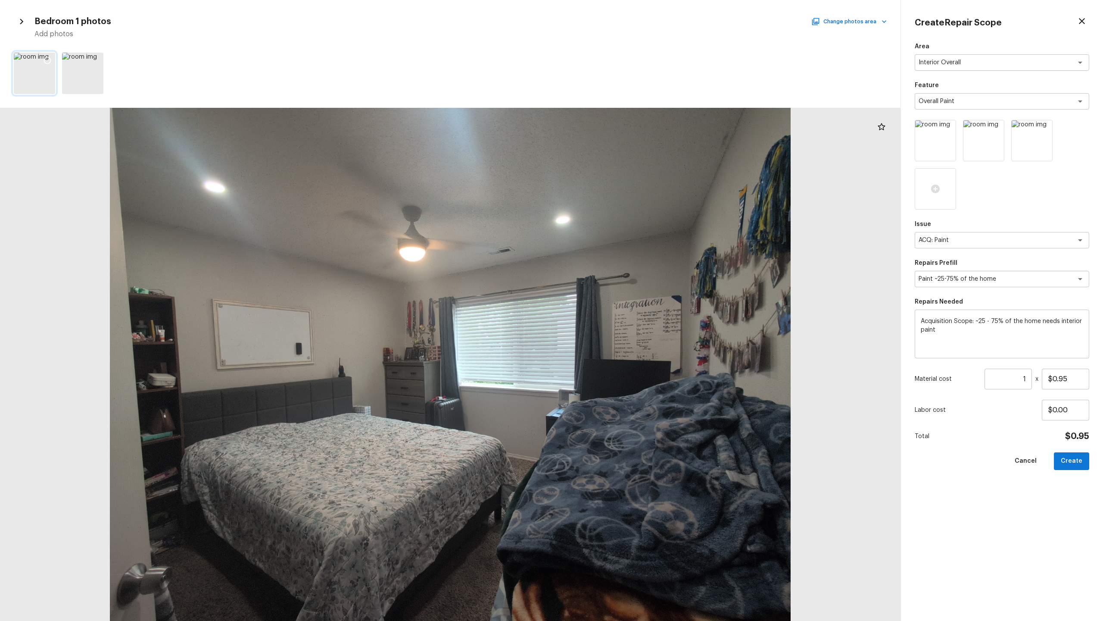
click at [47, 58] on icon at bounding box center [47, 60] width 9 height 9
click at [620, 24] on button "Change photos area" at bounding box center [850, 21] width 74 height 11
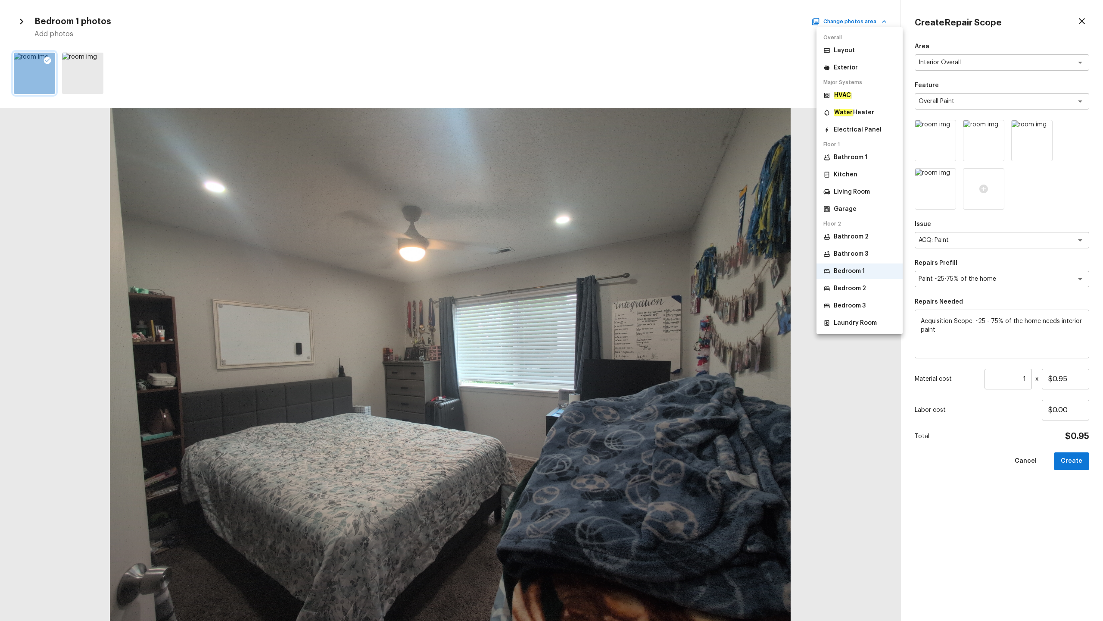
click at [620, 284] on p "Bedroom 2" at bounding box center [850, 288] width 32 height 9
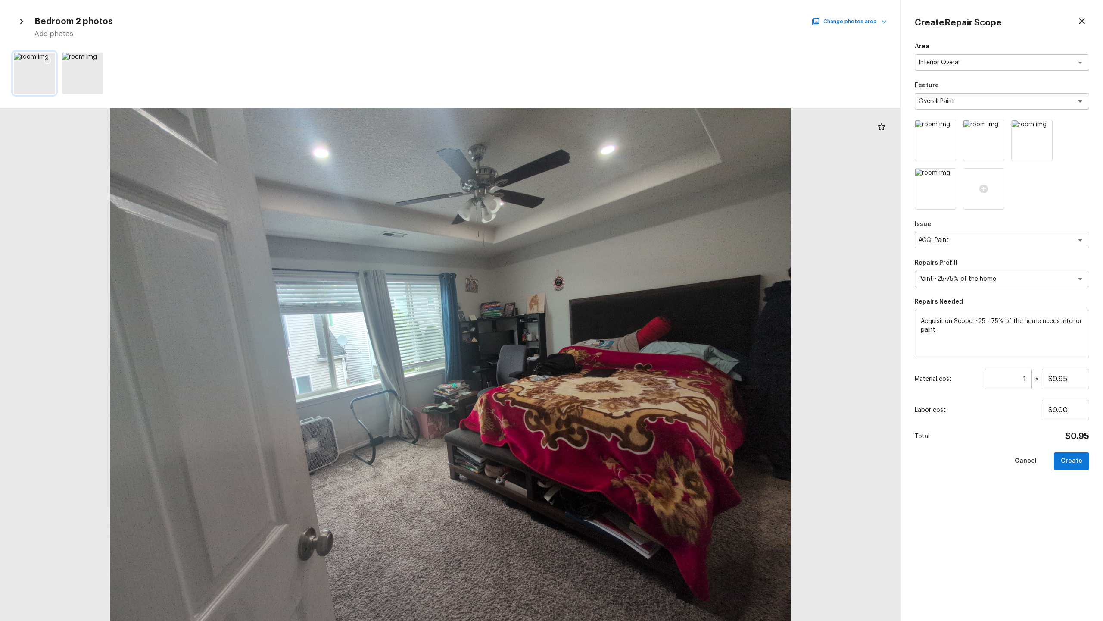
click at [45, 60] on icon at bounding box center [47, 60] width 9 height 9
click at [620, 18] on button "Change photos area" at bounding box center [850, 21] width 74 height 11
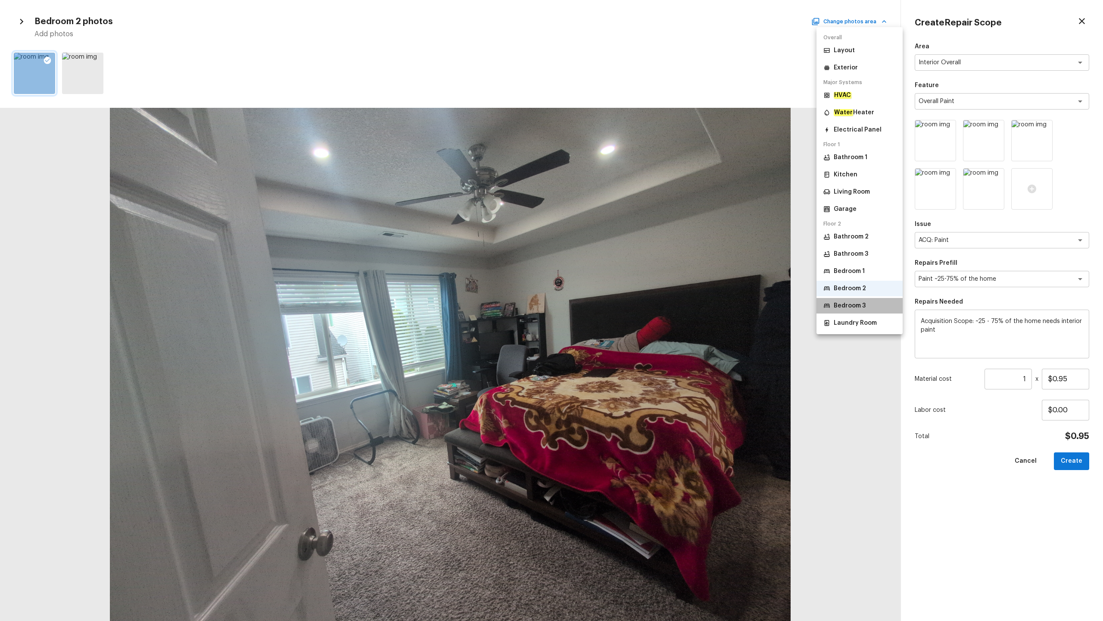
click at [620, 306] on li "Bedroom 3" at bounding box center [860, 306] width 86 height 16
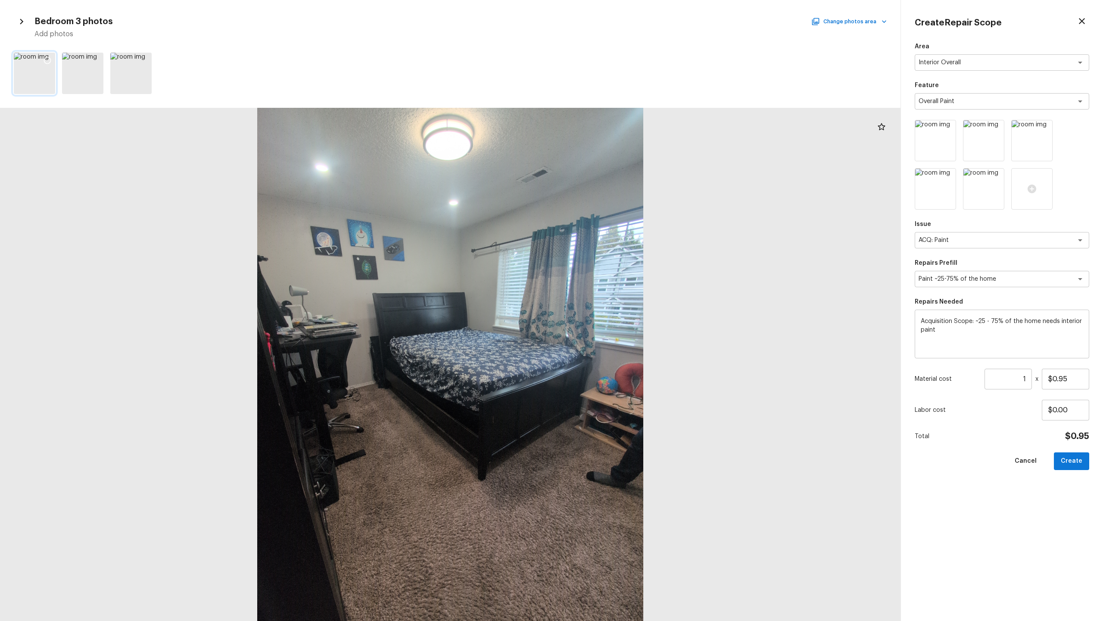
click at [47, 59] on icon at bounding box center [47, 60] width 9 height 9
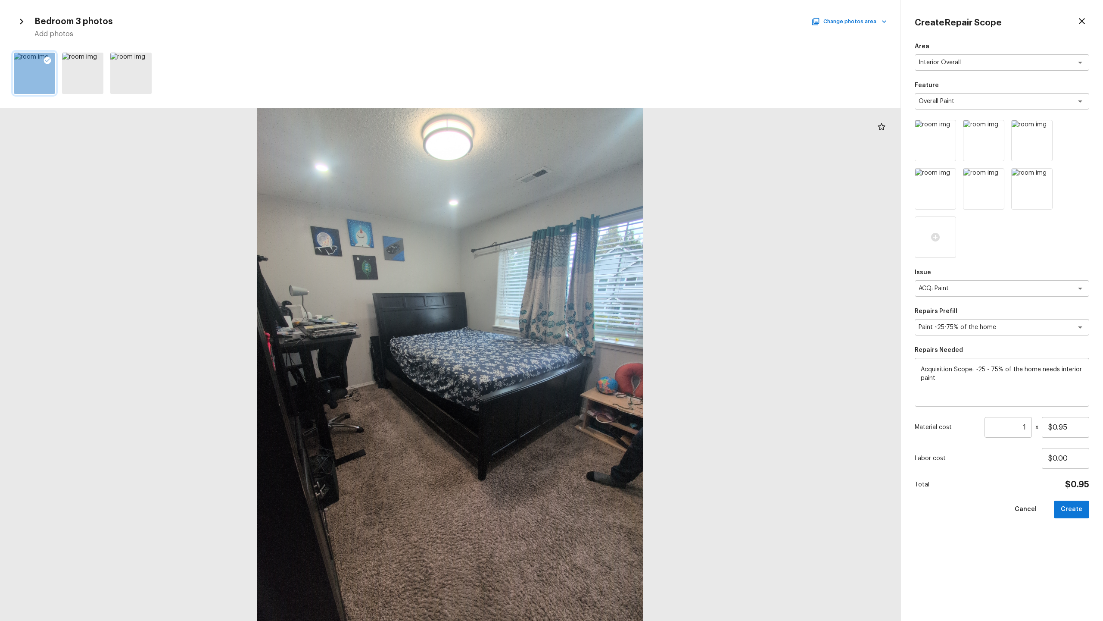
click at [620, 306] on input "1" at bounding box center [1008, 427] width 47 height 21
click at [620, 306] on button "Create" at bounding box center [1071, 509] width 35 height 18
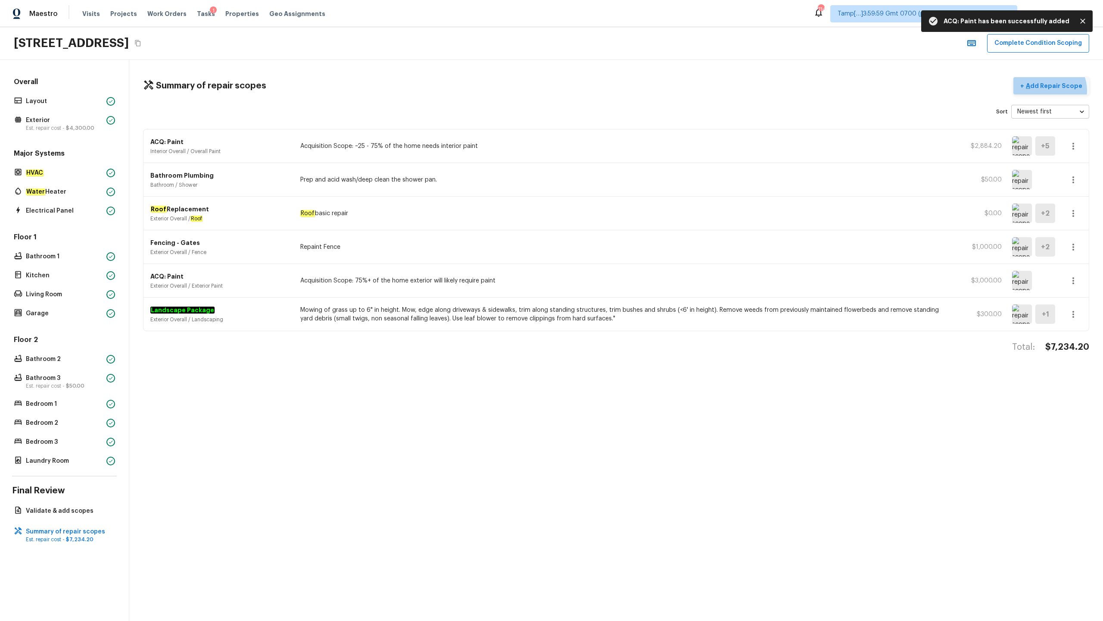
click at [620, 90] on button "+ Add Repair Scope" at bounding box center [1052, 86] width 76 height 18
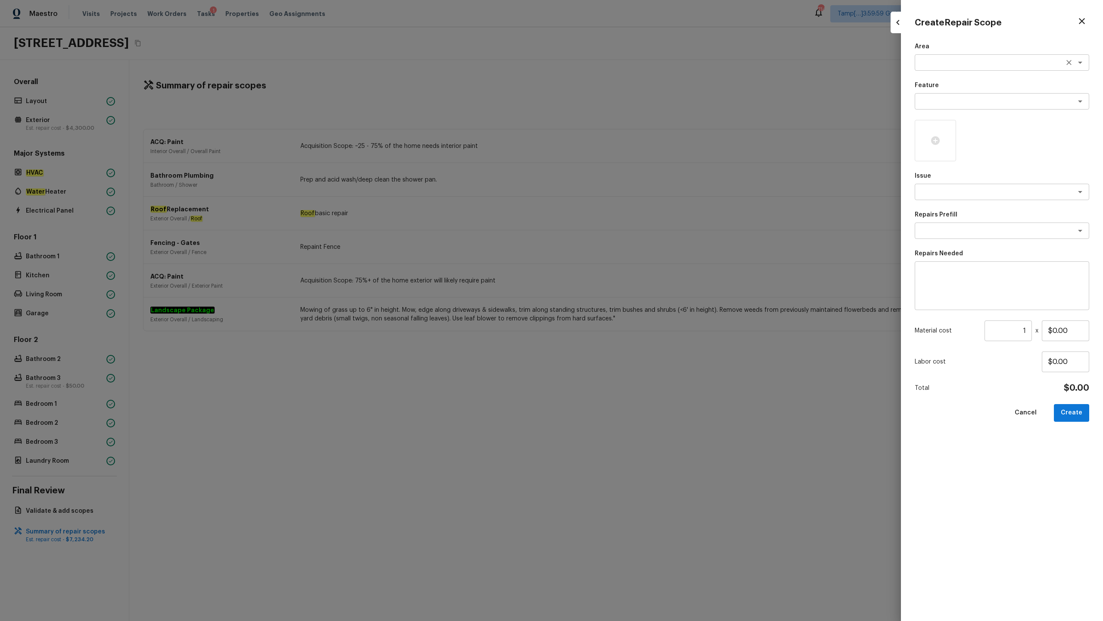
click at [620, 69] on div "x ​" at bounding box center [1002, 62] width 175 height 16
click at [620, 78] on li "Interior Overall" at bounding box center [1002, 81] width 175 height 14
click at [620, 97] on textarea at bounding box center [990, 101] width 143 height 9
click at [620, 174] on li "Overall Flooring" at bounding box center [1002, 175] width 175 height 14
click at [620, 197] on div "x ​" at bounding box center [1002, 192] width 175 height 16
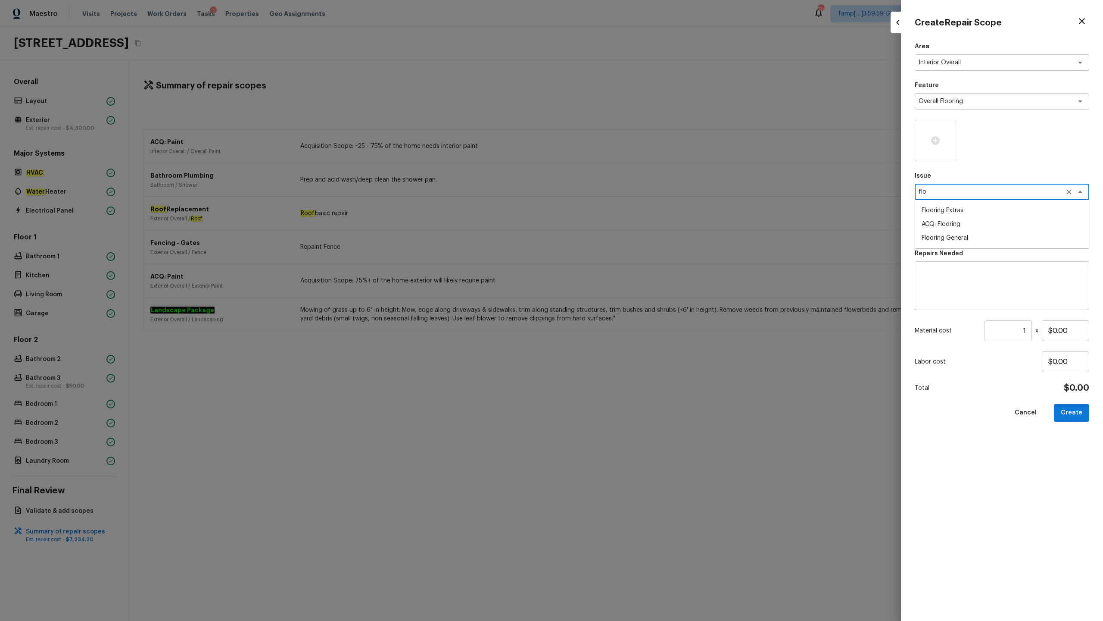
click at [620, 225] on li "ACQ: Flooring" at bounding box center [1002, 224] width 175 height 14
click at [620, 235] on div "x ​" at bounding box center [1002, 230] width 175 height 16
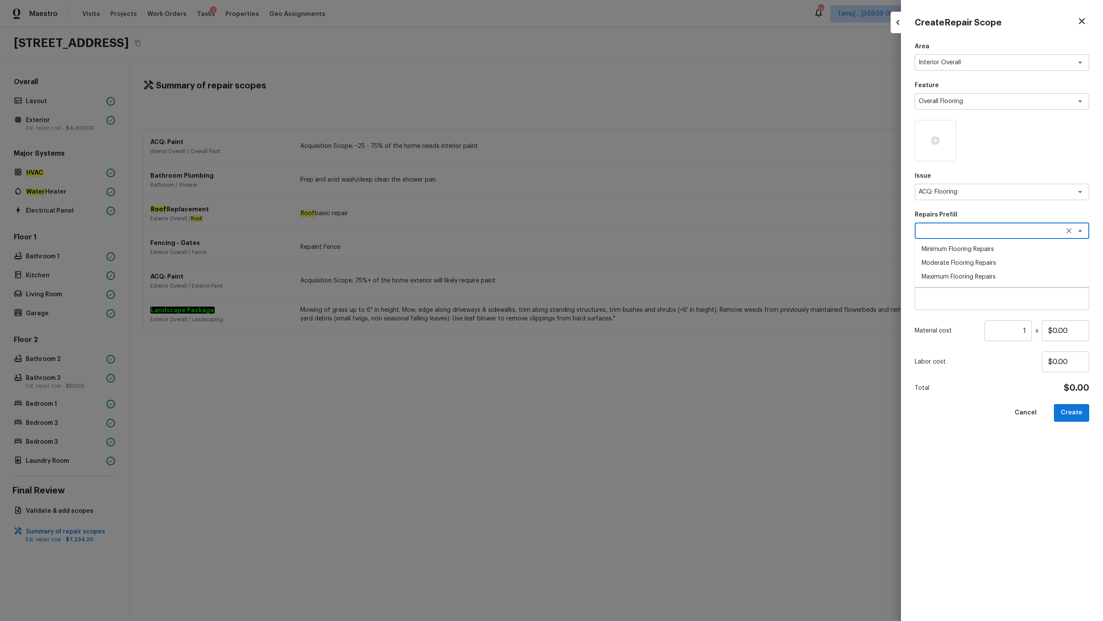
click at [620, 253] on li "Minimum Flooring Repairs" at bounding box center [1002, 249] width 175 height 14
click at [620, 306] on input "1" at bounding box center [1008, 330] width 47 height 21
click at [620, 306] on button "Create" at bounding box center [1071, 413] width 35 height 18
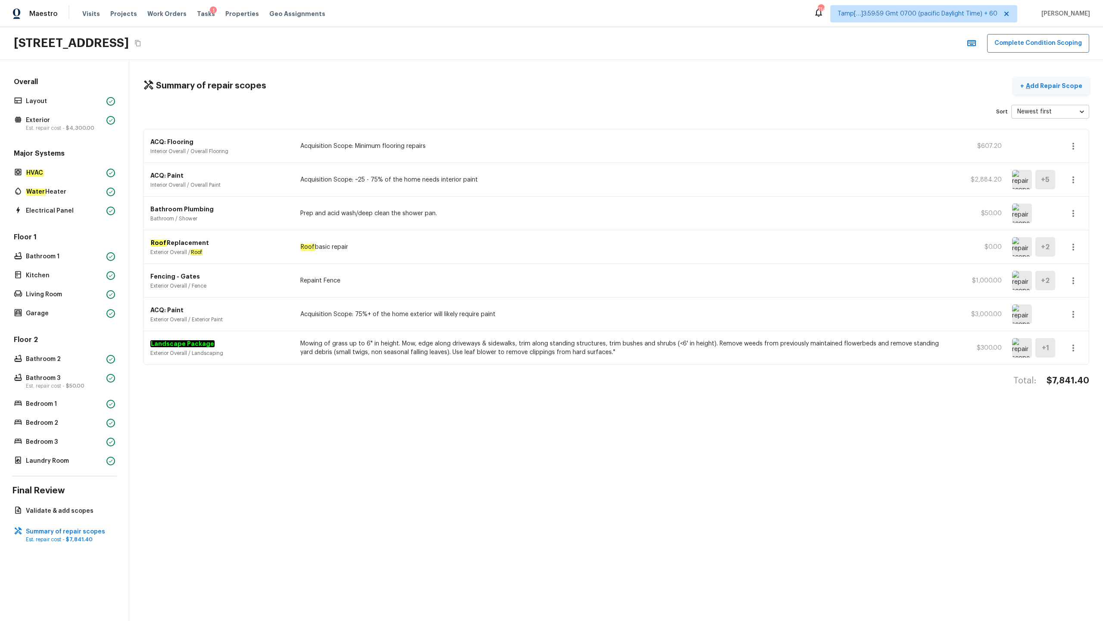
click at [620, 81] on p "Add Repair Scope" at bounding box center [1053, 85] width 58 height 9
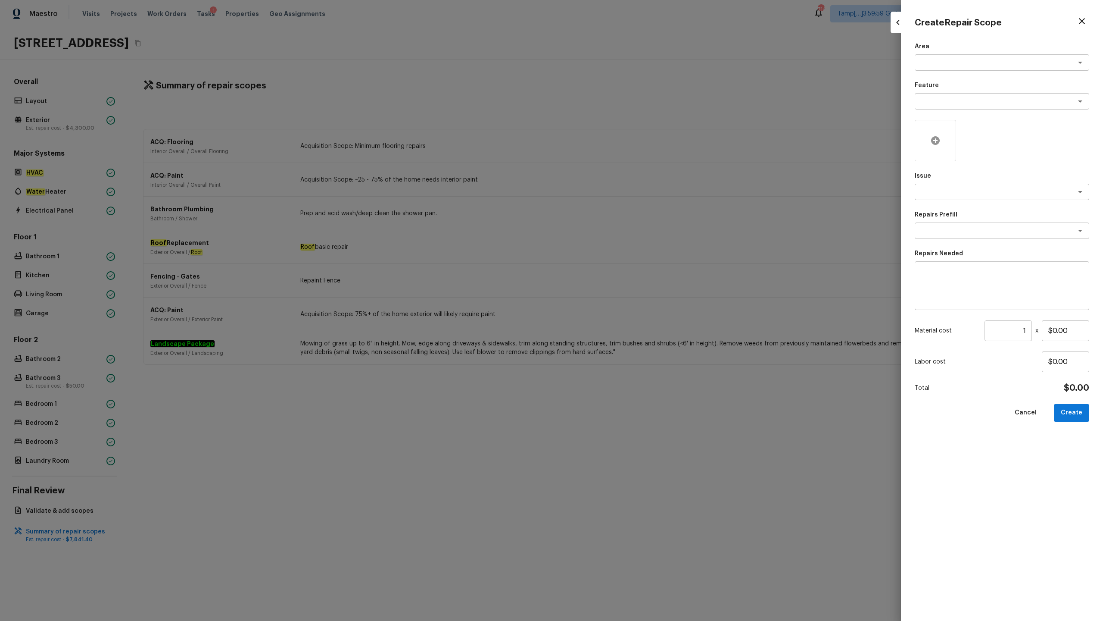
click at [620, 144] on icon at bounding box center [935, 140] width 10 height 10
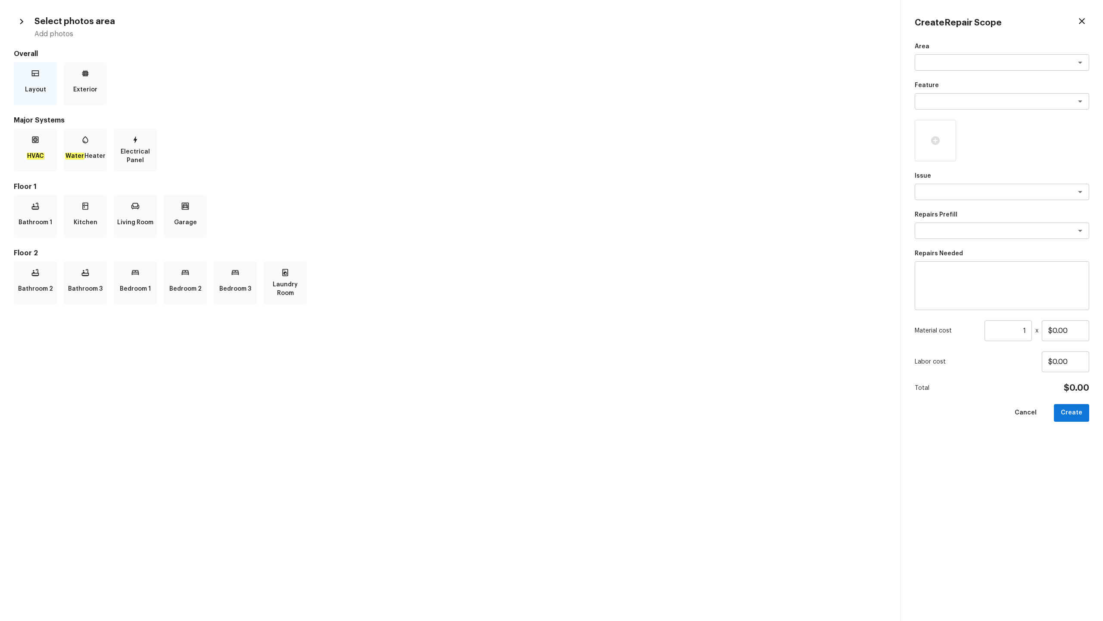
click at [41, 99] on div "Layout" at bounding box center [35, 83] width 43 height 43
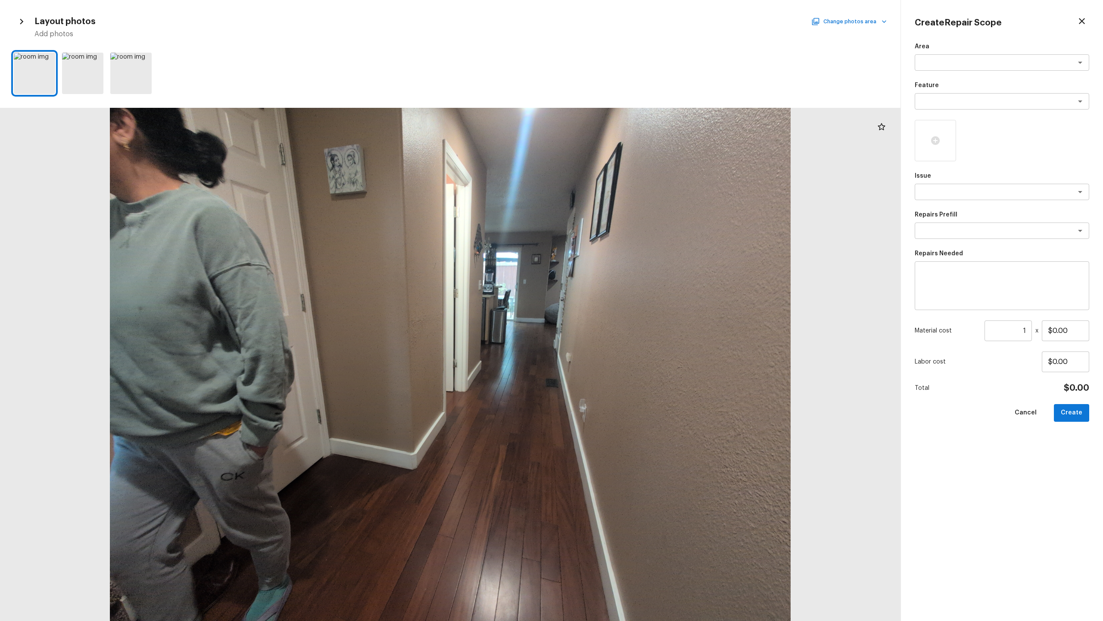
click at [620, 16] on button "Change photos area" at bounding box center [850, 21] width 74 height 11
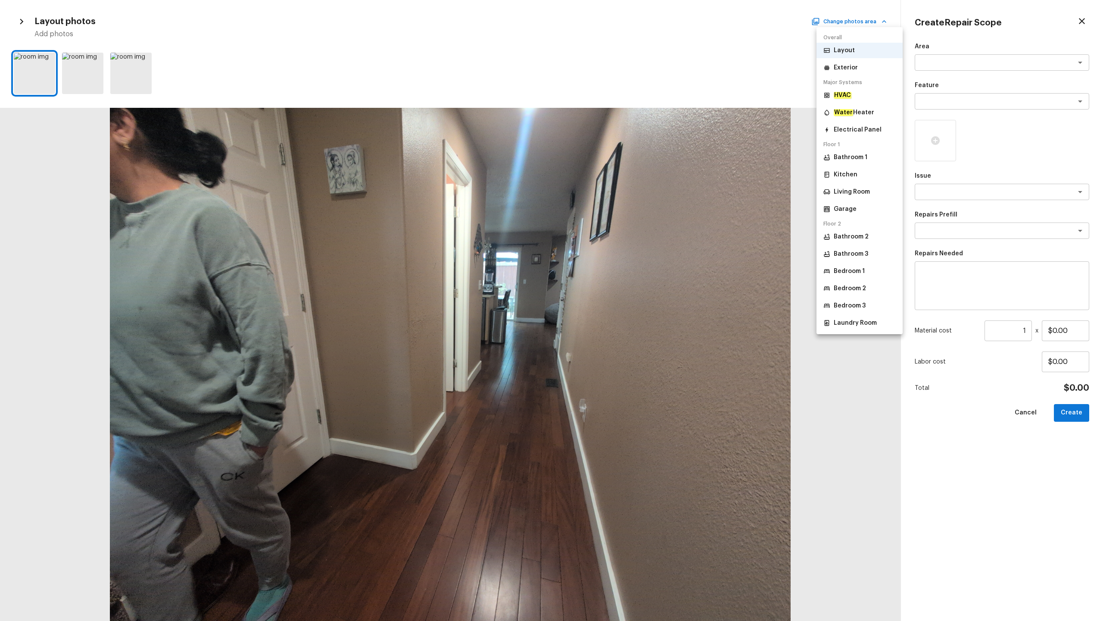
click at [620, 69] on p "Exterior" at bounding box center [846, 67] width 24 height 9
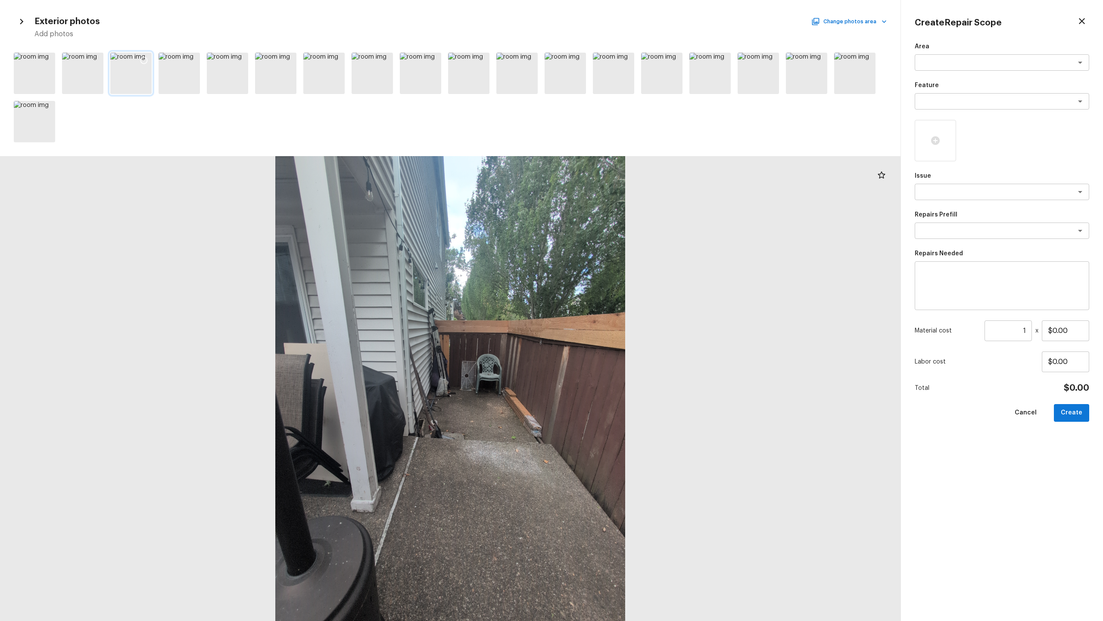
click at [147, 62] on icon at bounding box center [143, 60] width 7 height 7
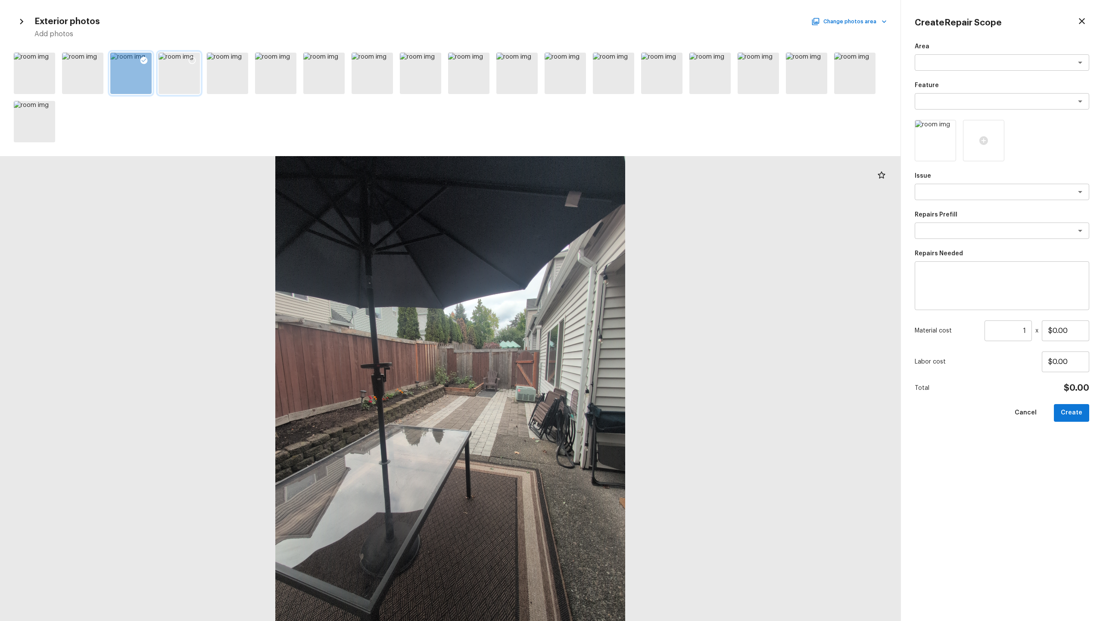
click at [193, 61] on icon at bounding box center [192, 60] width 9 height 9
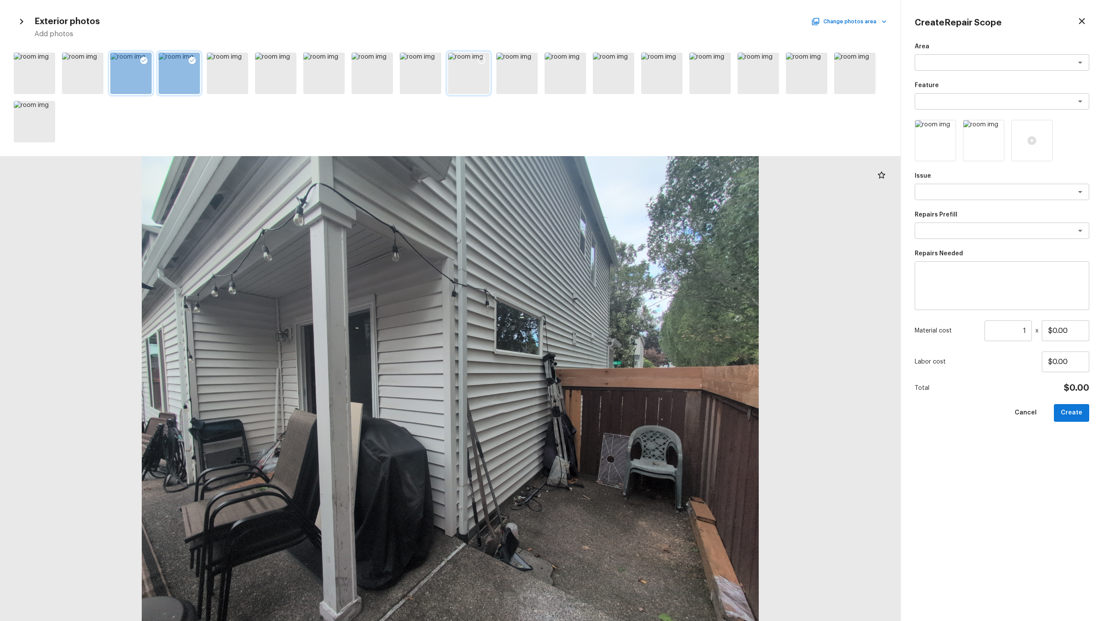
click at [482, 60] on icon at bounding box center [482, 60] width 9 height 9
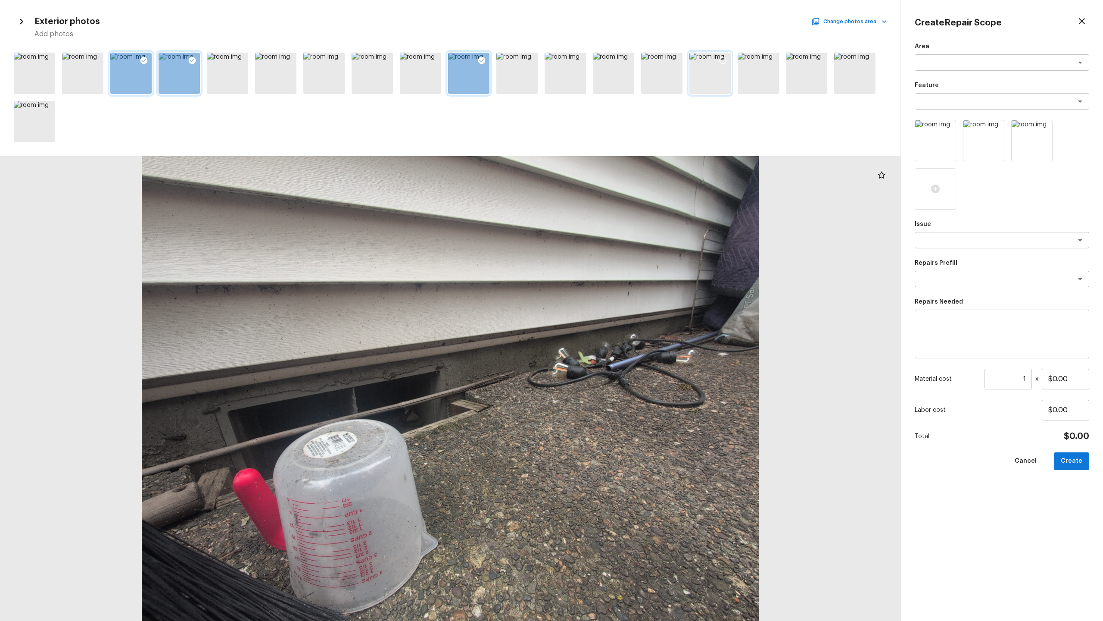
click at [620, 59] on icon at bounding box center [723, 60] width 9 height 9
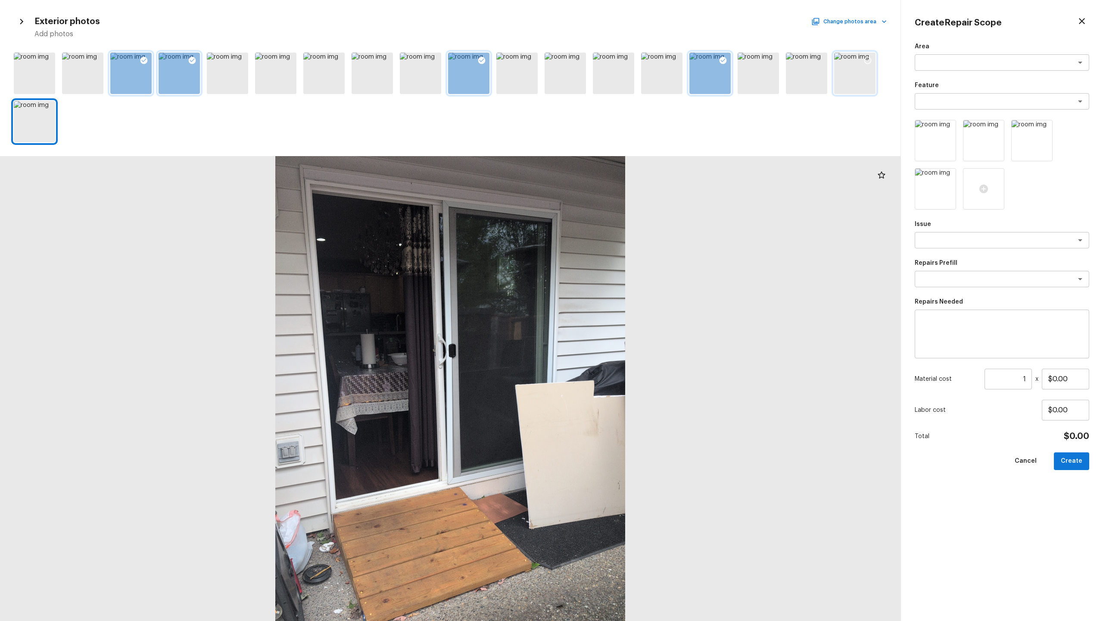
click at [620, 61] on icon at bounding box center [868, 60] width 9 height 9
click at [620, 60] on textarea at bounding box center [990, 62] width 143 height 9
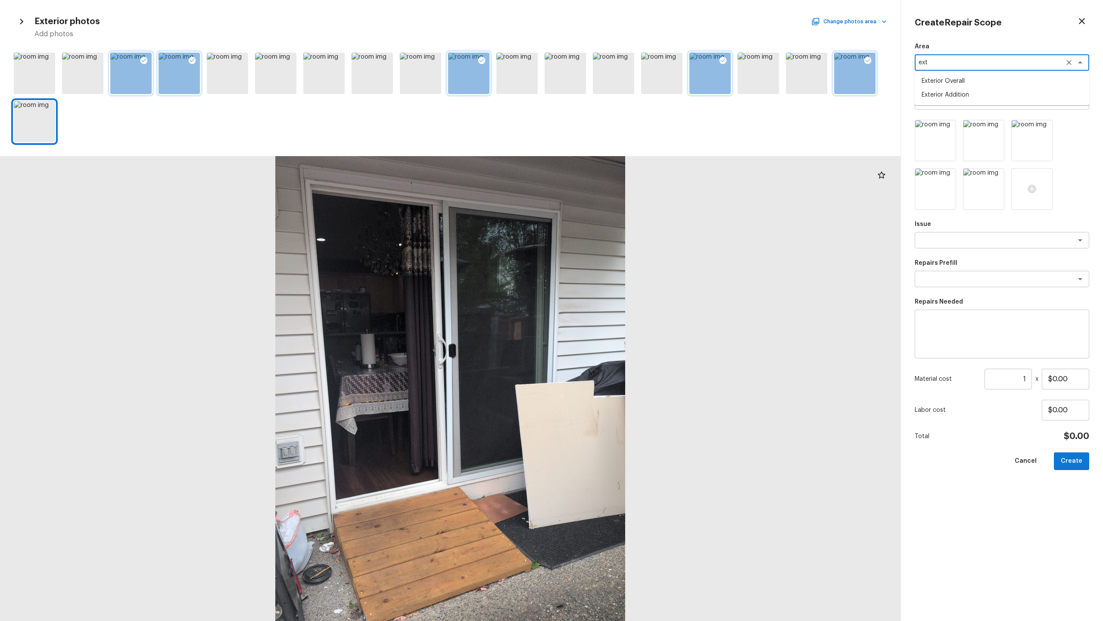
click at [620, 81] on li "Exterior Overall" at bounding box center [1002, 81] width 175 height 14
click at [620, 99] on textarea at bounding box center [990, 101] width 143 height 9
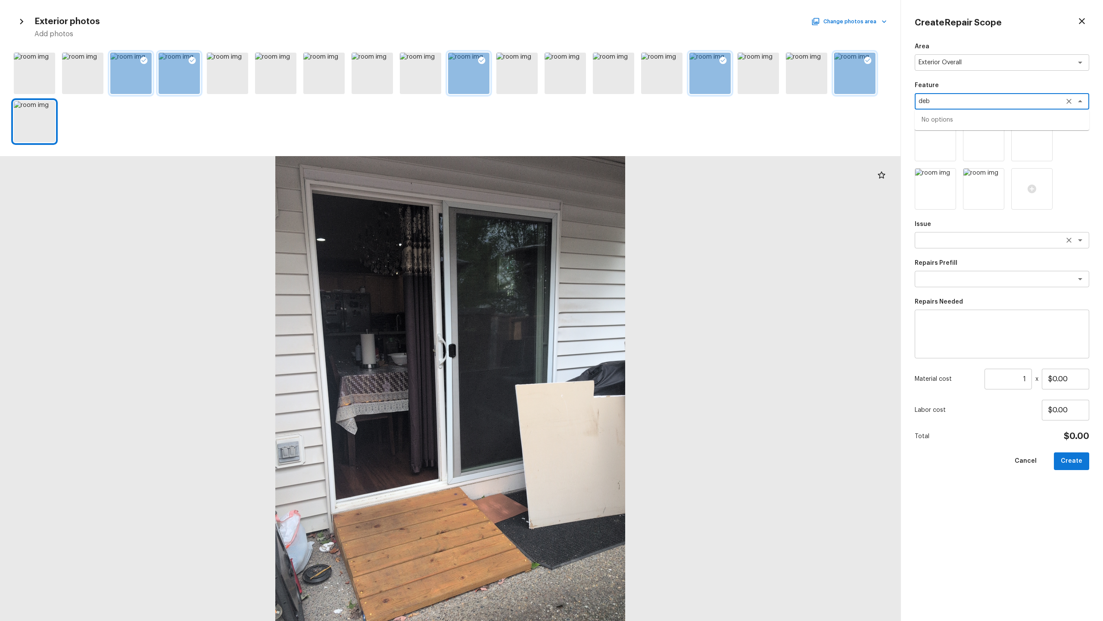
click at [620, 246] on div "x ​" at bounding box center [1002, 240] width 175 height 16
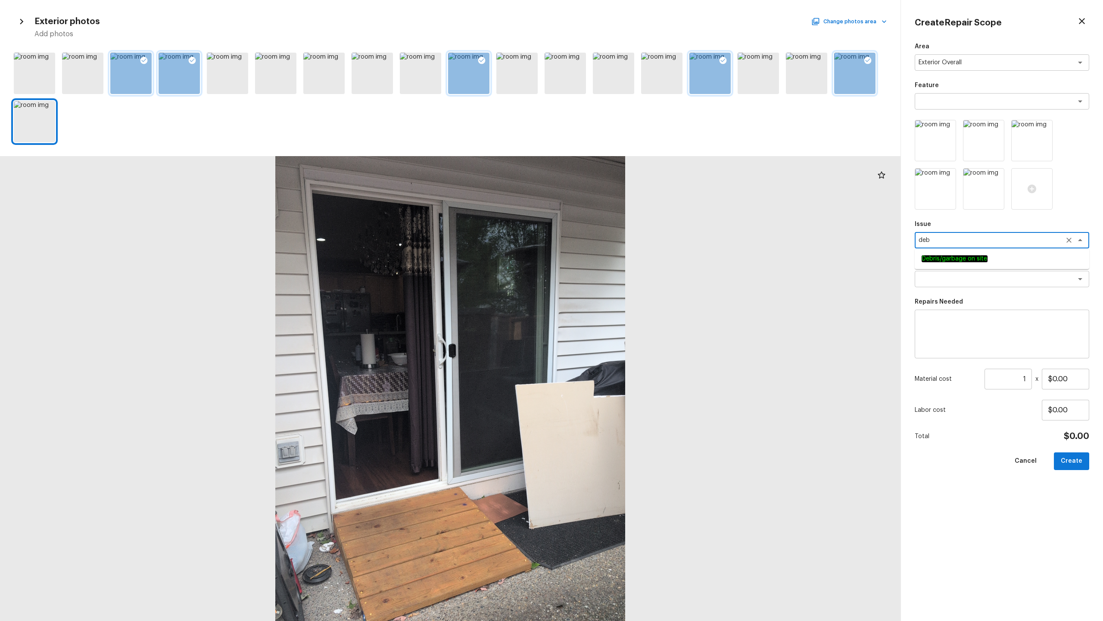
click at [620, 261] on em "Debris/garbage on site" at bounding box center [955, 258] width 66 height 7
click at [620, 281] on textarea at bounding box center [990, 279] width 143 height 9
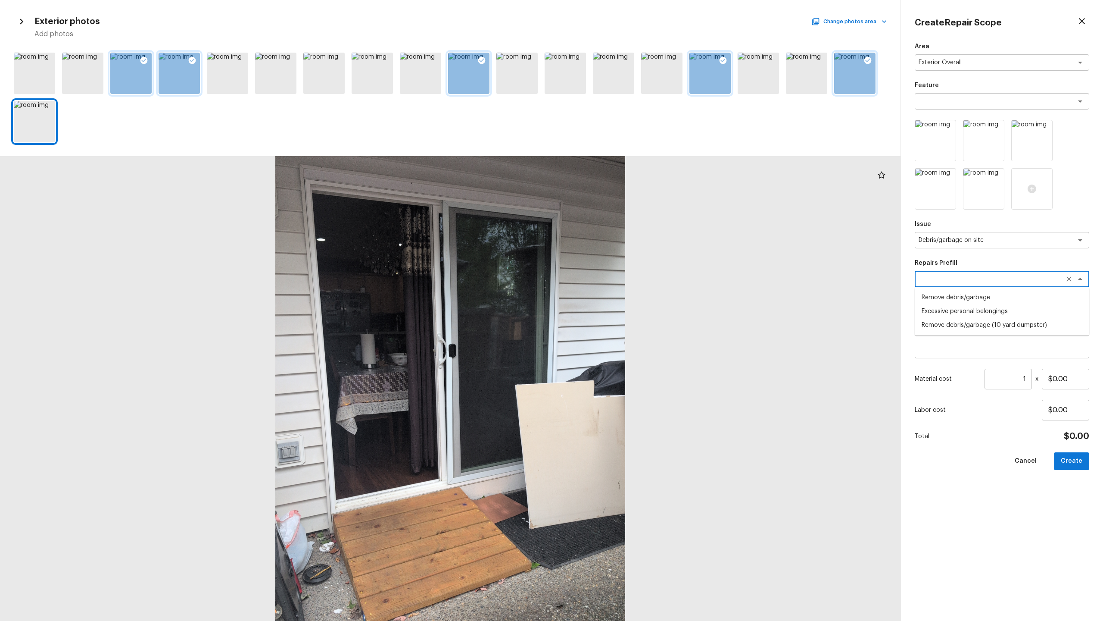
click at [620, 295] on li "Remove debris/garbage" at bounding box center [1002, 297] width 175 height 14
click at [620, 306] on textarea "Remove, haul off, and properly dispose of any debris left by seller to offsite …" at bounding box center [1002, 334] width 162 height 34
click at [620, 306] on input "$50.00" at bounding box center [1065, 378] width 47 height 21
click at [620, 306] on button "Create" at bounding box center [1071, 461] width 35 height 18
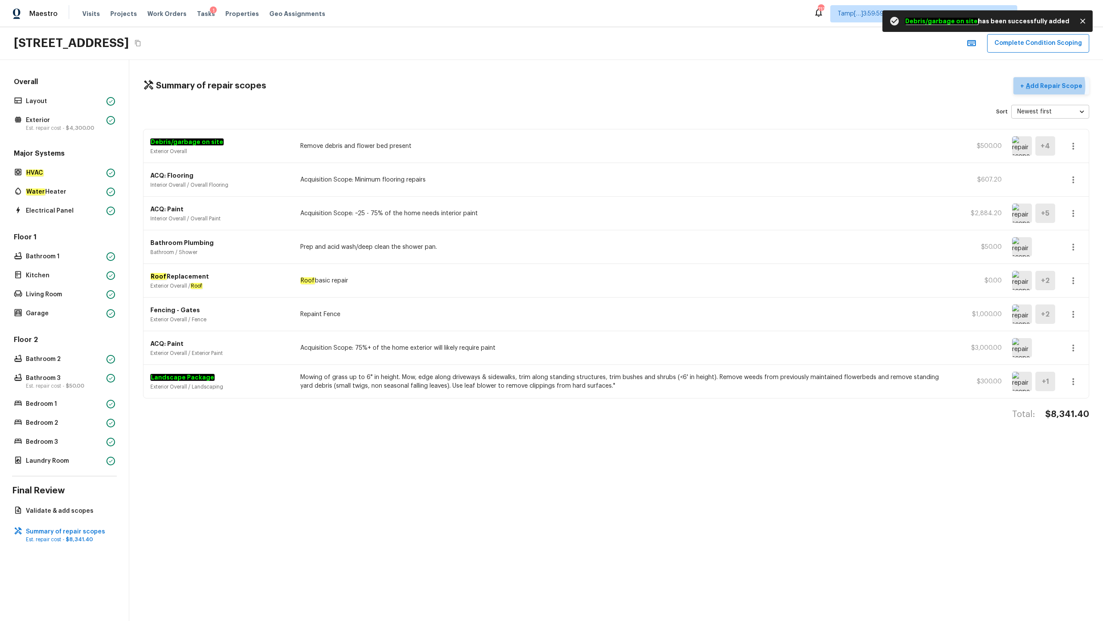
click at [620, 86] on p "Add Repair Scope" at bounding box center [1053, 85] width 58 height 9
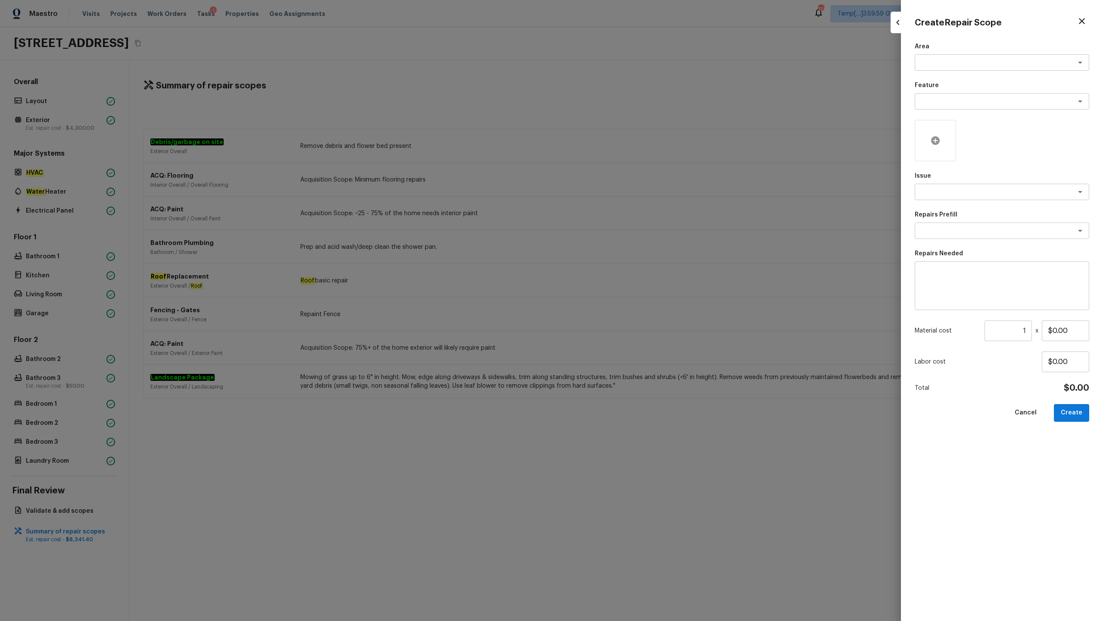
click at [620, 144] on div at bounding box center [935, 140] width 41 height 41
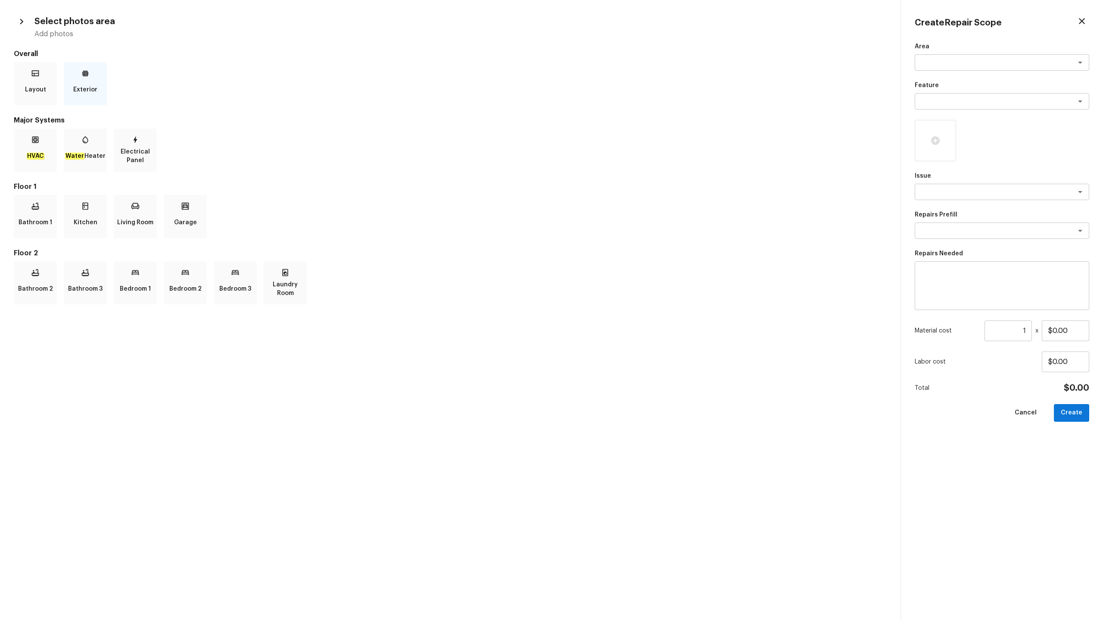
click at [79, 94] on p "Exterior" at bounding box center [85, 89] width 24 height 17
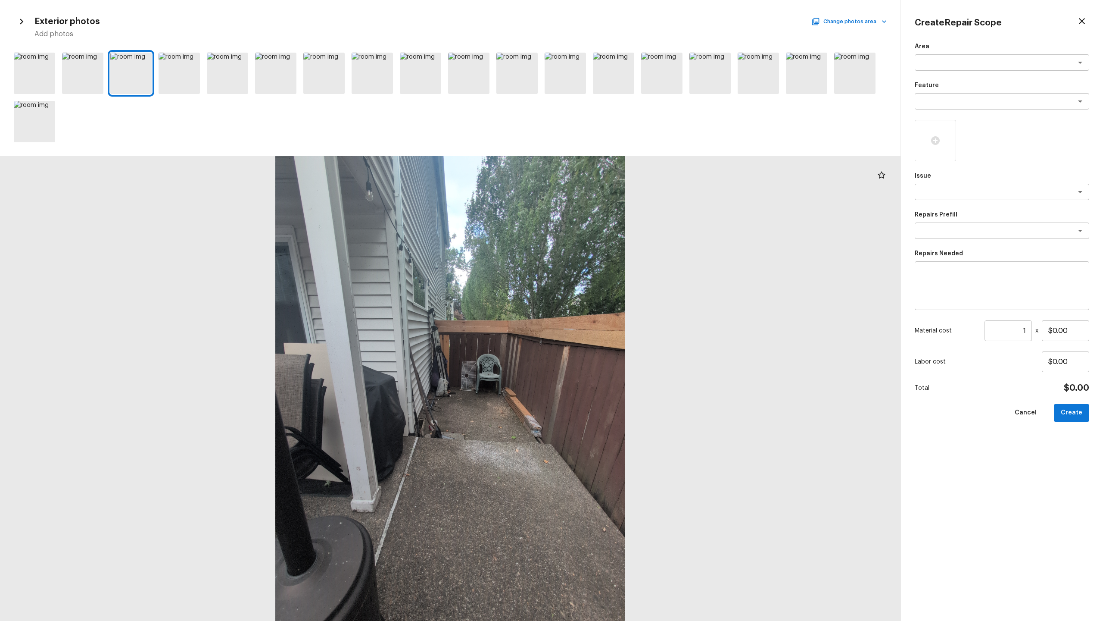
click at [620, 20] on icon "button" at bounding box center [1082, 21] width 10 height 10
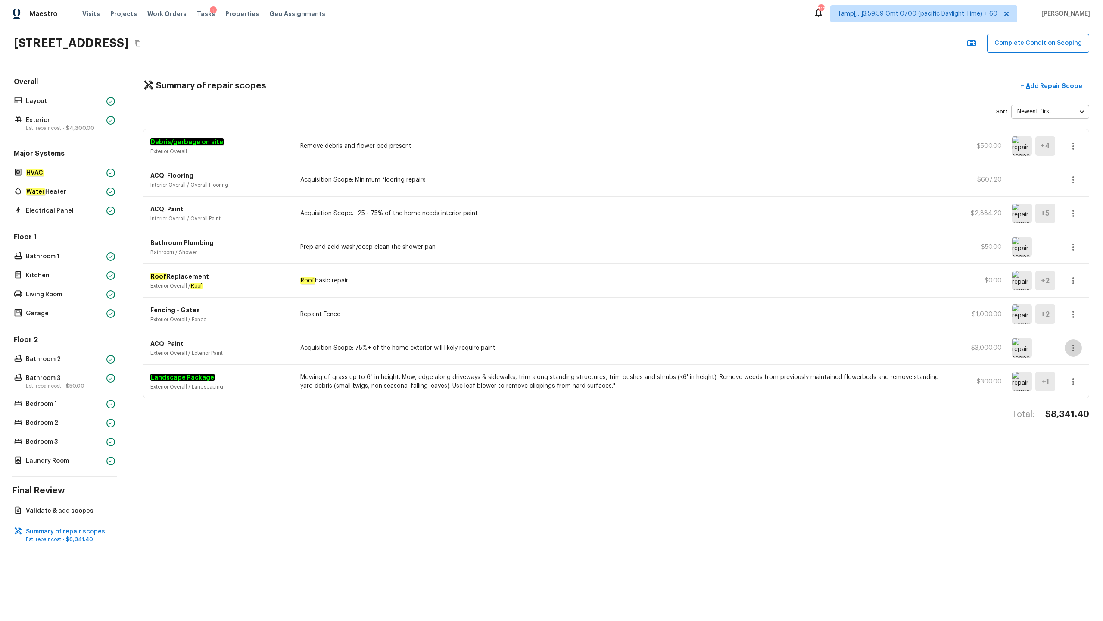
click at [620, 306] on icon "button" at bounding box center [1073, 348] width 10 height 10
click at [620, 306] on li "Edit" at bounding box center [1076, 373] width 40 height 26
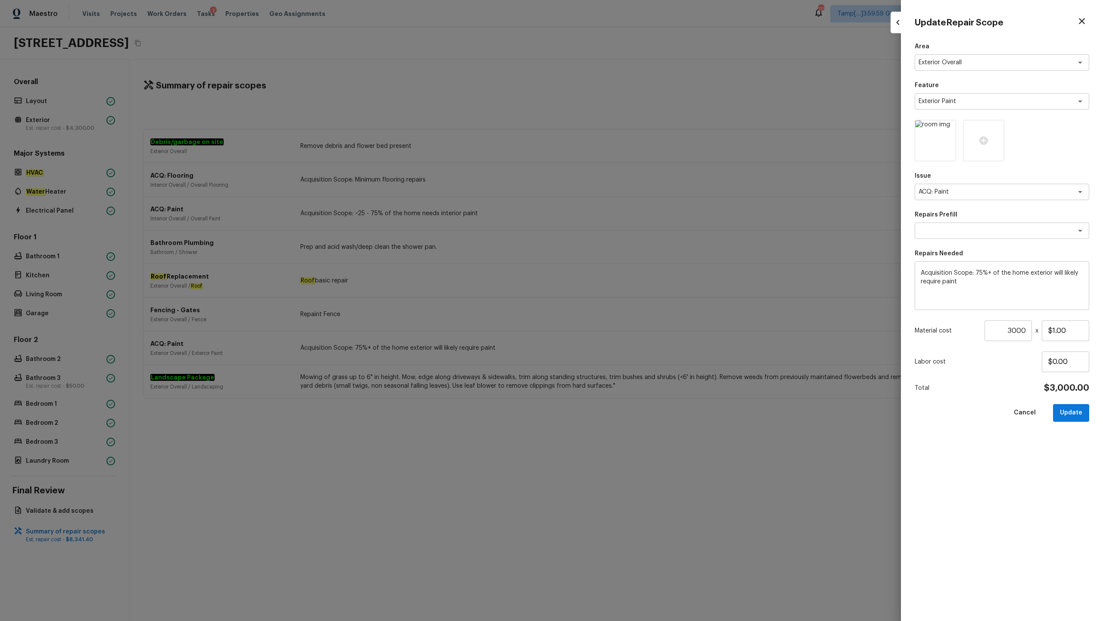
click at [620, 306] on input "3000" at bounding box center [1008, 330] width 47 height 21
click at [620, 306] on button "Update" at bounding box center [1071, 413] width 36 height 18
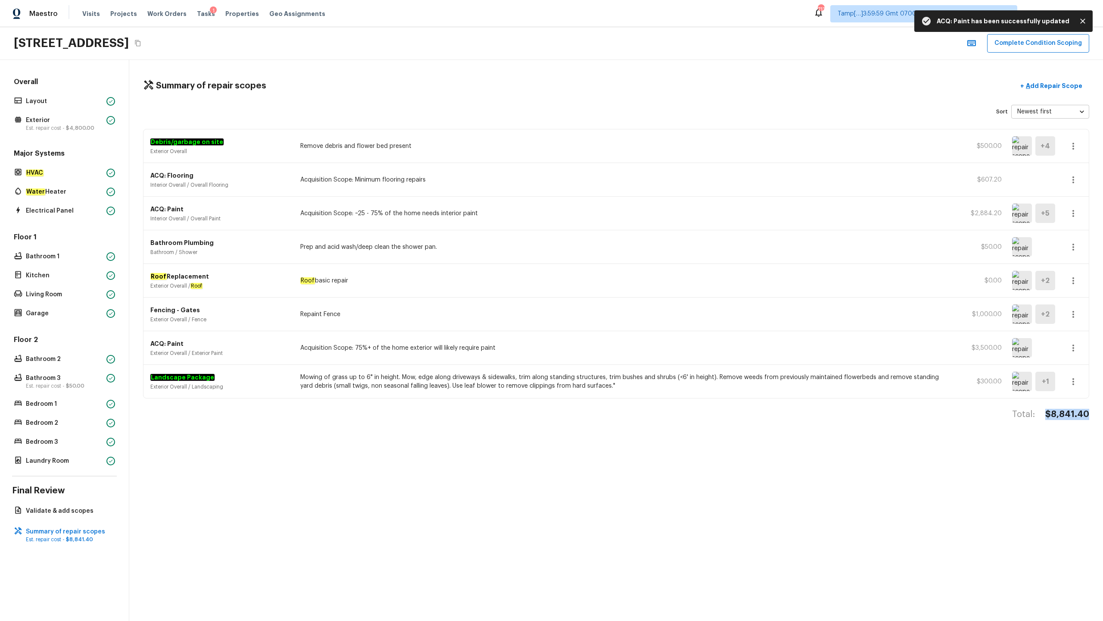
copy h4 "$8,841.40"
drag, startPoint x: 1048, startPoint y: 413, endPoint x: 1100, endPoint y: 413, distance: 51.7
click at [620, 306] on div "Summary of repair scopes + Add Repair Scope Sort Newest first newestFirst ​ Deb…" at bounding box center [616, 340] width 974 height 561
click at [620, 85] on p "Add Repair Scope" at bounding box center [1053, 85] width 58 height 9
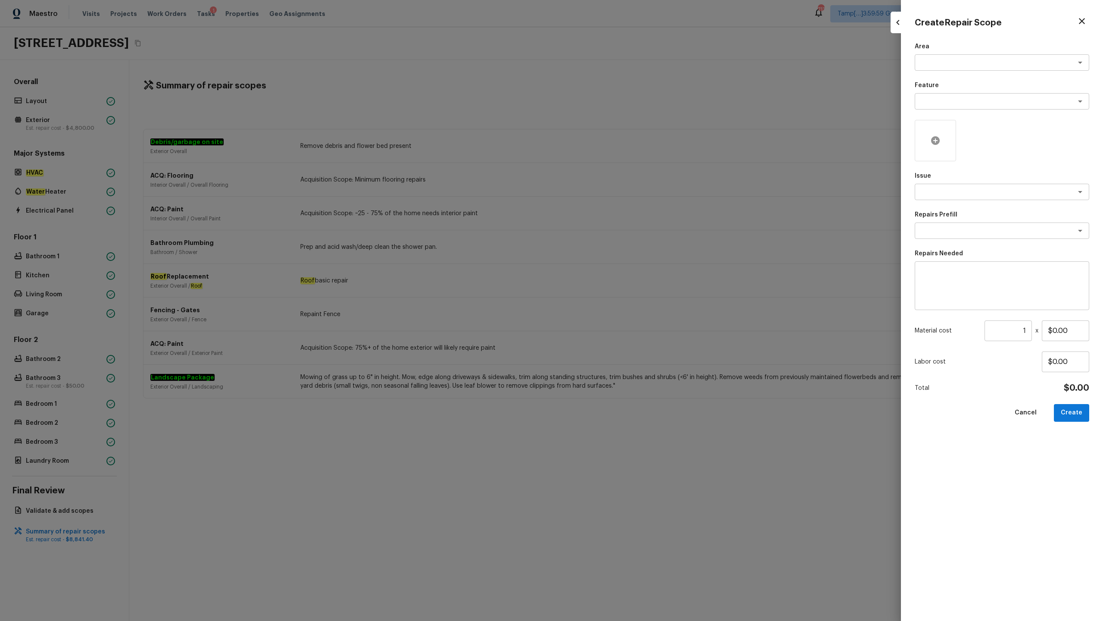
click at [620, 136] on icon at bounding box center [935, 140] width 10 height 10
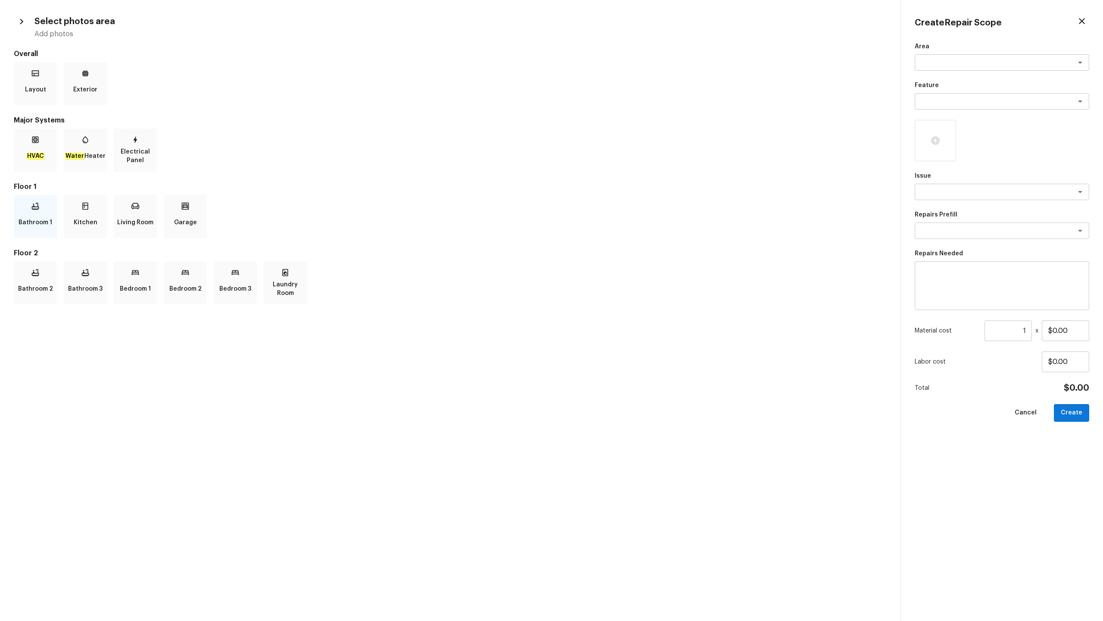
click at [47, 224] on p "Bathroom 1" at bounding box center [36, 222] width 34 height 17
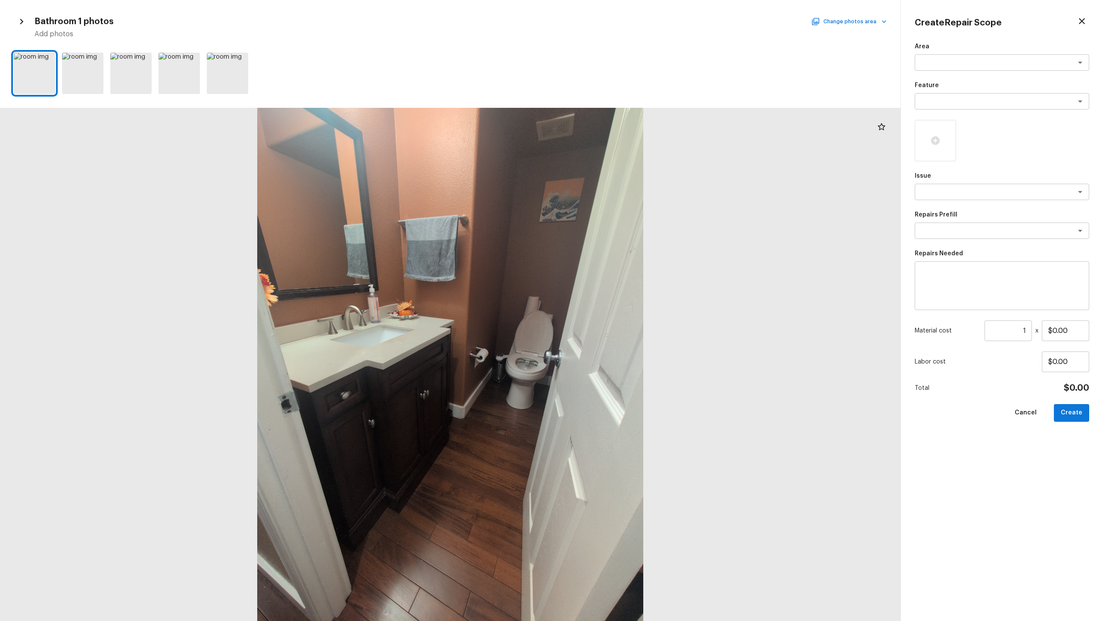
click at [620, 23] on button "Change photos area" at bounding box center [850, 21] width 74 height 11
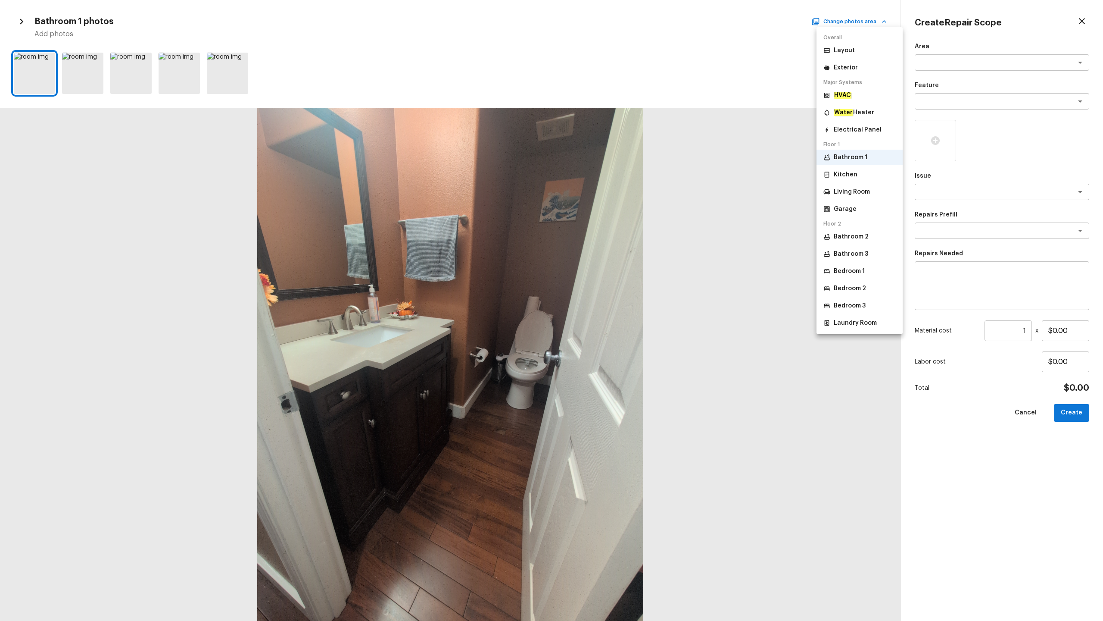
click at [620, 175] on p "Kitchen" at bounding box center [846, 174] width 24 height 9
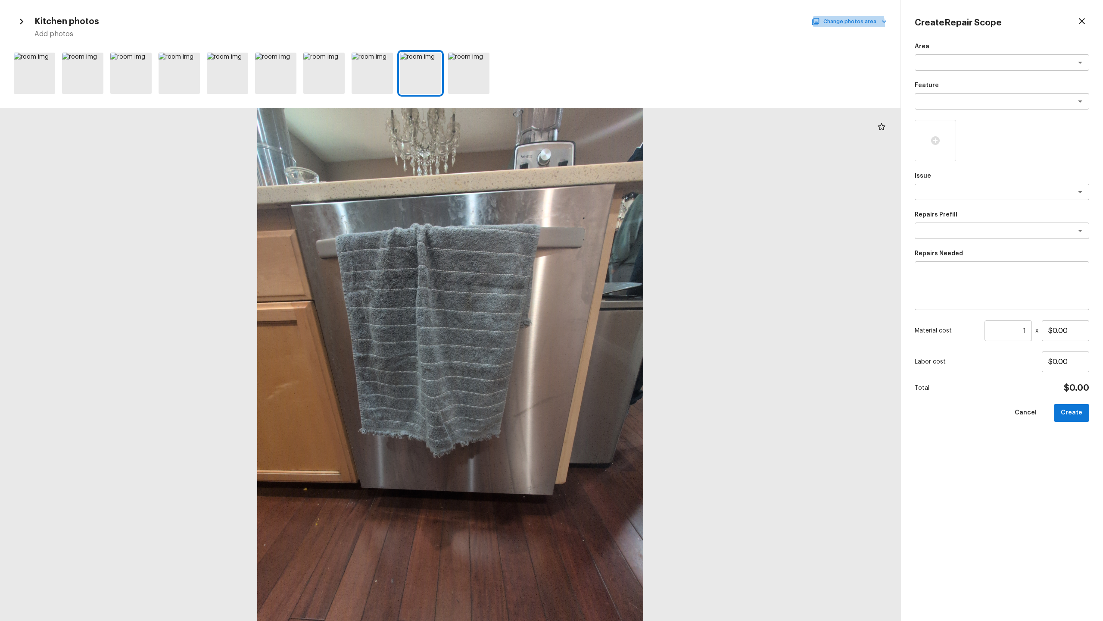
click at [620, 26] on button "Change photos area" at bounding box center [850, 21] width 74 height 11
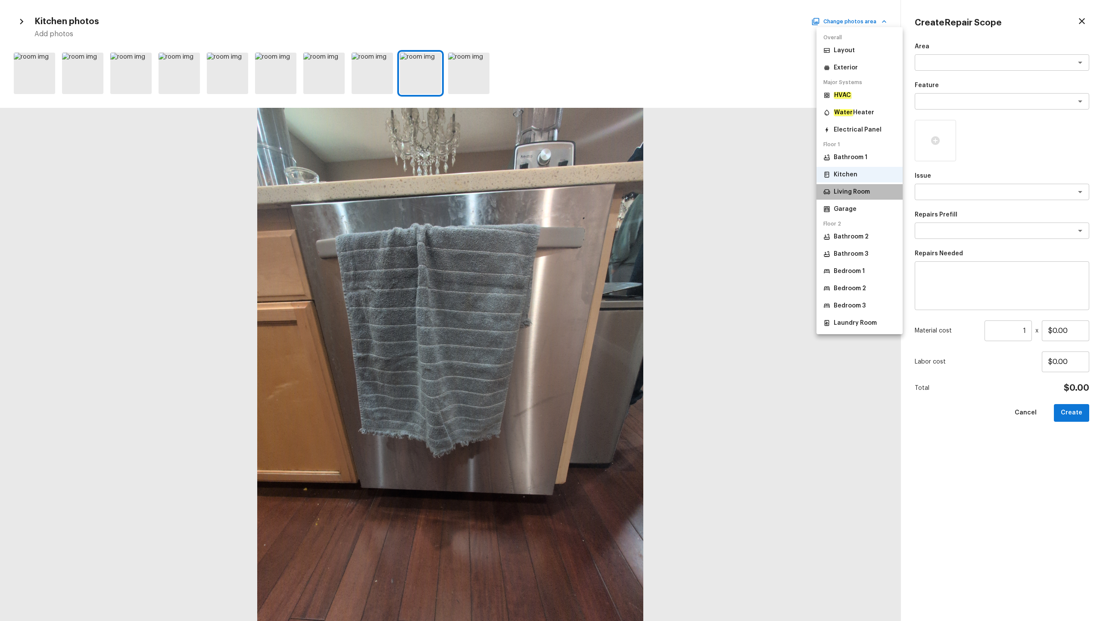
click at [620, 195] on p "Living Room" at bounding box center [852, 191] width 36 height 9
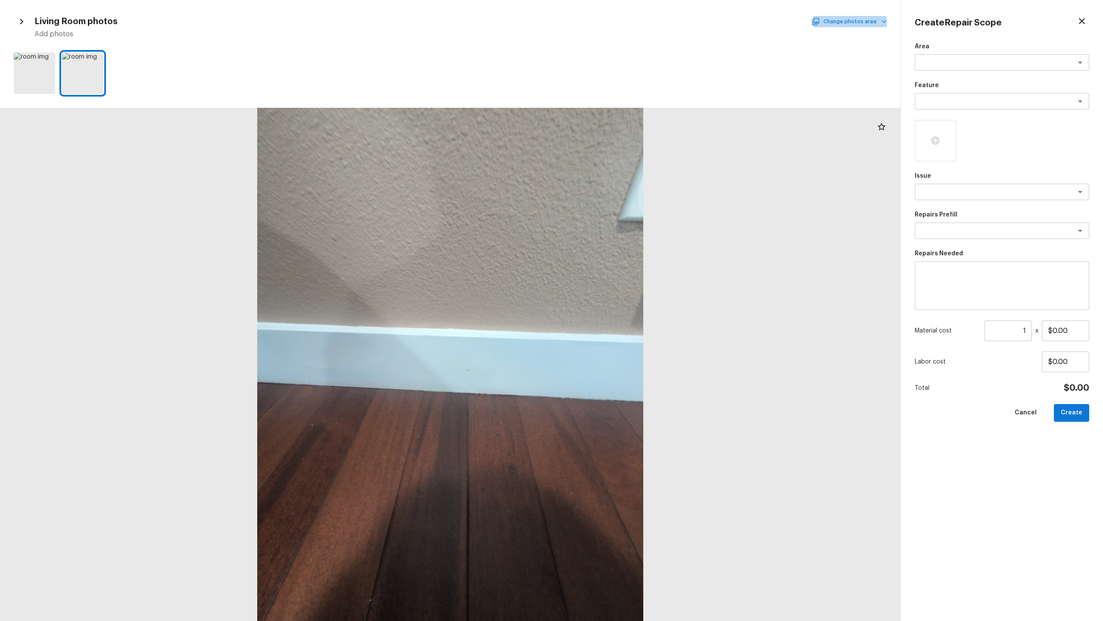
click at [620, 19] on button "Change photos area" at bounding box center [850, 21] width 74 height 11
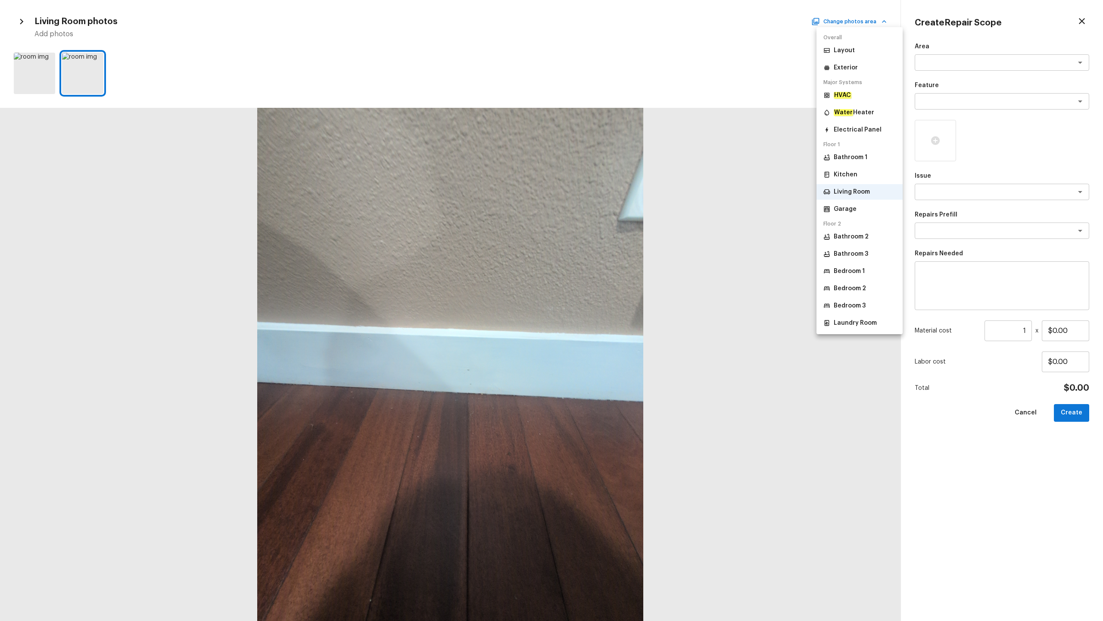
click at [620, 238] on p "Bathroom 2" at bounding box center [851, 236] width 35 height 9
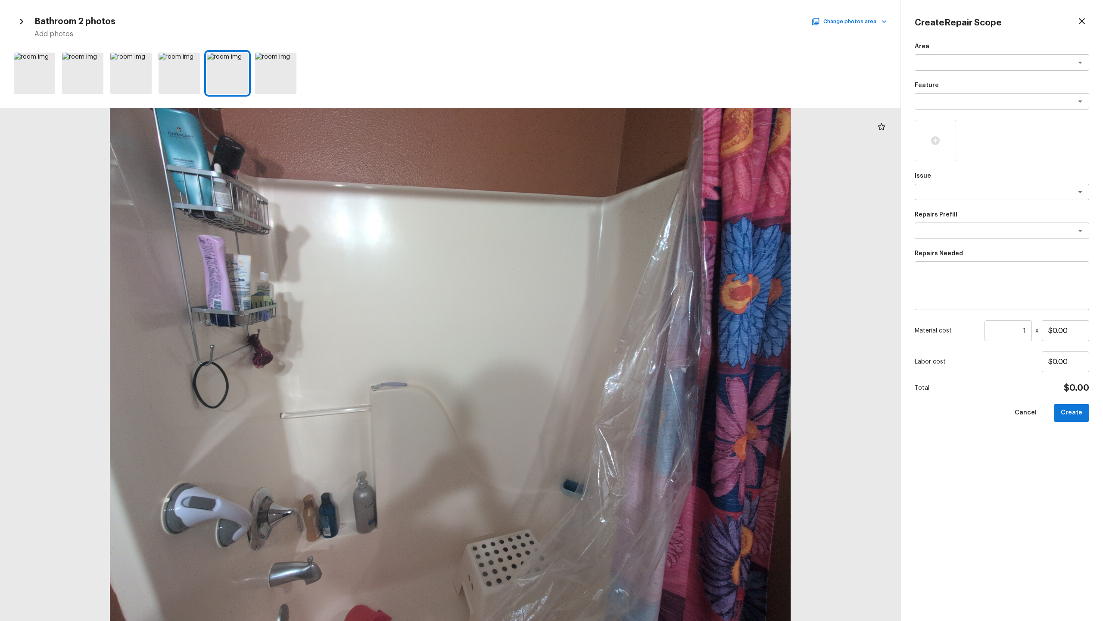
click at [620, 20] on icon "button" at bounding box center [1082, 21] width 10 height 10
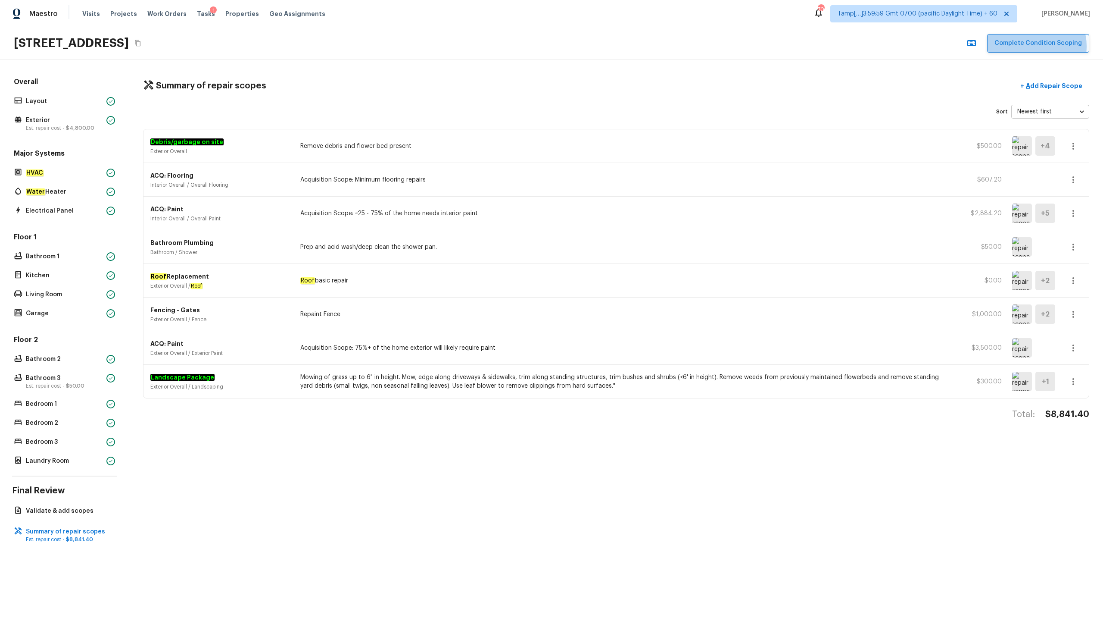
click at [620, 46] on button "Complete Condition Scoping" at bounding box center [1038, 43] width 102 height 19
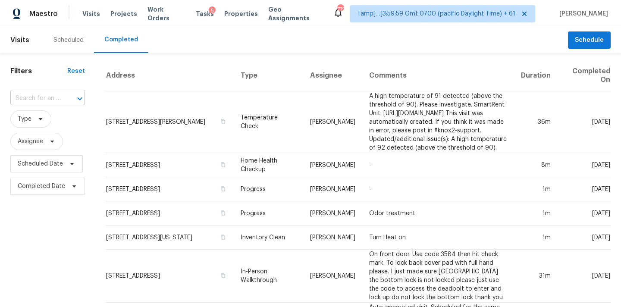
click at [28, 103] on input "text" at bounding box center [35, 98] width 50 height 13
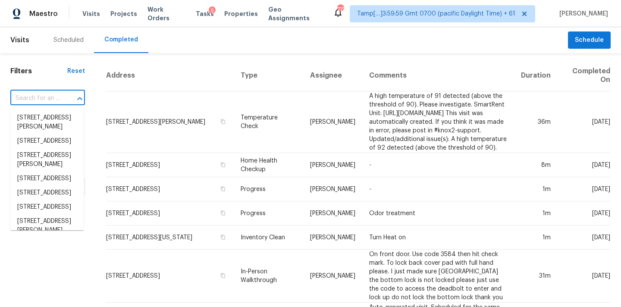
paste input "14502 Andover Birch Dr, Rosharon, TX 77583"
type input "14502 Andover Birch Dr, Rosharon, TX 77583"
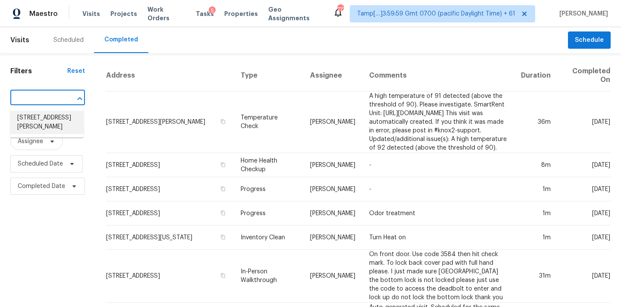
click at [49, 115] on li "14502 Andover Birch Dr, Rosharon, TX 77583" at bounding box center [46, 122] width 73 height 23
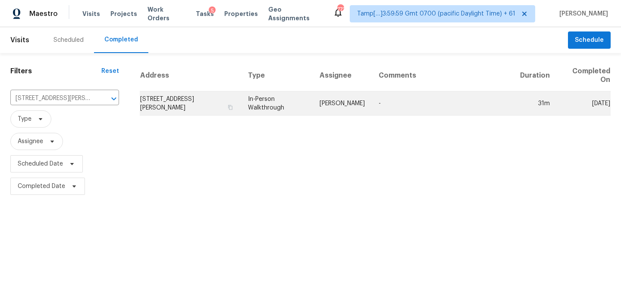
click at [280, 110] on td "In-Person Walkthrough" at bounding box center [277, 103] width 72 height 24
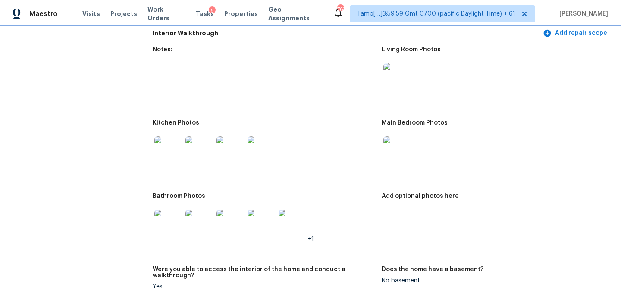
scroll to position [1092, 0]
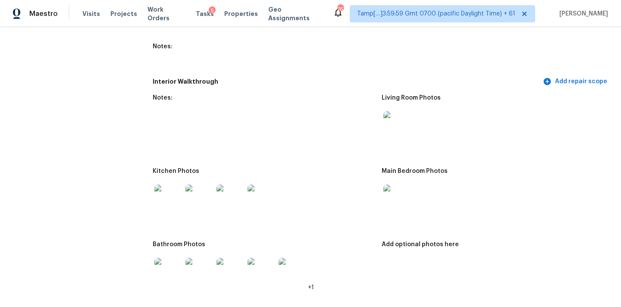
click at [388, 120] on img at bounding box center [397, 125] width 28 height 28
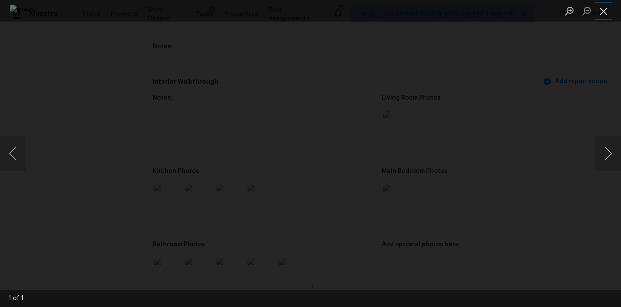
click at [605, 12] on button "Close lightbox" at bounding box center [603, 10] width 17 height 15
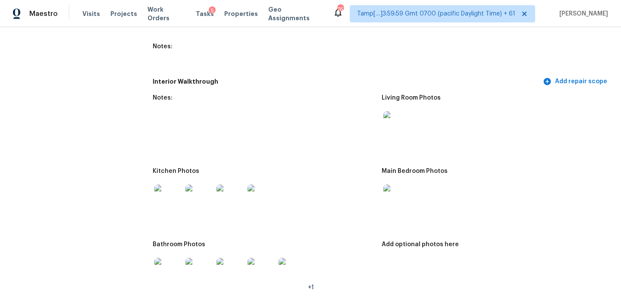
click at [398, 205] on img at bounding box center [397, 198] width 28 height 28
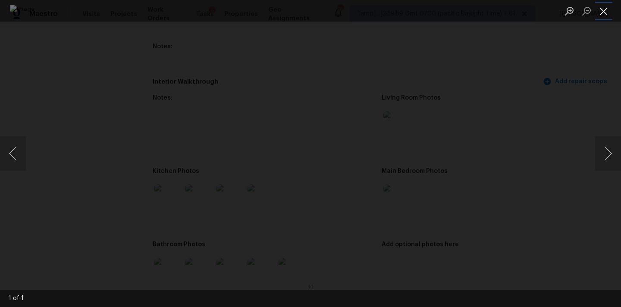
click at [605, 11] on button "Close lightbox" at bounding box center [603, 10] width 17 height 15
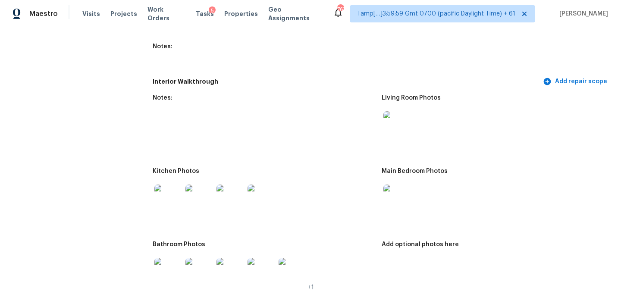
click at [173, 188] on img at bounding box center [168, 198] width 28 height 28
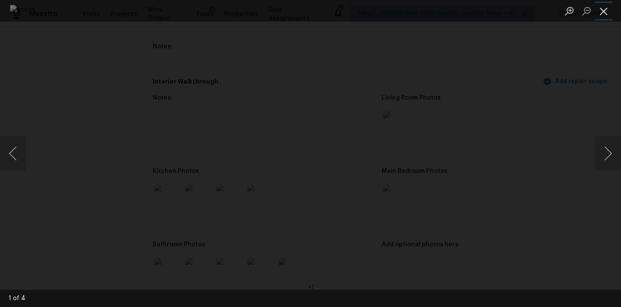
click at [599, 8] on button "Close lightbox" at bounding box center [603, 10] width 17 height 15
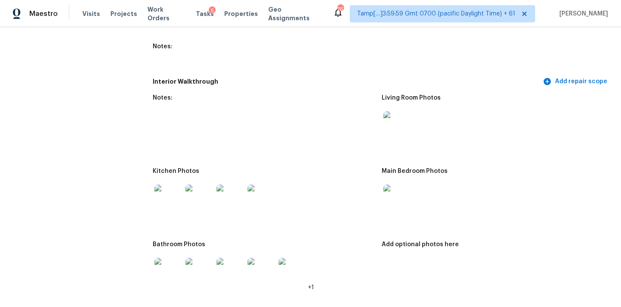
click at [175, 262] on img at bounding box center [168, 272] width 28 height 28
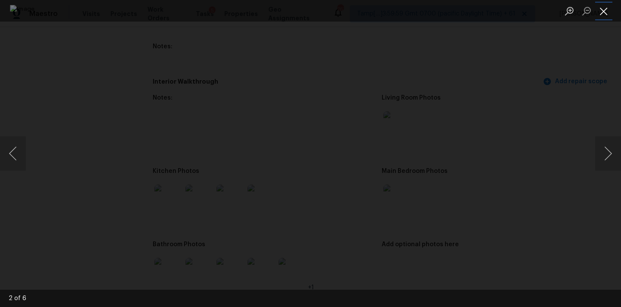
click at [601, 12] on button "Close lightbox" at bounding box center [603, 10] width 17 height 15
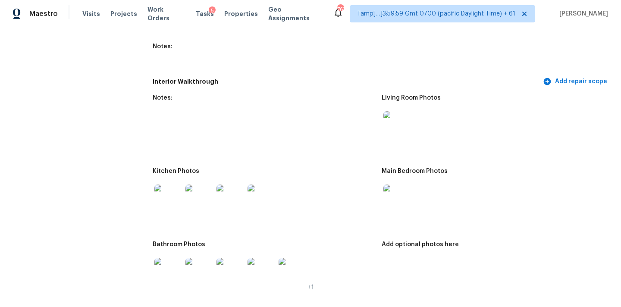
click at [178, 190] on img at bounding box center [168, 198] width 28 height 28
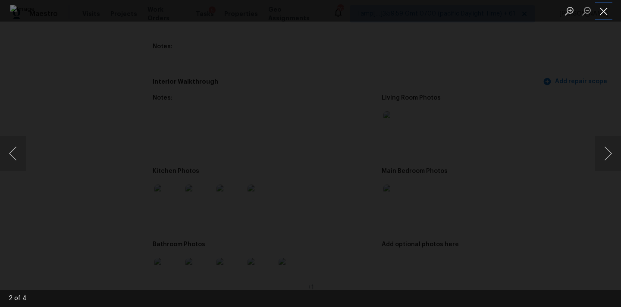
click at [603, 14] on button "Close lightbox" at bounding box center [603, 10] width 17 height 15
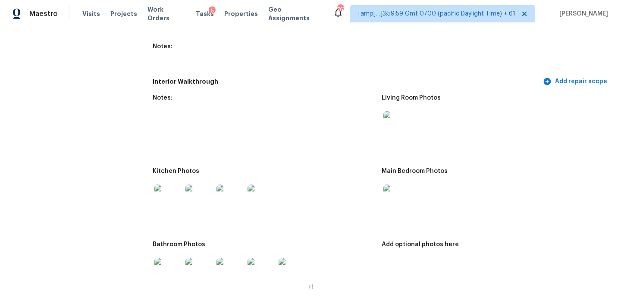
click at [251, 265] on img at bounding box center [261, 272] width 28 height 28
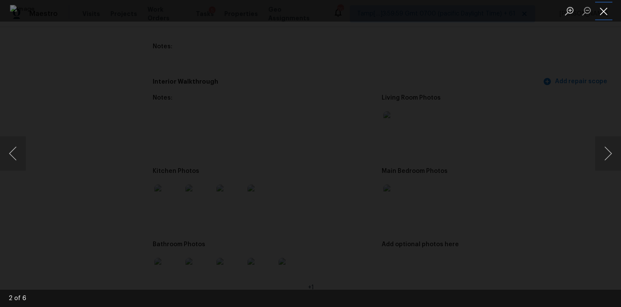
click at [599, 14] on button "Close lightbox" at bounding box center [603, 10] width 17 height 15
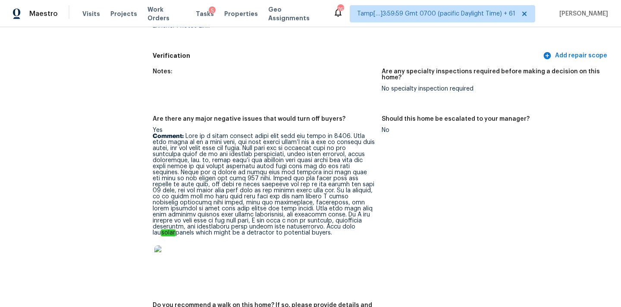
scroll to position [1926, 0]
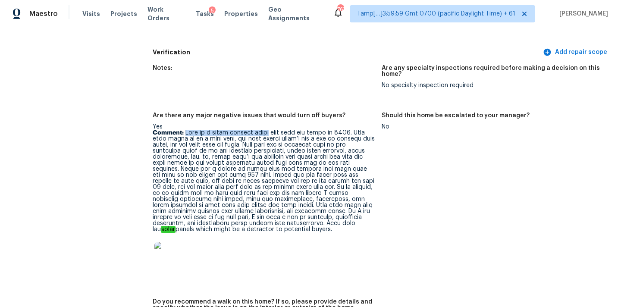
drag, startPoint x: 185, startPoint y: 121, endPoint x: 263, endPoint y: 119, distance: 78.0
click at [263, 130] on p "Comment: solar panels which might be a detractor to potential buyers." at bounding box center [264, 181] width 222 height 103
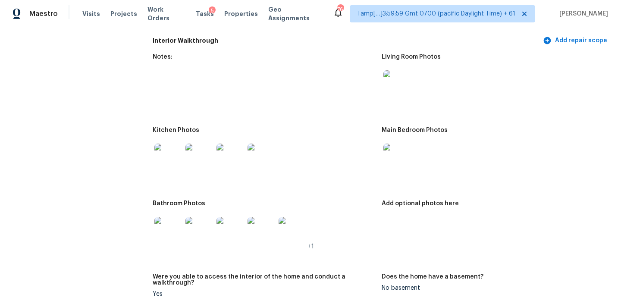
scroll to position [1127, 0]
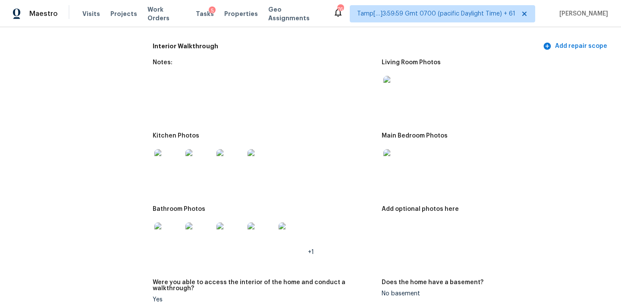
click at [390, 149] on img at bounding box center [397, 163] width 28 height 28
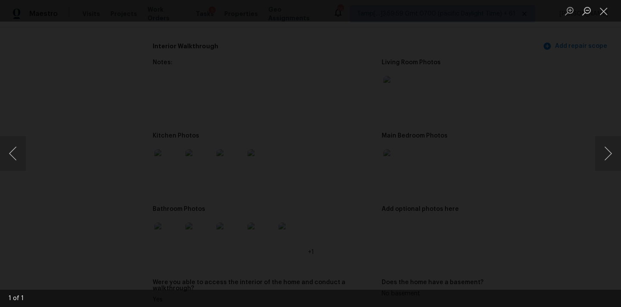
click at [407, 0] on html "Maestro Visits Projects Work Orders Tasks 5 Properties Geo Assignments 761 Tamp…" at bounding box center [310, 153] width 621 height 307
click at [396, 0] on html "Maestro Visits Projects Work Orders Tasks 5 Properties Geo Assignments 761 Tamp…" at bounding box center [310, 153] width 621 height 307
click at [392, 0] on html "Maestro Visits Projects Work Orders Tasks 5 Properties Geo Assignments 761 Tamp…" at bounding box center [310, 153] width 621 height 307
click at [360, 0] on html "Maestro Visits Projects Work Orders Tasks 5 Properties Geo Assignments 761 Tamp…" at bounding box center [310, 153] width 621 height 307
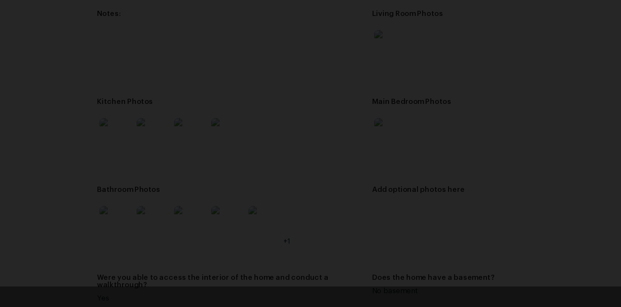
scroll to position [0, 0]
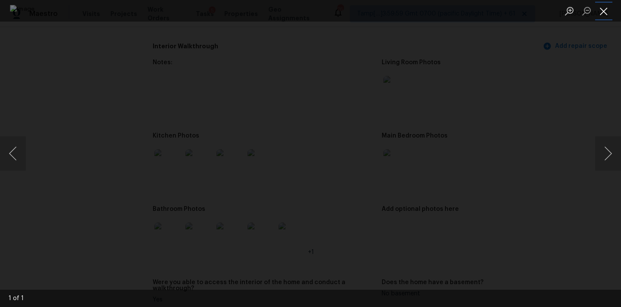
click at [605, 12] on button "Close lightbox" at bounding box center [603, 10] width 17 height 15
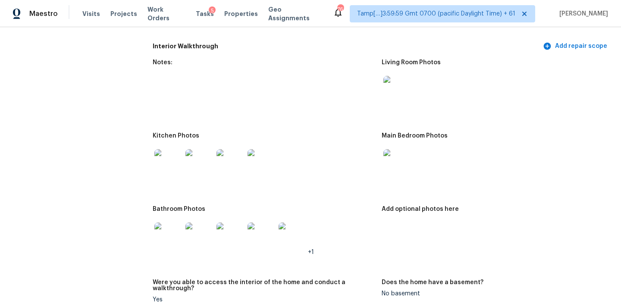
click at [169, 157] on img at bounding box center [168, 163] width 28 height 28
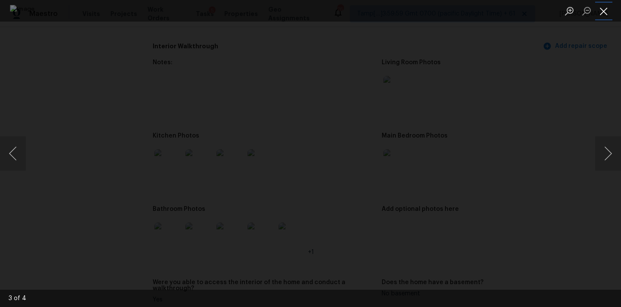
click at [606, 12] on button "Close lightbox" at bounding box center [603, 10] width 17 height 15
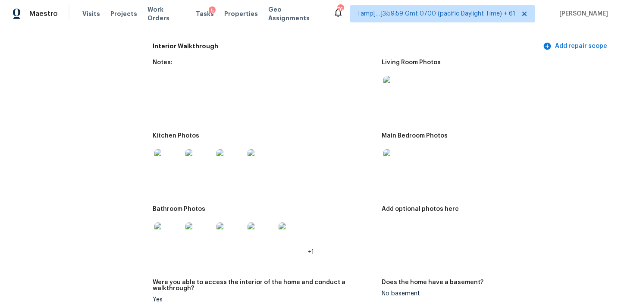
click at [177, 230] on img at bounding box center [168, 236] width 28 height 28
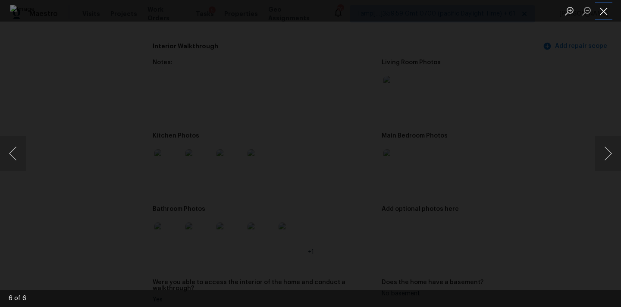
click at [606, 12] on button "Close lightbox" at bounding box center [603, 10] width 17 height 15
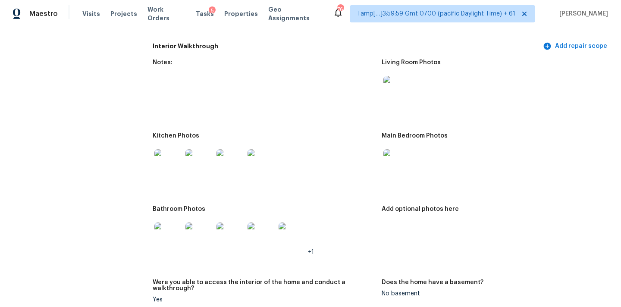
click at [400, 162] on img at bounding box center [397, 163] width 28 height 28
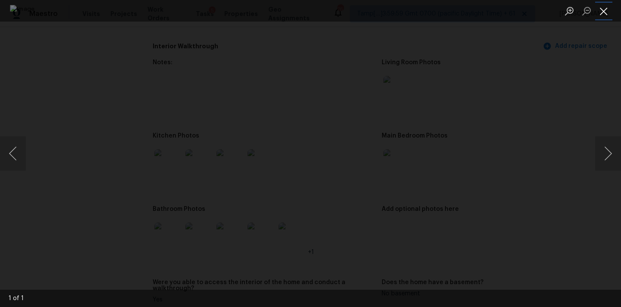
click at [602, 10] on button "Close lightbox" at bounding box center [603, 10] width 17 height 15
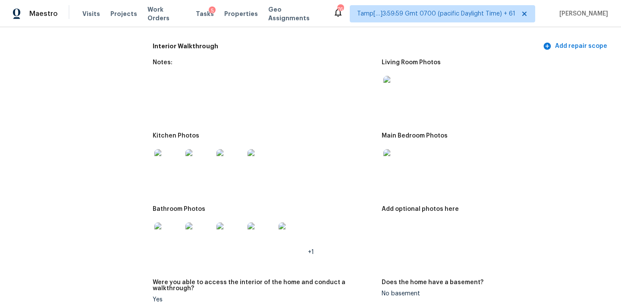
click at [162, 157] on img at bounding box center [168, 163] width 28 height 28
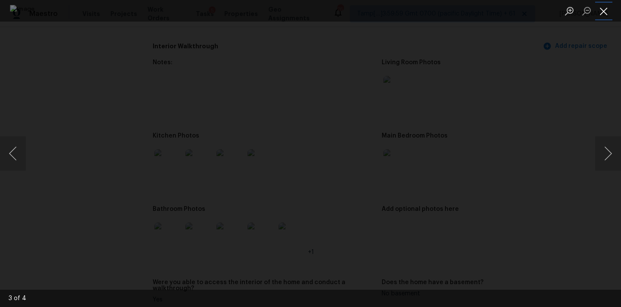
click at [599, 10] on button "Close lightbox" at bounding box center [603, 10] width 17 height 15
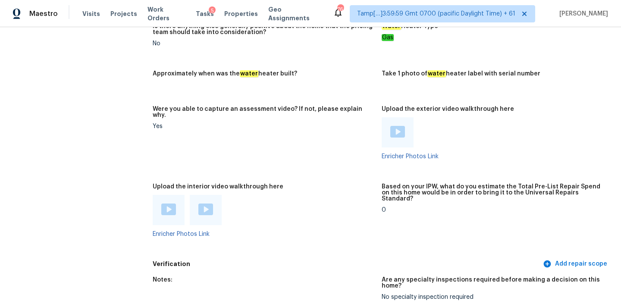
scroll to position [1741, 0]
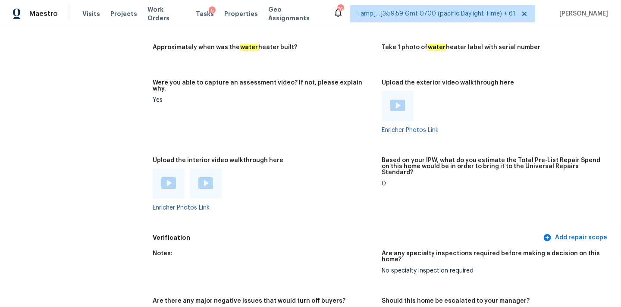
click at [170, 177] on img at bounding box center [168, 183] width 15 height 12
click at [206, 177] on img at bounding box center [205, 183] width 15 height 12
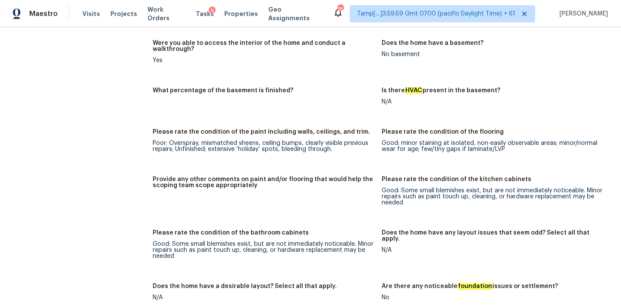
scroll to position [1336, 0]
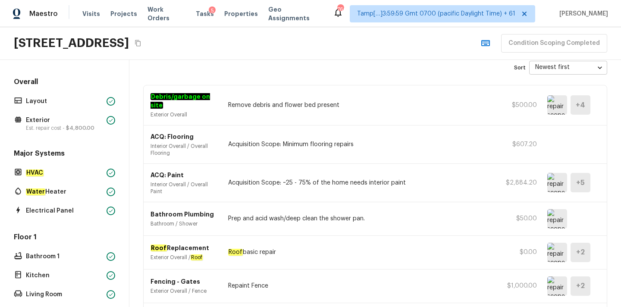
scroll to position [153, 0]
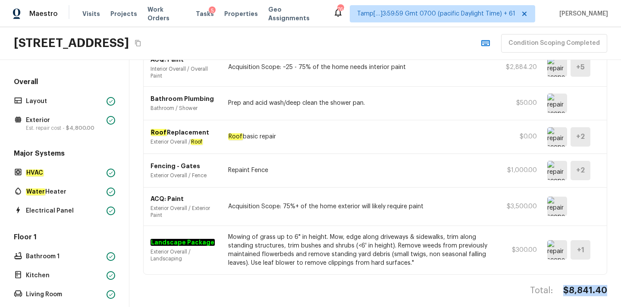
copy h4 "$8,841.40"
drag, startPoint x: 566, startPoint y: 284, endPoint x: 612, endPoint y: 281, distance: 46.2
click at [612, 281] on div "Summary of repair scopes Sort Newest first newestFirst ​ Debris/garbage on site…" at bounding box center [374, 183] width 491 height 247
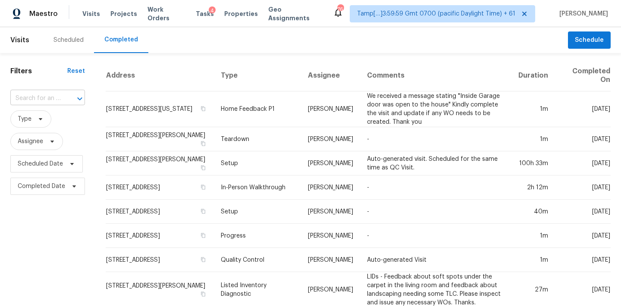
click at [16, 92] on input "text" at bounding box center [35, 98] width 50 height 13
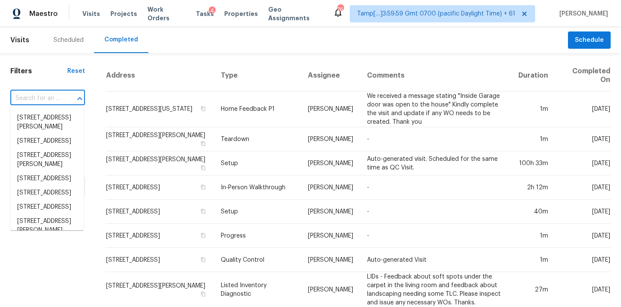
paste input "[STREET_ADDRESS]"
type input "[STREET_ADDRESS]"
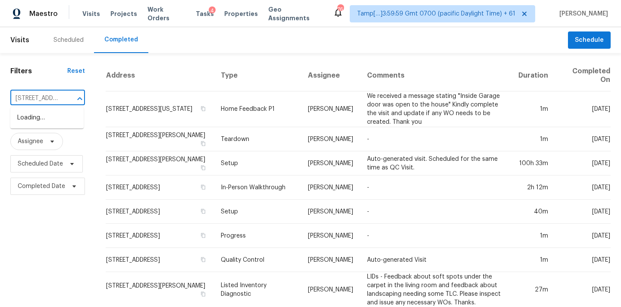
scroll to position [0, 81]
click at [37, 120] on li "[STREET_ADDRESS]" at bounding box center [46, 118] width 73 height 14
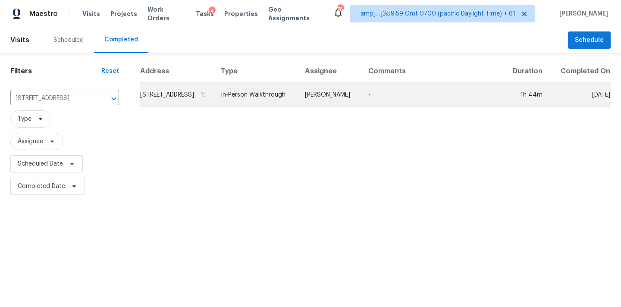
click at [354, 107] on td "[PERSON_NAME]" at bounding box center [329, 95] width 63 height 24
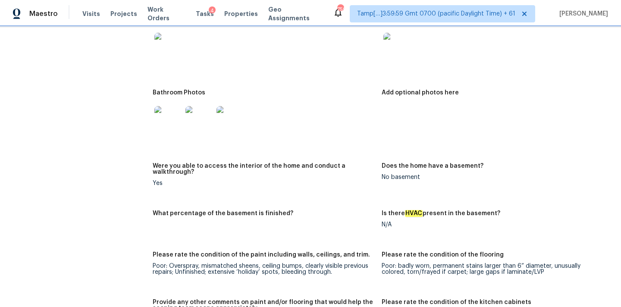
scroll to position [952, 0]
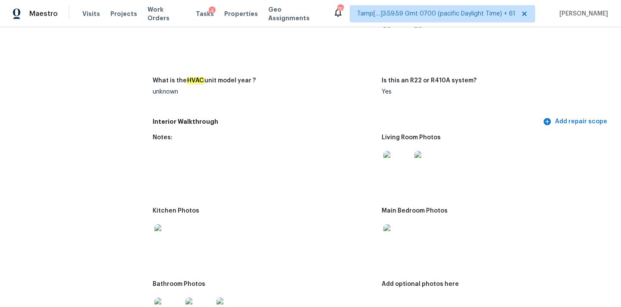
click at [403, 162] on img at bounding box center [397, 165] width 28 height 28
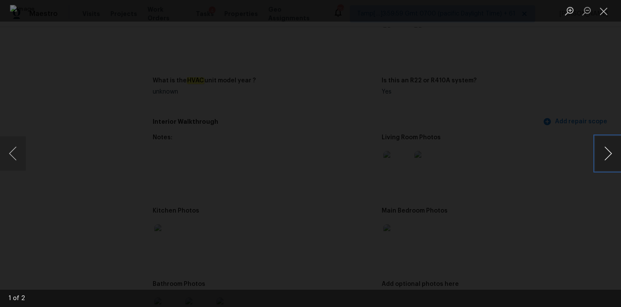
click at [605, 152] on button "Next image" at bounding box center [608, 153] width 26 height 34
click at [600, 14] on button "Close lightbox" at bounding box center [603, 10] width 17 height 15
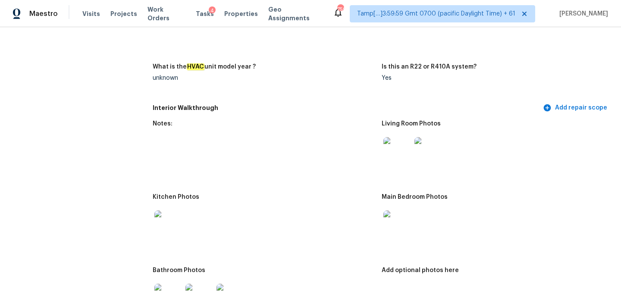
scroll to position [956, 0]
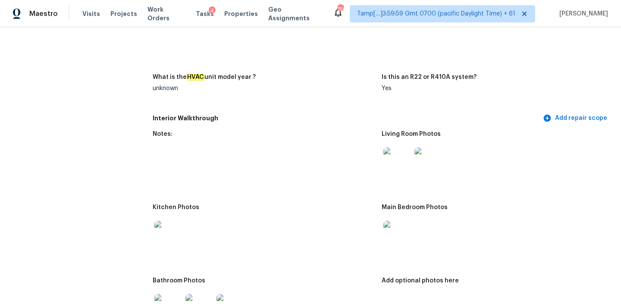
click at [391, 159] on img at bounding box center [397, 161] width 28 height 28
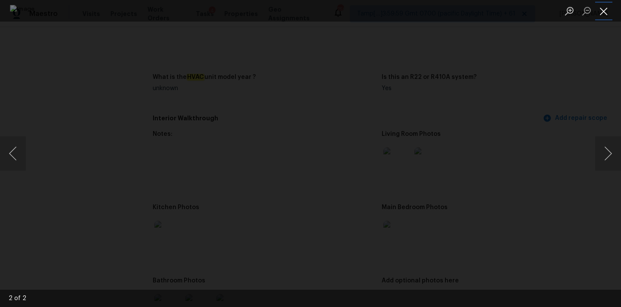
click at [604, 13] on button "Close lightbox" at bounding box center [603, 10] width 17 height 15
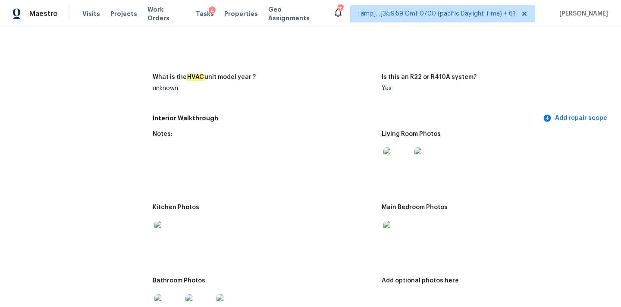
click at [400, 228] on img at bounding box center [397, 235] width 28 height 28
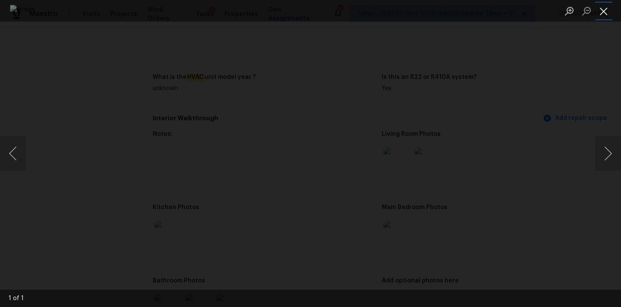
click at [605, 10] on button "Close lightbox" at bounding box center [603, 10] width 17 height 15
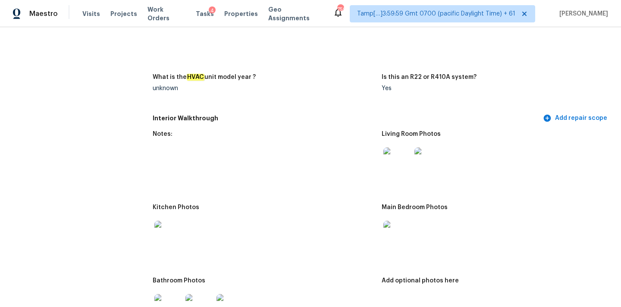
click at [157, 236] on img at bounding box center [168, 235] width 28 height 28
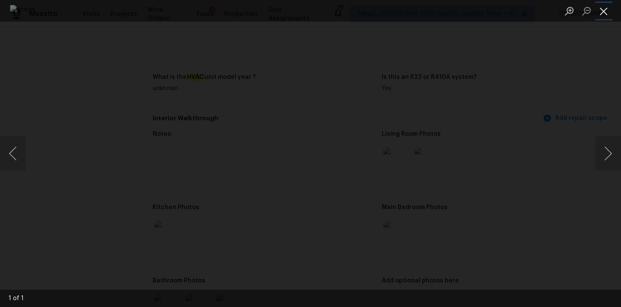
click at [603, 10] on button "Close lightbox" at bounding box center [603, 10] width 17 height 15
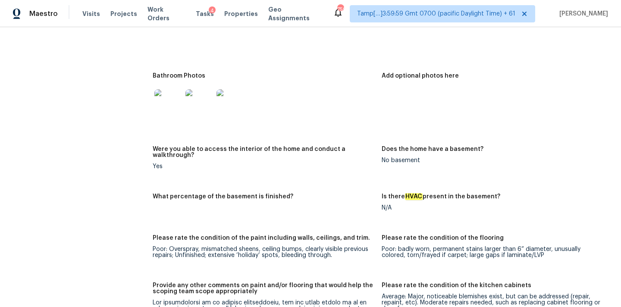
scroll to position [1117, 0]
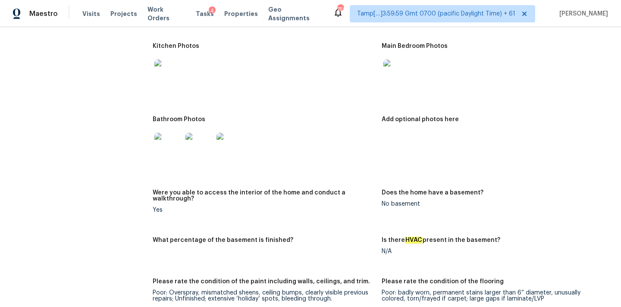
click at [178, 138] on img at bounding box center [168, 147] width 28 height 28
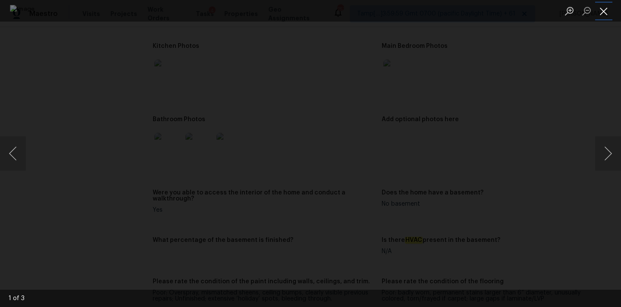
click at [603, 10] on button "Close lightbox" at bounding box center [603, 10] width 17 height 15
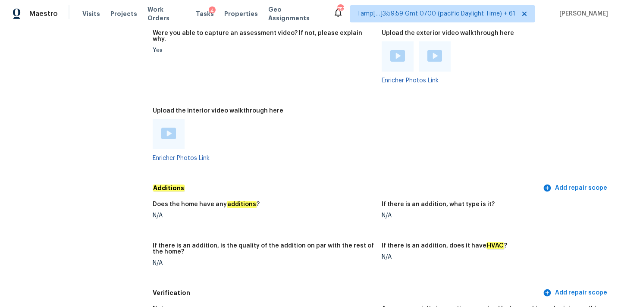
scroll to position [1810, 0]
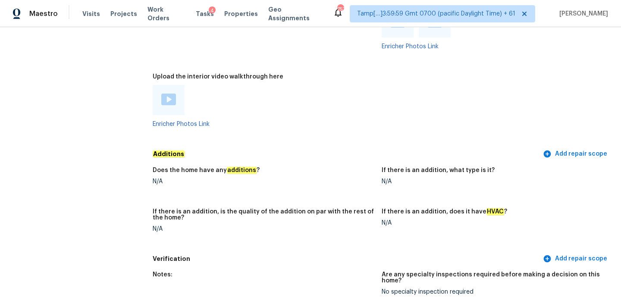
click at [167, 94] on img at bounding box center [168, 100] width 15 height 12
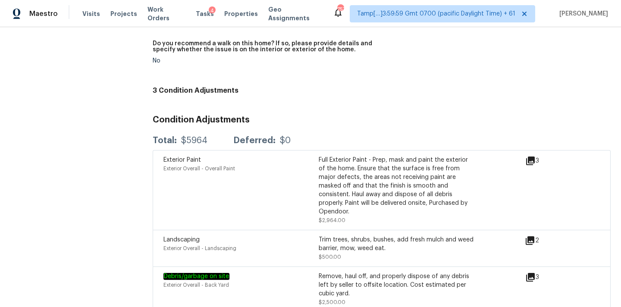
click at [532, 273] on icon at bounding box center [530, 277] width 9 height 9
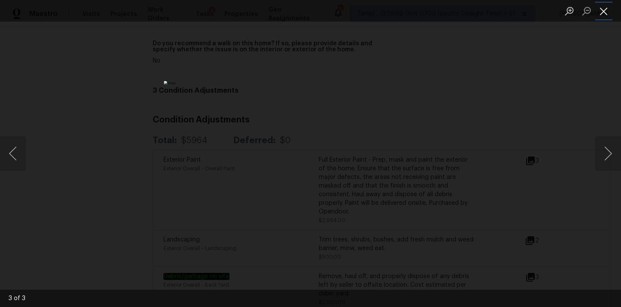
click at [604, 12] on button "Close lightbox" at bounding box center [603, 10] width 17 height 15
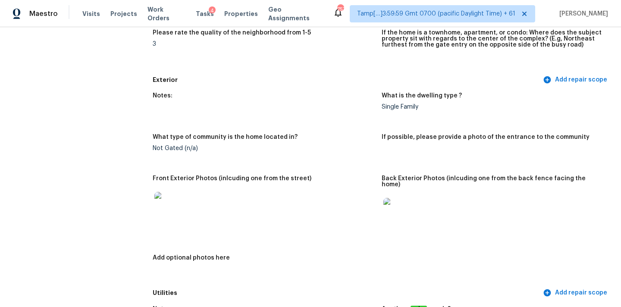
scroll to position [270, 0]
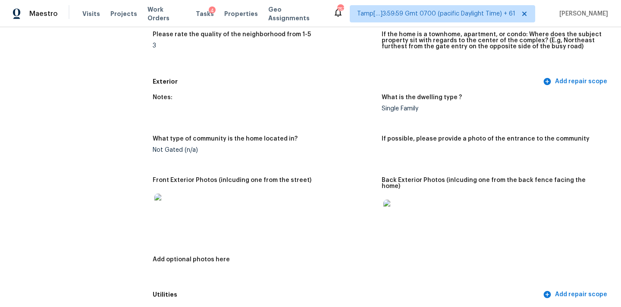
click at [156, 209] on img at bounding box center [168, 208] width 28 height 28
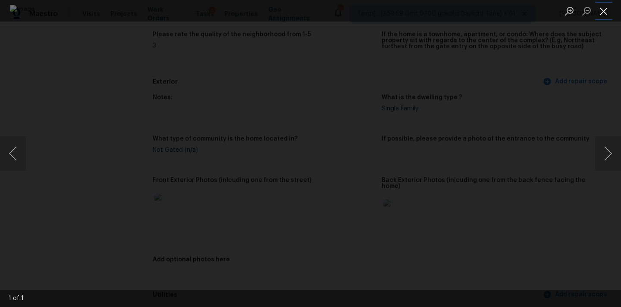
click at [603, 6] on button "Close lightbox" at bounding box center [603, 10] width 17 height 15
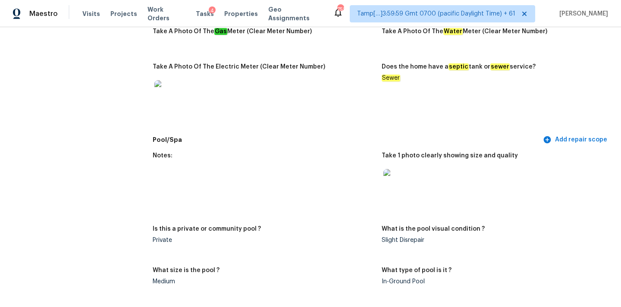
scroll to position [534, 0]
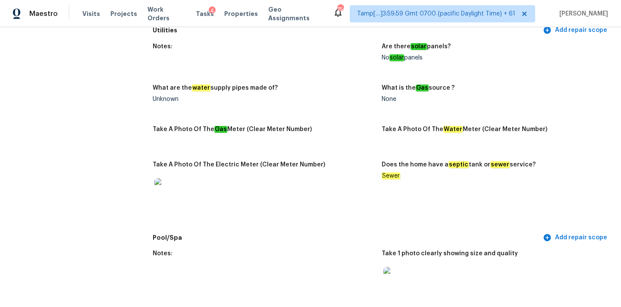
click at [401, 282] on img at bounding box center [397, 281] width 28 height 28
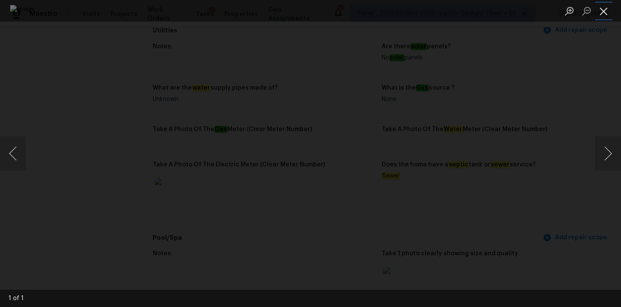
click at [603, 9] on button "Close lightbox" at bounding box center [603, 10] width 17 height 15
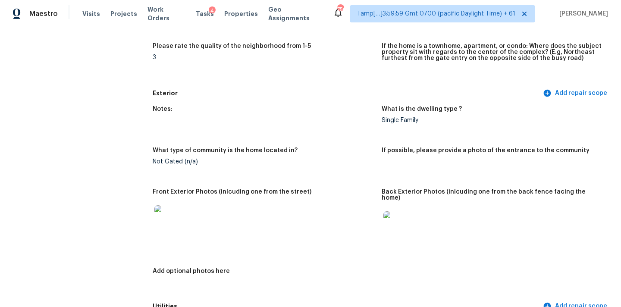
scroll to position [252, 0]
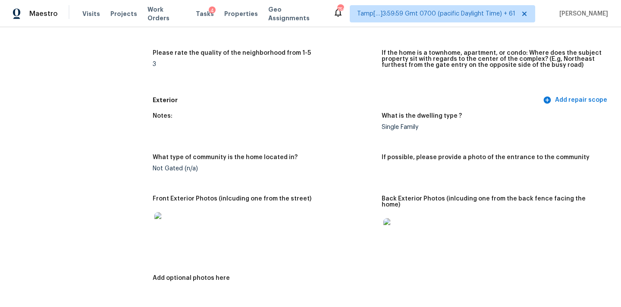
click at [167, 229] on img at bounding box center [168, 226] width 28 height 28
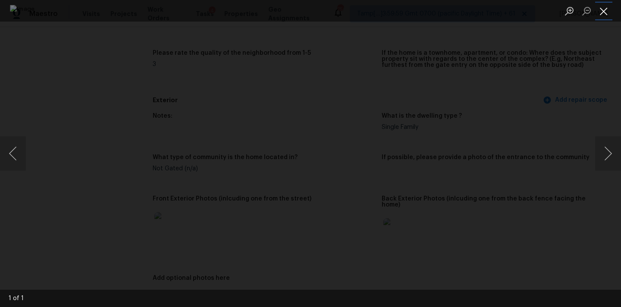
click at [604, 17] on button "Close lightbox" at bounding box center [603, 10] width 17 height 15
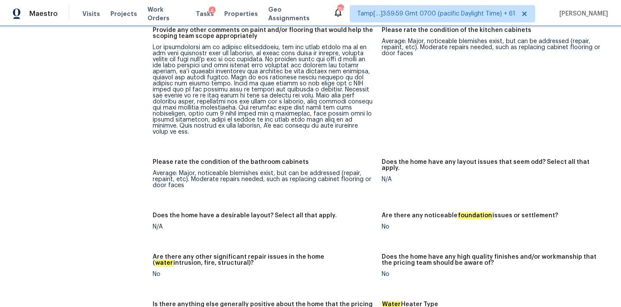
scroll to position [1358, 0]
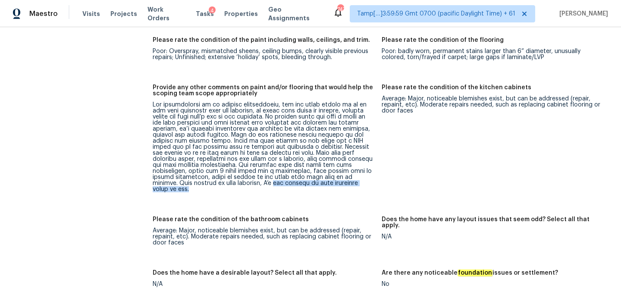
copy div "not certain if pool equipment works or not."
drag, startPoint x: 251, startPoint y: 172, endPoint x: 380, endPoint y: 172, distance: 128.4
click at [380, 172] on figure "Provide any other comments on paint and/or flooring that would help the scoping…" at bounding box center [267, 145] width 229 height 122
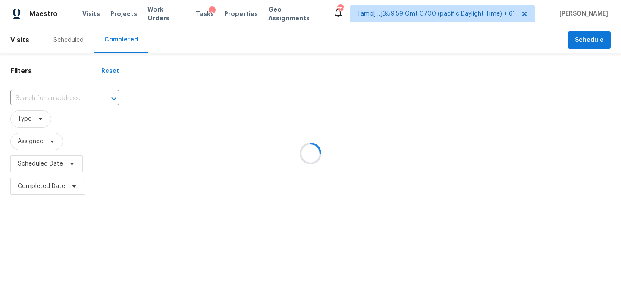
click at [27, 103] on div at bounding box center [310, 153] width 621 height 307
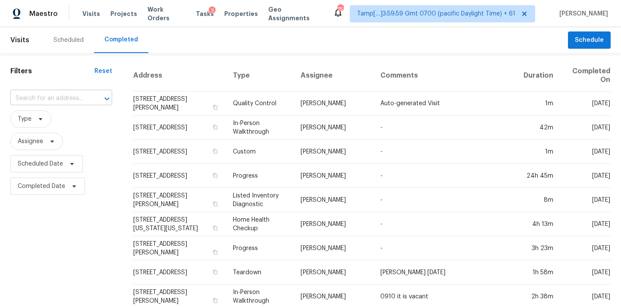
click at [28, 101] on input "text" at bounding box center [49, 98] width 78 height 13
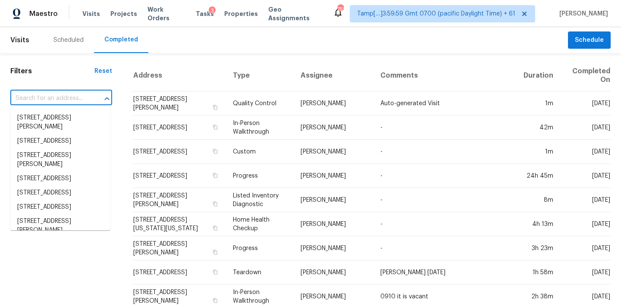
paste input "[STREET_ADDRESS][PERSON_NAME]"
type input "[STREET_ADDRESS][PERSON_NAME]"
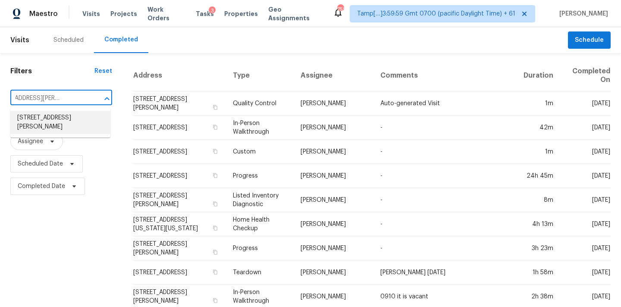
click at [40, 121] on li "[STREET_ADDRESS][PERSON_NAME]" at bounding box center [60, 122] width 100 height 23
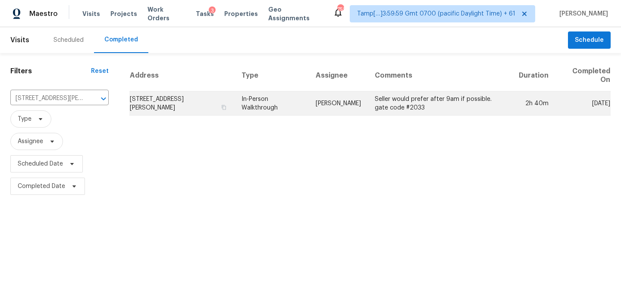
click at [346, 115] on td "[PERSON_NAME]" at bounding box center [338, 103] width 59 height 24
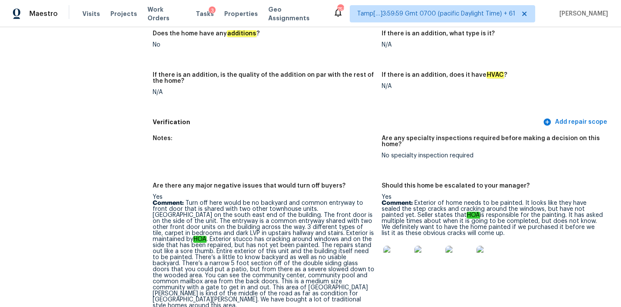
scroll to position [43, 0]
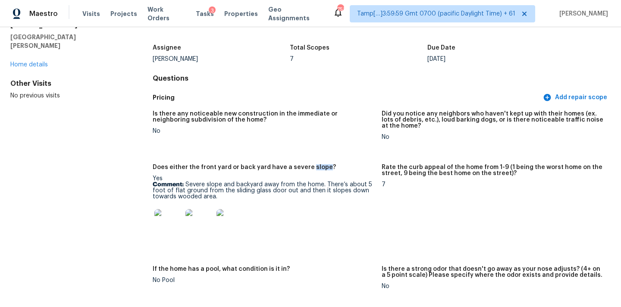
click at [173, 225] on img at bounding box center [168, 223] width 28 height 28
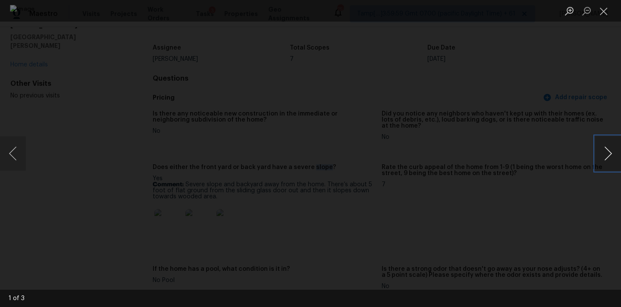
click at [610, 154] on button "Next image" at bounding box center [608, 153] width 26 height 34
click at [607, 8] on button "Close lightbox" at bounding box center [603, 10] width 17 height 15
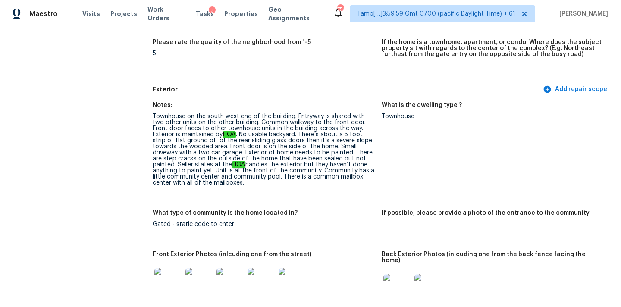
scroll to position [346, 0]
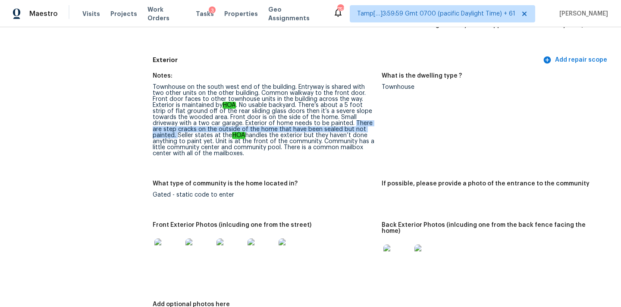
copy div "There are step cracks on the outside of the home that have been sealed but not …"
drag, startPoint x: 294, startPoint y: 123, endPoint x: 321, endPoint y: 129, distance: 27.5
click at [321, 129] on div "Townhouse on the south west end of the building. Entryway is shared with two ot…" at bounding box center [264, 120] width 222 height 72
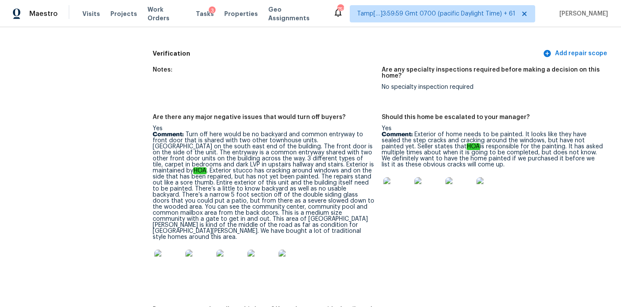
scroll to position [2188, 0]
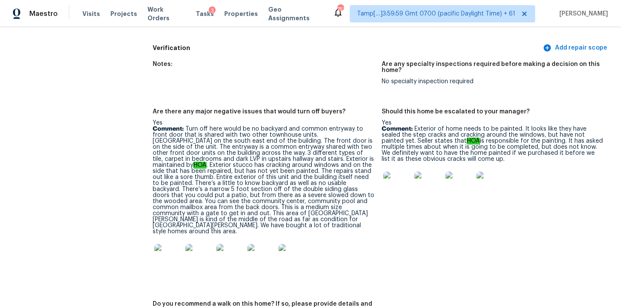
click at [397, 173] on img at bounding box center [397, 186] width 28 height 28
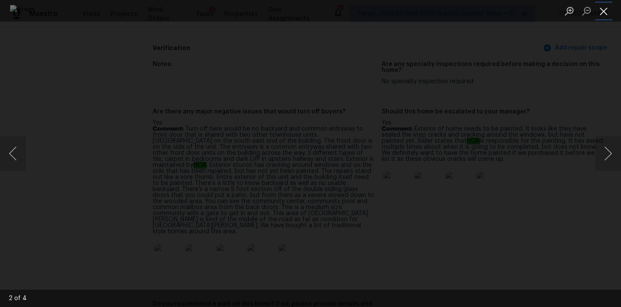
click at [604, 11] on button "Close lightbox" at bounding box center [603, 10] width 17 height 15
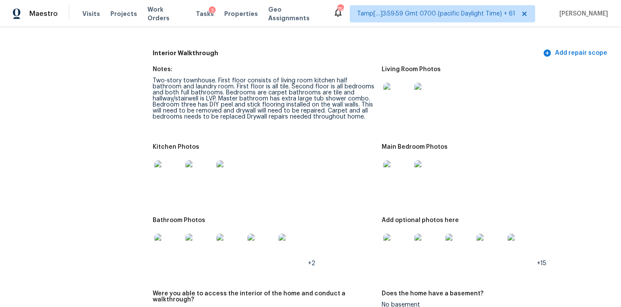
scroll to position [1255, 0]
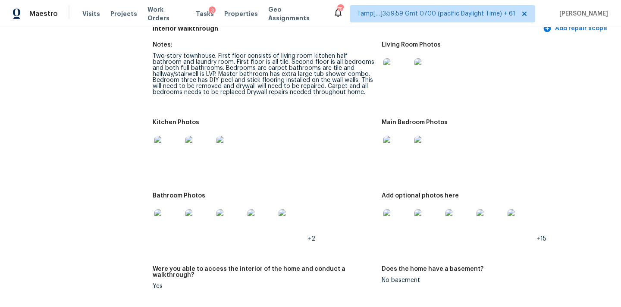
click at [406, 58] on img at bounding box center [397, 72] width 28 height 28
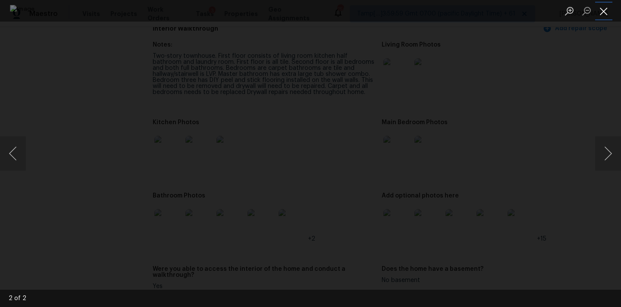
click at [599, 18] on button "Close lightbox" at bounding box center [603, 10] width 17 height 15
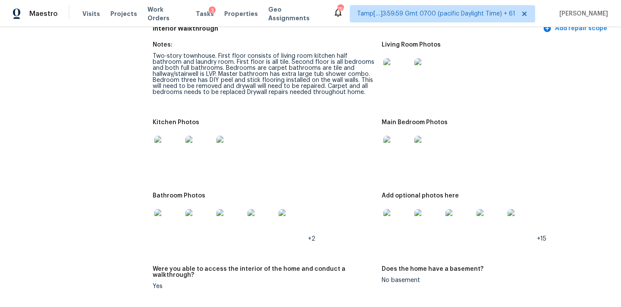
click at [398, 136] on img at bounding box center [397, 150] width 28 height 28
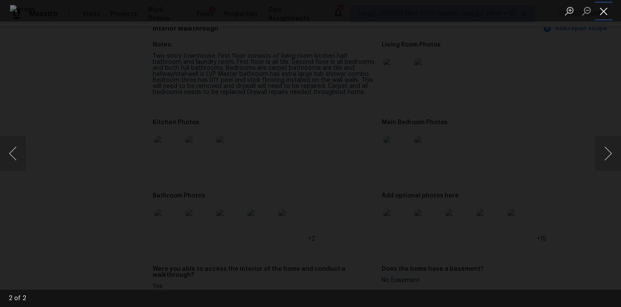
click at [602, 9] on button "Close lightbox" at bounding box center [603, 10] width 17 height 15
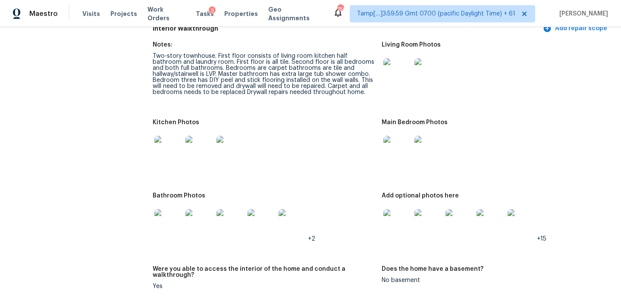
click at [164, 211] on img at bounding box center [168, 223] width 28 height 28
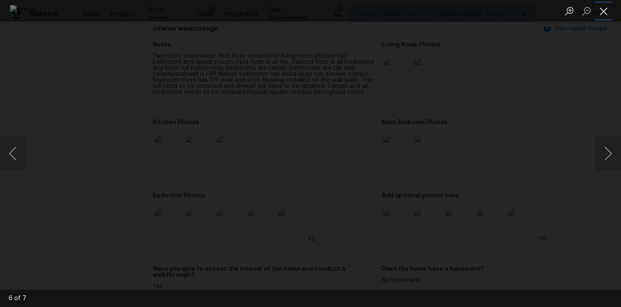
click at [606, 12] on button "Close lightbox" at bounding box center [603, 10] width 17 height 15
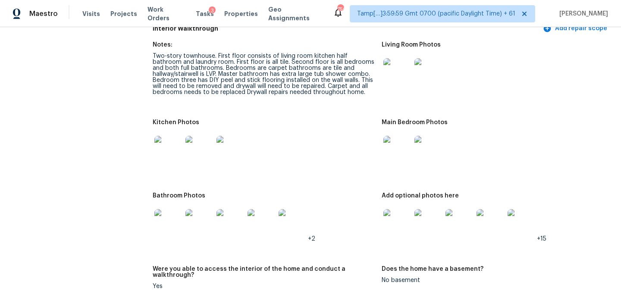
click at [400, 215] on img at bounding box center [397, 223] width 28 height 28
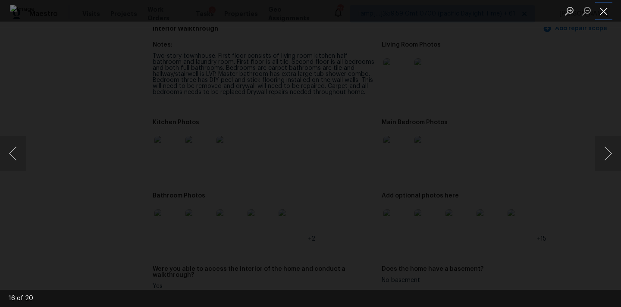
click at [602, 10] on button "Close lightbox" at bounding box center [603, 10] width 17 height 15
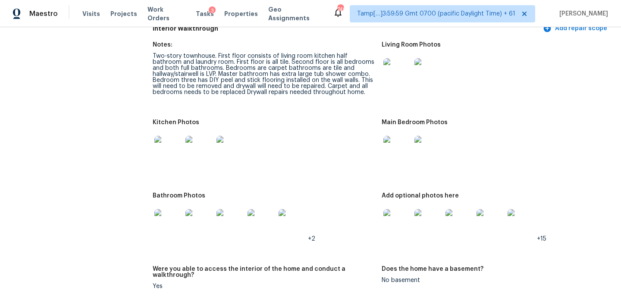
click at [176, 142] on img at bounding box center [168, 150] width 28 height 28
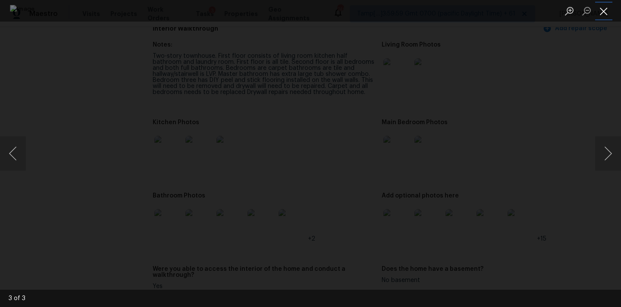
click at [609, 11] on button "Close lightbox" at bounding box center [603, 10] width 17 height 15
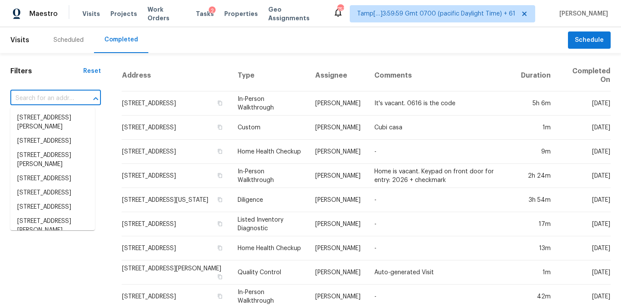
click at [27, 97] on input "text" at bounding box center [43, 98] width 66 height 13
paste input "[STREET_ADDRESS][PERSON_NAME]"
type input "[STREET_ADDRESS][PERSON_NAME]"
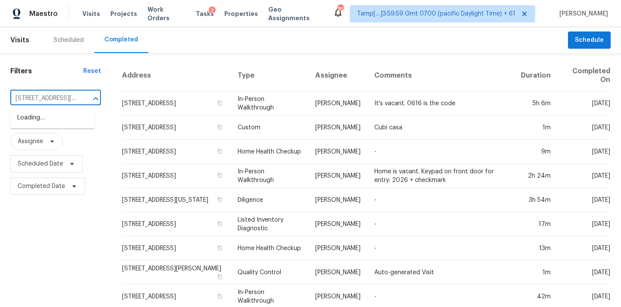
scroll to position [0, 68]
click at [37, 118] on li "[STREET_ADDRESS][PERSON_NAME]" at bounding box center [52, 122] width 84 height 23
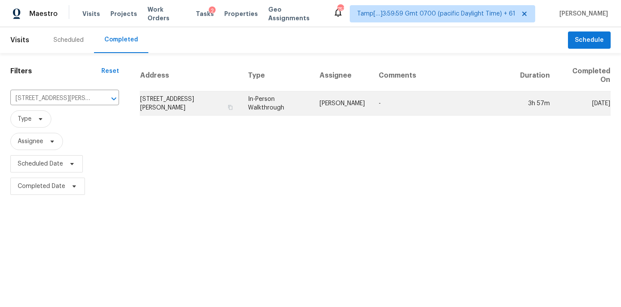
click at [360, 109] on td "[PERSON_NAME]" at bounding box center [341, 103] width 59 height 24
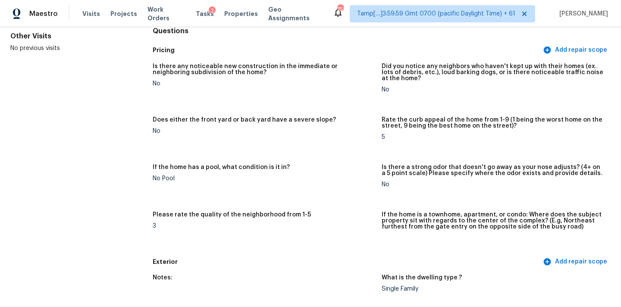
scroll to position [599, 0]
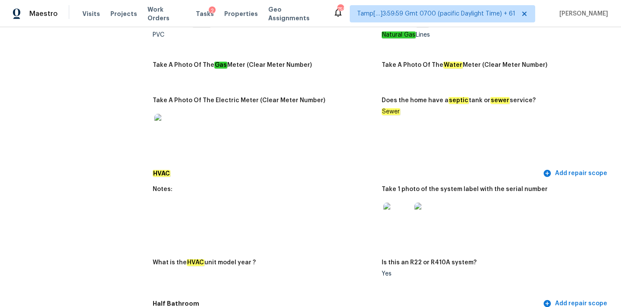
click at [398, 203] on img at bounding box center [397, 217] width 28 height 28
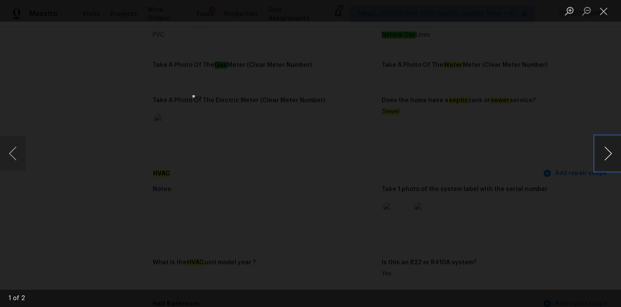
click at [610, 155] on button "Next image" at bounding box center [608, 153] width 26 height 34
click at [601, 7] on button "Close lightbox" at bounding box center [603, 10] width 17 height 15
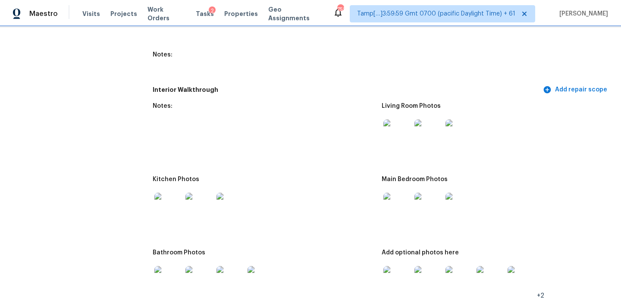
scroll to position [1069, 0]
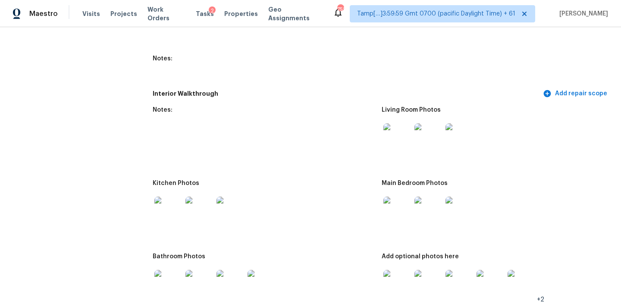
click at [393, 133] on img at bounding box center [397, 137] width 28 height 28
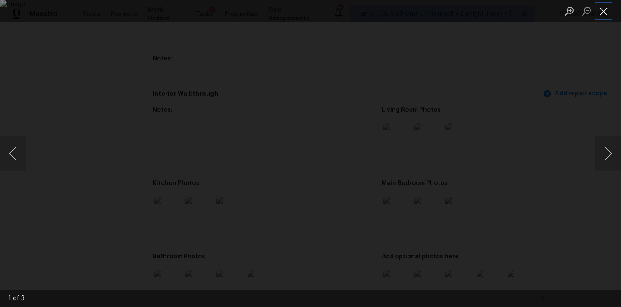
click at [603, 6] on button "Close lightbox" at bounding box center [603, 10] width 17 height 15
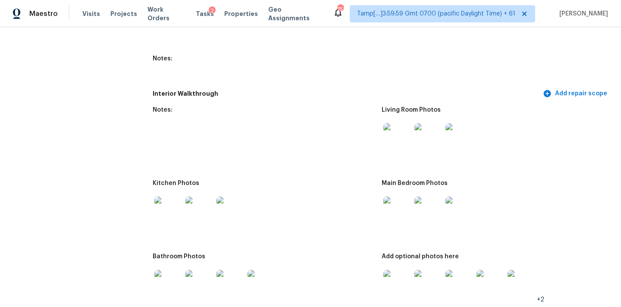
click at [392, 212] on img at bounding box center [397, 211] width 28 height 28
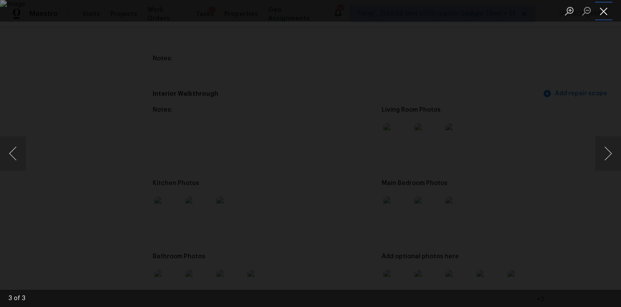
click at [603, 12] on button "Close lightbox" at bounding box center [603, 10] width 17 height 15
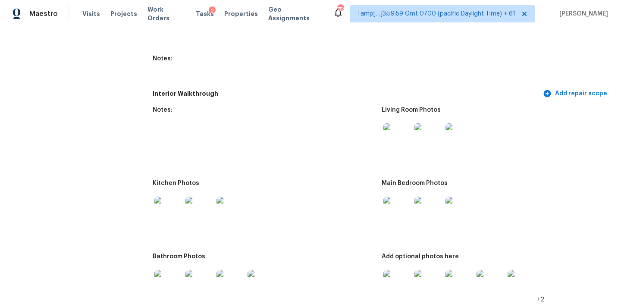
click at [390, 284] on img at bounding box center [397, 284] width 28 height 28
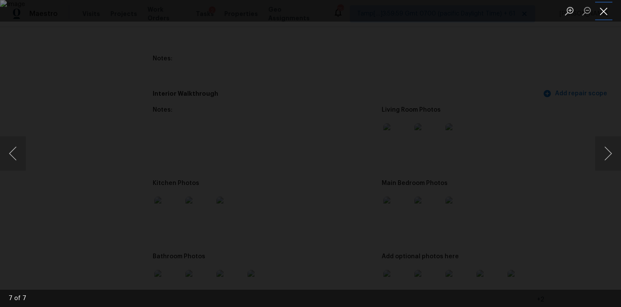
click at [604, 13] on button "Close lightbox" at bounding box center [603, 10] width 17 height 15
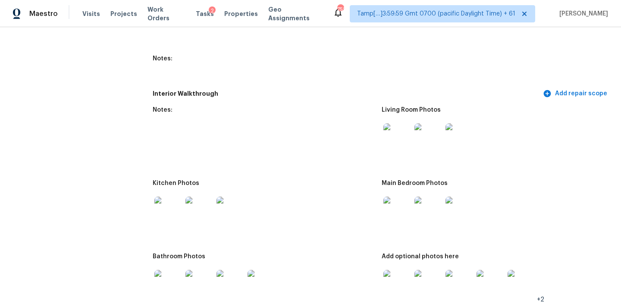
click at [167, 210] on img at bounding box center [168, 211] width 28 height 28
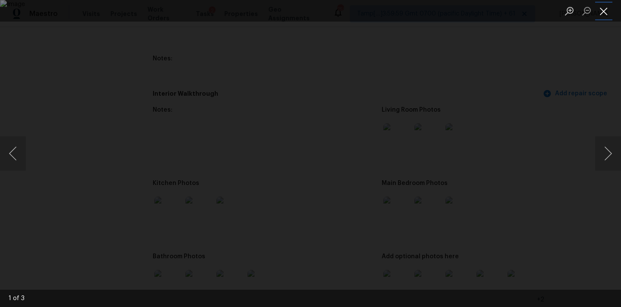
click at [601, 5] on button "Close lightbox" at bounding box center [603, 10] width 17 height 15
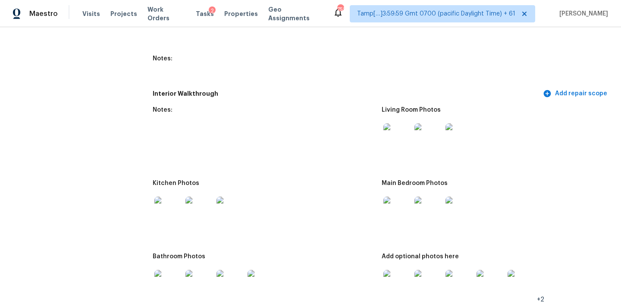
click at [164, 277] on img at bounding box center [168, 284] width 28 height 28
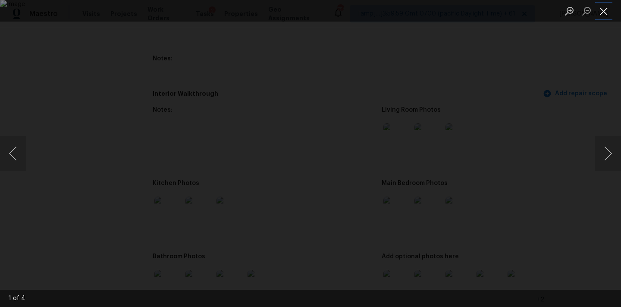
click at [605, 6] on button "Close lightbox" at bounding box center [603, 10] width 17 height 15
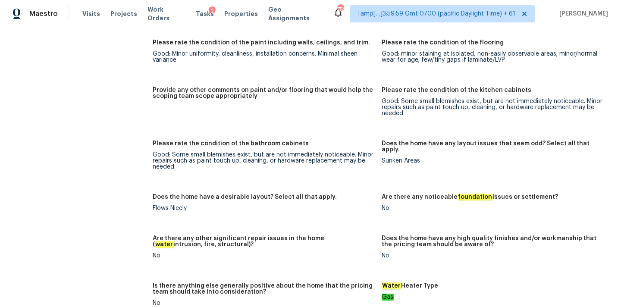
scroll to position [1456, 0]
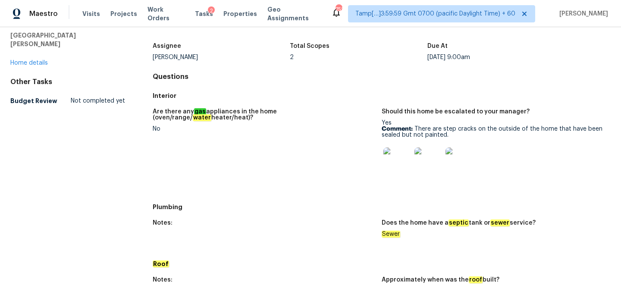
scroll to position [45, 0]
click at [401, 162] on img at bounding box center [397, 161] width 28 height 28
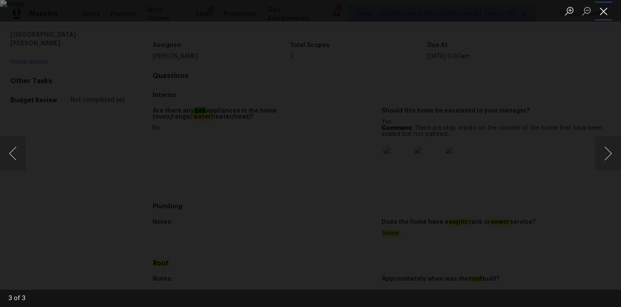
click at [599, 7] on button "Close lightbox" at bounding box center [603, 10] width 17 height 15
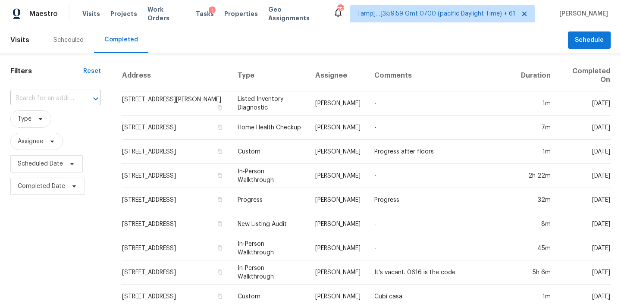
click at [31, 100] on input "text" at bounding box center [43, 98] width 66 height 13
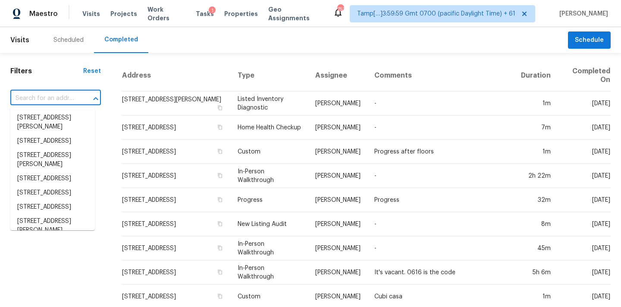
paste input "1651 Seadrift Dr, Forney, TX 75126"
type input "1651 Seadrift Dr, Forney, TX 75126"
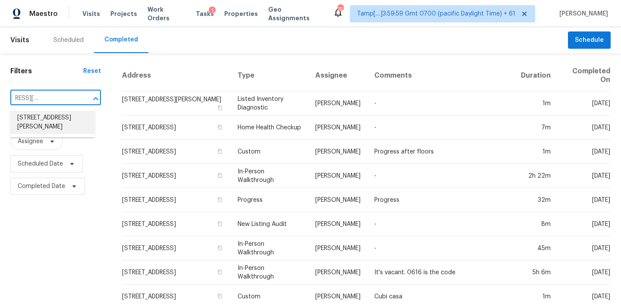
click at [44, 118] on li "1651 Seadrift Dr, Forney, TX 75126" at bounding box center [52, 122] width 84 height 23
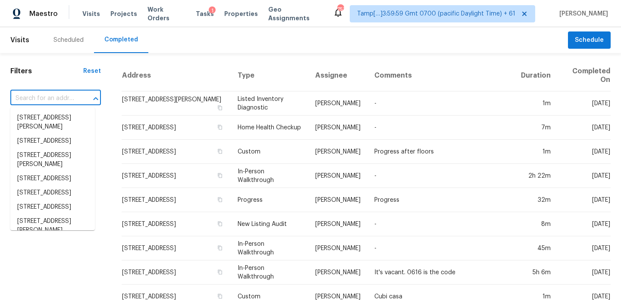
click at [45, 99] on input "text" at bounding box center [43, 98] width 66 height 13
paste input "1651 Seadrift Dr, Forney, TX 75126"
type input "1651 Seadrift Dr, Forney, TX 75126"
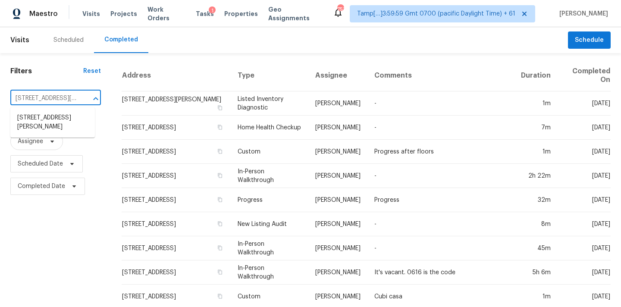
scroll to position [0, 39]
click at [49, 121] on li "1651 Seadrift Dr, Forney, TX 75126" at bounding box center [52, 122] width 84 height 23
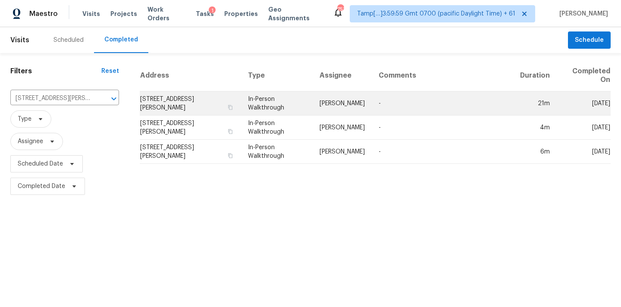
click at [377, 105] on td "-" at bounding box center [442, 103] width 141 height 24
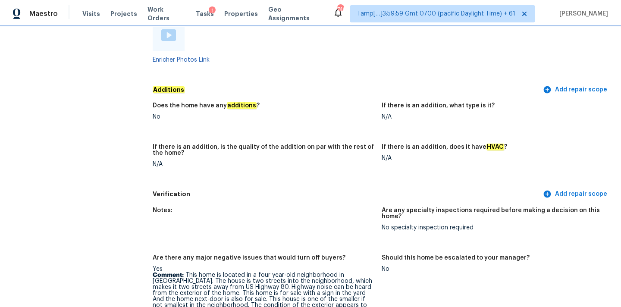
scroll to position [1887, 0]
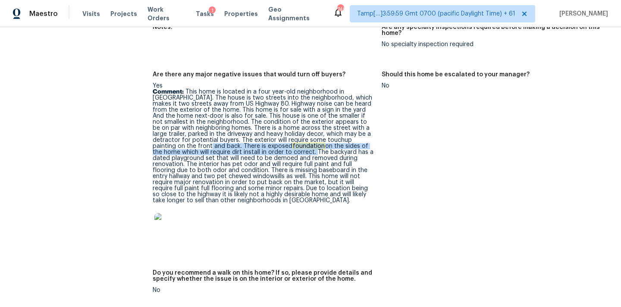
drag, startPoint x: 182, startPoint y: 134, endPoint x: 257, endPoint y: 139, distance: 75.2
click at [257, 139] on p "Comment: This home is located in a four year-old neighborhood in Forney. The ho…" at bounding box center [264, 146] width 222 height 115
copy p "There is exposed foundation on the sides of the home which will require dirt in…"
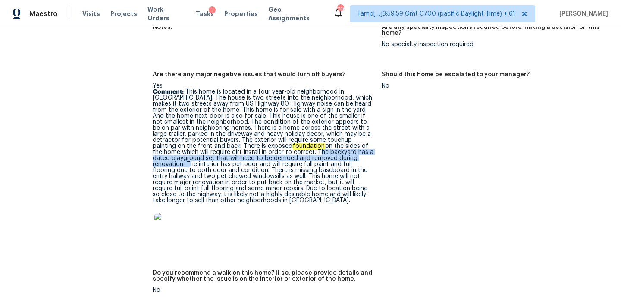
drag, startPoint x: 258, startPoint y: 140, endPoint x: 337, endPoint y: 147, distance: 78.7
click at [337, 147] on p "Comment: This home is located in a four year-old neighborhood in Forney. The ho…" at bounding box center [264, 146] width 222 height 115
copy p "The backyard has a dated playground set that will need to be demoed and removed…"
click at [187, 164] on p "Comment: This home is located in a four year-old neighborhood in Forney. The ho…" at bounding box center [264, 146] width 222 height 115
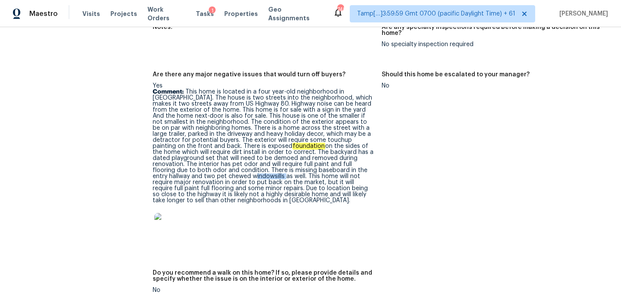
click at [187, 164] on p "Comment: This home is located in a four year-old neighborhood in Forney. The ho…" at bounding box center [264, 146] width 222 height 115
copy p "windowsills"
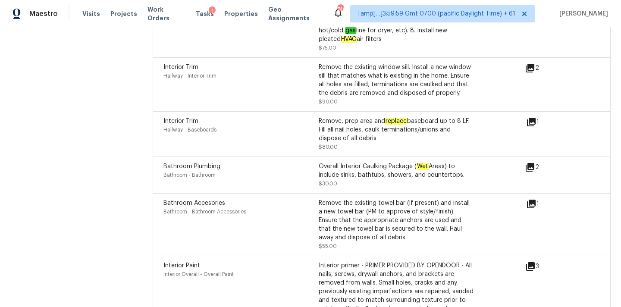
scroll to position [2868, 0]
click at [533, 119] on icon at bounding box center [531, 123] width 9 height 9
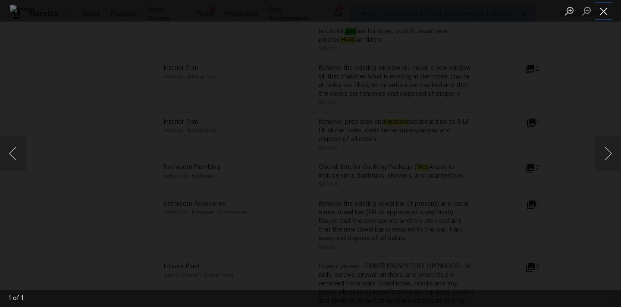
click at [604, 9] on button "Close lightbox" at bounding box center [603, 10] width 17 height 15
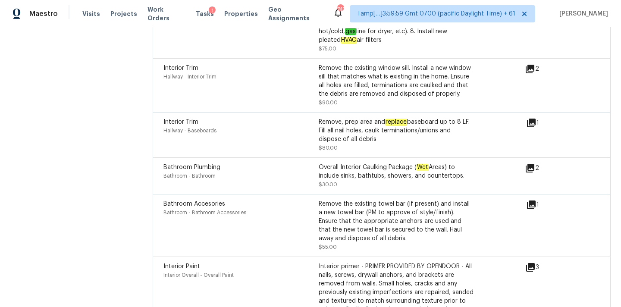
click at [531, 200] on icon at bounding box center [531, 204] width 9 height 9
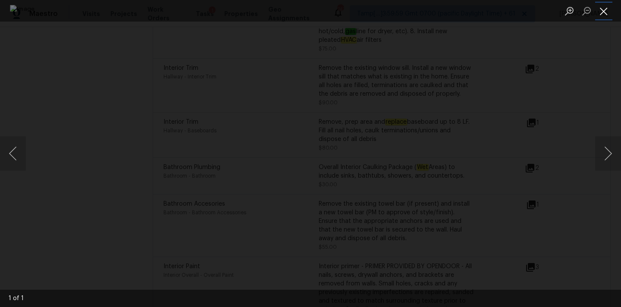
click at [603, 10] on button "Close lightbox" at bounding box center [603, 10] width 17 height 15
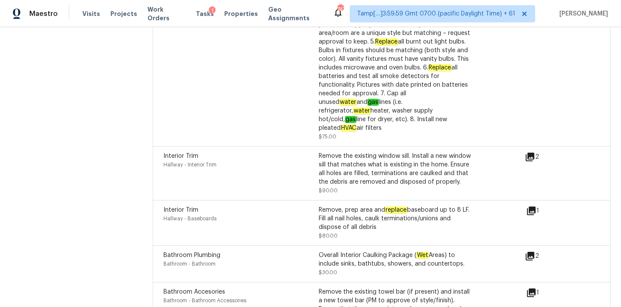
scroll to position [2779, 0]
click at [532, 153] on icon at bounding box center [529, 157] width 9 height 9
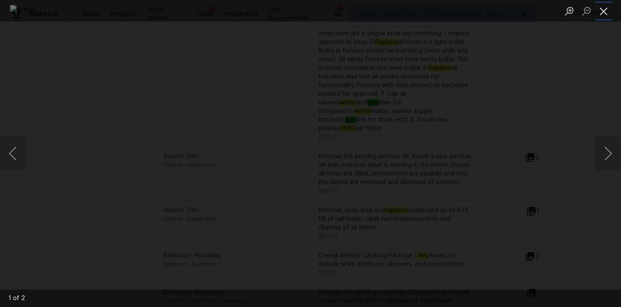
click at [603, 17] on button "Close lightbox" at bounding box center [603, 10] width 17 height 15
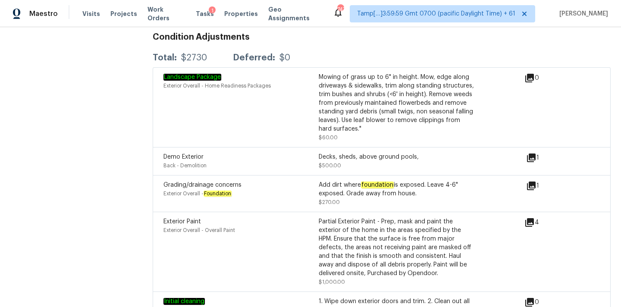
scroll to position [2197, 0]
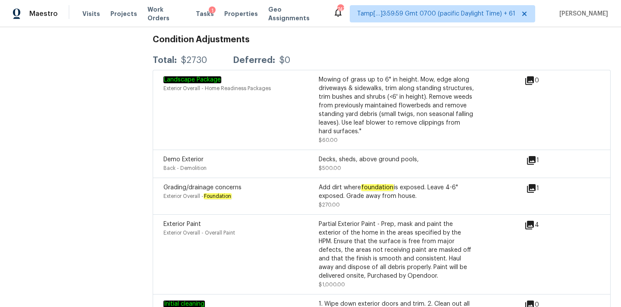
click at [534, 184] on icon at bounding box center [531, 188] width 9 height 9
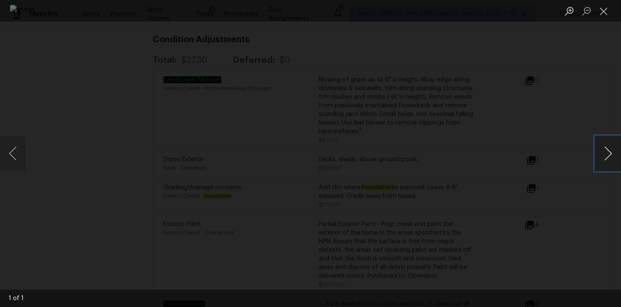
click at [605, 149] on button "Next image" at bounding box center [608, 153] width 26 height 34
click at [608, 154] on button "Next image" at bounding box center [608, 153] width 26 height 34
click at [604, 10] on button "Close lightbox" at bounding box center [603, 10] width 17 height 15
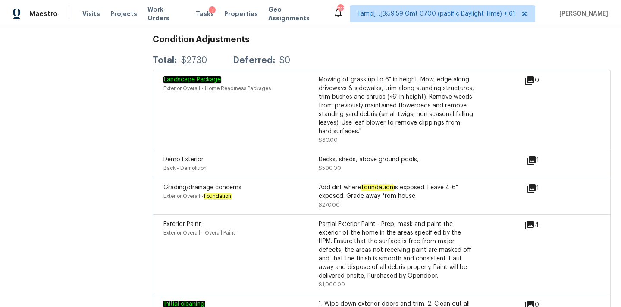
click at [531, 156] on icon at bounding box center [531, 160] width 9 height 9
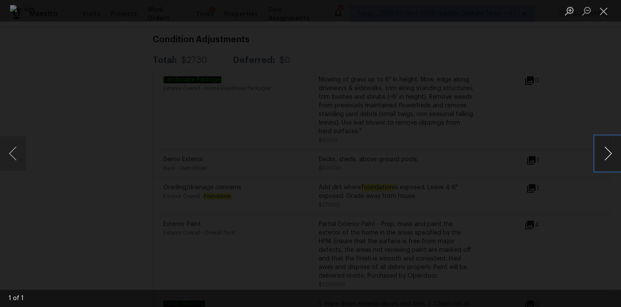
click at [603, 156] on button "Next image" at bounding box center [608, 153] width 26 height 34
click at [606, 154] on button "Next image" at bounding box center [608, 153] width 26 height 34
click at [603, 13] on button "Close lightbox" at bounding box center [603, 10] width 17 height 15
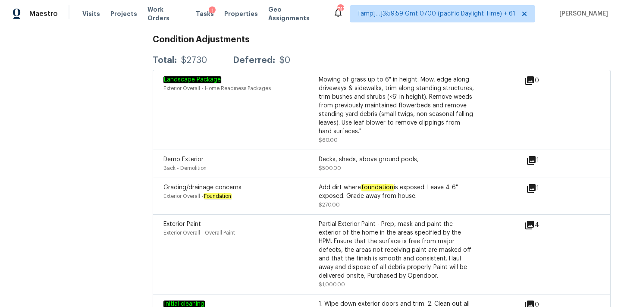
click at [531, 156] on icon at bounding box center [531, 160] width 9 height 9
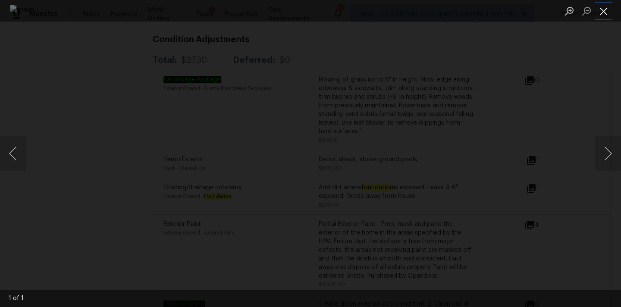
click at [602, 14] on button "Close lightbox" at bounding box center [603, 10] width 17 height 15
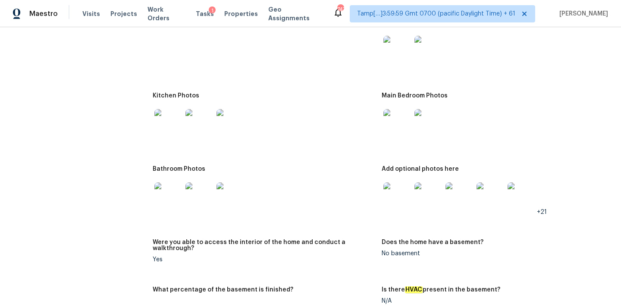
scroll to position [877, 0]
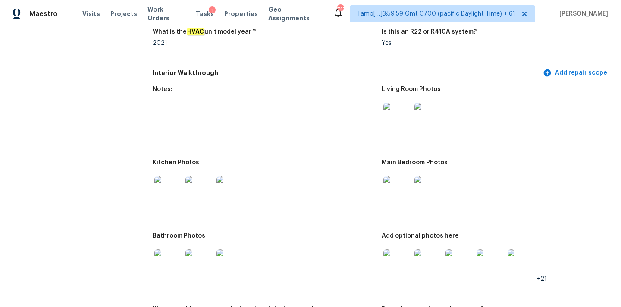
click at [394, 112] on img at bounding box center [397, 117] width 28 height 28
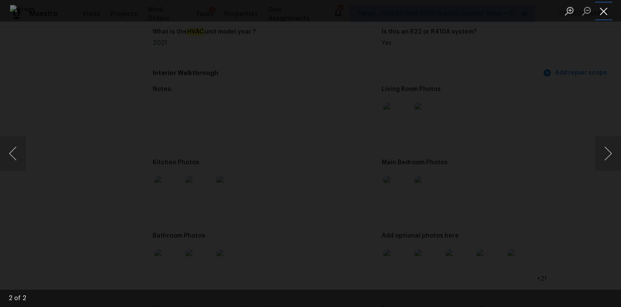
click at [599, 12] on button "Close lightbox" at bounding box center [603, 10] width 17 height 15
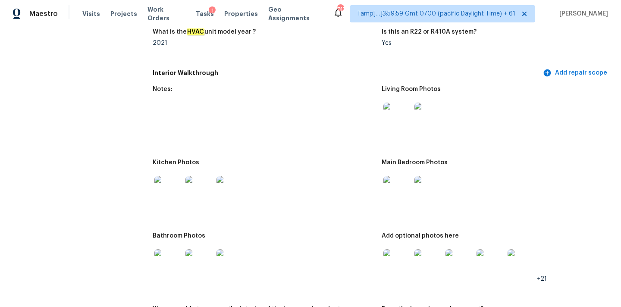
click at [396, 193] on img at bounding box center [397, 190] width 28 height 28
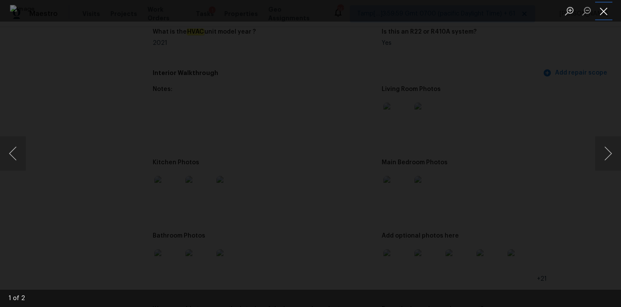
click at [600, 5] on button "Close lightbox" at bounding box center [603, 10] width 17 height 15
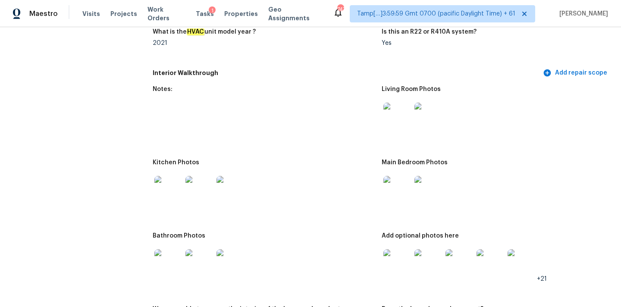
click at [155, 184] on img at bounding box center [168, 190] width 28 height 28
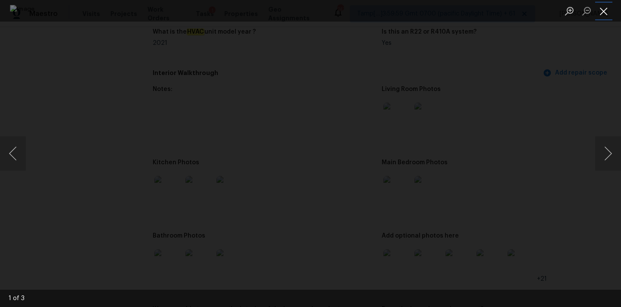
click at [605, 6] on button "Close lightbox" at bounding box center [603, 10] width 17 height 15
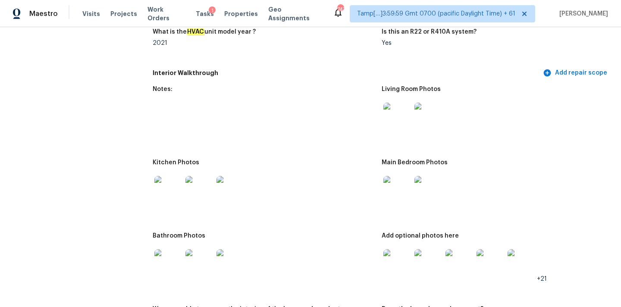
click at [166, 259] on img at bounding box center [168, 263] width 28 height 28
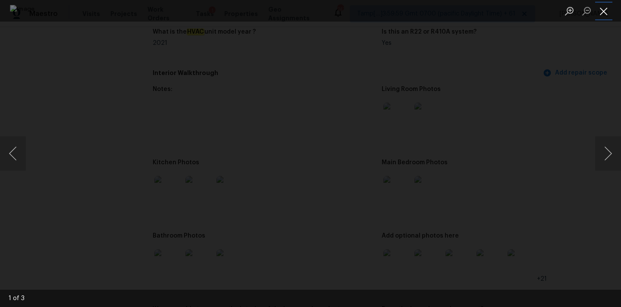
click at [604, 7] on button "Close lightbox" at bounding box center [603, 10] width 17 height 15
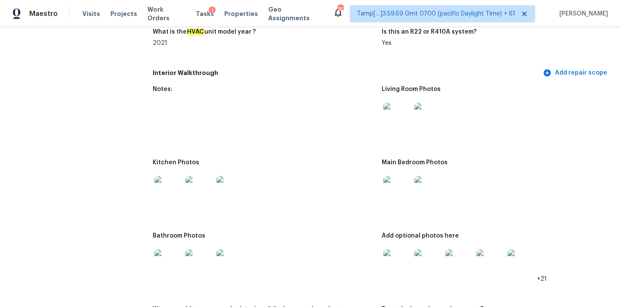
click at [403, 254] on img at bounding box center [397, 263] width 28 height 28
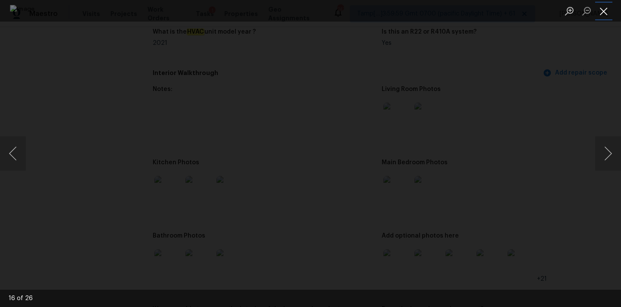
click at [603, 6] on button "Close lightbox" at bounding box center [603, 10] width 17 height 15
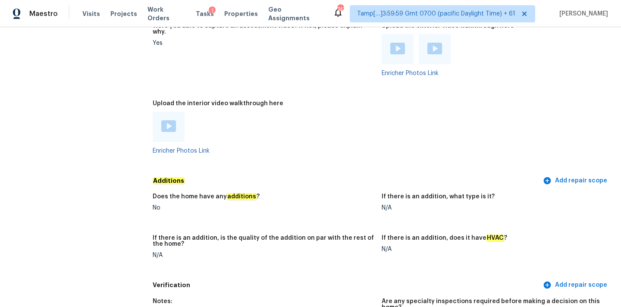
scroll to position [1648, 0]
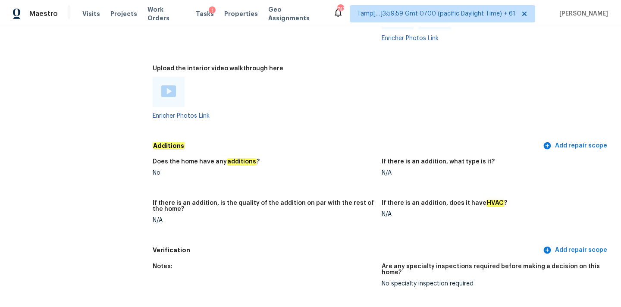
click at [167, 85] on img at bounding box center [168, 91] width 15 height 12
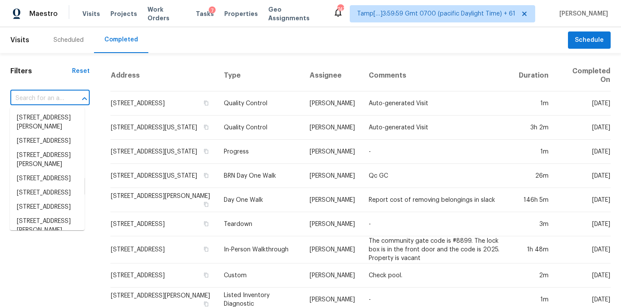
click at [36, 98] on input "text" at bounding box center [37, 98] width 55 height 13
paste input "[STREET_ADDRESS]"
type input "175 Anclote Way, Saint Augustine, FL 32092"
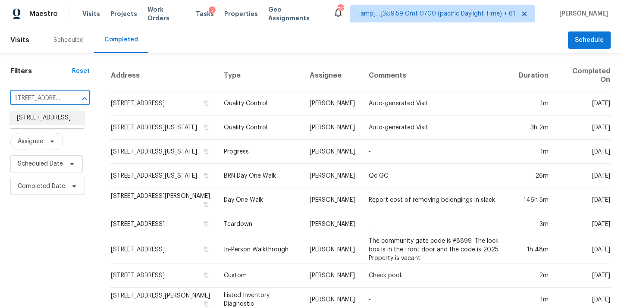
click at [44, 119] on li "175 Anclote Way, Saint Augustine, FL 32092" at bounding box center [47, 118] width 75 height 14
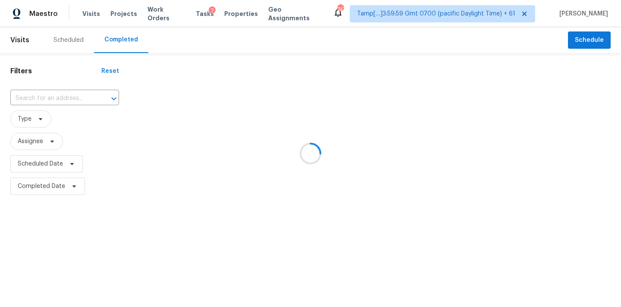
type input "175 Anclote Way, Saint Augustine, FL 32092"
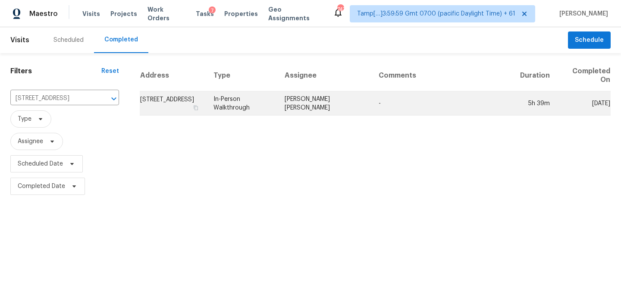
click at [383, 115] on td "-" at bounding box center [442, 103] width 141 height 24
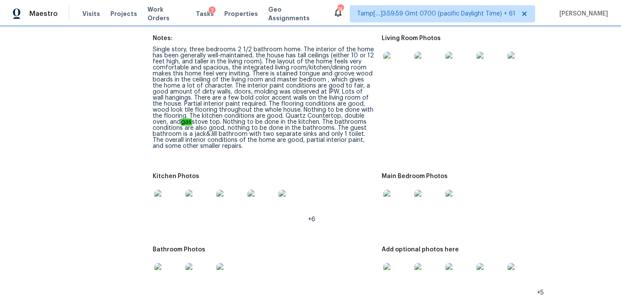
scroll to position [1216, 0]
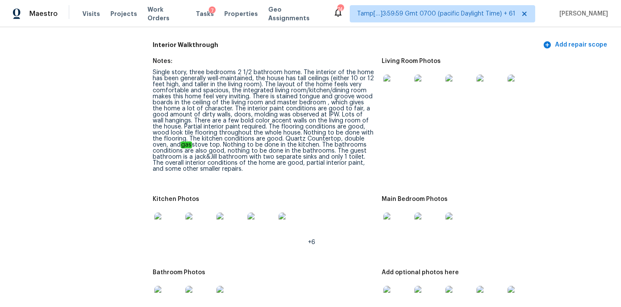
click at [393, 84] on img at bounding box center [397, 89] width 28 height 28
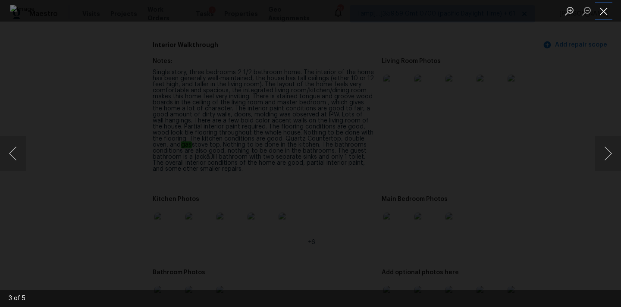
click at [605, 11] on button "Close lightbox" at bounding box center [603, 10] width 17 height 15
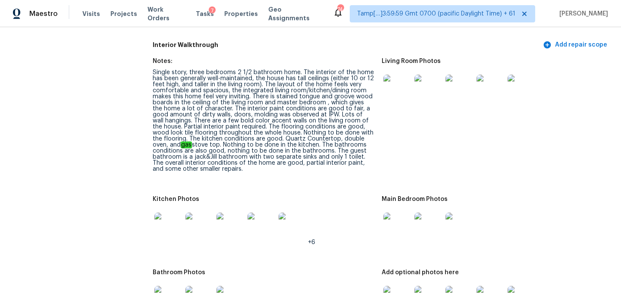
click at [396, 218] on img at bounding box center [397, 226] width 28 height 28
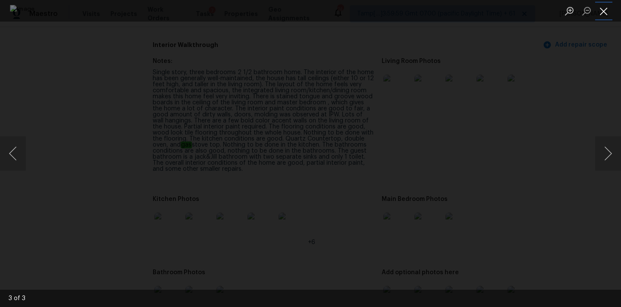
click at [602, 3] on button "Close lightbox" at bounding box center [603, 10] width 17 height 15
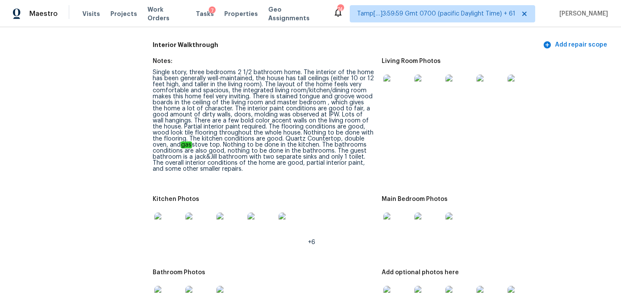
click at [400, 286] on img at bounding box center [397, 300] width 28 height 28
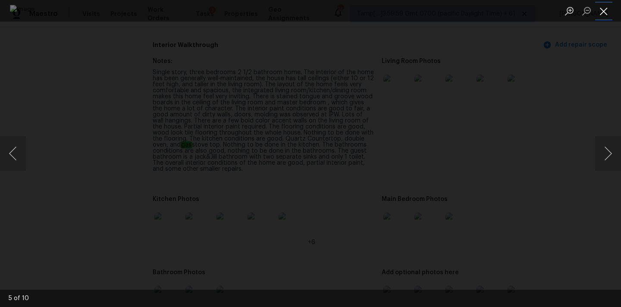
click at [606, 12] on button "Close lightbox" at bounding box center [603, 10] width 17 height 15
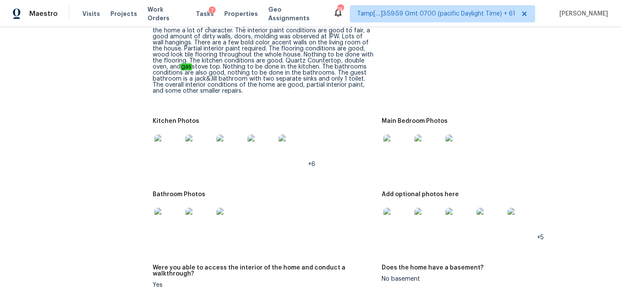
scroll to position [1305, 0]
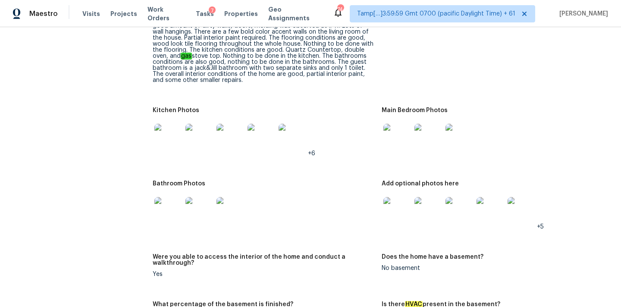
click at [171, 203] on img at bounding box center [168, 211] width 28 height 28
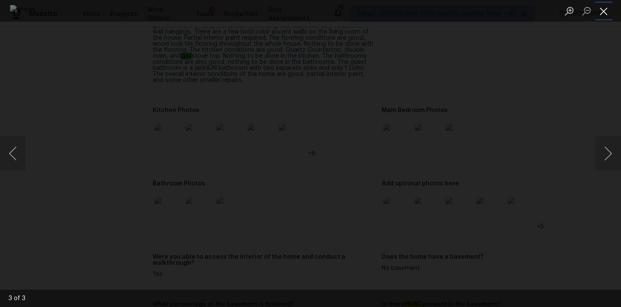
click at [607, 8] on button "Close lightbox" at bounding box center [603, 10] width 17 height 15
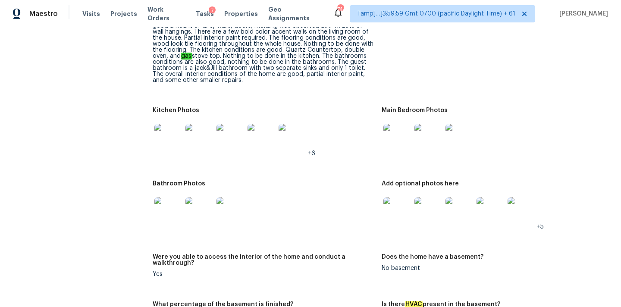
click at [169, 127] on img at bounding box center [168, 138] width 28 height 28
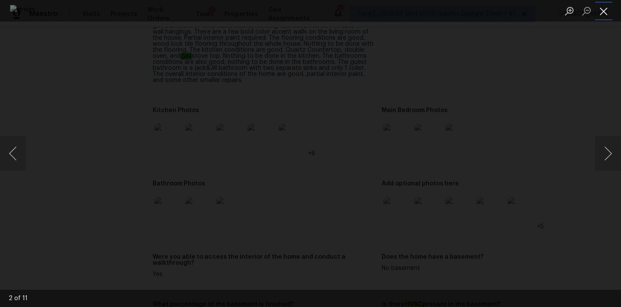
click at [602, 11] on button "Close lightbox" at bounding box center [603, 10] width 17 height 15
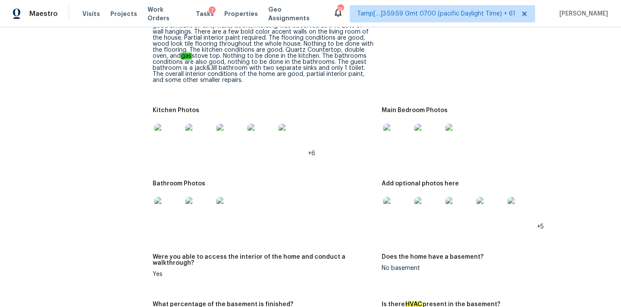
scroll to position [90, 0]
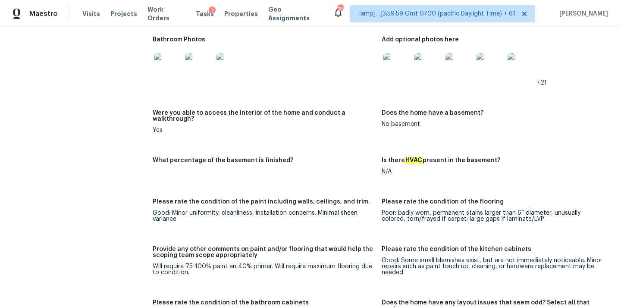
scroll to position [1146, 0]
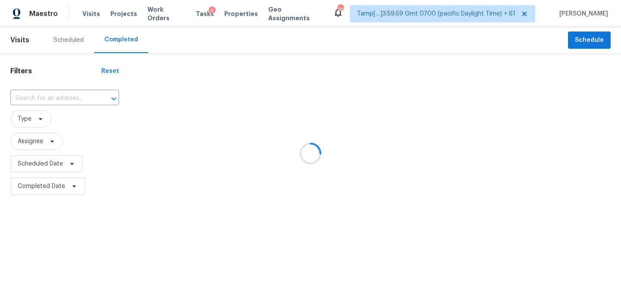
click at [35, 101] on div at bounding box center [310, 153] width 621 height 307
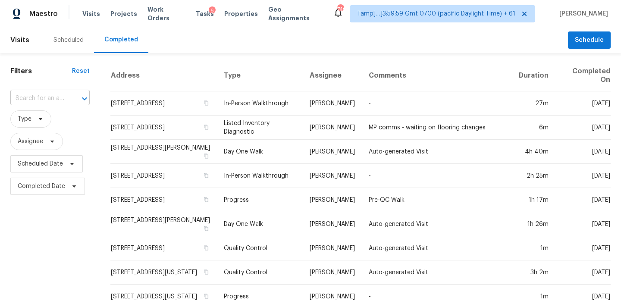
click at [41, 97] on input "text" at bounding box center [37, 98] width 55 height 13
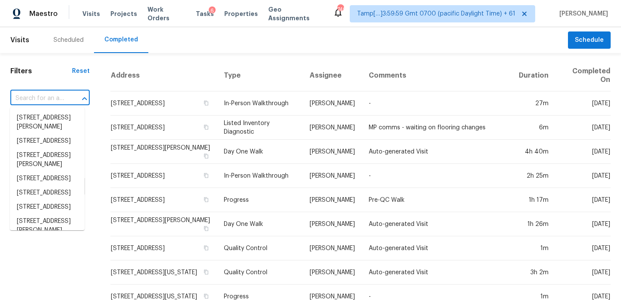
paste input "[STREET_ADDRESS]"
type input "[STREET_ADDRESS]"
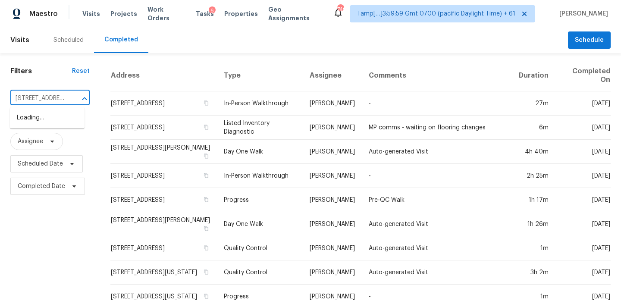
scroll to position [0, 81]
click at [43, 121] on li "[STREET_ADDRESS]" at bounding box center [47, 118] width 75 height 14
click at [44, 96] on input "text" at bounding box center [37, 98] width 55 height 13
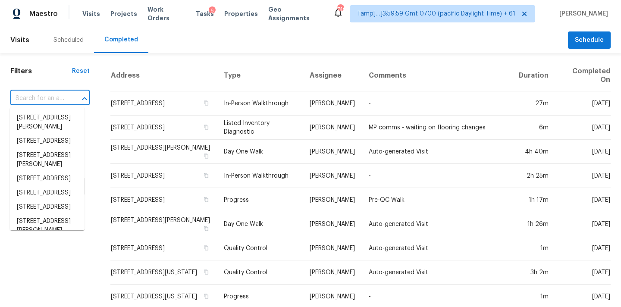
paste input "[STREET_ADDRESS]"
type input "[STREET_ADDRESS]"
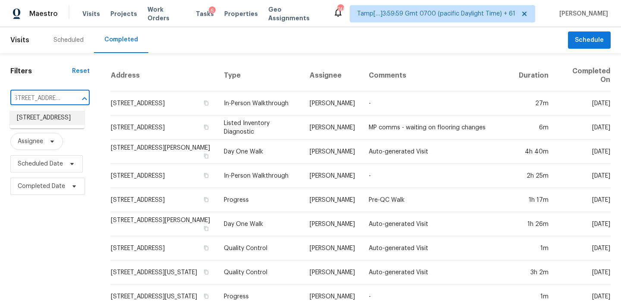
click at [47, 125] on li "[STREET_ADDRESS]" at bounding box center [47, 118] width 75 height 14
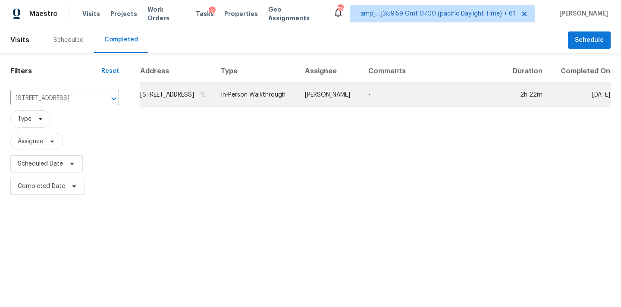
click at [381, 103] on td "-" at bounding box center [431, 95] width 141 height 24
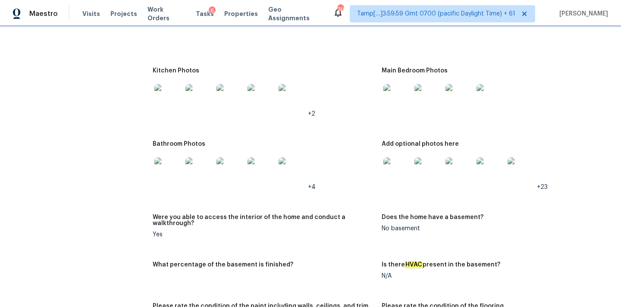
scroll to position [891, 0]
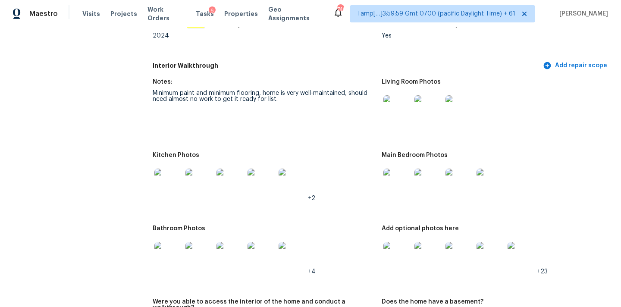
click at [395, 100] on img at bounding box center [397, 109] width 28 height 28
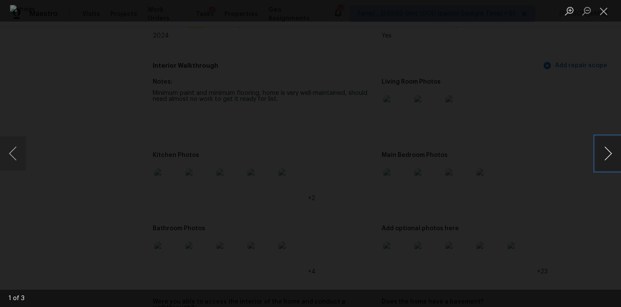
click at [607, 155] on button "Next image" at bounding box center [608, 153] width 26 height 34
click at [599, 5] on button "Close lightbox" at bounding box center [603, 10] width 17 height 15
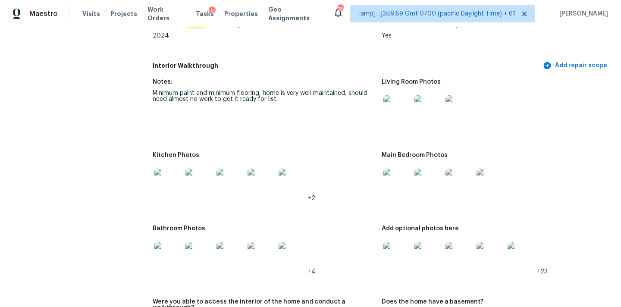
click at [395, 179] on img at bounding box center [397, 183] width 28 height 28
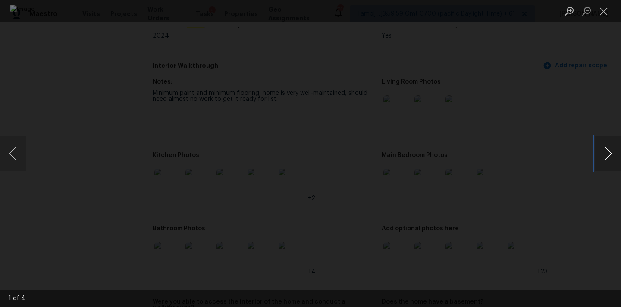
click at [611, 157] on button "Next image" at bounding box center [608, 153] width 26 height 34
click at [603, 8] on button "Close lightbox" at bounding box center [603, 10] width 17 height 15
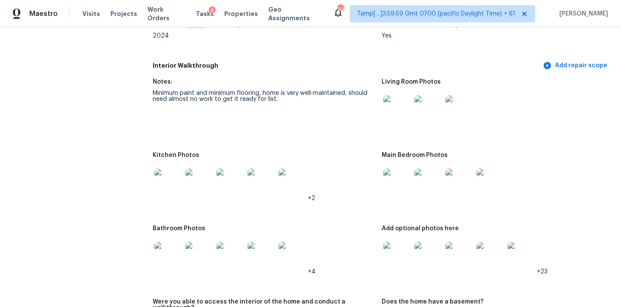
click at [396, 242] on img at bounding box center [397, 256] width 28 height 28
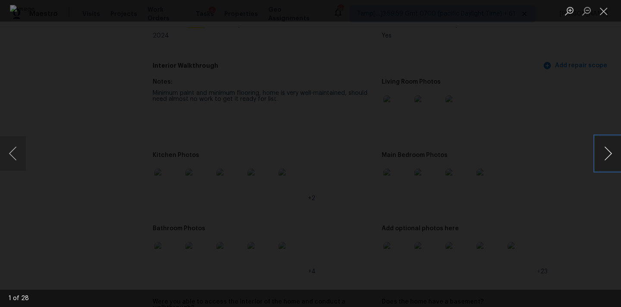
click at [603, 155] on button "Next image" at bounding box center [608, 153] width 26 height 34
click at [603, 11] on button "Close lightbox" at bounding box center [603, 10] width 17 height 15
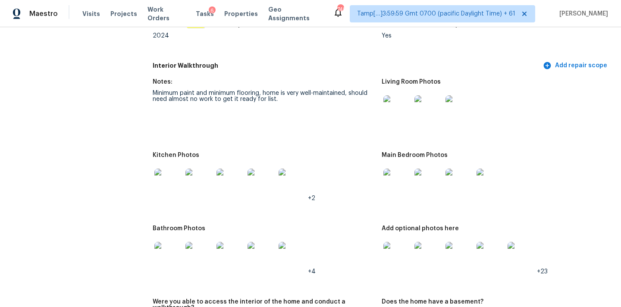
click at [178, 250] on img at bounding box center [168, 256] width 28 height 28
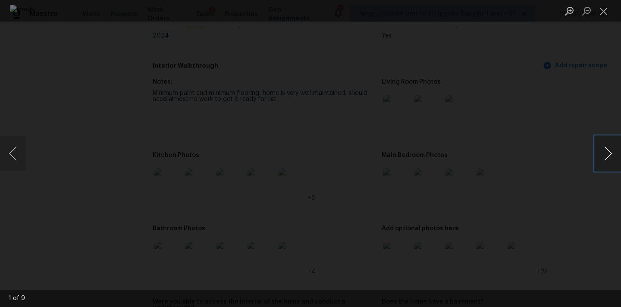
click at [601, 151] on button "Next image" at bounding box center [608, 153] width 26 height 34
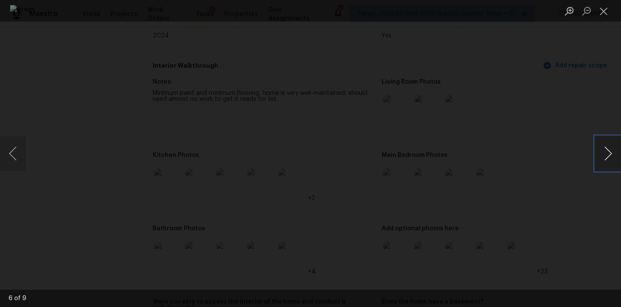
click at [601, 151] on button "Next image" at bounding box center [608, 153] width 26 height 34
click at [607, 12] on button "Close lightbox" at bounding box center [603, 10] width 17 height 15
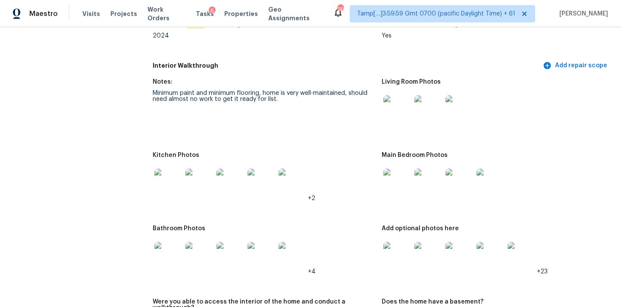
click at [167, 175] on img at bounding box center [168, 183] width 28 height 28
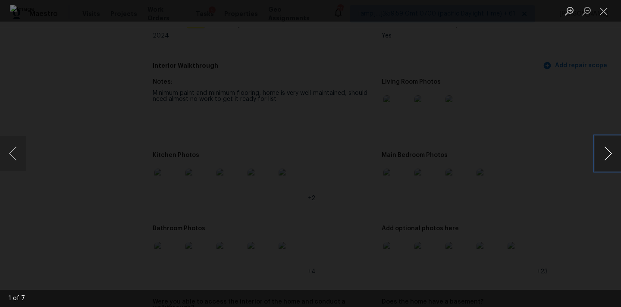
click at [604, 156] on button "Next image" at bounding box center [608, 153] width 26 height 34
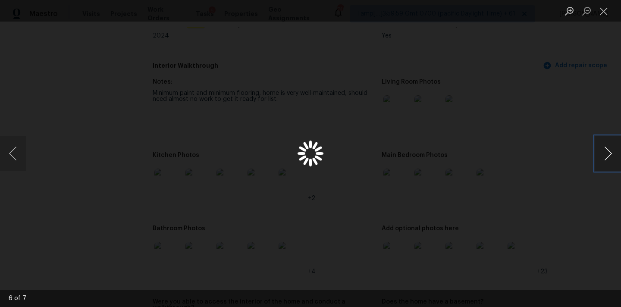
click at [604, 156] on button "Next image" at bounding box center [608, 153] width 26 height 34
click at [602, 11] on button "Close lightbox" at bounding box center [603, 10] width 17 height 15
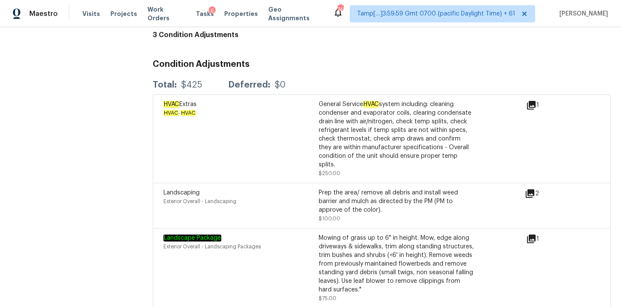
scroll to position [2011, 0]
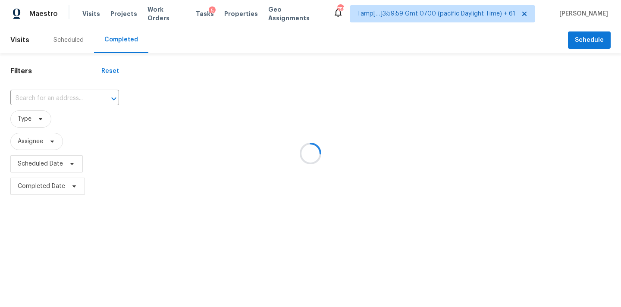
click at [49, 101] on div at bounding box center [310, 153] width 621 height 307
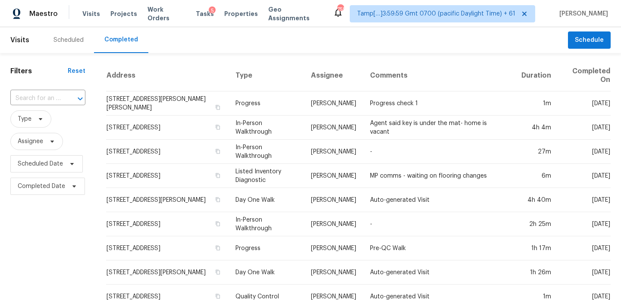
click at [50, 96] on input "text" at bounding box center [35, 98] width 51 height 13
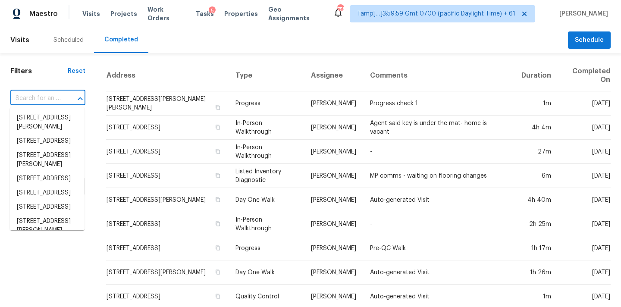
paste input "[STREET_ADDRESS]"
type input "[STREET_ADDRESS]"
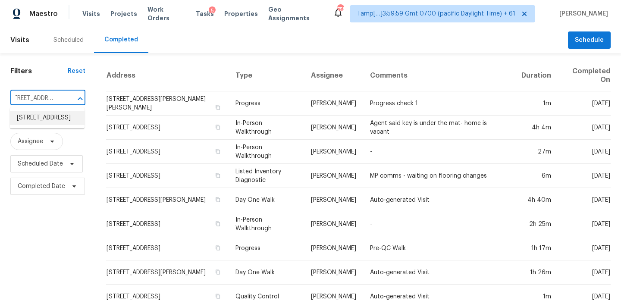
click at [50, 116] on li "[STREET_ADDRESS]" at bounding box center [47, 118] width 75 height 14
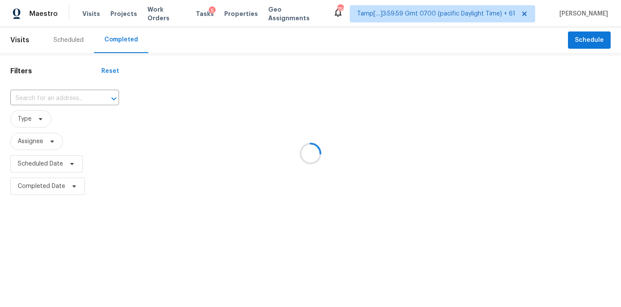
click at [352, 109] on div at bounding box center [310, 153] width 621 height 307
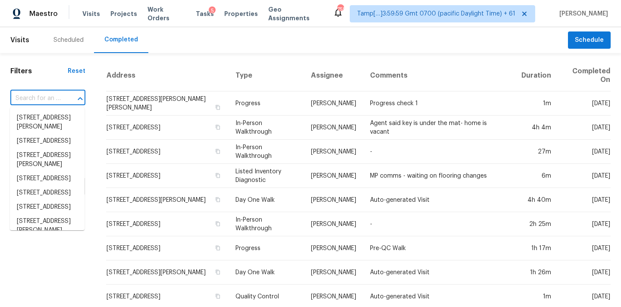
click at [44, 99] on input "text" at bounding box center [35, 98] width 51 height 13
paste input "[STREET_ADDRESS]"
type input "[STREET_ADDRESS]"
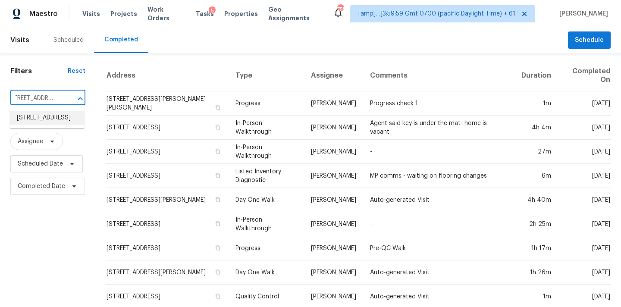
click at [44, 120] on li "[STREET_ADDRESS]" at bounding box center [47, 118] width 75 height 14
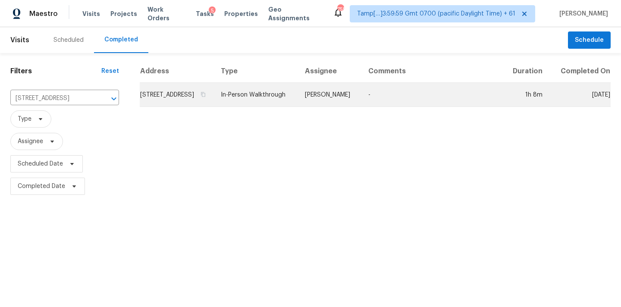
click at [338, 107] on td "[PERSON_NAME]" at bounding box center [329, 95] width 63 height 24
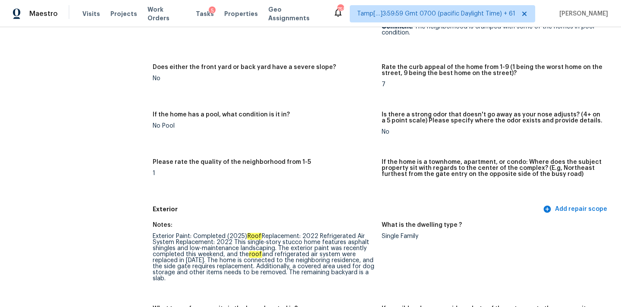
scroll to position [210, 0]
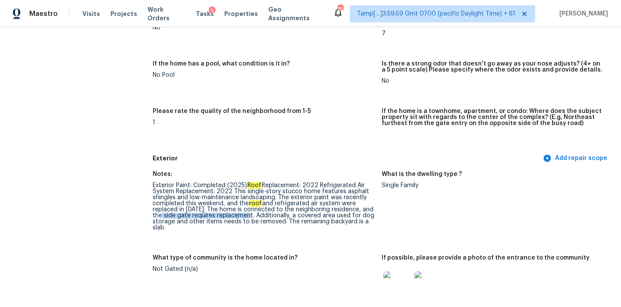
copy div "side gate requires replacement"
drag, startPoint x: 163, startPoint y: 216, endPoint x: 251, endPoint y: 215, distance: 87.9
click at [251, 215] on div "Exterior Paint: Completed (2025) Roof Replacement: 2022 Refrigerated Air System…" at bounding box center [264, 206] width 222 height 48
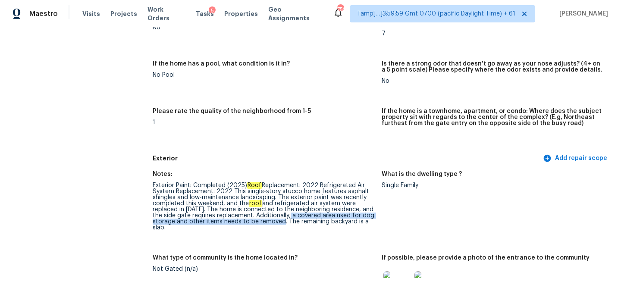
copy div "a covered area used for dog storage and other items needs to be removed."
drag, startPoint x: 291, startPoint y: 216, endPoint x: 282, endPoint y: 222, distance: 10.9
click at [282, 222] on div "Exterior Paint: Completed (2025) Roof Replacement: 2022 Refrigerated Air System…" at bounding box center [264, 206] width 222 height 48
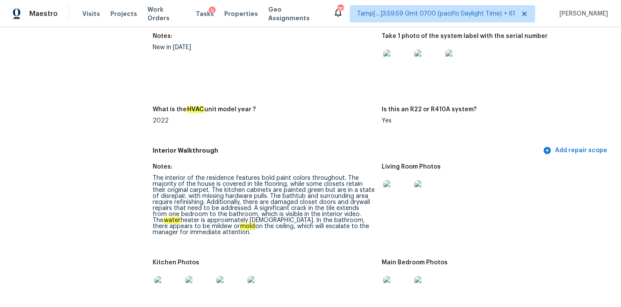
scroll to position [964, 0]
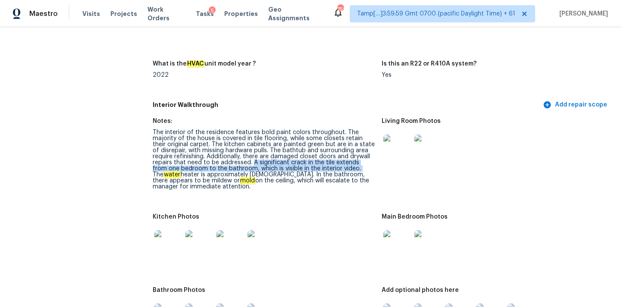
drag, startPoint x: 252, startPoint y: 156, endPoint x: 343, endPoint y: 164, distance: 91.7
click at [343, 164] on div "The interior of the residence features bold paint colors throughout. The majori…" at bounding box center [264, 159] width 222 height 60
copy div "A significant crack in the tile extends from one bedroom to the bathroom, which…"
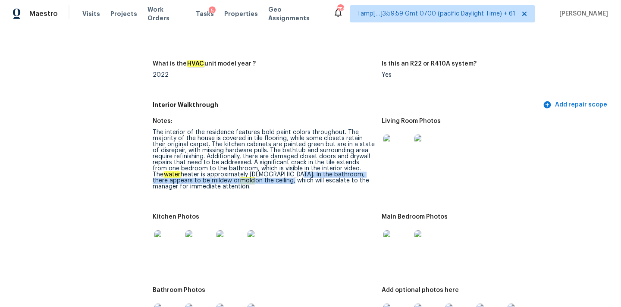
copy div "In the bathroom, there appears to be mildew or mold on the ceiling"
drag, startPoint x: 258, startPoint y: 169, endPoint x: 235, endPoint y: 174, distance: 22.9
click at [235, 174] on div "The interior of the residence features bold paint colors throughout. The majori…" at bounding box center [264, 159] width 222 height 60
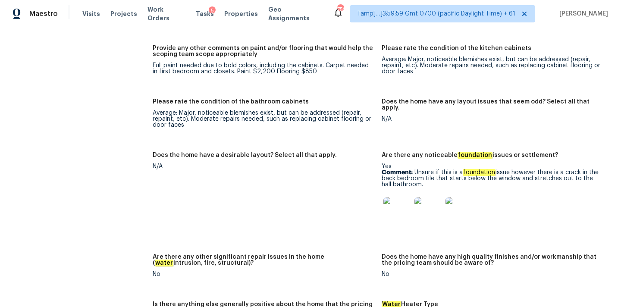
scroll to position [1418, 0]
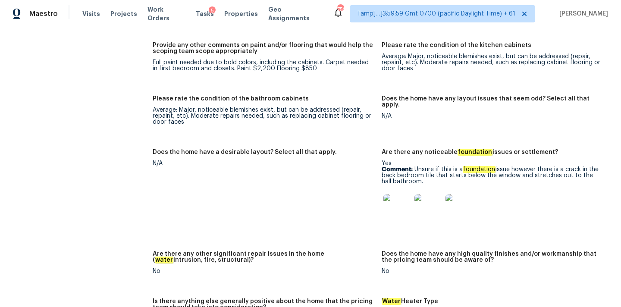
click at [403, 200] on img at bounding box center [397, 208] width 28 height 28
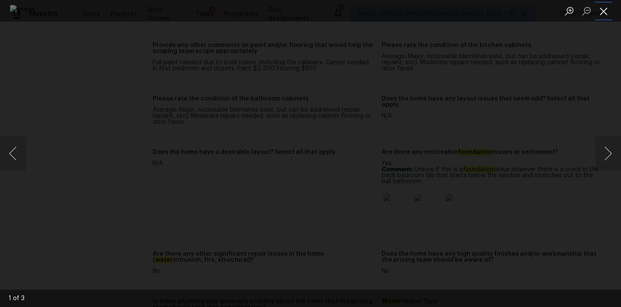
click at [605, 7] on button "Close lightbox" at bounding box center [603, 10] width 17 height 15
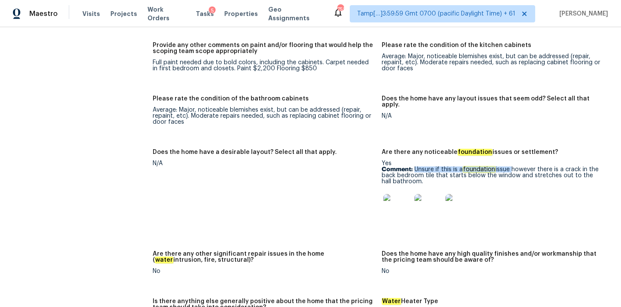
drag, startPoint x: 414, startPoint y: 158, endPoint x: 512, endPoint y: 157, distance: 97.4
click at [512, 166] on p "Comment: Unsure if this is a foundation issue however there is a crack in the b…" at bounding box center [492, 175] width 222 height 18
copy p "Unsure if this is a foundation issue"
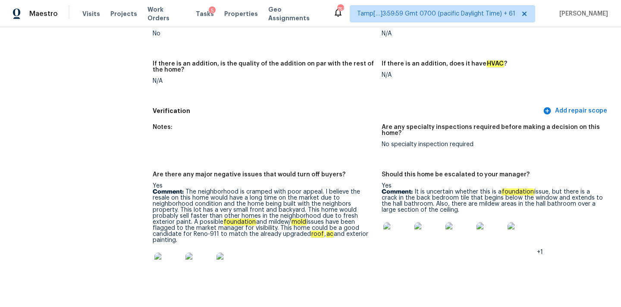
scroll to position [2067, 0]
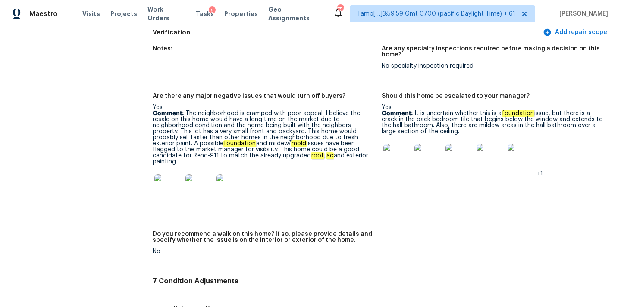
click at [402, 145] on img at bounding box center [397, 158] width 28 height 28
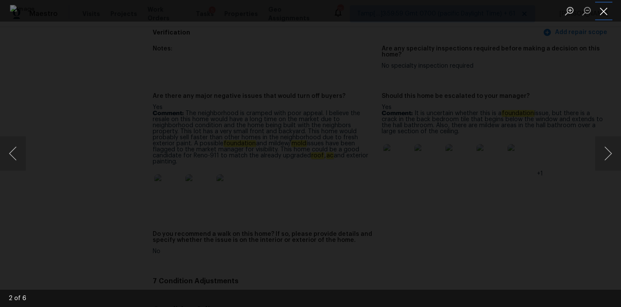
click at [605, 13] on button "Close lightbox" at bounding box center [603, 10] width 17 height 15
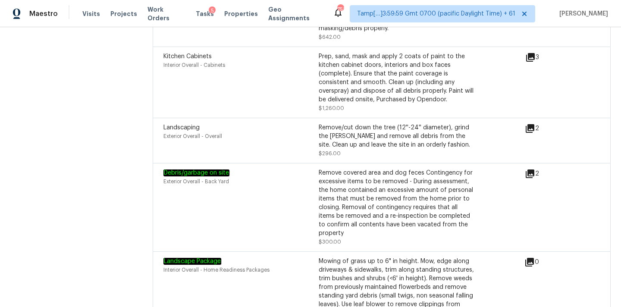
scroll to position [2573, 0]
click at [531, 169] on icon at bounding box center [529, 174] width 10 height 10
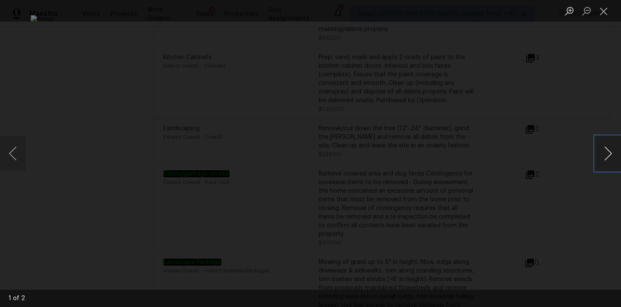
click at [604, 157] on button "Next image" at bounding box center [608, 153] width 26 height 34
click at [601, 4] on button "Close lightbox" at bounding box center [603, 10] width 17 height 15
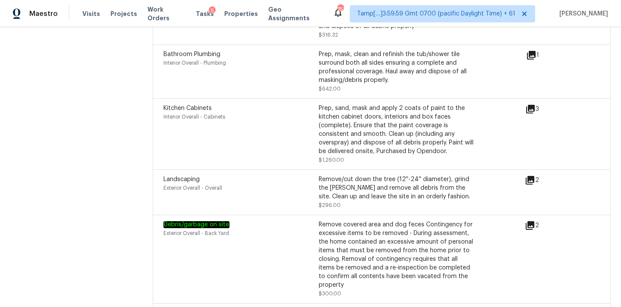
scroll to position [2516, 0]
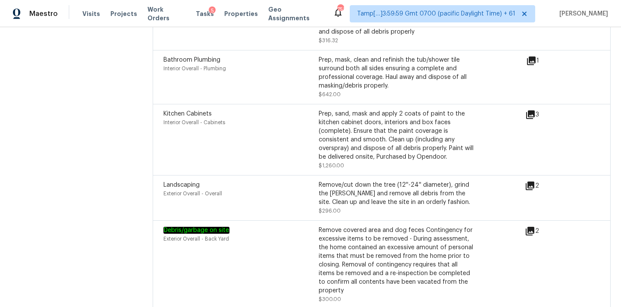
click at [534, 181] on icon at bounding box center [529, 185] width 9 height 9
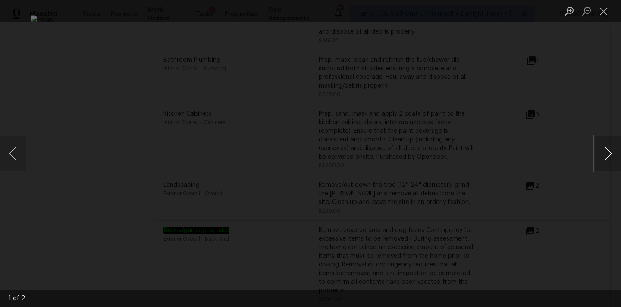
click at [607, 151] on button "Next image" at bounding box center [608, 153] width 26 height 34
click at [606, 12] on button "Close lightbox" at bounding box center [603, 10] width 17 height 15
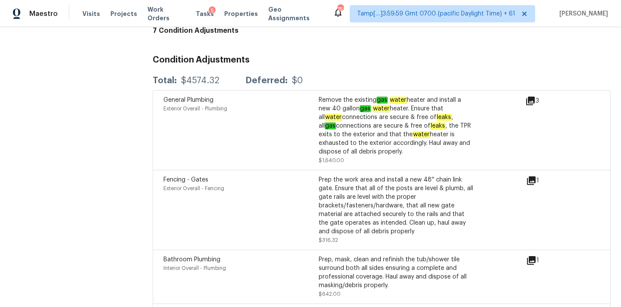
scroll to position [2316, 0]
click at [536, 176] on div "1" at bounding box center [546, 181] width 41 height 10
click at [530, 176] on div "1" at bounding box center [546, 210] width 41 height 69
click at [533, 177] on icon at bounding box center [531, 181] width 9 height 9
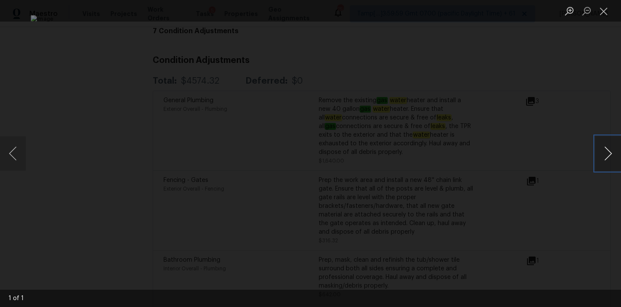
click at [609, 153] on button "Next image" at bounding box center [608, 153] width 26 height 34
click at [606, 11] on button "Close lightbox" at bounding box center [603, 10] width 17 height 15
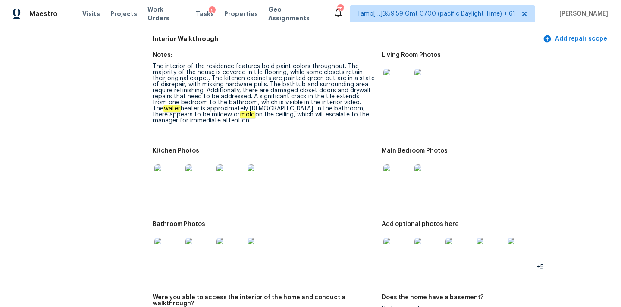
scroll to position [1024, 0]
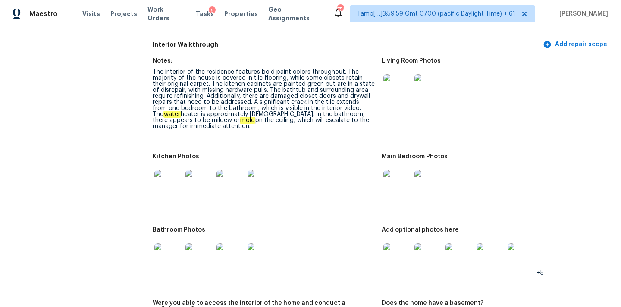
click at [405, 76] on img at bounding box center [397, 88] width 28 height 28
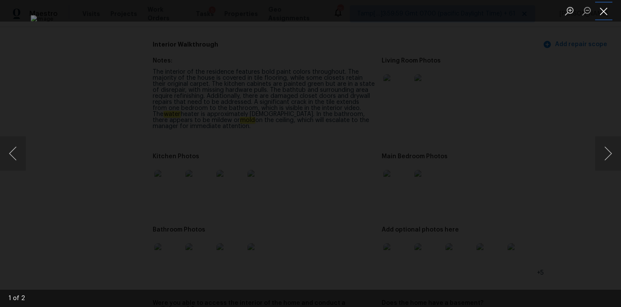
click at [602, 9] on button "Close lightbox" at bounding box center [603, 10] width 17 height 15
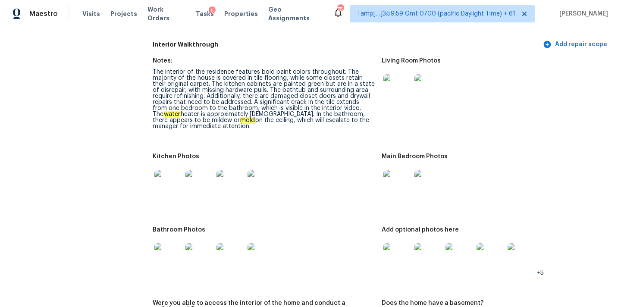
click at [392, 181] on img at bounding box center [397, 184] width 28 height 28
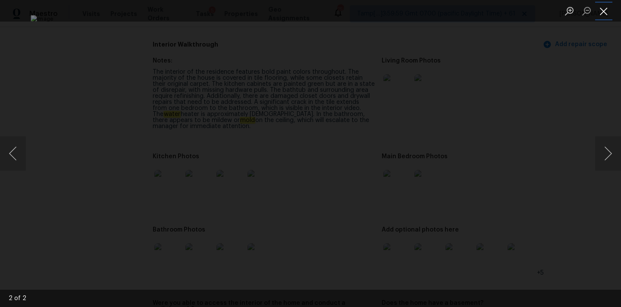
click at [606, 13] on button "Close lightbox" at bounding box center [603, 10] width 17 height 15
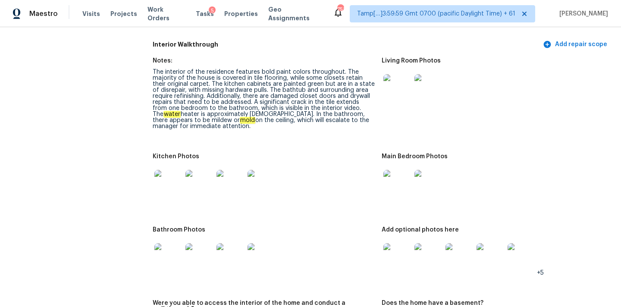
click at [165, 182] on img at bounding box center [168, 184] width 28 height 28
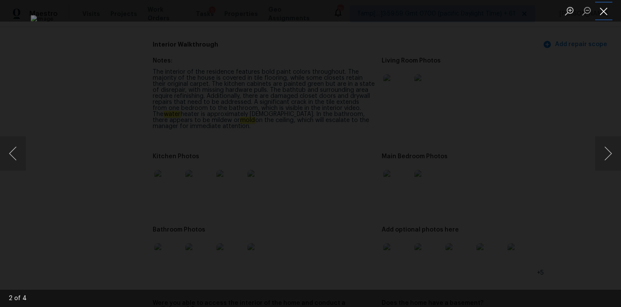
click at [604, 8] on button "Close lightbox" at bounding box center [603, 10] width 17 height 15
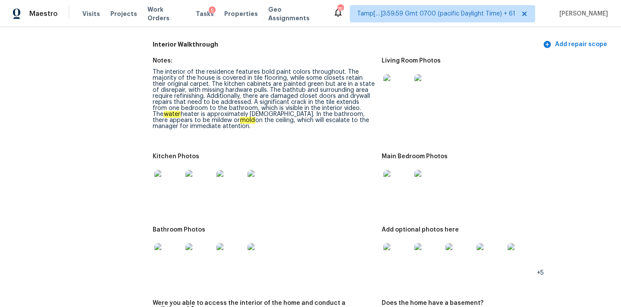
click at [164, 250] on img at bounding box center [168, 257] width 28 height 28
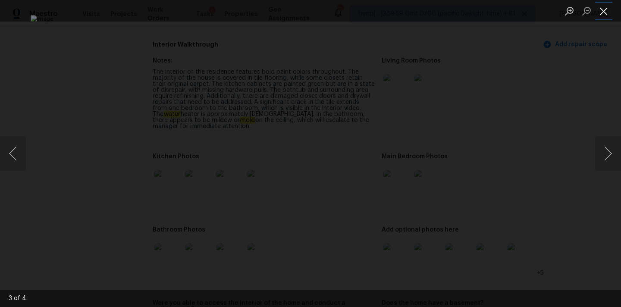
click at [604, 8] on button "Close lightbox" at bounding box center [603, 10] width 17 height 15
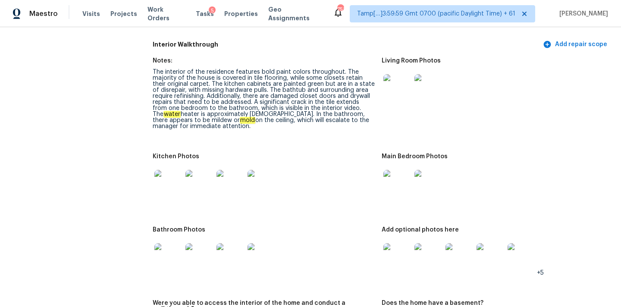
click at [404, 250] on img at bounding box center [397, 257] width 28 height 28
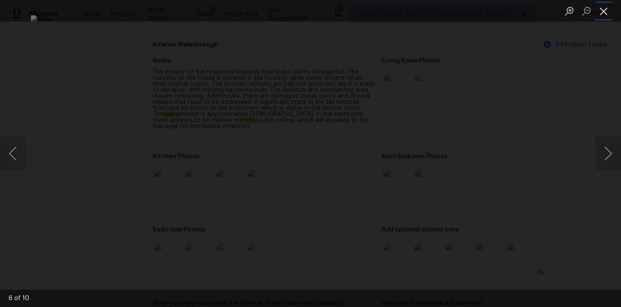
click at [603, 9] on button "Close lightbox" at bounding box center [603, 10] width 17 height 15
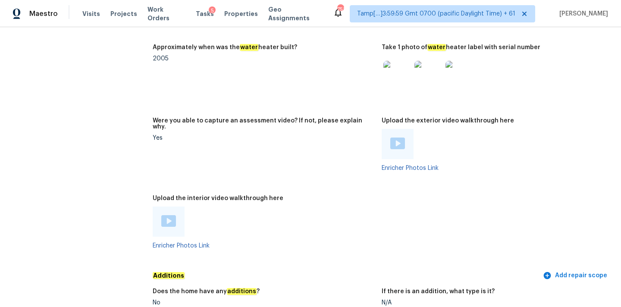
scroll to position [1753, 0]
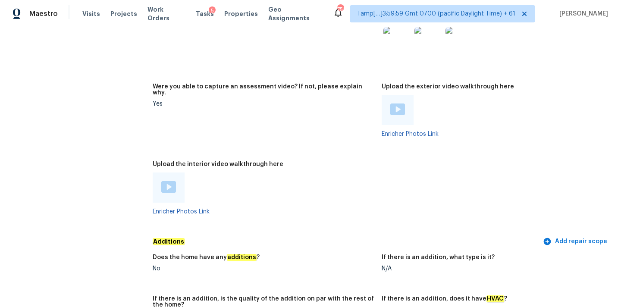
click at [160, 178] on div at bounding box center [169, 187] width 32 height 30
click at [168, 181] on img at bounding box center [168, 187] width 15 height 12
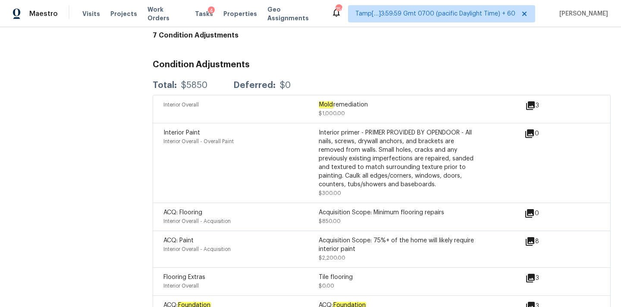
scroll to position [536, 0]
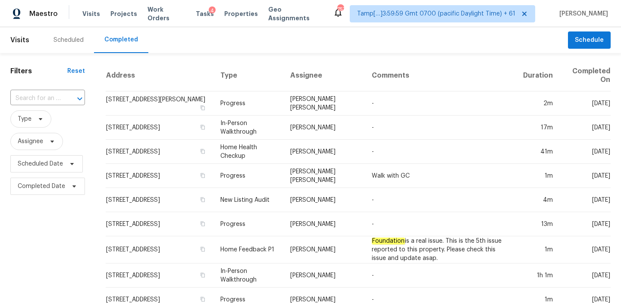
click at [29, 97] on input "text" at bounding box center [35, 98] width 50 height 13
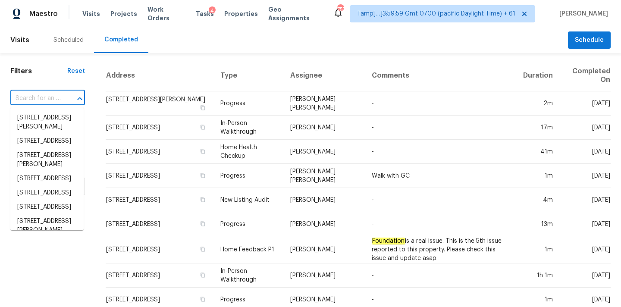
paste input "[STREET_ADDRESS][PERSON_NAME]"
type input "[STREET_ADDRESS][PERSON_NAME]"
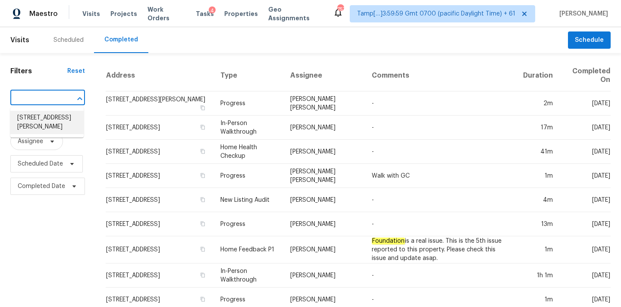
click at [37, 122] on li "[STREET_ADDRESS][PERSON_NAME]" at bounding box center [46, 122] width 73 height 23
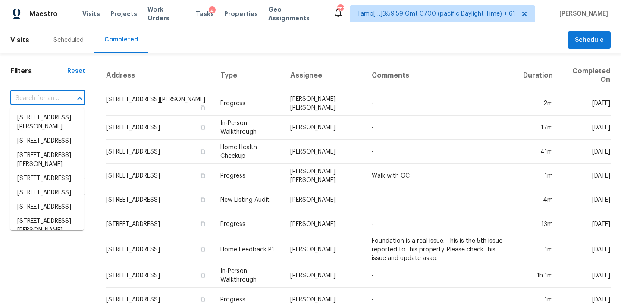
click at [50, 96] on input "text" at bounding box center [35, 98] width 50 height 13
paste input "[STREET_ADDRESS][PERSON_NAME]"
type input "[STREET_ADDRESS][PERSON_NAME]"
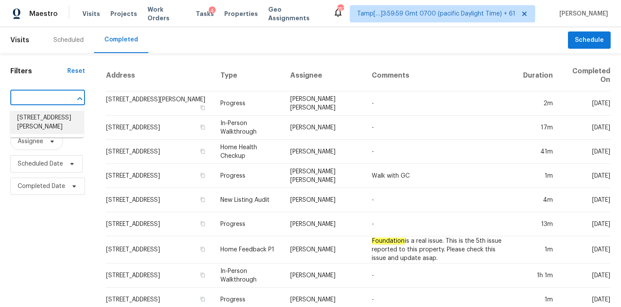
click at [50, 117] on li "[STREET_ADDRESS][PERSON_NAME]" at bounding box center [46, 122] width 73 height 23
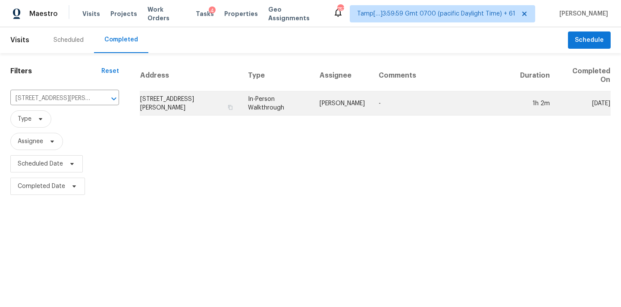
click at [370, 104] on td "[PERSON_NAME]" at bounding box center [341, 103] width 59 height 24
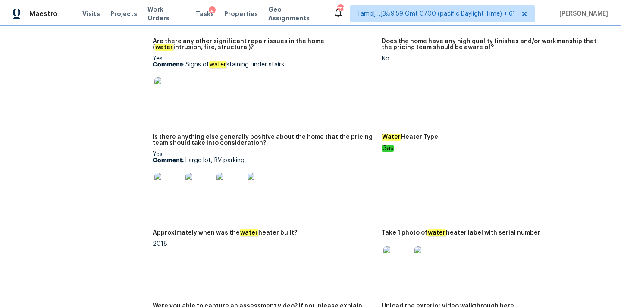
scroll to position [1578, 0]
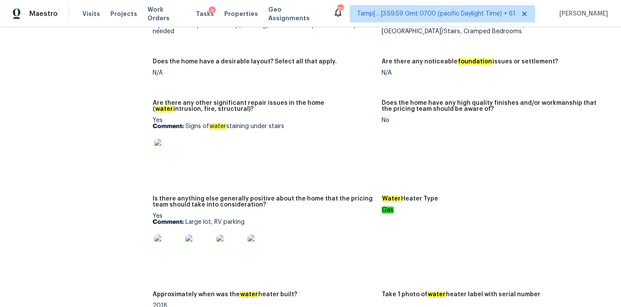
click at [165, 151] on img at bounding box center [168, 153] width 28 height 28
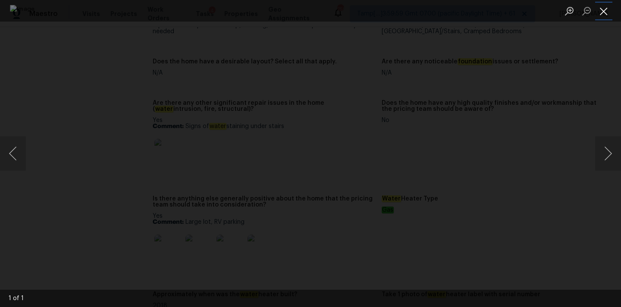
click at [604, 13] on button "Close lightbox" at bounding box center [603, 10] width 17 height 15
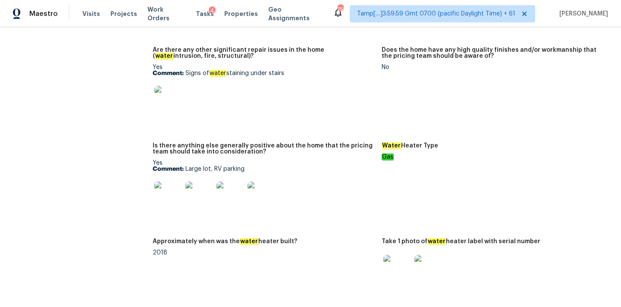
scroll to position [1531, 0]
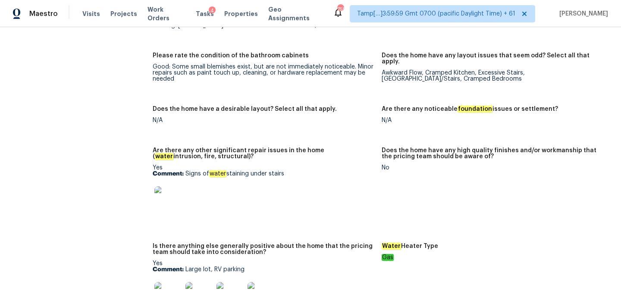
drag, startPoint x: 185, startPoint y: 168, endPoint x: 316, endPoint y: 169, distance: 130.6
click at [316, 171] on p "Comment: Signs of water staining under stairs" at bounding box center [264, 174] width 222 height 6
copy p "Signs of water staining under stairs"
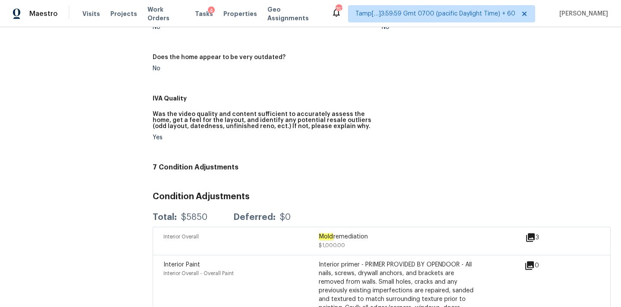
scroll to position [386, 0]
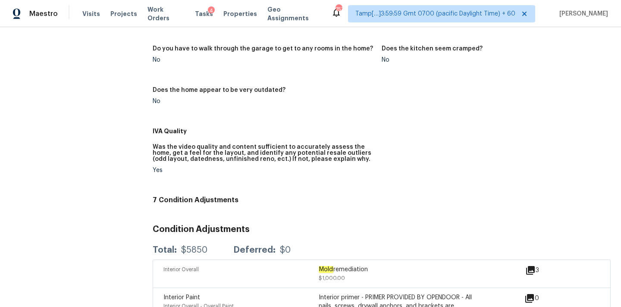
click at [194, 246] on div "$5850" at bounding box center [194, 250] width 26 height 9
copy div "$5850"
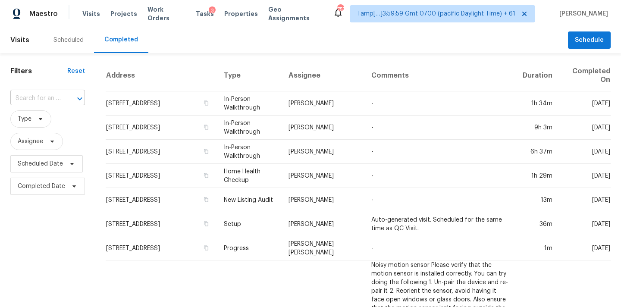
click at [26, 99] on input "text" at bounding box center [35, 98] width 50 height 13
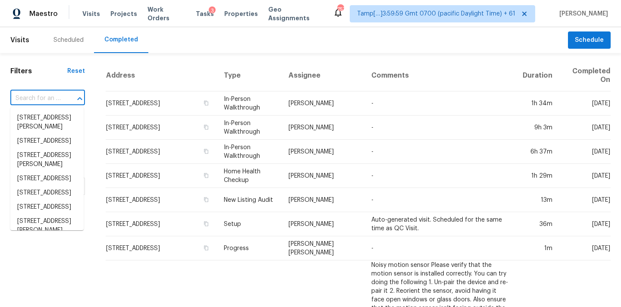
paste input "403 Thicket Crest Rd, Seffner, FL 33584"
type input "403 Thicket Crest Rd, Seffner, FL 33584"
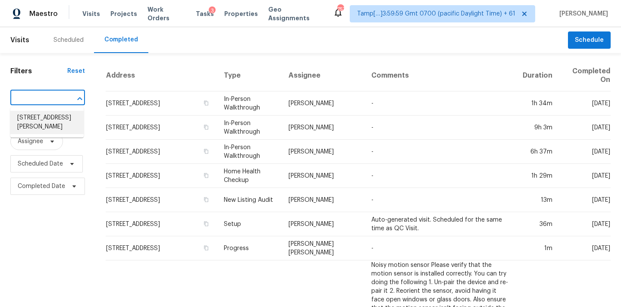
click at [33, 119] on li "403 Thicket Crest Rd, Seffner, FL 33584" at bounding box center [46, 122] width 73 height 23
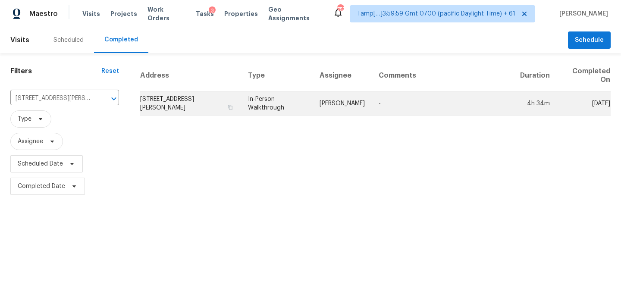
click at [331, 97] on td "[PERSON_NAME]" at bounding box center [341, 103] width 59 height 24
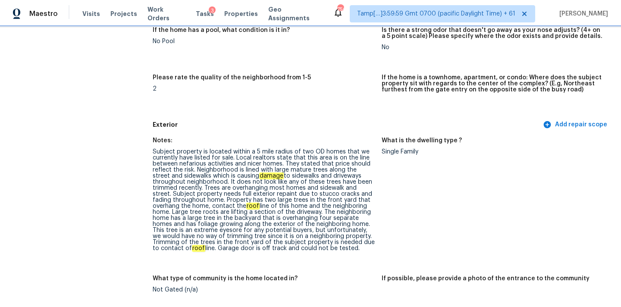
scroll to position [318, 0]
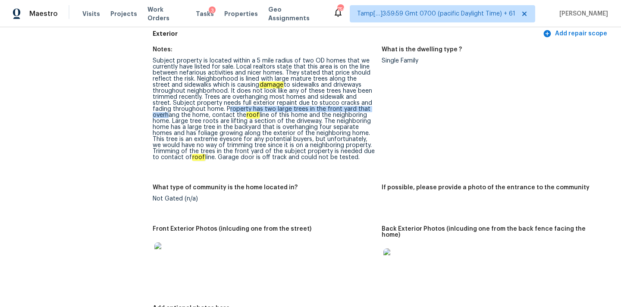
drag, startPoint x: 206, startPoint y: 110, endPoint x: 358, endPoint y: 108, distance: 152.1
click at [358, 108] on div "Subject property is located within a 5 mile radius of two OD homes that we curr…" at bounding box center [264, 109] width 222 height 103
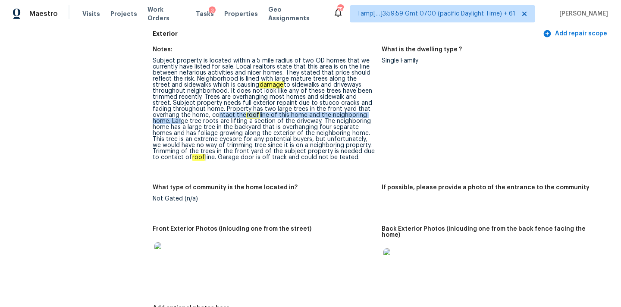
drag, startPoint x: 185, startPoint y: 116, endPoint x: 364, endPoint y: 116, distance: 178.9
click at [364, 116] on div "Subject property is located within a 5 mile radius of two OD homes that we curr…" at bounding box center [264, 109] width 222 height 103
click at [226, 142] on div "Subject property is located within a 5 mile radius of two OD homes that we curr…" at bounding box center [264, 109] width 222 height 103
copy div "tree roots are lifting a section of the driveway."
drag, startPoint x: 153, startPoint y: 122, endPoint x: 282, endPoint y: 122, distance: 129.7
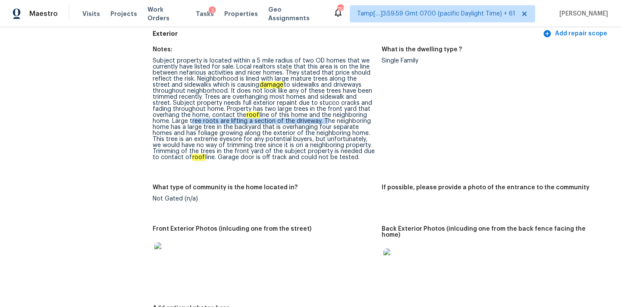
click at [282, 122] on div "Subject property is located within a 5 mile radius of two OD homes that we curr…" at bounding box center [264, 109] width 222 height 103
copy div "Garage door is off track and could not be tested."
drag, startPoint x: 166, startPoint y: 158, endPoint x: 322, endPoint y: 156, distance: 155.6
click at [322, 156] on div "Subject property is located within a 5 mile radius of two OD homes that we curr…" at bounding box center [264, 109] width 222 height 103
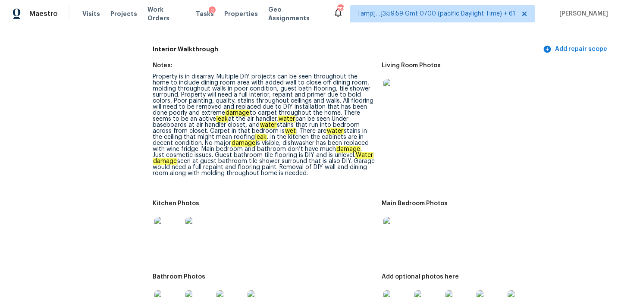
scroll to position [998, 0]
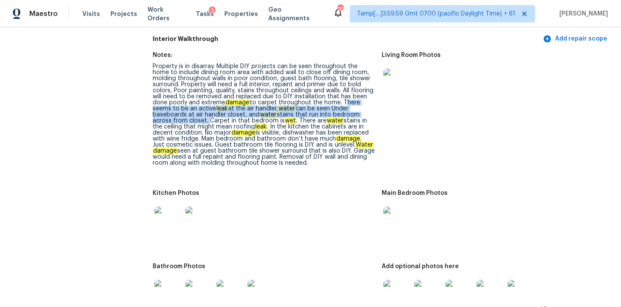
drag, startPoint x: 305, startPoint y: 96, endPoint x: 373, endPoint y: 108, distance: 69.2
click at [373, 108] on div "Property is in disarray. Multiple DIY projects can be seen throughout the home …" at bounding box center [264, 114] width 222 height 103
copy div "There seems to be an active leak at the air handler, water can be seen Under ba…"
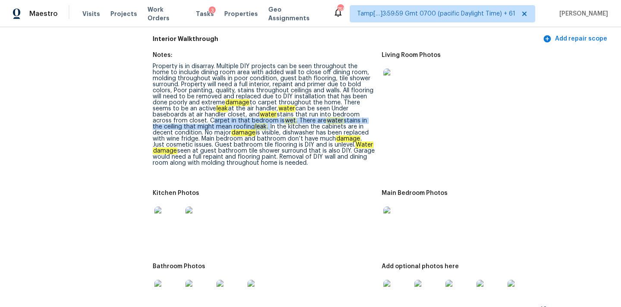
copy div "Carpet in that bedroom is wet . There are water stains in the ceiling that migh…"
drag, startPoint x: 153, startPoint y: 116, endPoint x: 207, endPoint y: 123, distance: 54.3
click at [207, 123] on div "Property is in disarray. Multiple DIY projects can be seen throughout the home …" at bounding box center [264, 114] width 222 height 103
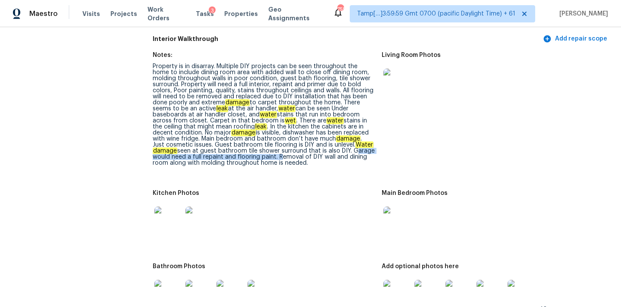
copy div "Garage would need a full repaint and flooring paint."
drag, startPoint x: 303, startPoint y: 144, endPoint x: 227, endPoint y: 153, distance: 76.7
click at [227, 153] on div "Property is in disarray. Multiple DIY projects can be seen throughout the home …" at bounding box center [264, 114] width 222 height 103
copy div "Removal of DIY wall and dining room along with molding throughout home is neede…"
drag, startPoint x: 228, startPoint y: 150, endPoint x: 268, endPoint y: 157, distance: 41.1
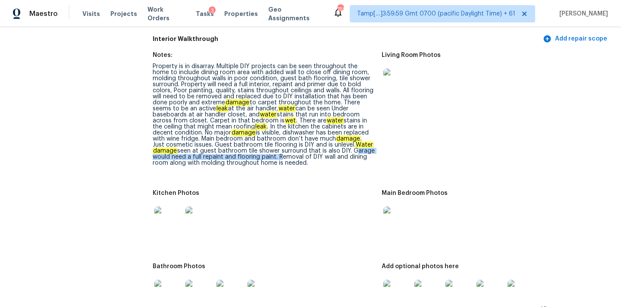
click at [268, 157] on div "Property is in disarray. Multiple DIY projects can be seen throughout the home …" at bounding box center [264, 114] width 222 height 103
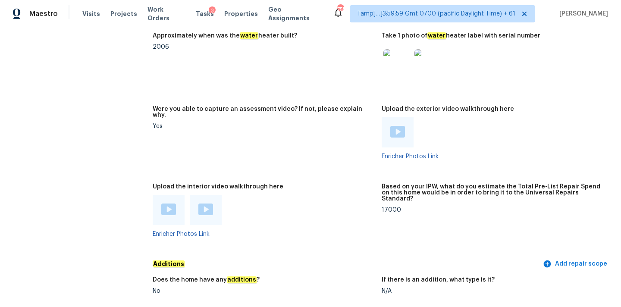
scroll to position [1647, 0]
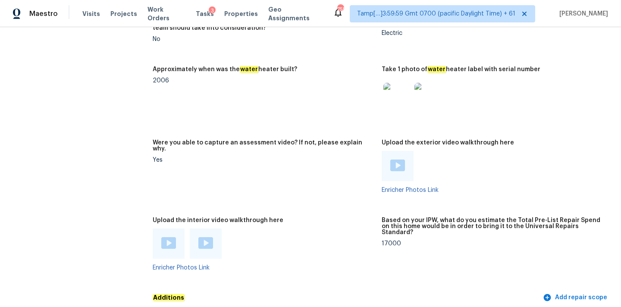
click at [396, 88] on img at bounding box center [397, 97] width 28 height 28
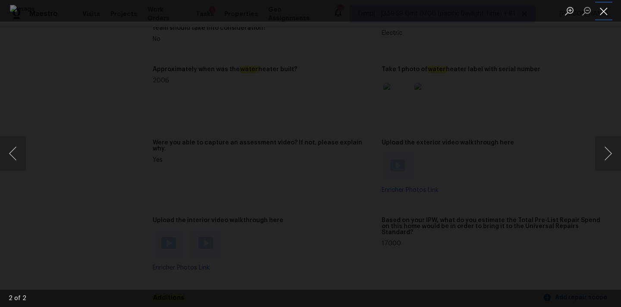
click at [600, 12] on button "Close lightbox" at bounding box center [603, 10] width 17 height 15
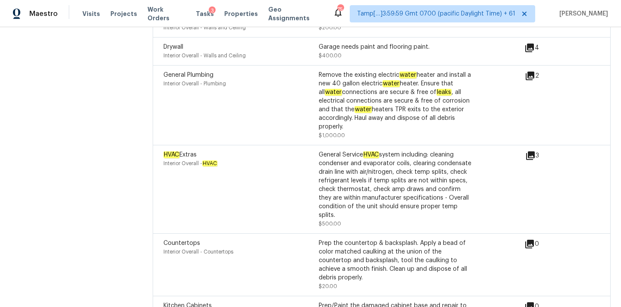
scroll to position [2239, 0]
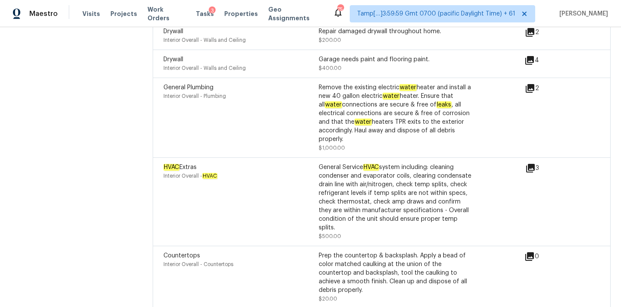
click at [531, 164] on icon at bounding box center [530, 168] width 9 height 9
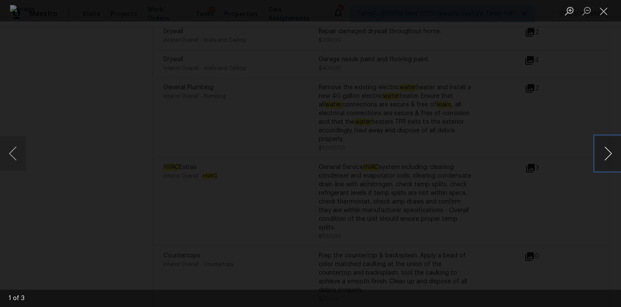
click at [606, 157] on button "Next image" at bounding box center [608, 153] width 26 height 34
click at [600, 10] on button "Close lightbox" at bounding box center [603, 10] width 17 height 15
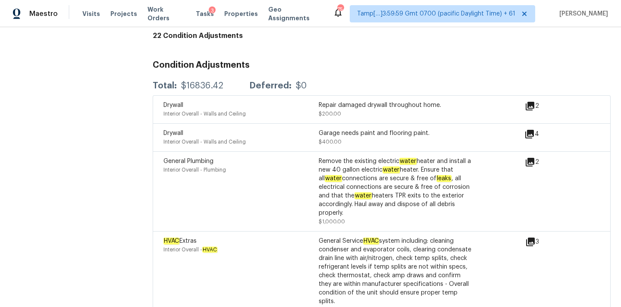
scroll to position [2101, 0]
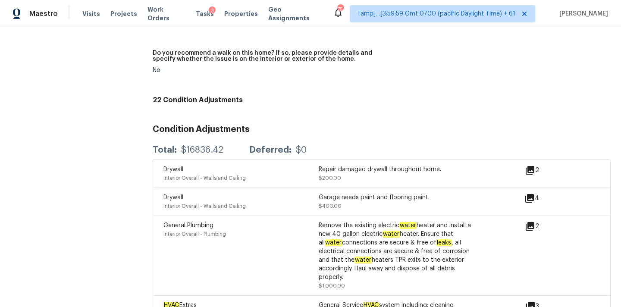
click at [532, 165] on icon at bounding box center [529, 170] width 10 height 10
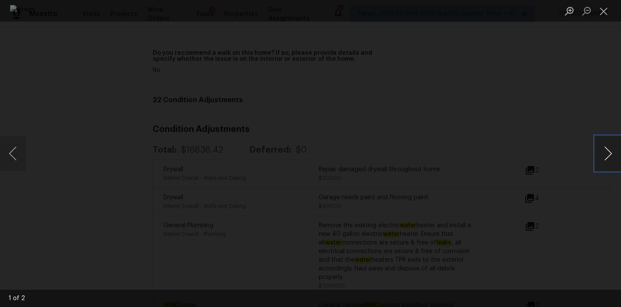
click at [602, 154] on button "Next image" at bounding box center [608, 153] width 26 height 34
click at [599, 10] on button "Close lightbox" at bounding box center [603, 10] width 17 height 15
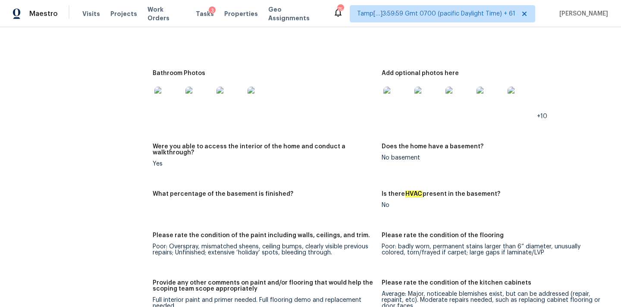
scroll to position [1025, 0]
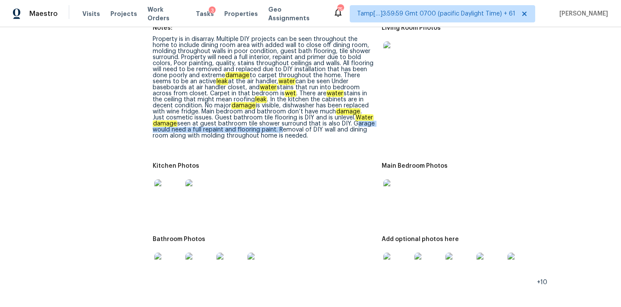
click at [398, 48] on img at bounding box center [397, 55] width 28 height 28
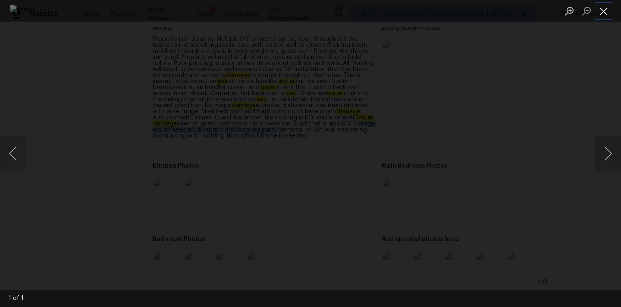
click at [603, 12] on button "Close lightbox" at bounding box center [603, 10] width 17 height 15
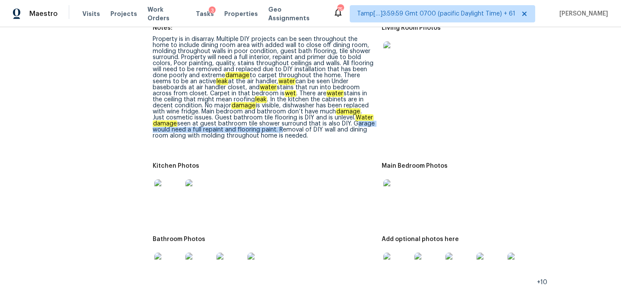
click at [406, 192] on img at bounding box center [397, 193] width 28 height 28
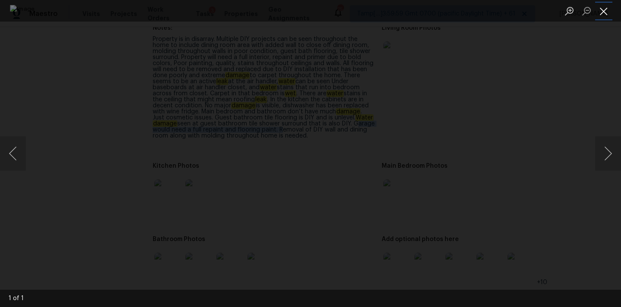
click at [600, 11] on button "Close lightbox" at bounding box center [603, 10] width 17 height 15
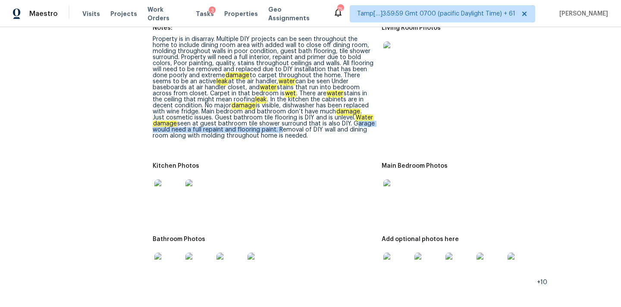
click at [169, 187] on img at bounding box center [168, 193] width 28 height 28
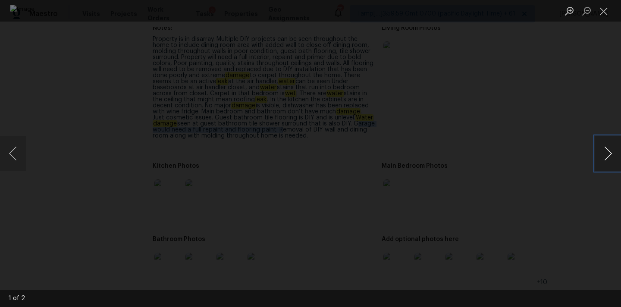
click at [609, 157] on button "Next image" at bounding box center [608, 153] width 26 height 34
click at [606, 15] on button "Close lightbox" at bounding box center [603, 10] width 17 height 15
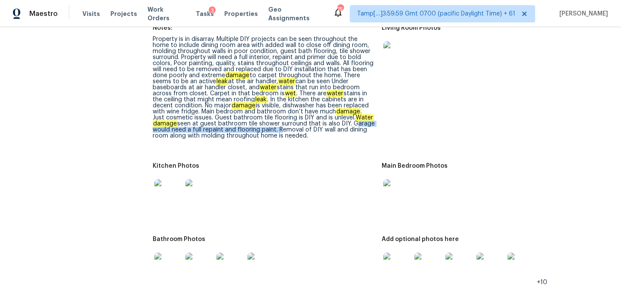
click at [171, 256] on img at bounding box center [168, 267] width 28 height 28
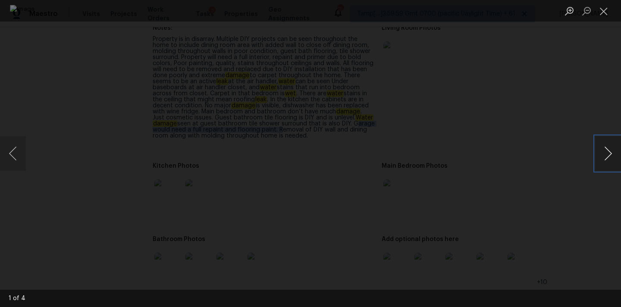
click at [608, 152] on button "Next image" at bounding box center [608, 153] width 26 height 34
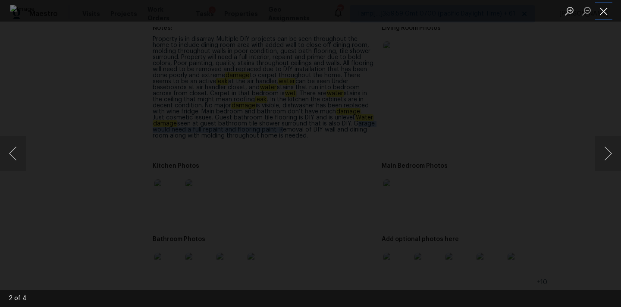
click at [603, 12] on button "Close lightbox" at bounding box center [603, 10] width 17 height 15
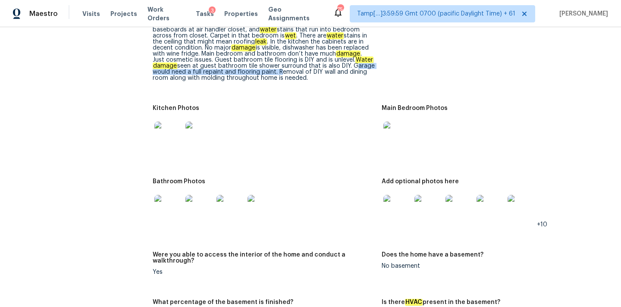
scroll to position [1200, 0]
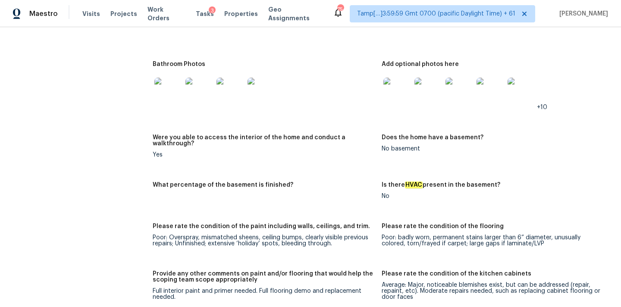
click at [400, 93] on img at bounding box center [397, 92] width 28 height 28
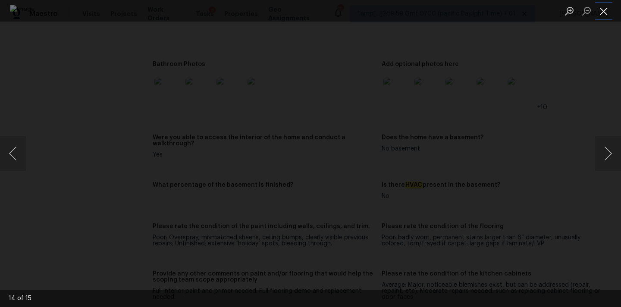
click at [604, 7] on button "Close lightbox" at bounding box center [603, 10] width 17 height 15
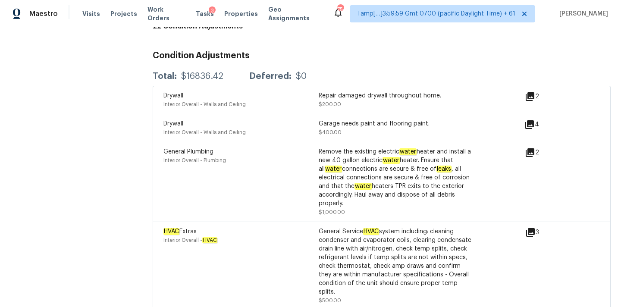
scroll to position [2136, 0]
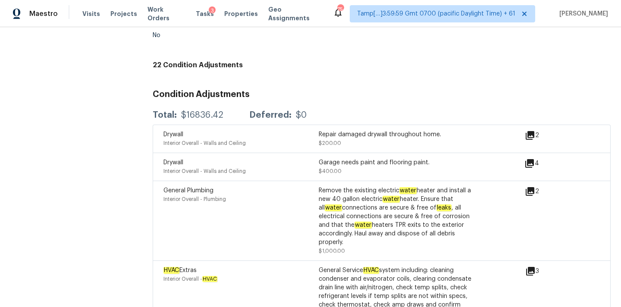
click at [529, 159] on icon at bounding box center [529, 163] width 9 height 9
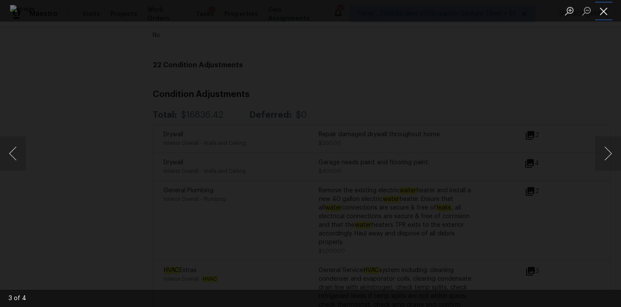
click at [604, 14] on button "Close lightbox" at bounding box center [603, 10] width 17 height 15
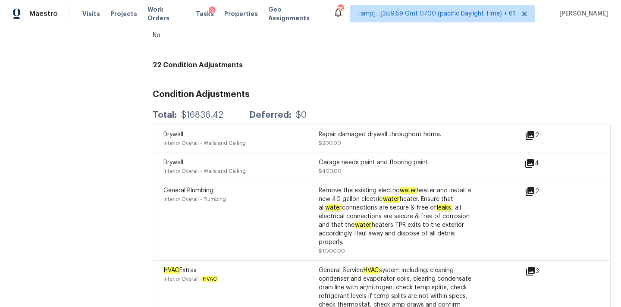
click at [532, 187] on icon at bounding box center [529, 191] width 9 height 9
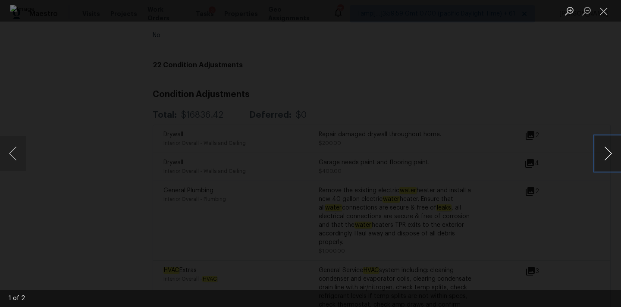
click at [606, 151] on button "Next image" at bounding box center [608, 153] width 26 height 34
click at [606, 5] on button "Close lightbox" at bounding box center [603, 10] width 17 height 15
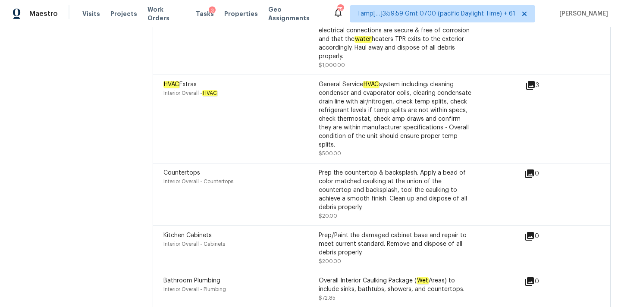
scroll to position [2338, 0]
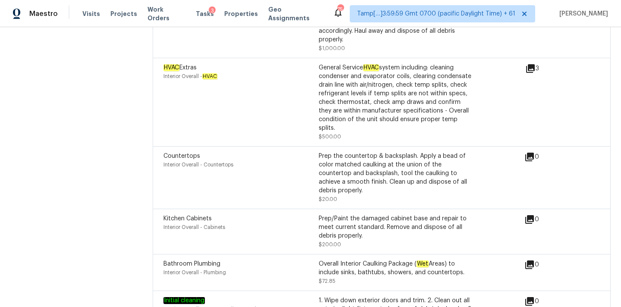
click at [532, 64] on icon at bounding box center [530, 68] width 9 height 9
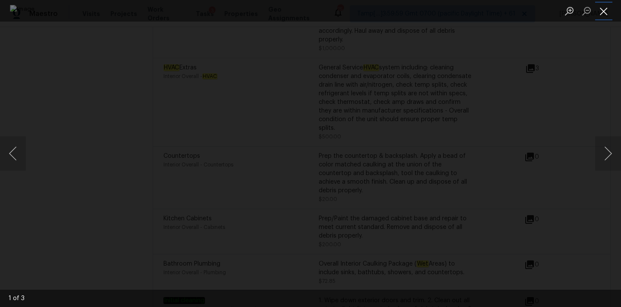
click at [605, 15] on button "Close lightbox" at bounding box center [603, 10] width 17 height 15
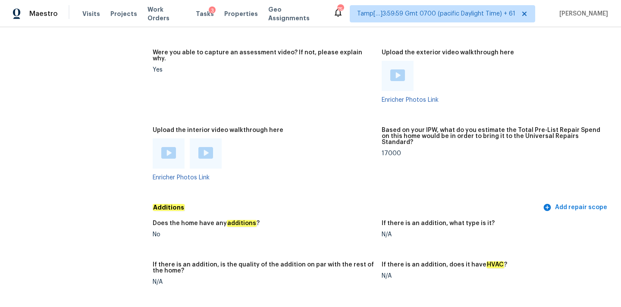
scroll to position [1716, 0]
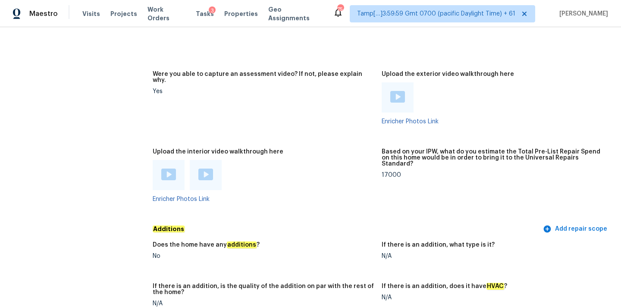
click at [173, 169] on img at bounding box center [168, 175] width 15 height 12
click at [206, 160] on div at bounding box center [206, 175] width 32 height 30
click at [206, 169] on img at bounding box center [205, 175] width 15 height 12
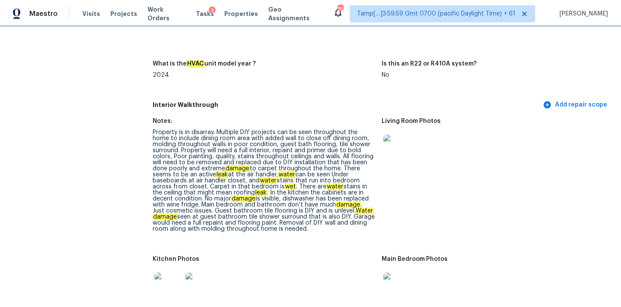
scroll to position [965, 0]
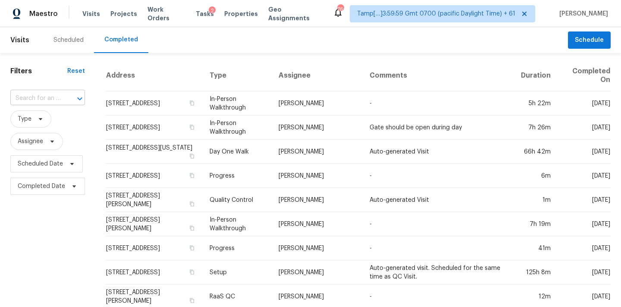
click at [46, 100] on input "text" at bounding box center [35, 98] width 50 height 13
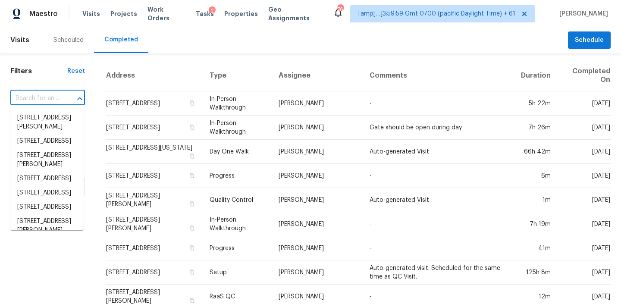
paste input "[STREET_ADDRESS][PERSON_NAME]"
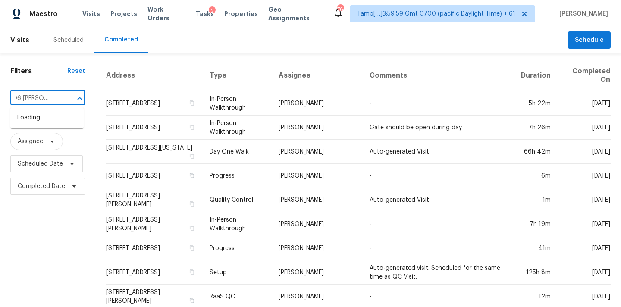
type input "1706 [PERSON_NAME] St"
click at [40, 128] on li "[STREET_ADDRESS][PERSON_NAME]" at bounding box center [46, 122] width 73 height 23
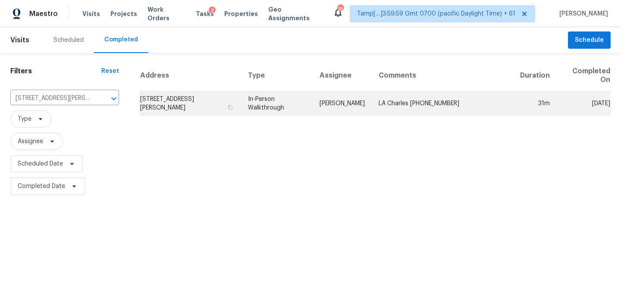
click at [323, 107] on td "[PERSON_NAME]" at bounding box center [341, 103] width 59 height 24
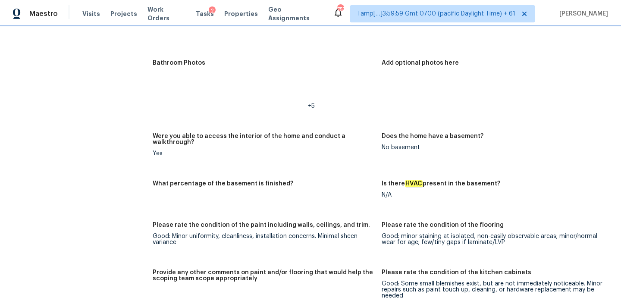
scroll to position [844, 0]
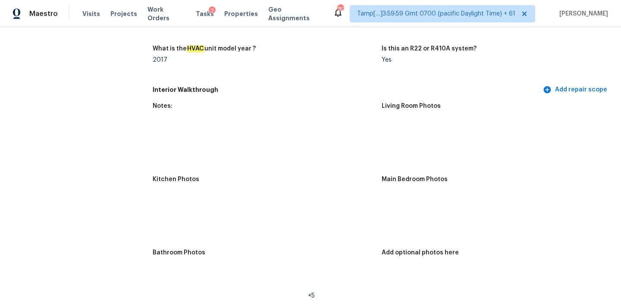
click at [404, 124] on img at bounding box center [397, 133] width 28 height 28
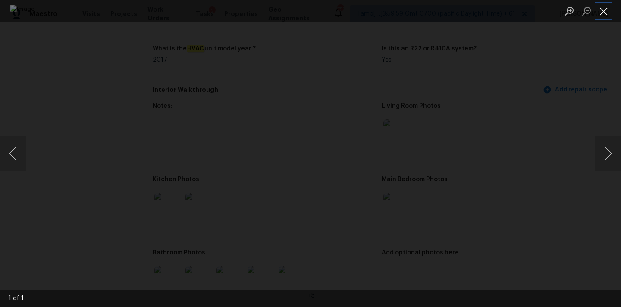
click at [605, 11] on button "Close lightbox" at bounding box center [603, 10] width 17 height 15
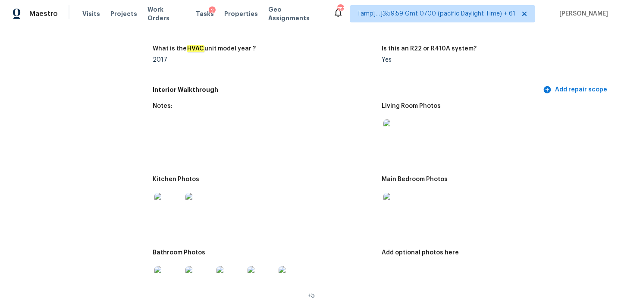
click at [397, 201] on img at bounding box center [397, 207] width 28 height 28
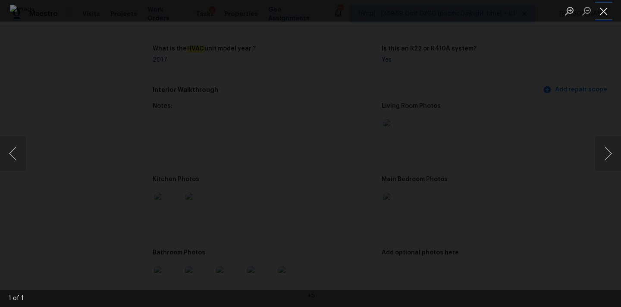
click at [603, 7] on button "Close lightbox" at bounding box center [603, 10] width 17 height 15
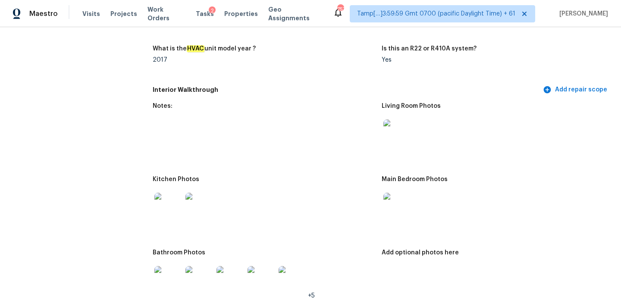
click at [175, 198] on img at bounding box center [168, 207] width 28 height 28
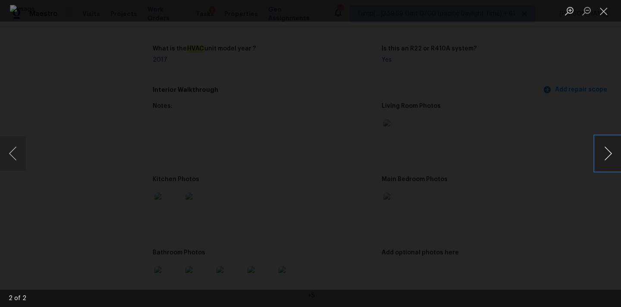
click at [602, 153] on button "Next image" at bounding box center [608, 153] width 26 height 34
click at [600, 9] on button "Close lightbox" at bounding box center [603, 10] width 17 height 15
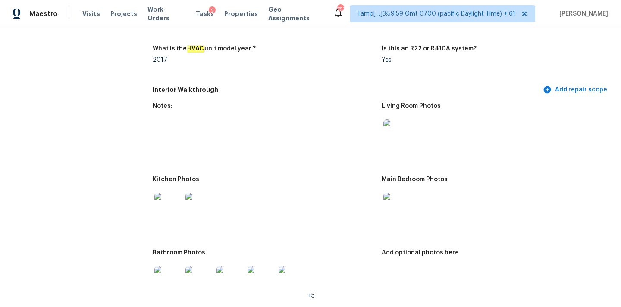
click at [167, 274] on img at bounding box center [168, 280] width 28 height 28
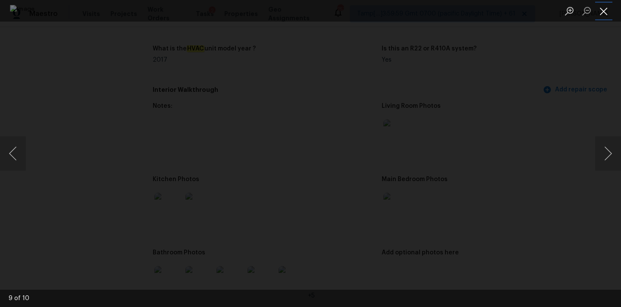
click at [608, 5] on button "Close lightbox" at bounding box center [603, 10] width 17 height 15
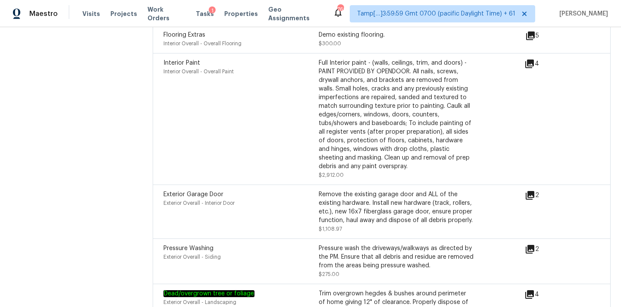
scroll to position [3207, 0]
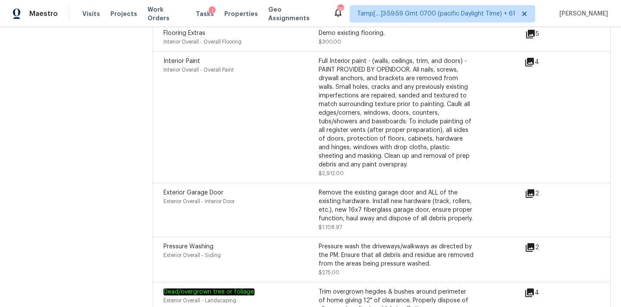
click at [531, 242] on icon at bounding box center [529, 247] width 10 height 10
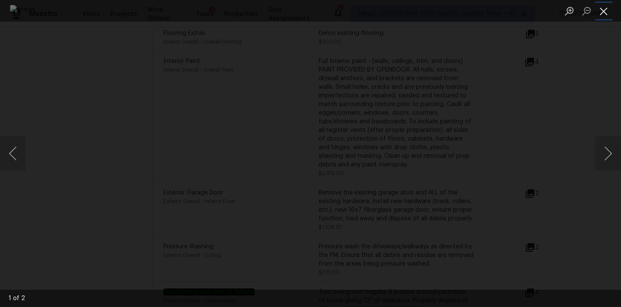
click at [605, 13] on button "Close lightbox" at bounding box center [603, 10] width 17 height 15
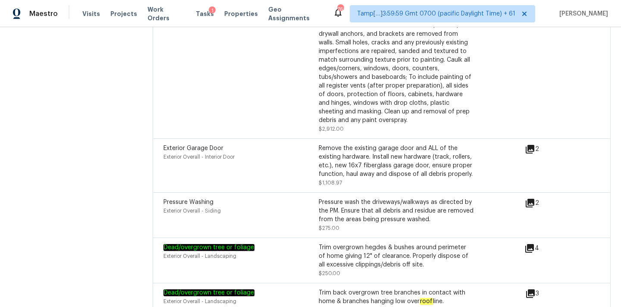
scroll to position [236, 0]
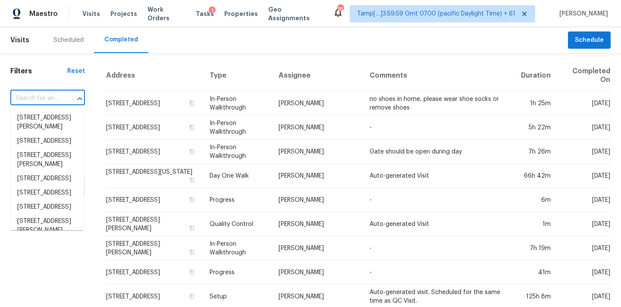
click at [40, 103] on input "text" at bounding box center [35, 98] width 50 height 13
type input "[STREET_ADDRESS]"
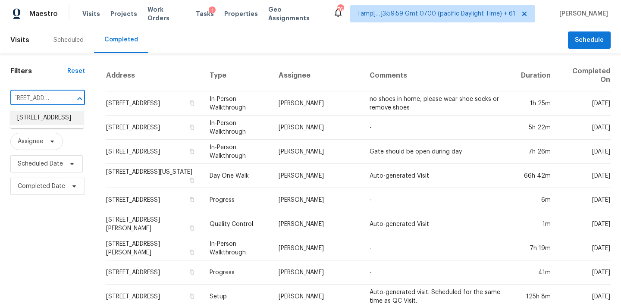
click at [44, 121] on li "[STREET_ADDRESS]" at bounding box center [46, 118] width 73 height 14
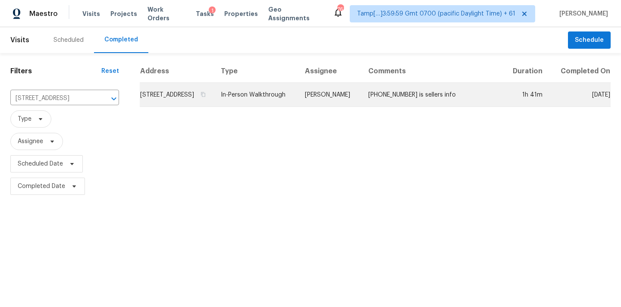
click at [298, 107] on td "In-Person Walkthrough" at bounding box center [256, 95] width 84 height 24
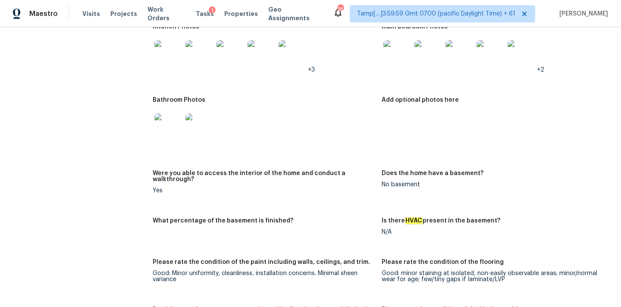
scroll to position [1735, 0]
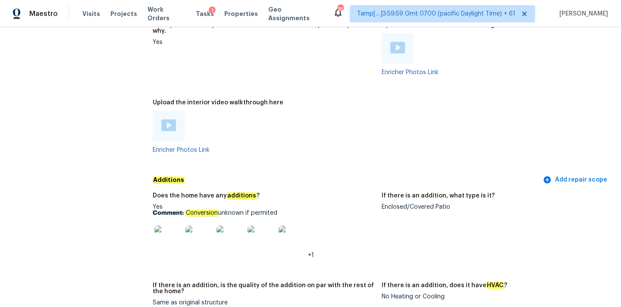
click at [389, 204] on div "Enclosed/Covered Patio" at bounding box center [492, 207] width 222 height 6
click at [168, 227] on img at bounding box center [168, 239] width 28 height 28
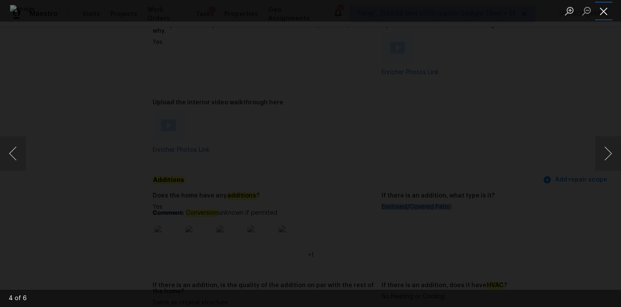
click at [607, 12] on button "Close lightbox" at bounding box center [603, 10] width 17 height 15
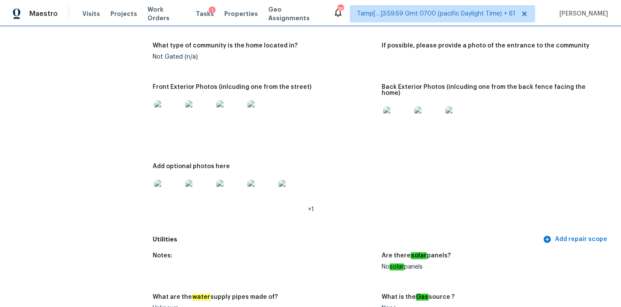
scroll to position [448, 0]
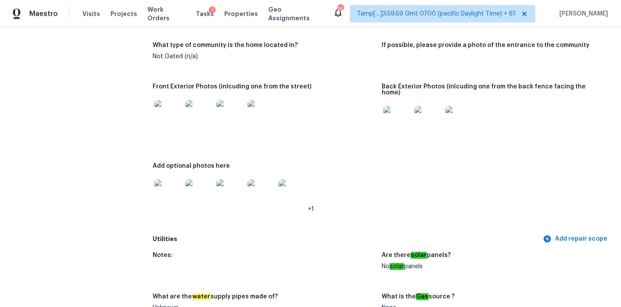
click at [166, 111] on img at bounding box center [168, 114] width 28 height 28
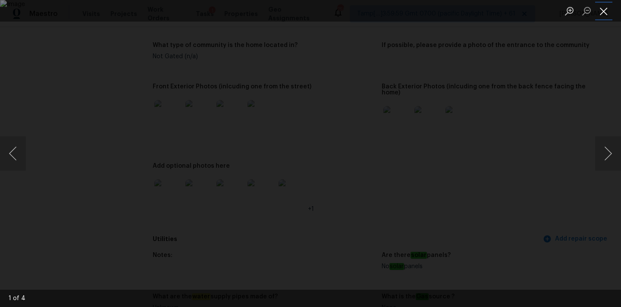
click at [599, 11] on button "Close lightbox" at bounding box center [603, 10] width 17 height 15
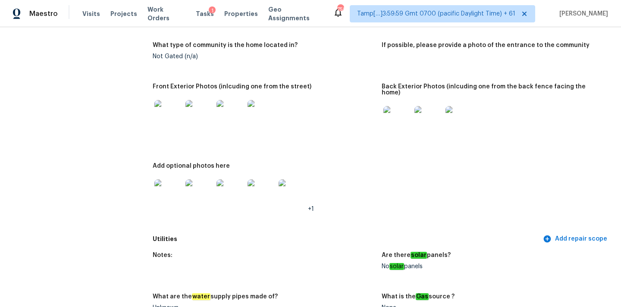
click at [387, 114] on img at bounding box center [397, 120] width 28 height 28
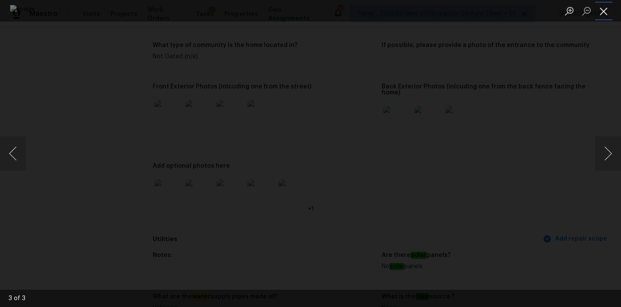
click at [608, 12] on button "Close lightbox" at bounding box center [603, 10] width 17 height 15
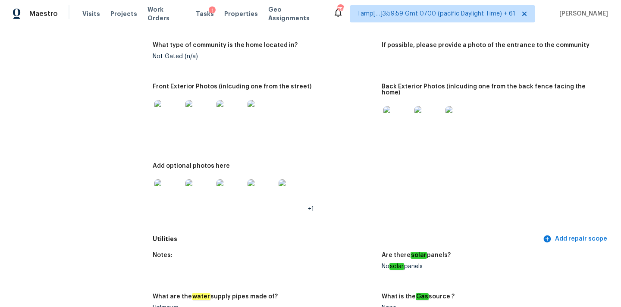
click at [172, 191] on img at bounding box center [168, 193] width 28 height 28
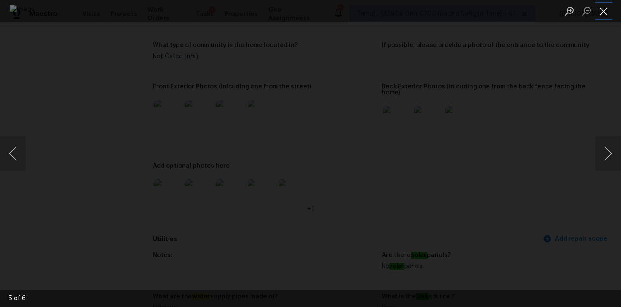
click at [605, 13] on button "Close lightbox" at bounding box center [603, 10] width 17 height 15
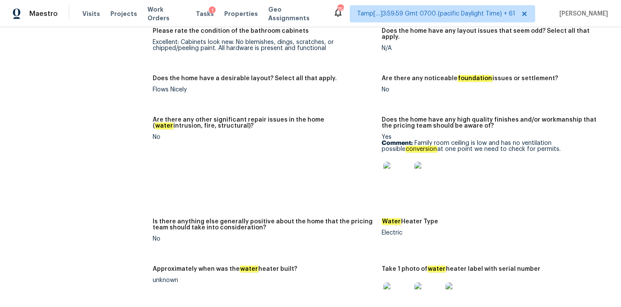
scroll to position [1431, 0]
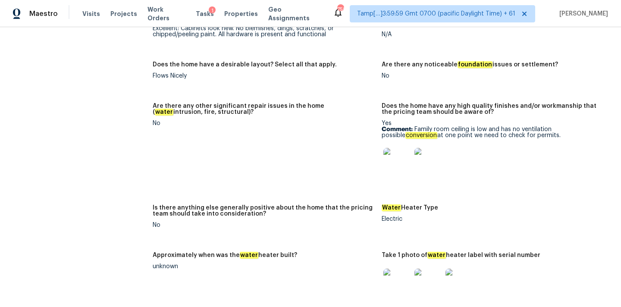
click at [396, 150] on img at bounding box center [397, 162] width 28 height 28
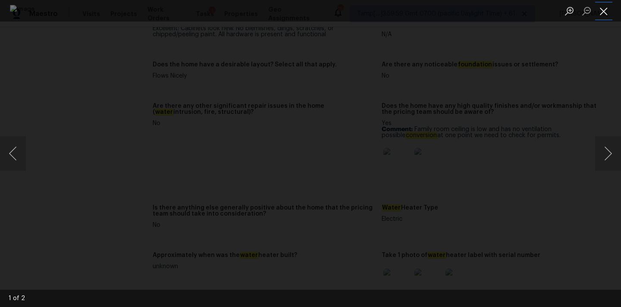
click at [601, 10] on button "Close lightbox" at bounding box center [603, 10] width 17 height 15
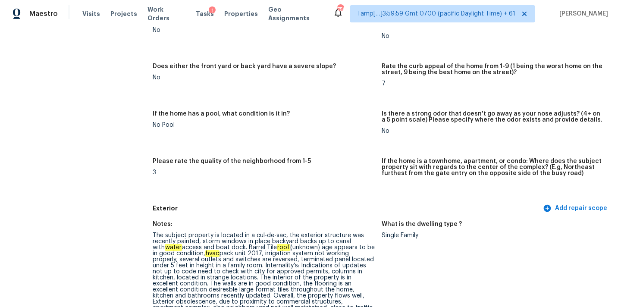
scroll to position [2240, 0]
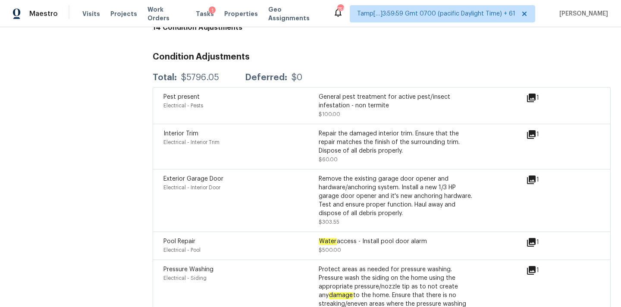
click at [531, 175] on icon at bounding box center [531, 179] width 9 height 9
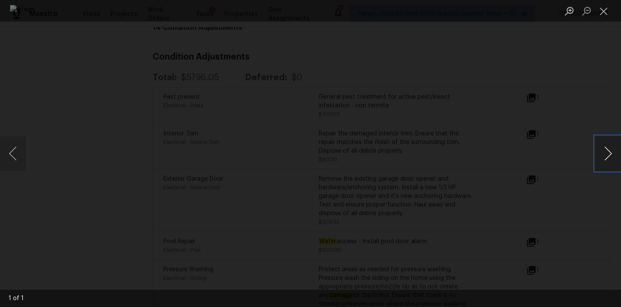
click at [607, 156] on button "Next image" at bounding box center [608, 153] width 26 height 34
click at [607, 12] on button "Close lightbox" at bounding box center [603, 10] width 17 height 15
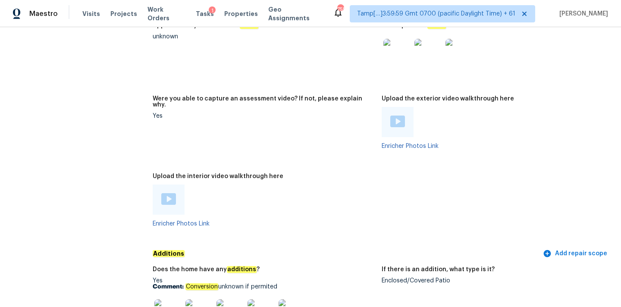
scroll to position [1674, 0]
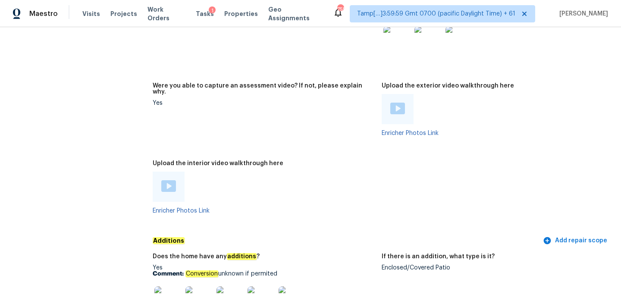
click at [169, 180] on img at bounding box center [168, 186] width 15 height 12
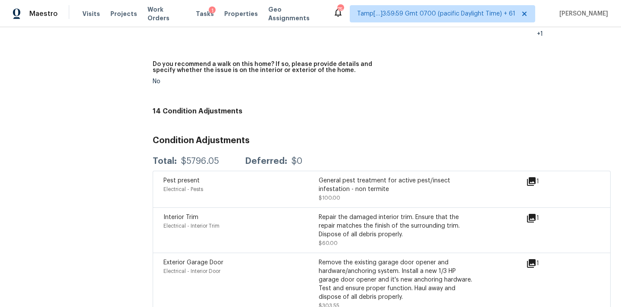
scroll to position [2201, 0]
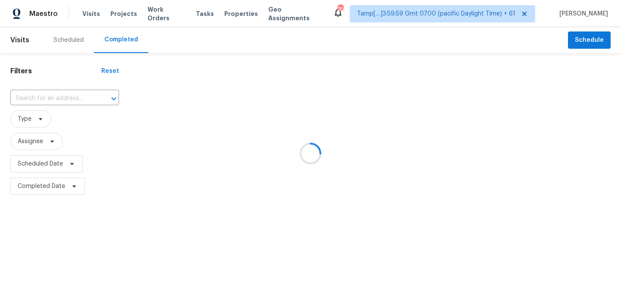
click at [35, 97] on div at bounding box center [310, 153] width 621 height 307
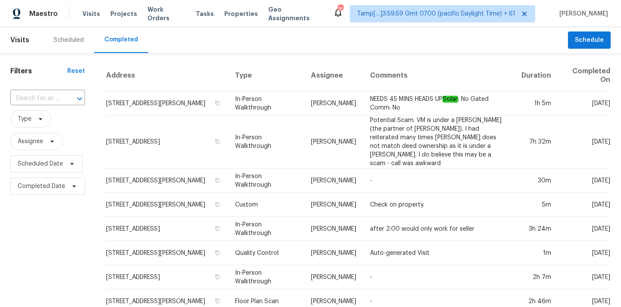
click at [35, 97] on input "text" at bounding box center [35, 98] width 50 height 13
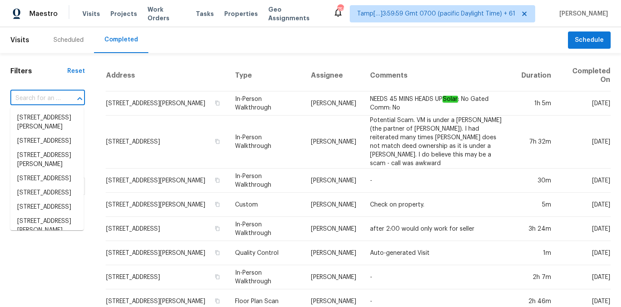
paste input "[STREET_ADDRESS]"
type input "[STREET_ADDRESS]"
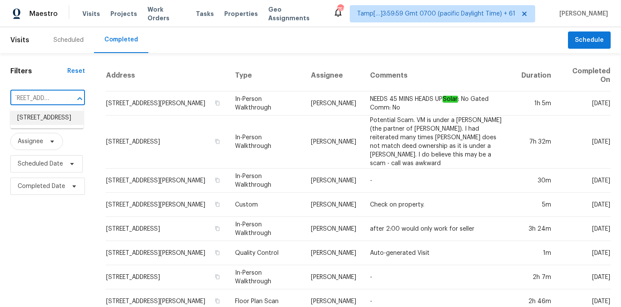
click at [39, 118] on li "[STREET_ADDRESS]" at bounding box center [46, 118] width 73 height 14
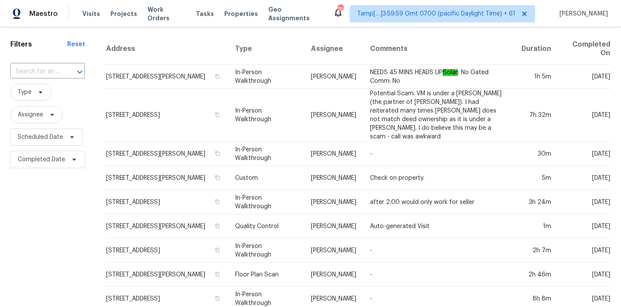
scroll to position [37, 0]
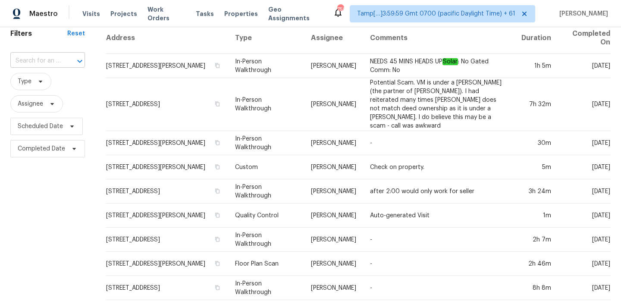
click at [44, 63] on input "text" at bounding box center [35, 60] width 50 height 13
paste input "[STREET_ADDRESS]"
type input "[STREET_ADDRESS]"
click at [47, 83] on li "[STREET_ADDRESS]" at bounding box center [46, 80] width 73 height 14
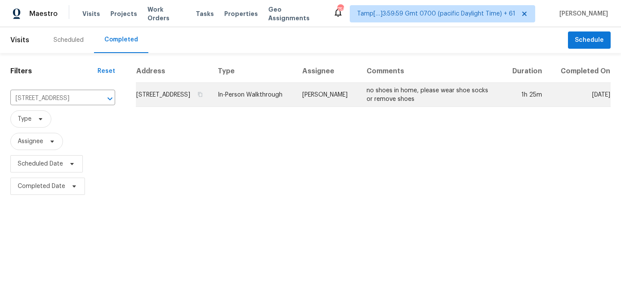
click at [296, 103] on td "In-Person Walkthrough" at bounding box center [253, 95] width 85 height 24
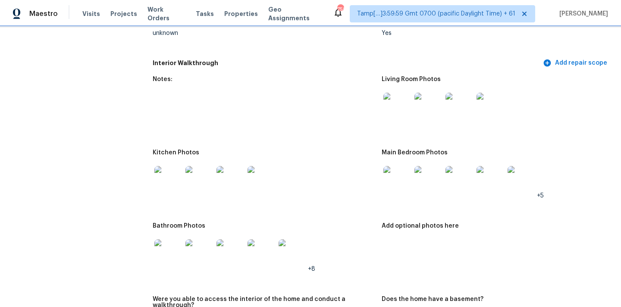
scroll to position [877, 0]
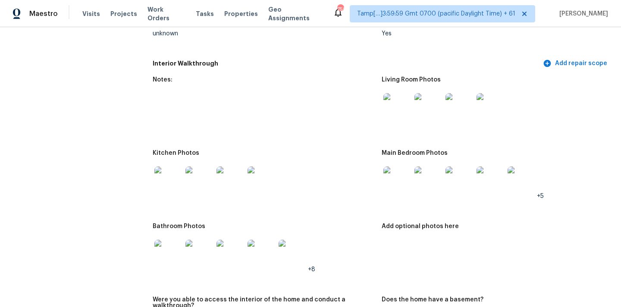
click at [396, 99] on img at bounding box center [397, 107] width 28 height 28
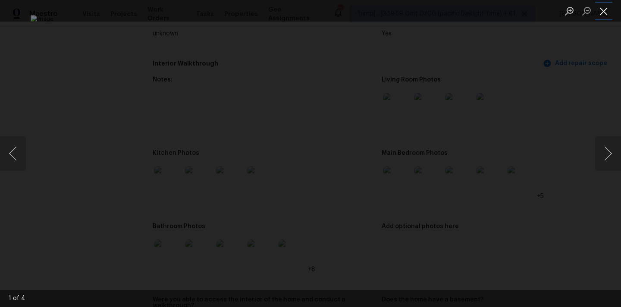
click at [601, 12] on button "Close lightbox" at bounding box center [603, 10] width 17 height 15
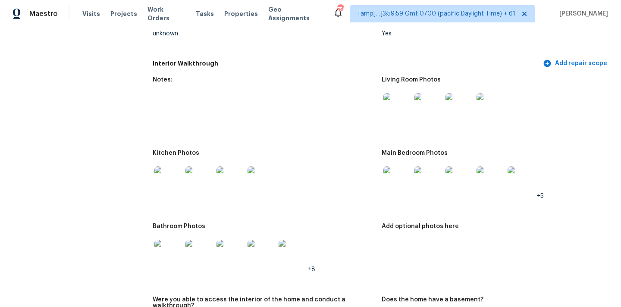
click at [404, 169] on img at bounding box center [397, 180] width 28 height 28
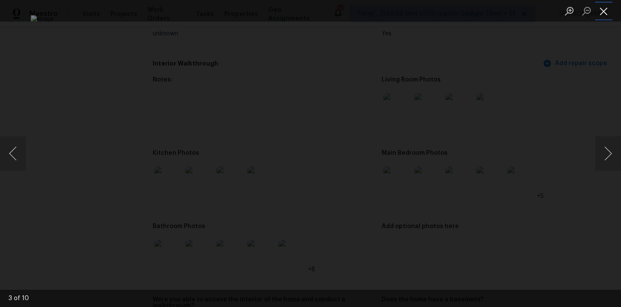
click at [612, 13] on button "Close lightbox" at bounding box center [603, 10] width 17 height 15
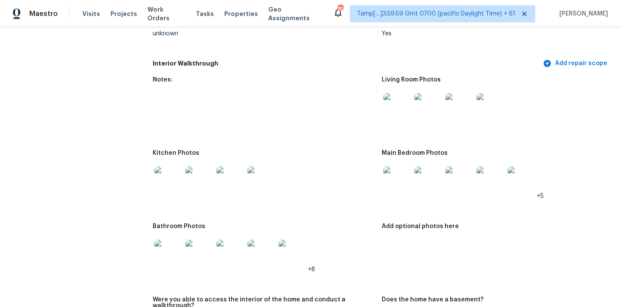
click at [172, 186] on img at bounding box center [168, 180] width 28 height 28
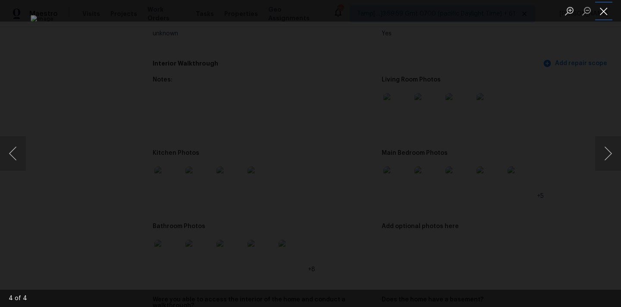
click at [603, 11] on button "Close lightbox" at bounding box center [603, 10] width 17 height 15
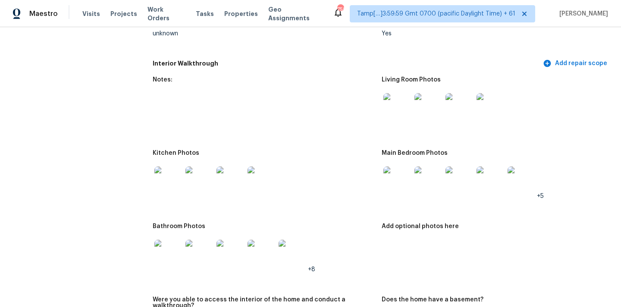
click at [166, 249] on img at bounding box center [168, 254] width 28 height 28
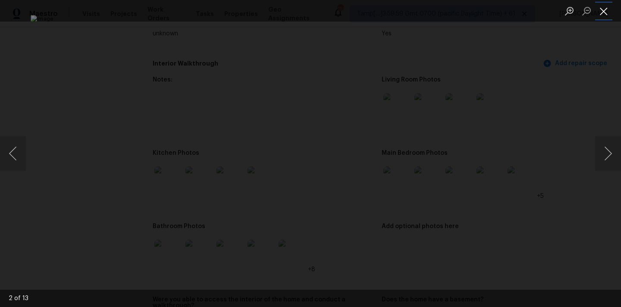
click at [598, 12] on button "Close lightbox" at bounding box center [603, 10] width 17 height 15
